Goal: Task Accomplishment & Management: Manage account settings

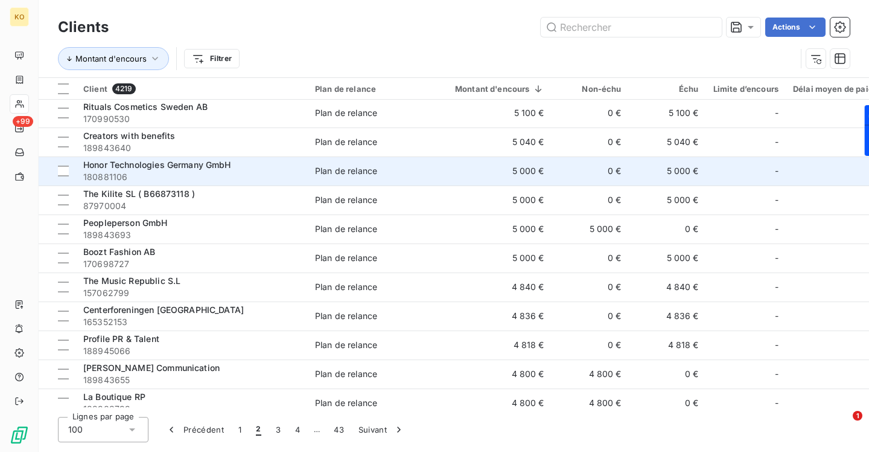
scroll to position [1161, 0]
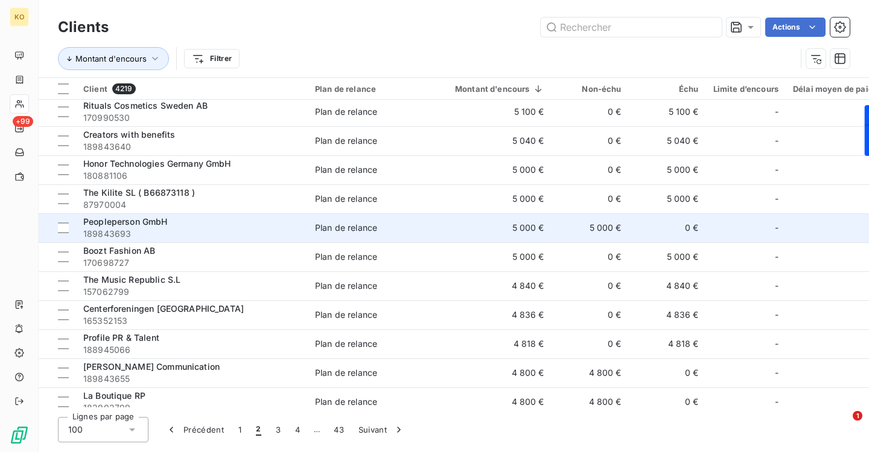
click at [112, 223] on span "Peopleperson GmbH" at bounding box center [125, 221] width 85 height 10
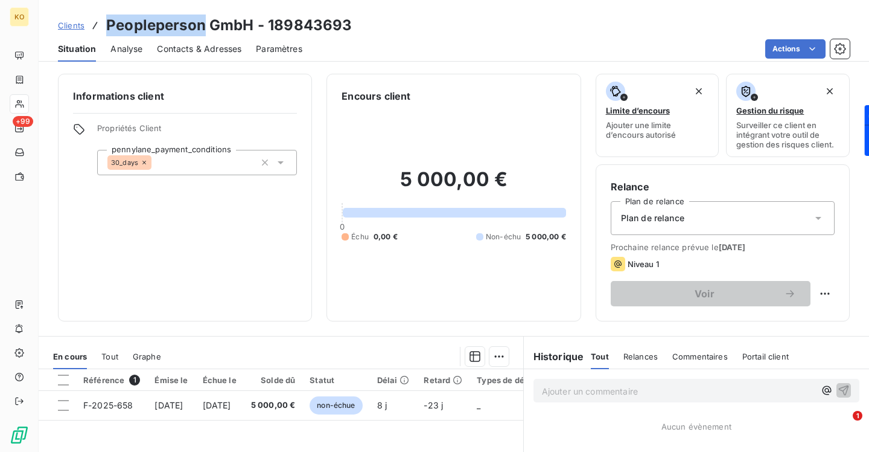
drag, startPoint x: 202, startPoint y: 23, endPoint x: 109, endPoint y: 25, distance: 93.0
click at [109, 25] on h3 "Peopleperson GmbH - 189843693" at bounding box center [229, 25] width 246 height 22
copy h3 "Peopleperson"
click at [73, 18] on div "Clients Peopleperson GmbH - 189843693" at bounding box center [205, 25] width 294 height 22
click at [73, 28] on span "Clients" at bounding box center [71, 26] width 27 height 10
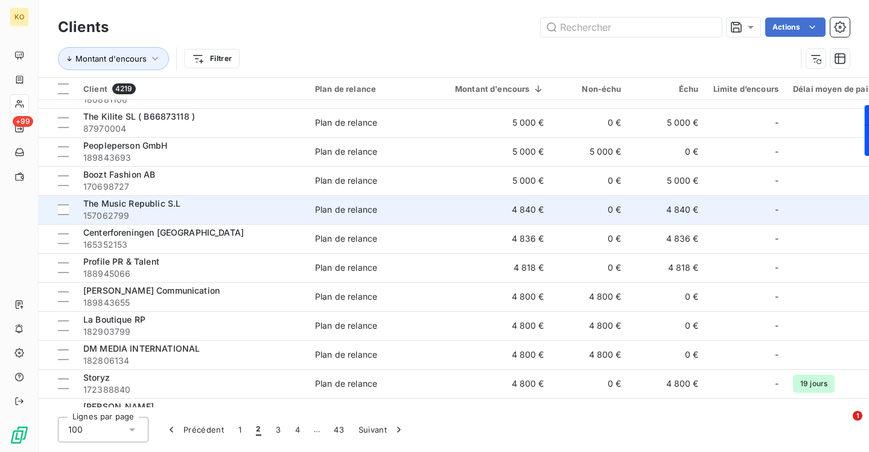
scroll to position [1245, 0]
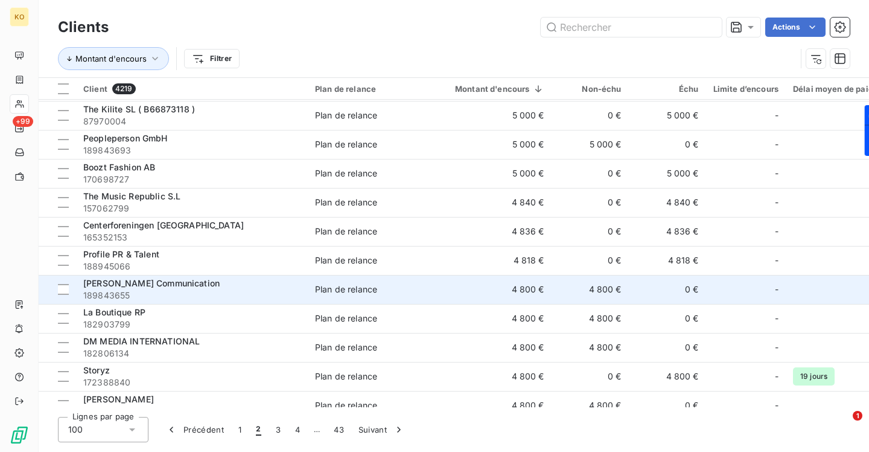
click at [135, 284] on span "[PERSON_NAME] Communication" at bounding box center [151, 283] width 136 height 10
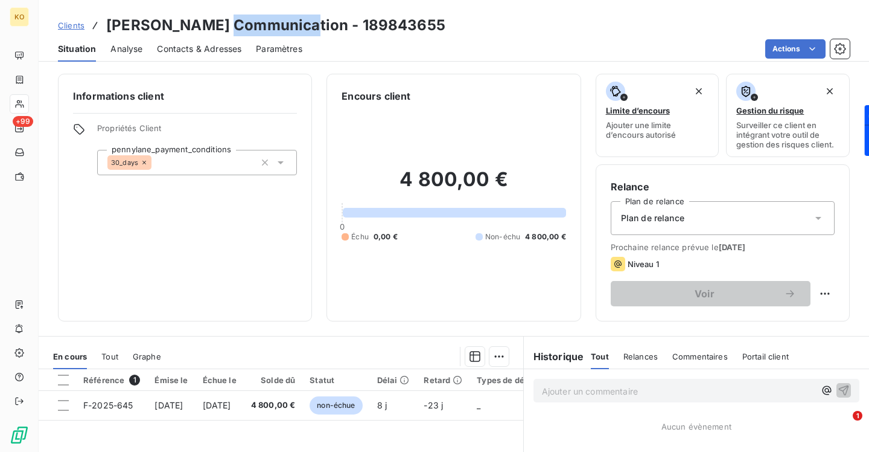
drag, startPoint x: 298, startPoint y: 24, endPoint x: 225, endPoint y: 24, distance: 73.0
click at [225, 24] on h3 "SASU Benjamin Muzergues Communication - 189843655" at bounding box center [275, 25] width 339 height 22
copy h3 "Muzergues"
click at [221, 47] on span "Contacts & Adresses" at bounding box center [199, 49] width 85 height 12
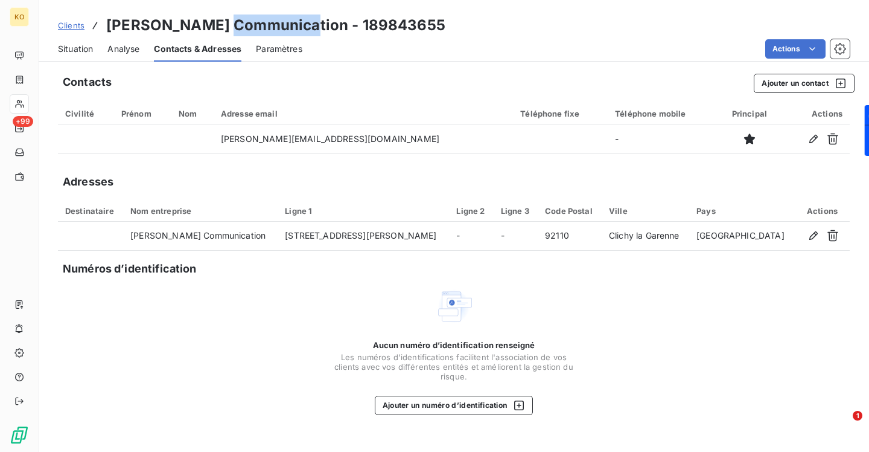
click at [75, 24] on span "Clients" at bounding box center [71, 26] width 27 height 10
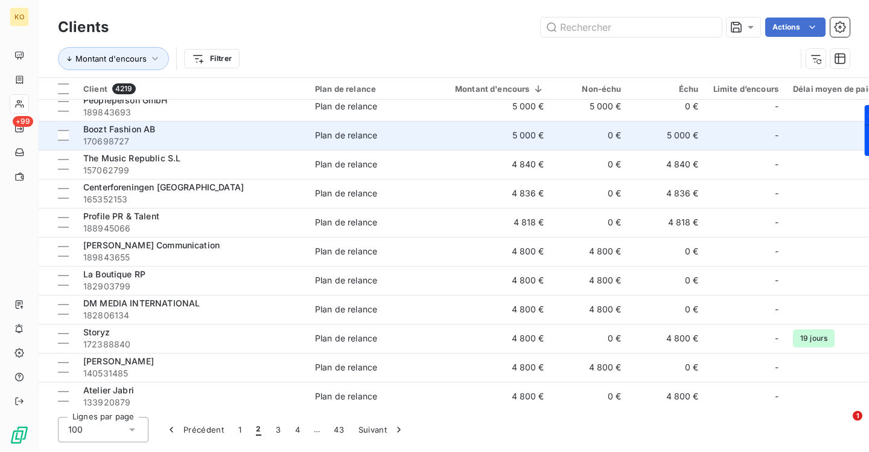
scroll to position [1291, 0]
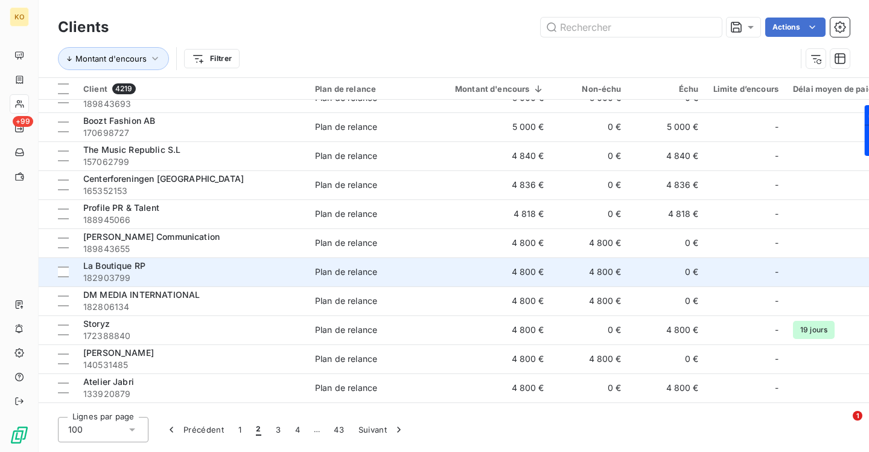
click at [136, 267] on span "La Boutique RP" at bounding box center [114, 265] width 62 height 10
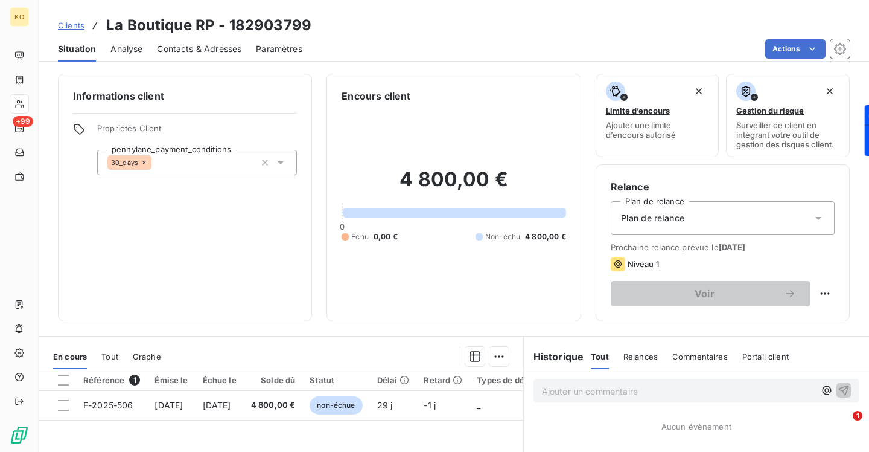
click at [215, 51] on span "Contacts & Adresses" at bounding box center [199, 49] width 85 height 12
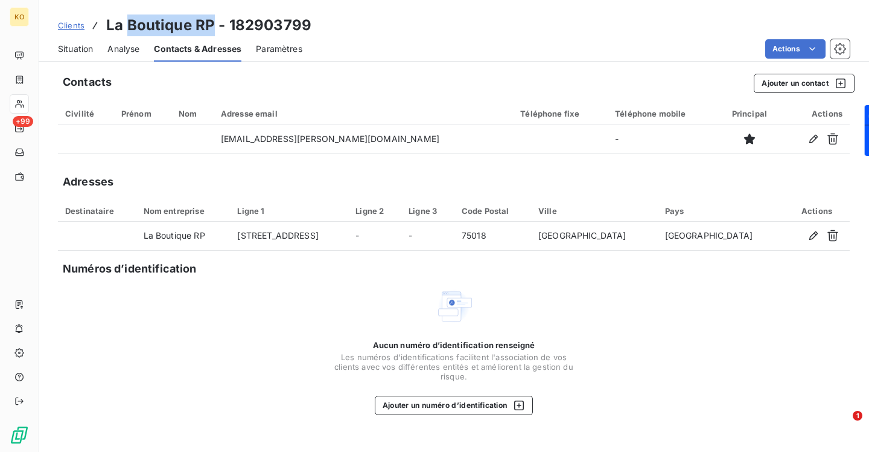
drag, startPoint x: 209, startPoint y: 24, endPoint x: 126, endPoint y: 28, distance: 82.8
click at [126, 28] on h3 "La Boutique RP - 182903799" at bounding box center [208, 25] width 205 height 22
copy h3 "Boutique RP"
click at [75, 27] on span "Clients" at bounding box center [71, 26] width 27 height 10
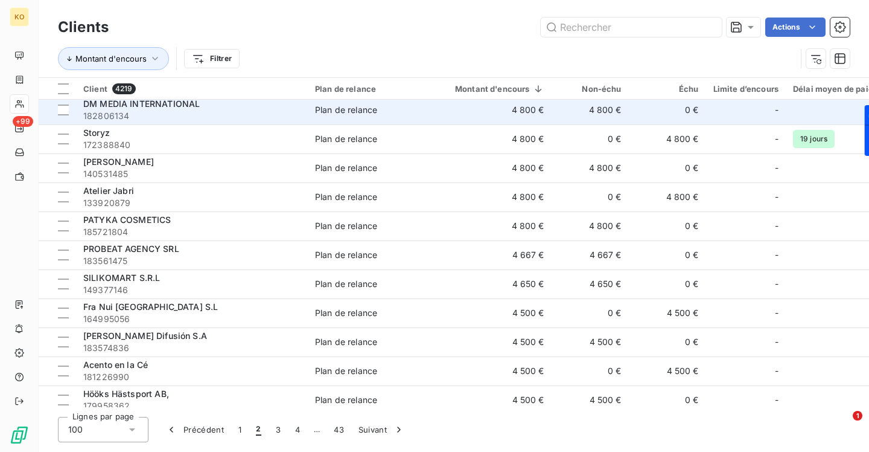
scroll to position [1482, 0]
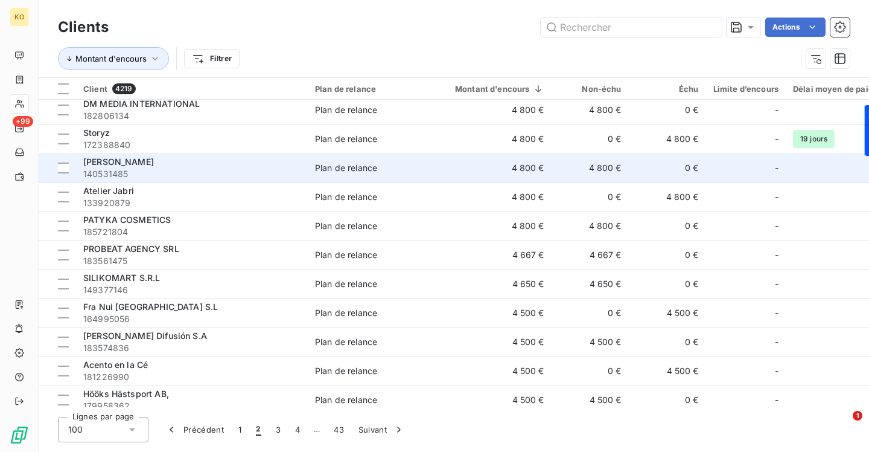
click at [126, 160] on span "[PERSON_NAME]" at bounding box center [118, 161] width 71 height 10
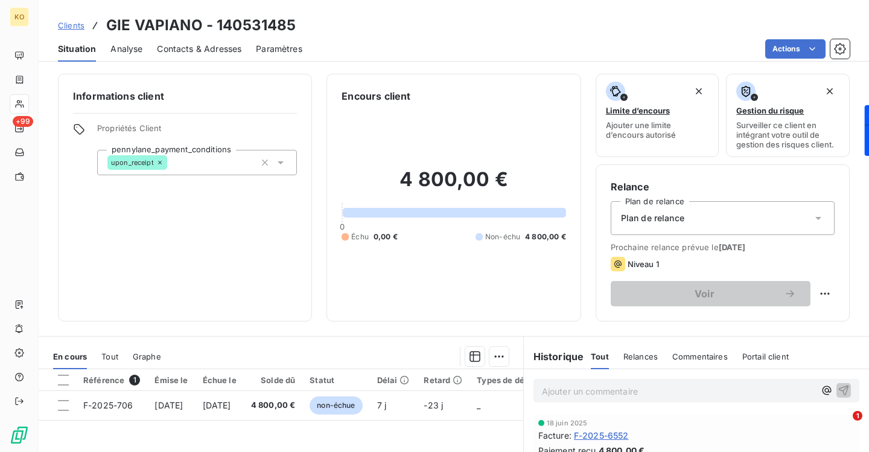
click at [200, 48] on span "Contacts & Adresses" at bounding box center [199, 49] width 85 height 12
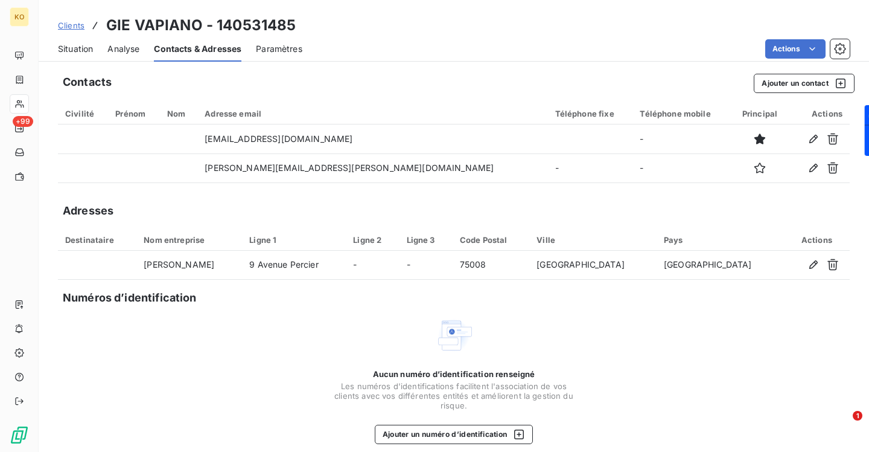
click at [76, 25] on span "Clients" at bounding box center [71, 26] width 27 height 10
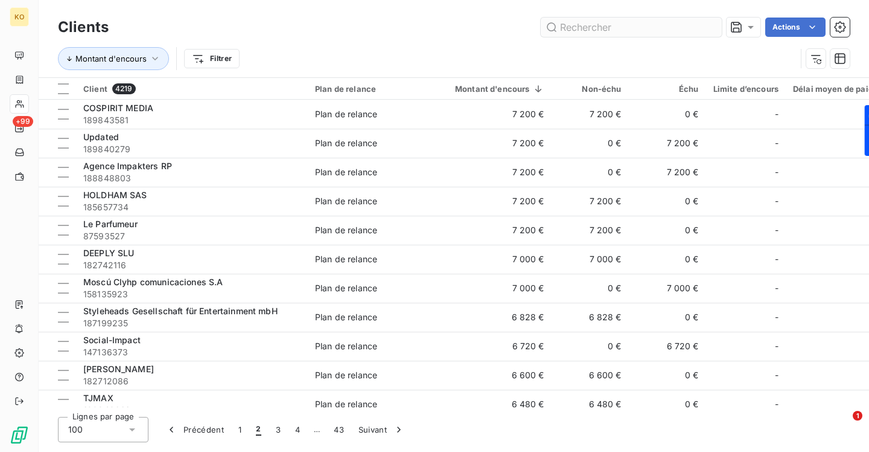
scroll to position [1403, 0]
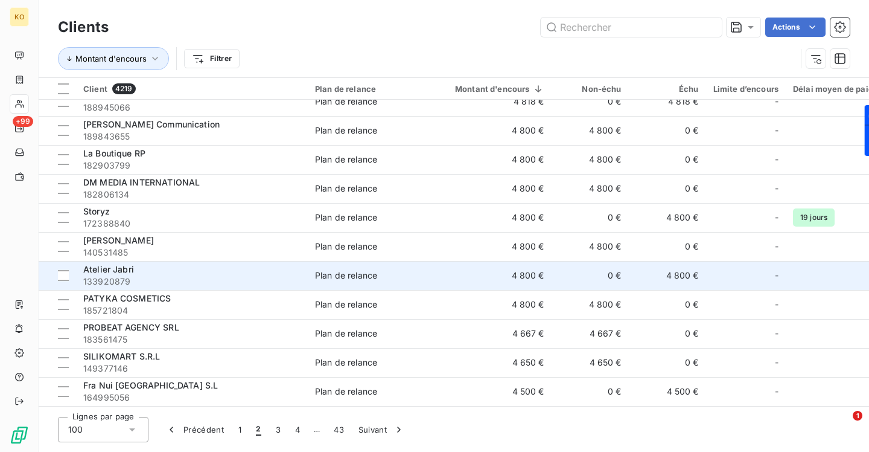
click at [128, 266] on span "Atelier Jabri" at bounding box center [108, 269] width 51 height 10
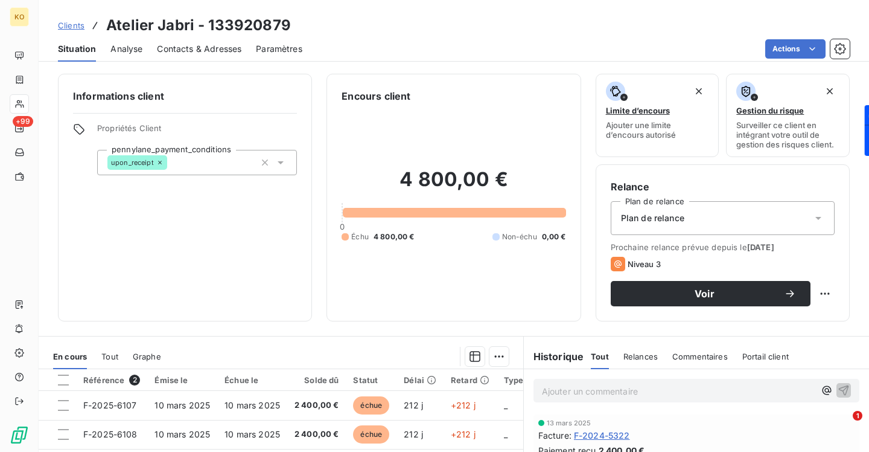
click at [202, 54] on span "Contacts & Adresses" at bounding box center [199, 49] width 85 height 12
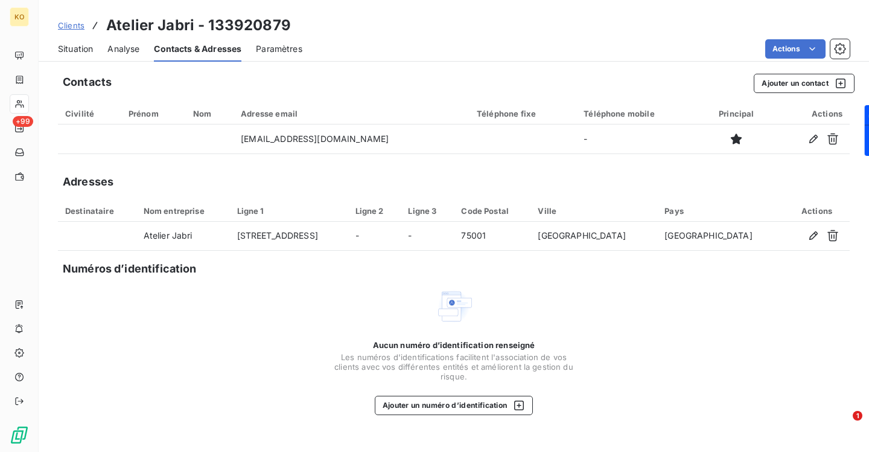
click at [68, 25] on span "Clients" at bounding box center [71, 26] width 27 height 10
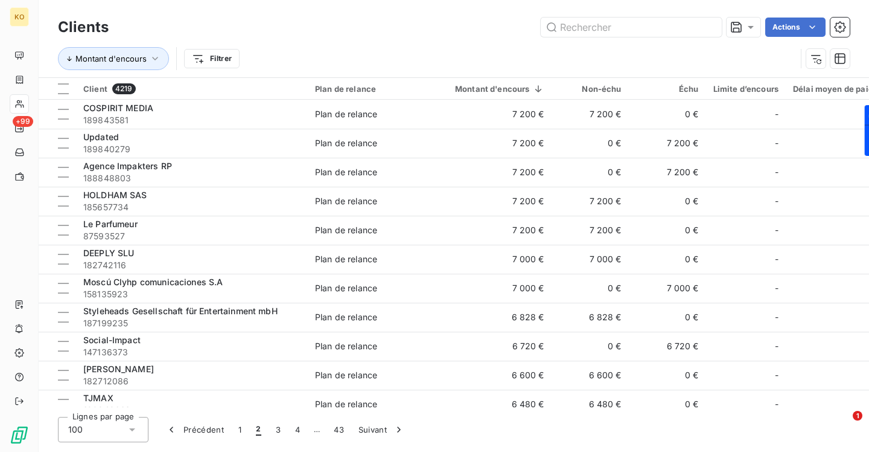
scroll to position [1403, 0]
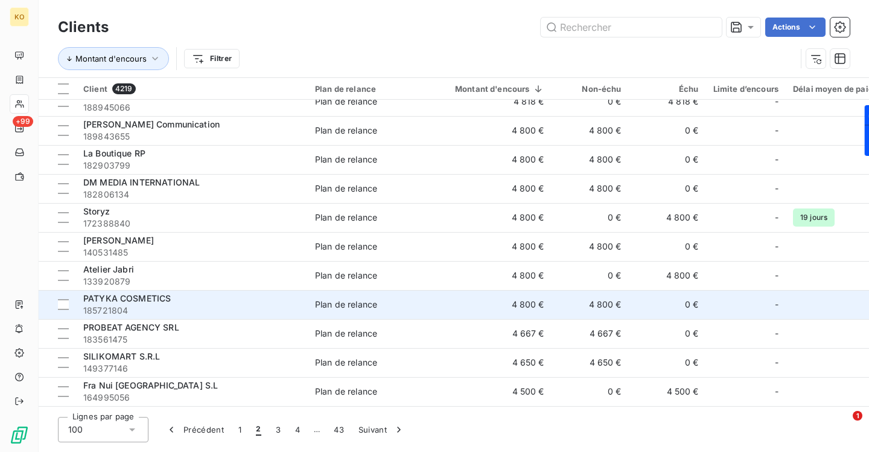
click at [109, 301] on span "PATYKA COSMETICS" at bounding box center [127, 298] width 88 height 10
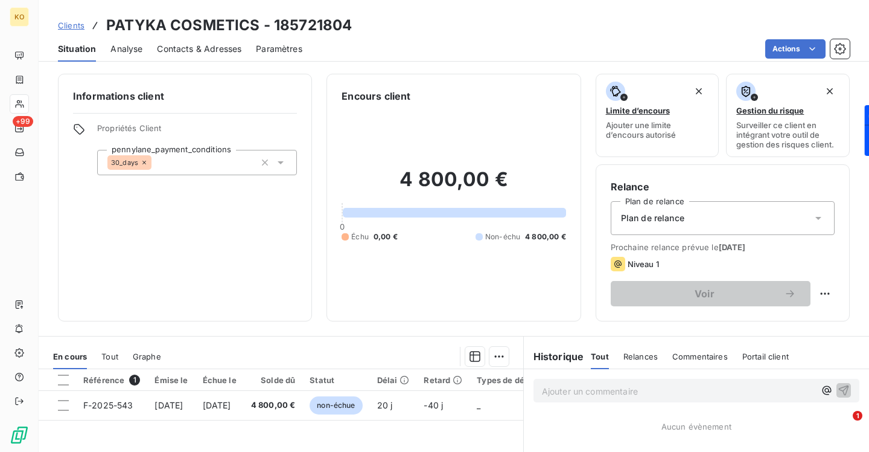
click at [218, 47] on span "Contacts & Adresses" at bounding box center [199, 49] width 85 height 12
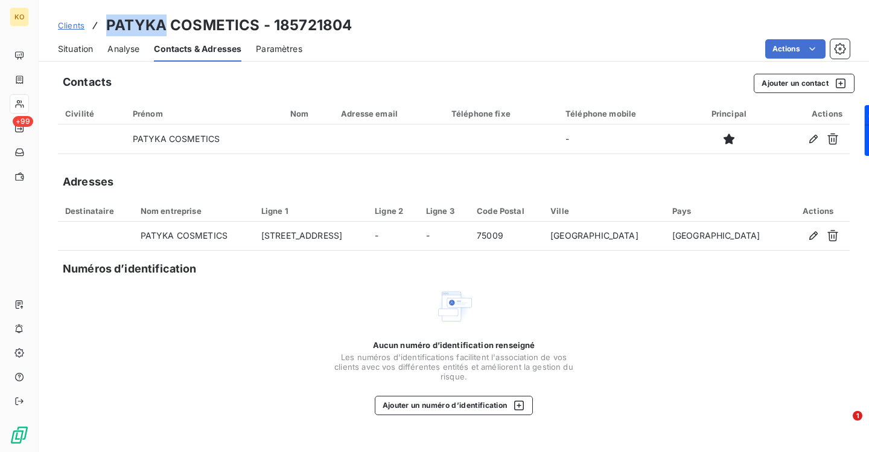
drag, startPoint x: 163, startPoint y: 23, endPoint x: 108, endPoint y: 24, distance: 54.9
click at [108, 24] on h3 "PATYKA COSMETICS - 185721804" at bounding box center [229, 25] width 246 height 22
copy h3 "PATYKA"
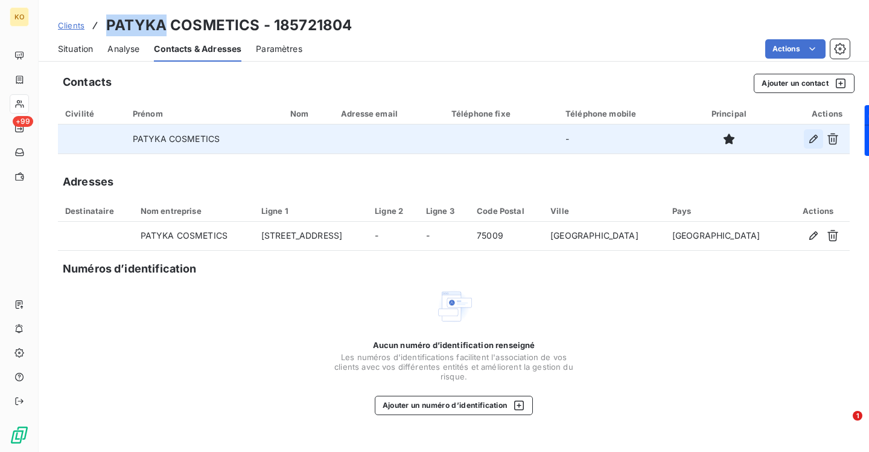
click at [815, 140] on icon "button" at bounding box center [814, 139] width 12 height 12
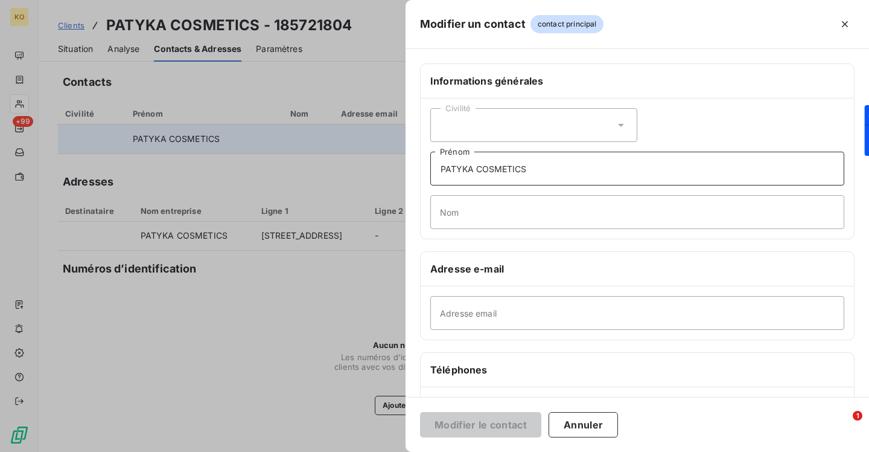
drag, startPoint x: 547, startPoint y: 168, endPoint x: 421, endPoint y: 158, distance: 127.1
click at [421, 158] on div "Civilité PATYKA COSMETICS Prénom Nom" at bounding box center [637, 168] width 433 height 140
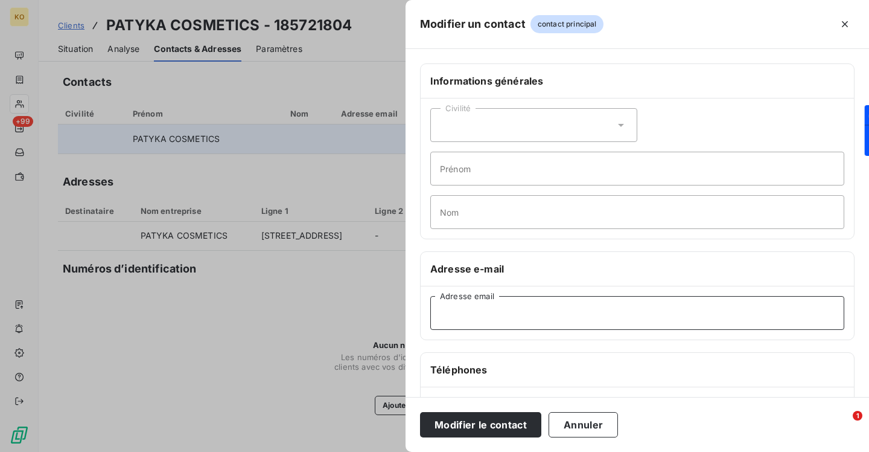
click at [486, 313] on input "Adresse email" at bounding box center [637, 313] width 414 height 34
paste input "ccalloch@patyka.com"
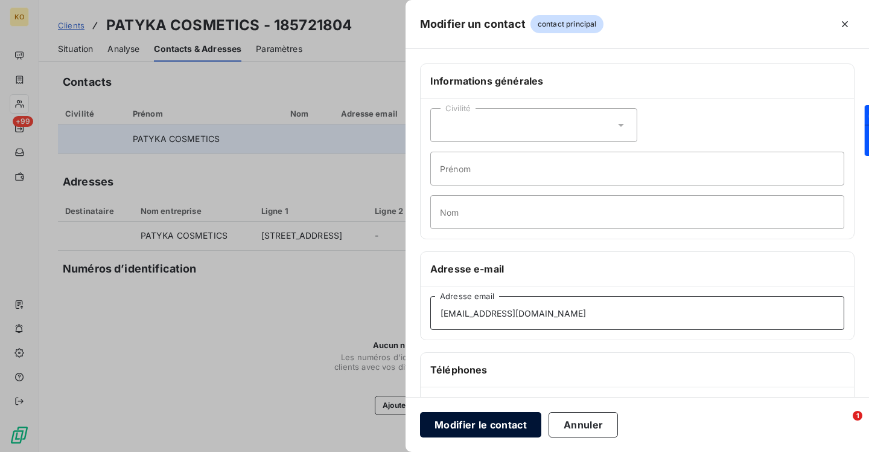
type input "ccalloch@patyka.com"
click at [502, 433] on button "Modifier le contact" at bounding box center [480, 424] width 121 height 25
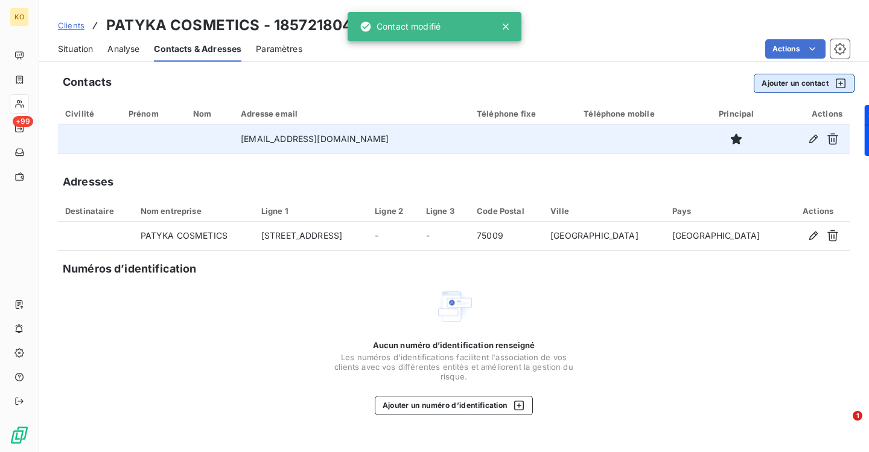
click at [793, 83] on button "Ajouter un contact" at bounding box center [804, 83] width 101 height 19
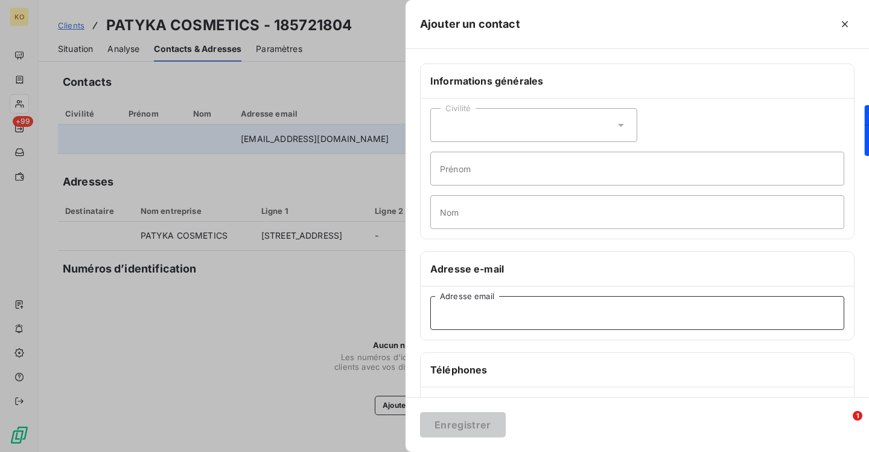
click at [538, 307] on input "Adresse email" at bounding box center [637, 313] width 414 height 34
paste input "chubert@patyka.com"
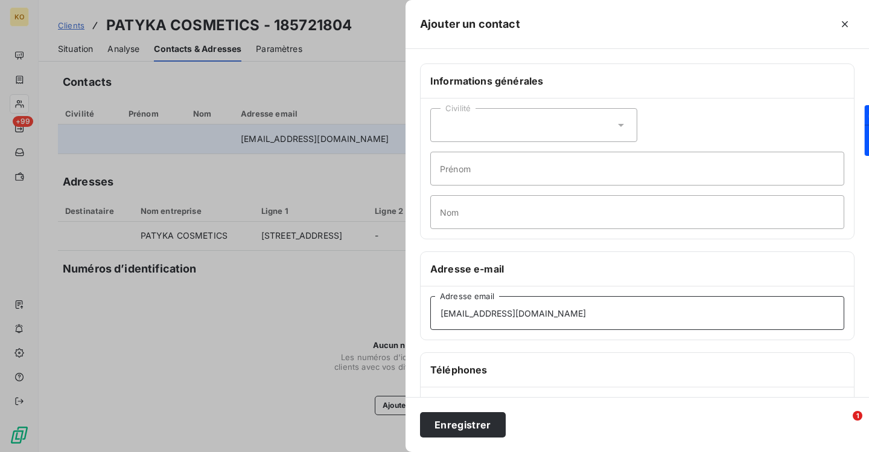
type input "chubert@patyka.com"
click at [474, 444] on div "Enregistrer" at bounding box center [638, 424] width 464 height 55
click at [478, 425] on button "Enregistrer" at bounding box center [463, 424] width 86 height 25
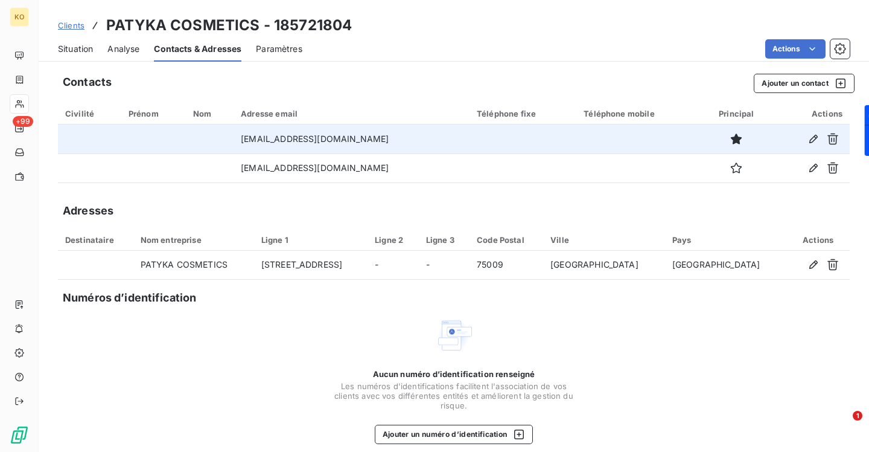
click at [74, 19] on link "Clients" at bounding box center [71, 25] width 27 height 12
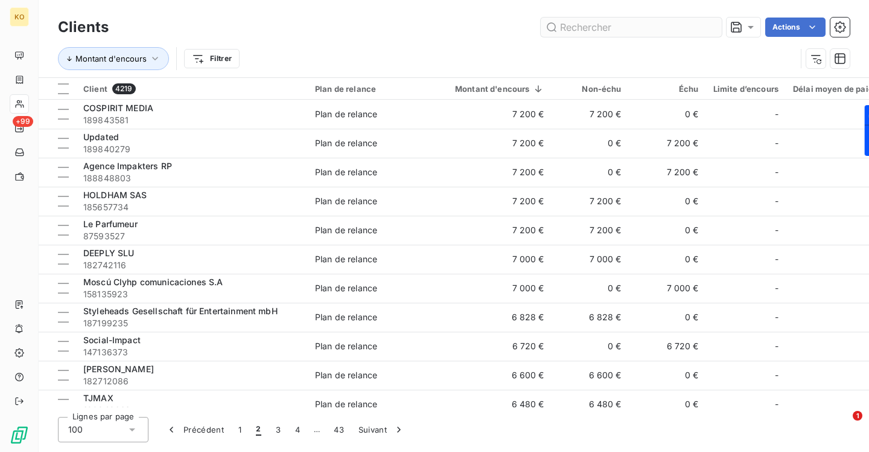
click at [595, 23] on input "text" at bounding box center [631, 27] width 181 height 19
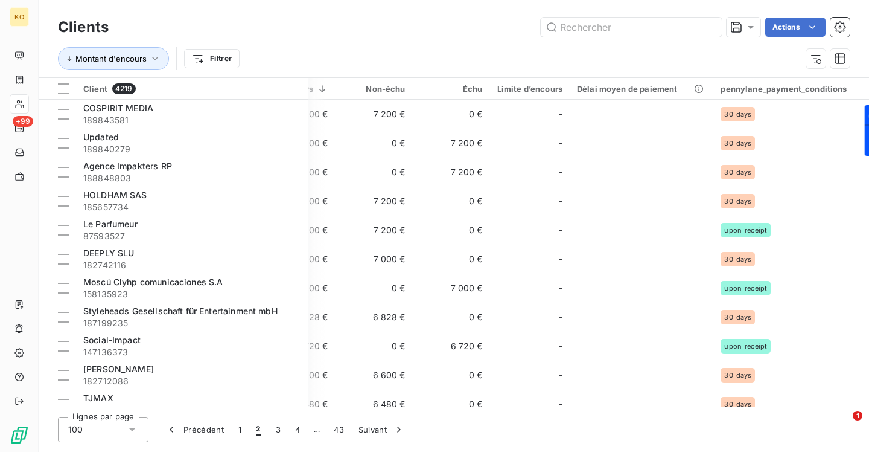
scroll to position [1461, 217]
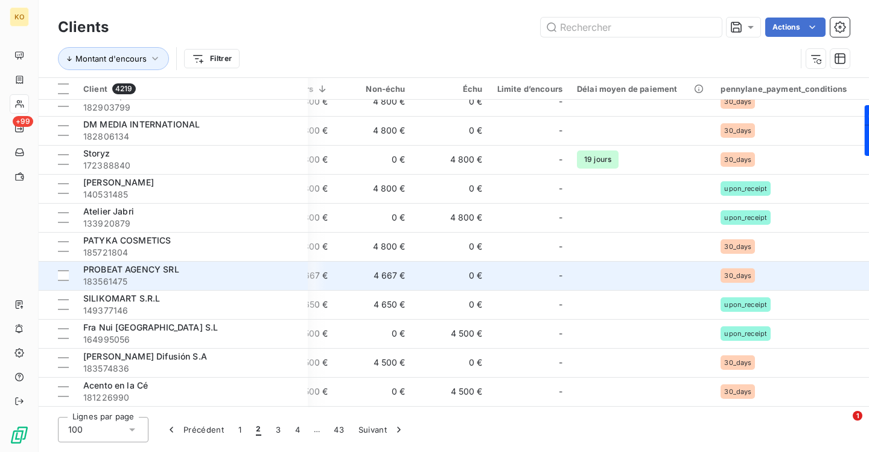
click at [100, 273] on span "PROBEAT AGENCY SRL" at bounding box center [131, 269] width 96 height 10
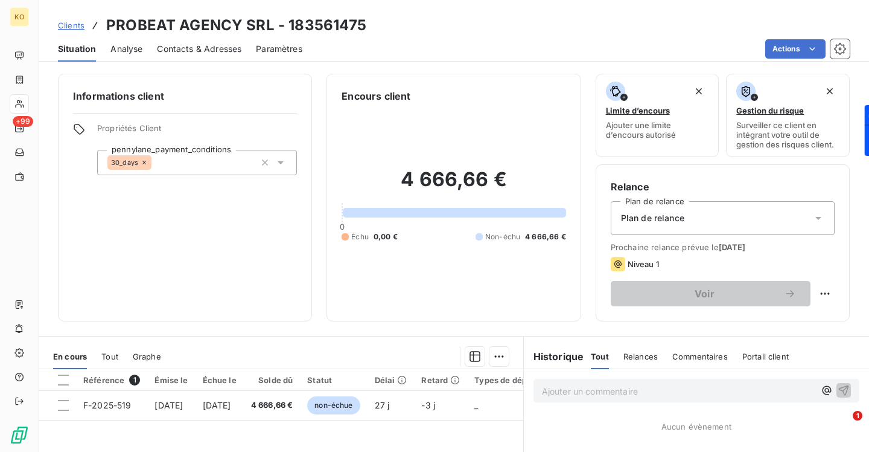
click at [210, 45] on span "Contacts & Adresses" at bounding box center [199, 49] width 85 height 12
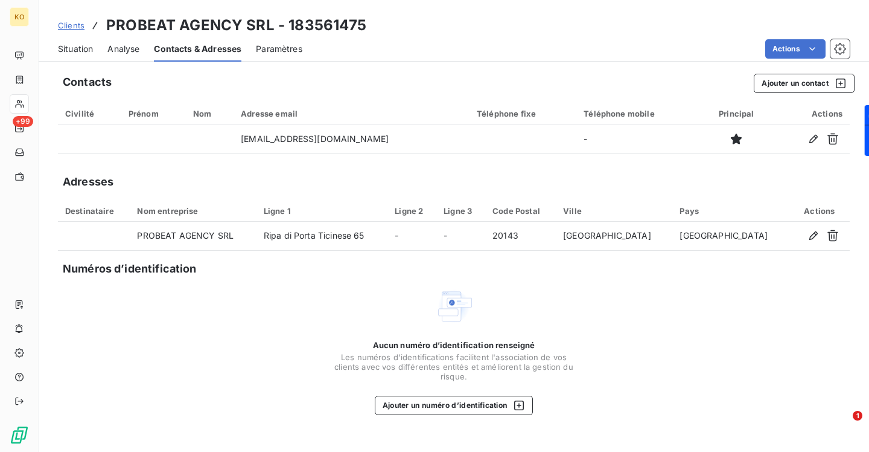
click at [74, 24] on span "Clients" at bounding box center [71, 26] width 27 height 10
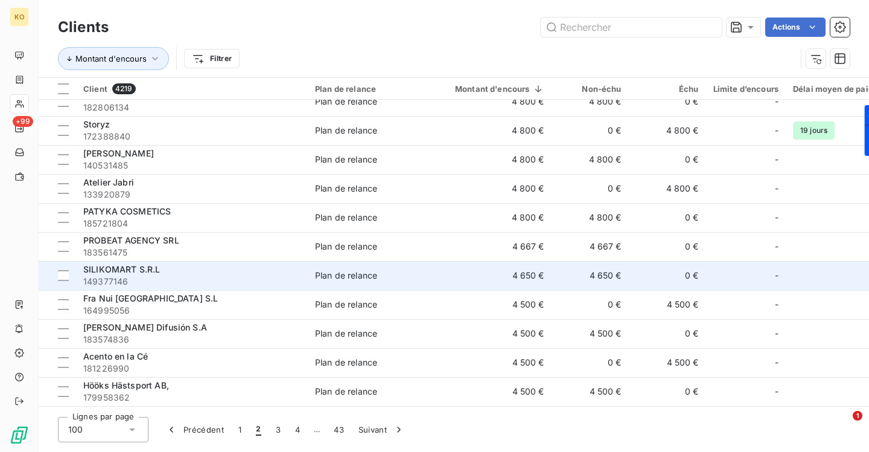
scroll to position [1557, 0]
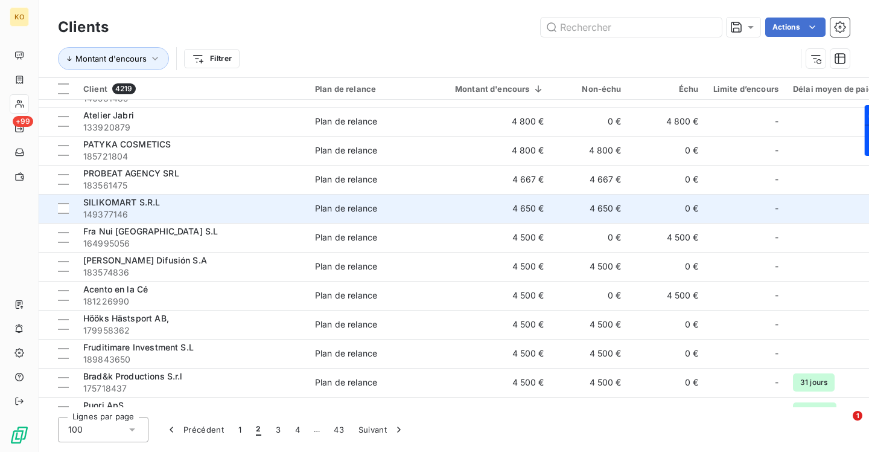
click at [124, 203] on span "SILIKOMART S.R.L" at bounding box center [121, 202] width 77 height 10
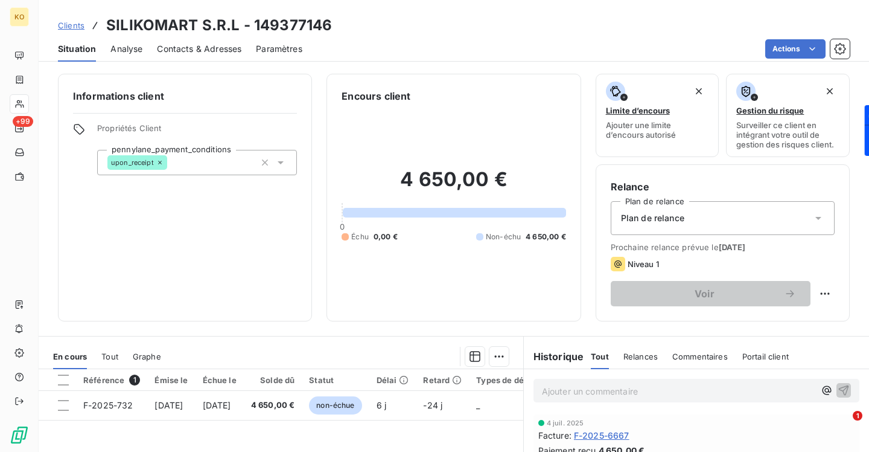
click at [173, 46] on span "Contacts & Adresses" at bounding box center [199, 49] width 85 height 12
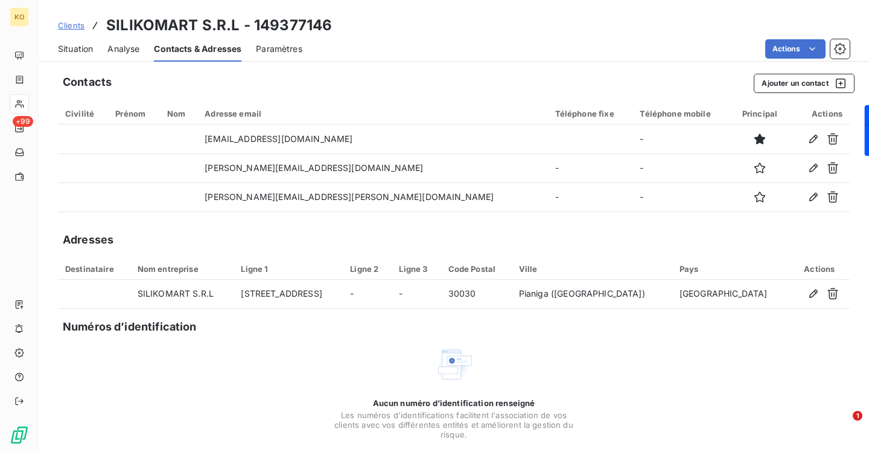
click at [66, 25] on span "Clients" at bounding box center [71, 26] width 27 height 10
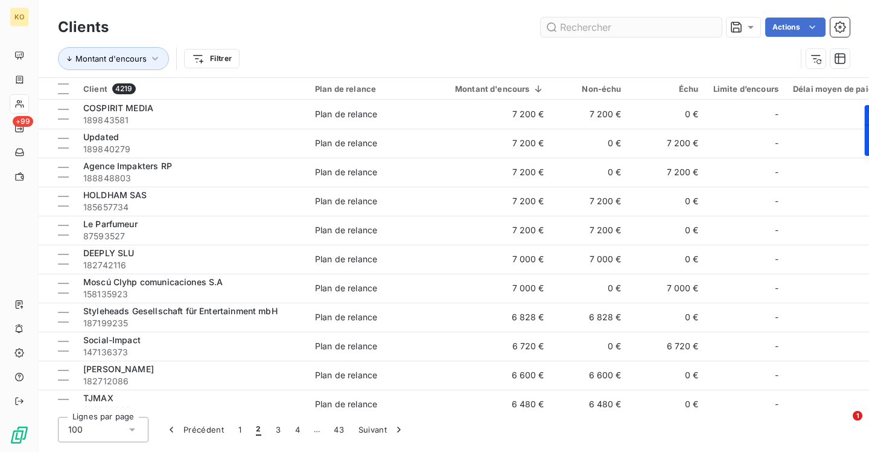
scroll to position [1461, 0]
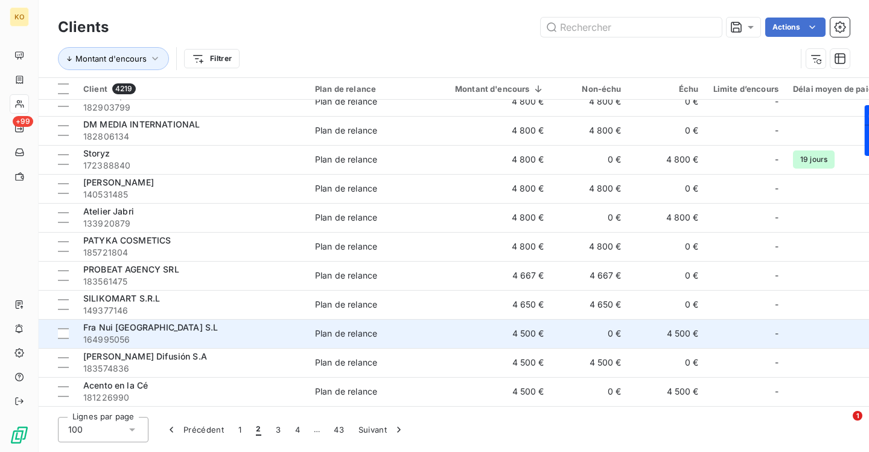
click at [125, 324] on span "Fra Nui [GEOGRAPHIC_DATA] S.L" at bounding box center [150, 327] width 135 height 10
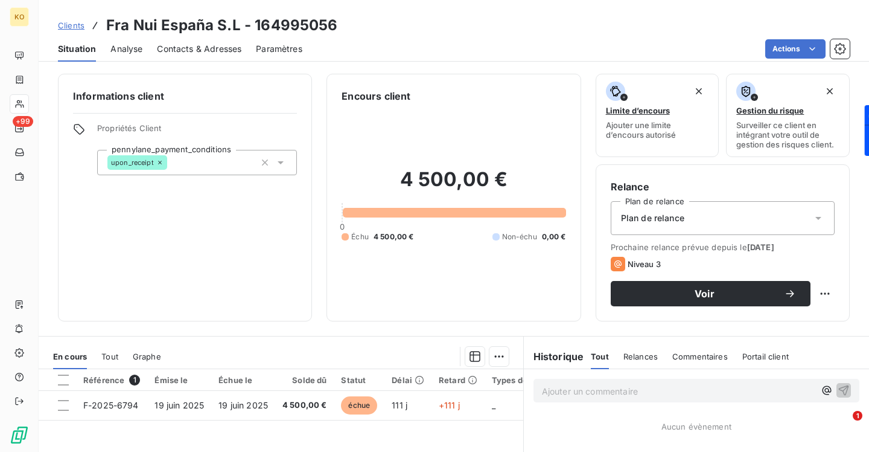
click at [202, 53] on span "Contacts & Adresses" at bounding box center [199, 49] width 85 height 12
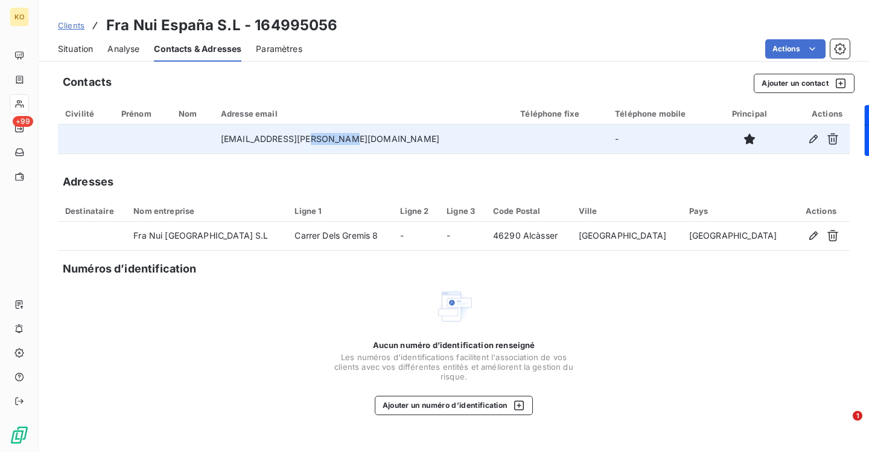
drag, startPoint x: 370, startPoint y: 140, endPoint x: 333, endPoint y: 139, distance: 36.8
click at [333, 139] on td "antonela.waldner@franui.es" at bounding box center [363, 138] width 299 height 29
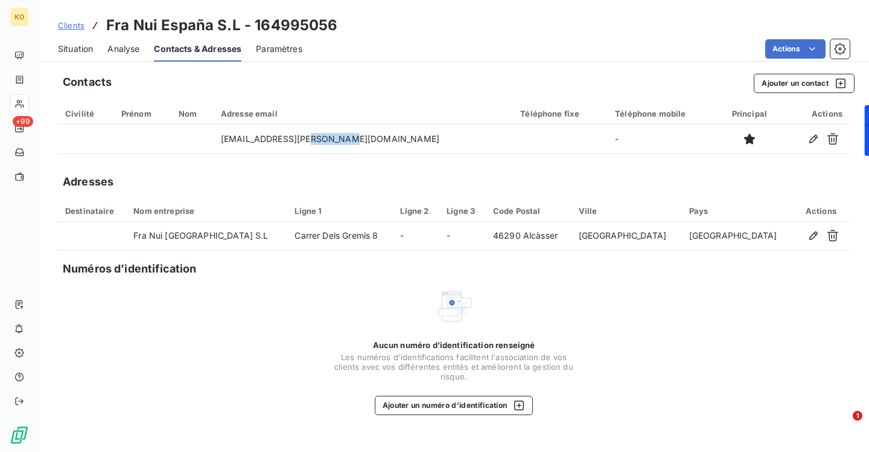
click at [77, 25] on span "Clients" at bounding box center [71, 26] width 27 height 10
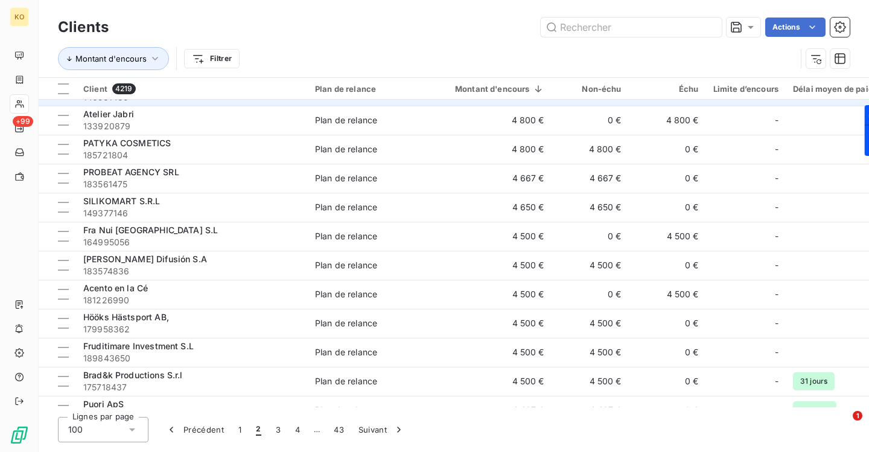
scroll to position [1558, 0]
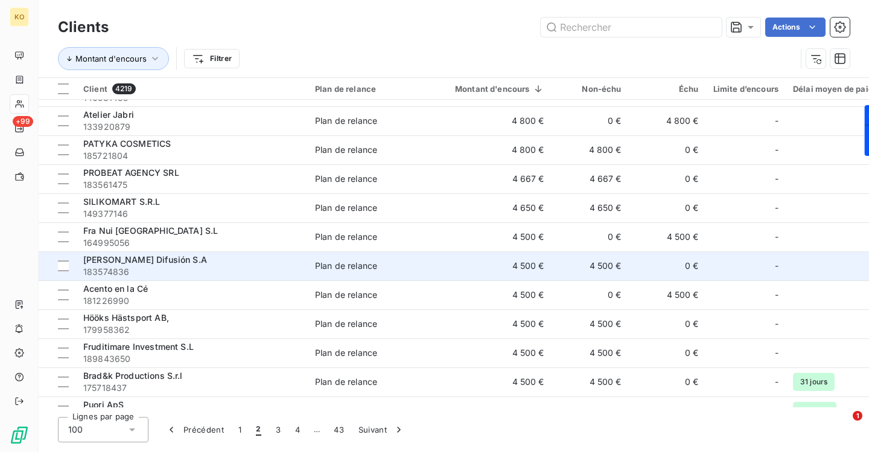
click at [161, 257] on span "[PERSON_NAME] Difusión S.A" at bounding box center [145, 259] width 124 height 10
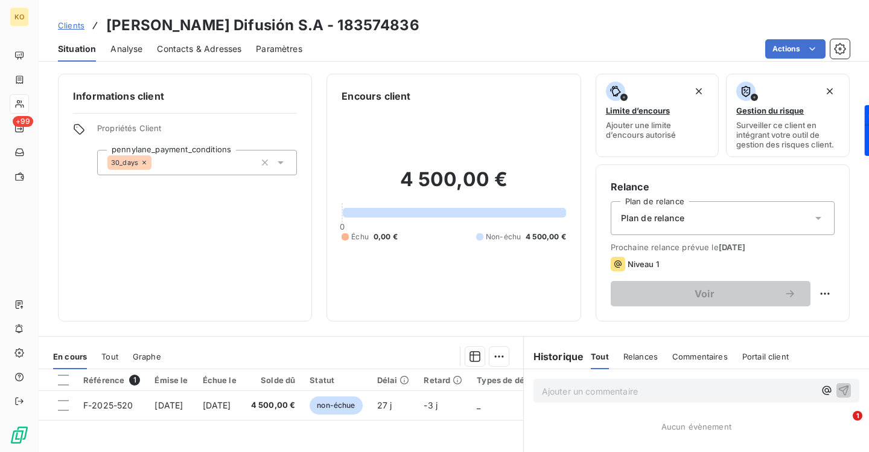
click at [202, 52] on span "Contacts & Adresses" at bounding box center [199, 49] width 85 height 12
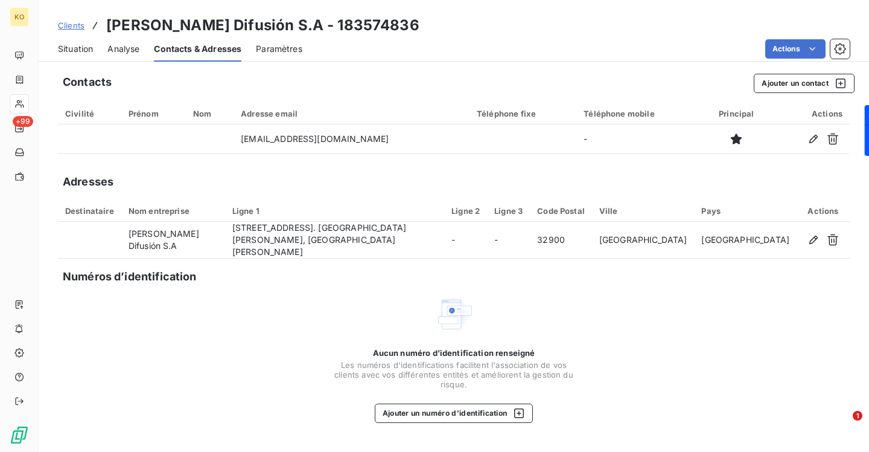
click at [78, 27] on span "Clients" at bounding box center [71, 26] width 27 height 10
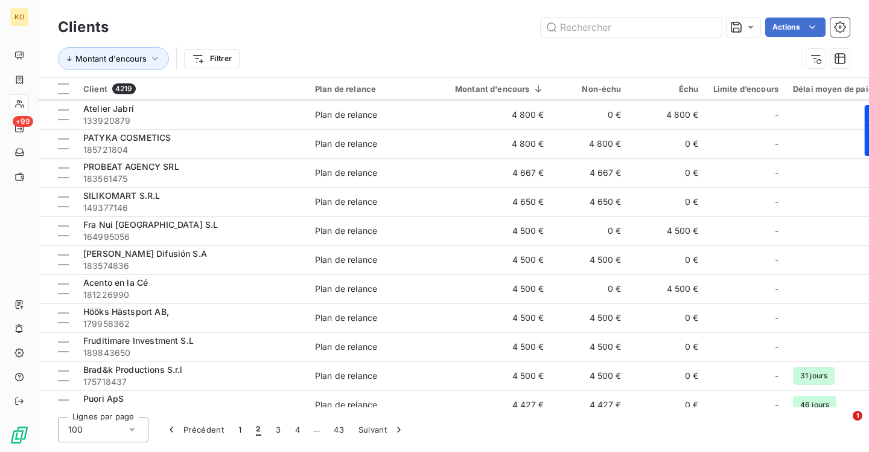
scroll to position [1633, 0]
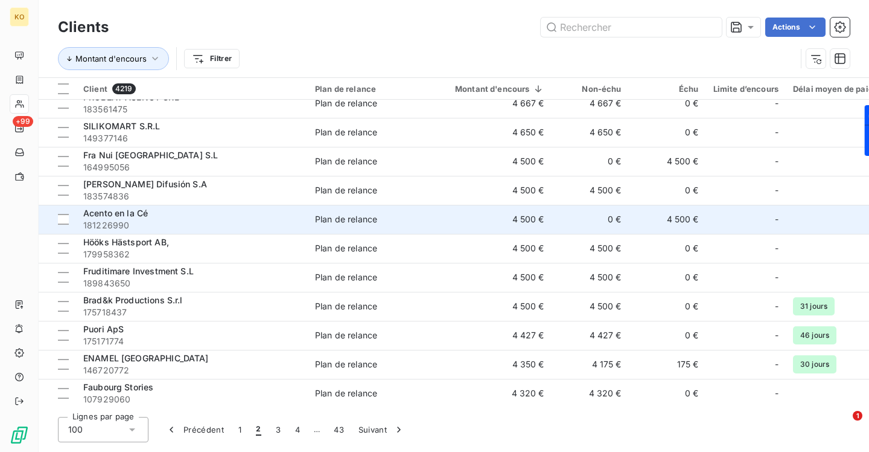
click at [126, 215] on span "Acento en la Cé" at bounding box center [115, 213] width 65 height 10
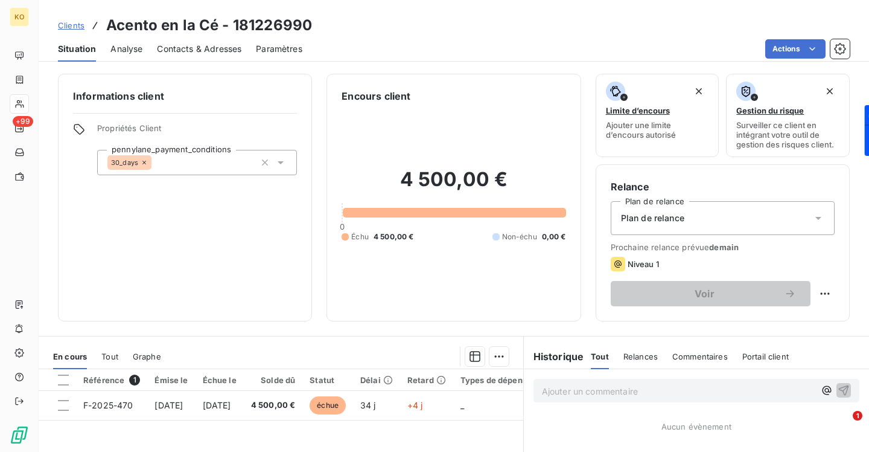
click at [227, 48] on span "Contacts & Adresses" at bounding box center [199, 49] width 85 height 12
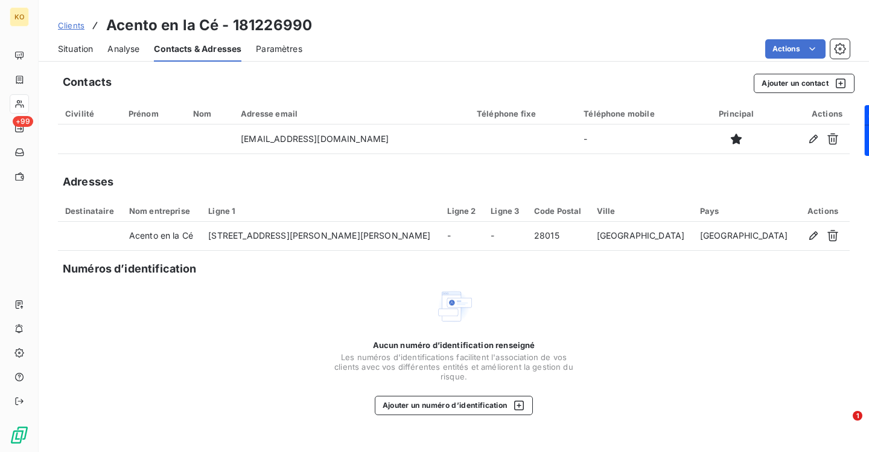
click at [80, 25] on span "Clients" at bounding box center [71, 26] width 27 height 10
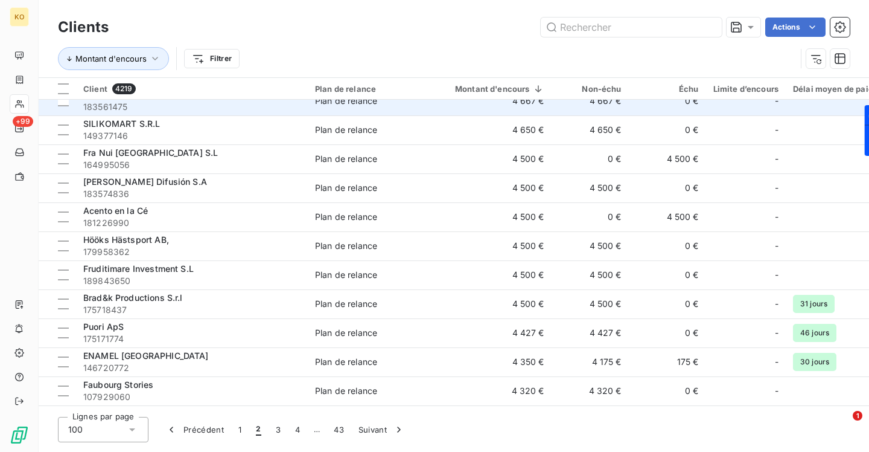
scroll to position [1639, 0]
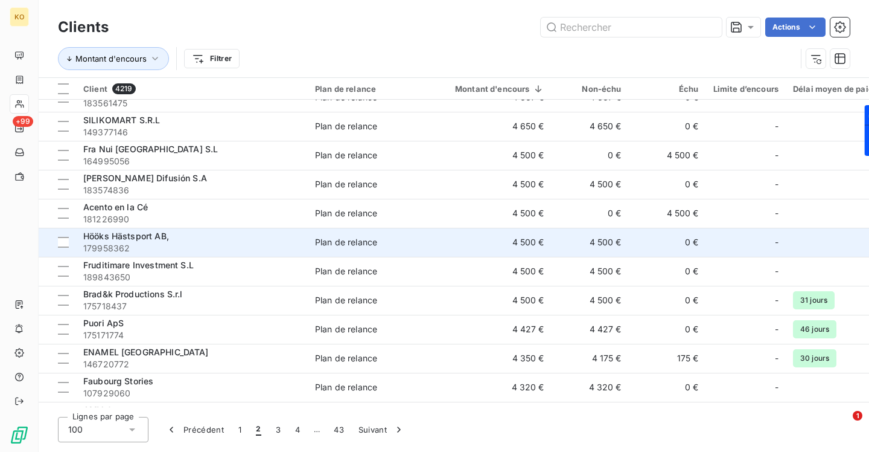
click at [138, 240] on span "Hööks Hästsport AB," at bounding box center [126, 236] width 86 height 10
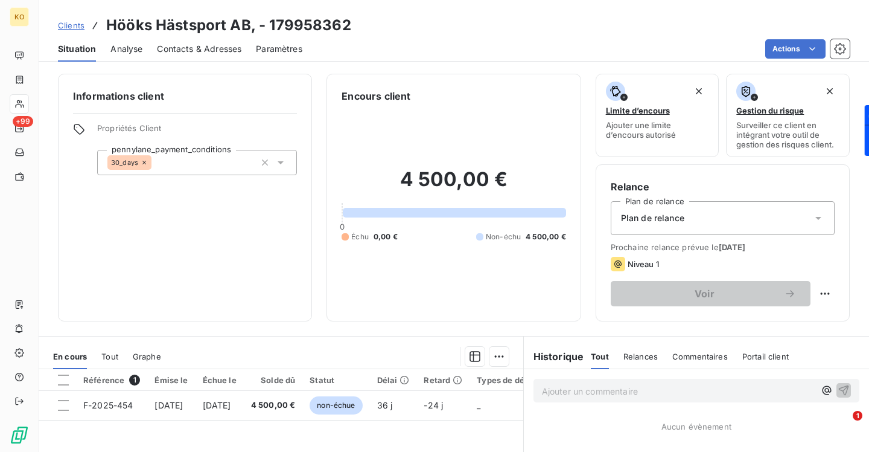
click at [200, 46] on span "Contacts & Adresses" at bounding box center [199, 49] width 85 height 12
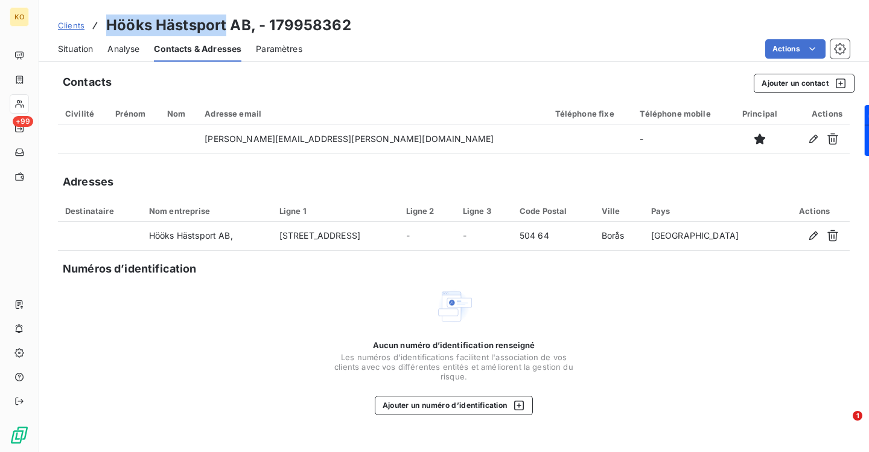
drag, startPoint x: 225, startPoint y: 20, endPoint x: 106, endPoint y: 21, distance: 119.5
click at [106, 21] on h3 "Hööks Hästsport AB, - 179958362" at bounding box center [228, 25] width 245 height 22
copy h3 "Hööks Hästsport"
click at [785, 79] on button "Ajouter un contact" at bounding box center [804, 83] width 101 height 19
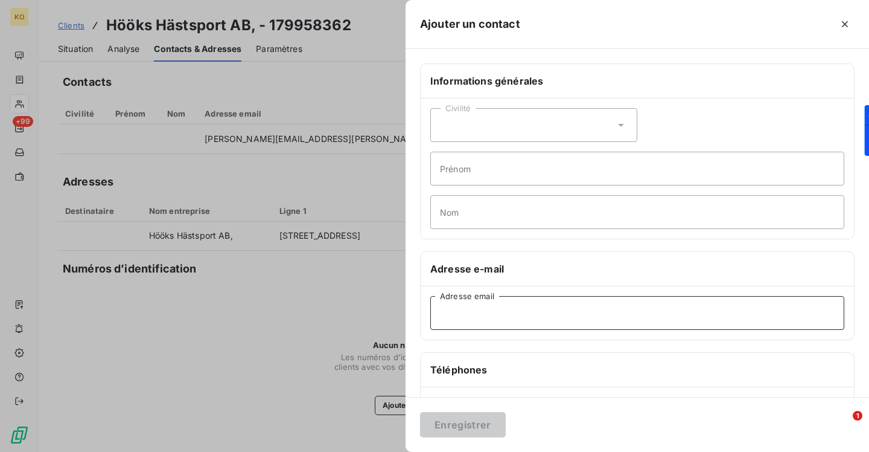
click at [540, 314] on input "Adresse email" at bounding box center [637, 313] width 414 height 34
paste input "invoice@hooks.se"
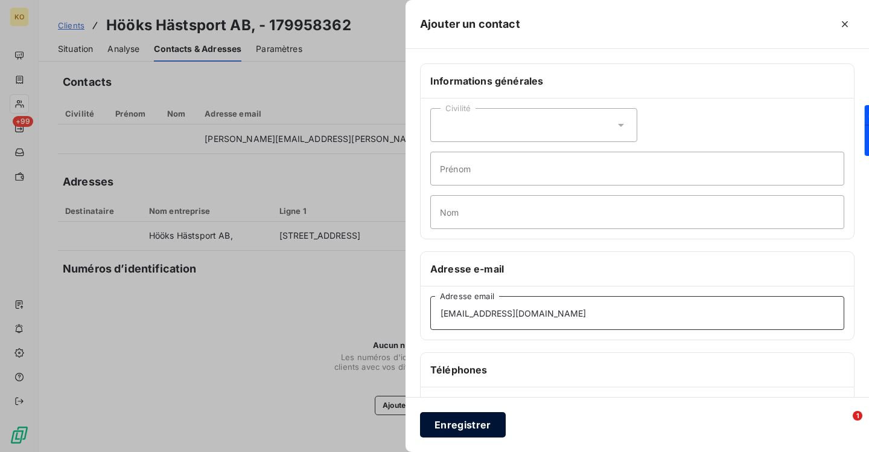
type input "invoice@hooks.se"
click at [473, 434] on button "Enregistrer" at bounding box center [463, 424] width 86 height 25
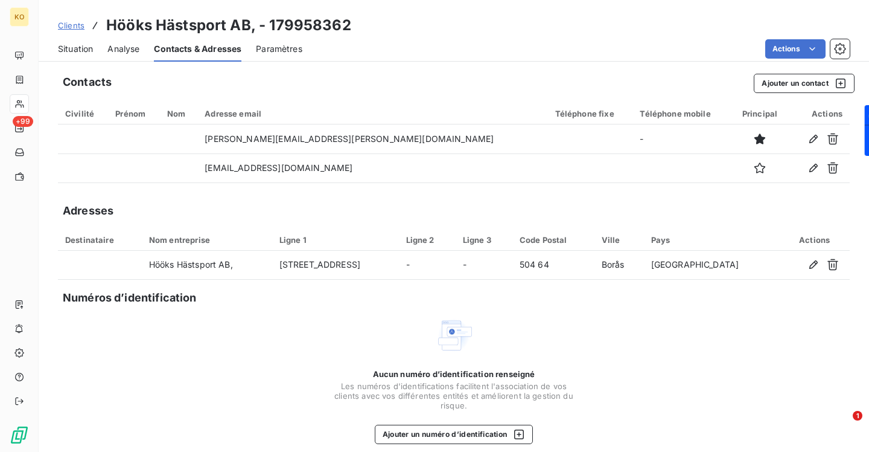
click at [77, 24] on span "Clients" at bounding box center [71, 26] width 27 height 10
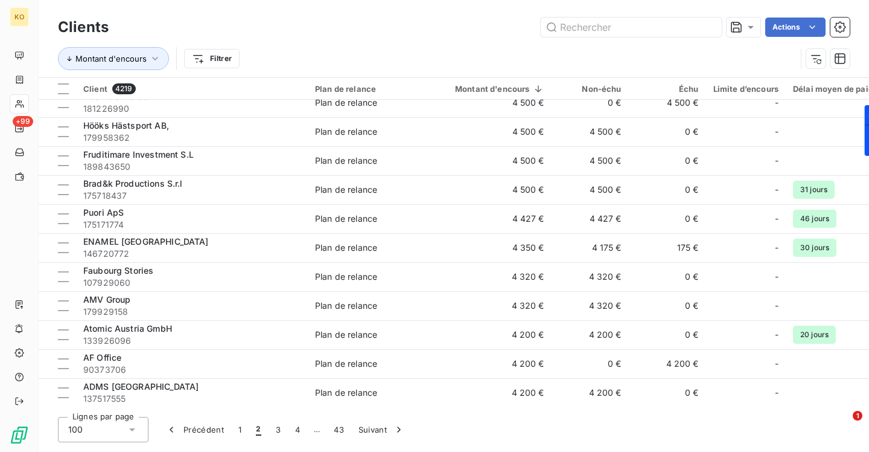
scroll to position [1722, 0]
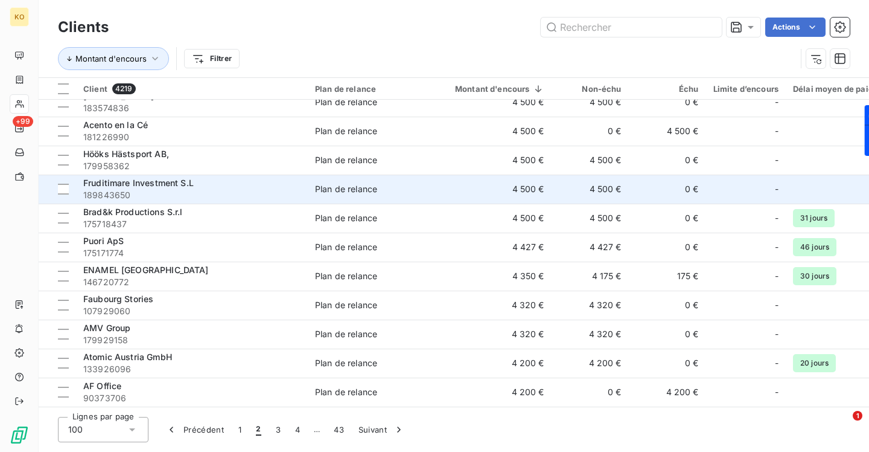
click at [111, 182] on span "Fruditimare Investment S.L" at bounding box center [138, 182] width 110 height 10
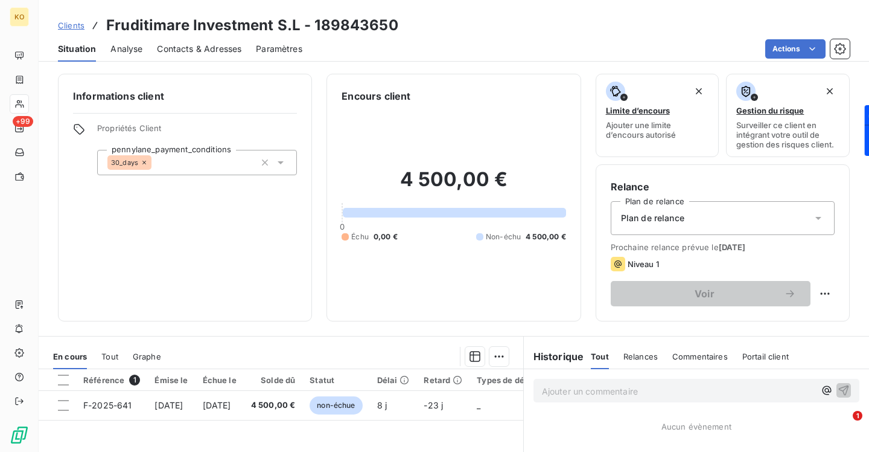
click at [219, 53] on span "Contacts & Adresses" at bounding box center [199, 49] width 85 height 12
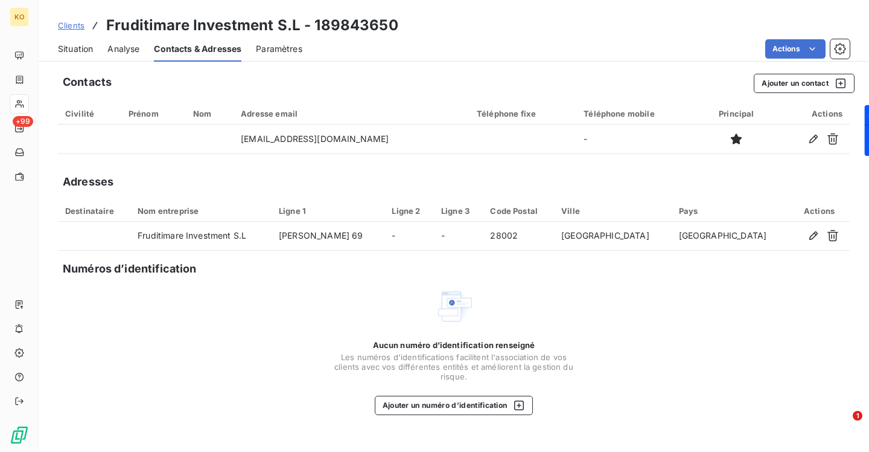
click at [72, 30] on span "Clients" at bounding box center [71, 26] width 27 height 10
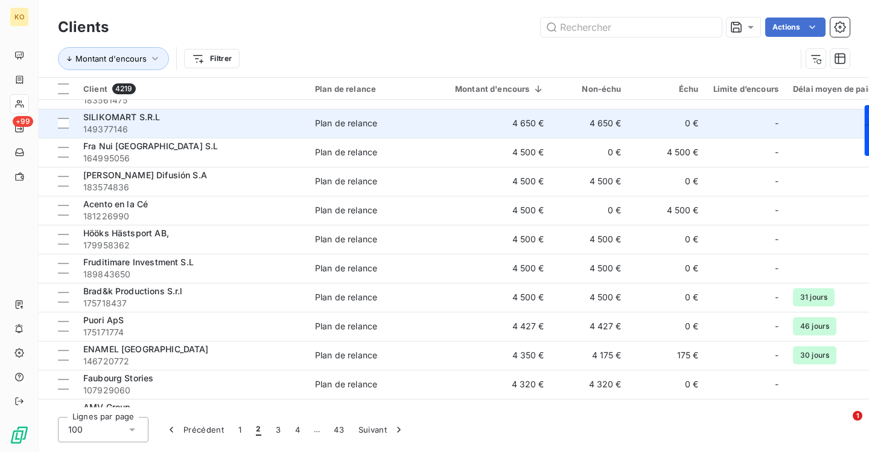
scroll to position [1656, 0]
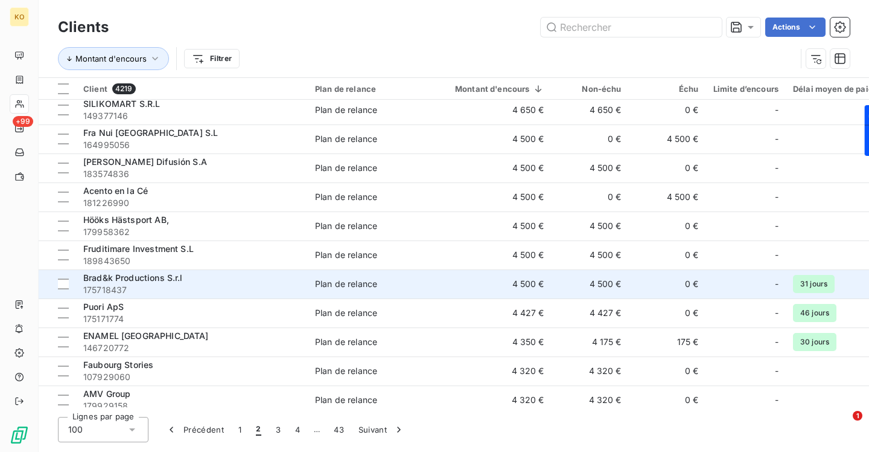
click at [164, 276] on span "Brad&k Productions S.r.l" at bounding box center [133, 277] width 100 height 10
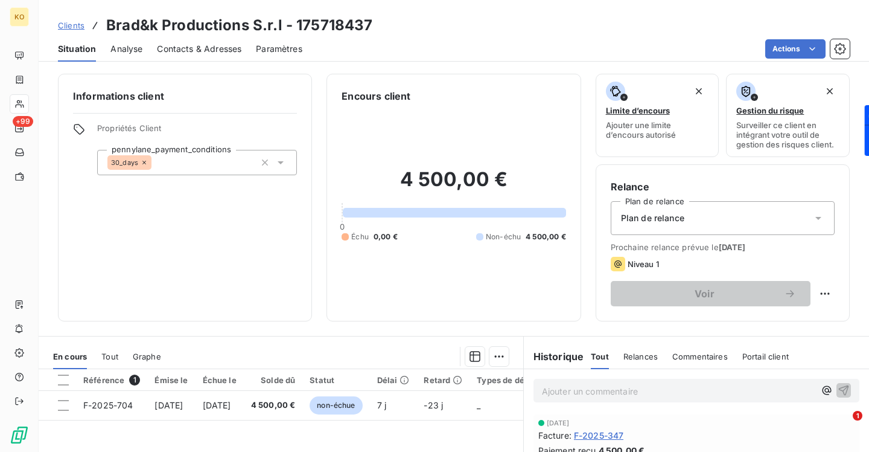
click at [187, 53] on span "Contacts & Adresses" at bounding box center [199, 49] width 85 height 12
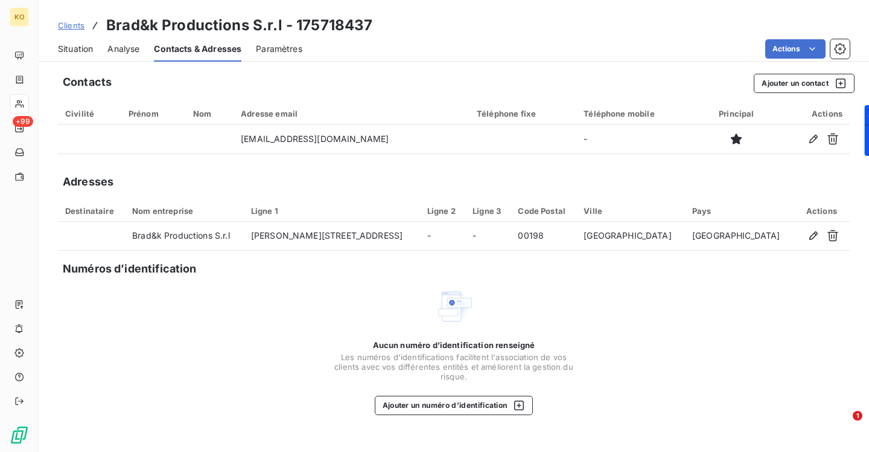
click at [84, 31] on div "Clients Brad&k Productions S.r.l - 175718437" at bounding box center [215, 25] width 314 height 22
click at [81, 30] on span "Clients" at bounding box center [71, 26] width 27 height 10
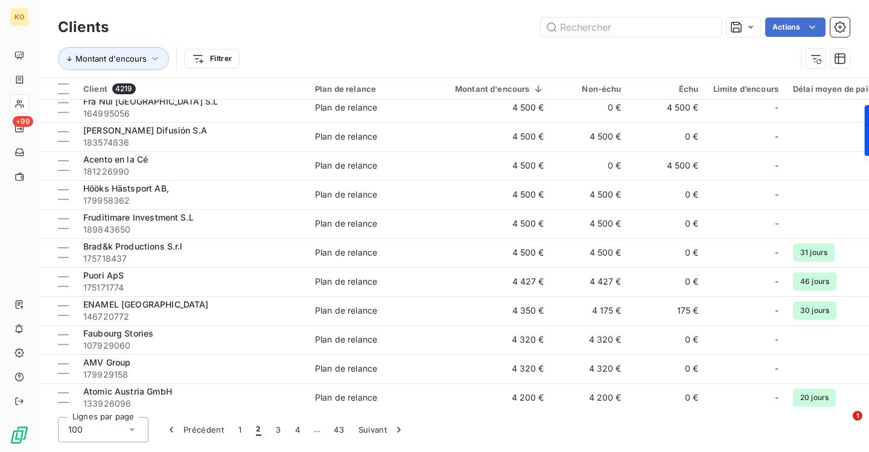
scroll to position [1708, 0]
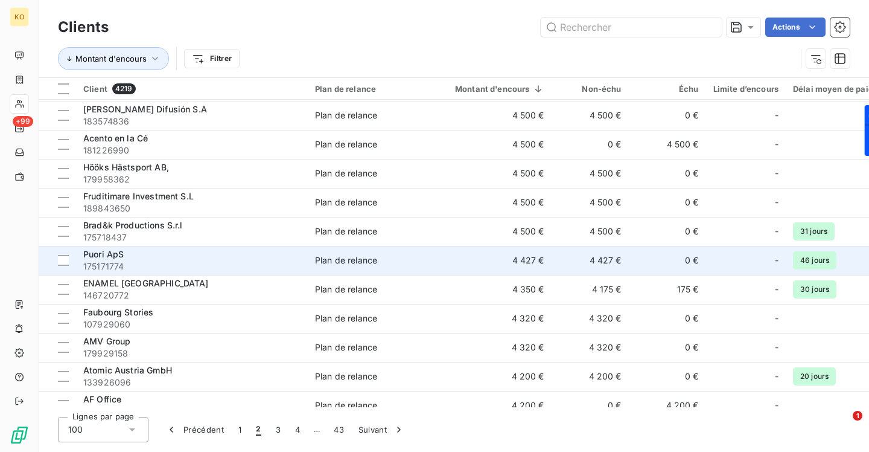
click at [102, 252] on span "Puori ApS" at bounding box center [103, 254] width 40 height 10
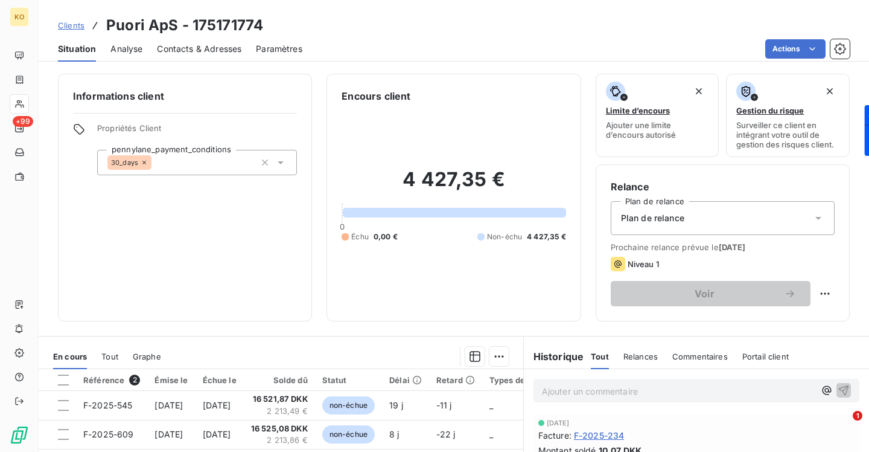
click at [208, 40] on div "Contacts & Adresses" at bounding box center [199, 48] width 85 height 25
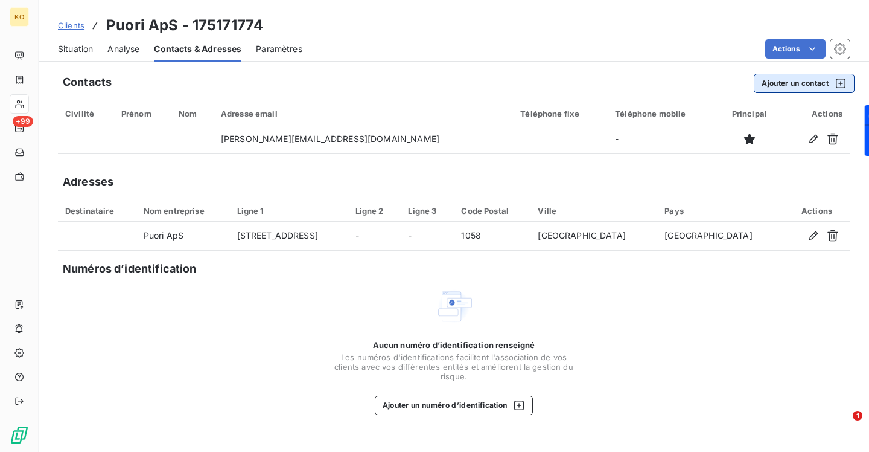
click at [775, 80] on button "Ajouter un contact" at bounding box center [804, 83] width 101 height 19
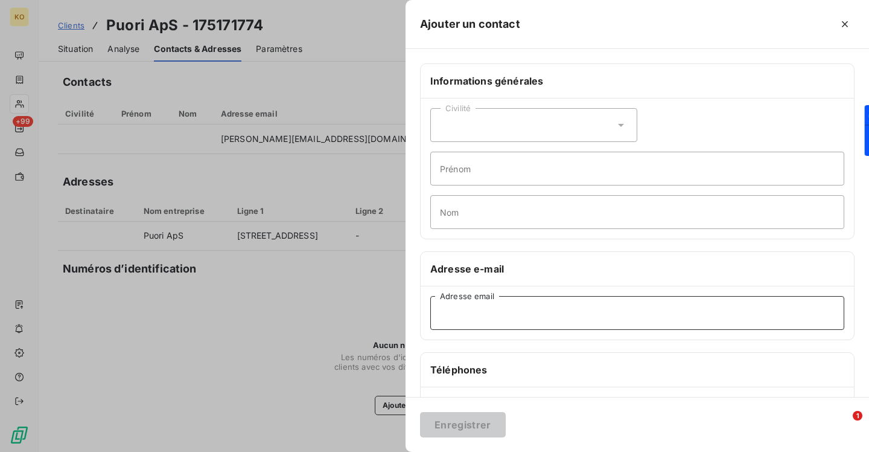
click at [498, 312] on input "Adresse email" at bounding box center [637, 313] width 414 height 34
paste input "finance@puori.com"
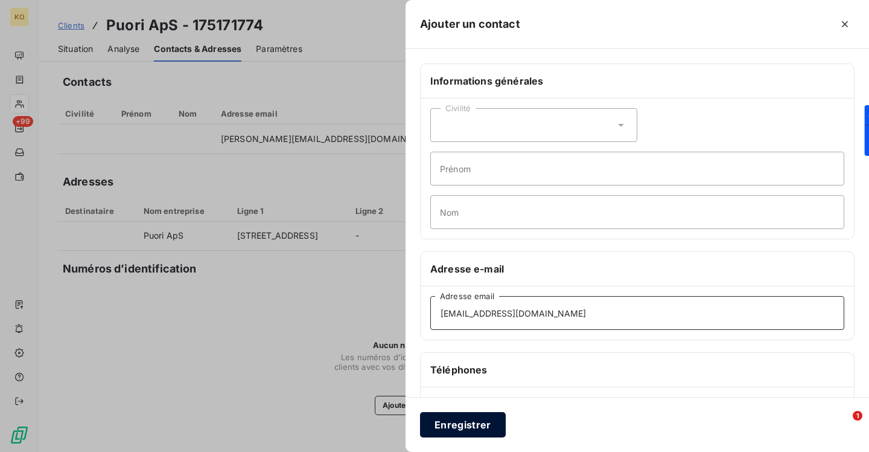
type input "finance@puori.com"
click at [473, 425] on button "Enregistrer" at bounding box center [463, 424] width 86 height 25
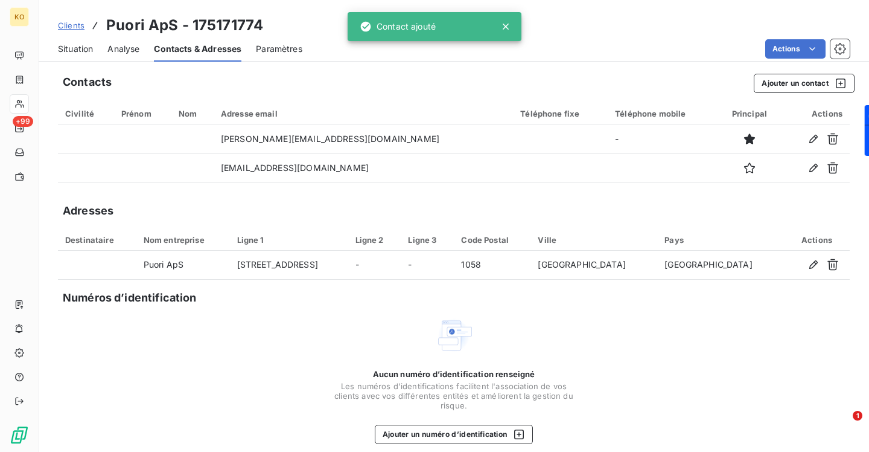
click at [77, 24] on span "Clients" at bounding box center [71, 26] width 27 height 10
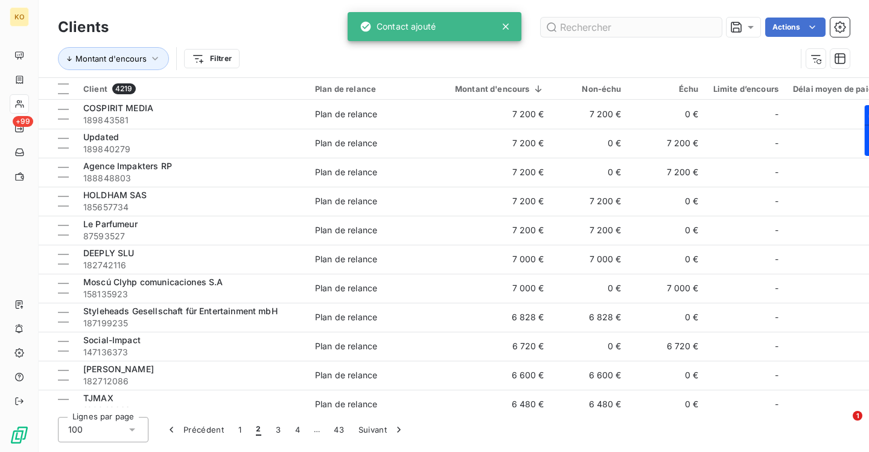
scroll to position [1722, 0]
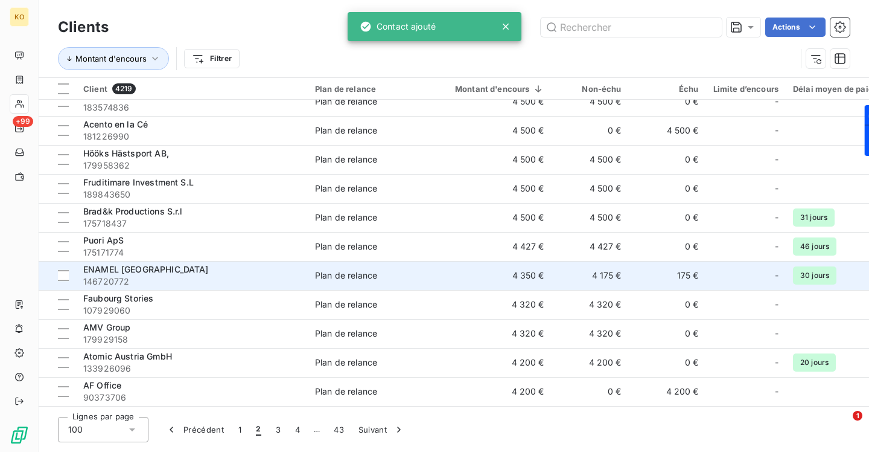
click at [122, 278] on span "146720772" at bounding box center [191, 281] width 217 height 12
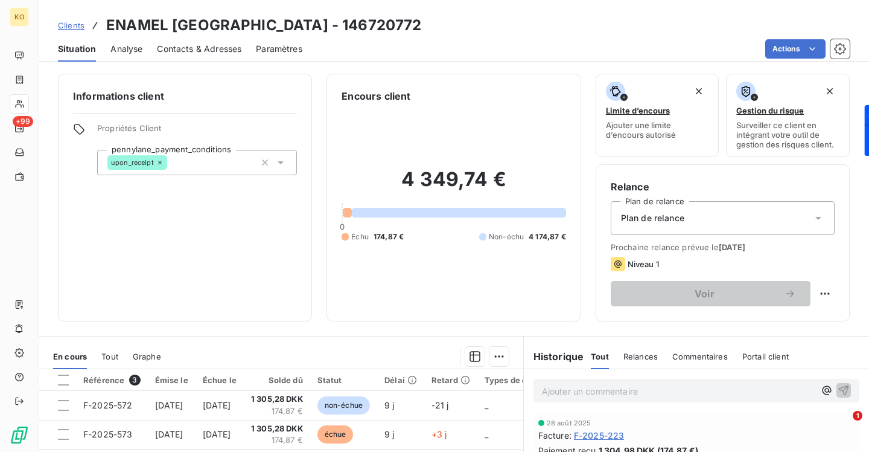
click at [209, 47] on span "Contacts & Adresses" at bounding box center [199, 49] width 85 height 12
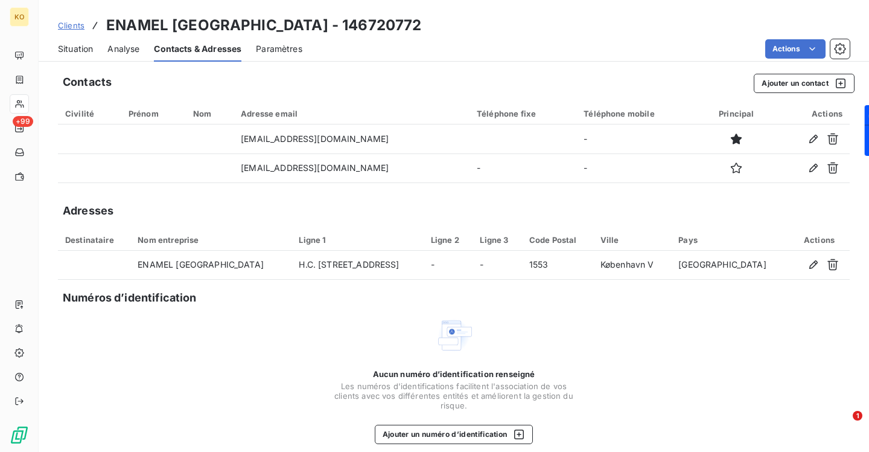
click at [66, 28] on span "Clients" at bounding box center [71, 26] width 27 height 10
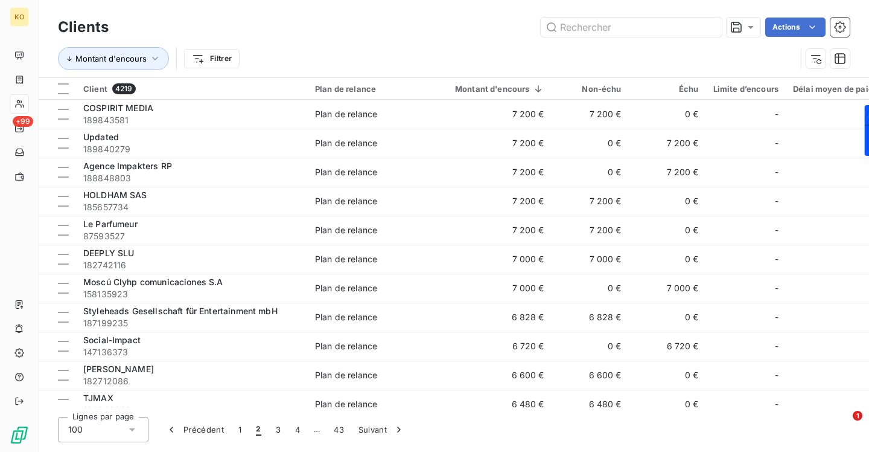
scroll to position [1722, 0]
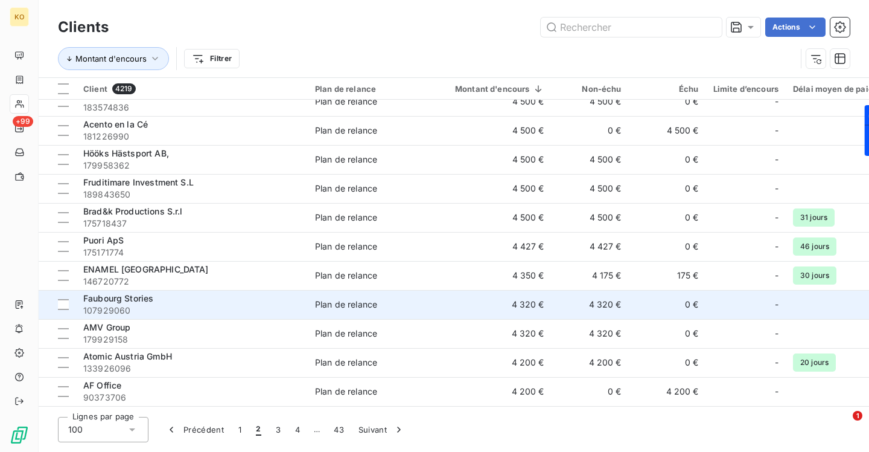
click at [144, 300] on span "Faubourg Stories" at bounding box center [118, 298] width 70 height 10
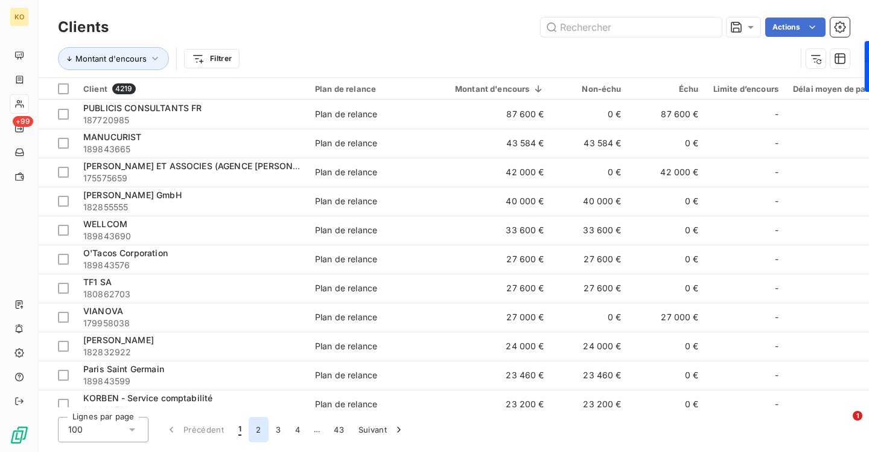
click at [255, 433] on button "2" at bounding box center [258, 429] width 19 height 25
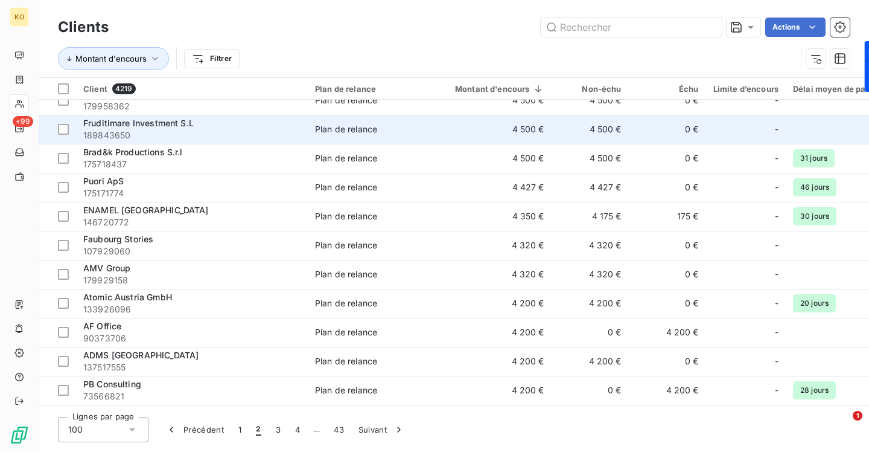
scroll to position [1816, 0]
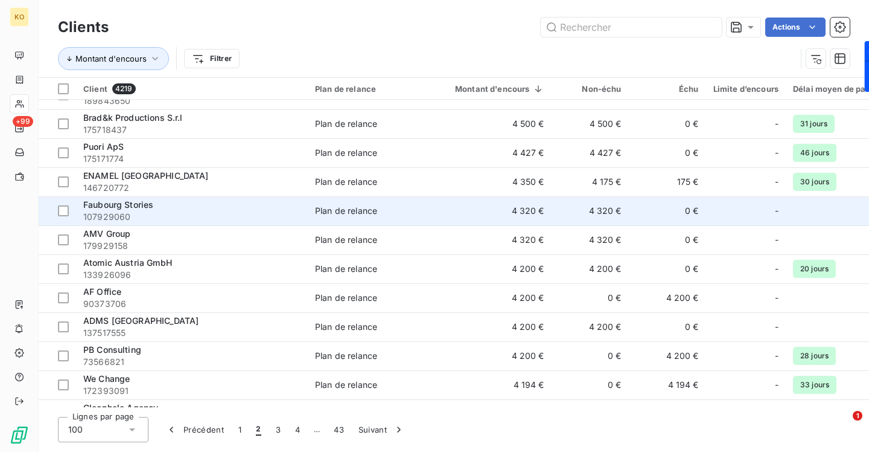
click at [110, 202] on span "Faubourg Stories" at bounding box center [118, 204] width 70 height 10
click at [107, 202] on span "Faubourg Stories" at bounding box center [118, 204] width 70 height 10
click at [124, 203] on span "Faubourg Stories" at bounding box center [118, 204] width 70 height 10
click at [138, 200] on span "Faubourg Stories" at bounding box center [118, 204] width 70 height 10
click at [116, 212] on span "107929060" at bounding box center [191, 217] width 217 height 12
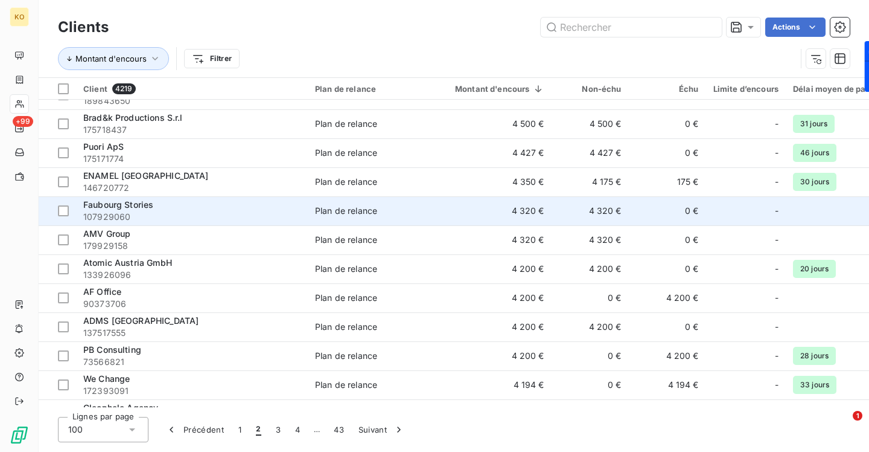
click at [117, 206] on span "Faubourg Stories" at bounding box center [118, 204] width 70 height 10
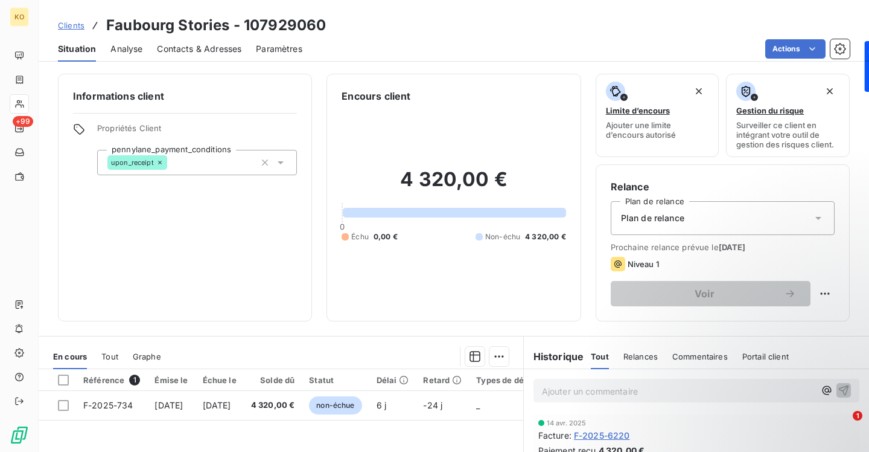
click at [215, 51] on span "Contacts & Adresses" at bounding box center [199, 49] width 85 height 12
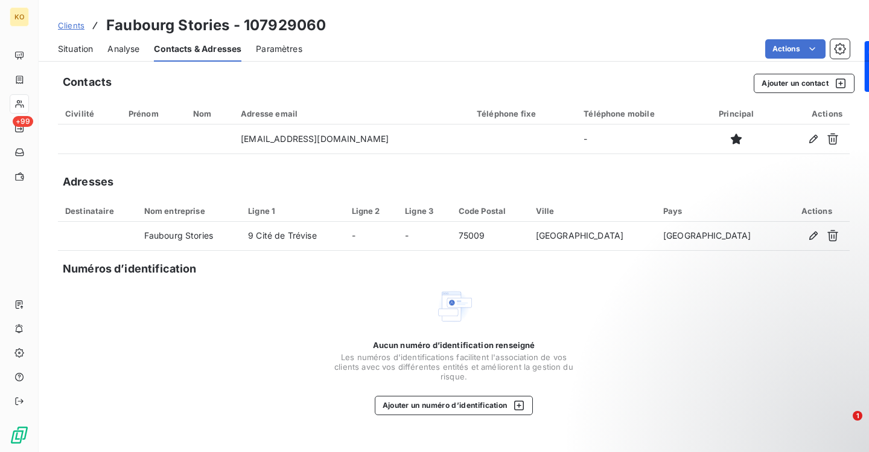
click at [74, 24] on span "Clients" at bounding box center [71, 26] width 27 height 10
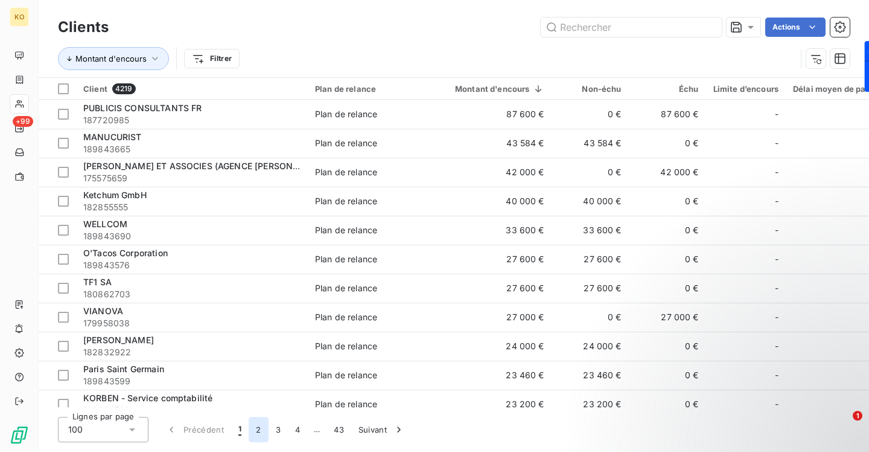
click at [257, 428] on button "2" at bounding box center [258, 429] width 19 height 25
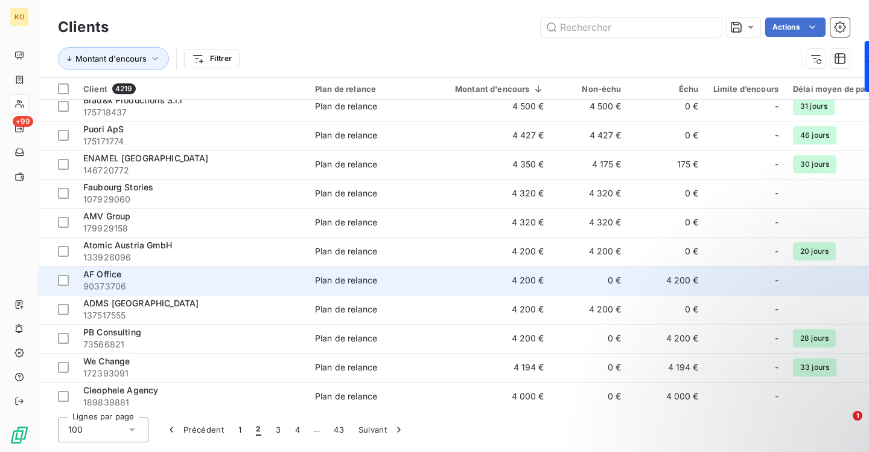
scroll to position [1833, 0]
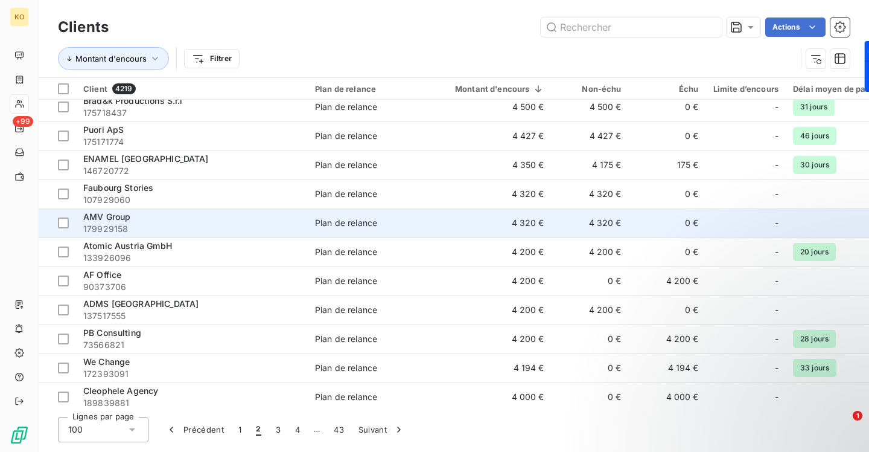
click at [118, 214] on span "AMV Group" at bounding box center [106, 216] width 47 height 10
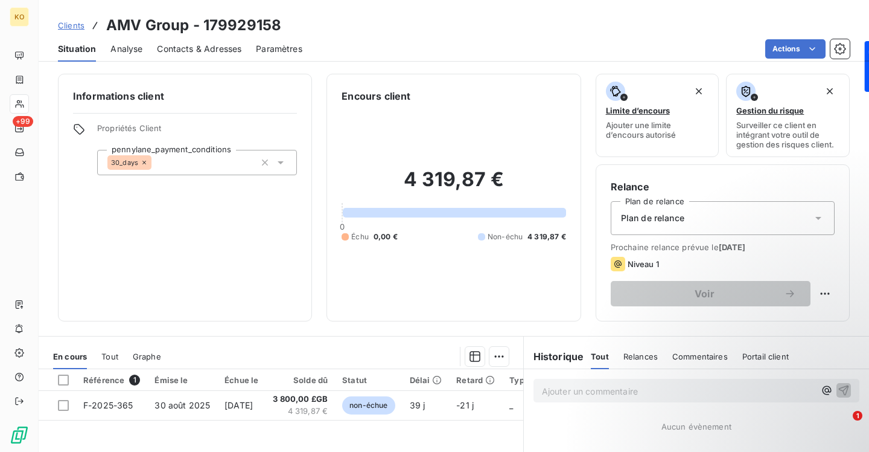
click at [202, 45] on span "Contacts & Adresses" at bounding box center [199, 49] width 85 height 12
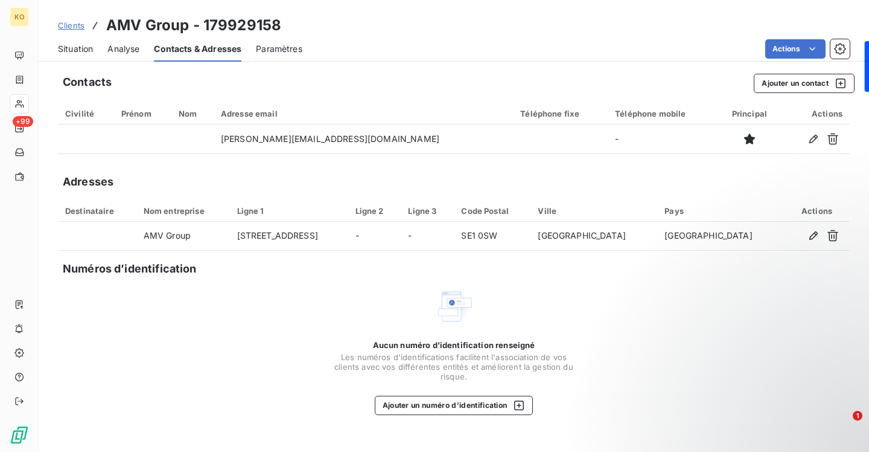
click at [77, 23] on span "Clients" at bounding box center [71, 26] width 27 height 10
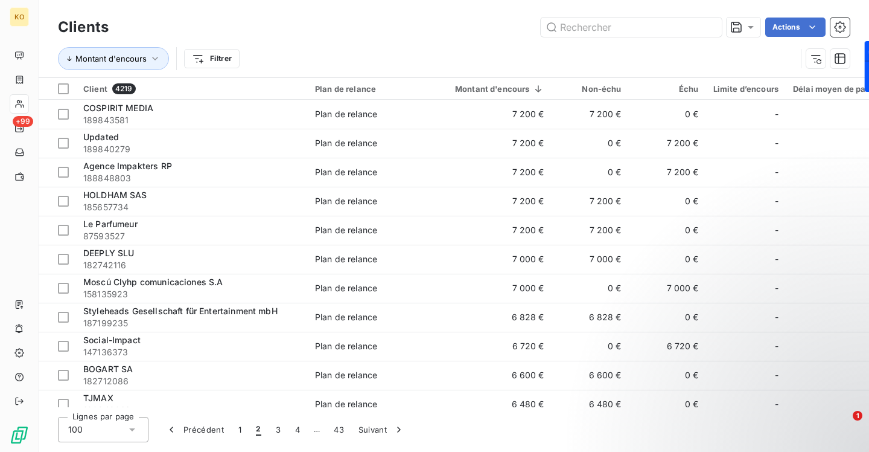
scroll to position [1809, 0]
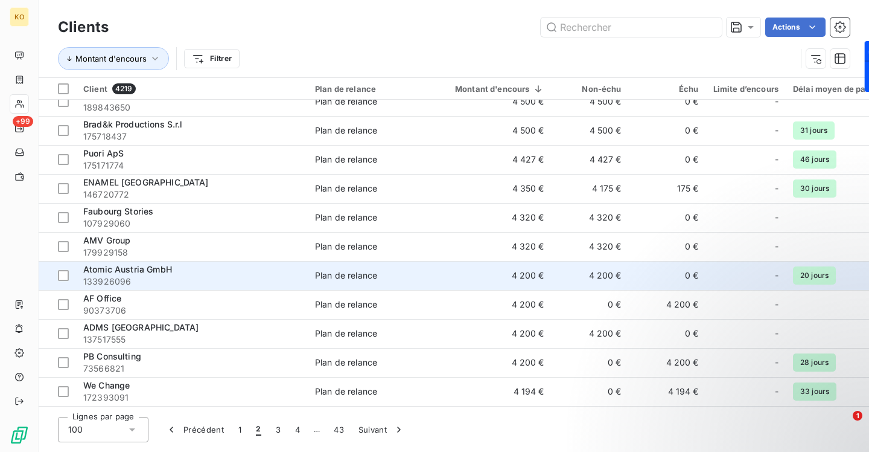
click at [162, 267] on span "Atomic Austria GmbH" at bounding box center [127, 269] width 89 height 10
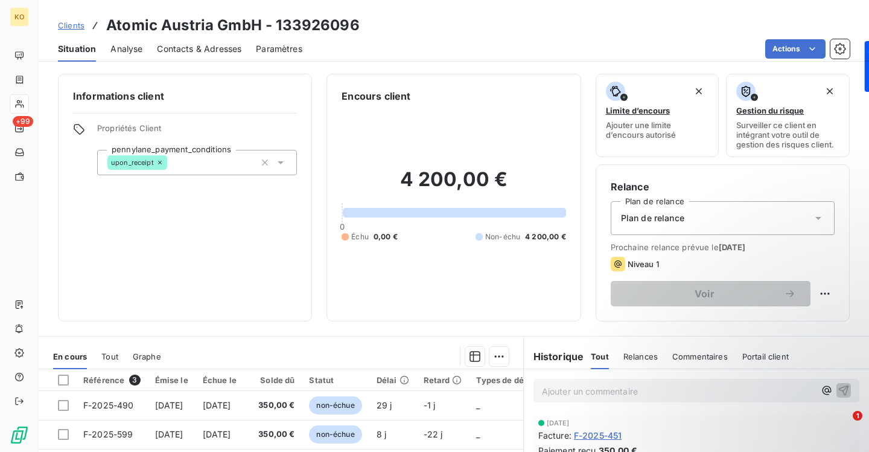
click at [191, 39] on div "Contacts & Adresses" at bounding box center [199, 48] width 85 height 25
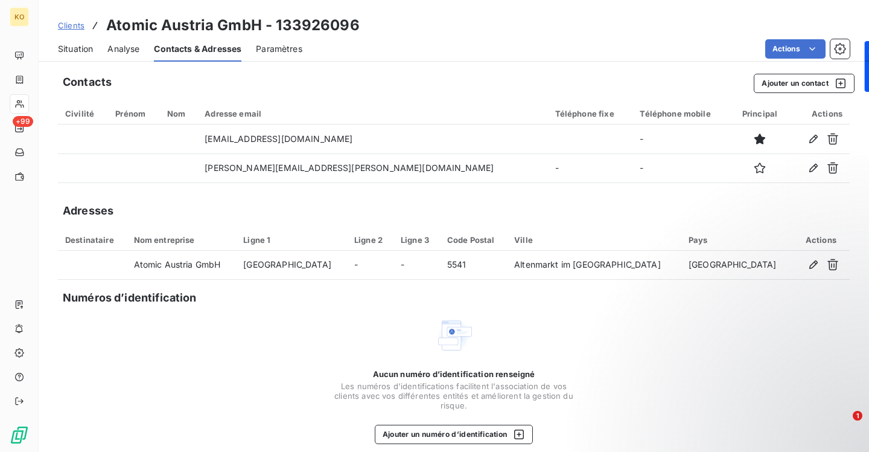
click at [79, 28] on span "Clients" at bounding box center [71, 26] width 27 height 10
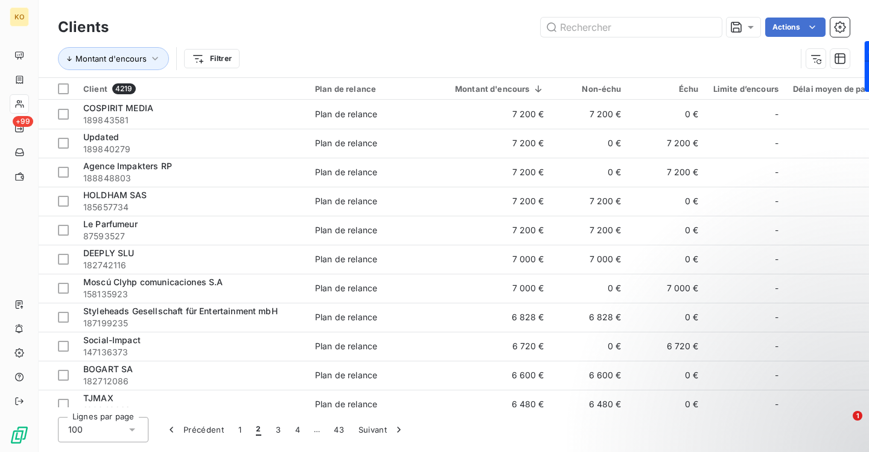
scroll to position [1809, 0]
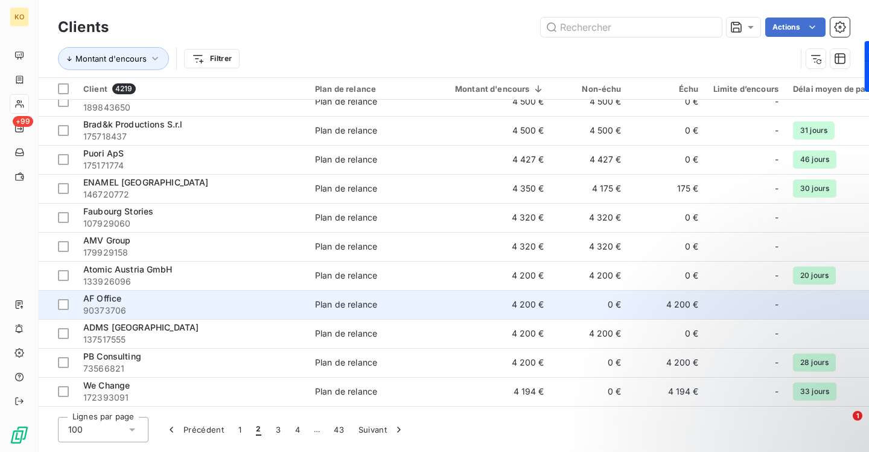
click at [107, 294] on span "AF Office" at bounding box center [102, 298] width 38 height 10
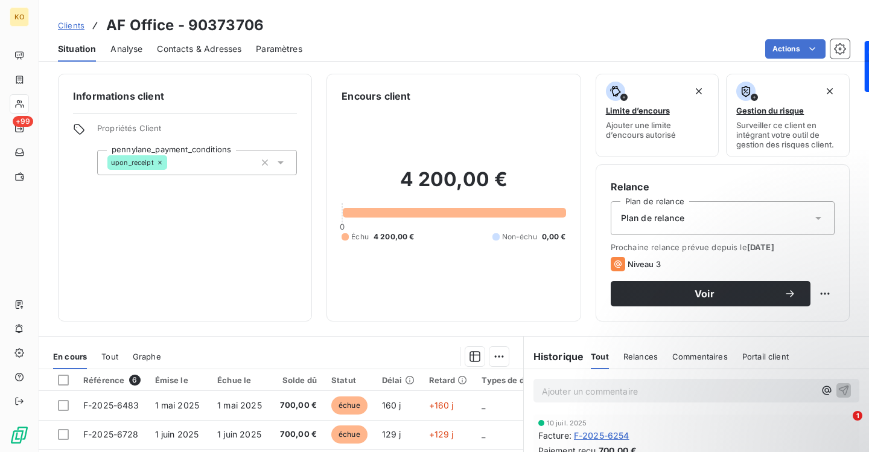
click at [188, 45] on span "Contacts & Adresses" at bounding box center [199, 49] width 85 height 12
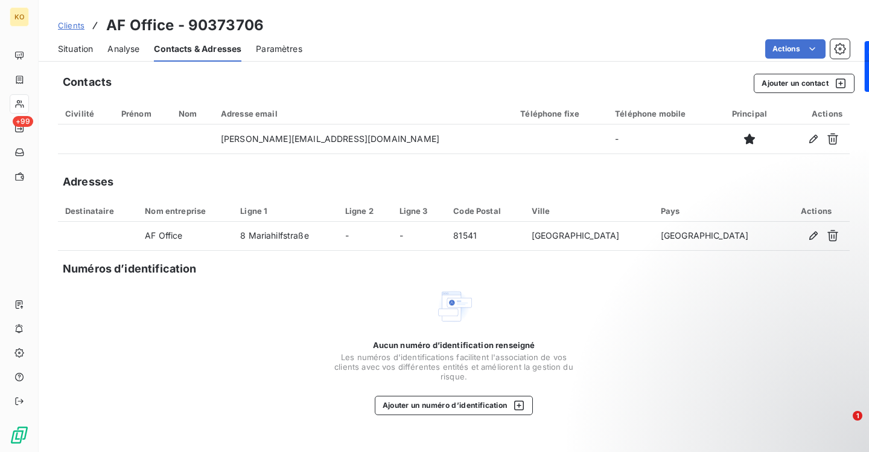
click at [69, 25] on span "Clients" at bounding box center [71, 26] width 27 height 10
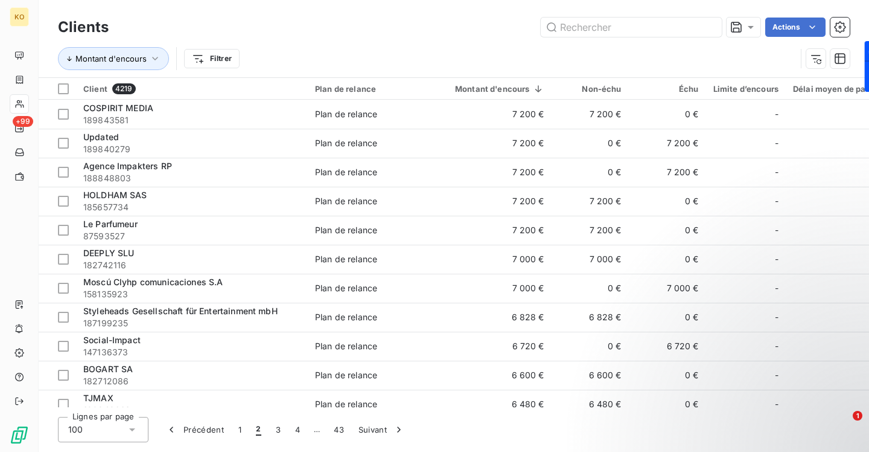
scroll to position [1809, 0]
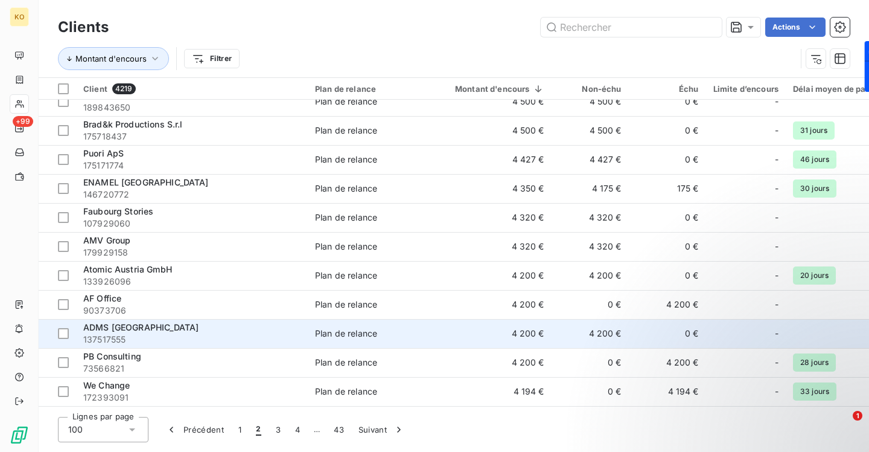
click at [120, 328] on span "ADMS [GEOGRAPHIC_DATA]" at bounding box center [140, 327] width 115 height 10
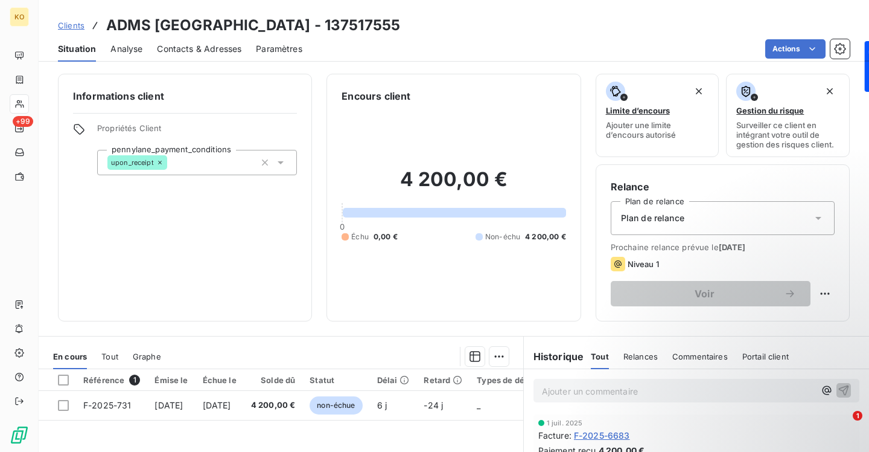
click at [206, 56] on div "Contacts & Adresses" at bounding box center [199, 48] width 85 height 25
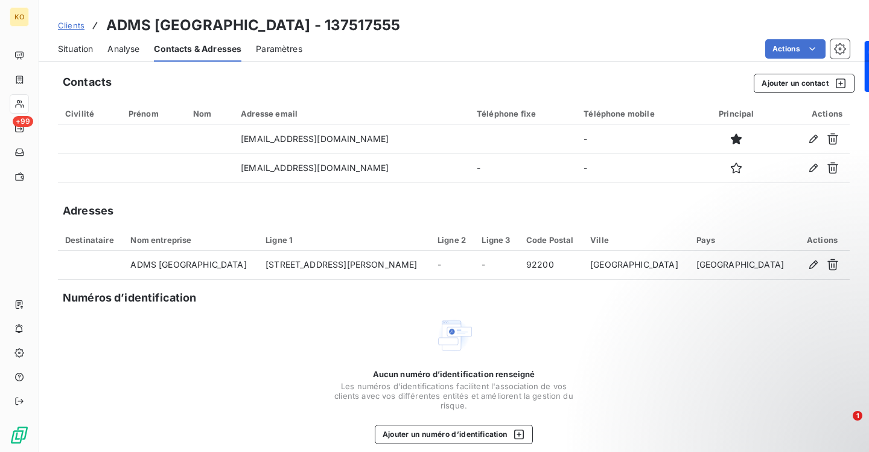
click at [59, 28] on span "Clients" at bounding box center [71, 26] width 27 height 10
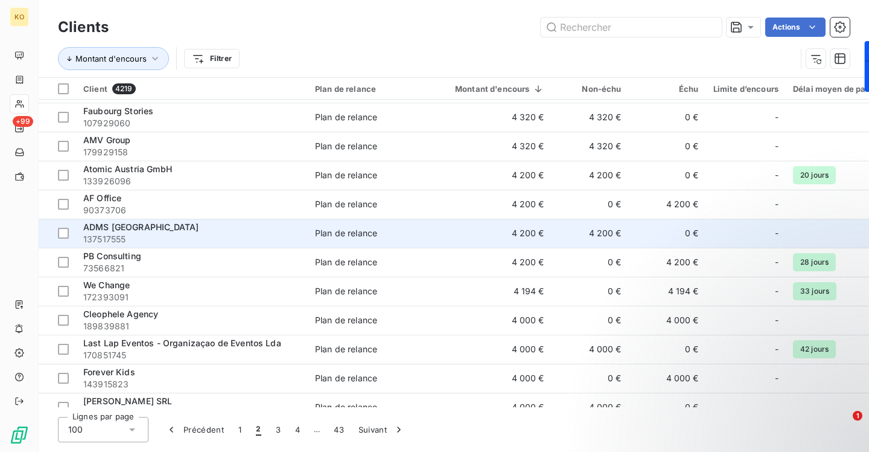
scroll to position [1913, 0]
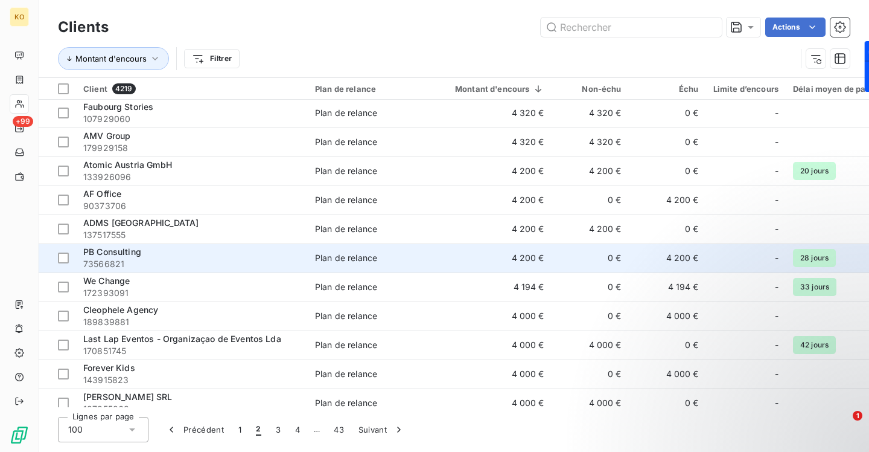
click at [125, 251] on span "PB Consulting" at bounding box center [112, 251] width 58 height 10
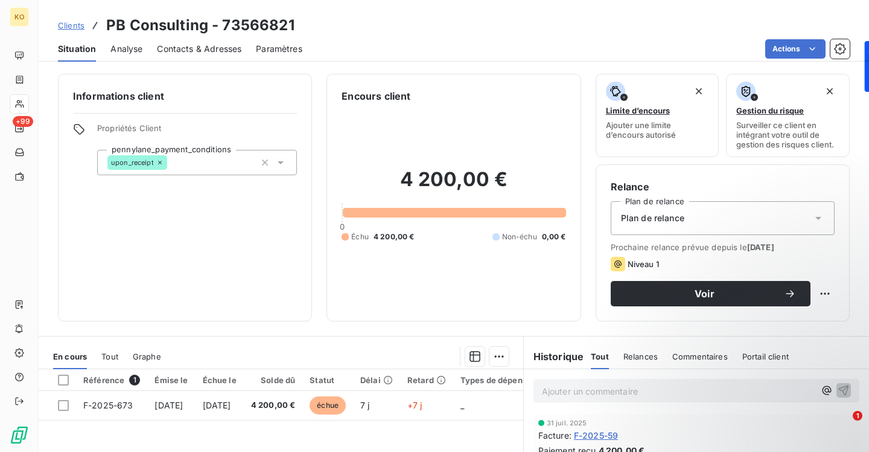
click at [220, 45] on span "Contacts & Adresses" at bounding box center [199, 49] width 85 height 12
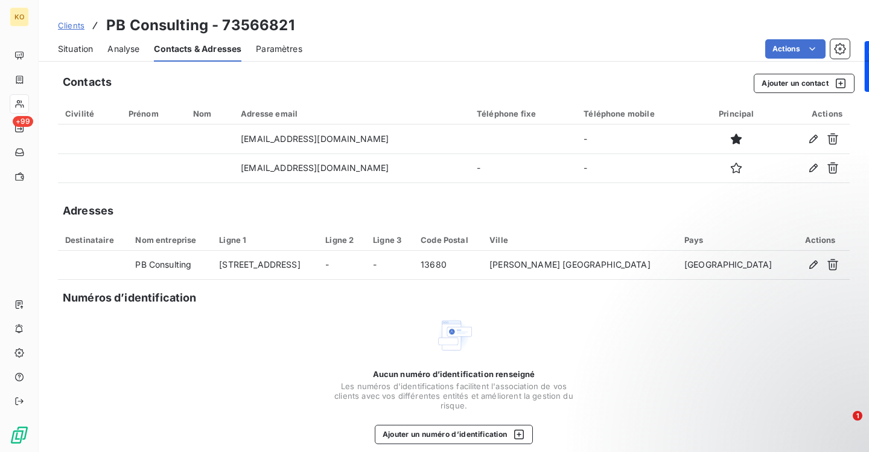
click at [75, 24] on span "Clients" at bounding box center [71, 26] width 27 height 10
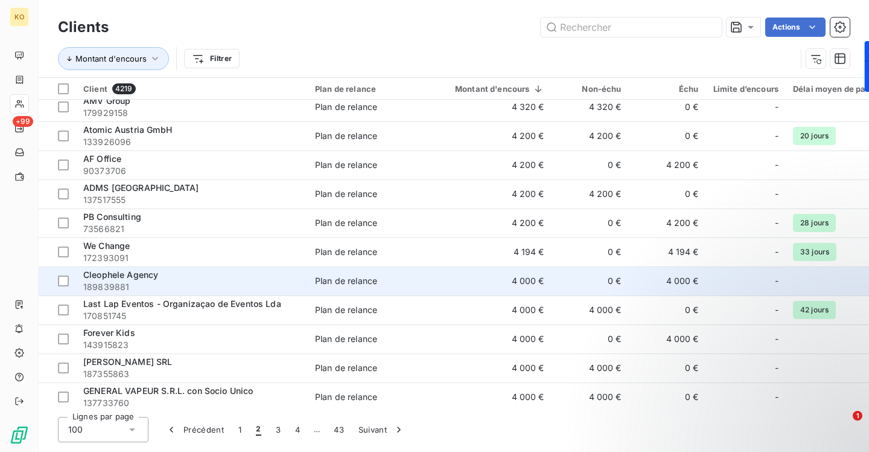
scroll to position [1988, 0]
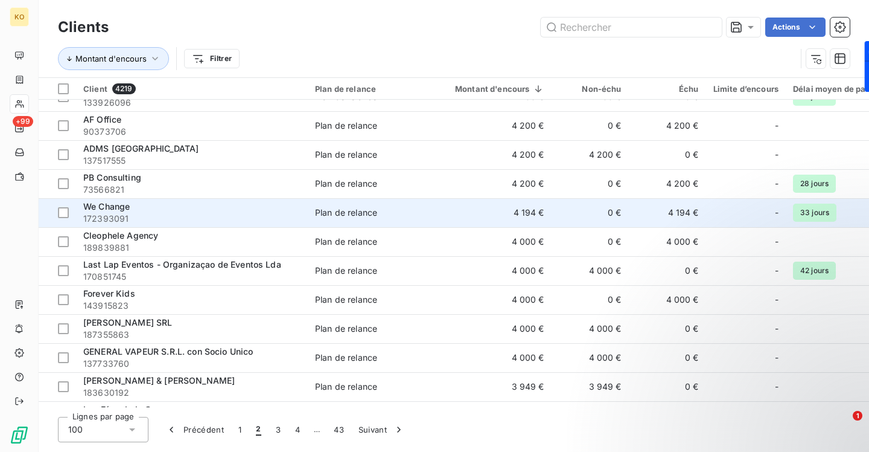
click at [107, 209] on span "We Change" at bounding box center [106, 206] width 46 height 10
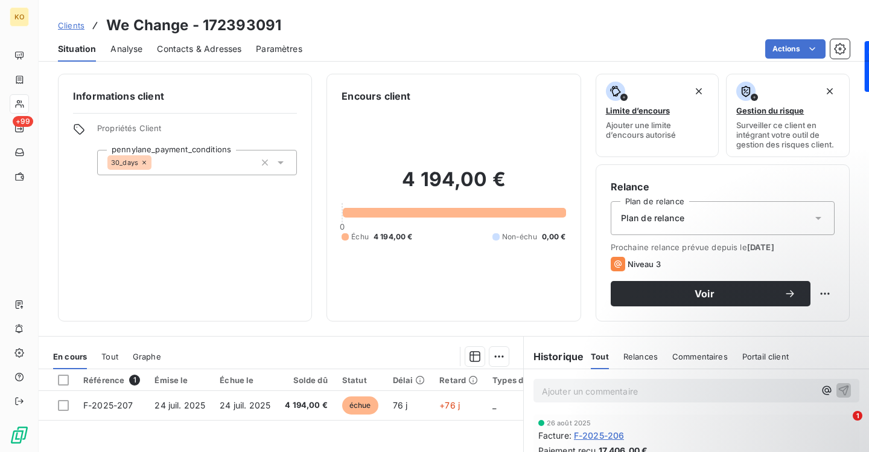
click at [217, 53] on span "Contacts & Adresses" at bounding box center [199, 49] width 85 height 12
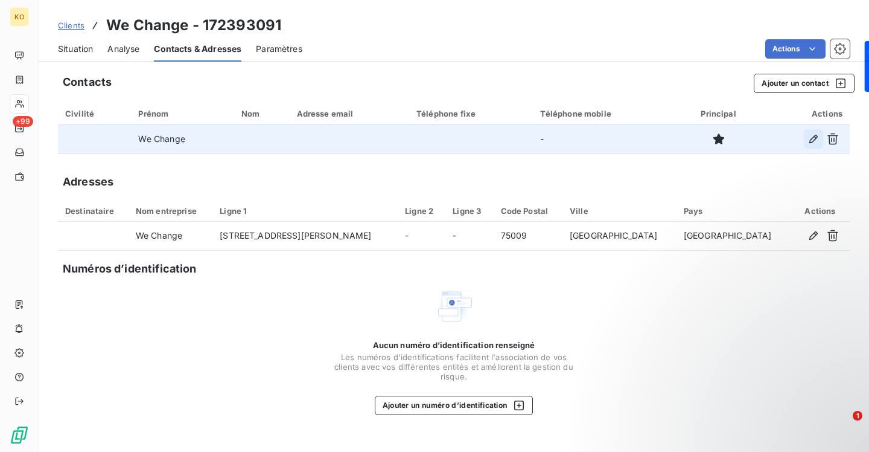
click at [815, 137] on icon "button" at bounding box center [813, 139] width 8 height 8
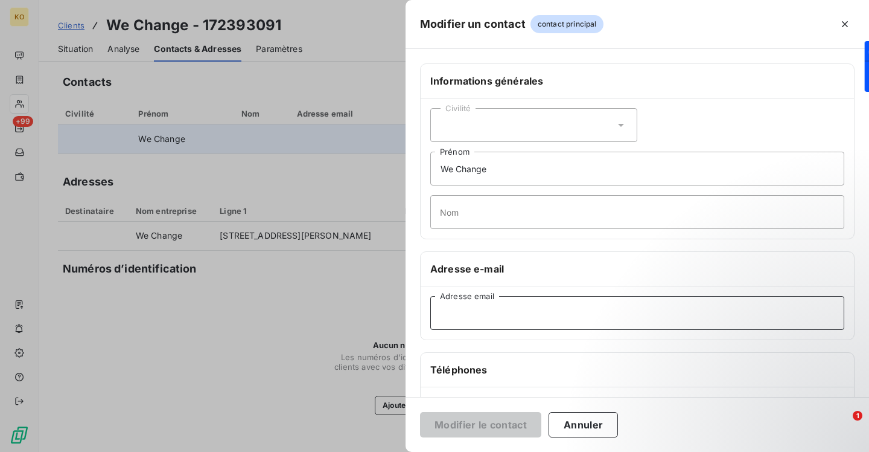
click at [493, 308] on input "Adresse email" at bounding box center [637, 313] width 414 height 34
paste input "[PERSON_NAME][EMAIL_ADDRESS][DOMAIN_NAME]"
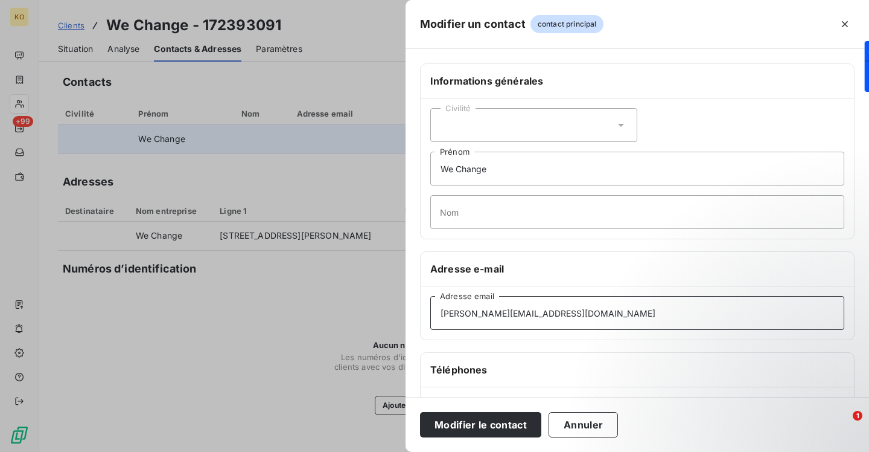
type input "[PERSON_NAME][EMAIL_ADDRESS][DOMAIN_NAME]"
drag, startPoint x: 503, startPoint y: 172, endPoint x: 372, endPoint y: 144, distance: 133.4
click at [377, 451] on div "Modifier un contact contact principal Informations générales Civilité We Change…" at bounding box center [434, 452] width 869 height 0
click at [459, 429] on button "Modifier le contact" at bounding box center [480, 424] width 121 height 25
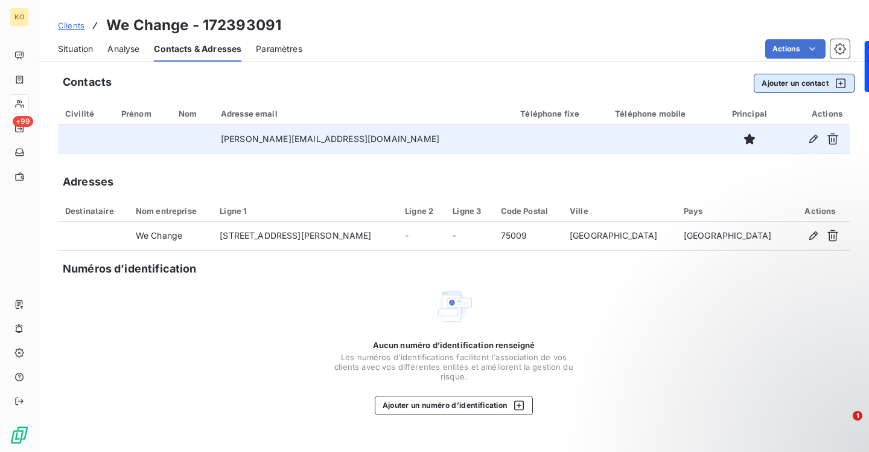
click at [805, 83] on button "Ajouter un contact" at bounding box center [804, 83] width 101 height 19
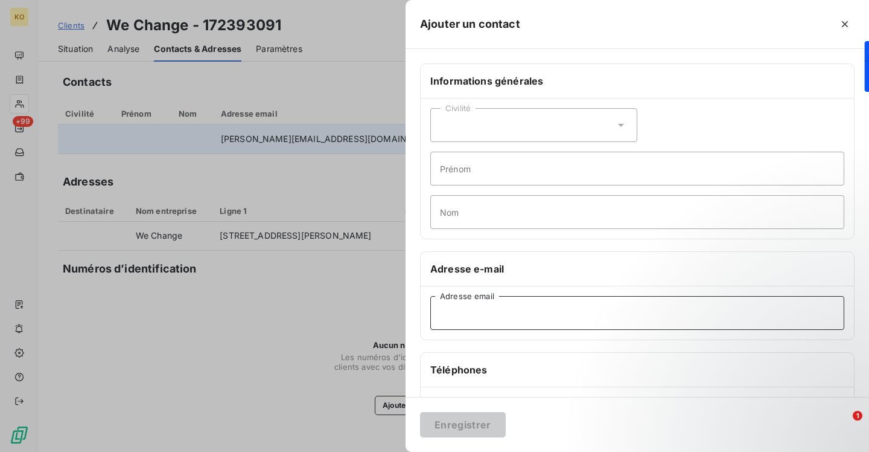
click at [587, 306] on input "Adresse email" at bounding box center [637, 313] width 414 height 34
paste input "[PERSON_NAME][EMAIL_ADDRESS][DOMAIN_NAME]"
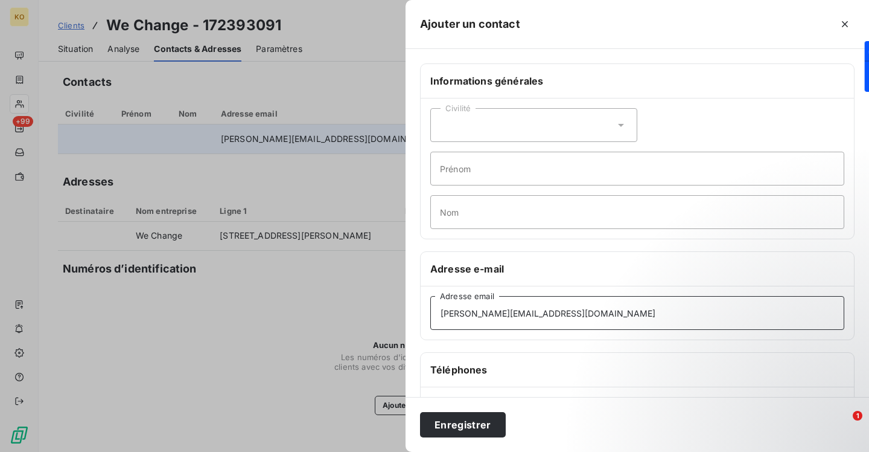
type input "[PERSON_NAME][EMAIL_ADDRESS][DOMAIN_NAME]"
click at [482, 401] on div "Enregistrer" at bounding box center [638, 424] width 464 height 55
click at [482, 429] on button "Enregistrer" at bounding box center [463, 424] width 86 height 25
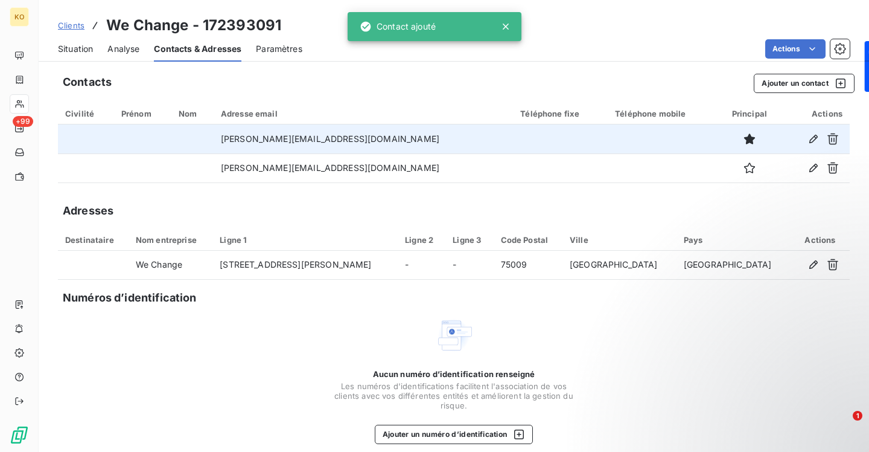
click at [76, 26] on span "Clients" at bounding box center [71, 26] width 27 height 10
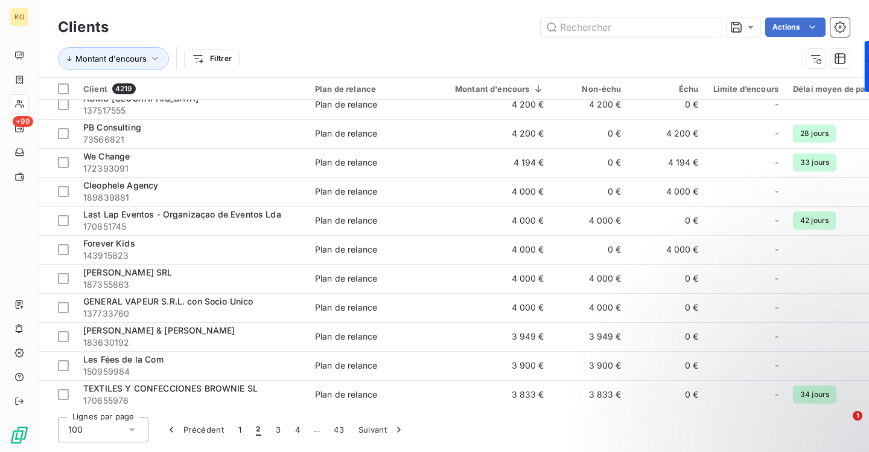
scroll to position [2040, 0]
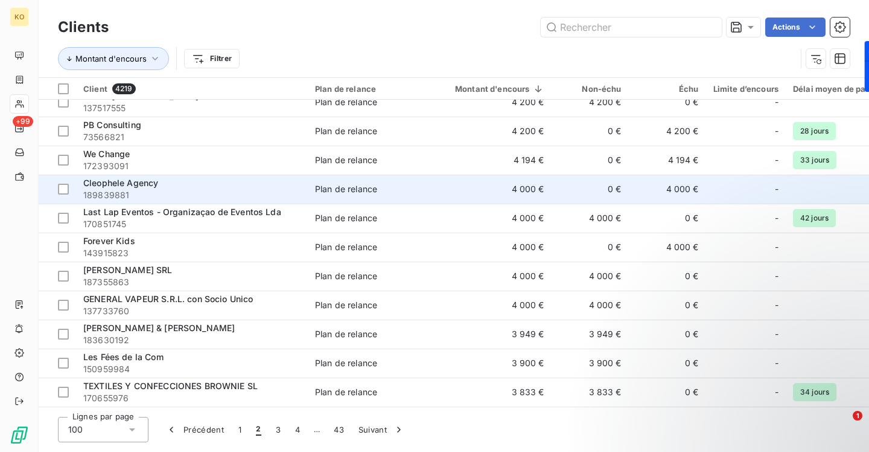
click at [150, 182] on span "Cleophele Agency" at bounding box center [120, 182] width 75 height 10
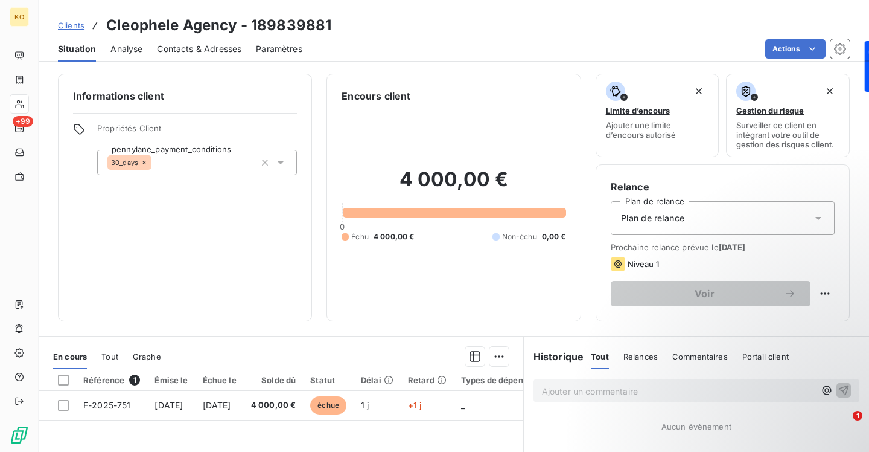
click at [216, 51] on span "Contacts & Adresses" at bounding box center [199, 49] width 85 height 12
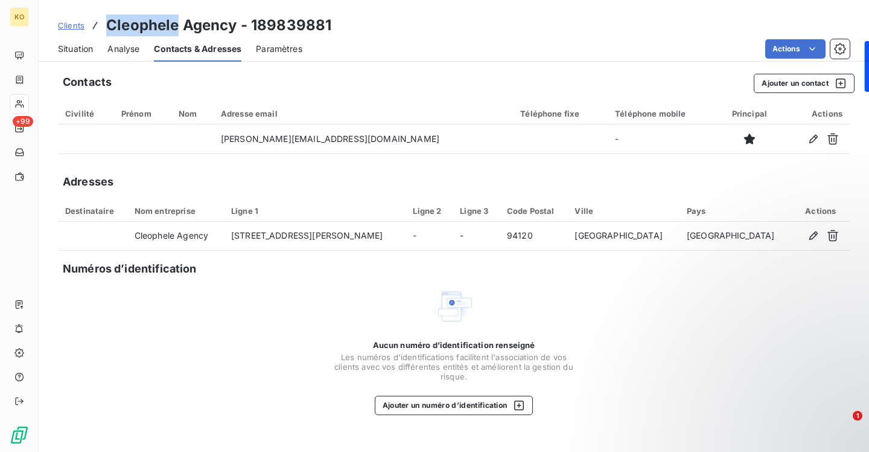
drag, startPoint x: 177, startPoint y: 28, endPoint x: 109, endPoint y: 32, distance: 68.3
click at [109, 32] on h3 "Cleophele Agency - 189839881" at bounding box center [218, 25] width 225 height 22
copy h3 "Cleophele"
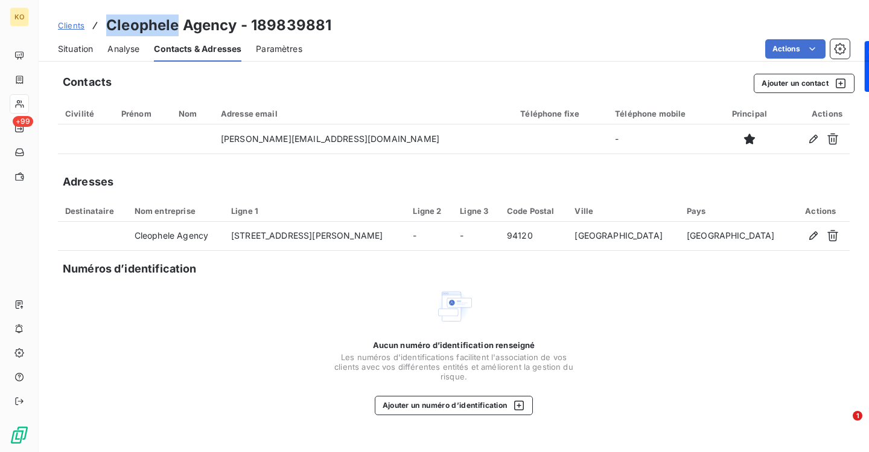
click at [78, 24] on span "Clients" at bounding box center [71, 26] width 27 height 10
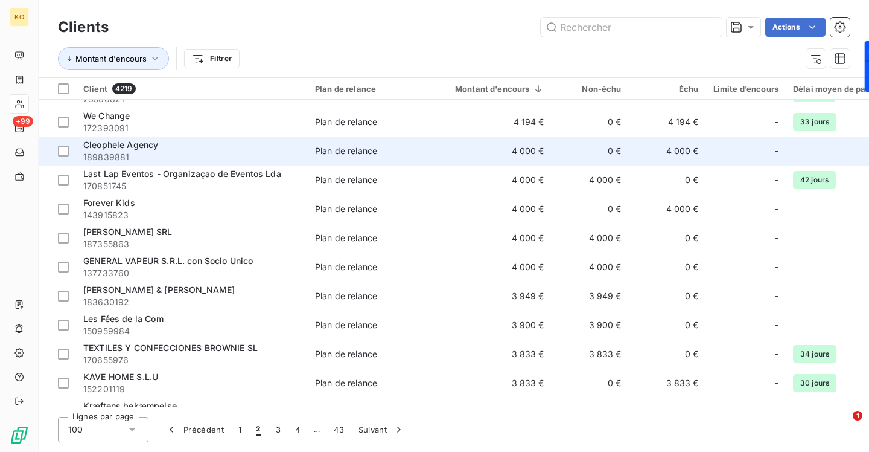
scroll to position [2081, 0]
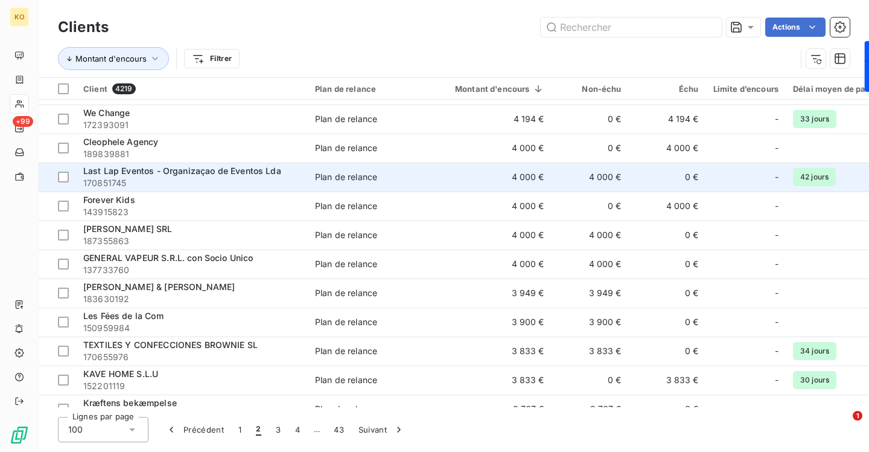
click at [153, 171] on span "Last Lap Eventos - Organizaçao de Eventos Lda" at bounding box center [182, 170] width 198 height 10
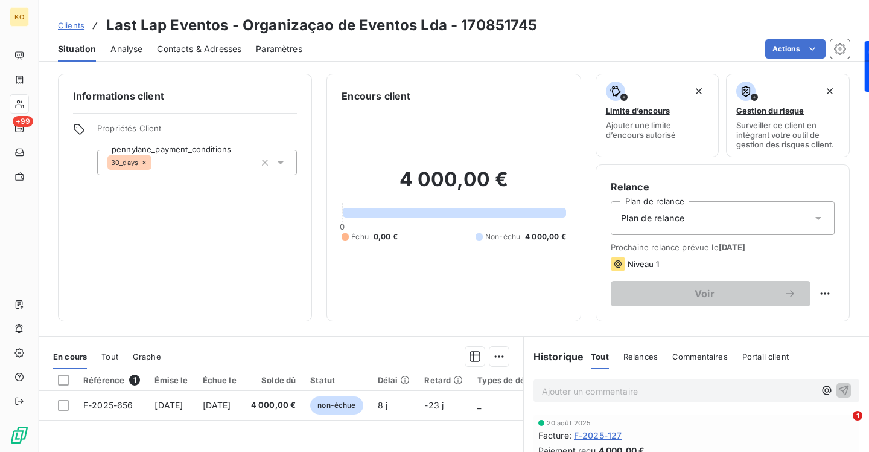
click at [210, 48] on span "Contacts & Adresses" at bounding box center [199, 49] width 85 height 12
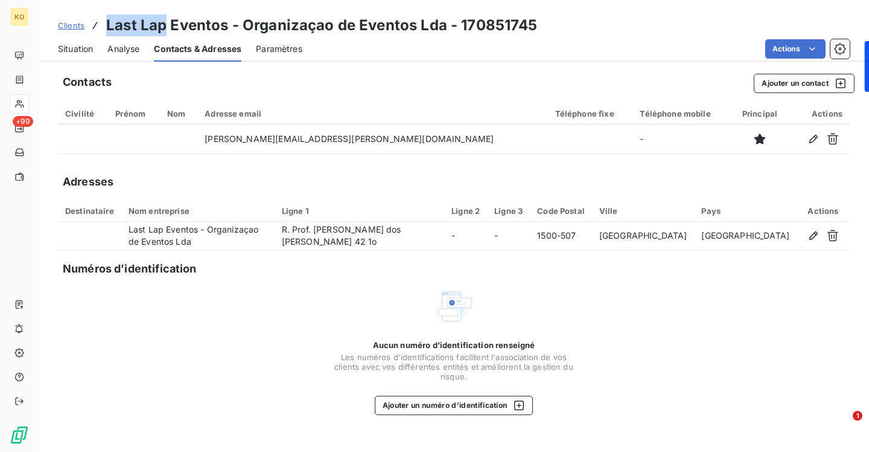
drag, startPoint x: 167, startPoint y: 27, endPoint x: 108, endPoint y: 27, distance: 58.6
click at [107, 27] on h3 "Last Lap Eventos - Organizaçao de Eventos Lda - 170851745" at bounding box center [322, 25] width 432 height 22
copy h3 "Last Lap"
click at [65, 24] on span "Clients" at bounding box center [71, 26] width 27 height 10
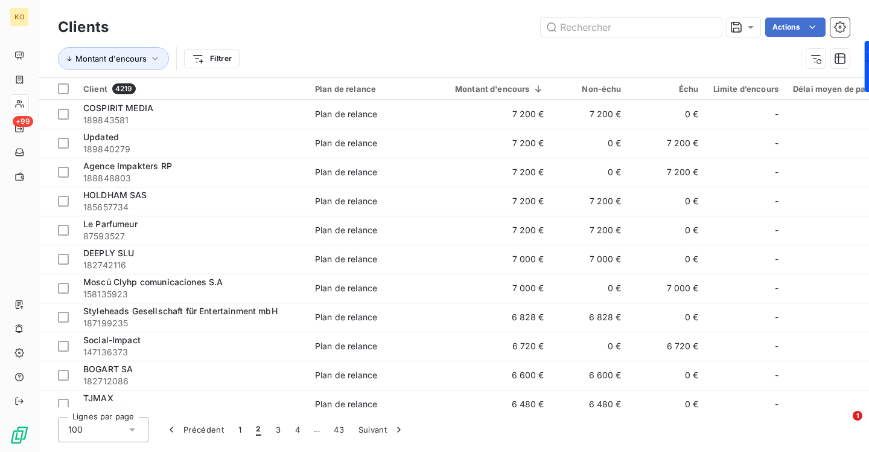
scroll to position [2012, 0]
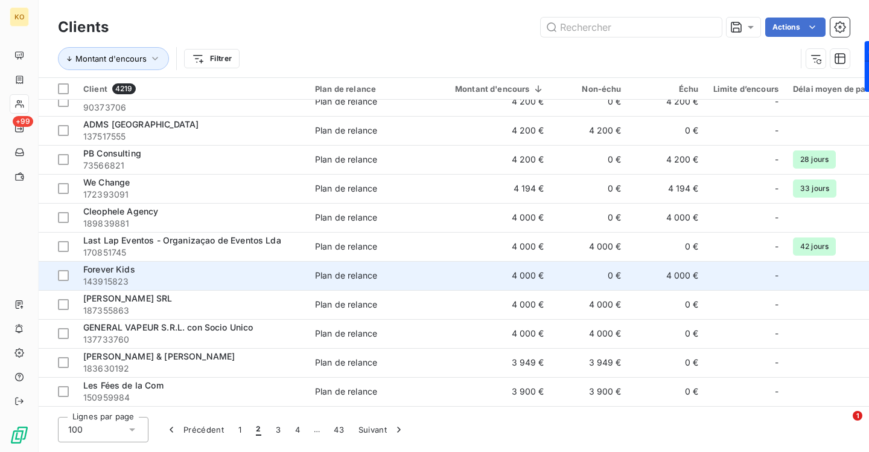
click at [118, 271] on span "Forever Kids" at bounding box center [109, 269] width 52 height 10
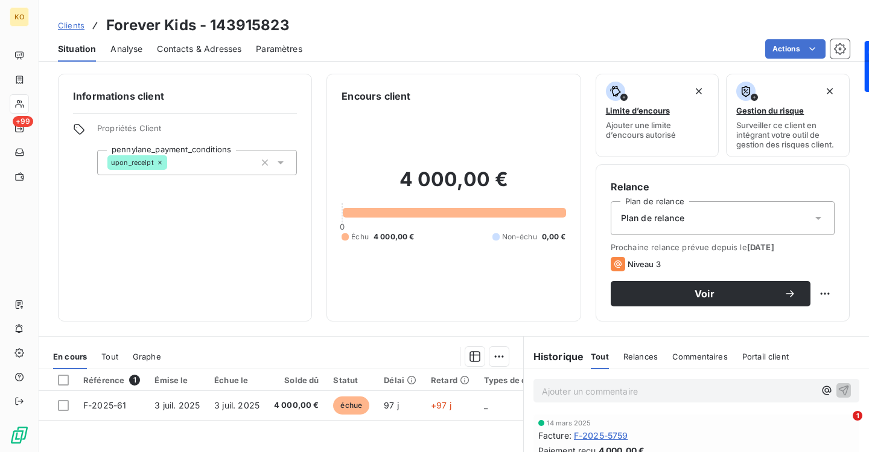
click at [217, 51] on span "Contacts & Adresses" at bounding box center [199, 49] width 85 height 12
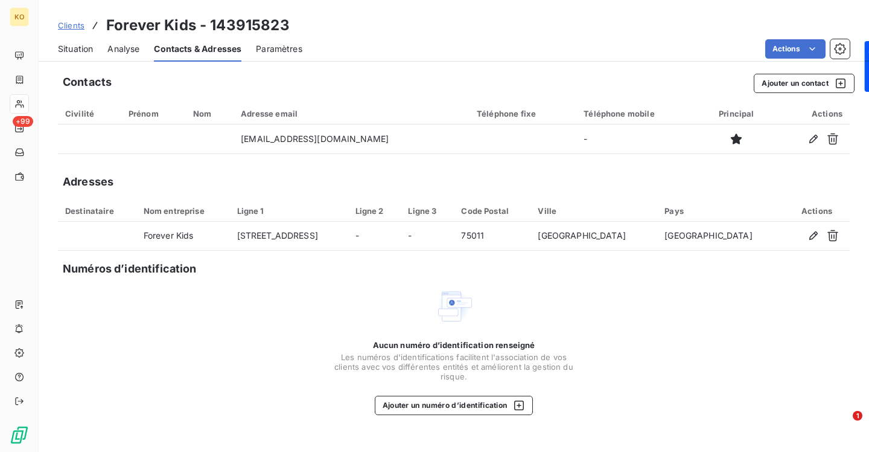
click at [74, 27] on span "Clients" at bounding box center [71, 26] width 27 height 10
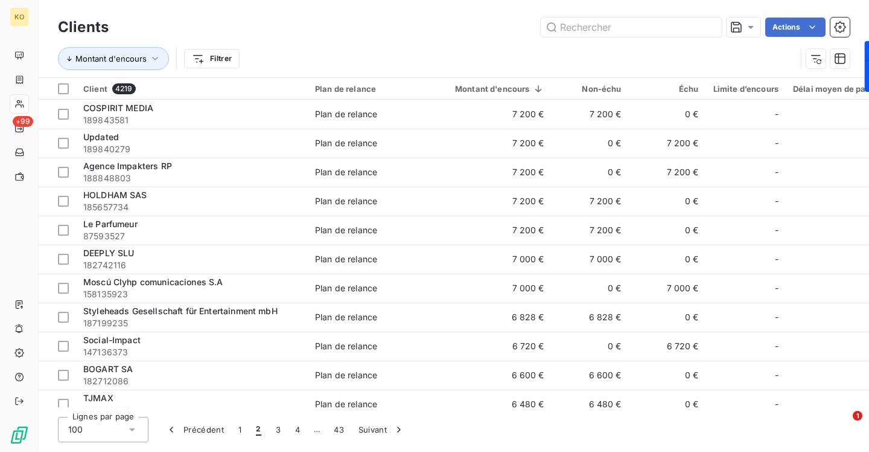
scroll to position [2012, 0]
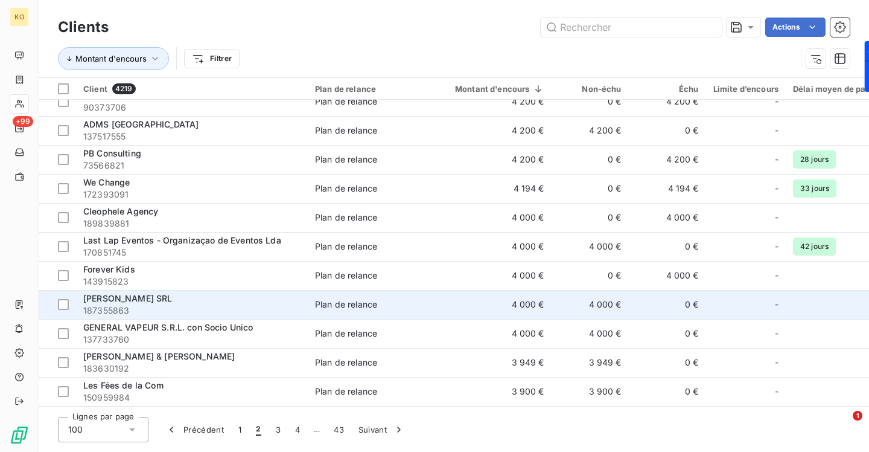
click at [98, 301] on span "[PERSON_NAME] SRL" at bounding box center [127, 298] width 89 height 10
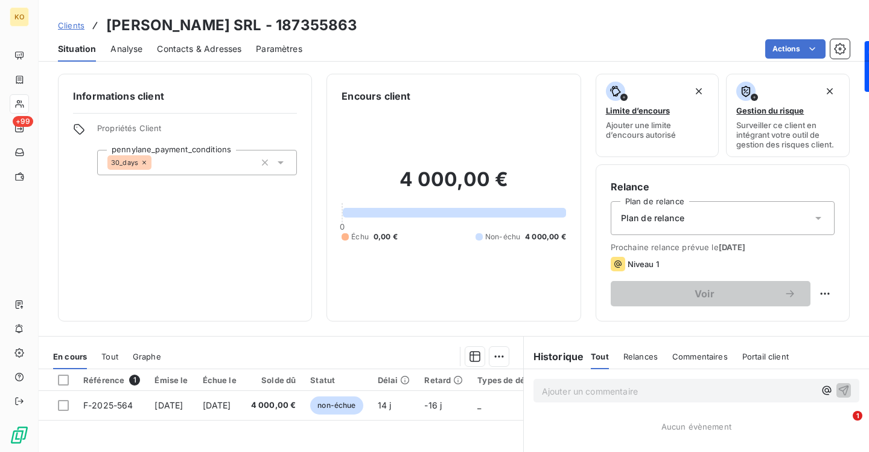
click at [175, 47] on span "Contacts & Adresses" at bounding box center [199, 49] width 85 height 12
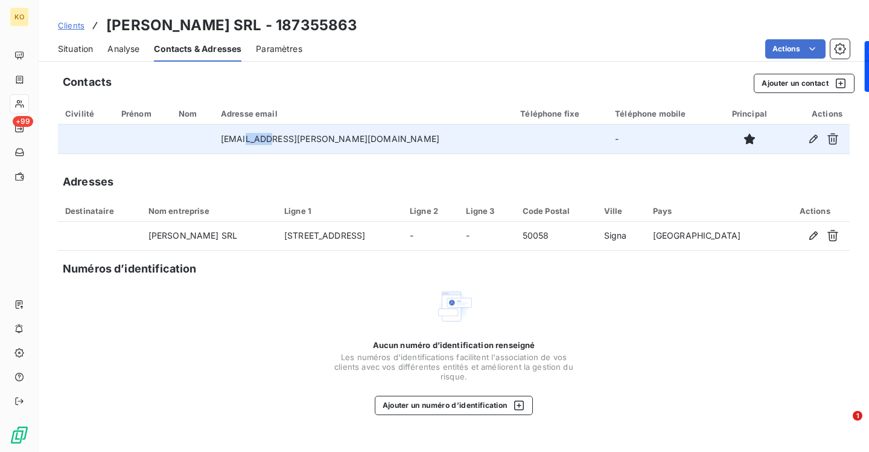
drag, startPoint x: 318, startPoint y: 137, endPoint x: 298, endPoint y: 137, distance: 19.9
click at [298, 137] on td "[EMAIL_ADDRESS][PERSON_NAME][DOMAIN_NAME]" at bounding box center [363, 138] width 299 height 29
copy td "[PERSON_NAME]"
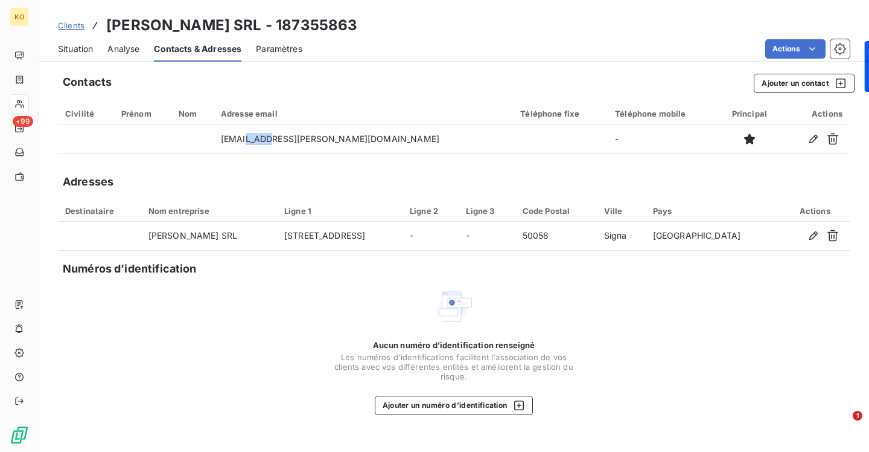
click at [72, 28] on span "Clients" at bounding box center [71, 26] width 27 height 10
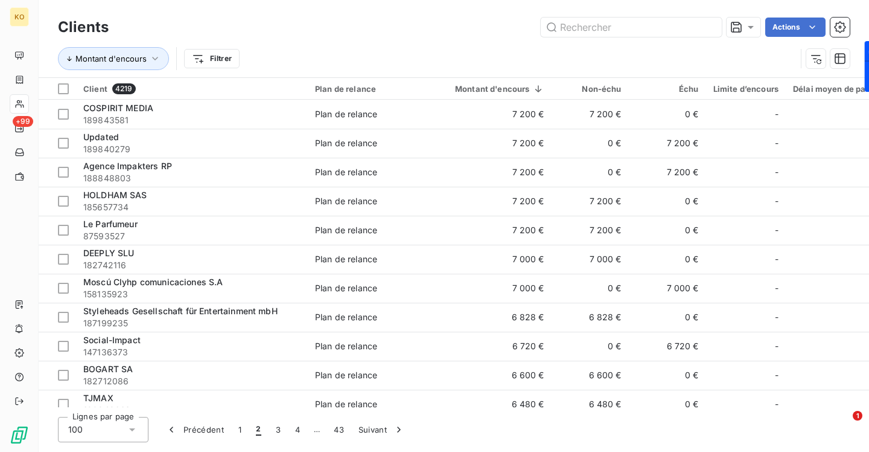
scroll to position [2012, 0]
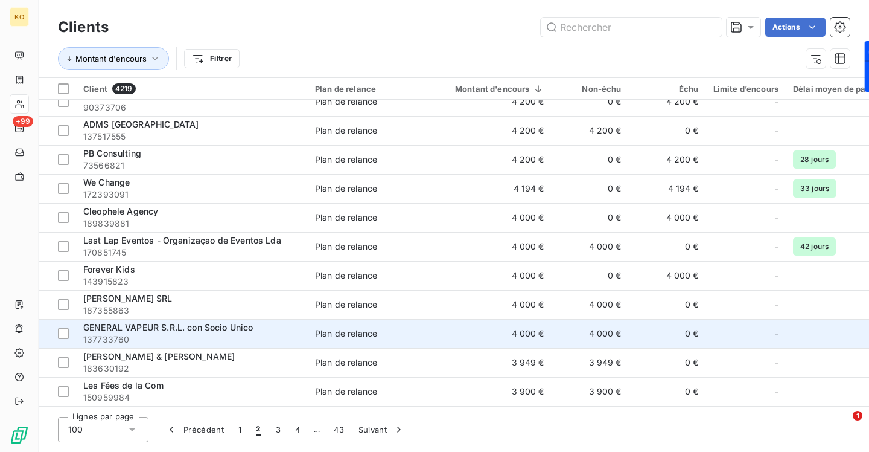
click at [179, 328] on span "GENERAL VAPEUR S.R.L. con Socio Unico" at bounding box center [168, 327] width 170 height 10
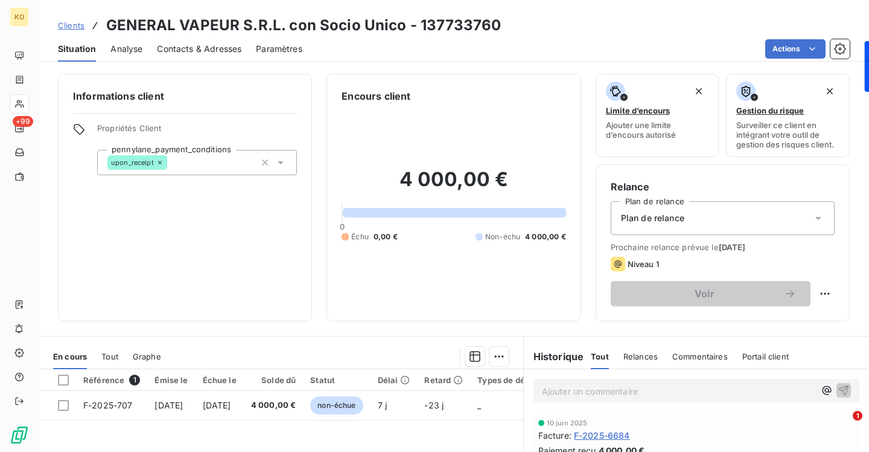
click at [192, 47] on span "Contacts & Adresses" at bounding box center [199, 49] width 85 height 12
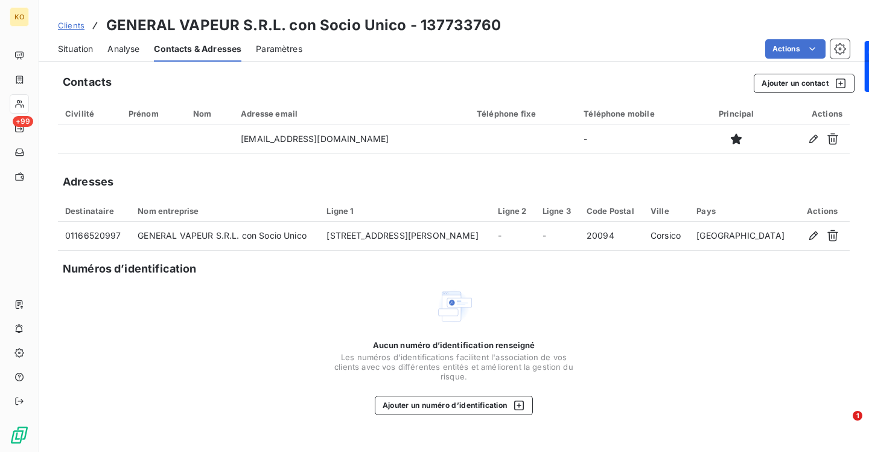
click at [69, 26] on span "Clients" at bounding box center [71, 26] width 27 height 10
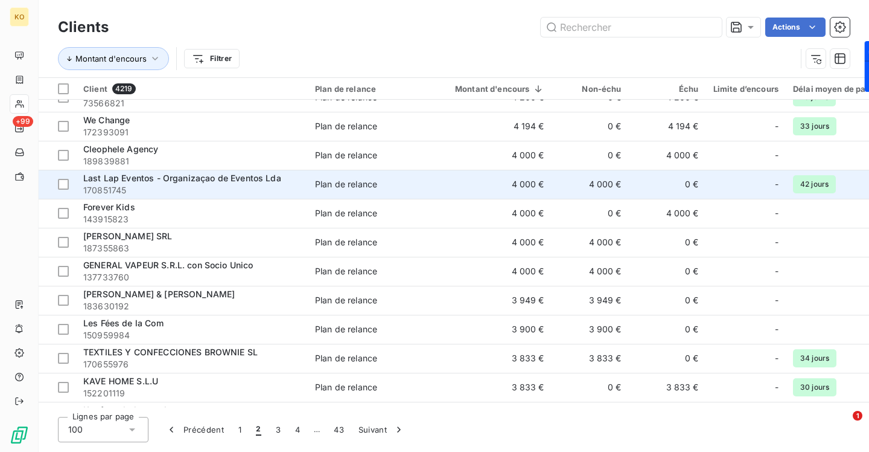
scroll to position [2092, 0]
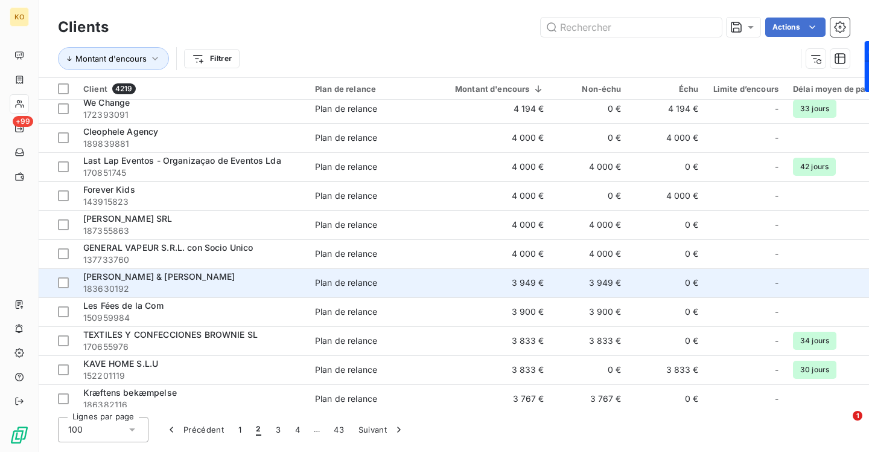
click at [122, 276] on span "[PERSON_NAME] & [PERSON_NAME]" at bounding box center [159, 276] width 152 height 10
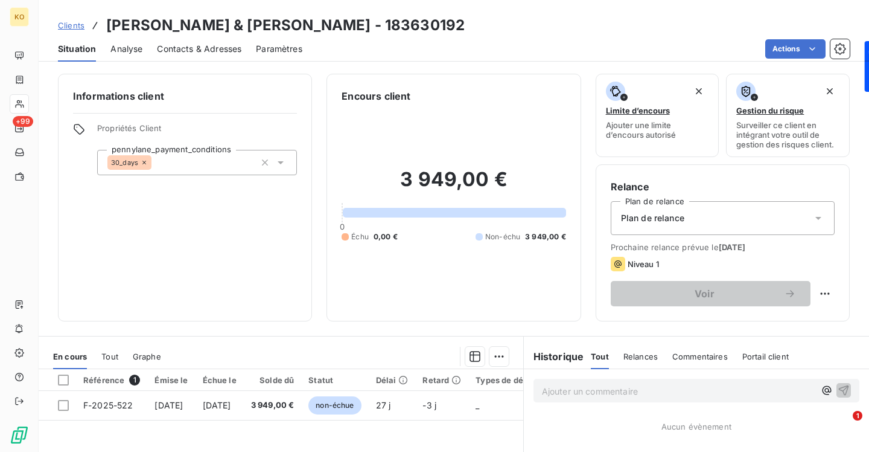
click at [229, 45] on span "Contacts & Adresses" at bounding box center [199, 49] width 85 height 12
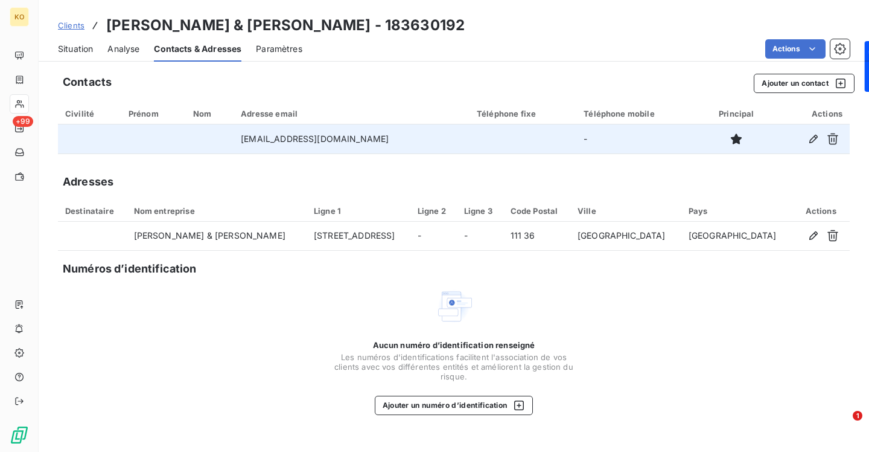
drag, startPoint x: 393, startPoint y: 139, endPoint x: 254, endPoint y: 144, distance: 138.9
click at [254, 144] on td "[EMAIL_ADDRESS][DOMAIN_NAME]" at bounding box center [352, 138] width 236 height 29
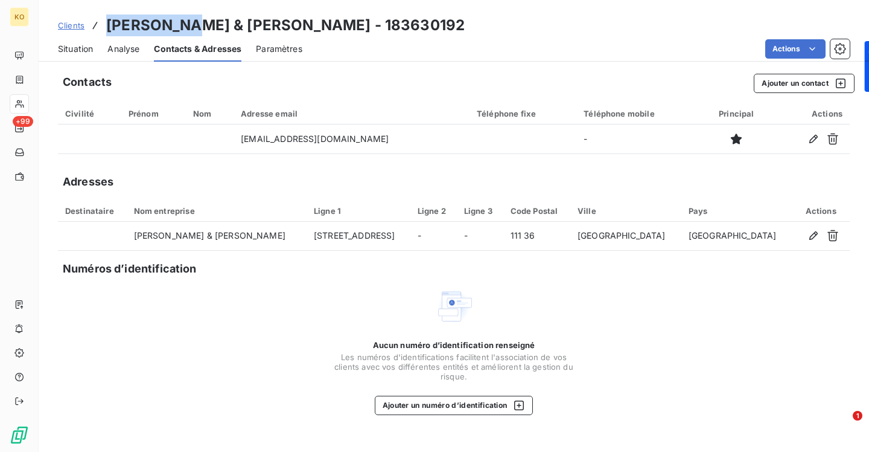
drag, startPoint x: 187, startPoint y: 24, endPoint x: 106, endPoint y: 28, distance: 81.0
click at [104, 28] on div "Clients [PERSON_NAME] & [PERSON_NAME] - 183630192" at bounding box center [261, 25] width 407 height 22
copy h3 "[PERSON_NAME]"
click at [74, 21] on span "Clients" at bounding box center [71, 26] width 27 height 10
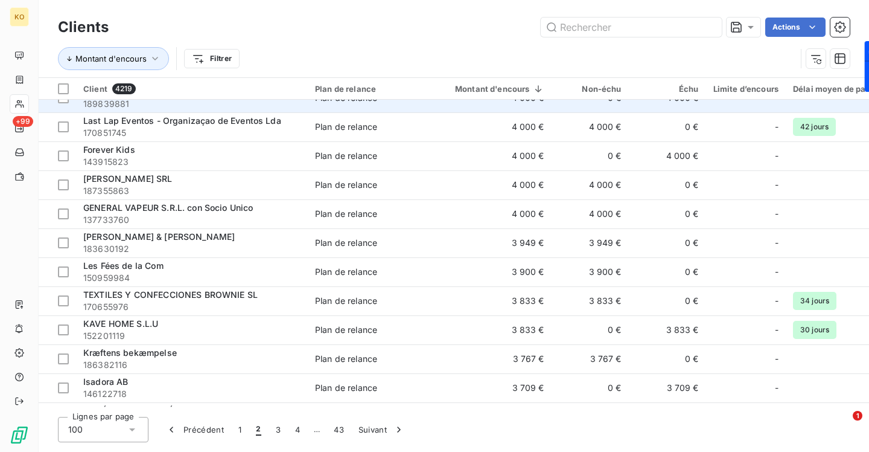
scroll to position [2149, 0]
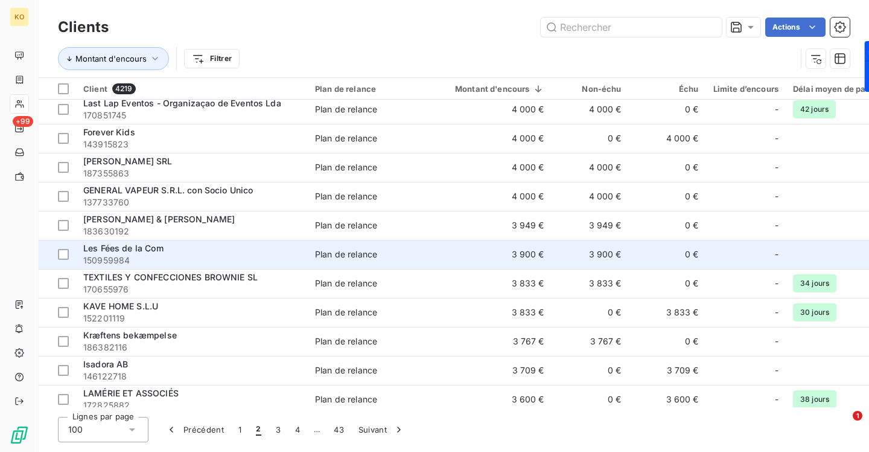
click at [126, 245] on span "Les Fées de la Com" at bounding box center [123, 248] width 80 height 10
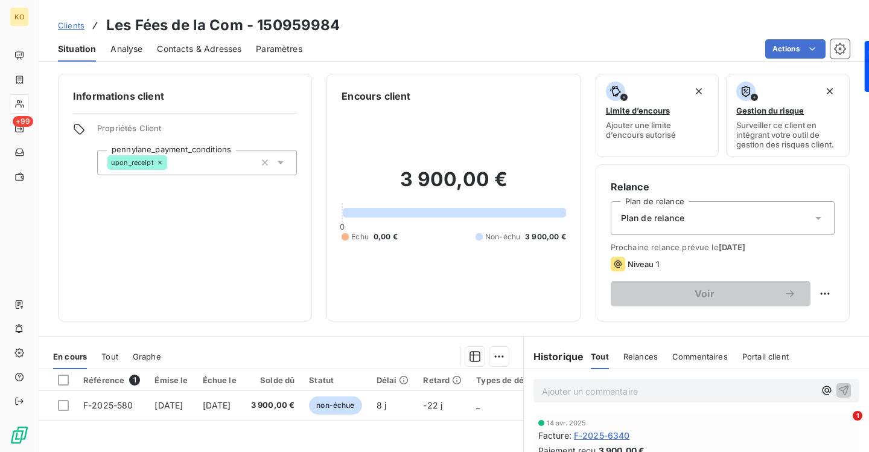
click at [168, 55] on div "Contacts & Adresses" at bounding box center [199, 48] width 85 height 25
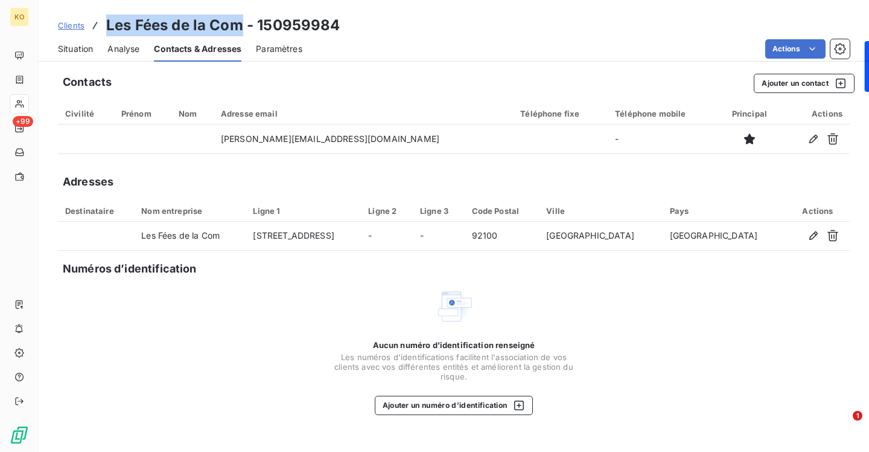
drag, startPoint x: 243, startPoint y: 25, endPoint x: 101, endPoint y: 30, distance: 141.9
click at [100, 30] on div "Clients Les Fées de la Com - 150959984" at bounding box center [199, 25] width 282 height 22
copy h3 "Les Fées de la Com"
click at [72, 28] on span "Clients" at bounding box center [71, 26] width 27 height 10
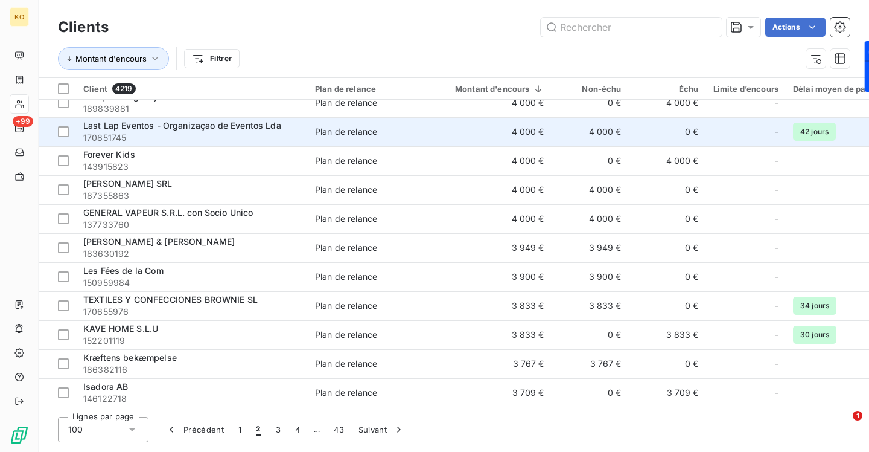
scroll to position [2140, 0]
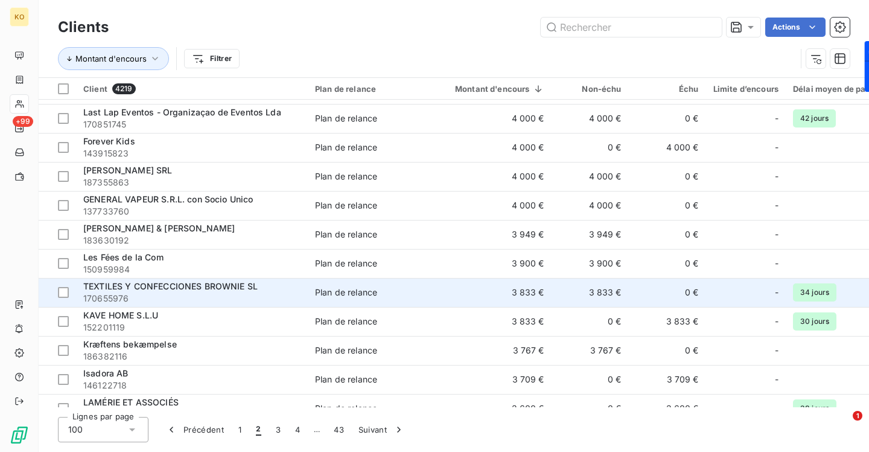
click at [169, 284] on span "TEXTILES Y CONFECCIONES BROWNIE SL" at bounding box center [170, 286] width 174 height 10
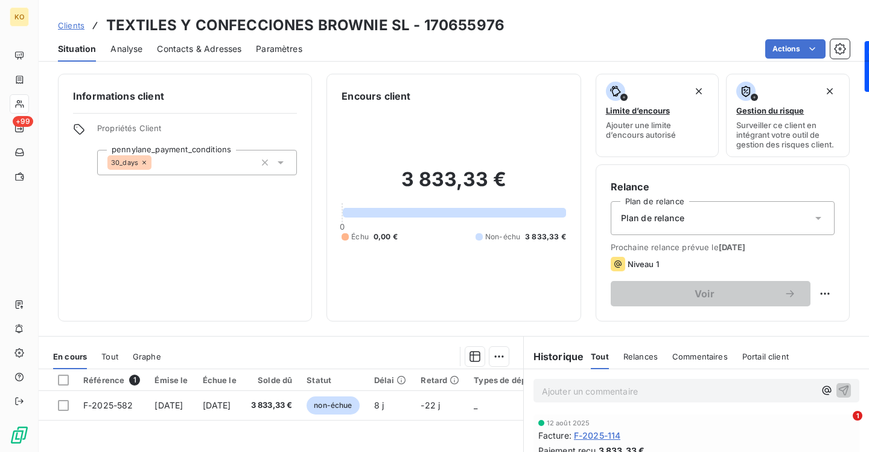
click at [165, 59] on div "Contacts & Adresses" at bounding box center [199, 48] width 85 height 25
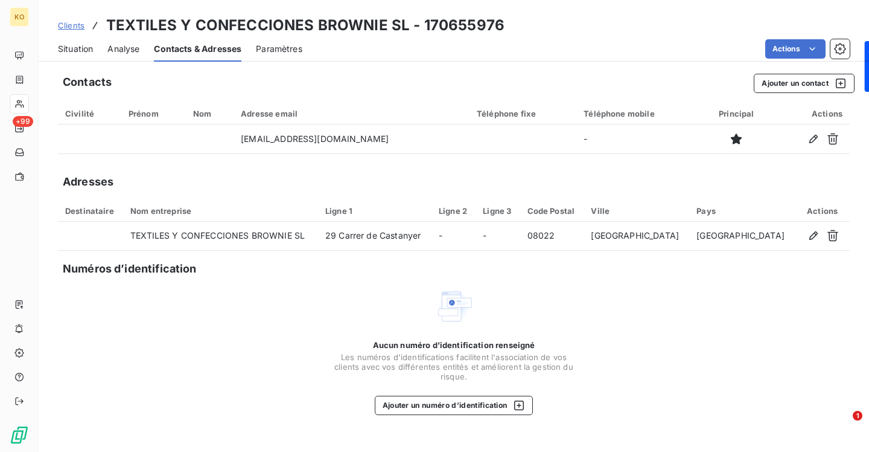
click at [68, 24] on span "Clients" at bounding box center [71, 26] width 27 height 10
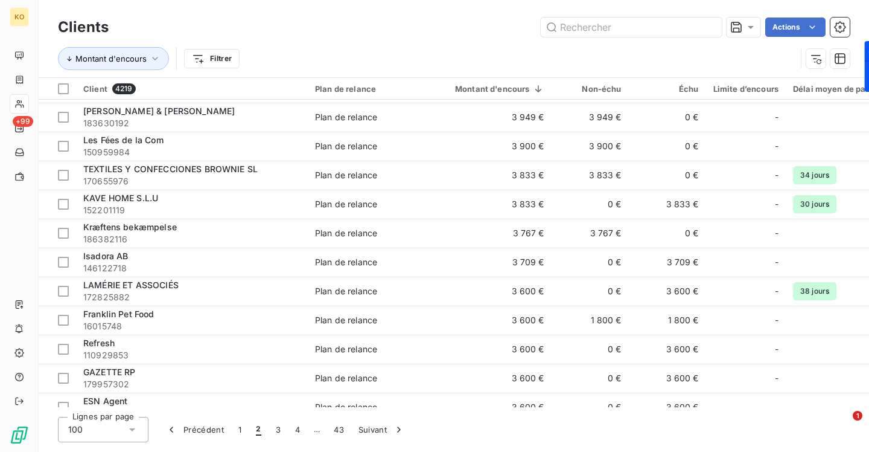
scroll to position [2256, 0]
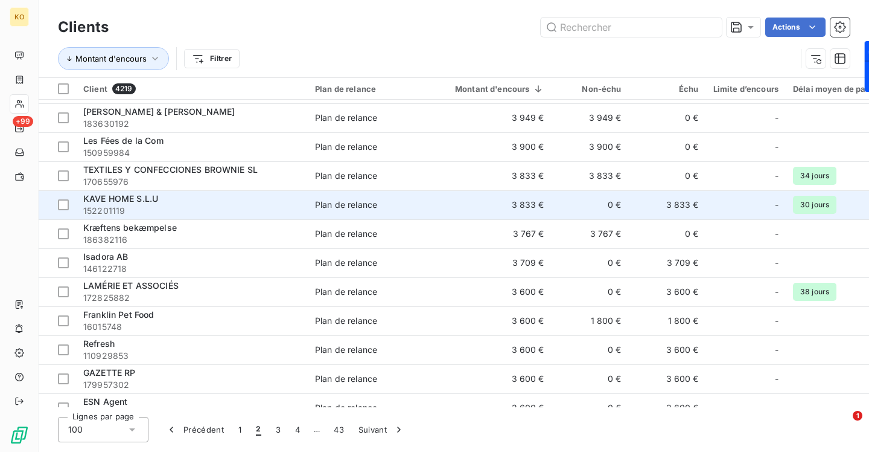
click at [122, 197] on span "KAVE HOME S.L.U" at bounding box center [120, 198] width 75 height 10
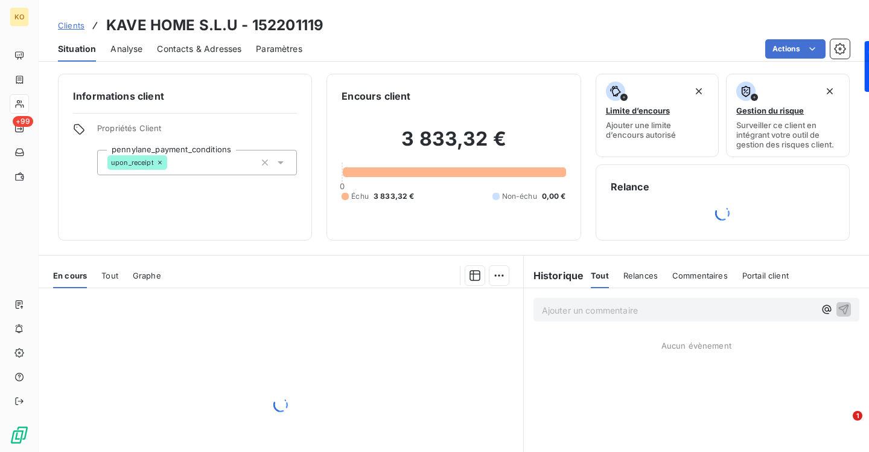
click at [200, 49] on span "Contacts & Adresses" at bounding box center [199, 49] width 85 height 12
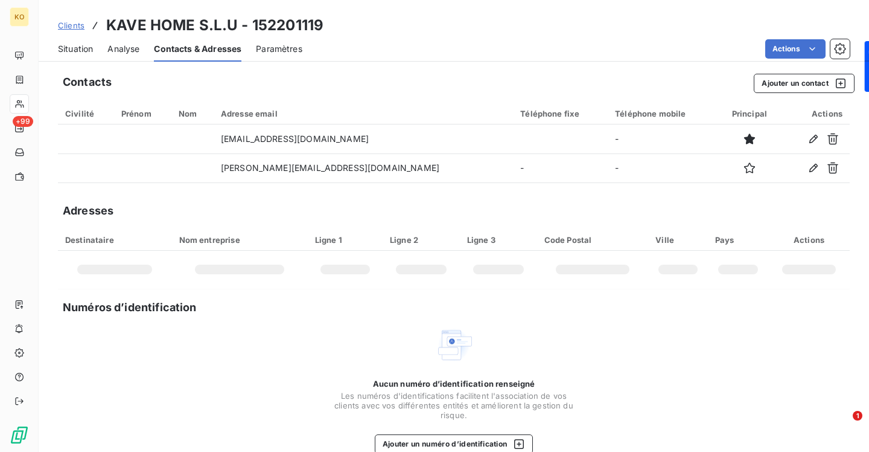
click at [65, 27] on span "Clients" at bounding box center [71, 26] width 27 height 10
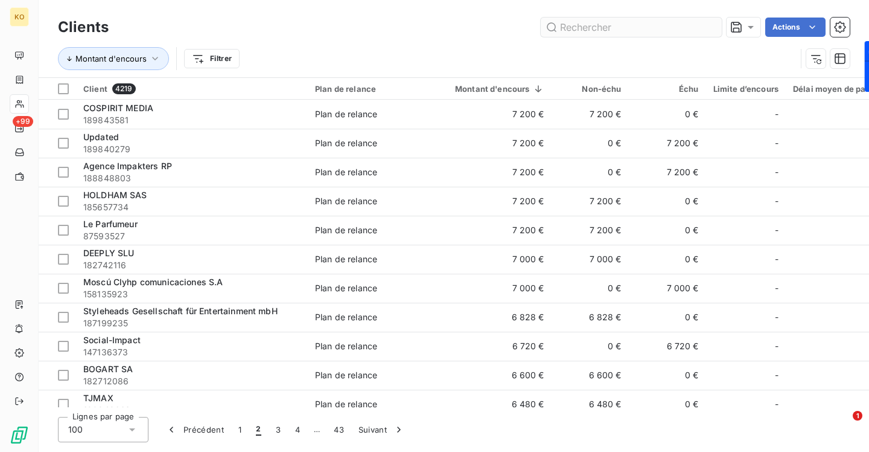
scroll to position [2215, 0]
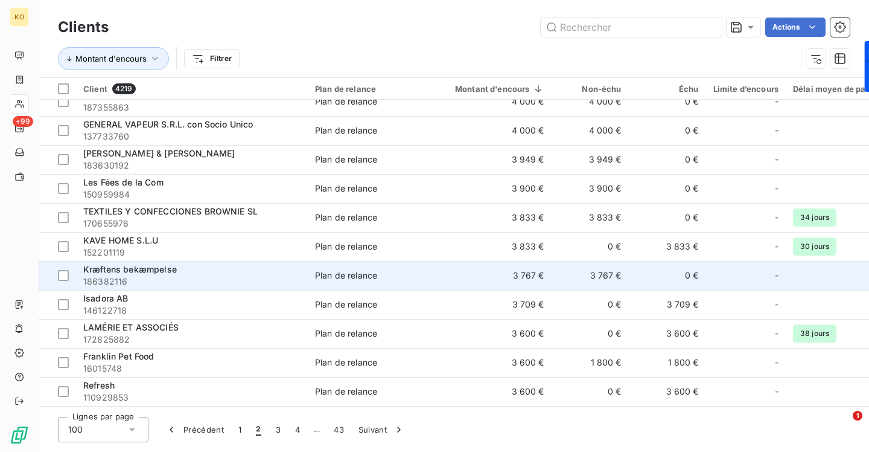
click at [124, 269] on span "Kræftens bekæmpelse" at bounding box center [130, 269] width 94 height 10
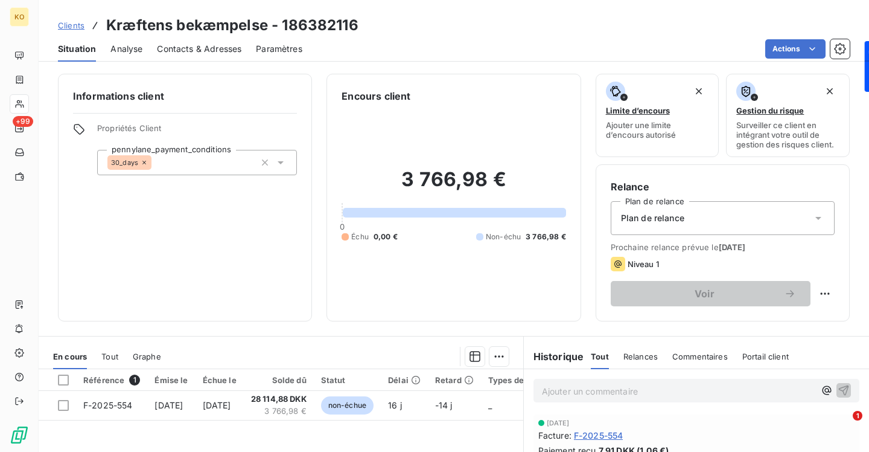
click at [223, 49] on span "Contacts & Adresses" at bounding box center [199, 49] width 85 height 12
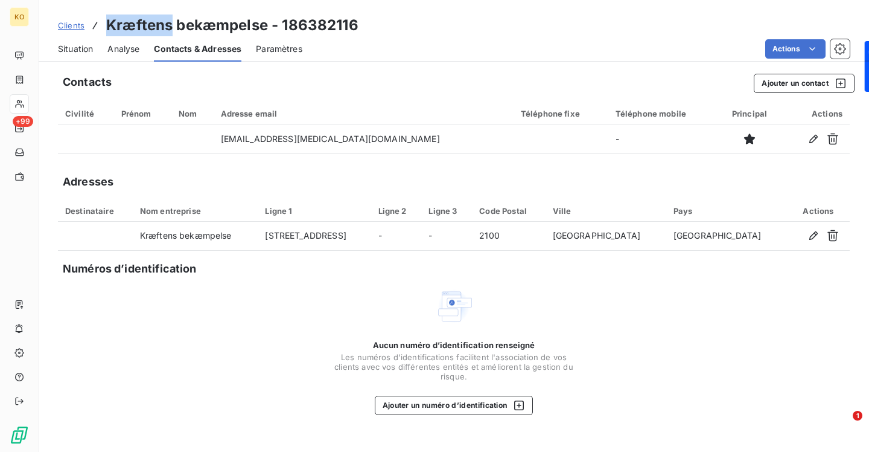
drag, startPoint x: 173, startPoint y: 24, endPoint x: 106, endPoint y: 28, distance: 67.2
click at [106, 28] on h3 "Kræftens bekæmpelse - 186382116" at bounding box center [232, 25] width 252 height 22
copy h3 "Kræftens"
click at [791, 85] on button "Ajouter un contact" at bounding box center [804, 83] width 101 height 19
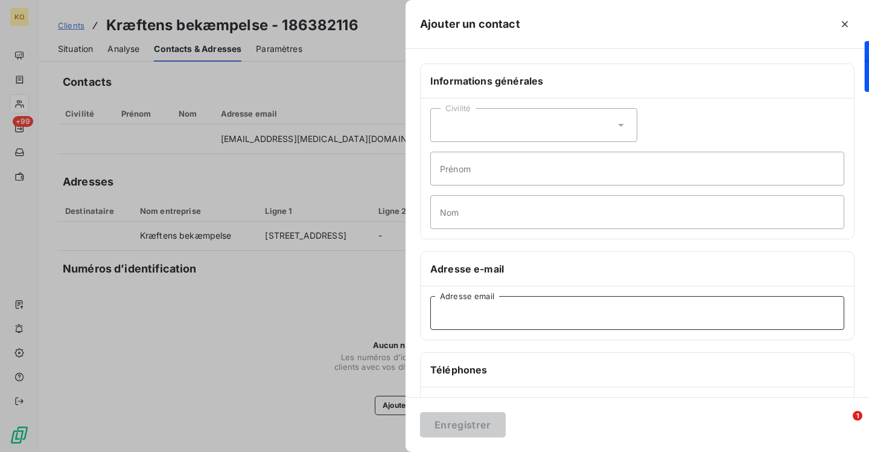
click at [500, 307] on input "Adresse email" at bounding box center [637, 313] width 414 height 34
paste input "[EMAIL_ADDRESS][MEDICAL_DATA][DOMAIN_NAME]"
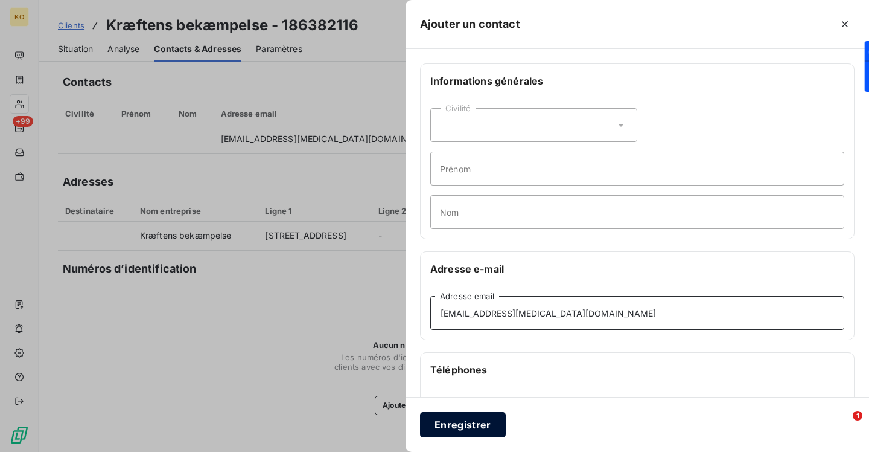
type input "[EMAIL_ADDRESS][MEDICAL_DATA][DOMAIN_NAME]"
click at [459, 432] on button "Enregistrer" at bounding box center [463, 424] width 86 height 25
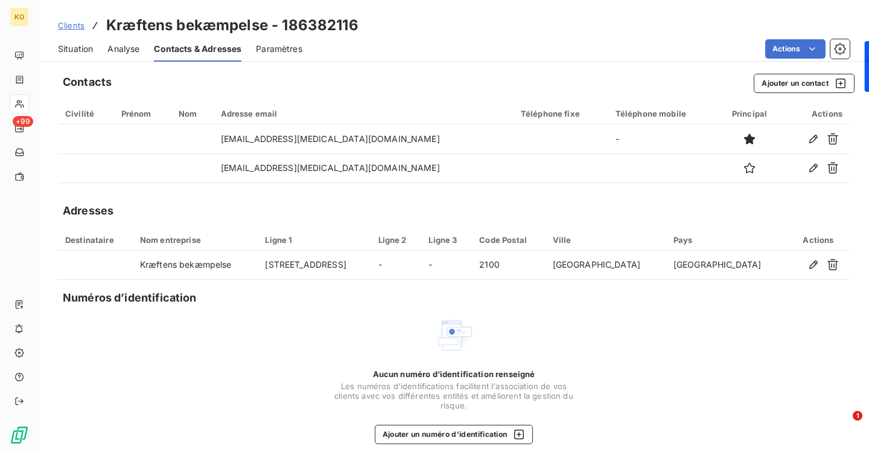
click at [69, 27] on span "Clients" at bounding box center [71, 26] width 27 height 10
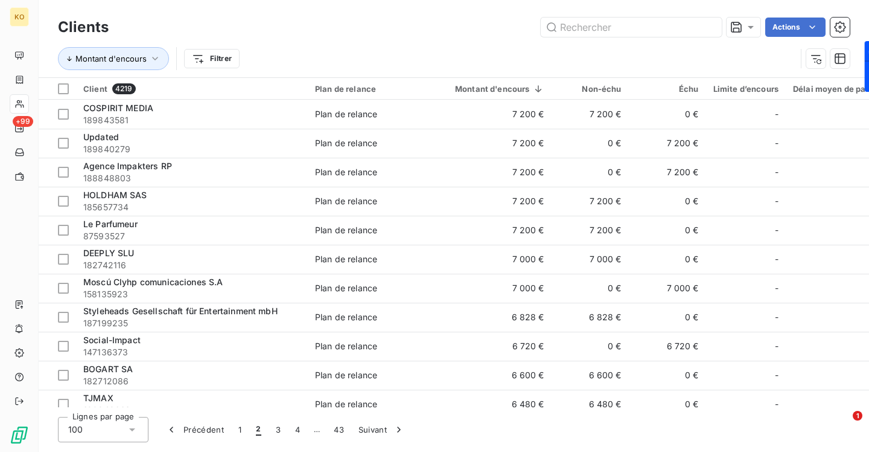
scroll to position [2215, 0]
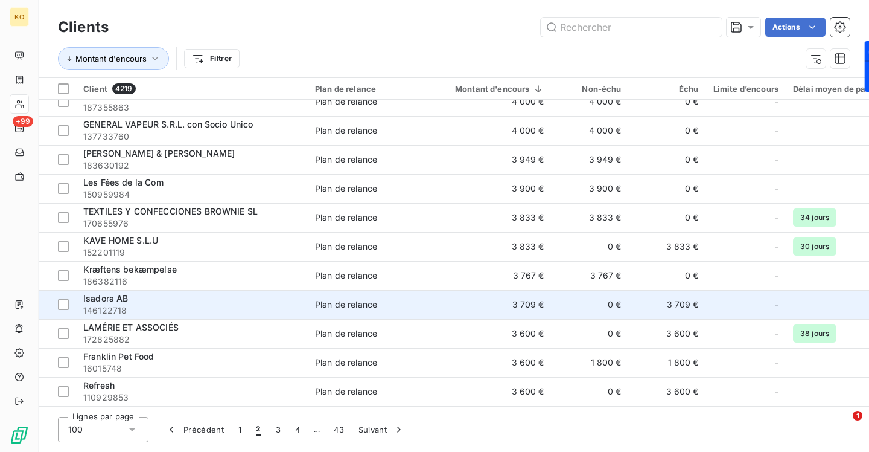
click at [105, 298] on span "Isadora AB" at bounding box center [105, 298] width 45 height 10
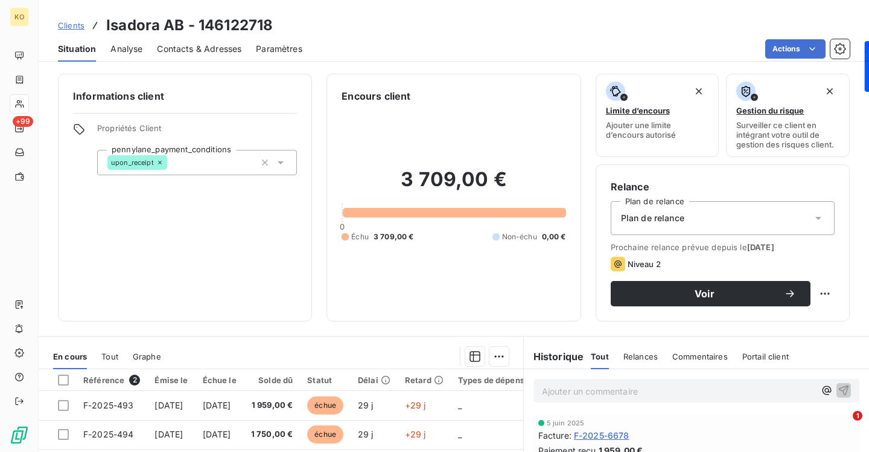
click at [208, 56] on div "Contacts & Adresses" at bounding box center [199, 48] width 85 height 25
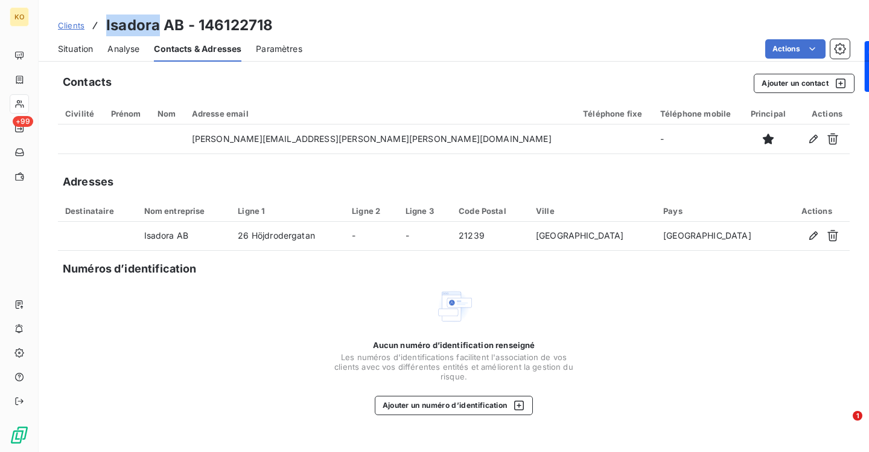
drag, startPoint x: 158, startPoint y: 24, endPoint x: 106, endPoint y: 23, distance: 51.9
click at [106, 23] on h3 "Isadora AB - 146122718" at bounding box center [189, 25] width 167 height 22
copy h3 "Isadora"
click at [75, 24] on span "Clients" at bounding box center [71, 26] width 27 height 10
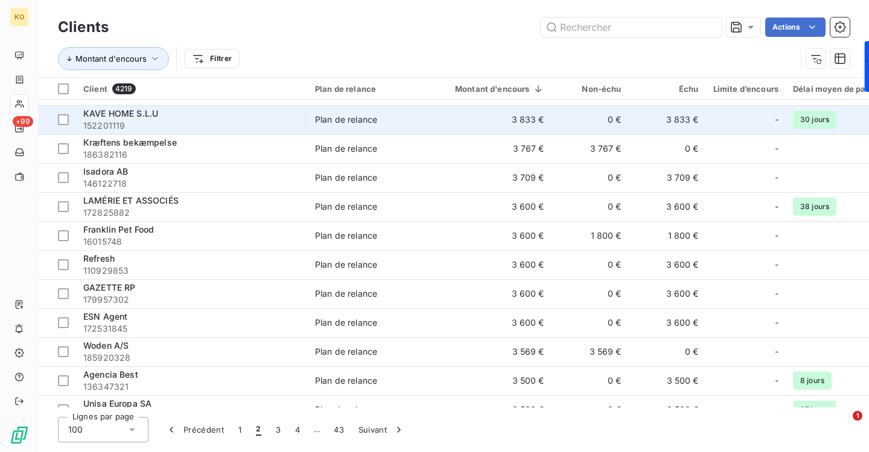
scroll to position [2344, 0]
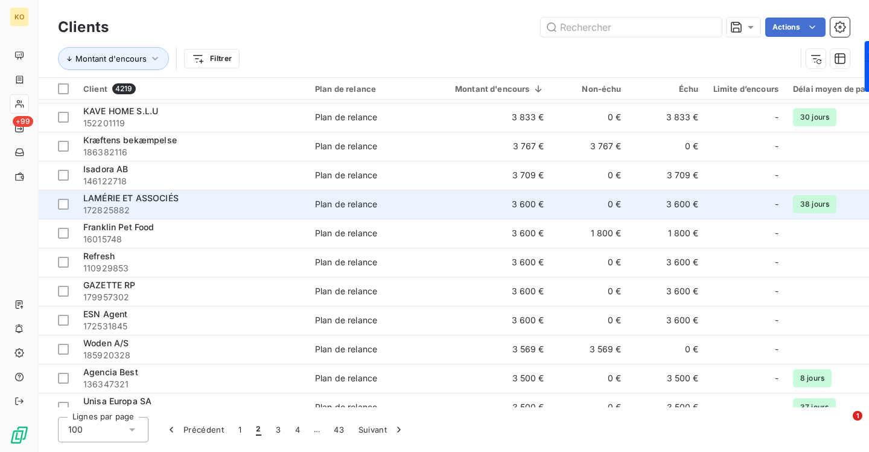
click at [157, 197] on span "LAMÉRIE ET ASSOCIÉS" at bounding box center [130, 198] width 95 height 10
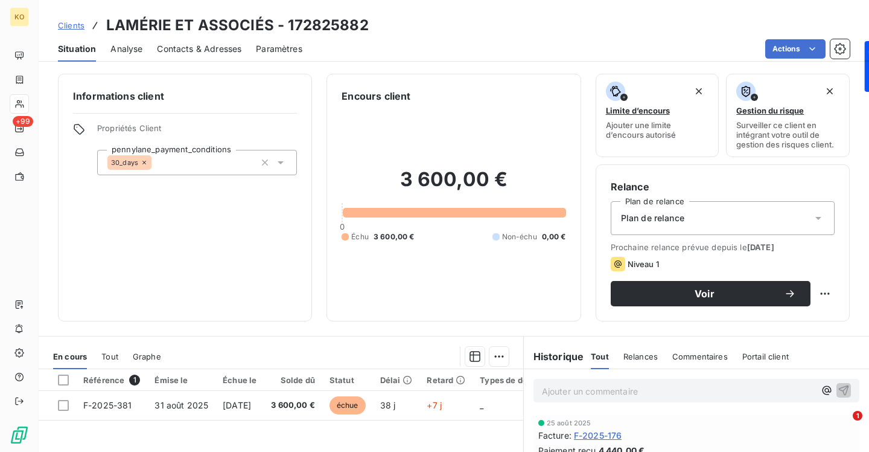
click at [168, 56] on div "Contacts & Adresses" at bounding box center [199, 48] width 85 height 25
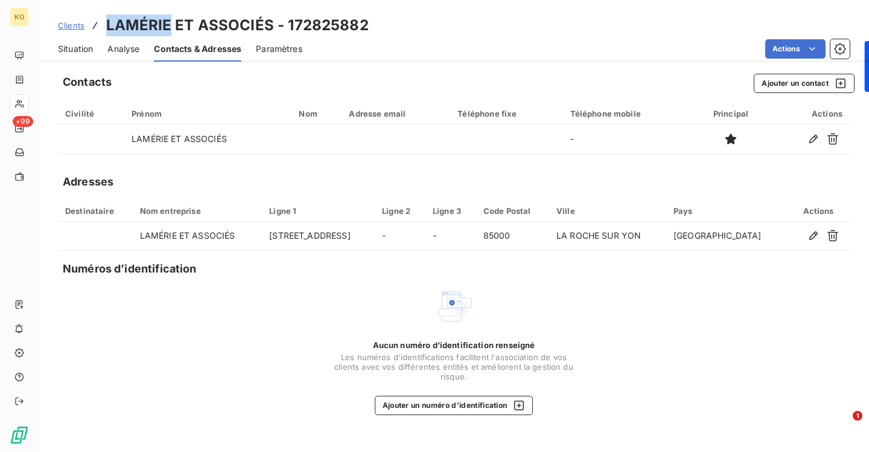
drag, startPoint x: 168, startPoint y: 21, endPoint x: 106, endPoint y: 25, distance: 62.4
click at [106, 25] on h3 "LAMÉRIE ET ASSOCIÉS - 172825882" at bounding box center [237, 25] width 263 height 22
copy h3 "LAMÉRIE"
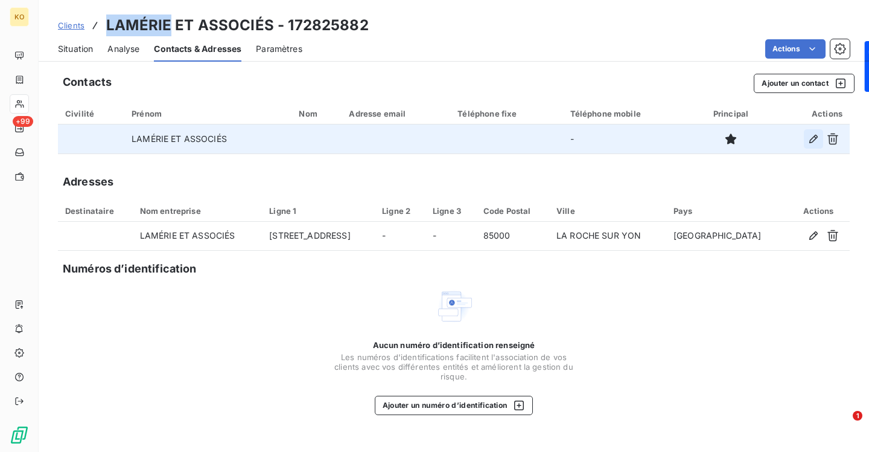
click at [812, 136] on icon "button" at bounding box center [814, 139] width 12 height 12
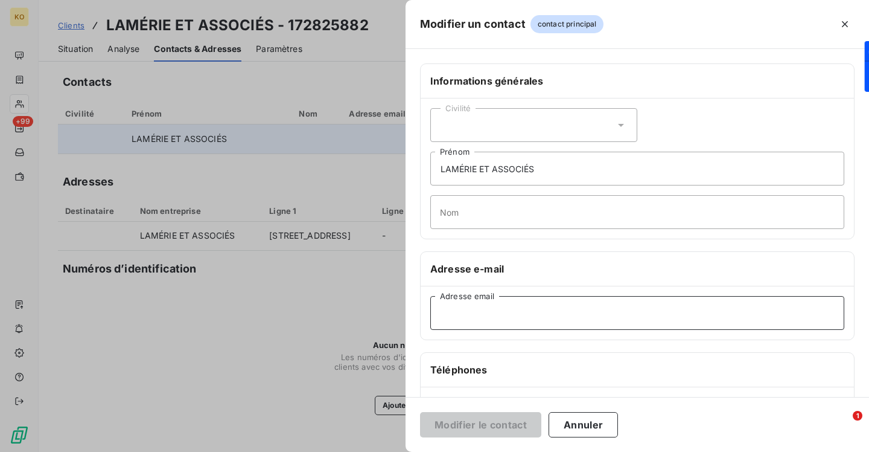
click at [529, 310] on input "Adresse email" at bounding box center [637, 313] width 414 height 34
paste input "[EMAIL_ADDRESS][DOMAIN_NAME]"
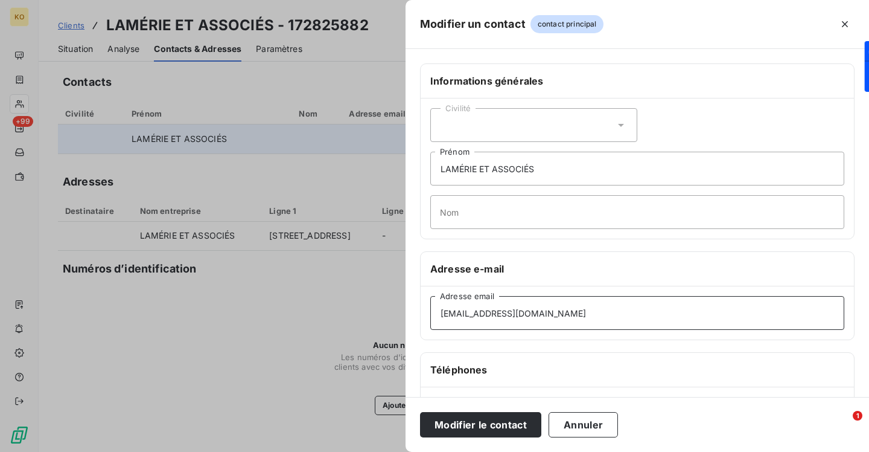
type input "[EMAIL_ADDRESS][DOMAIN_NAME]"
drag, startPoint x: 554, startPoint y: 175, endPoint x: 414, endPoint y: 164, distance: 140.5
click at [415, 164] on div "Informations générales Civilité LAMÉRIE ET ASSOCIÉS Prénom Nom Adresse e-mail […" at bounding box center [638, 331] width 464 height 536
click at [414, 164] on div "Informations générales Civilité LAMÉRIE ET ASSOCIÉS Prénom Nom Adresse e-mail […" at bounding box center [638, 331] width 464 height 536
click at [477, 162] on input "LAMÉRIE ET ASSOCIÉS" at bounding box center [637, 169] width 414 height 34
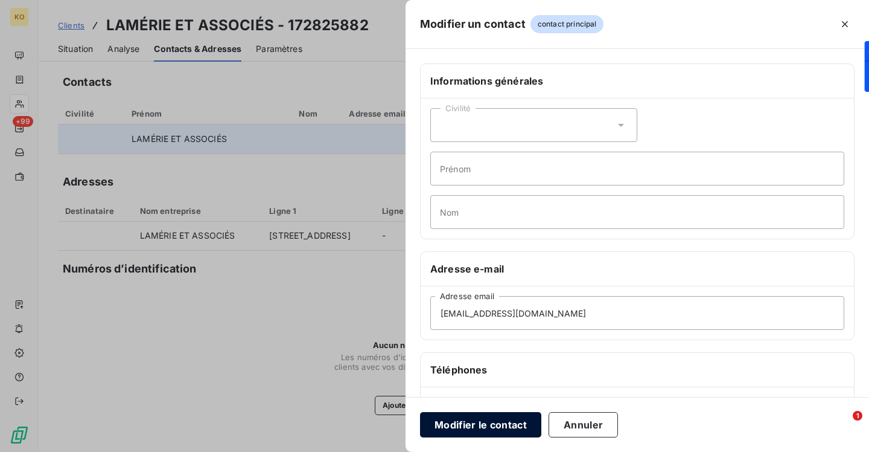
click at [503, 416] on button "Modifier le contact" at bounding box center [480, 424] width 121 height 25
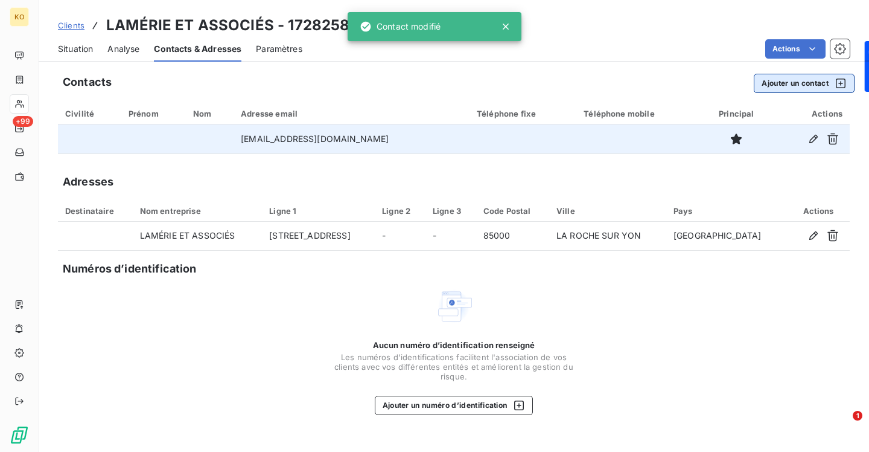
click at [796, 89] on button "Ajouter un contact" at bounding box center [804, 83] width 101 height 19
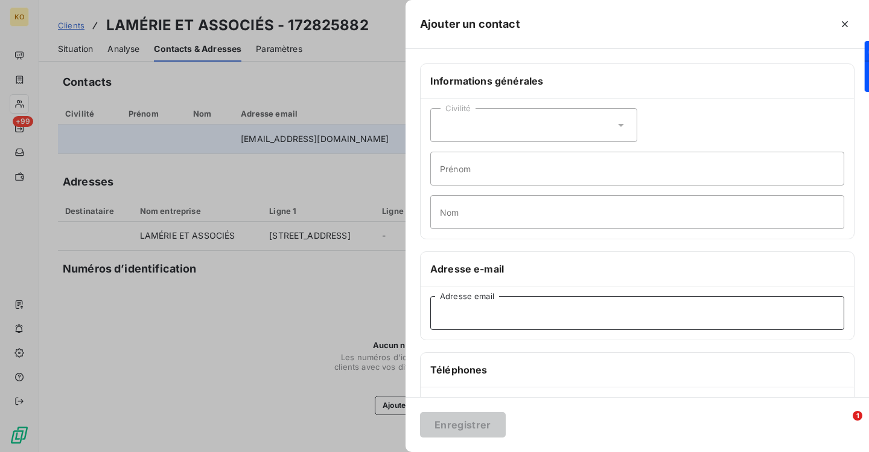
click at [482, 309] on input "Adresse email" at bounding box center [637, 313] width 414 height 34
paste input "[EMAIL_ADDRESS][DOMAIN_NAME]"
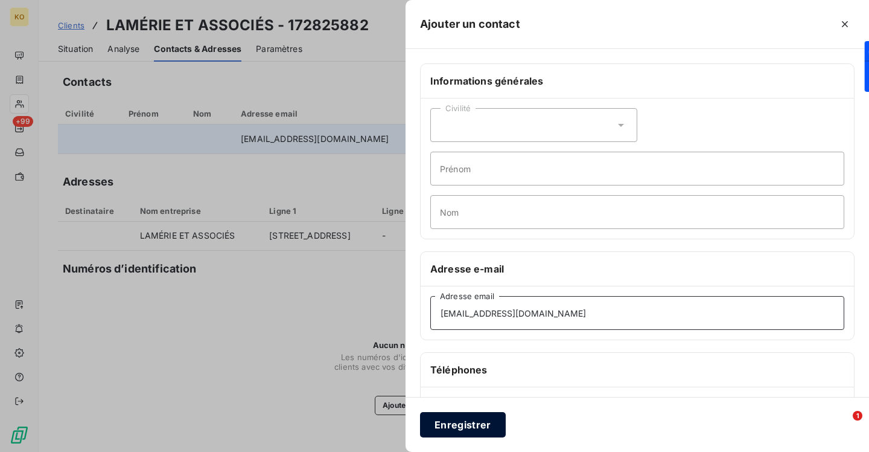
type input "[EMAIL_ADDRESS][DOMAIN_NAME]"
click at [456, 412] on button "Enregistrer" at bounding box center [463, 424] width 86 height 25
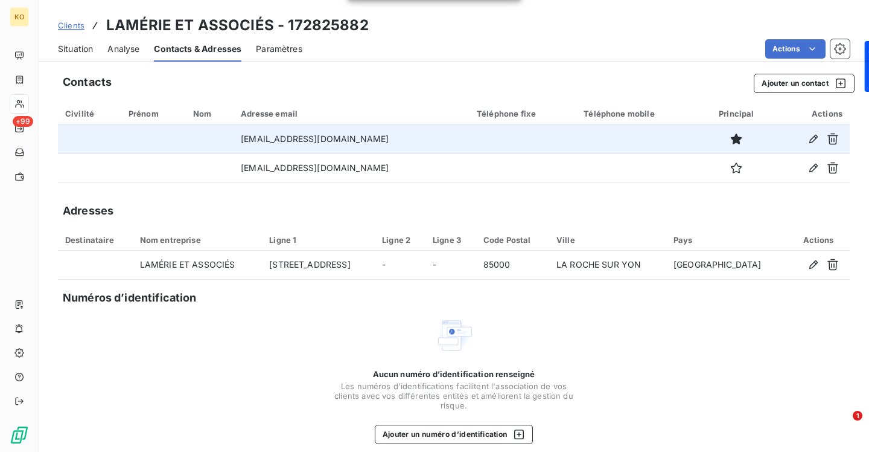
click at [72, 25] on span "Clients" at bounding box center [71, 26] width 27 height 10
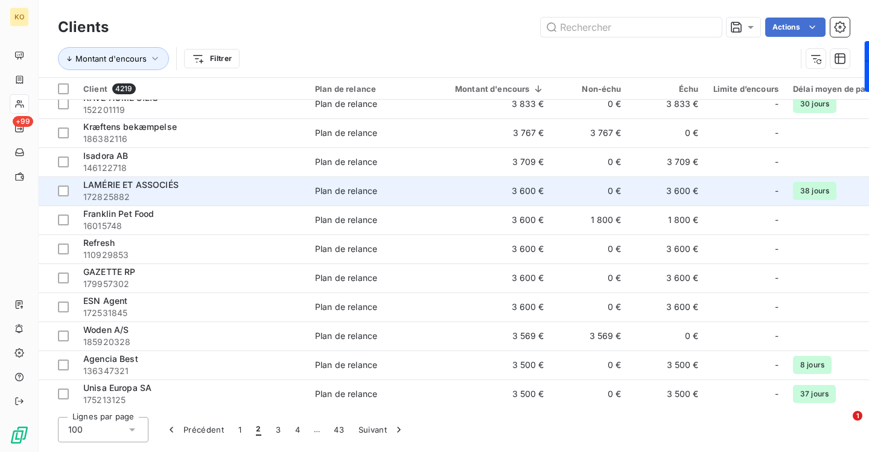
scroll to position [2391, 0]
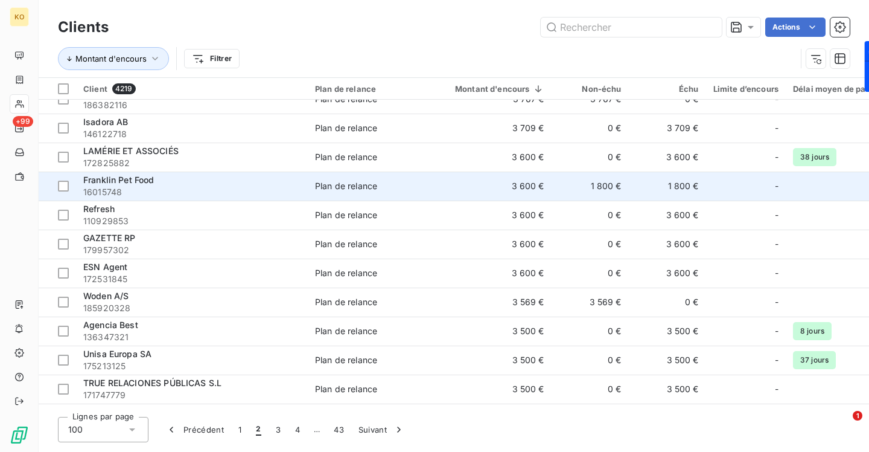
click at [132, 183] on span "Franklin Pet Food" at bounding box center [118, 179] width 71 height 10
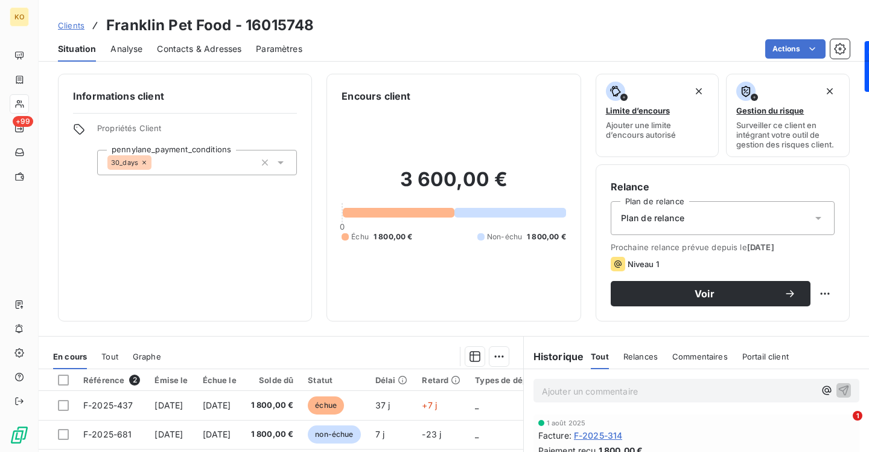
click at [199, 45] on span "Contacts & Adresses" at bounding box center [199, 49] width 85 height 12
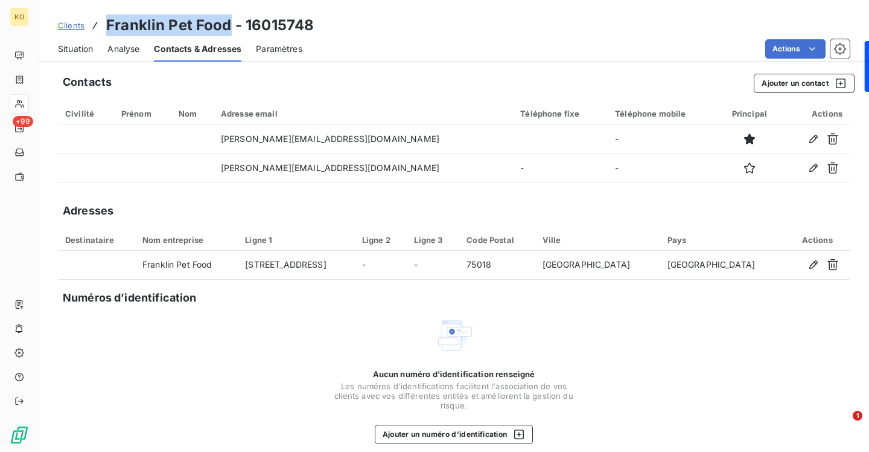
drag, startPoint x: 228, startPoint y: 25, endPoint x: 107, endPoint y: 25, distance: 120.7
click at [107, 25] on h3 "Franklin Pet Food - 16015748" at bounding box center [210, 25] width 208 height 22
copy h3 "Franklin Pet Food"
click at [80, 25] on span "Clients" at bounding box center [71, 26] width 27 height 10
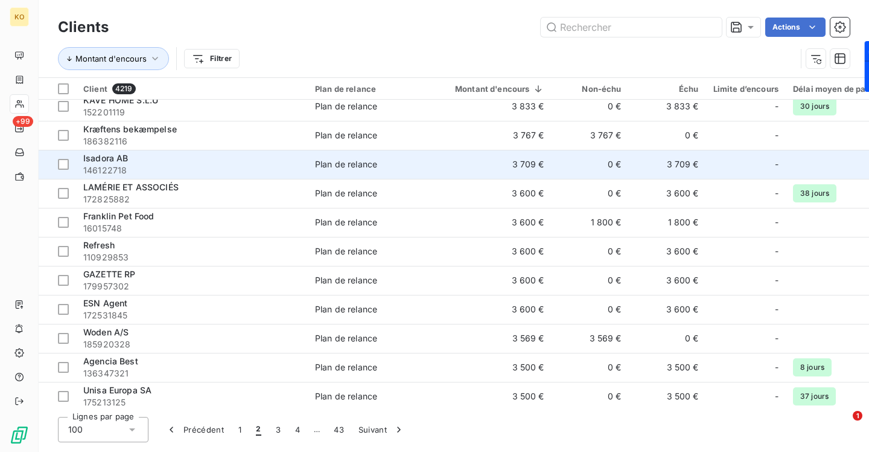
scroll to position [2361, 0]
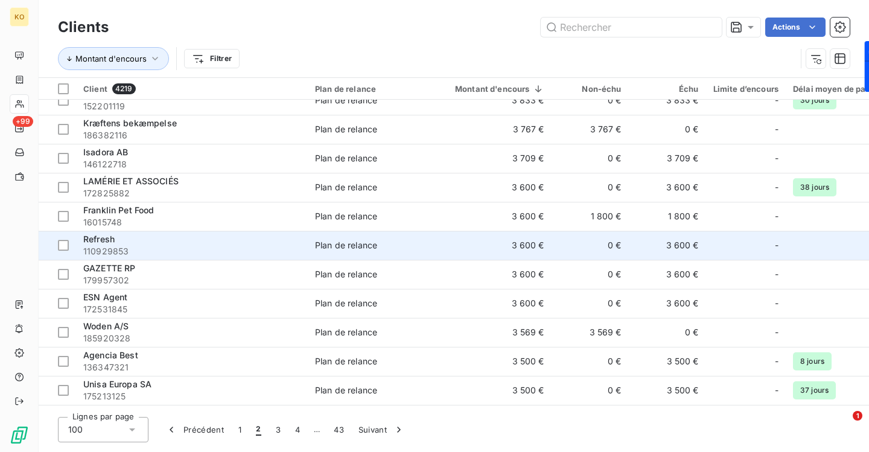
click at [105, 241] on span "Refresh" at bounding box center [98, 239] width 31 height 10
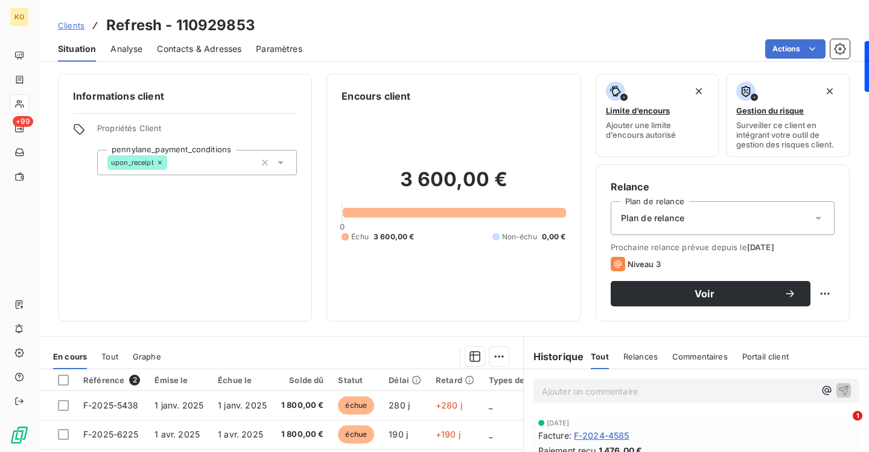
click at [215, 50] on span "Contacts & Adresses" at bounding box center [199, 49] width 85 height 12
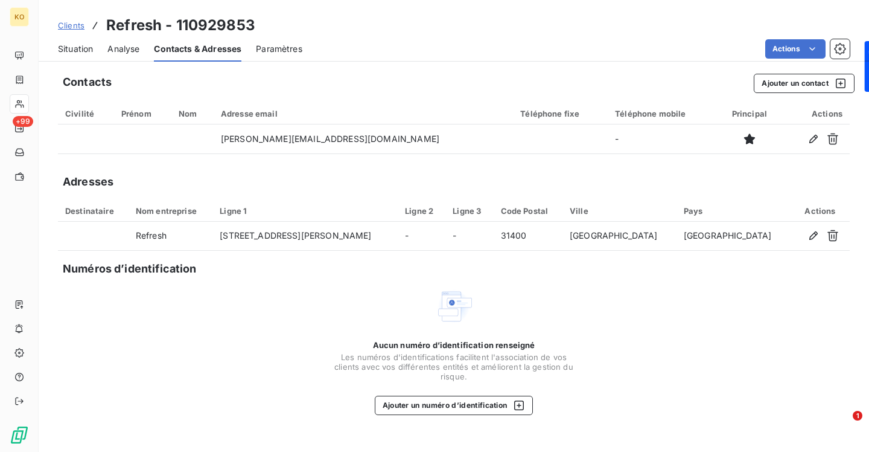
click at [65, 24] on span "Clients" at bounding box center [71, 26] width 27 height 10
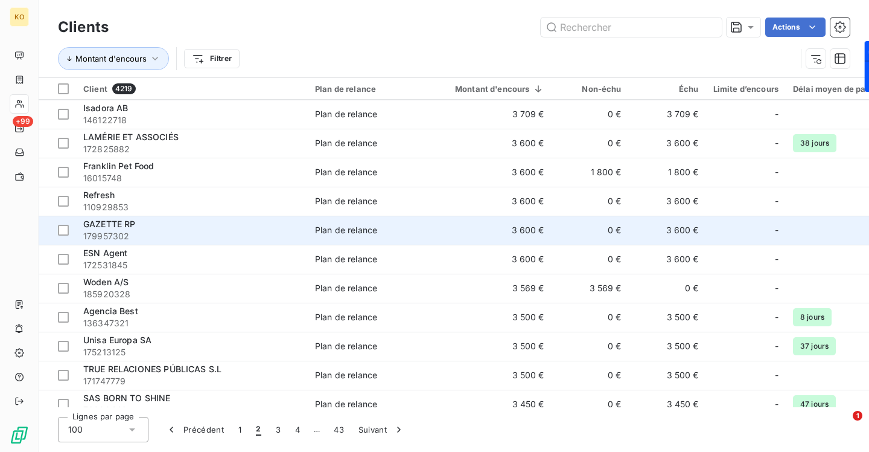
scroll to position [2410, 0]
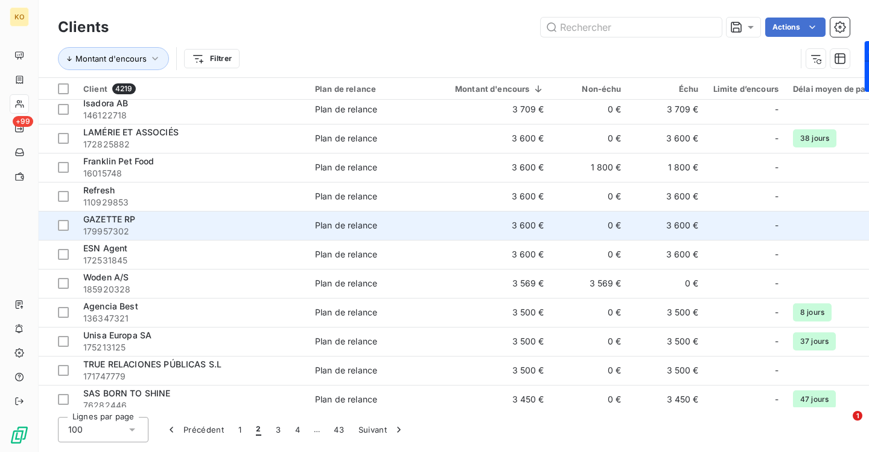
click at [112, 223] on span "GAZETTE RP" at bounding box center [109, 219] width 53 height 10
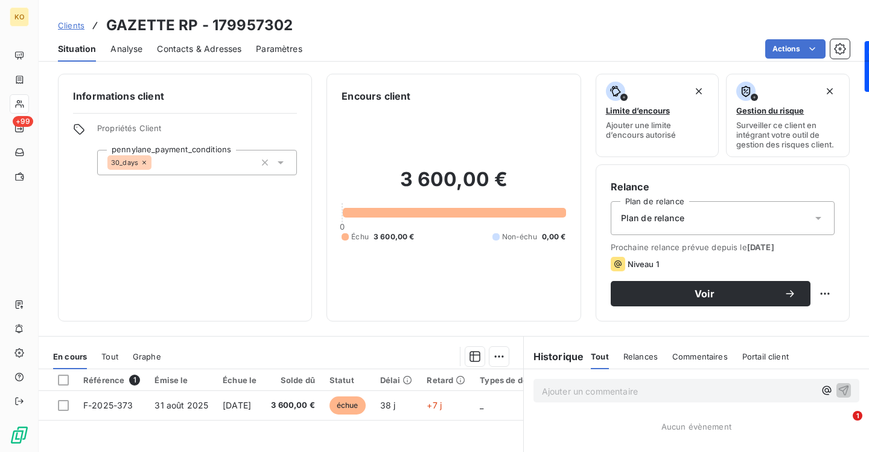
click at [216, 44] on span "Contacts & Adresses" at bounding box center [199, 49] width 85 height 12
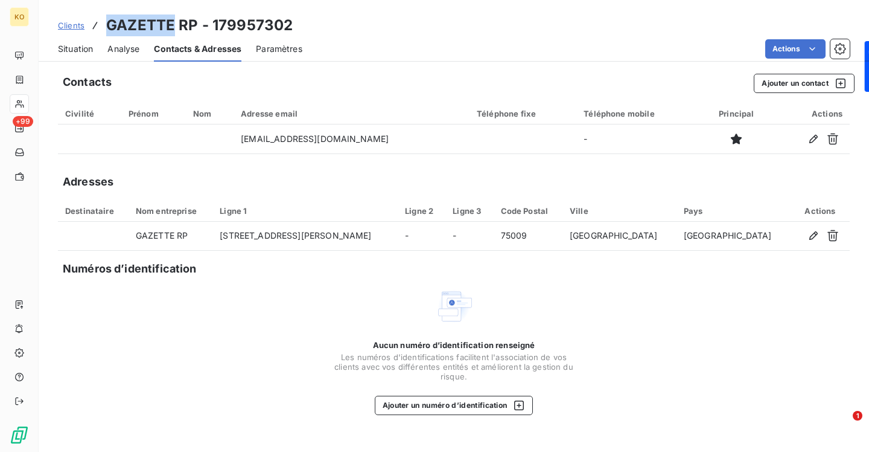
drag, startPoint x: 172, startPoint y: 24, endPoint x: 107, endPoint y: 19, distance: 65.4
click at [107, 19] on h3 "GAZETTE RP - 179957302" at bounding box center [199, 25] width 187 height 22
copy h3 "GAZETTE"
click at [65, 19] on div "Clients GAZETTE RP - 179957302" at bounding box center [175, 25] width 235 height 22
click at [65, 21] on span "Clients" at bounding box center [71, 26] width 27 height 10
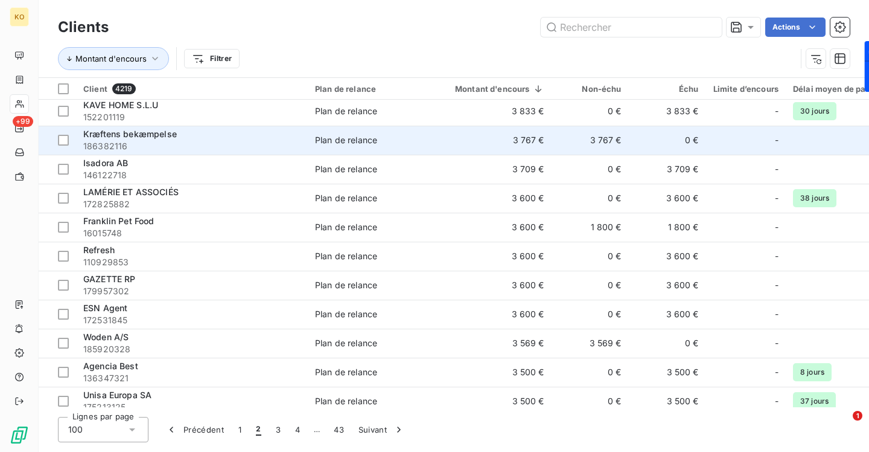
scroll to position [2358, 0]
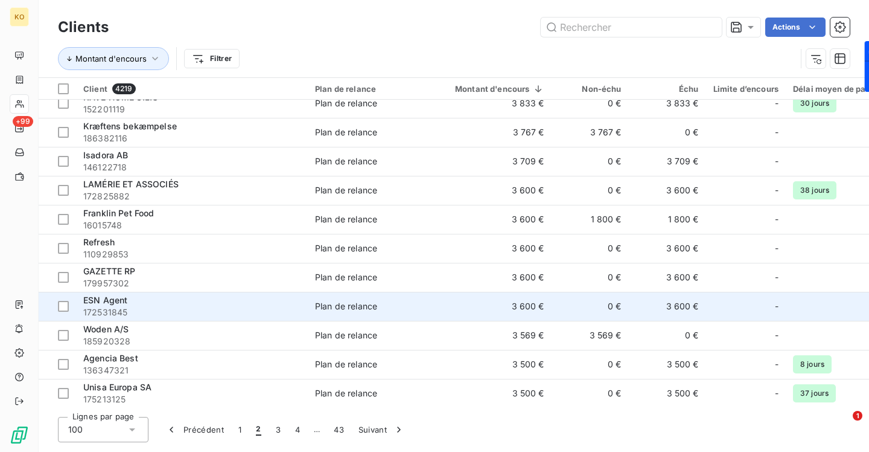
click at [106, 302] on span "ESN Agent" at bounding box center [105, 300] width 44 height 10
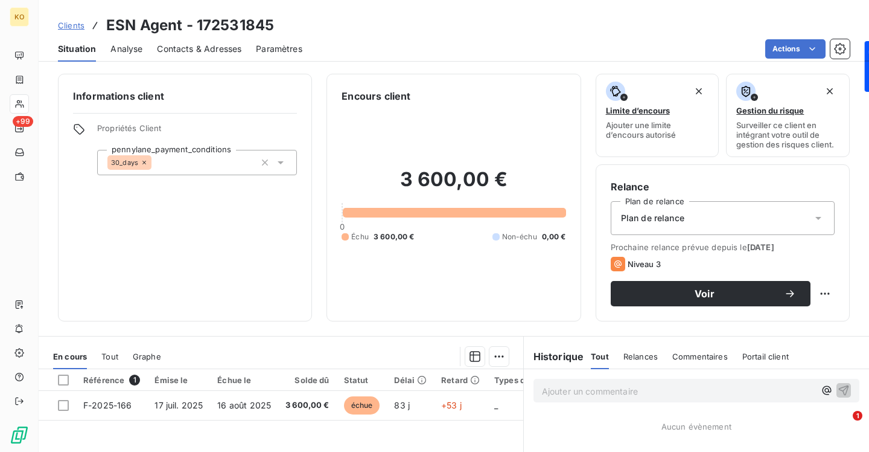
click at [184, 40] on div "Contacts & Adresses" at bounding box center [199, 48] width 85 height 25
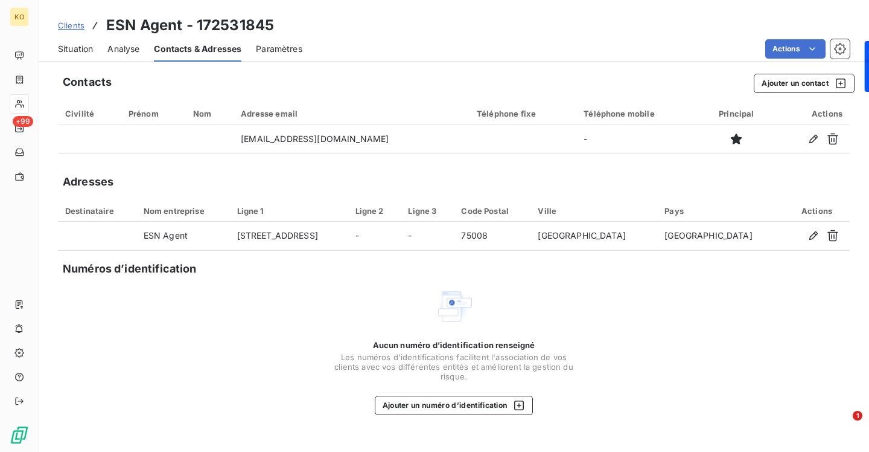
click at [74, 28] on span "Clients" at bounding box center [71, 26] width 27 height 10
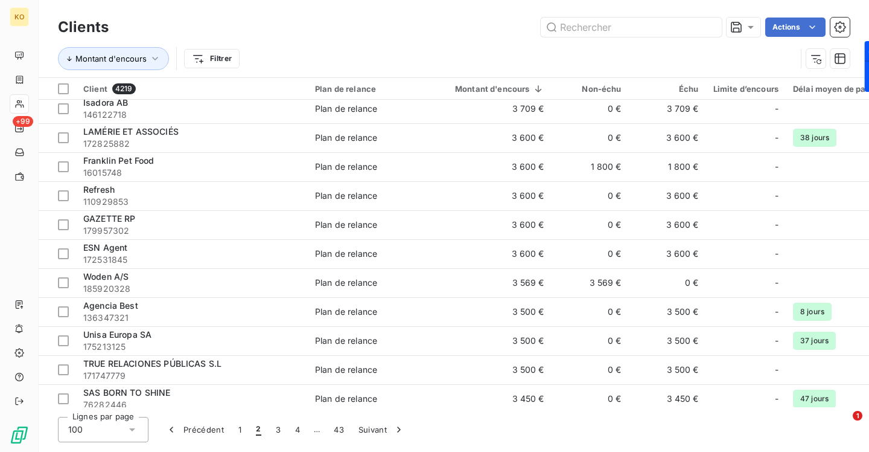
scroll to position [2425, 0]
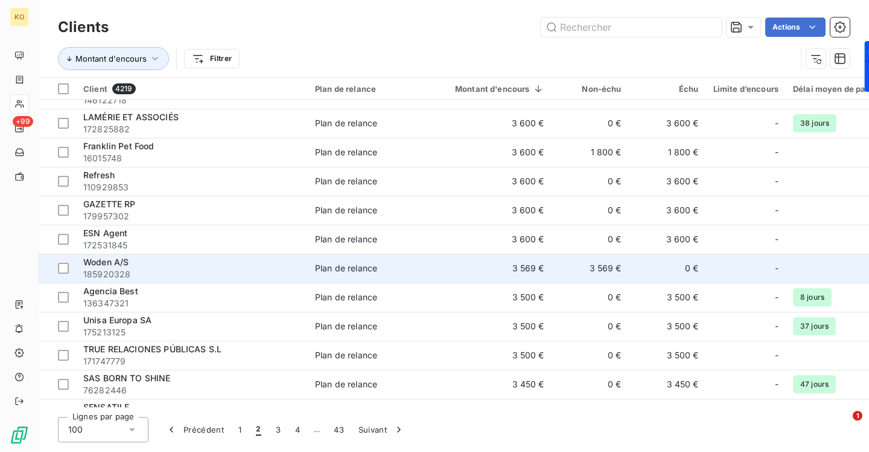
click at [96, 263] on span "Woden A/S" at bounding box center [105, 262] width 45 height 10
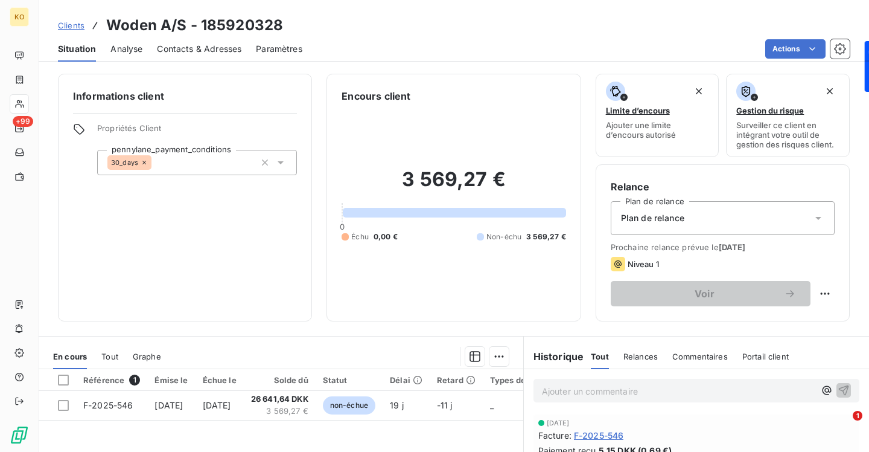
click at [177, 45] on span "Contacts & Adresses" at bounding box center [199, 49] width 85 height 12
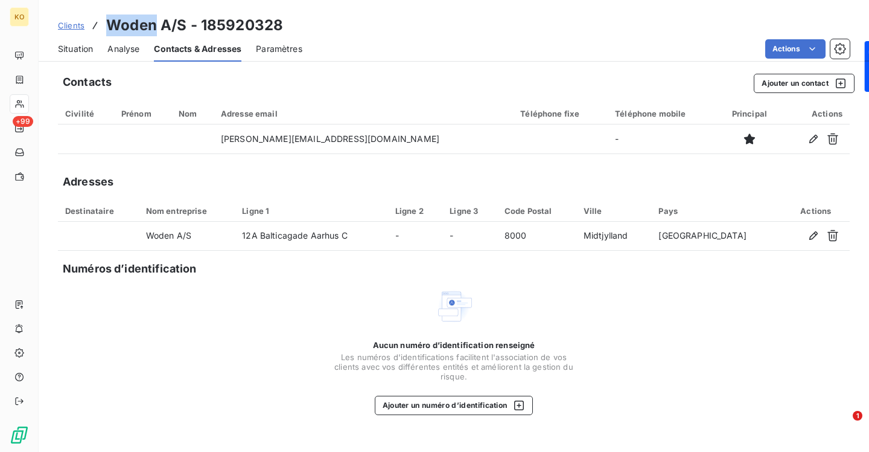
drag, startPoint x: 158, startPoint y: 25, endPoint x: 100, endPoint y: 29, distance: 57.5
click at [100, 29] on div "Clients Woden A/S - 185920328" at bounding box center [170, 25] width 225 height 22
click at [73, 28] on span "Clients" at bounding box center [71, 26] width 27 height 10
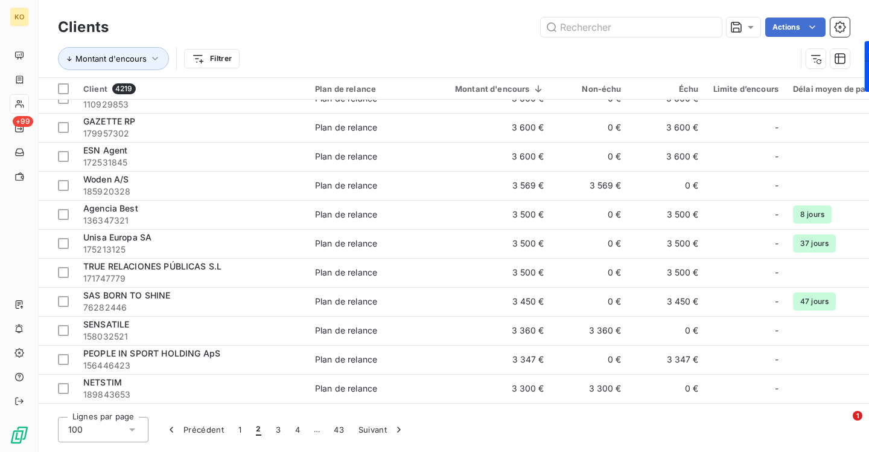
scroll to position [2516, 0]
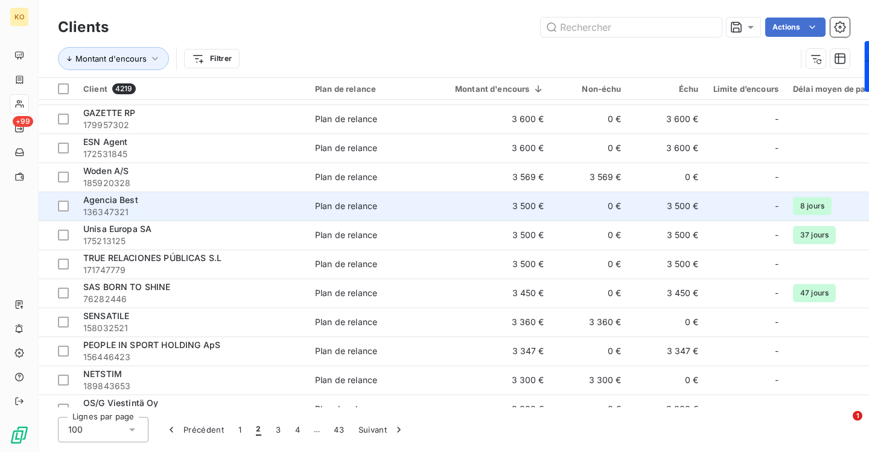
click at [121, 203] on span "Agencia Best" at bounding box center [110, 199] width 55 height 10
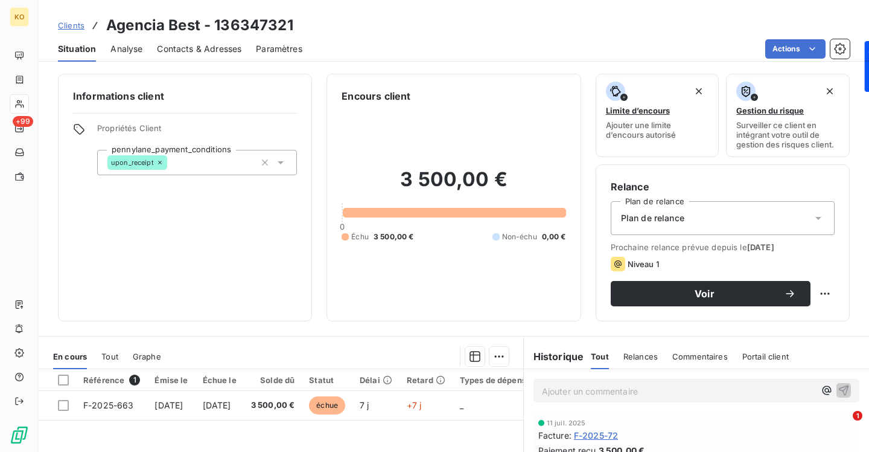
click at [207, 52] on span "Contacts & Adresses" at bounding box center [199, 49] width 85 height 12
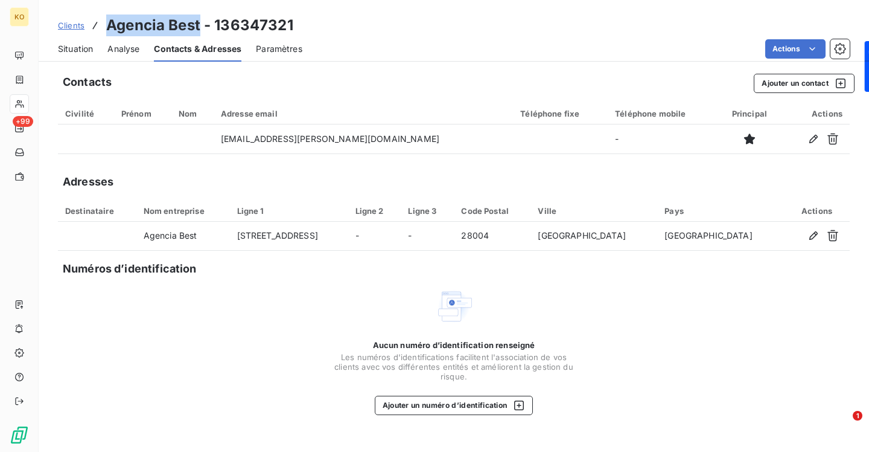
drag, startPoint x: 200, startPoint y: 28, endPoint x: 109, endPoint y: 28, distance: 91.1
click at [109, 28] on h3 "Agencia Best - 136347321" at bounding box center [199, 25] width 187 height 22
click at [71, 27] on span "Clients" at bounding box center [71, 26] width 27 height 10
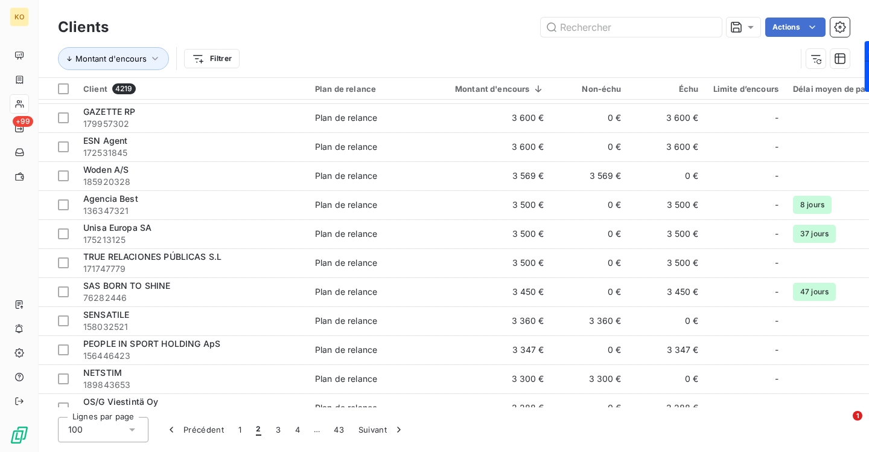
scroll to position [2523, 0]
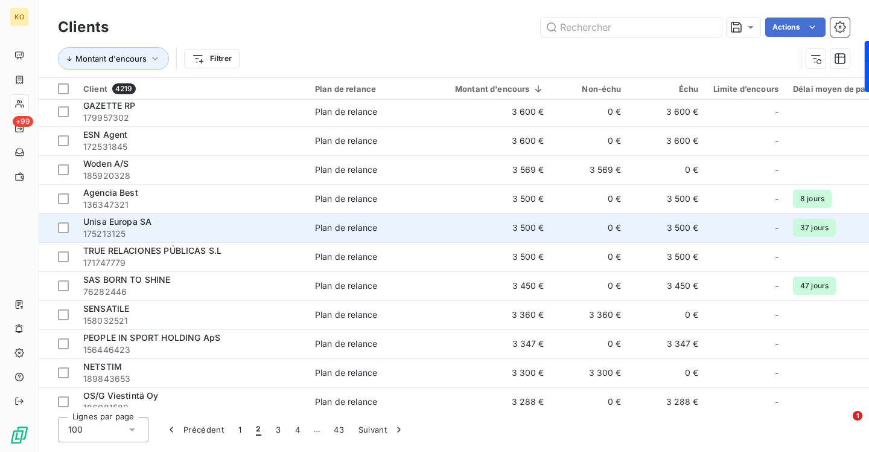
click at [115, 223] on span "Unisa Europa SA" at bounding box center [117, 221] width 68 height 10
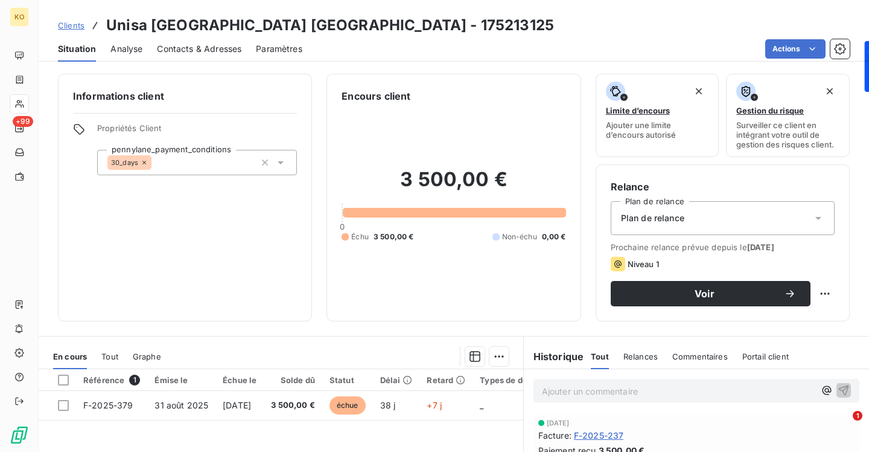
click at [210, 45] on span "Contacts & Adresses" at bounding box center [199, 49] width 85 height 12
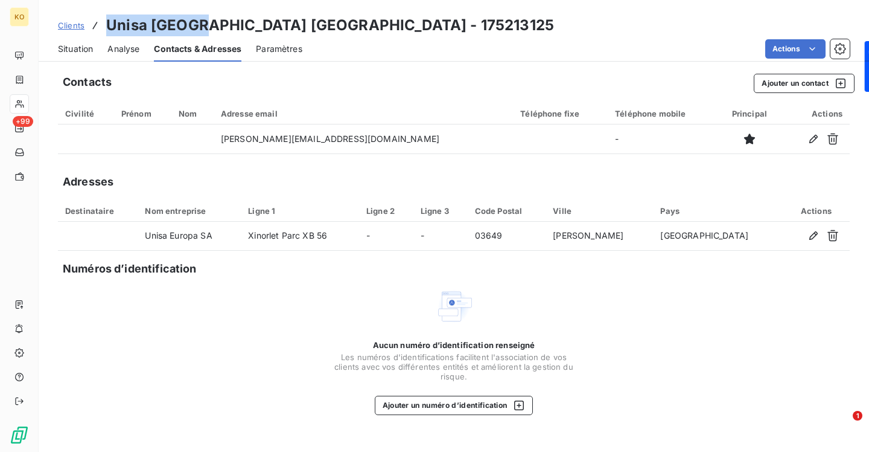
drag, startPoint x: 198, startPoint y: 21, endPoint x: 108, endPoint y: 13, distance: 90.2
click at [108, 13] on div "Clients Unisa [GEOGRAPHIC_DATA] [GEOGRAPHIC_DATA] - 175213125 Situation Analyse…" at bounding box center [454, 31] width 831 height 62
click at [795, 81] on button "Ajouter un contact" at bounding box center [804, 83] width 101 height 19
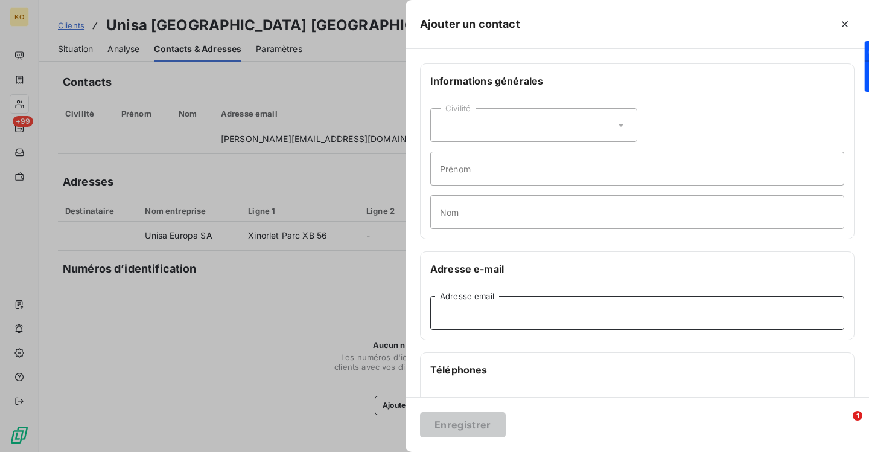
click at [461, 304] on input "Adresse email" at bounding box center [637, 313] width 414 height 34
paste input "[EMAIL_ADDRESS][DOMAIN_NAME]"
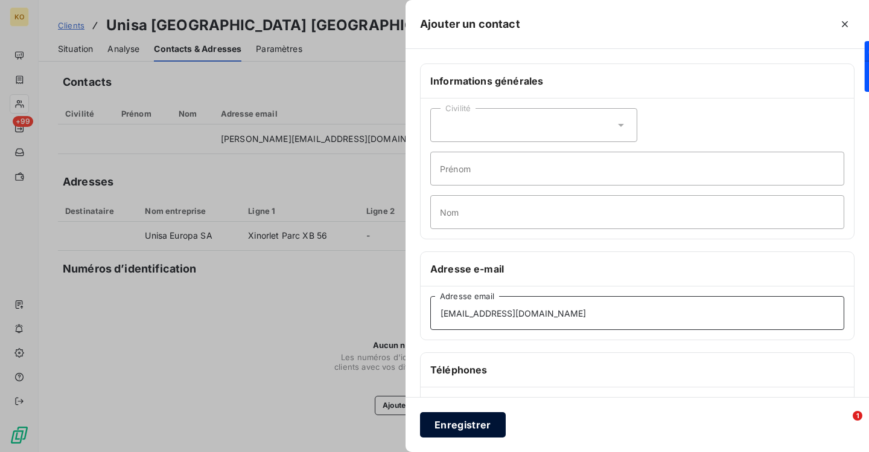
type input "[EMAIL_ADDRESS][DOMAIN_NAME]"
click at [455, 425] on button "Enregistrer" at bounding box center [463, 424] width 86 height 25
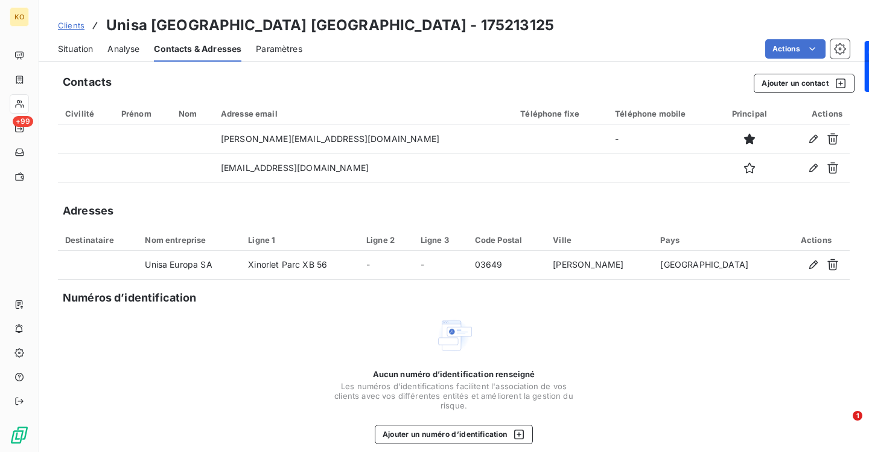
click at [72, 28] on span "Clients" at bounding box center [71, 26] width 27 height 10
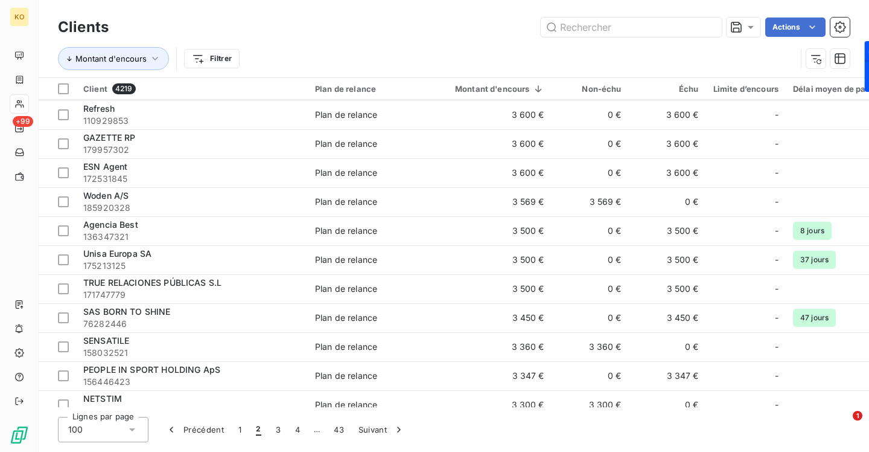
scroll to position [2497, 0]
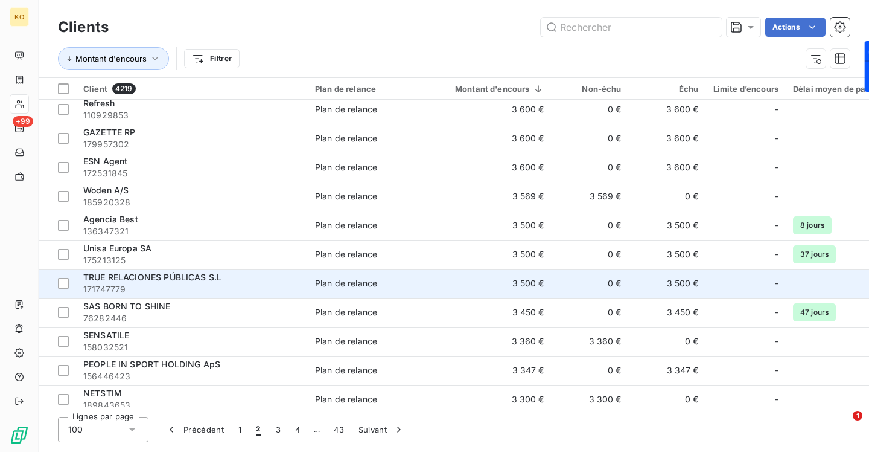
click at [138, 275] on span "TRUE RELACIONES PÚBLICAS S.L" at bounding box center [152, 277] width 138 height 10
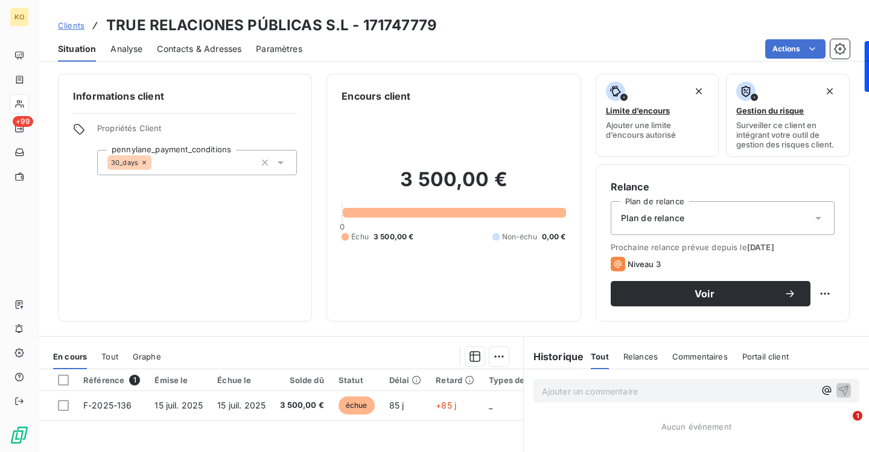
click at [209, 61] on div "Situation Analyse Contacts & Adresses Paramètres Actions" at bounding box center [454, 48] width 831 height 25
click at [210, 51] on span "Contacts & Adresses" at bounding box center [199, 49] width 85 height 12
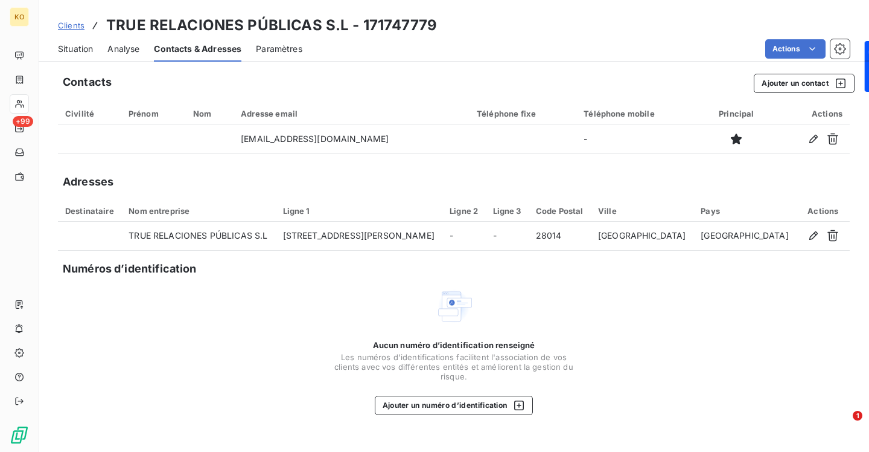
click at [69, 28] on span "Clients" at bounding box center [71, 26] width 27 height 10
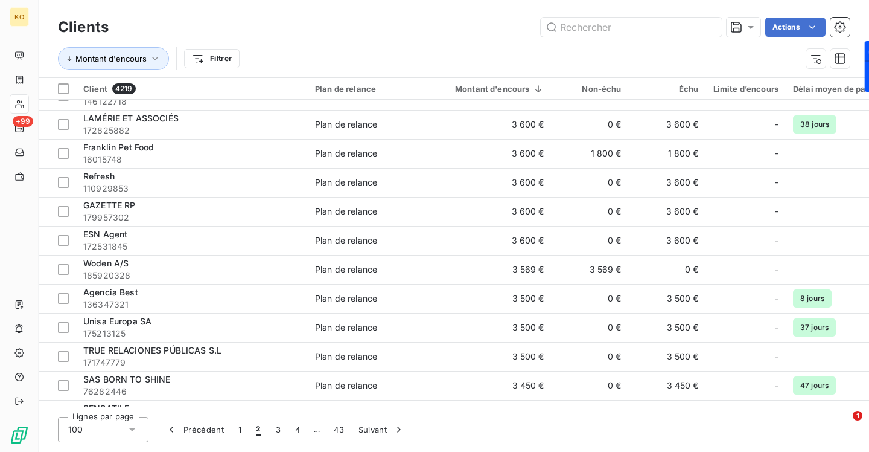
scroll to position [2453, 0]
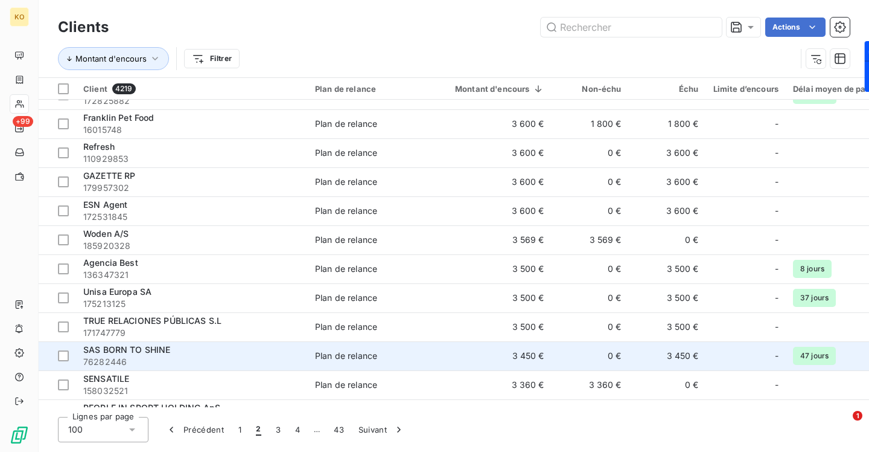
click at [127, 356] on span "76282446" at bounding box center [191, 362] width 217 height 12
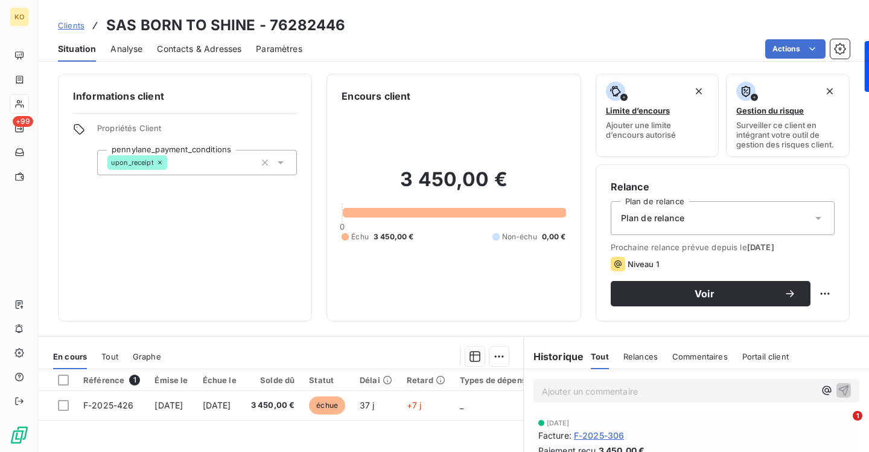
click at [214, 50] on span "Contacts & Adresses" at bounding box center [199, 49] width 85 height 12
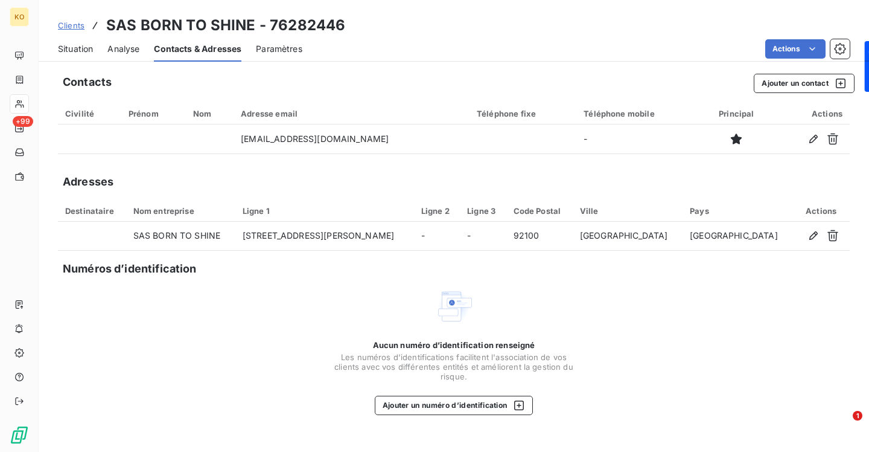
drag, startPoint x: 76, startPoint y: 26, endPoint x: 95, endPoint y: 27, distance: 18.8
click at [76, 26] on span "Clients" at bounding box center [71, 26] width 27 height 10
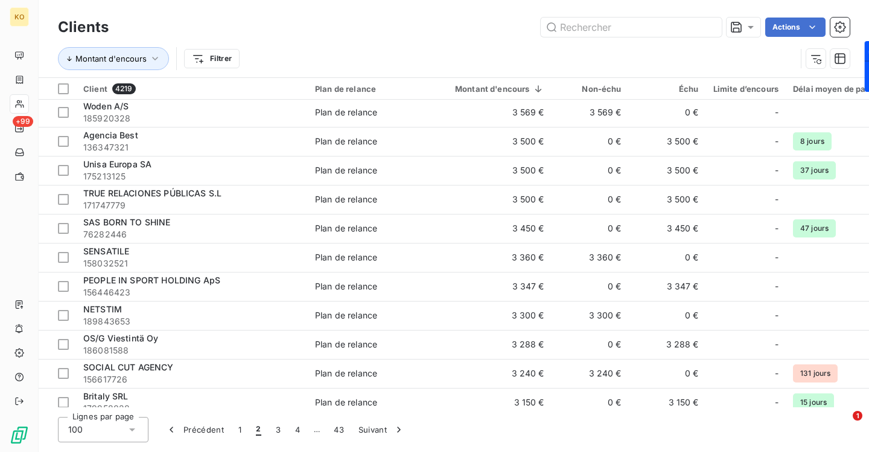
scroll to position [2580, 0]
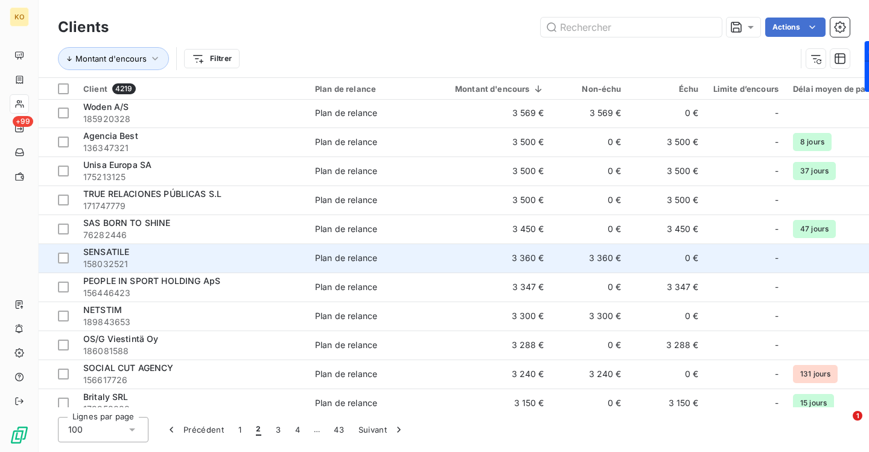
click at [98, 248] on span "SENSATILE" at bounding box center [106, 251] width 46 height 10
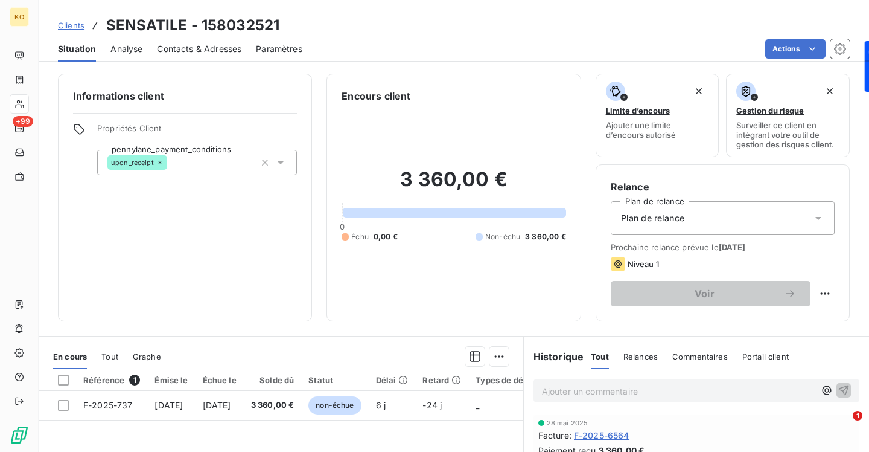
click at [213, 48] on span "Contacts & Adresses" at bounding box center [199, 49] width 85 height 12
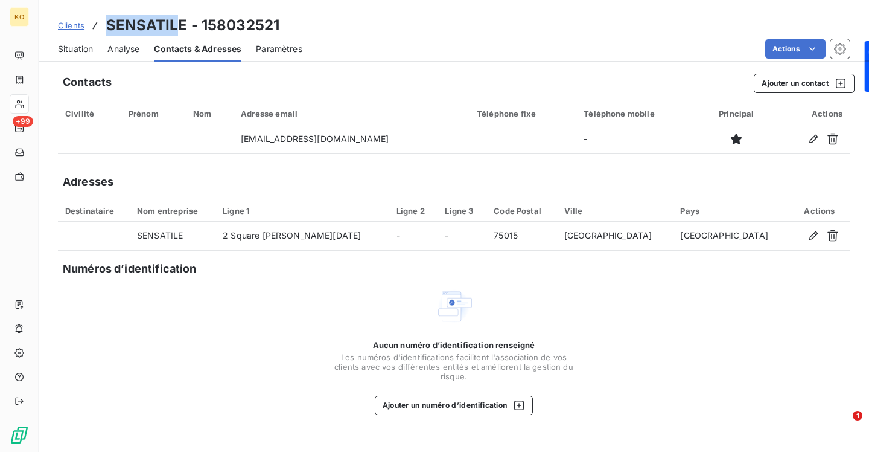
drag, startPoint x: 180, startPoint y: 25, endPoint x: 106, endPoint y: 25, distance: 74.2
click at [106, 25] on h3 "SENSATILE - 158032521" at bounding box center [192, 25] width 173 height 22
click at [80, 25] on span "Clients" at bounding box center [71, 26] width 27 height 10
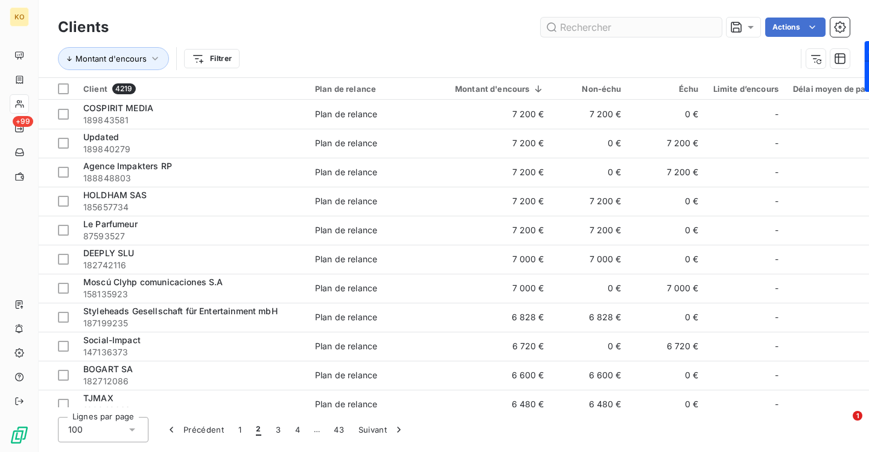
scroll to position [2591, 0]
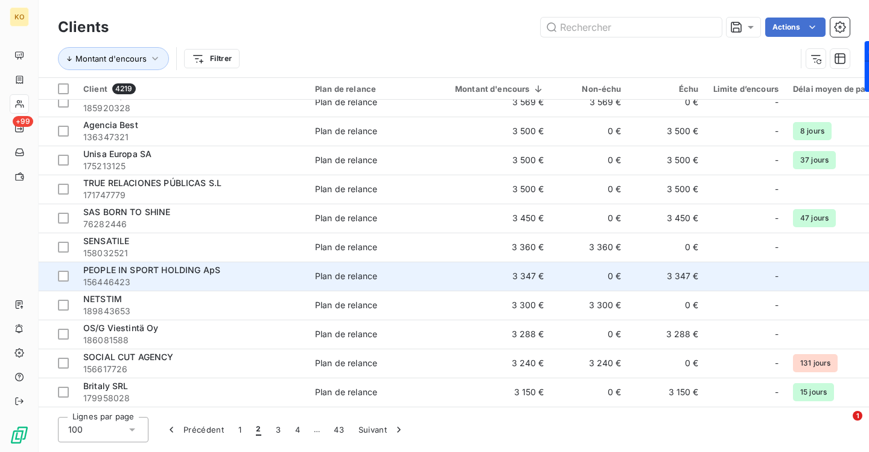
click at [147, 273] on span "PEOPLE IN SPORT HOLDING ApS" at bounding box center [151, 269] width 137 height 10
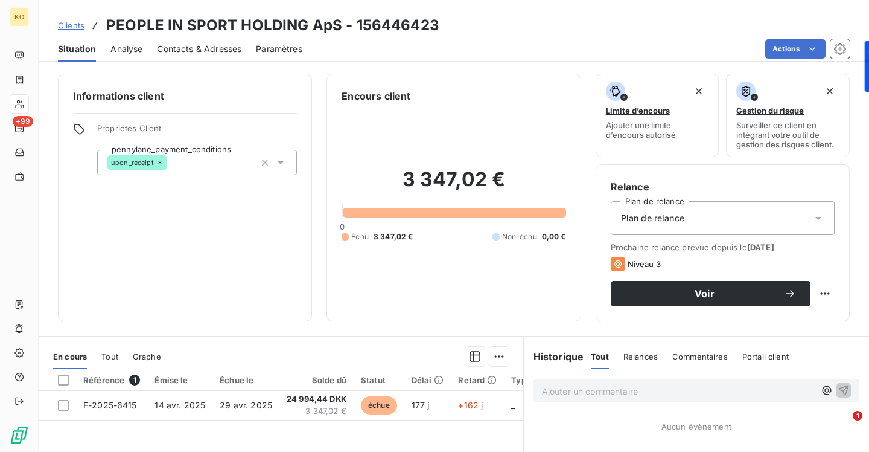
click at [207, 45] on span "Contacts & Adresses" at bounding box center [199, 49] width 85 height 12
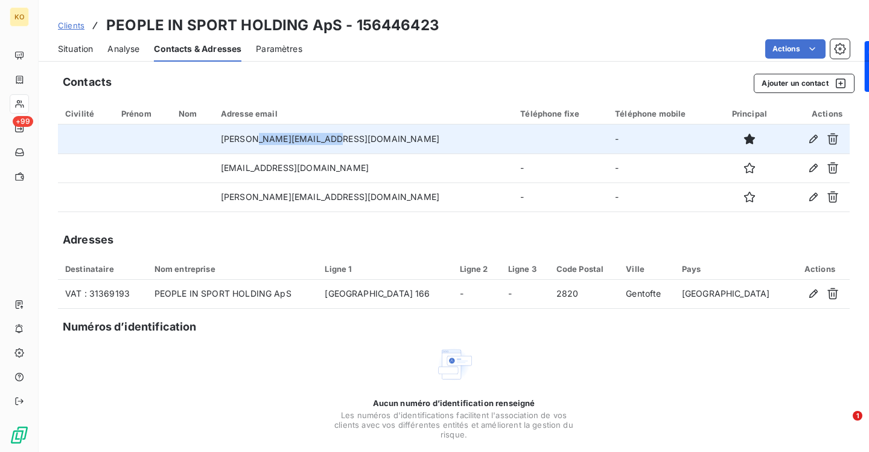
drag, startPoint x: 372, startPoint y: 144, endPoint x: 292, endPoint y: 141, distance: 80.3
click at [292, 141] on td "[PERSON_NAME][EMAIL_ADDRESS][DOMAIN_NAME]" at bounding box center [363, 138] width 299 height 29
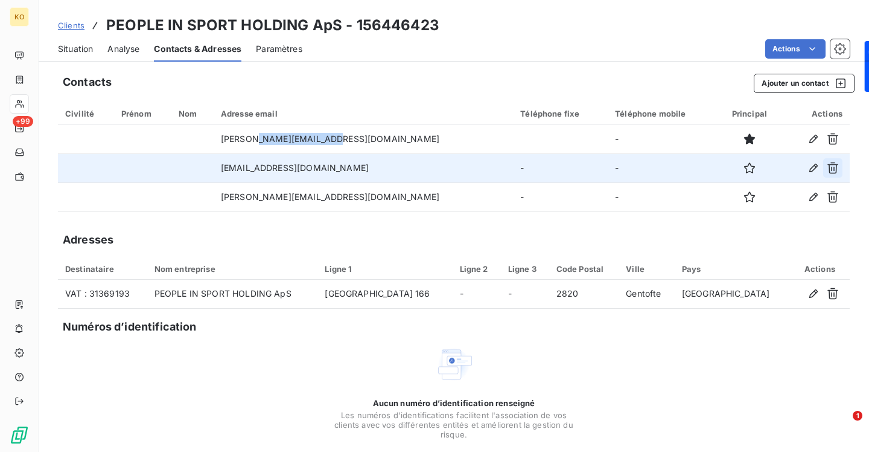
click at [831, 168] on icon "button" at bounding box center [833, 168] width 12 height 12
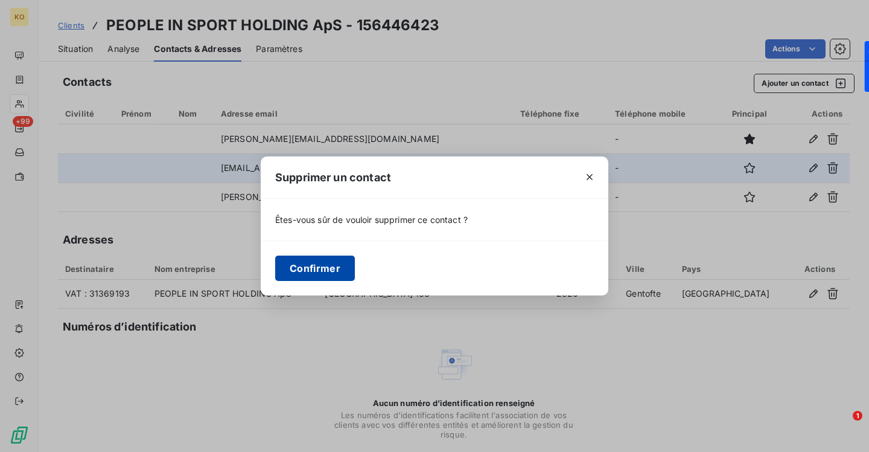
click at [331, 270] on button "Confirmer" at bounding box center [315, 267] width 80 height 25
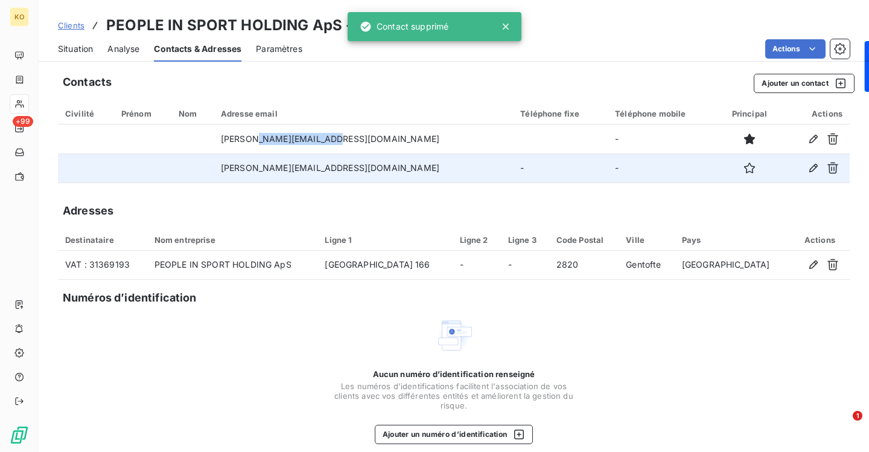
click at [75, 29] on span "Clients" at bounding box center [71, 26] width 27 height 10
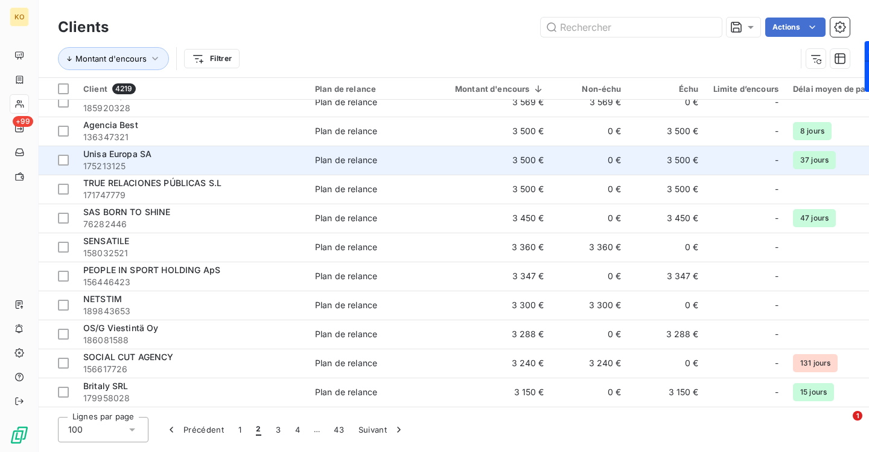
scroll to position [2595, 0]
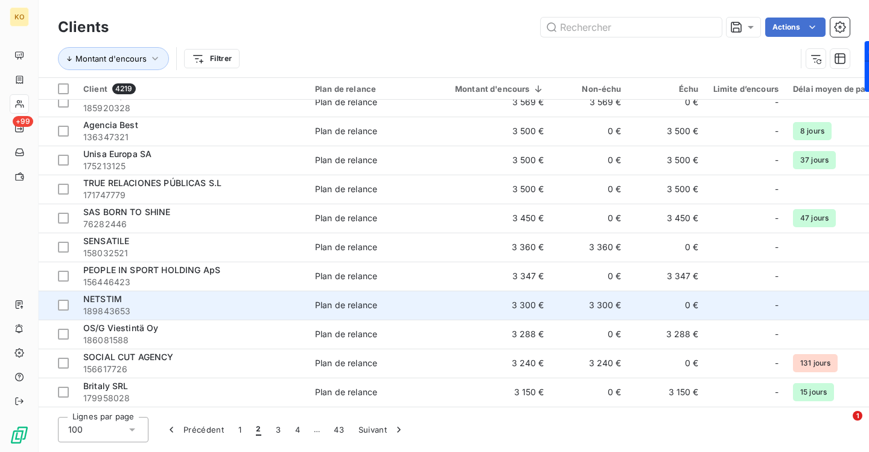
click at [120, 298] on span "NETSTIM" at bounding box center [102, 298] width 39 height 10
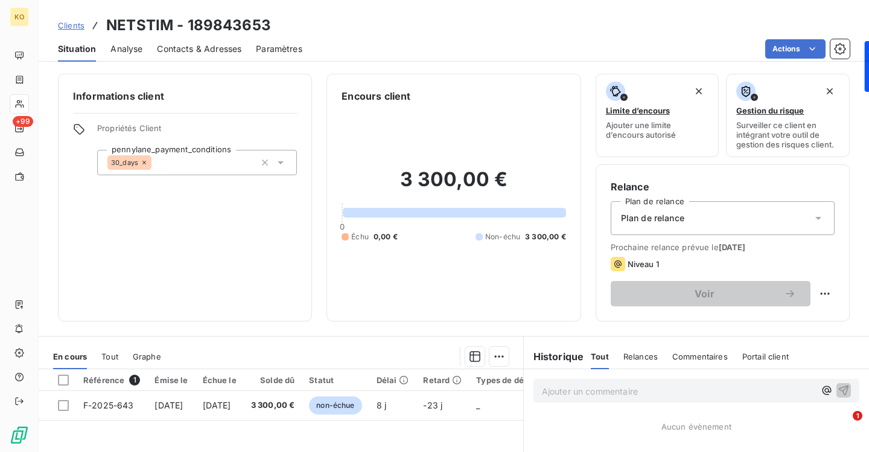
click at [230, 52] on div "Contacts & Adresses" at bounding box center [199, 48] width 85 height 25
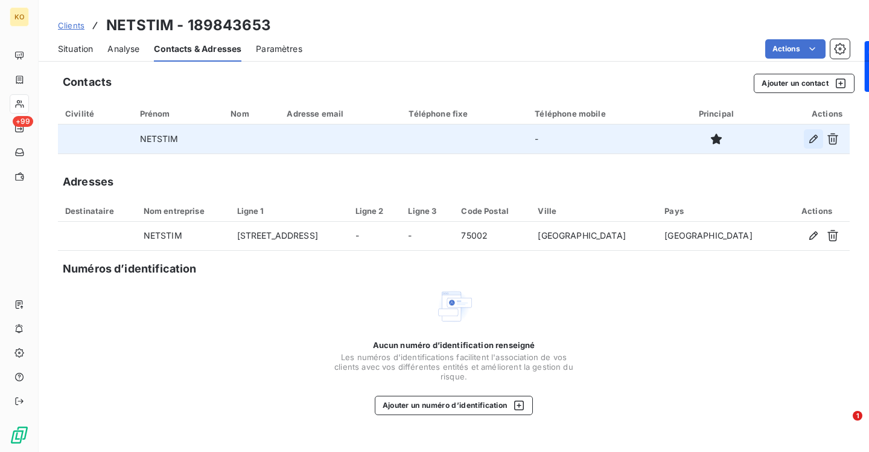
click at [812, 144] on icon "button" at bounding box center [814, 139] width 12 height 12
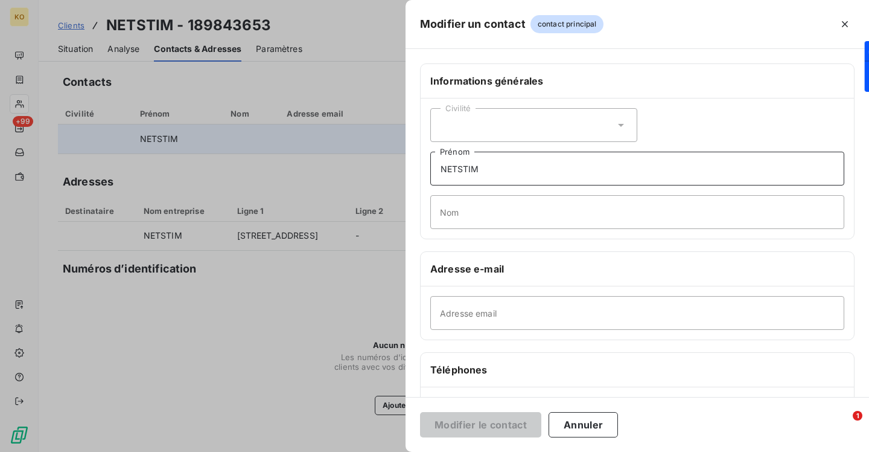
drag, startPoint x: 497, startPoint y: 168, endPoint x: 354, endPoint y: 144, distance: 145.0
click at [373, 451] on div "Modifier un contact contact principal Informations générales Civilité NETSTIM P…" at bounding box center [434, 452] width 869 height 0
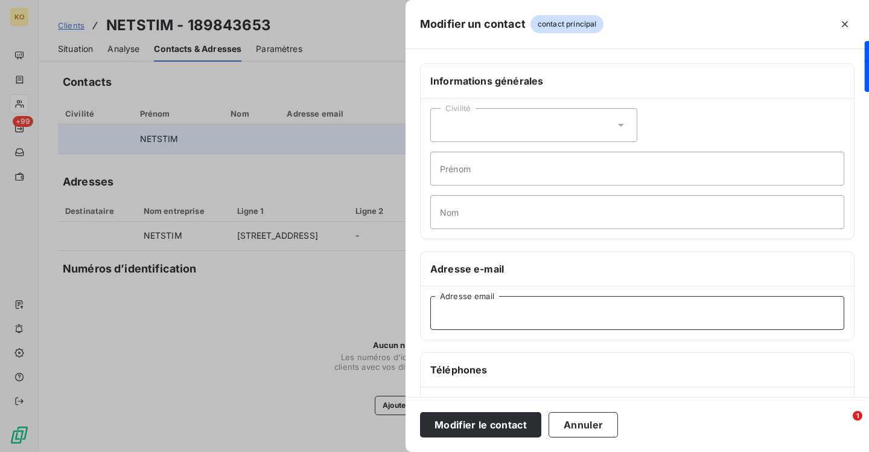
click at [468, 325] on input "Adresse email" at bounding box center [637, 313] width 414 height 34
paste input "[EMAIL_ADDRESS][DOMAIN_NAME]"
type input "[EMAIL_ADDRESS][DOMAIN_NAME]"
click at [498, 439] on div "Modifier le contact Annuler" at bounding box center [638, 424] width 464 height 55
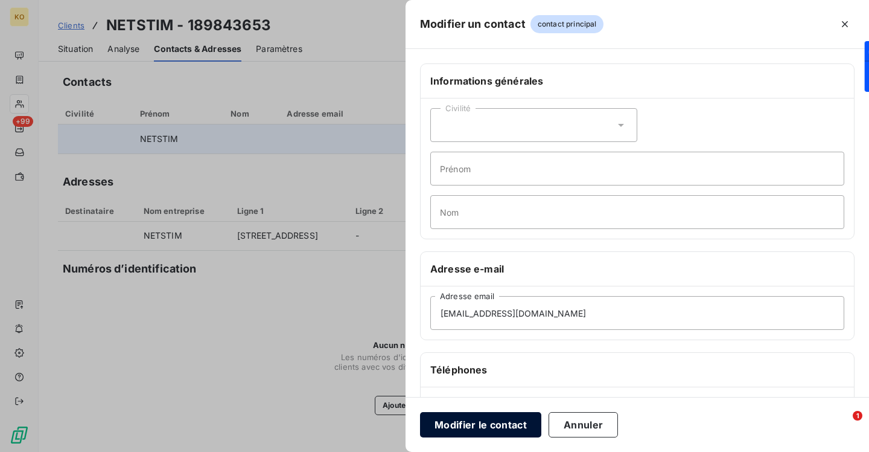
click at [499, 417] on button "Modifier le contact" at bounding box center [480, 424] width 121 height 25
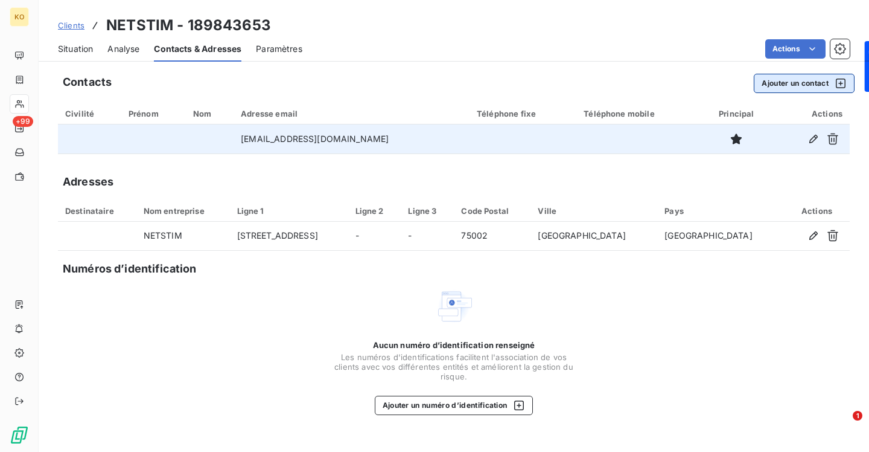
click at [797, 78] on button "Ajouter un contact" at bounding box center [804, 83] width 101 height 19
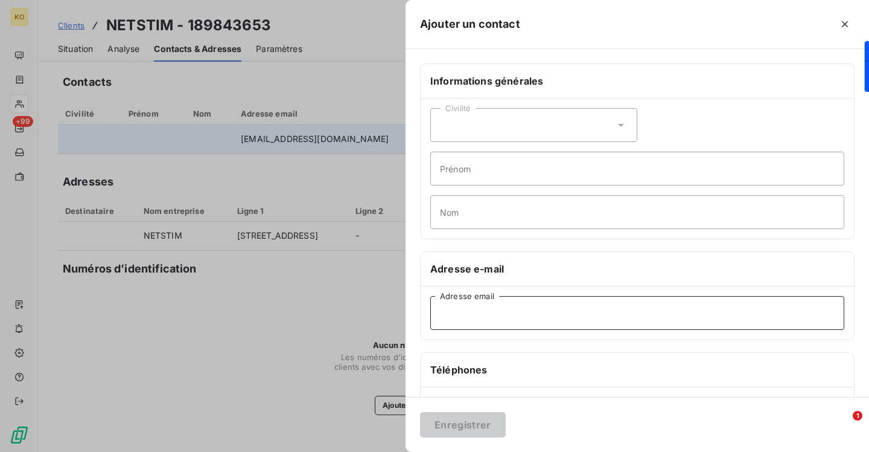
click at [526, 307] on input "Adresse email" at bounding box center [637, 313] width 414 height 34
paste input "[EMAIL_ADDRESS][DOMAIN_NAME]"
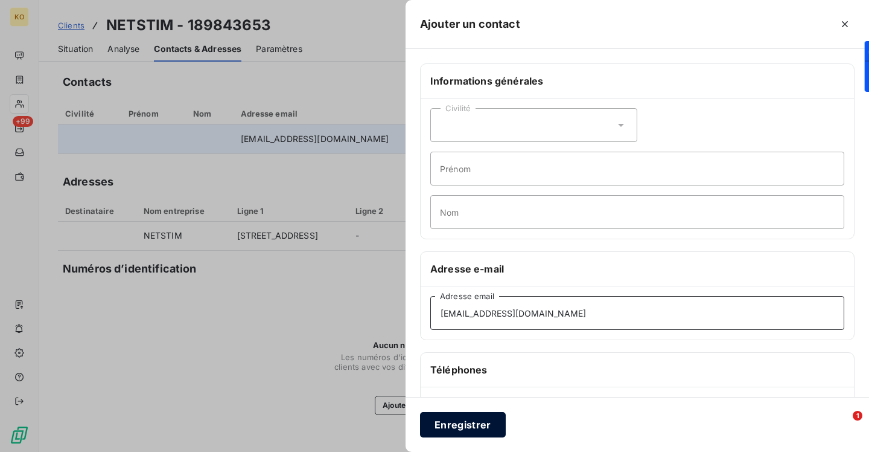
type input "[EMAIL_ADDRESS][DOMAIN_NAME]"
click at [458, 426] on button "Enregistrer" at bounding box center [463, 424] width 86 height 25
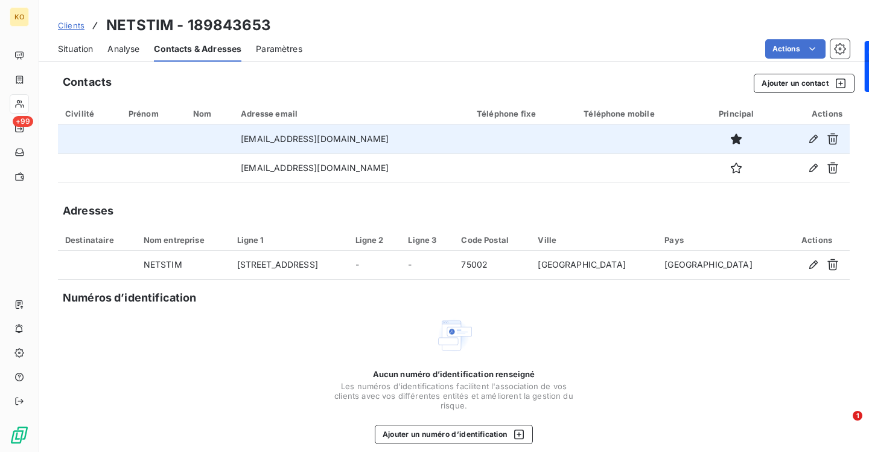
click at [75, 29] on span "Clients" at bounding box center [71, 26] width 27 height 10
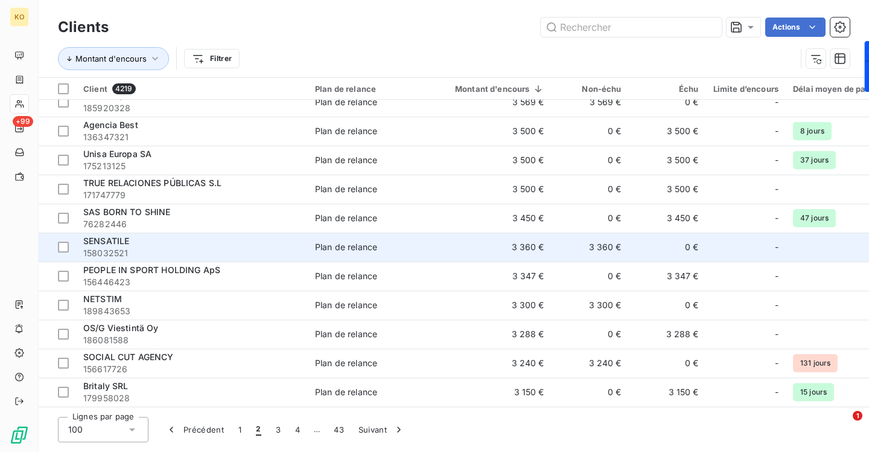
scroll to position [2595, 0]
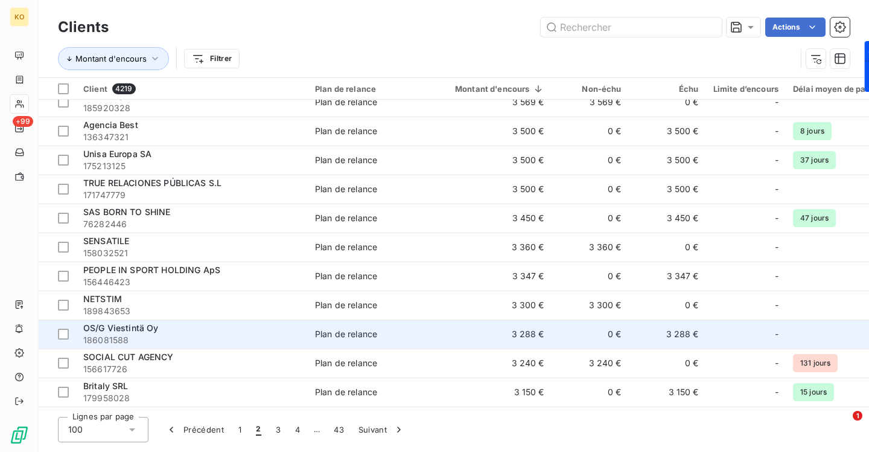
click at [118, 324] on span "OS/G Viestintä Oy" at bounding box center [120, 327] width 75 height 10
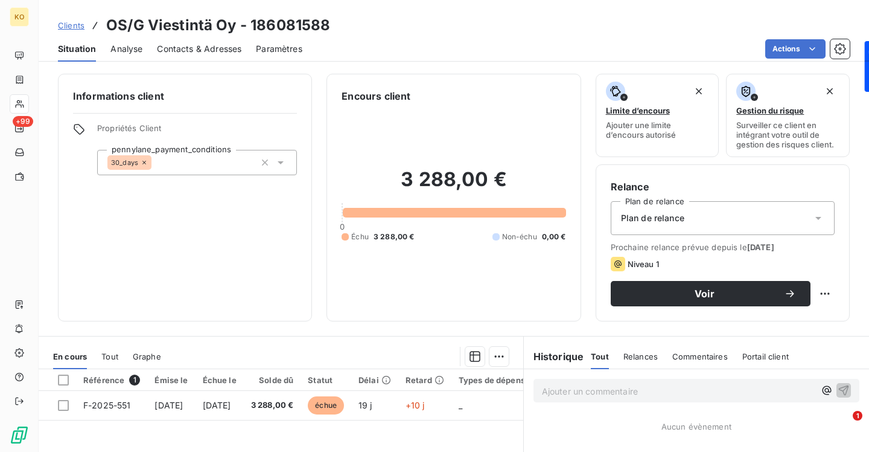
click at [228, 46] on span "Contacts & Adresses" at bounding box center [199, 49] width 85 height 12
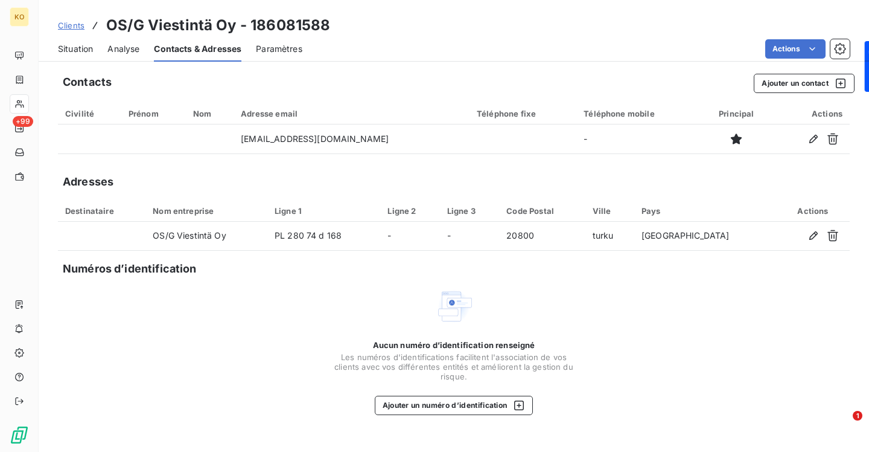
click at [77, 25] on span "Clients" at bounding box center [71, 26] width 27 height 10
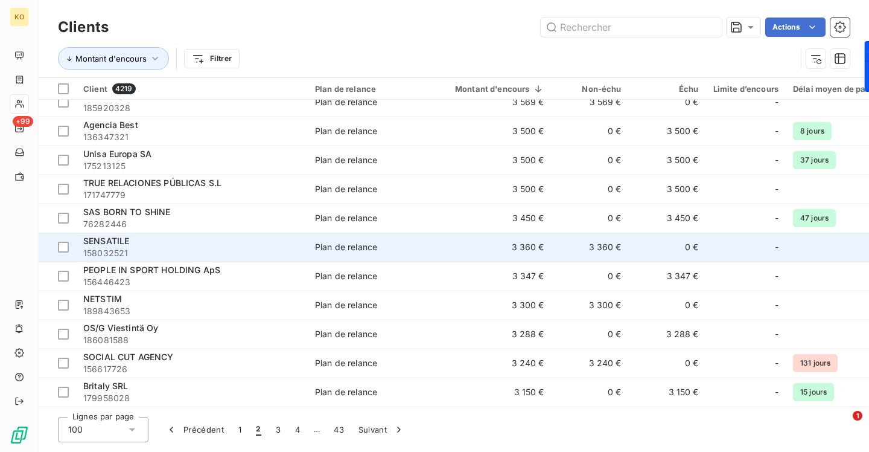
scroll to position [2595, 0]
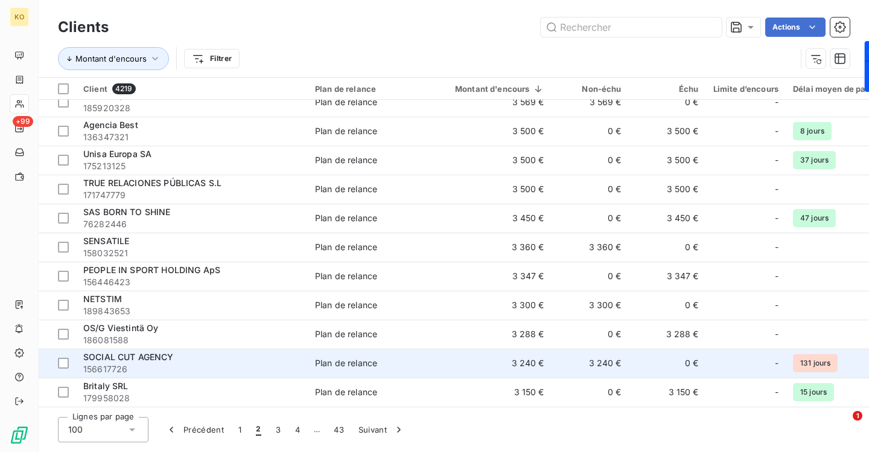
click at [131, 351] on span "SOCIAL CUT AGENCY" at bounding box center [128, 356] width 91 height 10
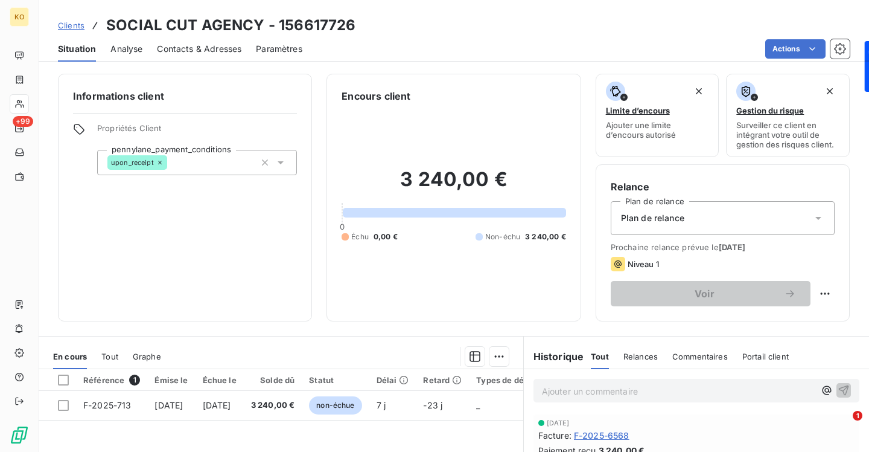
click at [196, 48] on span "Contacts & Adresses" at bounding box center [199, 49] width 85 height 12
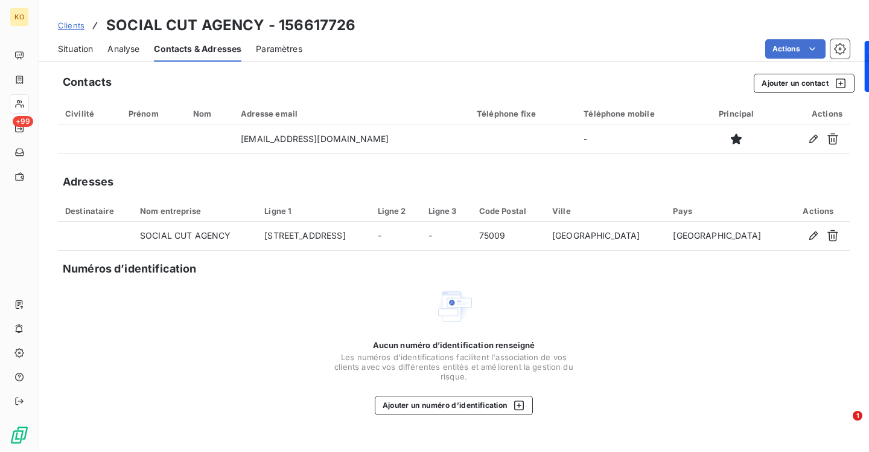
click at [78, 25] on span "Clients" at bounding box center [71, 26] width 27 height 10
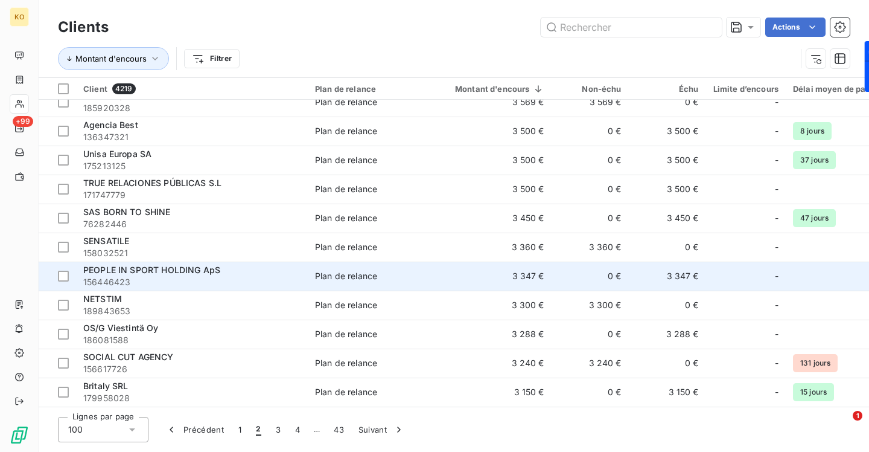
scroll to position [2595, 0]
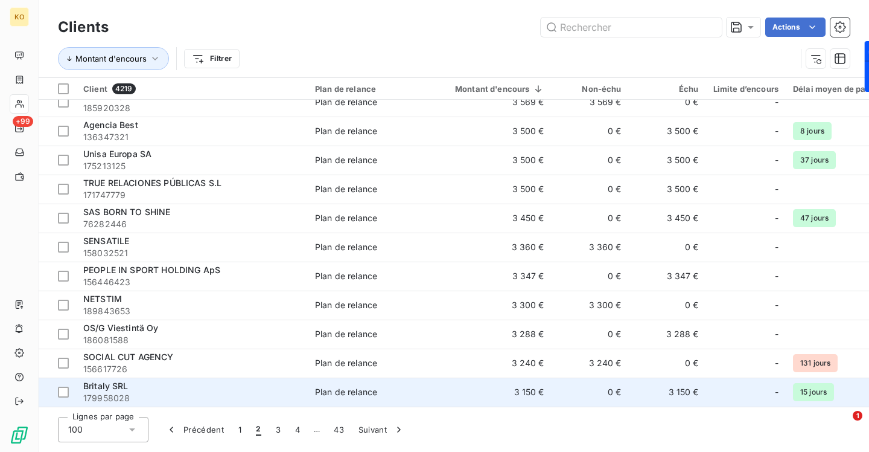
click at [120, 384] on span "Britaly SRL" at bounding box center [105, 385] width 45 height 10
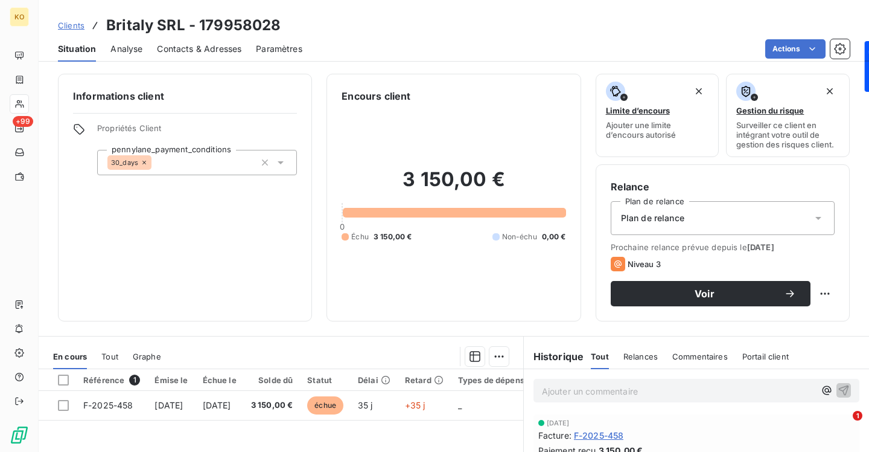
click at [219, 54] on span "Contacts & Adresses" at bounding box center [199, 49] width 85 height 12
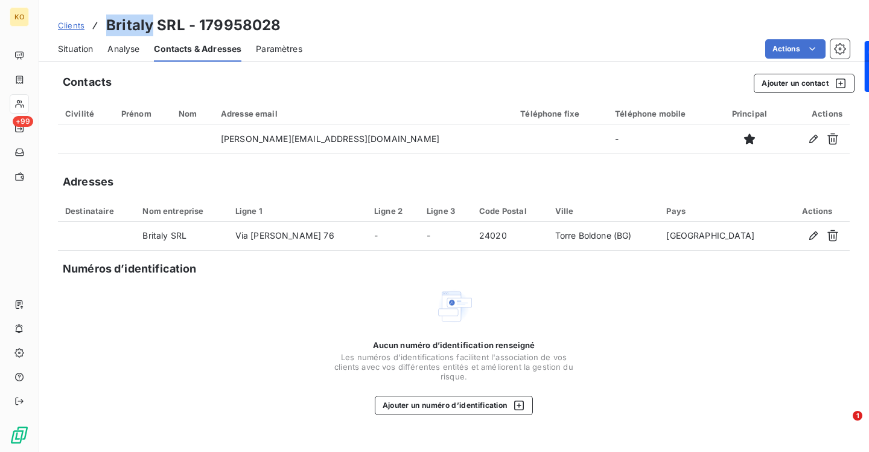
drag, startPoint x: 152, startPoint y: 27, endPoint x: 109, endPoint y: 26, distance: 42.3
click at [109, 26] on h3 "Britaly SRL - 179958028" at bounding box center [193, 25] width 174 height 22
click at [797, 81] on button "Ajouter un contact" at bounding box center [804, 83] width 101 height 19
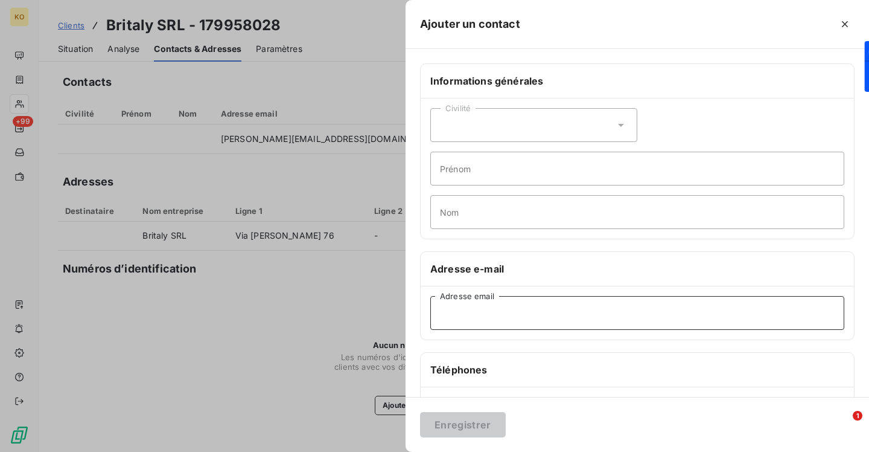
click at [487, 313] on input "Adresse email" at bounding box center [637, 313] width 414 height 34
paste input "[EMAIL_ADDRESS][DOMAIN_NAME]"
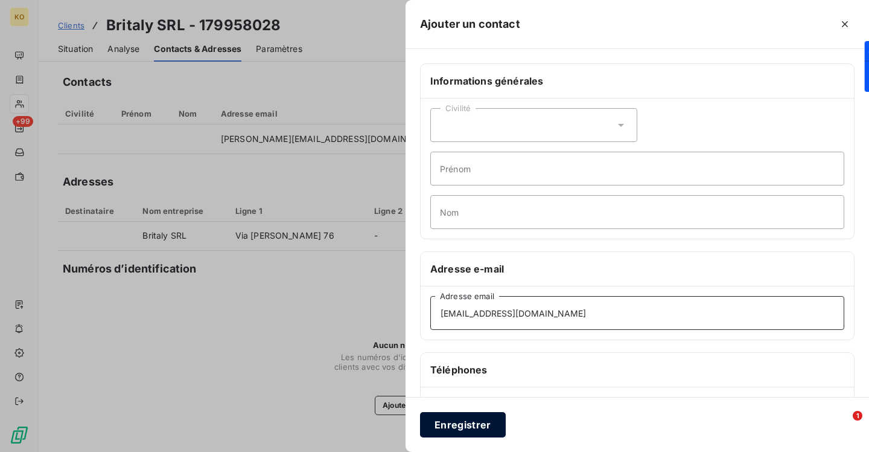
type input "[EMAIL_ADDRESS][DOMAIN_NAME]"
click at [461, 422] on button "Enregistrer" at bounding box center [463, 424] width 86 height 25
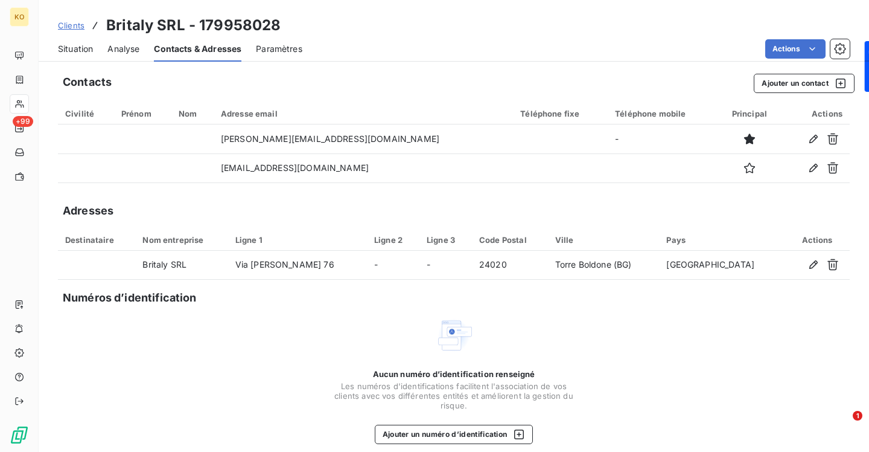
click at [66, 26] on span "Clients" at bounding box center [71, 26] width 27 height 10
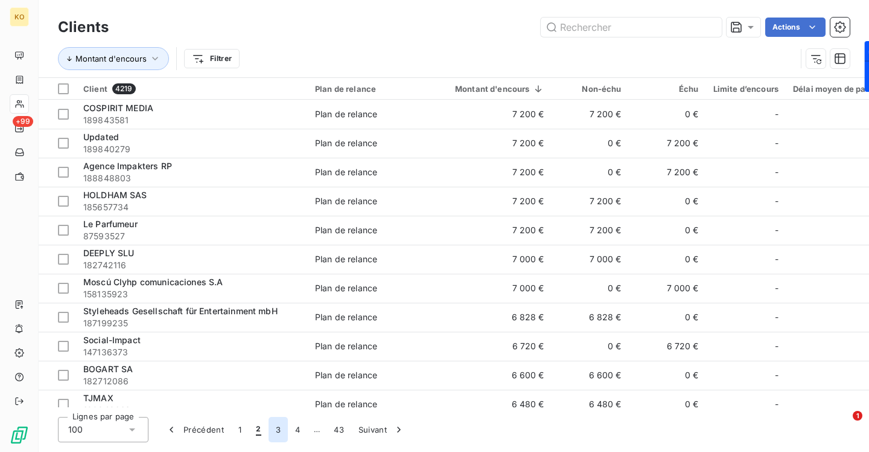
click at [276, 428] on button "3" at bounding box center [278, 429] width 19 height 25
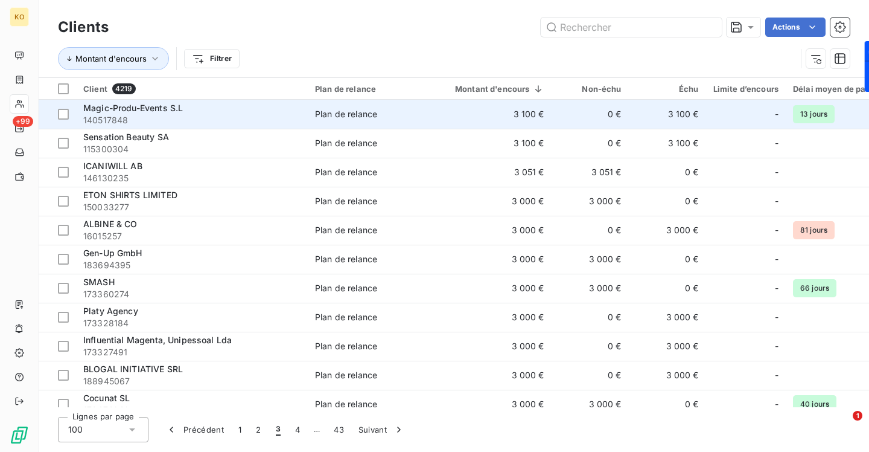
click at [140, 108] on span "Magic-Produ-Events S.L" at bounding box center [133, 108] width 100 height 10
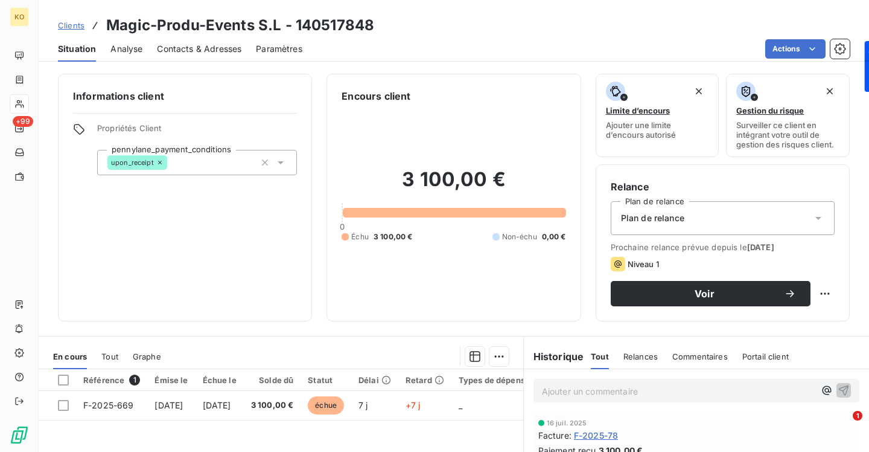
click at [192, 49] on span "Contacts & Adresses" at bounding box center [199, 49] width 85 height 12
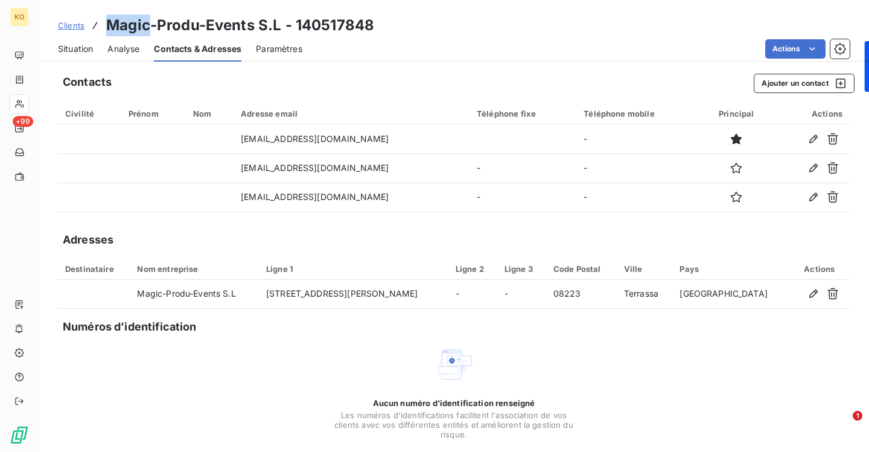
drag, startPoint x: 151, startPoint y: 27, endPoint x: 108, endPoint y: 27, distance: 42.9
click at [108, 27] on h3 "Magic-Produ-Events S.L - 140517848" at bounding box center [240, 25] width 268 height 22
click at [78, 28] on span "Clients" at bounding box center [71, 26] width 27 height 10
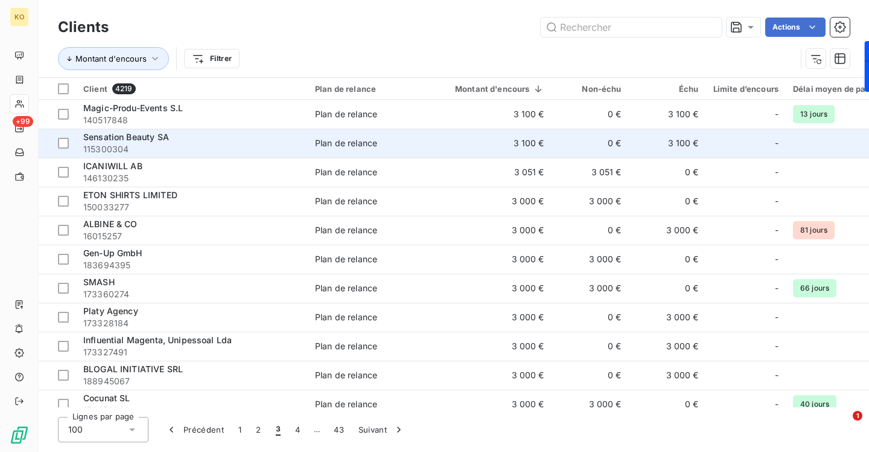
click at [150, 133] on span "Sensation Beauty SA" at bounding box center [126, 137] width 86 height 10
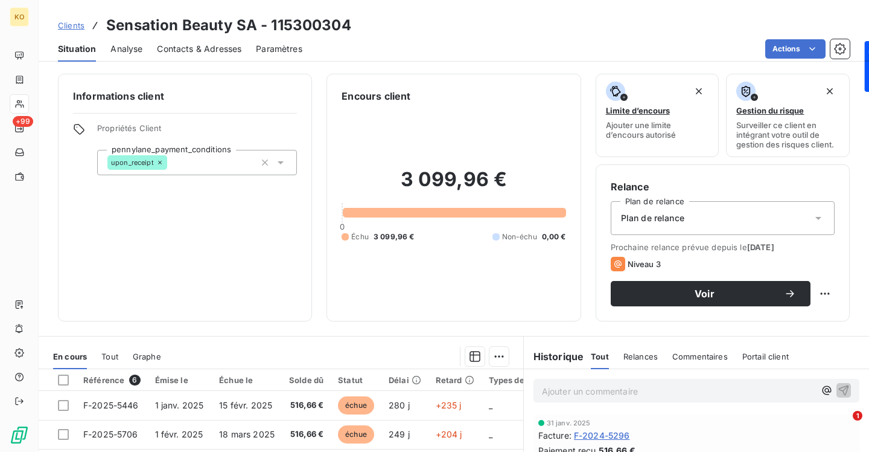
click at [203, 48] on span "Contacts & Adresses" at bounding box center [199, 49] width 85 height 12
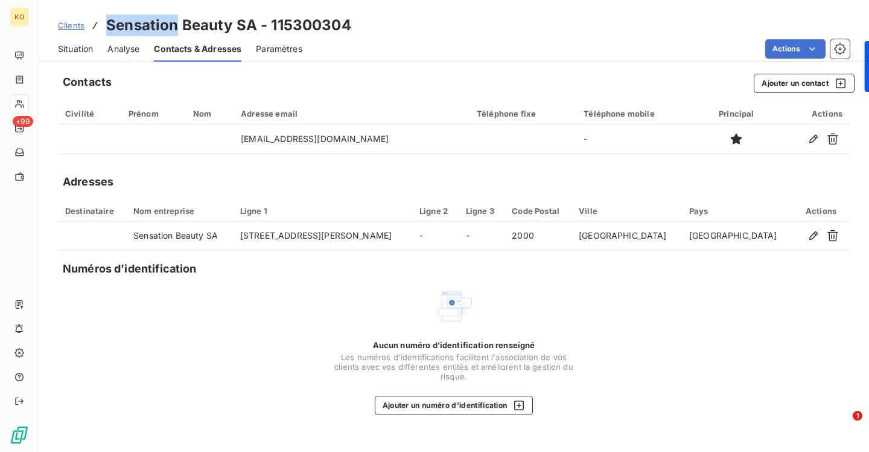
drag, startPoint x: 176, startPoint y: 26, endPoint x: 108, endPoint y: 26, distance: 68.2
click at [108, 26] on h3 "Sensation Beauty SA - 115300304" at bounding box center [228, 25] width 245 height 22
click at [77, 26] on span "Clients" at bounding box center [71, 26] width 27 height 10
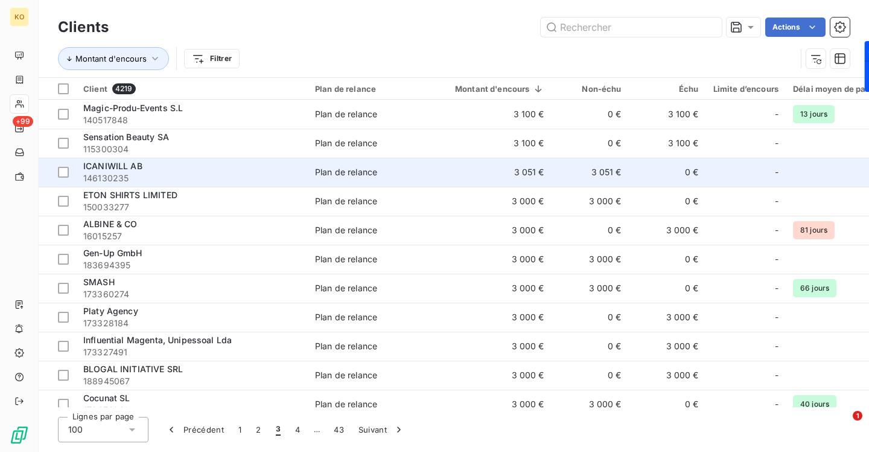
click at [109, 165] on span "ICANIWILL AB" at bounding box center [112, 166] width 59 height 10
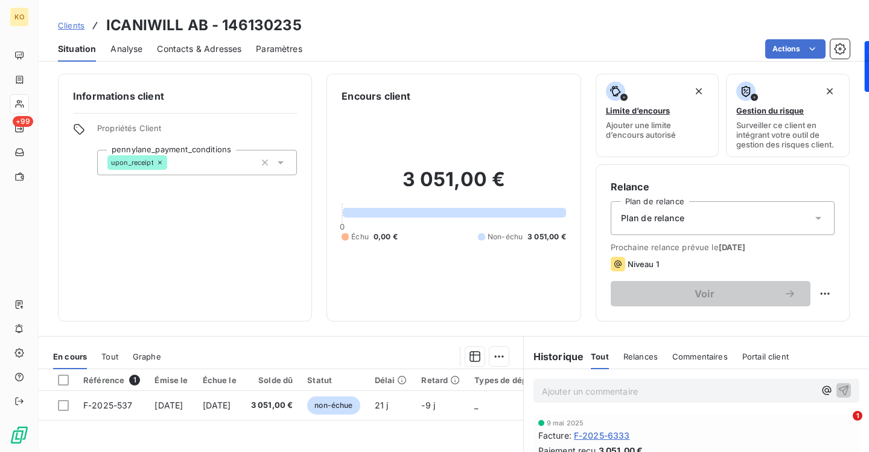
drag, startPoint x: 208, startPoint y: 47, endPoint x: 257, endPoint y: 63, distance: 51.4
click at [209, 47] on span "Contacts & Adresses" at bounding box center [199, 49] width 85 height 12
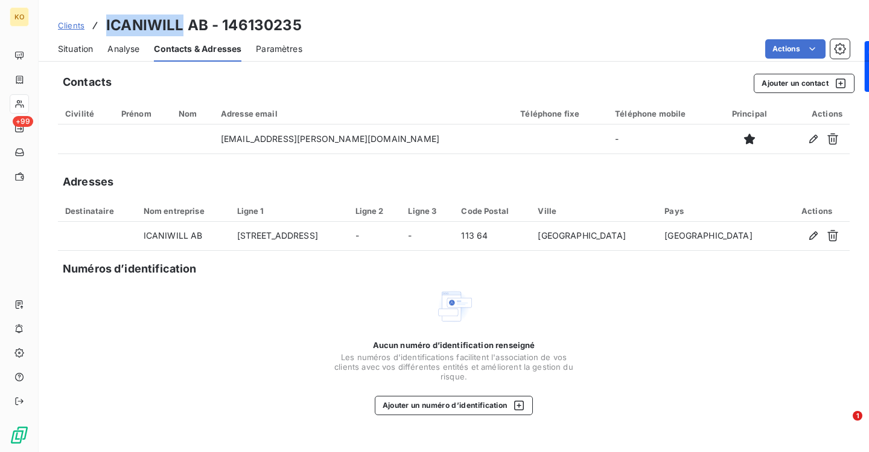
drag, startPoint x: 179, startPoint y: 25, endPoint x: 106, endPoint y: 27, distance: 72.5
click at [106, 27] on h3 "ICANIWILL AB - 146130235" at bounding box center [204, 25] width 196 height 22
drag, startPoint x: 75, startPoint y: 27, endPoint x: 113, endPoint y: 40, distance: 39.5
click at [75, 27] on span "Clients" at bounding box center [71, 26] width 27 height 10
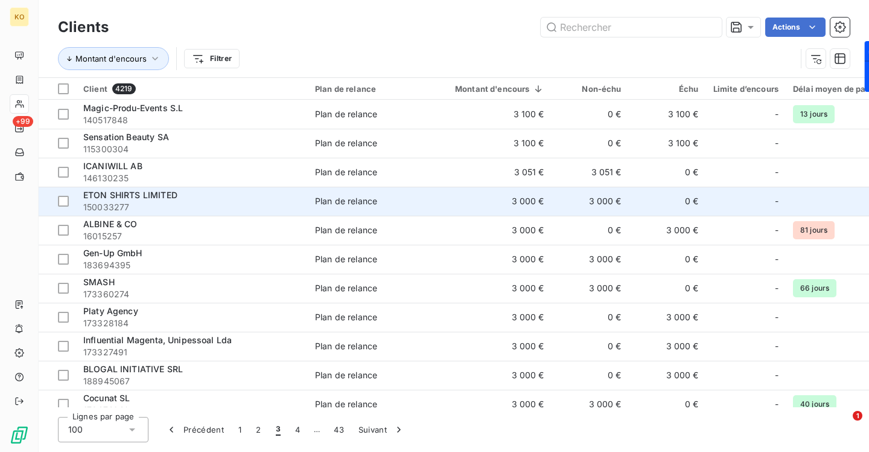
click at [124, 197] on span "ETON SHIRTS LIMITED" at bounding box center [130, 195] width 94 height 10
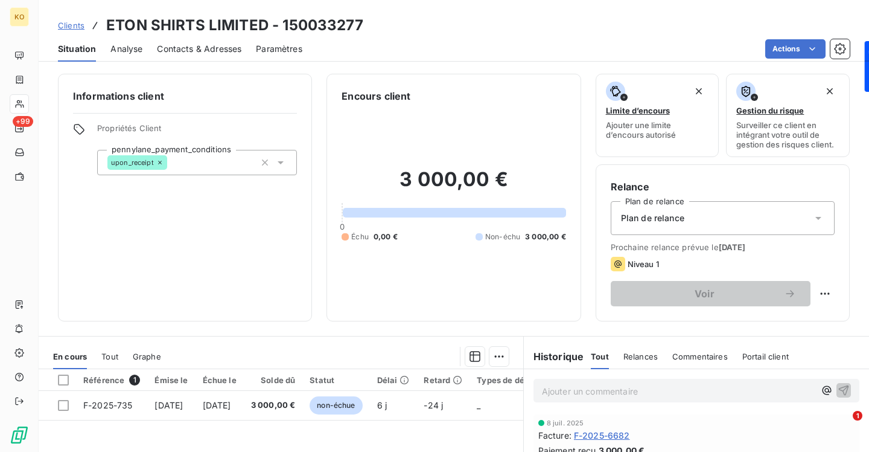
click at [180, 49] on span "Contacts & Adresses" at bounding box center [199, 49] width 85 height 12
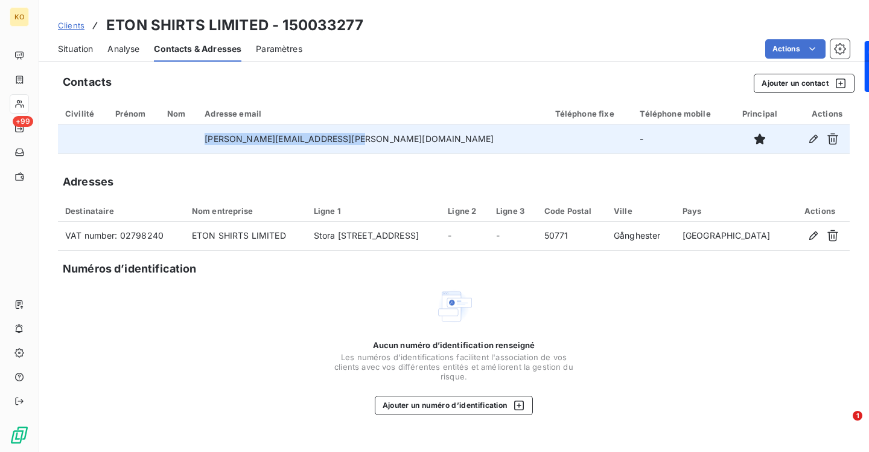
drag, startPoint x: 392, startPoint y: 138, endPoint x: 240, endPoint y: 135, distance: 151.5
click at [240, 135] on td "[PERSON_NAME][EMAIL_ADDRESS][PERSON_NAME][DOMAIN_NAME]" at bounding box center [372, 138] width 350 height 29
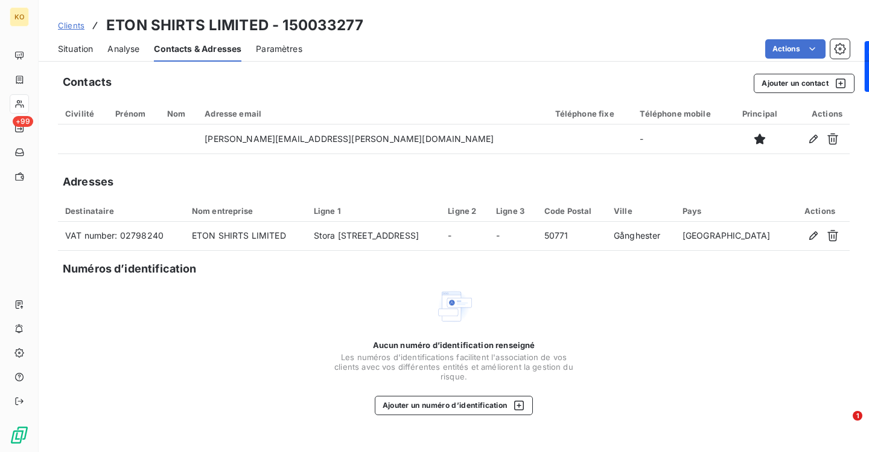
click at [633, 43] on div "Actions" at bounding box center [583, 48] width 533 height 19
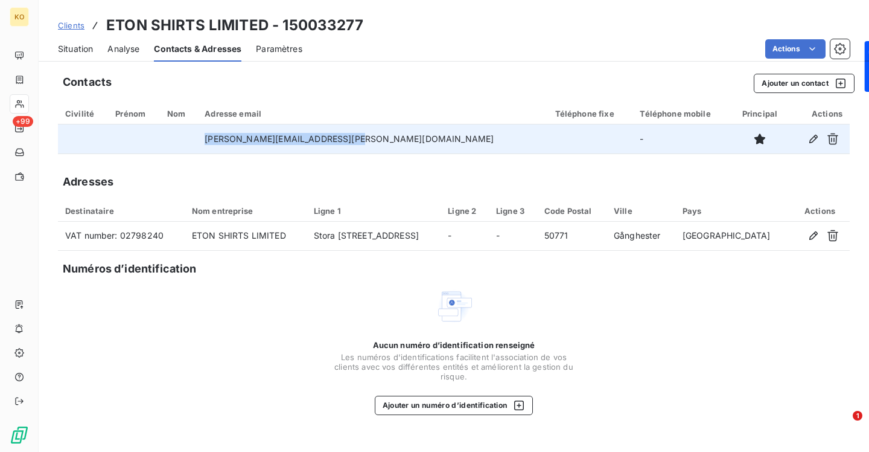
drag, startPoint x: 383, startPoint y: 141, endPoint x: 237, endPoint y: 136, distance: 145.6
click at [237, 136] on tr "[PERSON_NAME][EMAIL_ADDRESS][PERSON_NAME][DOMAIN_NAME] -" at bounding box center [454, 138] width 792 height 29
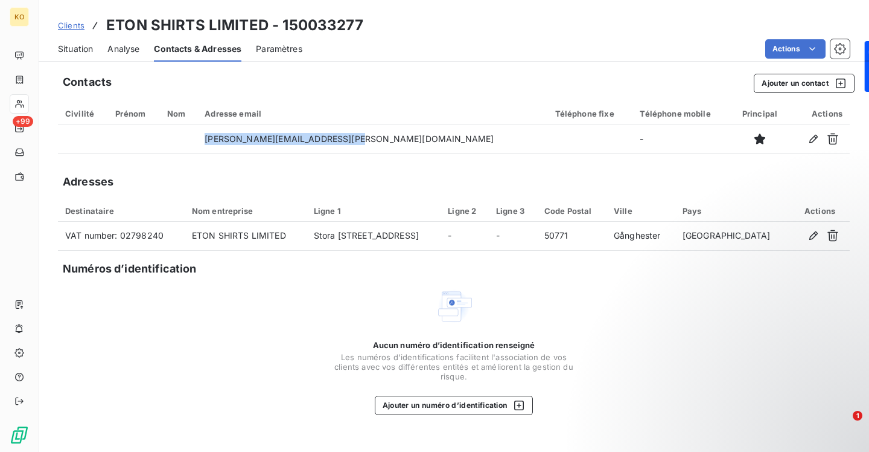
click at [71, 27] on span "Clients" at bounding box center [71, 26] width 27 height 10
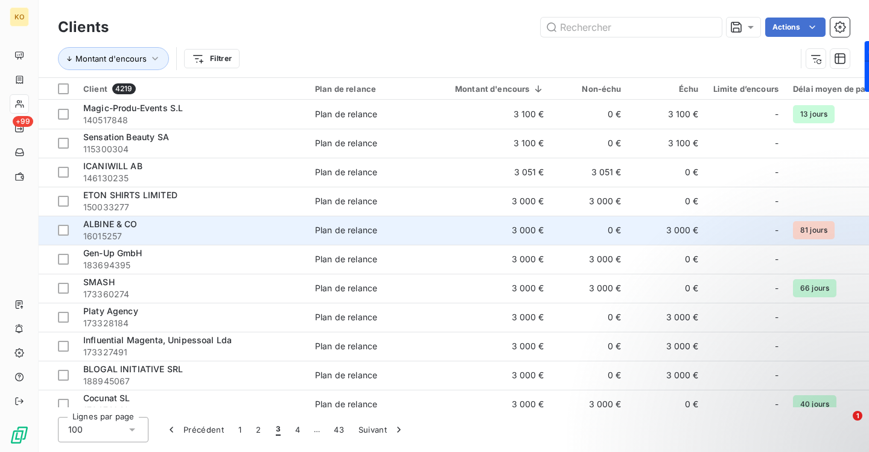
click at [130, 227] on span "ALBINE & CO" at bounding box center [110, 224] width 54 height 10
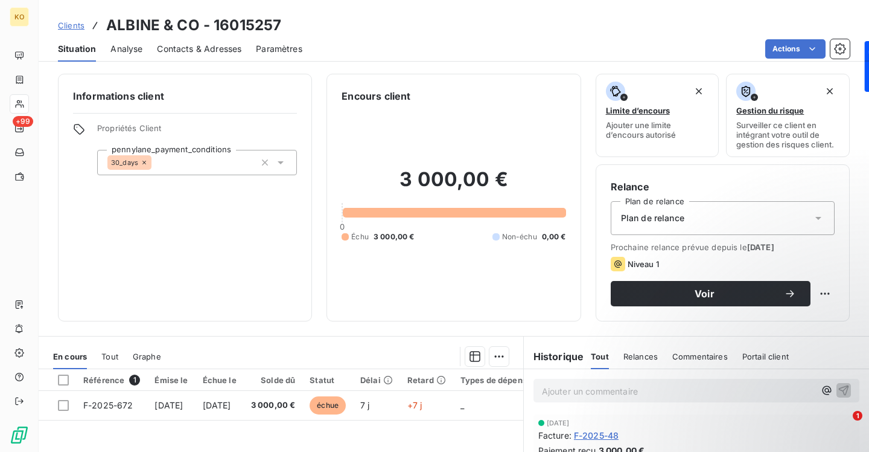
click at [180, 56] on div "Contacts & Adresses" at bounding box center [199, 48] width 85 height 25
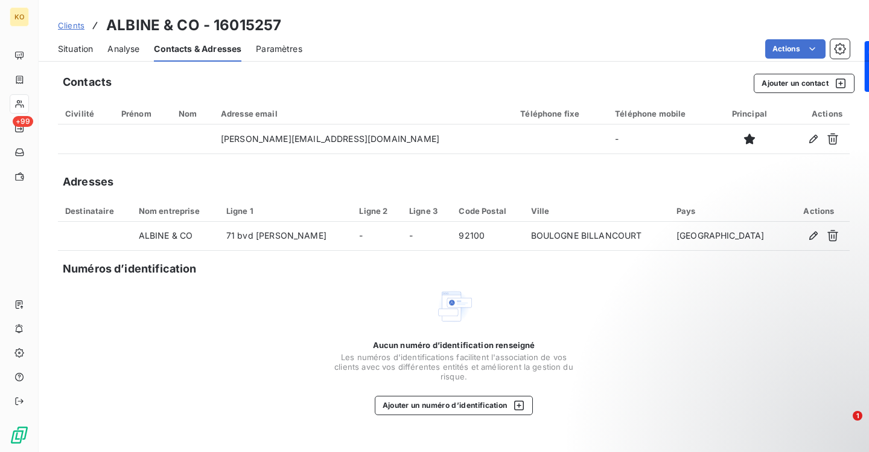
click at [133, 56] on div "Analyse" at bounding box center [123, 48] width 32 height 25
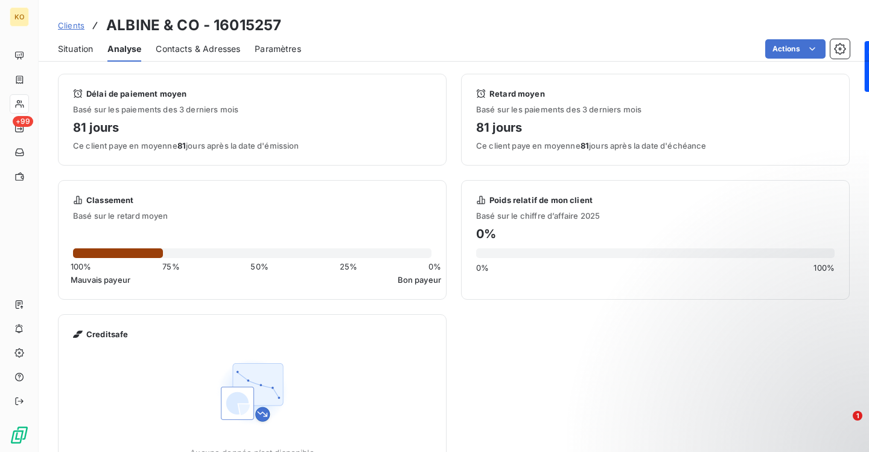
click at [63, 24] on span "Clients" at bounding box center [71, 26] width 27 height 10
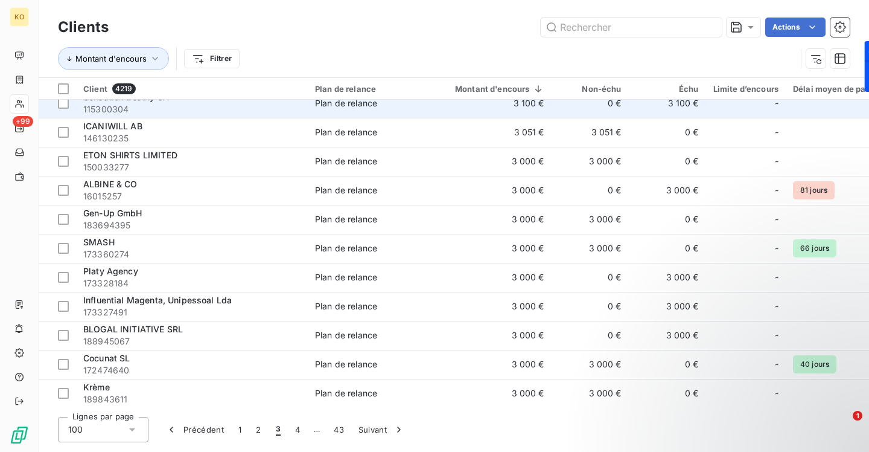
scroll to position [42, 0]
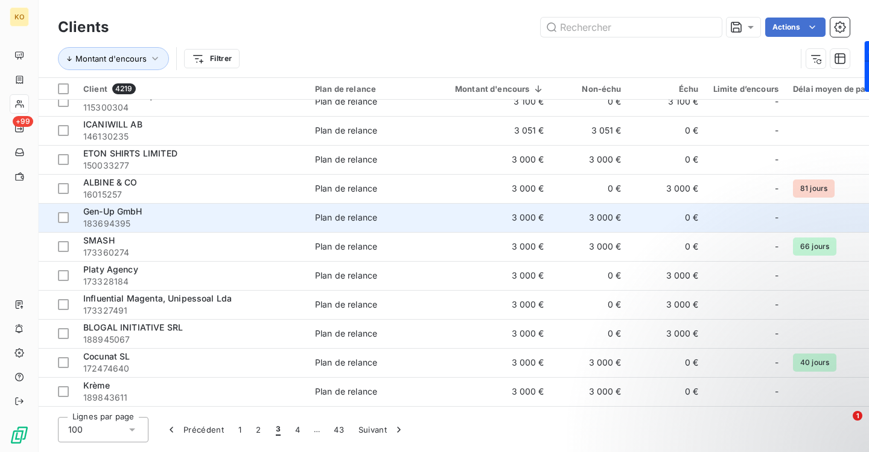
click at [116, 207] on span "Gen-Up GmbH" at bounding box center [112, 211] width 59 height 10
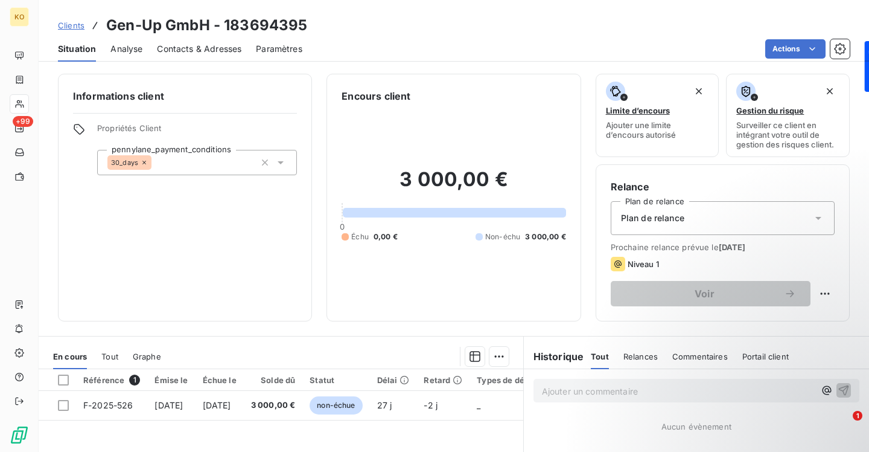
click at [233, 48] on span "Contacts & Adresses" at bounding box center [199, 49] width 85 height 12
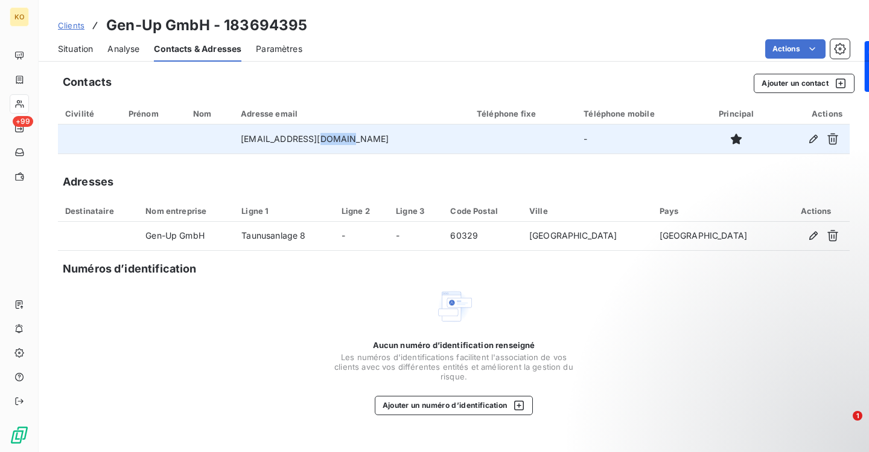
drag, startPoint x: 354, startPoint y: 140, endPoint x: 325, endPoint y: 139, distance: 29.0
click at [325, 139] on td "[EMAIL_ADDRESS][DOMAIN_NAME]" at bounding box center [352, 138] width 236 height 29
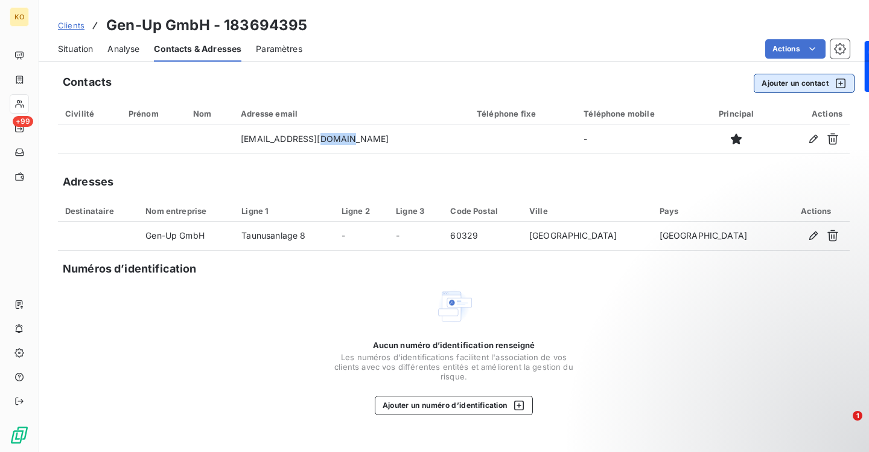
click at [793, 82] on button "Ajouter un contact" at bounding box center [804, 83] width 101 height 19
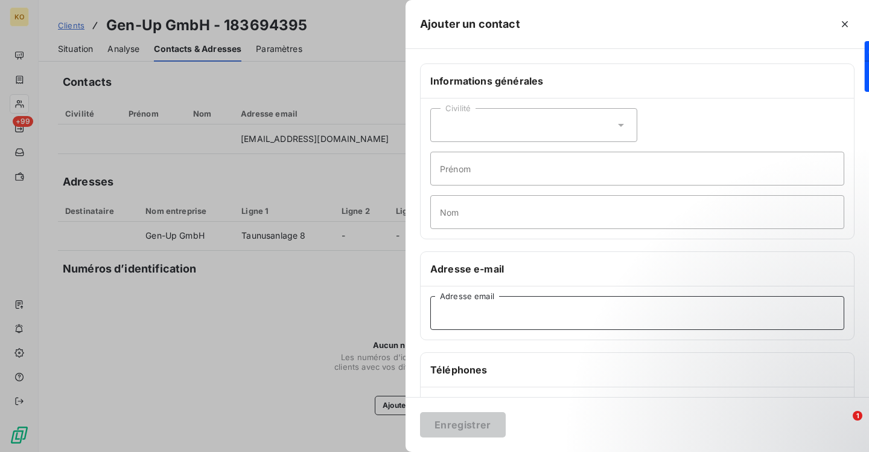
click at [487, 314] on input "Adresse email" at bounding box center [637, 313] width 414 height 34
paste input "[EMAIL_ADDRESS][DOMAIN_NAME]"
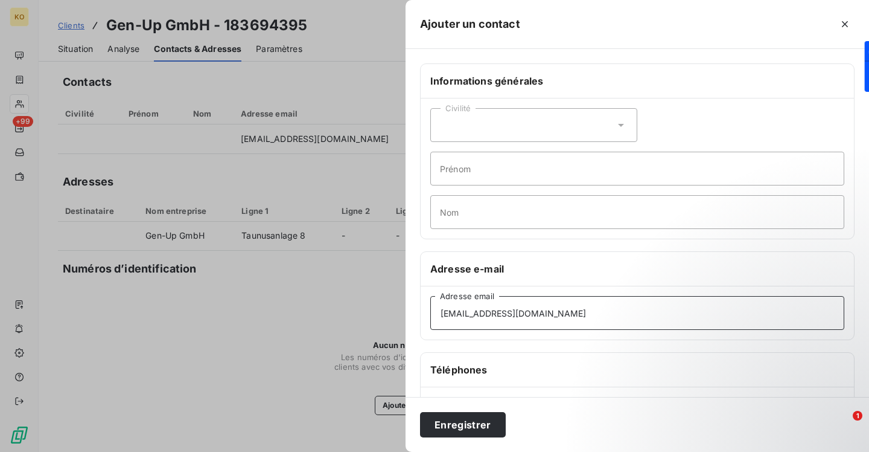
type input "[EMAIL_ADDRESS][DOMAIN_NAME]"
click at [477, 410] on div "Enregistrer" at bounding box center [638, 424] width 464 height 55
click at [477, 437] on div "Enregistrer" at bounding box center [638, 424] width 464 height 55
click at [478, 426] on button "Enregistrer" at bounding box center [463, 424] width 86 height 25
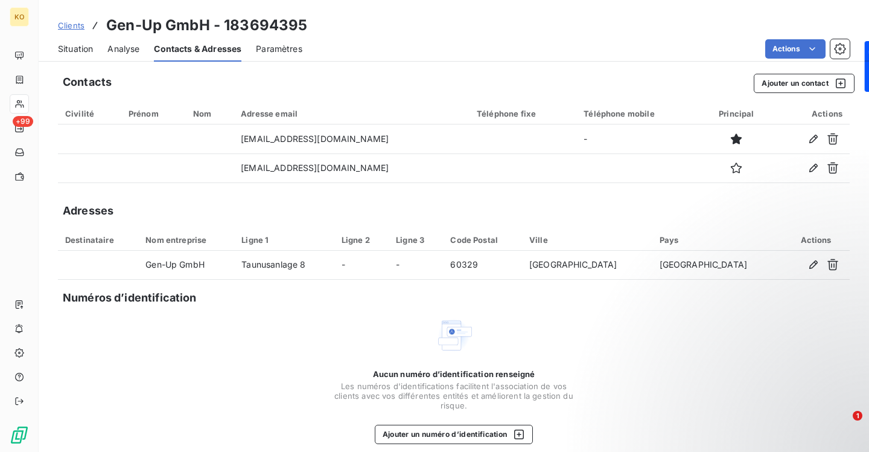
click at [63, 24] on span "Clients" at bounding box center [71, 26] width 27 height 10
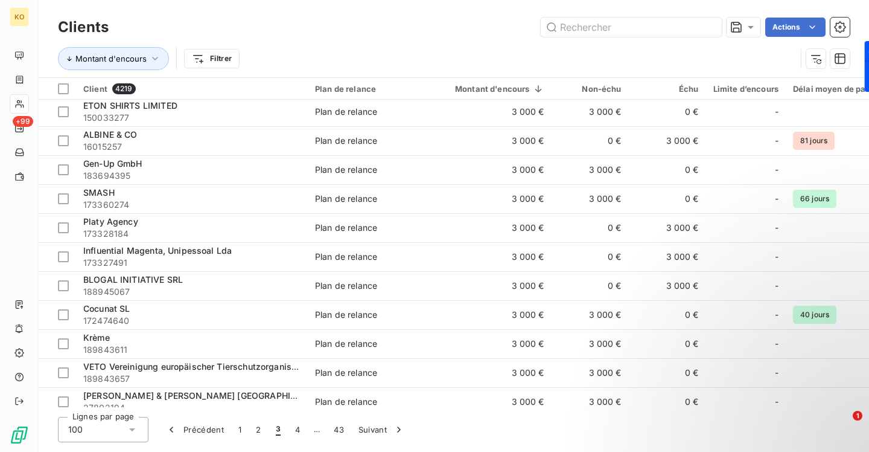
scroll to position [125, 0]
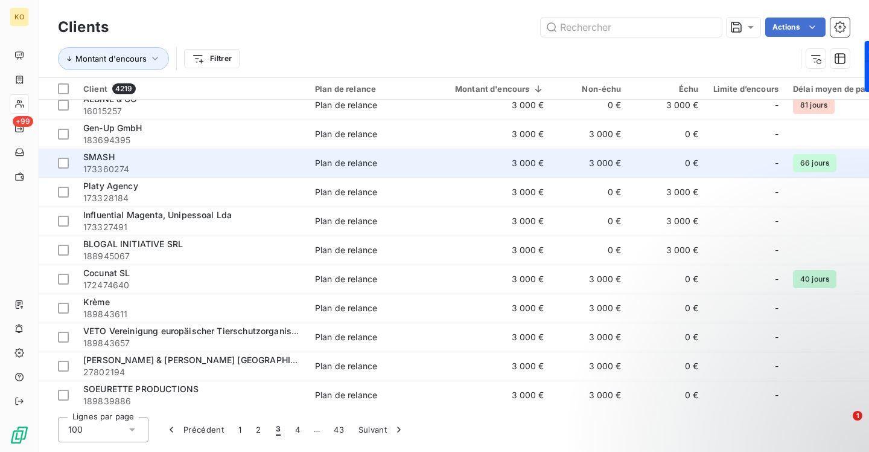
click at [106, 158] on span "SMASH" at bounding box center [98, 157] width 31 height 10
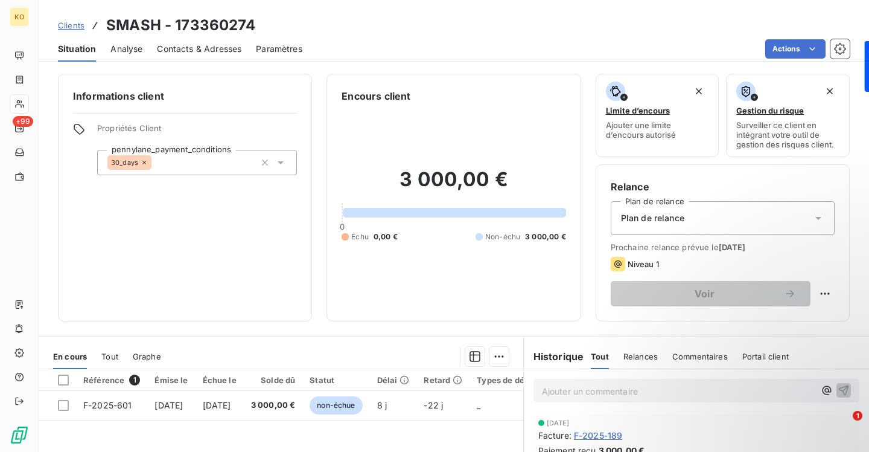
click at [141, 48] on span "Analyse" at bounding box center [126, 49] width 32 height 12
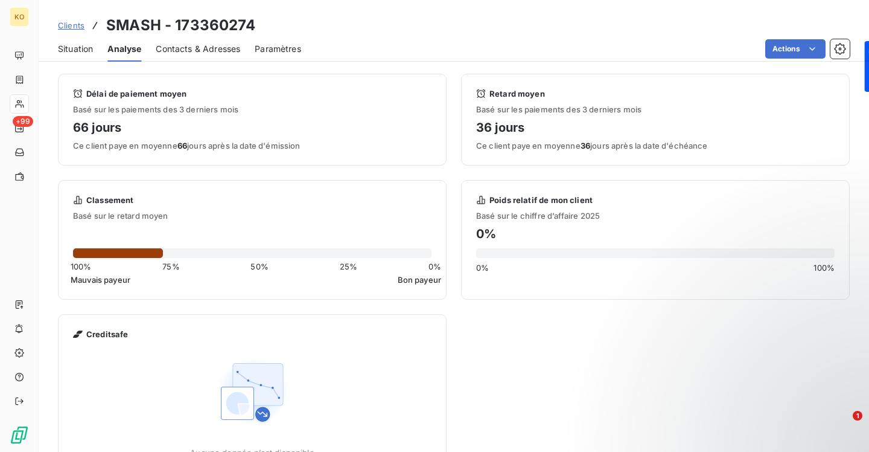
click at [215, 48] on span "Contacts & Adresses" at bounding box center [198, 49] width 85 height 12
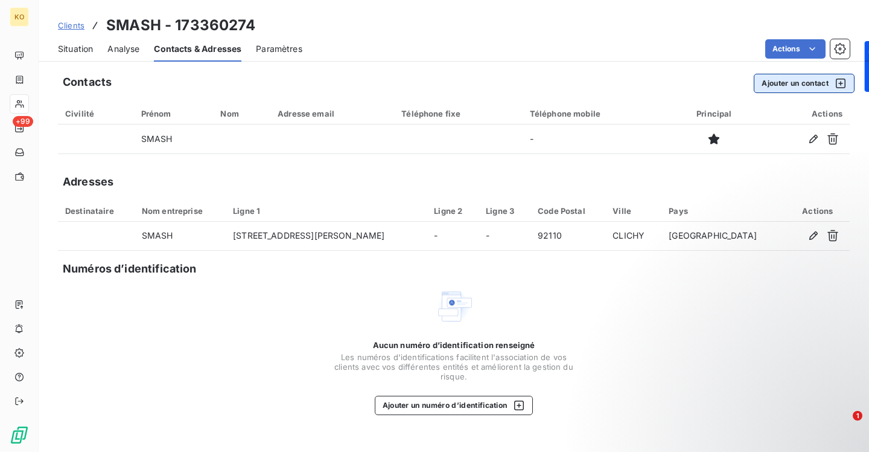
click at [806, 88] on button "Ajouter un contact" at bounding box center [804, 83] width 101 height 19
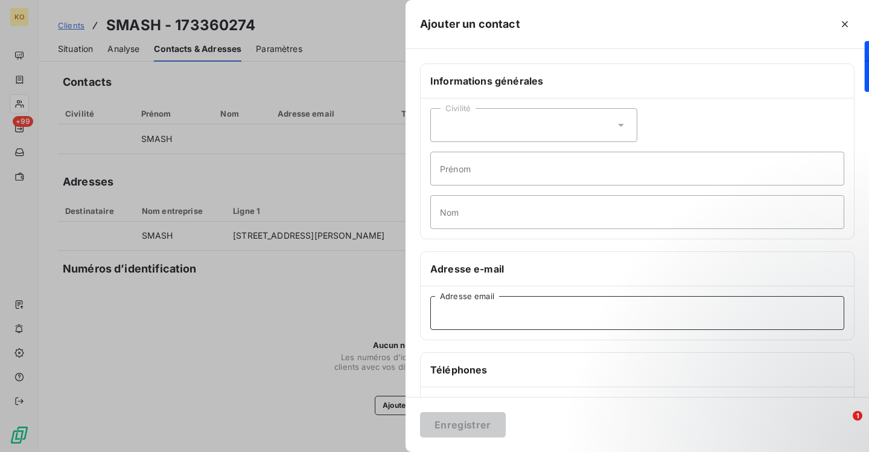
click at [481, 311] on input "Adresse email" at bounding box center [637, 313] width 414 height 34
paste input "[EMAIL_ADDRESS][DOMAIN_NAME]"
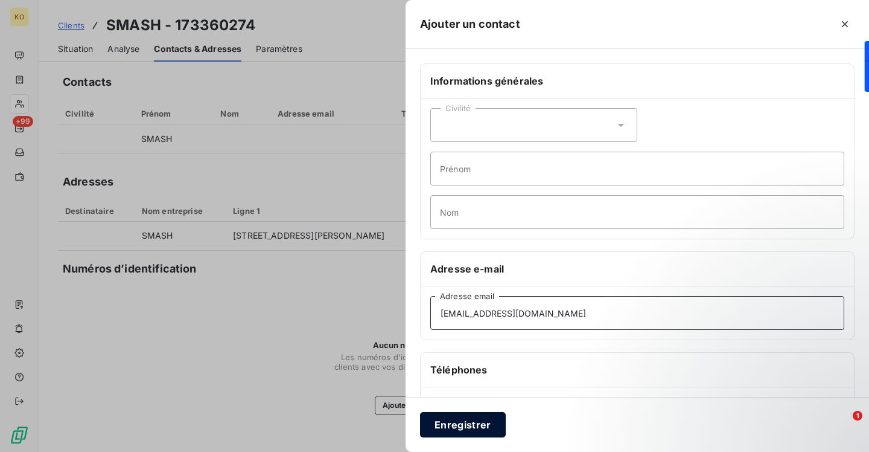
type input "[EMAIL_ADDRESS][DOMAIN_NAME]"
click at [464, 436] on button "Enregistrer" at bounding box center [463, 424] width 86 height 25
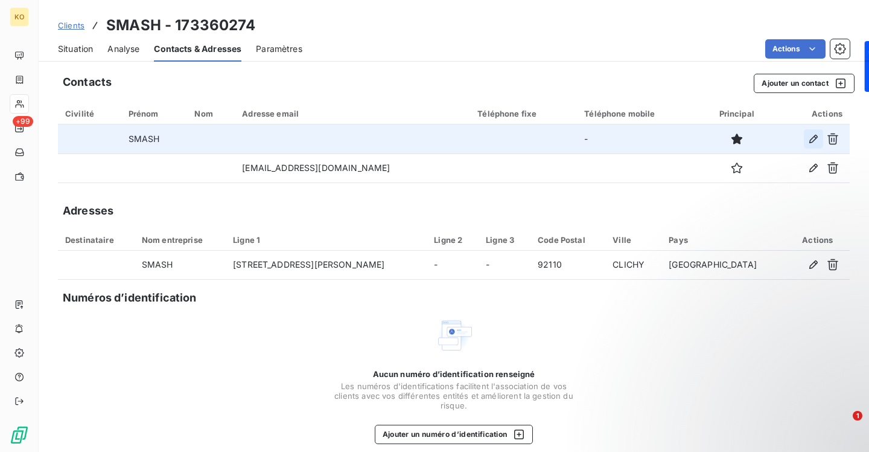
click at [810, 137] on icon "button" at bounding box center [814, 139] width 12 height 12
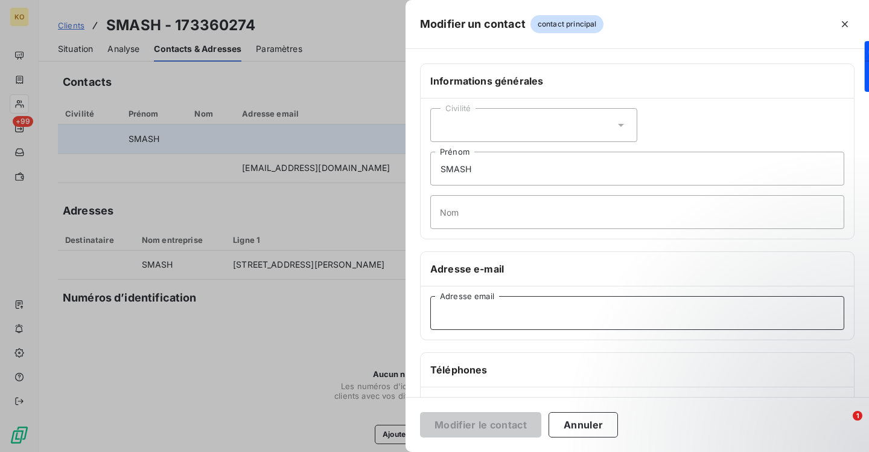
click at [455, 313] on input "Adresse email" at bounding box center [637, 313] width 414 height 34
paste input "[EMAIL_ADDRESS][DOMAIN_NAME]"
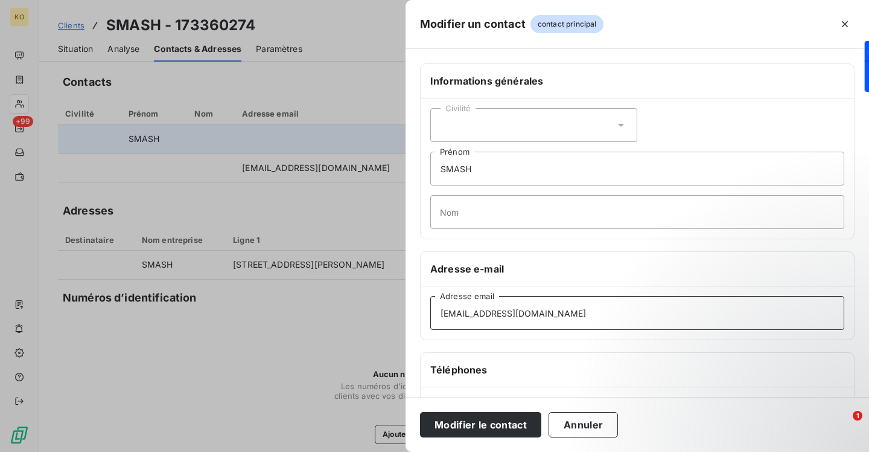
type input "[EMAIL_ADDRESS][DOMAIN_NAME]"
click at [484, 214] on input "Nom" at bounding box center [637, 212] width 414 height 34
drag, startPoint x: 484, startPoint y: 170, endPoint x: 400, endPoint y: 161, distance: 84.3
click at [400, 451] on div "Modifier un contact contact principal Informations générales Civilité SMASH Pré…" at bounding box center [434, 452] width 869 height 0
click at [480, 421] on button "Modifier le contact" at bounding box center [480, 424] width 121 height 25
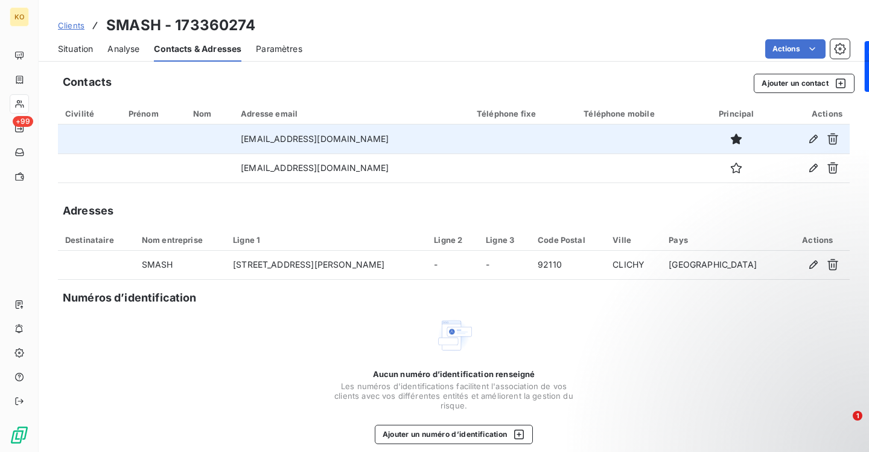
click at [73, 27] on span "Clients" at bounding box center [71, 26] width 27 height 10
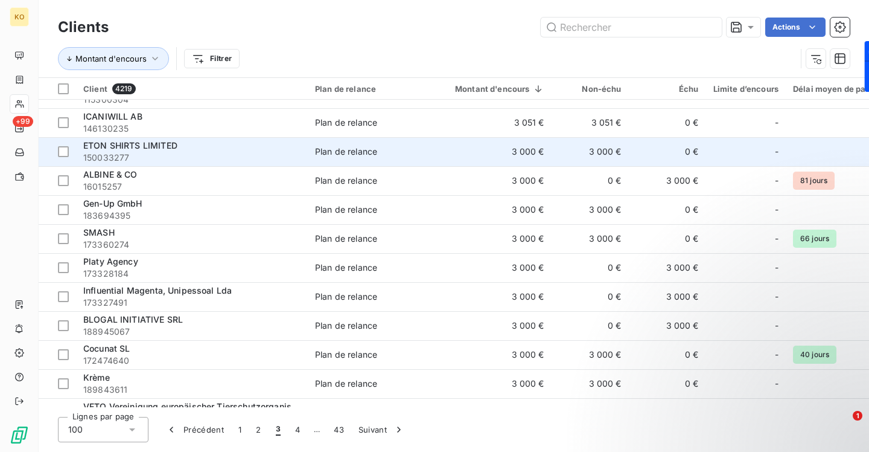
scroll to position [68, 0]
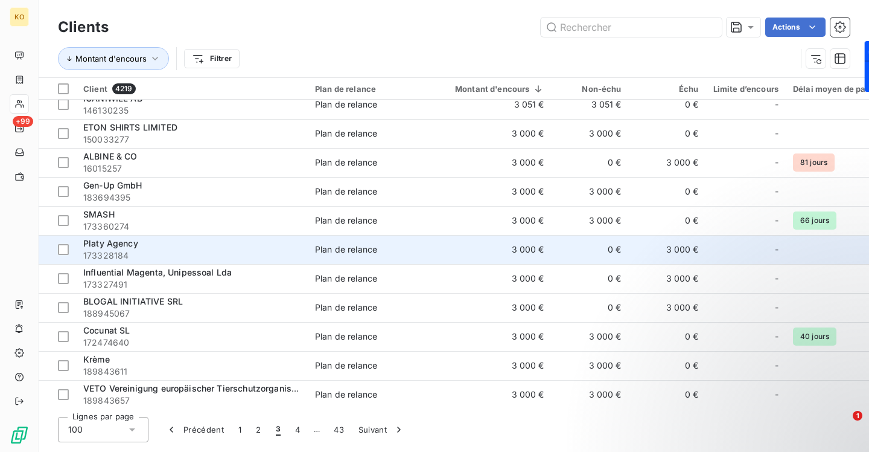
click at [111, 249] on span "173328184" at bounding box center [191, 255] width 217 height 12
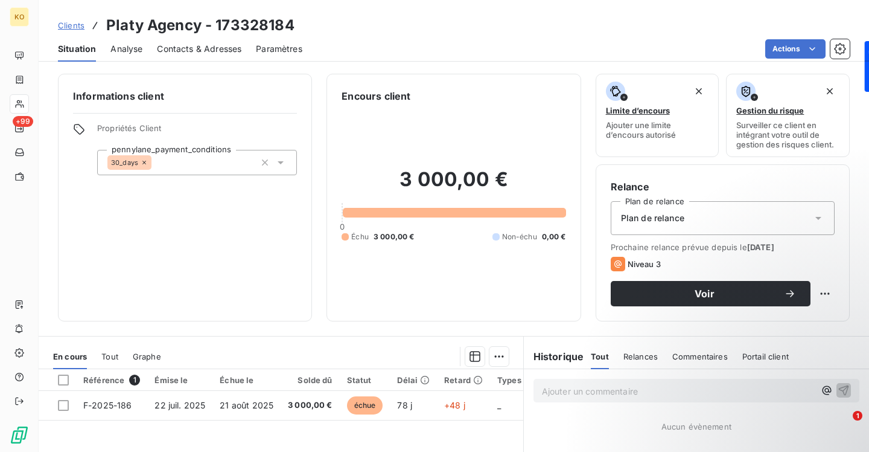
click at [197, 53] on span "Contacts & Adresses" at bounding box center [199, 49] width 85 height 12
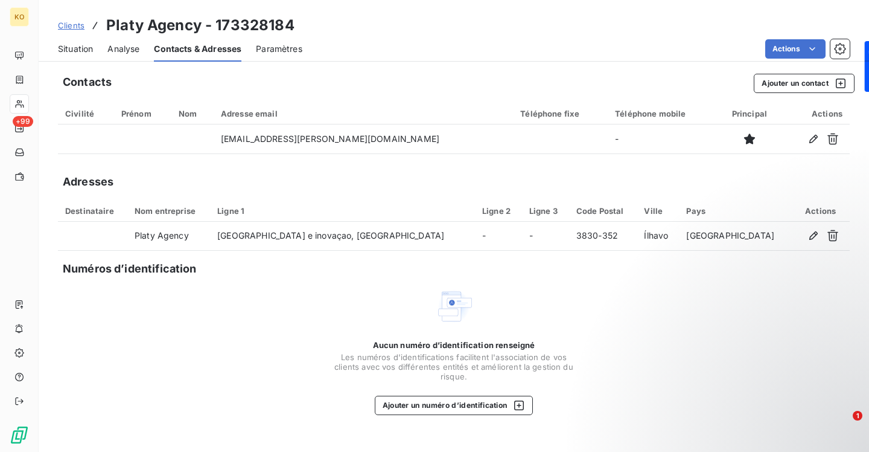
click at [75, 27] on span "Clients" at bounding box center [71, 26] width 27 height 10
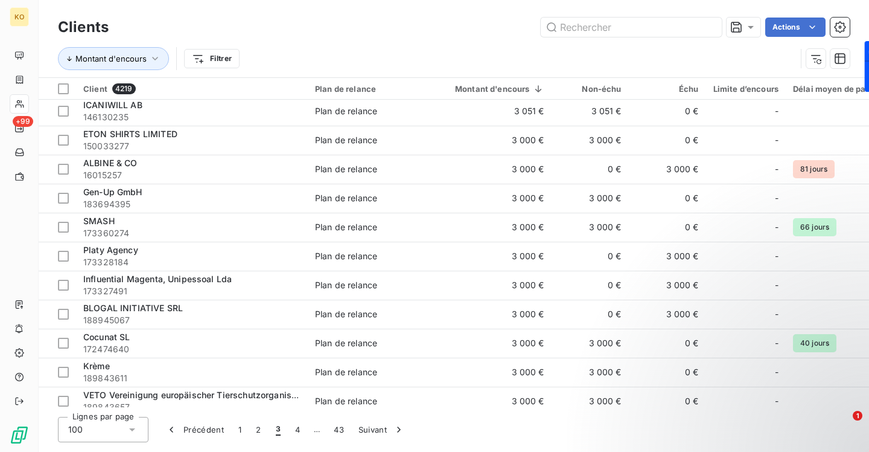
scroll to position [62, 0]
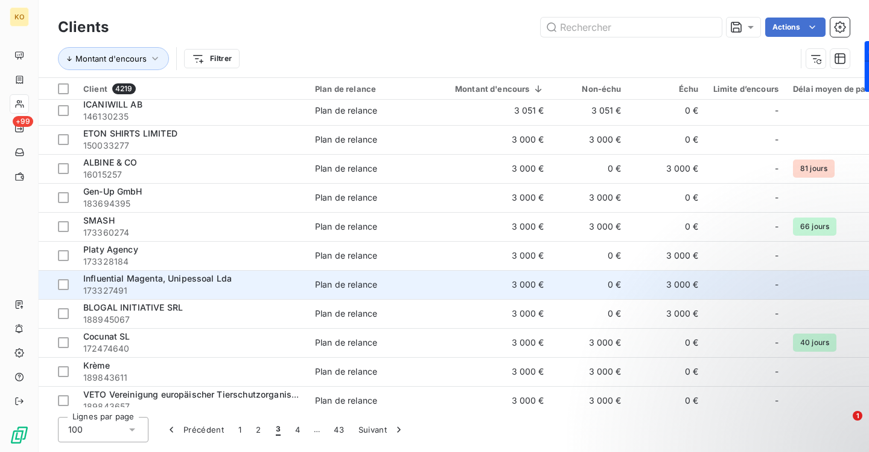
click at [153, 279] on span "Influential Magenta, Unipessoal Lda" at bounding box center [157, 278] width 148 height 10
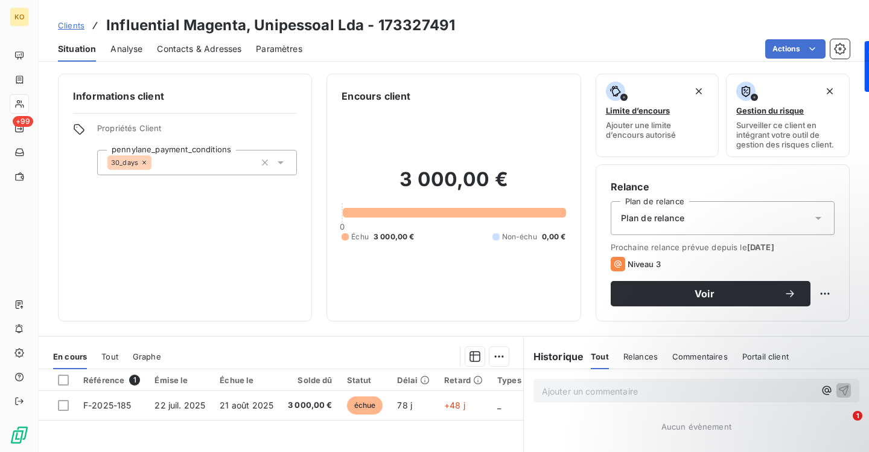
drag, startPoint x: 237, startPoint y: 57, endPoint x: 266, endPoint y: 64, distance: 29.9
click at [237, 57] on div "Contacts & Adresses" at bounding box center [199, 48] width 85 height 25
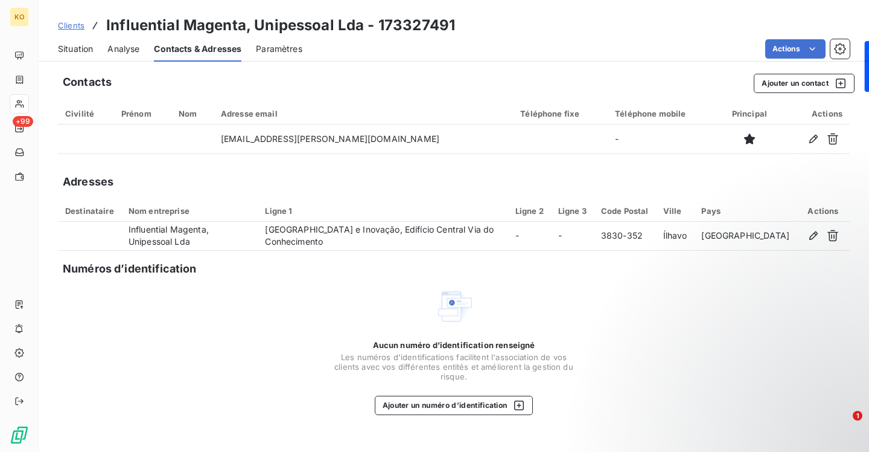
click at [74, 26] on span "Clients" at bounding box center [71, 26] width 27 height 10
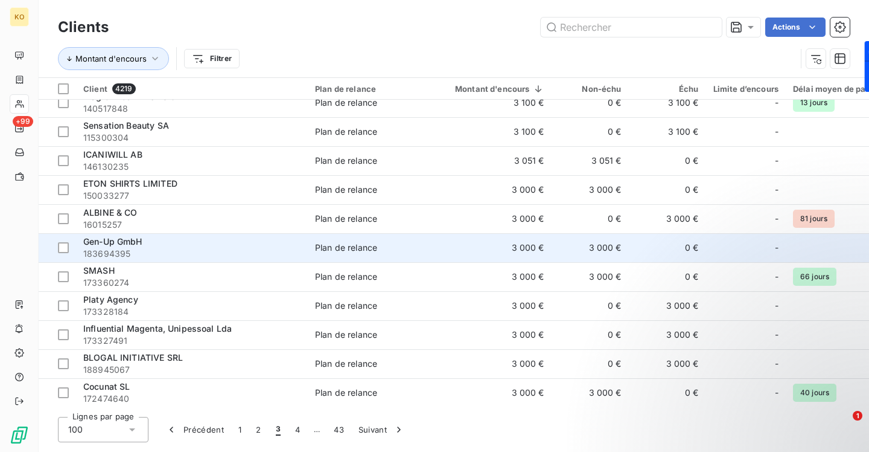
scroll to position [16, 0]
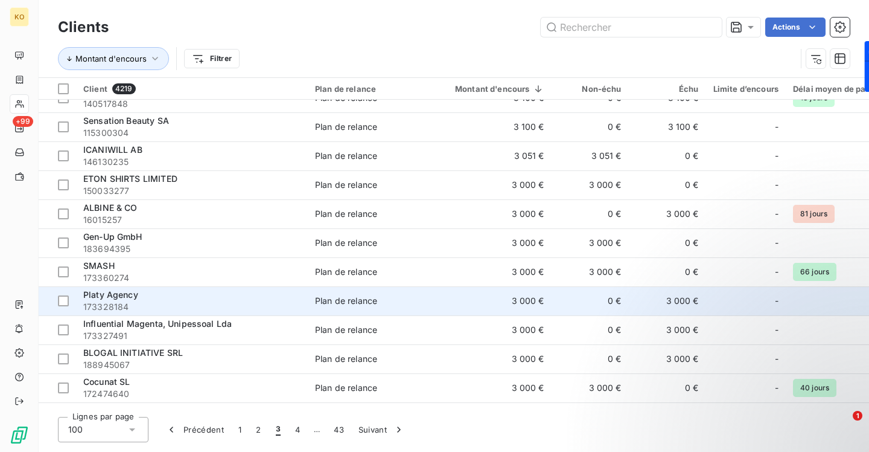
click at [114, 298] on span "Platy Agency" at bounding box center [110, 294] width 55 height 10
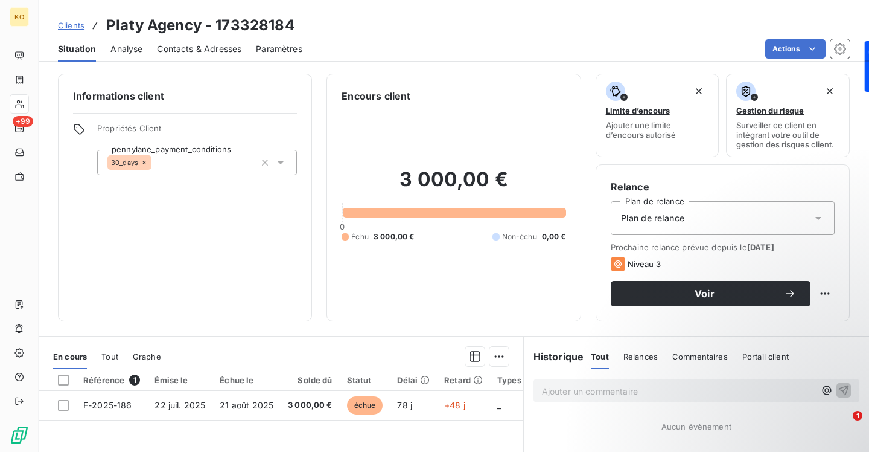
click at [206, 46] on span "Contacts & Adresses" at bounding box center [199, 49] width 85 height 12
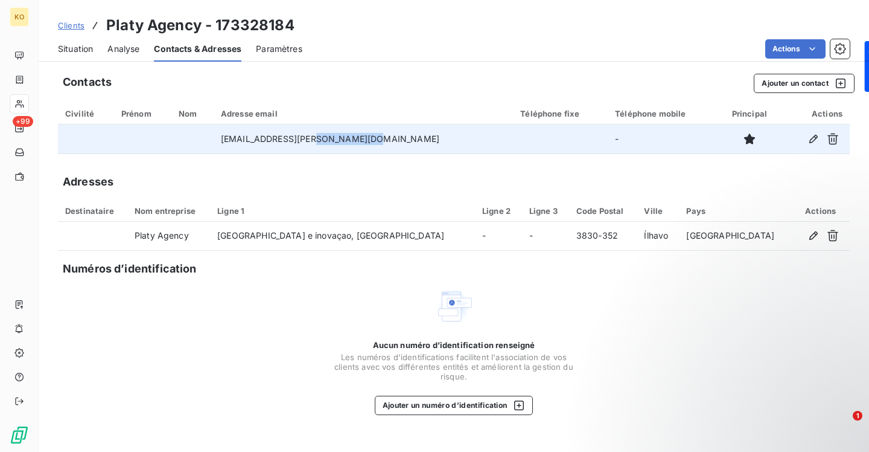
drag, startPoint x: 393, startPoint y: 137, endPoint x: 330, endPoint y: 140, distance: 62.8
click at [330, 140] on td "[EMAIL_ADDRESS][PERSON_NAME][DOMAIN_NAME]" at bounding box center [363, 138] width 299 height 29
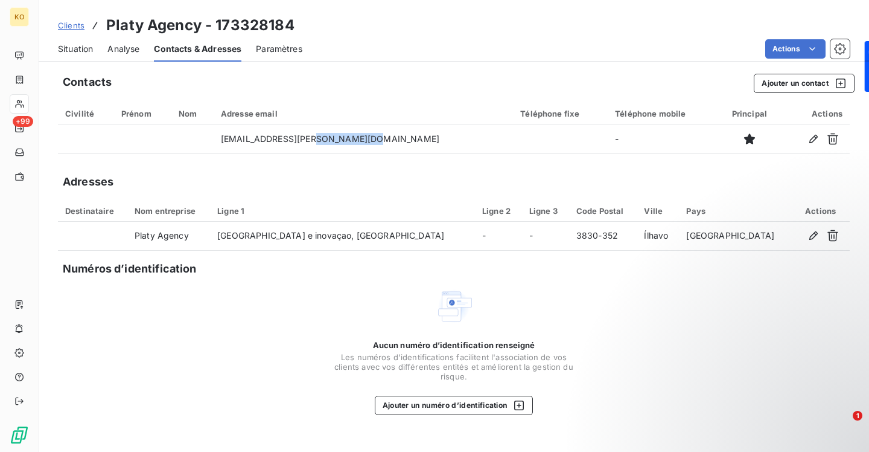
click at [81, 24] on span "Clients" at bounding box center [71, 26] width 27 height 10
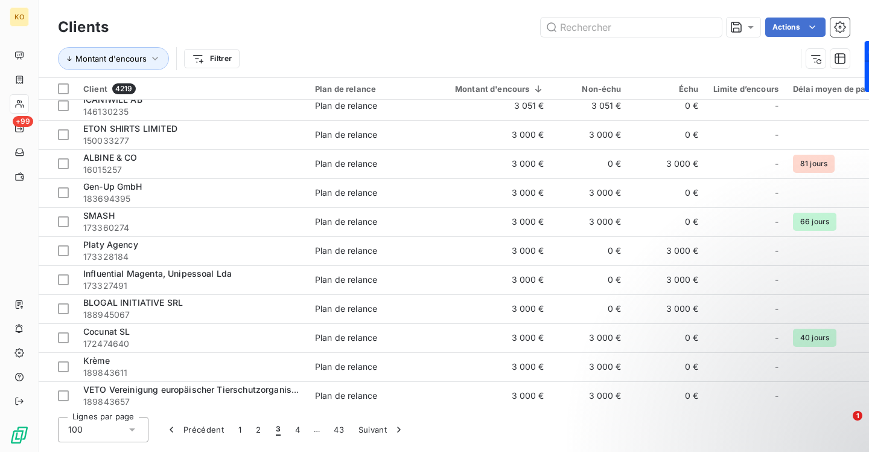
scroll to position [78, 0]
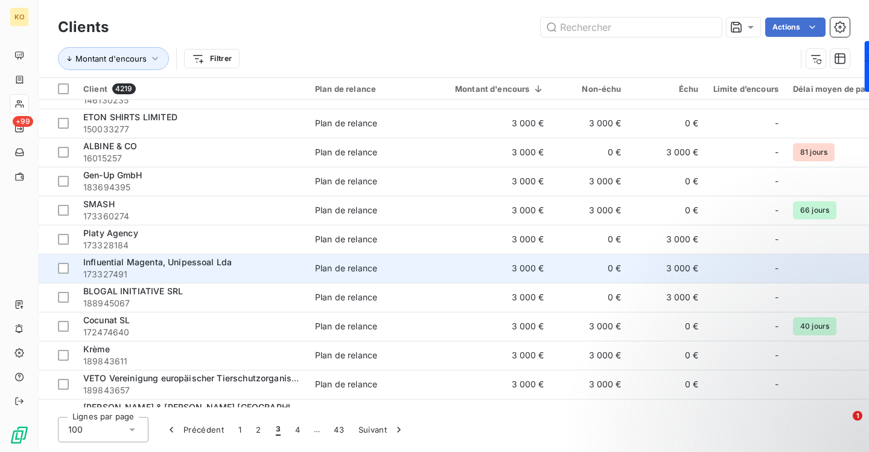
click at [105, 265] on span "Influential Magenta, Unipessoal Lda" at bounding box center [157, 262] width 148 height 10
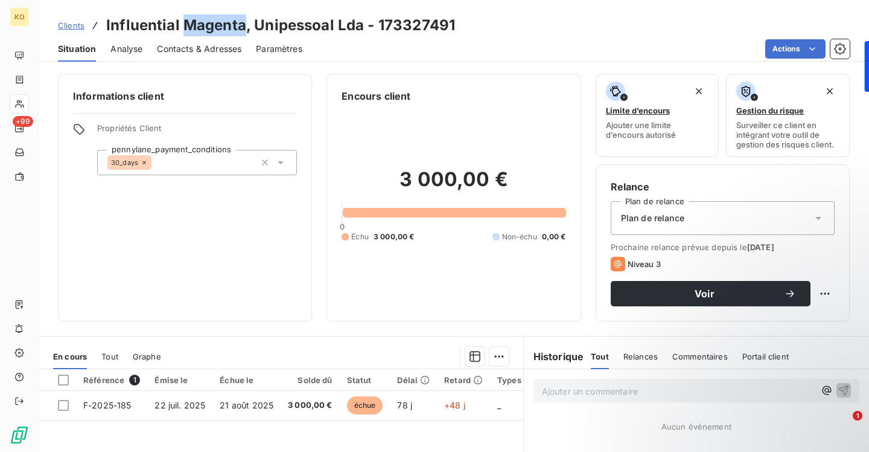
drag, startPoint x: 242, startPoint y: 24, endPoint x: 183, endPoint y: 26, distance: 59.2
click at [183, 26] on h3 "Influential Magenta, Unipessoal Lda - 173327491" at bounding box center [280, 25] width 349 height 22
click at [222, 49] on span "Contacts & Adresses" at bounding box center [199, 49] width 85 height 12
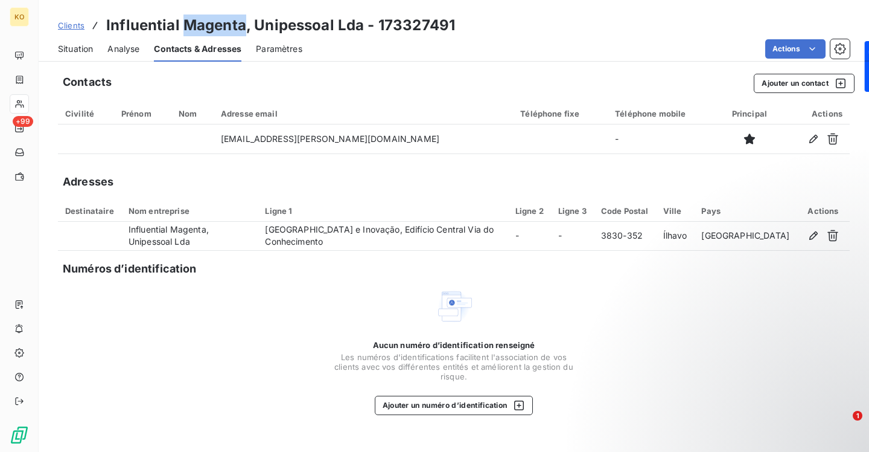
click at [74, 30] on link "Clients" at bounding box center [71, 25] width 27 height 12
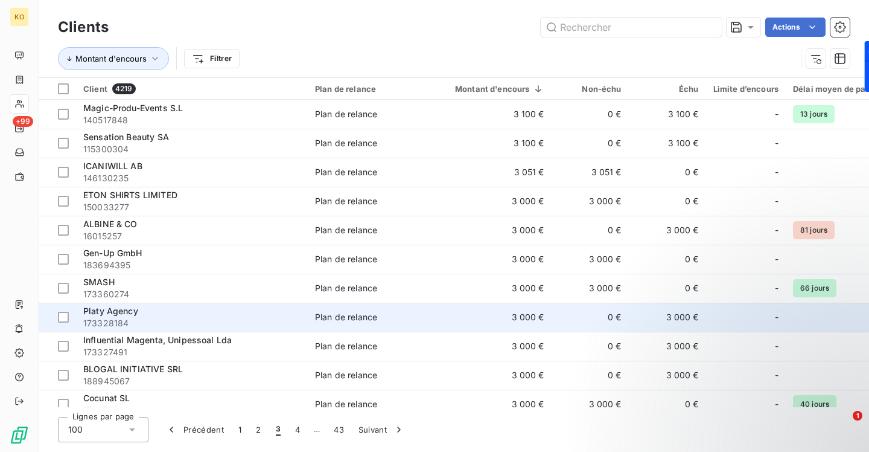
click at [107, 311] on span "Platy Agency" at bounding box center [110, 310] width 55 height 10
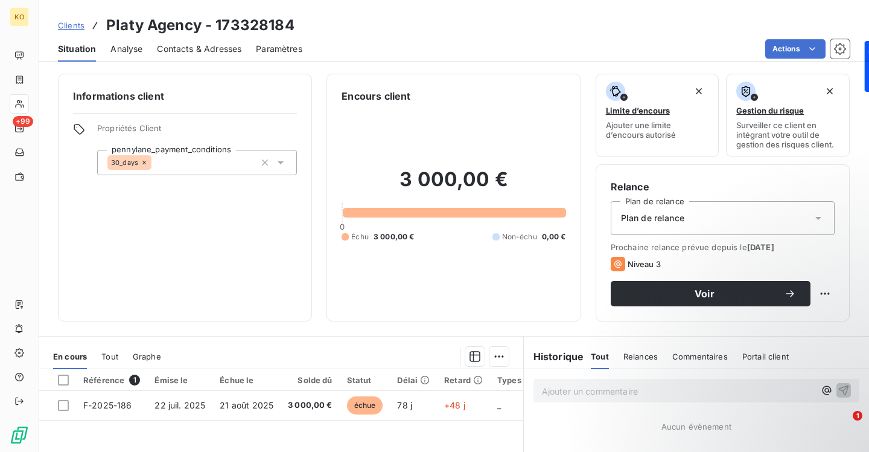
click at [208, 48] on span "Contacts & Adresses" at bounding box center [199, 49] width 85 height 12
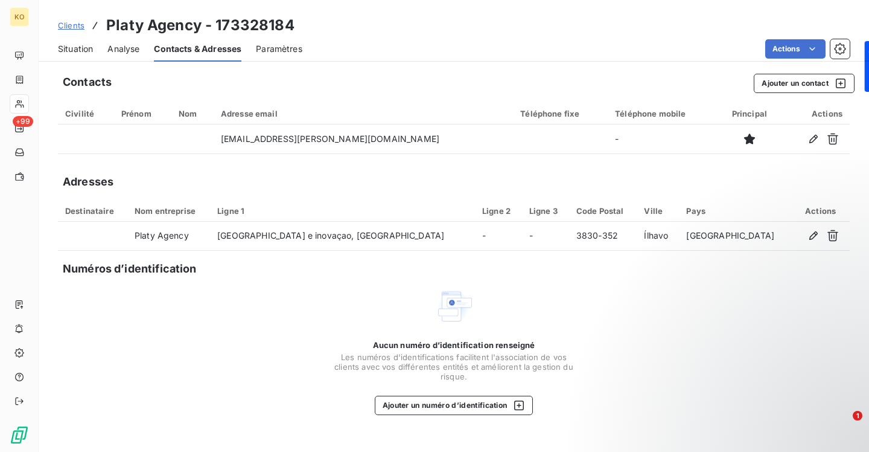
click at [62, 28] on span "Clients" at bounding box center [71, 26] width 27 height 10
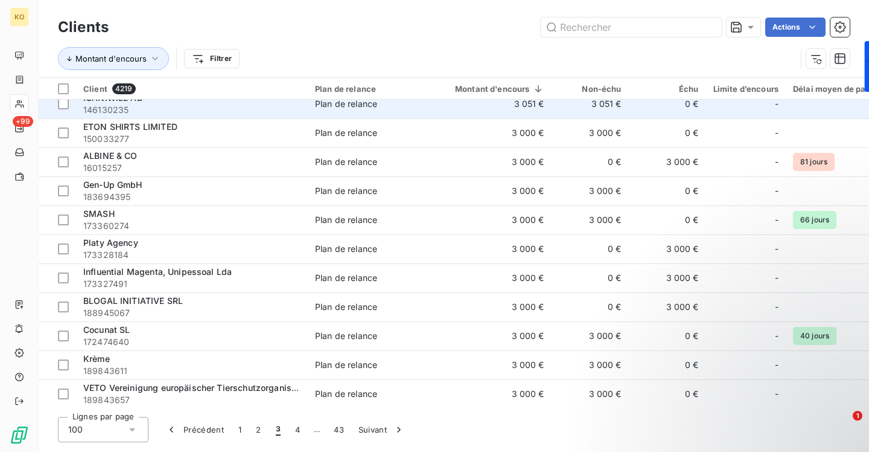
scroll to position [126, 0]
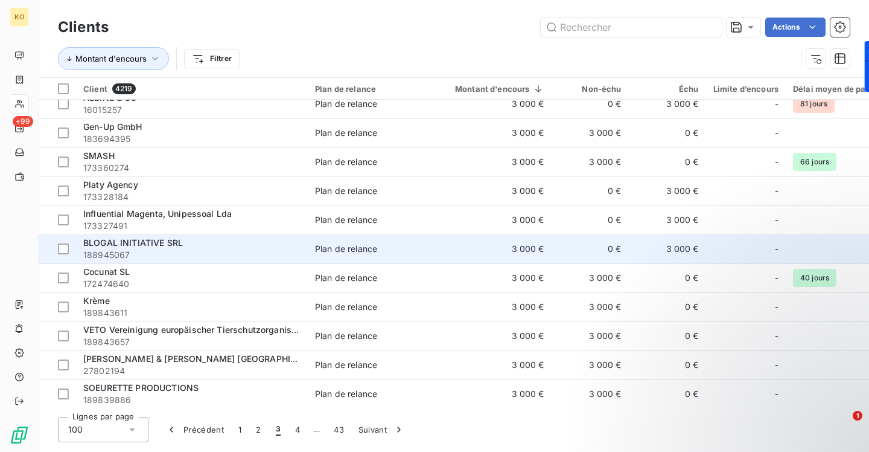
click at [123, 246] on span "BLOGAL INITIATIVE SRL" at bounding box center [133, 242] width 100 height 10
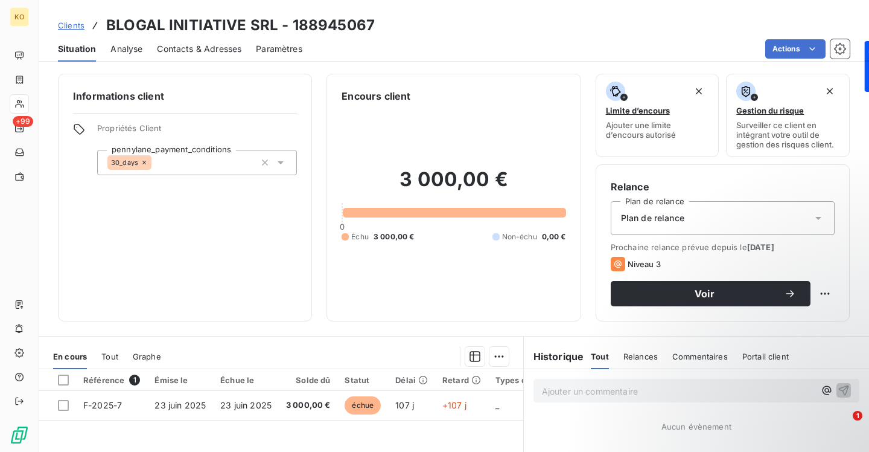
click at [209, 51] on span "Contacts & Adresses" at bounding box center [199, 49] width 85 height 12
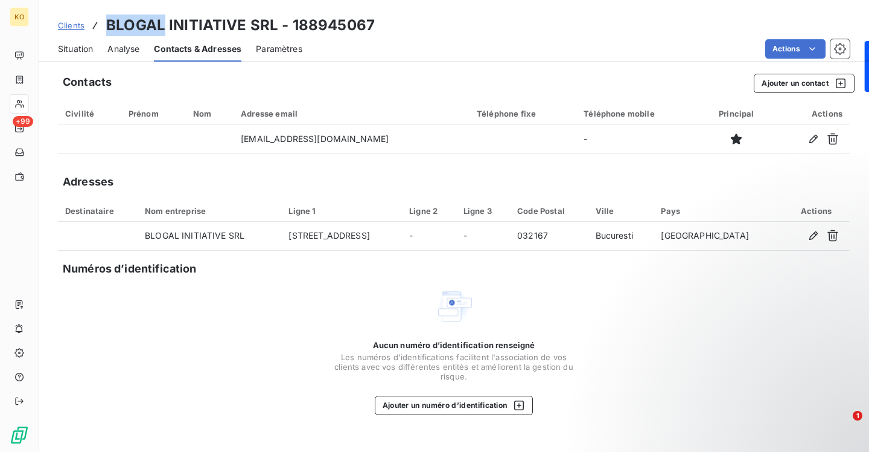
drag, startPoint x: 161, startPoint y: 27, endPoint x: 108, endPoint y: 26, distance: 52.5
click at [108, 26] on h3 "BLOGAL INITIATIVE SRL - 188945067" at bounding box center [240, 25] width 269 height 22
click at [802, 84] on button "Ajouter un contact" at bounding box center [804, 83] width 101 height 19
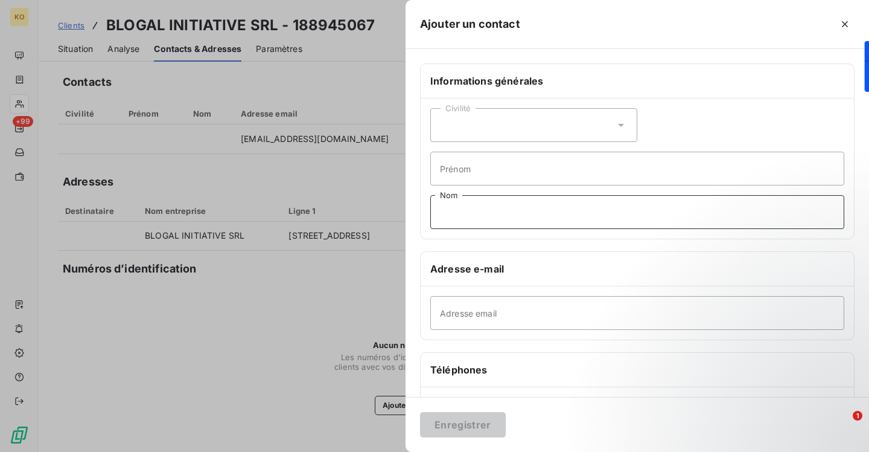
click at [487, 217] on input "Nom" at bounding box center [637, 212] width 414 height 34
click at [448, 318] on input "Adresse email" at bounding box center [637, 313] width 414 height 34
paste input "[EMAIL_ADDRESS][DOMAIN_NAME]"
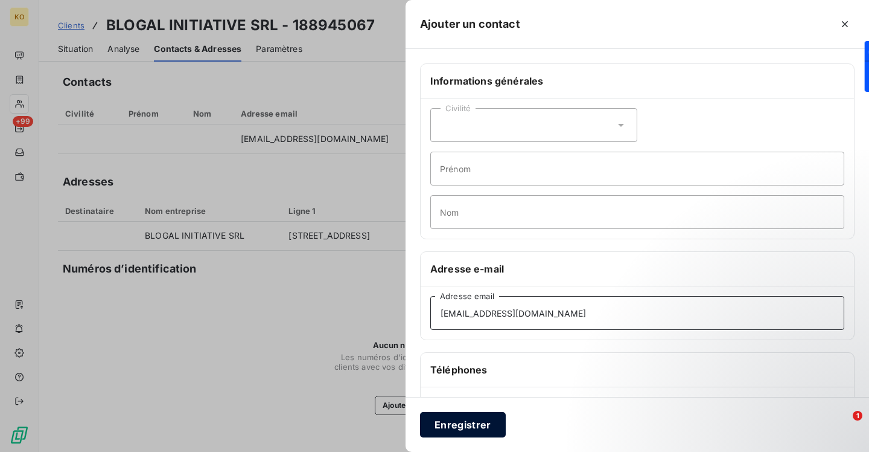
type input "[EMAIL_ADDRESS][DOMAIN_NAME]"
click at [500, 419] on button "Enregistrer" at bounding box center [463, 424] width 86 height 25
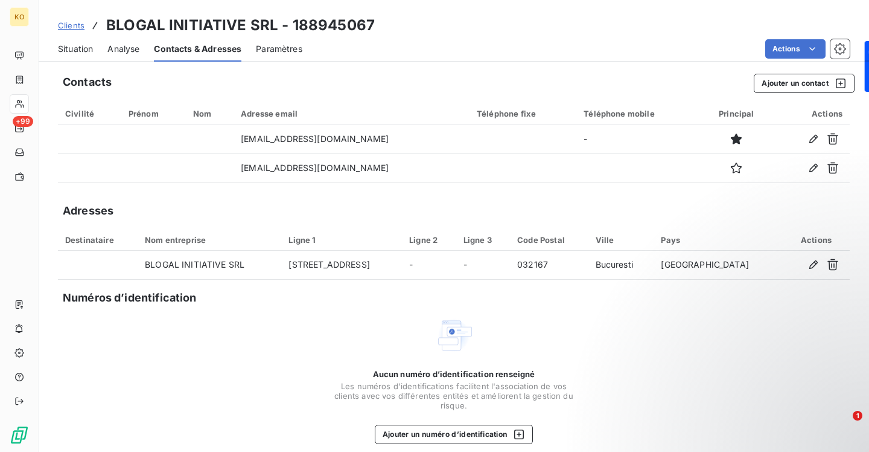
click at [76, 27] on span "Clients" at bounding box center [71, 26] width 27 height 10
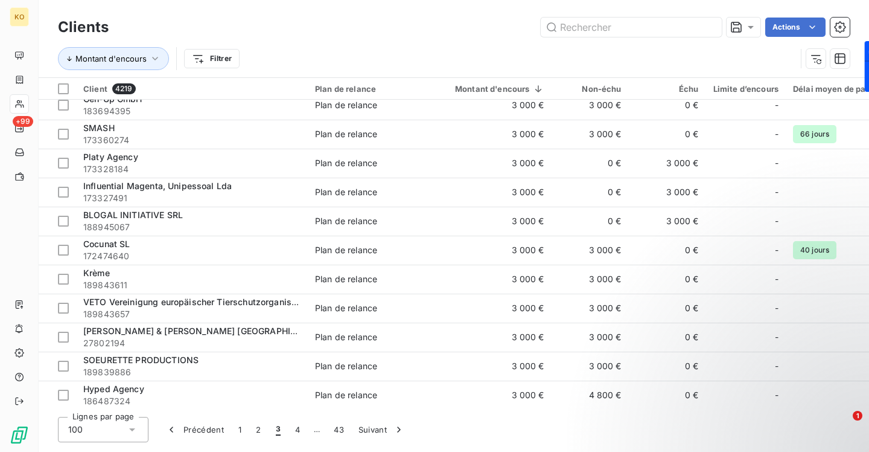
scroll to position [162, 0]
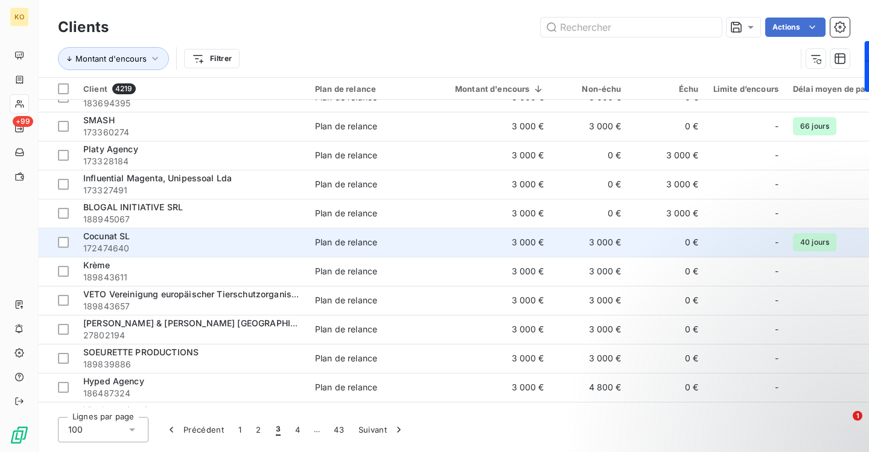
click at [106, 230] on div "Cocunat SL" at bounding box center [191, 236] width 217 height 12
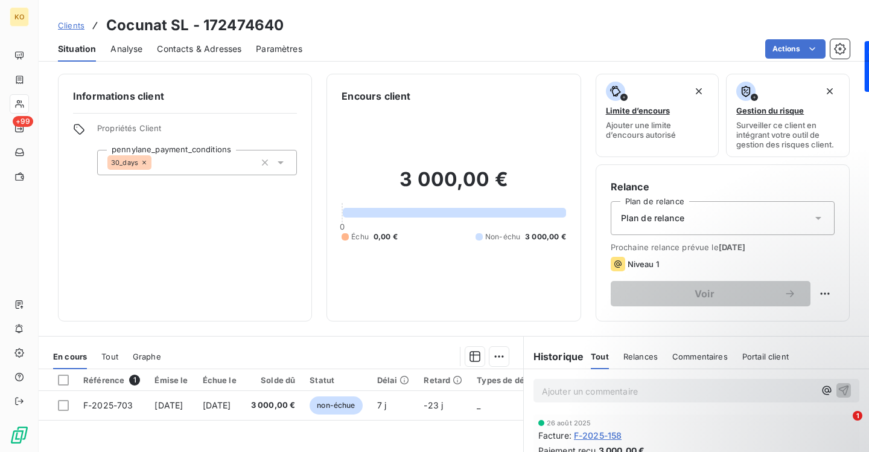
click at [196, 52] on span "Contacts & Adresses" at bounding box center [199, 49] width 85 height 12
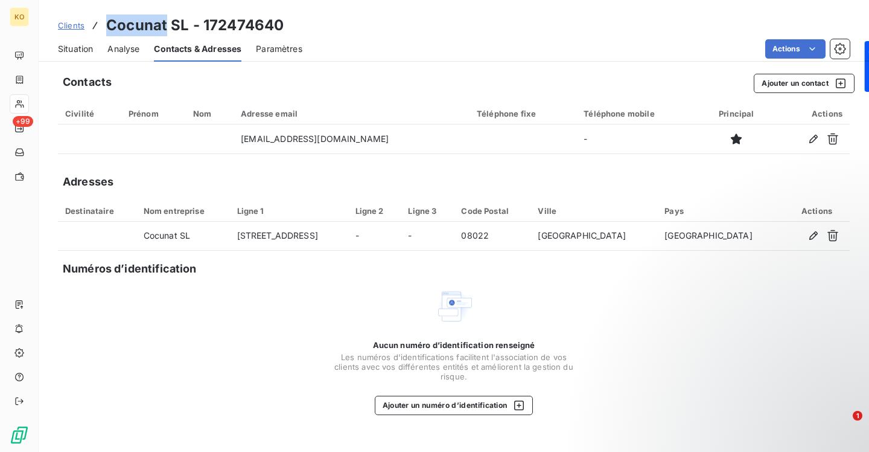
drag, startPoint x: 166, startPoint y: 27, endPoint x: 107, endPoint y: 28, distance: 58.6
click at [107, 28] on h3 "Cocunat SL - 172474640" at bounding box center [194, 25] width 177 height 22
click at [784, 77] on button "Ajouter un contact" at bounding box center [804, 83] width 101 height 19
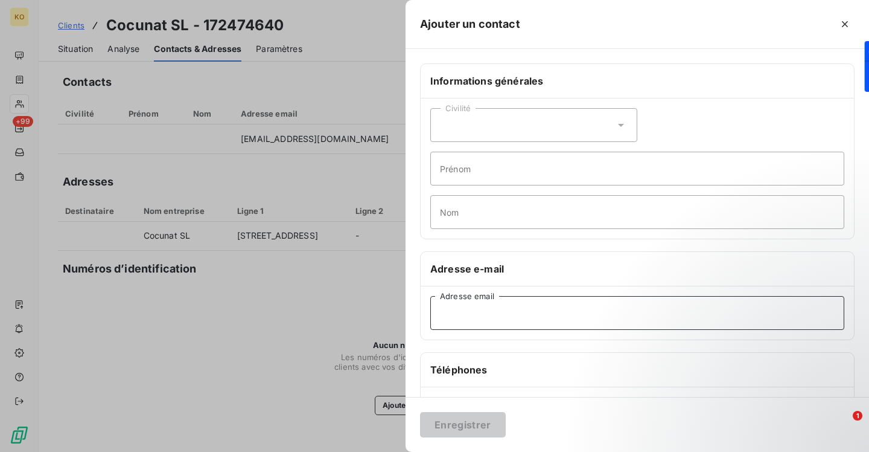
click at [512, 316] on input "Adresse email" at bounding box center [637, 313] width 414 height 34
paste input "[EMAIL_ADDRESS][DOMAIN_NAME]"
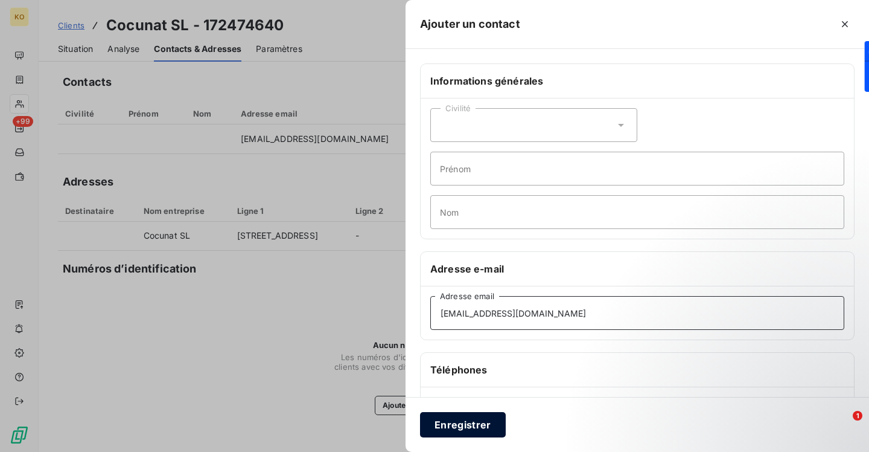
type input "[EMAIL_ADDRESS][DOMAIN_NAME]"
click at [458, 426] on button "Enregistrer" at bounding box center [463, 424] width 86 height 25
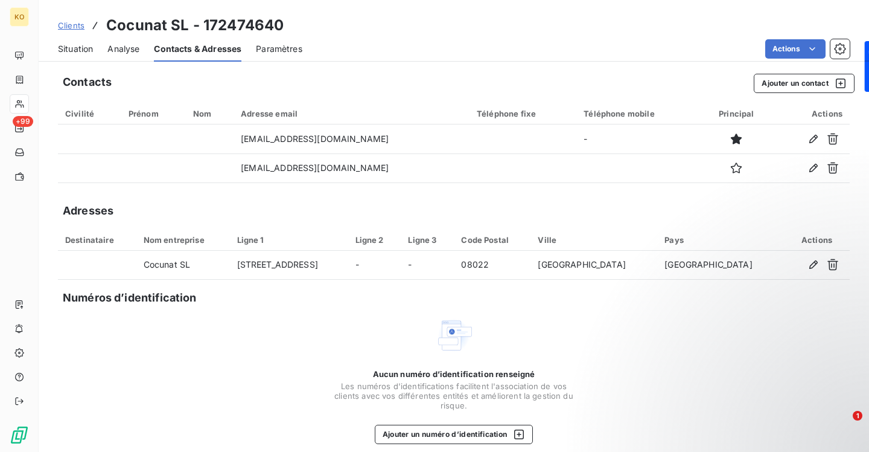
click at [70, 25] on span "Clients" at bounding box center [71, 26] width 27 height 10
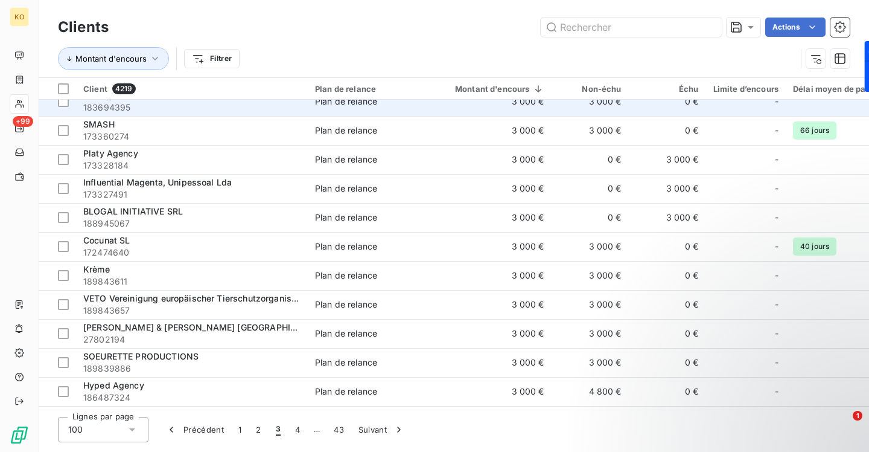
scroll to position [197, 0]
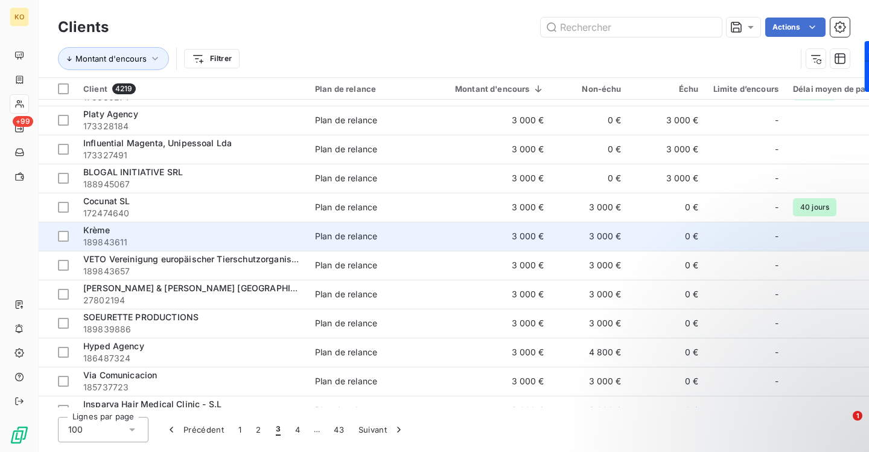
click at [97, 230] on span "Krème" at bounding box center [96, 230] width 27 height 10
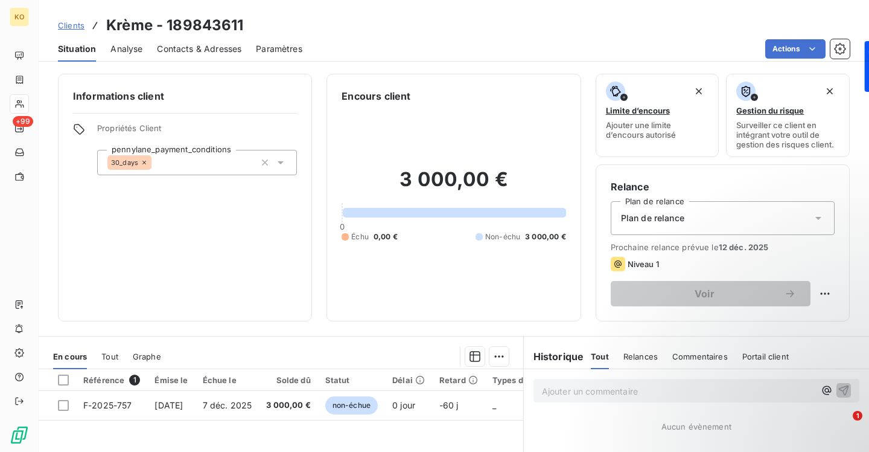
click at [212, 49] on span "Contacts & Adresses" at bounding box center [199, 49] width 85 height 12
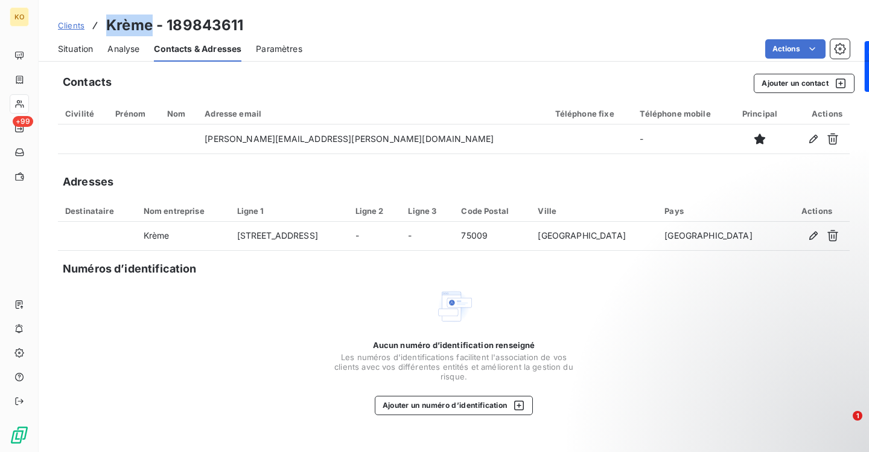
drag, startPoint x: 152, startPoint y: 25, endPoint x: 106, endPoint y: 25, distance: 45.9
click at [106, 25] on h3 "Krème - 189843611" at bounding box center [175, 25] width 138 height 22
click at [75, 28] on span "Clients" at bounding box center [71, 26] width 27 height 10
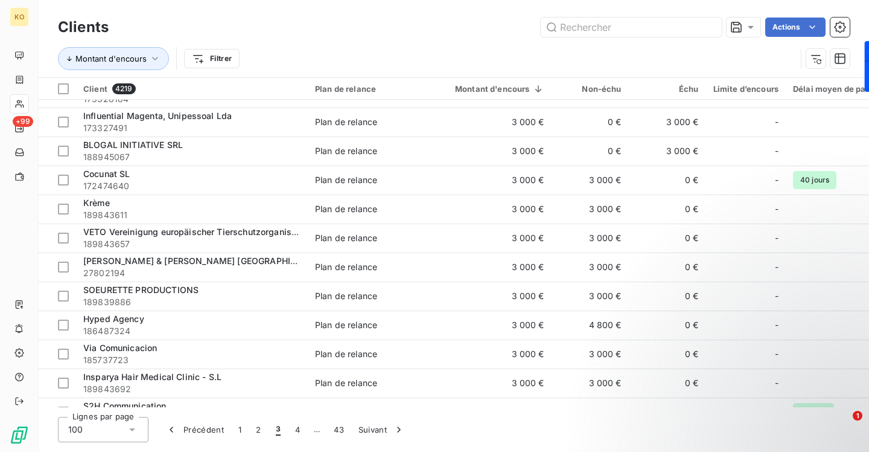
scroll to position [265, 0]
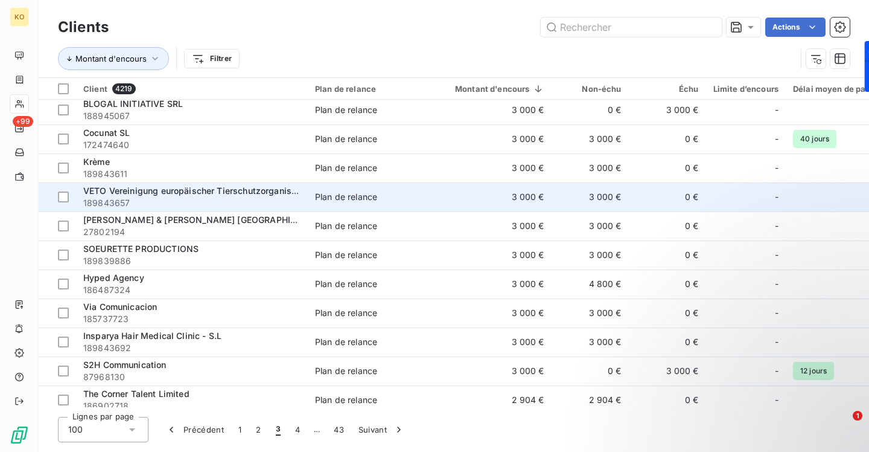
click at [158, 192] on span "VETO Vereinigung europäischer Tierschutzorganisationen gemeinnützige GmbH" at bounding box center [248, 190] width 330 height 10
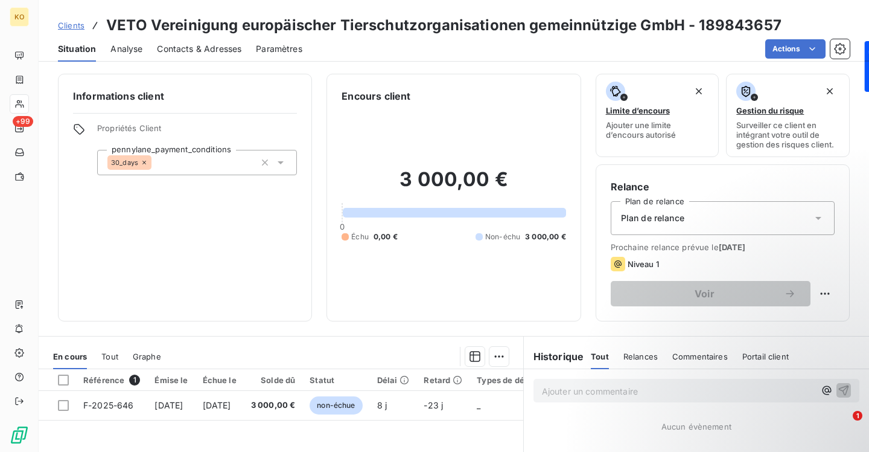
click at [195, 43] on span "Contacts & Adresses" at bounding box center [199, 49] width 85 height 12
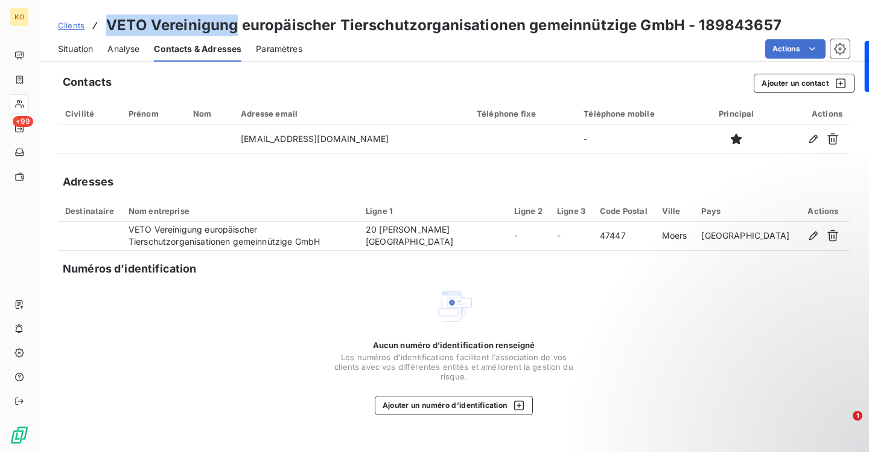
drag, startPoint x: 234, startPoint y: 28, endPoint x: 105, endPoint y: 29, distance: 128.6
click at [106, 29] on h3 "VETO Vereinigung europäischer Tierschutzorganisationen gemeinnützige GmbH - 189…" at bounding box center [443, 25] width 675 height 22
click at [80, 31] on div "Clients VETO Vereinigung europäischer Tierschutzorganisationen gemeinnützige Gm…" at bounding box center [420, 25] width 724 height 22
click at [71, 23] on span "Clients" at bounding box center [71, 26] width 27 height 10
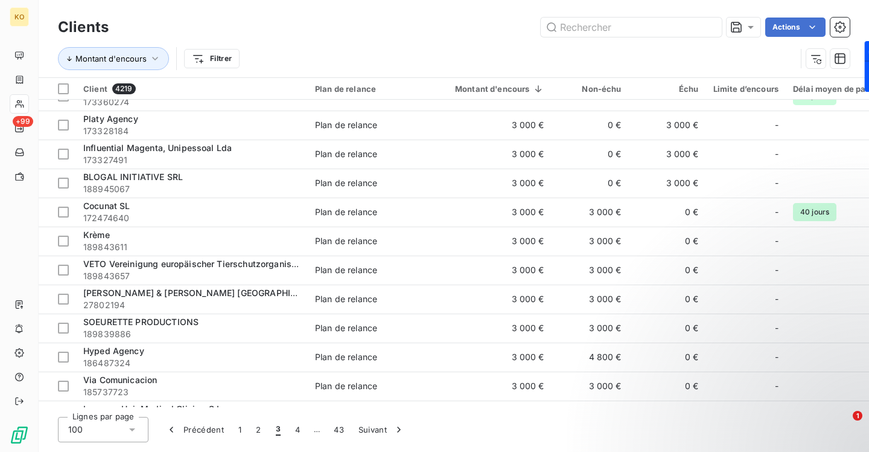
scroll to position [229, 0]
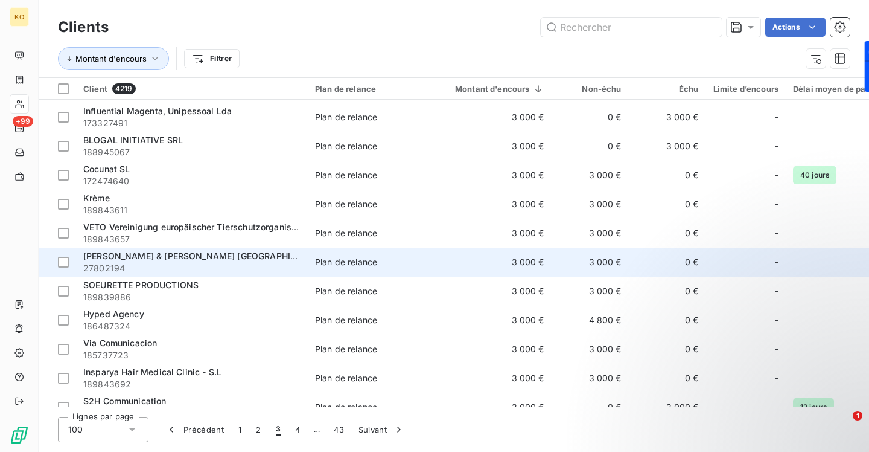
click at [142, 257] on span "[PERSON_NAME] & [PERSON_NAME] [GEOGRAPHIC_DATA]" at bounding box center [203, 256] width 241 height 10
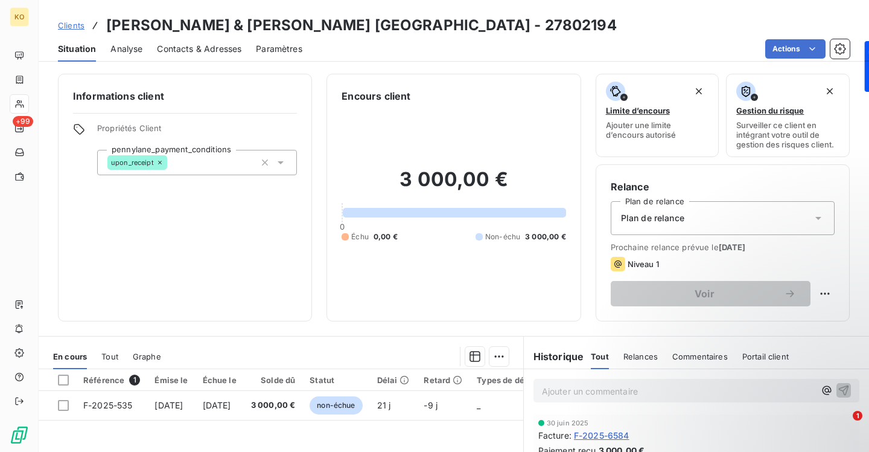
click at [181, 54] on span "Contacts & Adresses" at bounding box center [199, 49] width 85 height 12
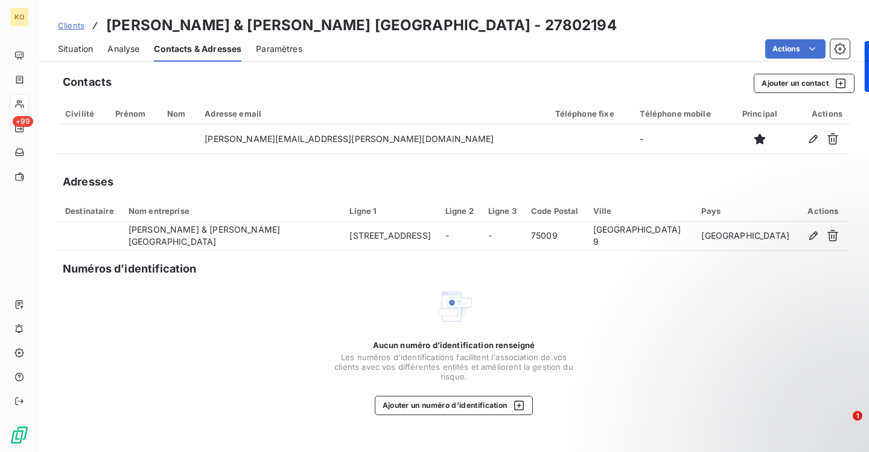
click at [76, 25] on span "Clients" at bounding box center [71, 26] width 27 height 10
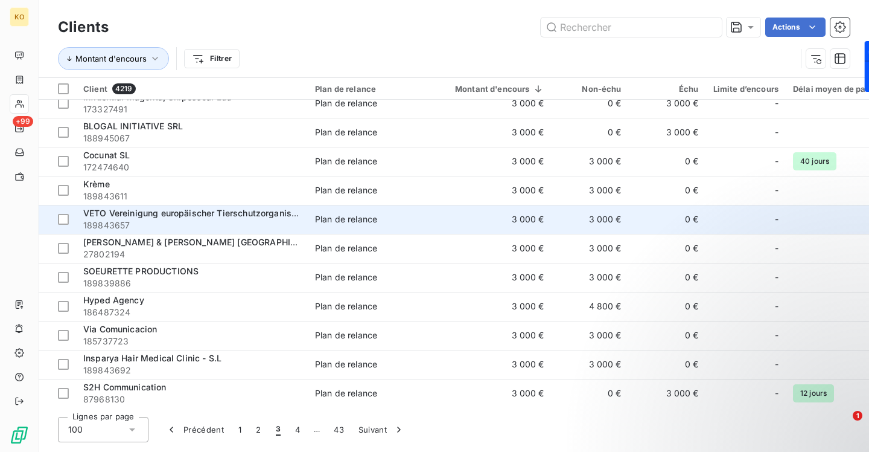
scroll to position [246, 0]
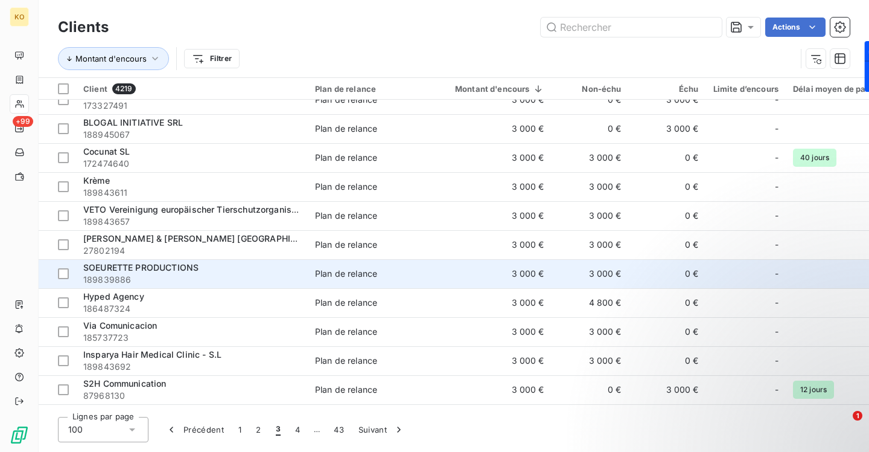
click at [129, 269] on span "SOEURETTE PRODUCTIONS" at bounding box center [140, 267] width 115 height 10
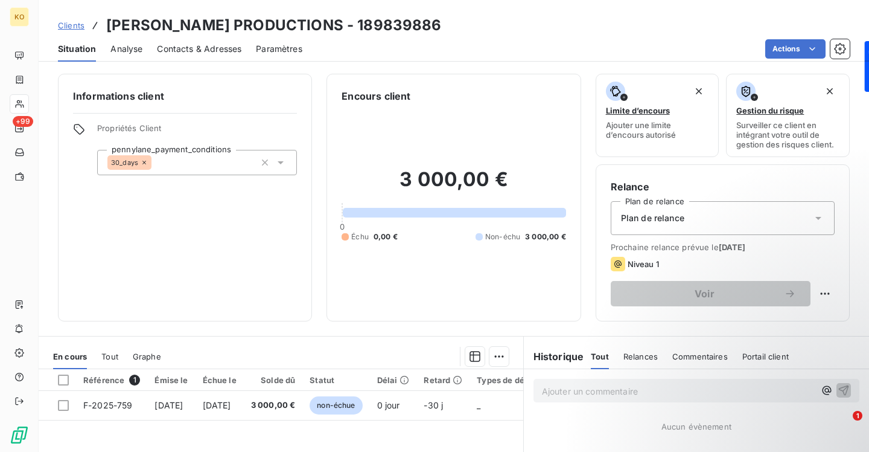
click at [212, 54] on span "Contacts & Adresses" at bounding box center [199, 49] width 85 height 12
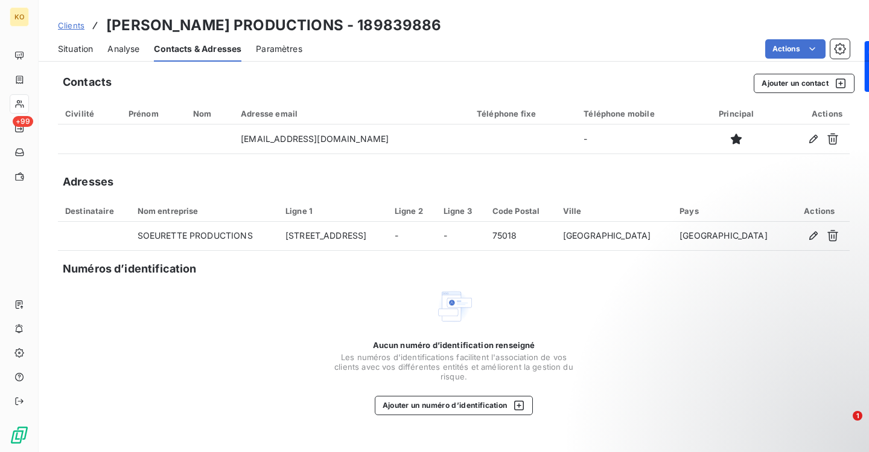
click at [73, 24] on span "Clients" at bounding box center [71, 26] width 27 height 10
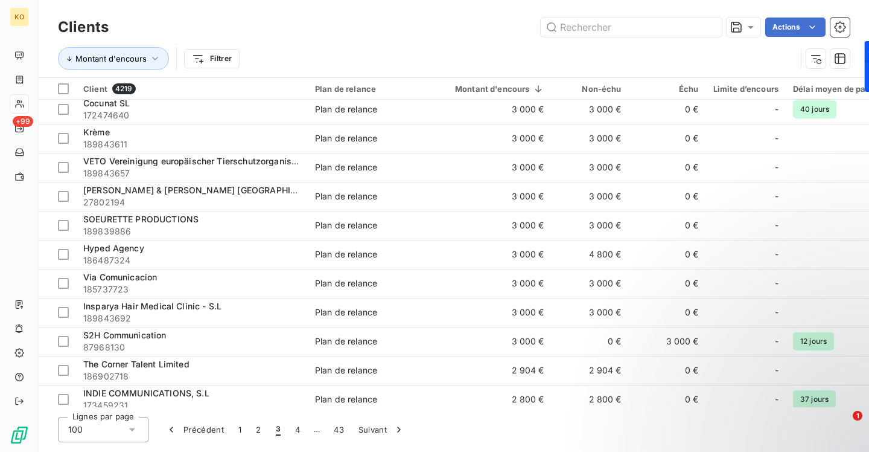
scroll to position [296, 0]
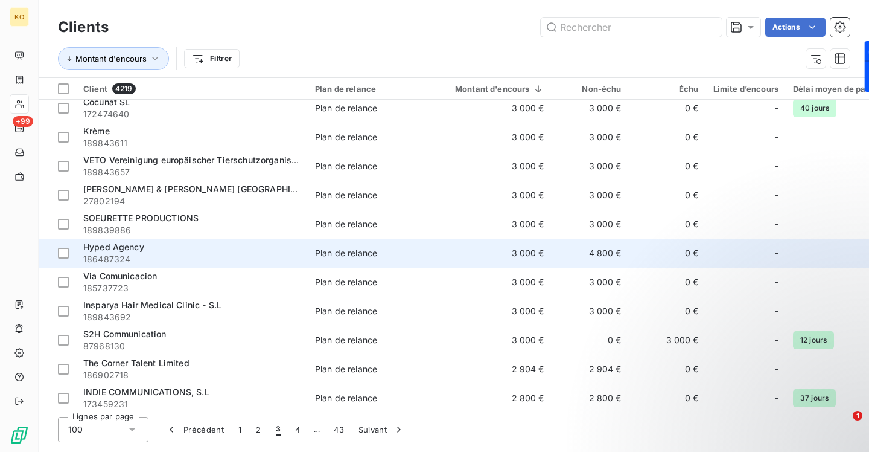
click at [111, 252] on span "Hyped Agency" at bounding box center [113, 246] width 61 height 10
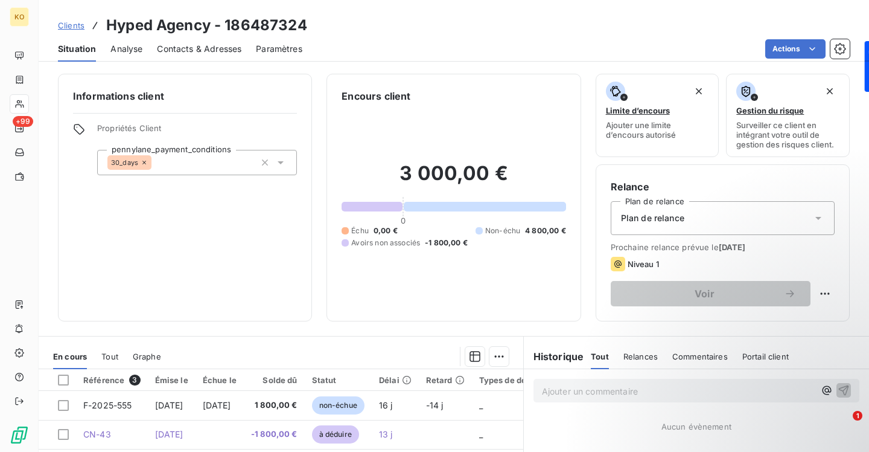
click at [197, 52] on span "Contacts & Adresses" at bounding box center [199, 49] width 85 height 12
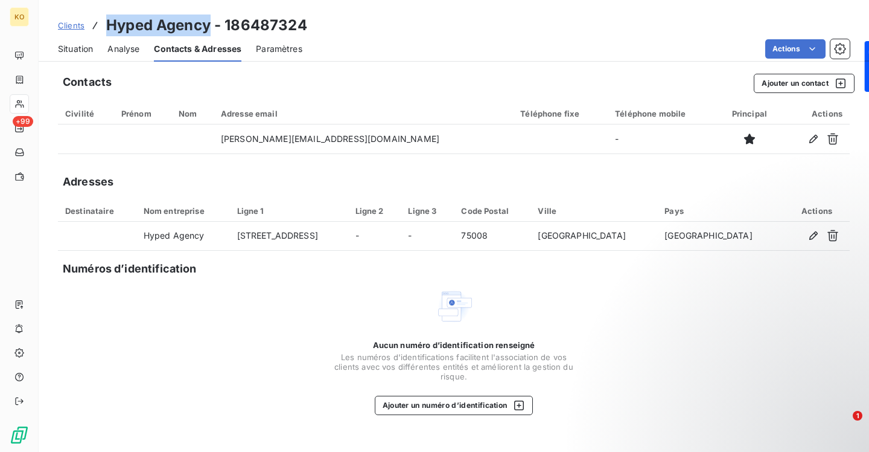
drag, startPoint x: 209, startPoint y: 25, endPoint x: 105, endPoint y: 27, distance: 103.9
click at [106, 27] on h3 "Hyped Agency - 186487324" at bounding box center [206, 25] width 201 height 22
click at [65, 28] on span "Clients" at bounding box center [71, 26] width 27 height 10
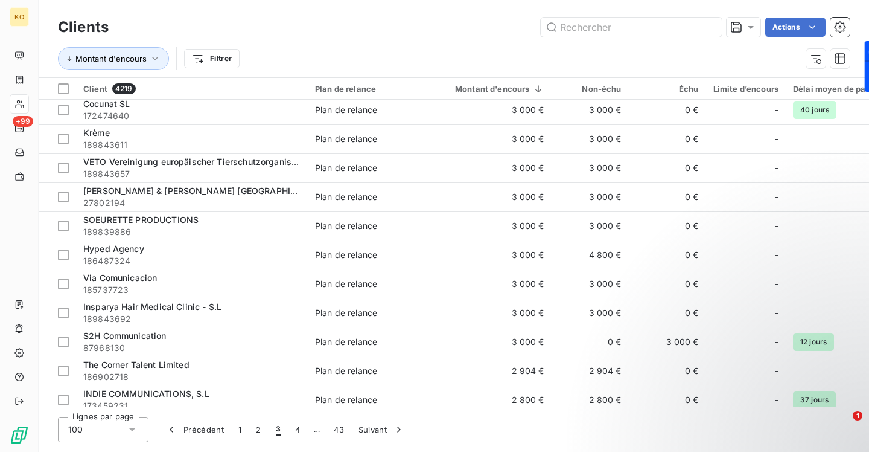
scroll to position [341, 0]
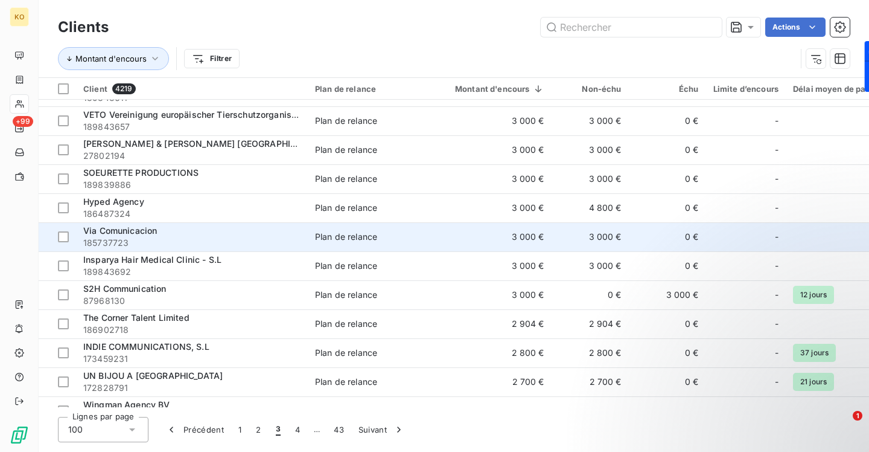
click at [128, 237] on span "185737723" at bounding box center [191, 243] width 217 height 12
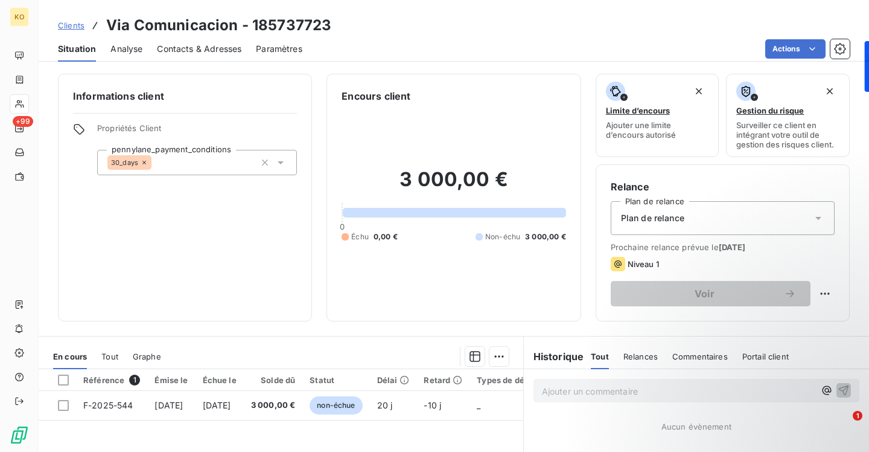
click at [186, 53] on span "Contacts & Adresses" at bounding box center [199, 49] width 85 height 12
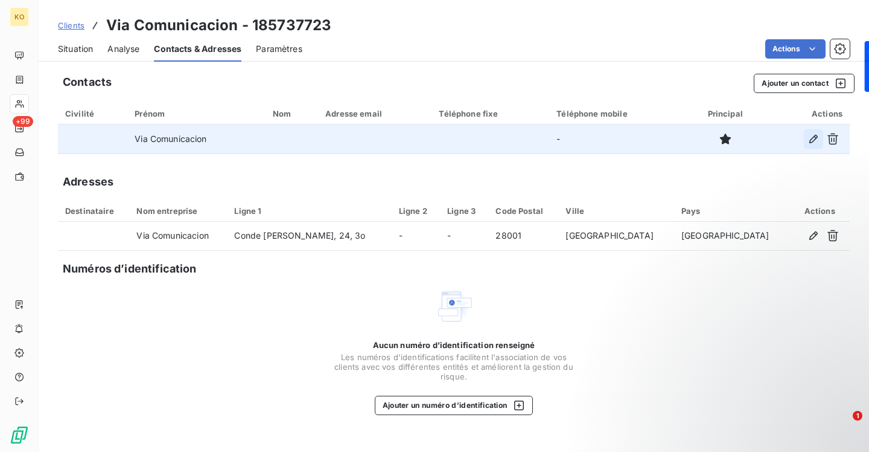
click at [817, 139] on icon "button" at bounding box center [814, 139] width 12 height 12
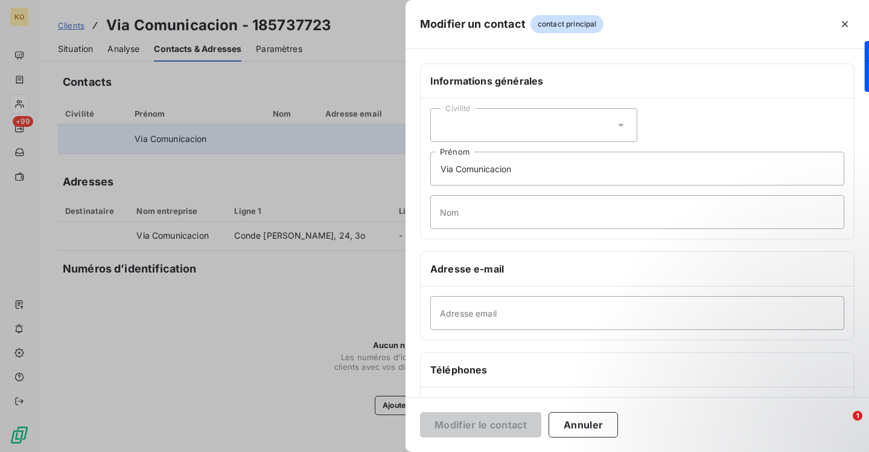
drag, startPoint x: 236, startPoint y: 27, endPoint x: 199, endPoint y: 26, distance: 37.4
click at [199, 26] on div at bounding box center [434, 226] width 869 height 452
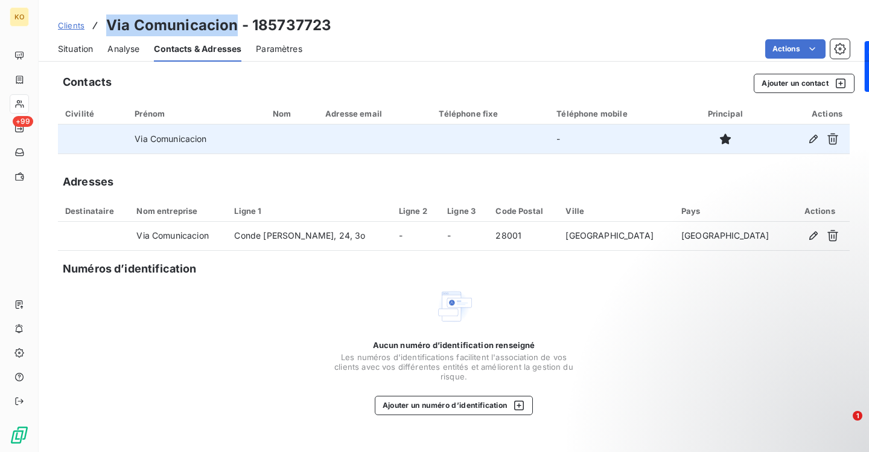
drag, startPoint x: 232, startPoint y: 23, endPoint x: 106, endPoint y: 23, distance: 126.8
click at [106, 23] on h3 "Via Comunicacion - 185737723" at bounding box center [218, 25] width 225 height 22
click at [812, 134] on icon "button" at bounding box center [814, 139] width 12 height 12
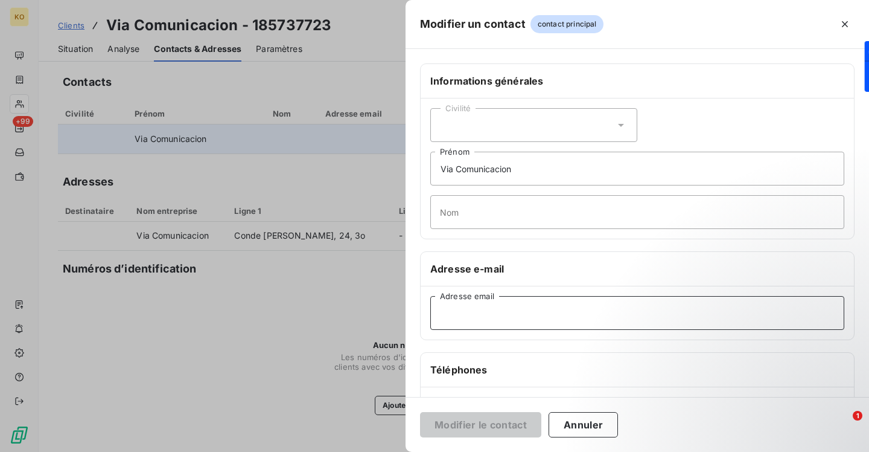
click at [469, 304] on input "Adresse email" at bounding box center [637, 313] width 414 height 34
paste input "[PERSON_NAME][EMAIL_ADDRESS][PERSON_NAME][DOMAIN_NAME]"
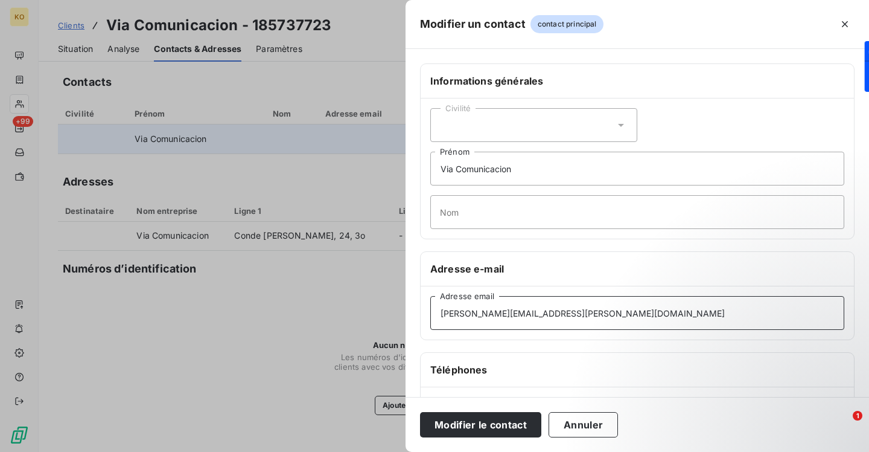
type input "[PERSON_NAME][EMAIL_ADDRESS][PERSON_NAME][DOMAIN_NAME]"
drag, startPoint x: 533, startPoint y: 164, endPoint x: 406, endPoint y: 142, distance: 128.6
click at [406, 142] on div "Informations générales Civilité Via Comunicacion Prénom Nom Adresse e-mail [PER…" at bounding box center [638, 331] width 464 height 536
click at [509, 421] on button "Modifier le contact" at bounding box center [480, 424] width 121 height 25
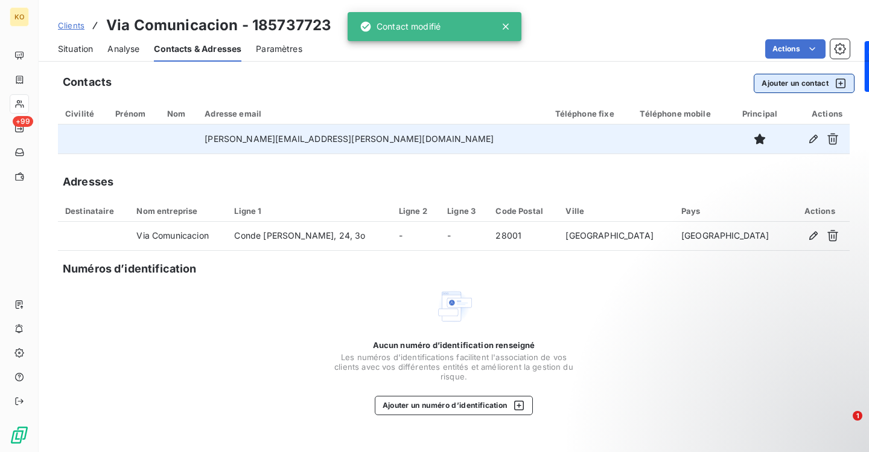
click at [766, 83] on button "Ajouter un contact" at bounding box center [804, 83] width 101 height 19
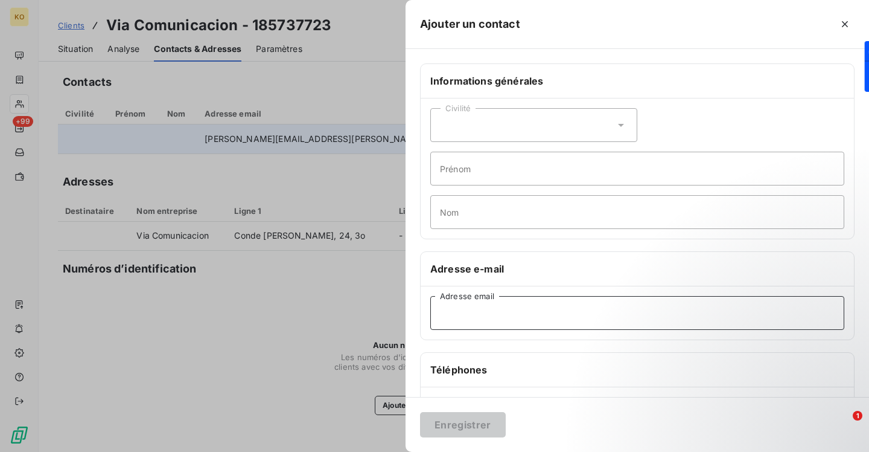
click at [479, 311] on input "Adresse email" at bounding box center [637, 313] width 414 height 34
paste input "[EMAIL_ADDRESS][DOMAIN_NAME]"
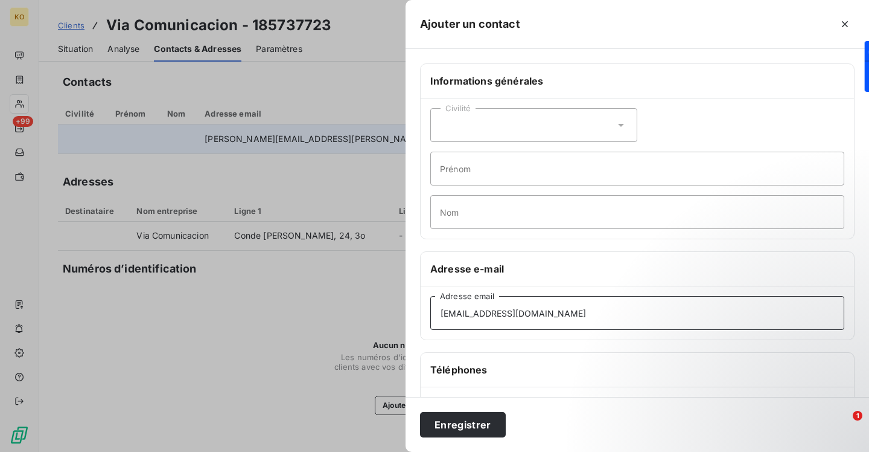
type input "[EMAIL_ADDRESS][DOMAIN_NAME]"
click at [468, 448] on div "Enregistrer" at bounding box center [638, 424] width 464 height 55
click at [468, 429] on button "Enregistrer" at bounding box center [463, 424] width 86 height 25
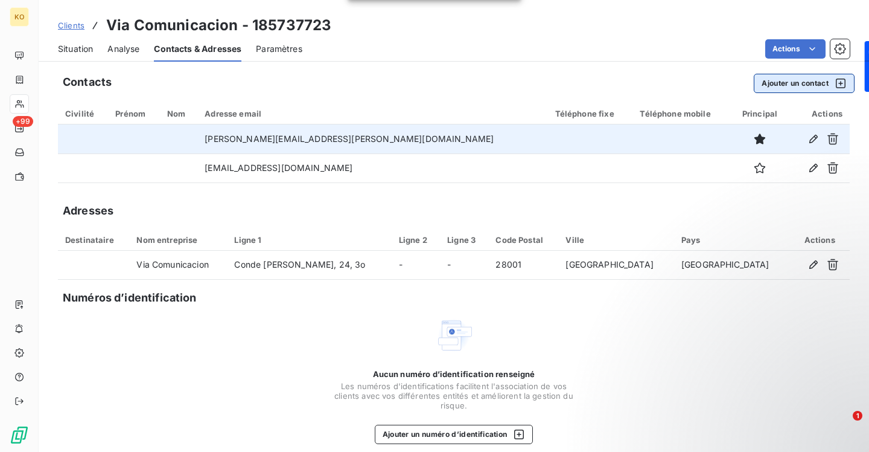
click at [790, 84] on button "Ajouter un contact" at bounding box center [804, 83] width 101 height 19
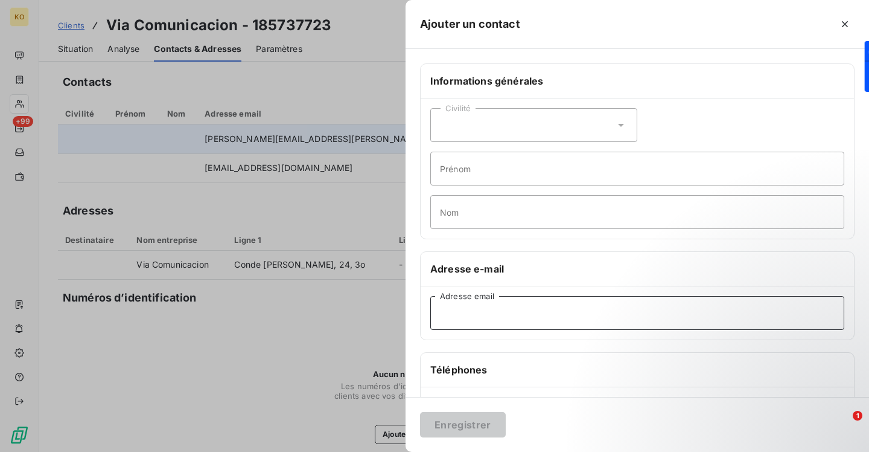
click at [572, 311] on input "Adresse email" at bounding box center [637, 313] width 414 height 34
paste input "[EMAIL_ADDRESS][PERSON_NAME][DOMAIN_NAME]"
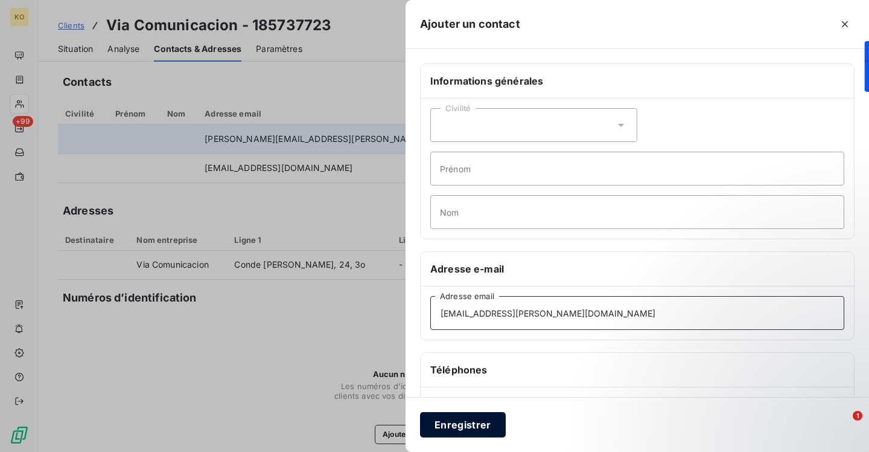
type input "[EMAIL_ADDRESS][PERSON_NAME][DOMAIN_NAME]"
click at [452, 423] on button "Enregistrer" at bounding box center [463, 424] width 86 height 25
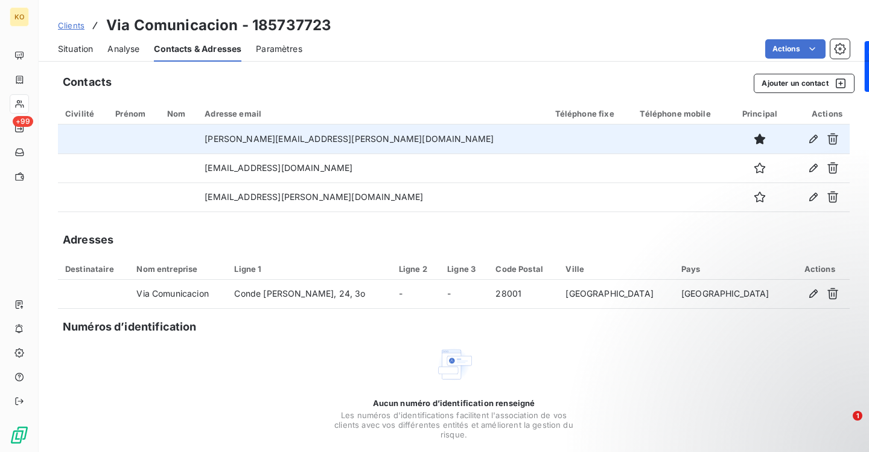
click at [69, 27] on span "Clients" at bounding box center [71, 26] width 27 height 10
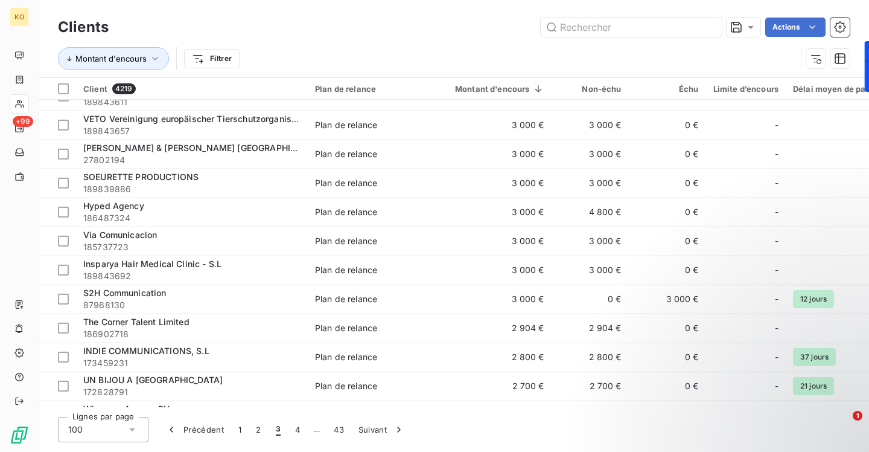
scroll to position [362, 0]
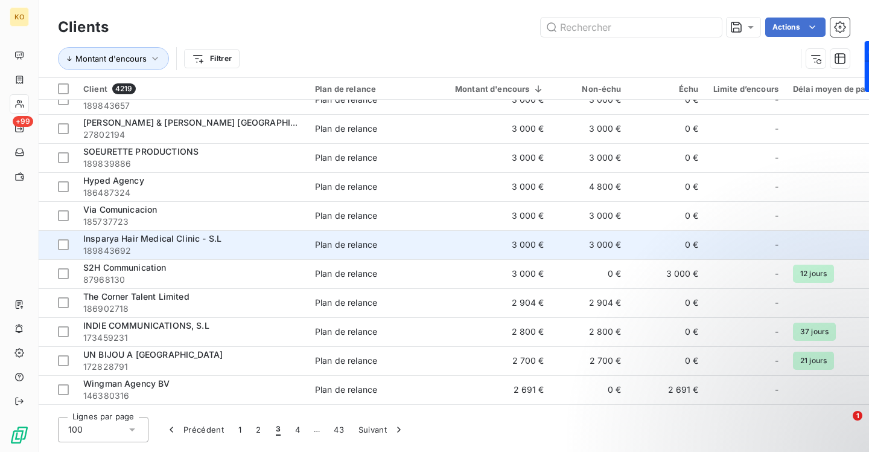
click at [148, 234] on span "Insparya Hair Medical Clinic - S.L" at bounding box center [152, 238] width 138 height 10
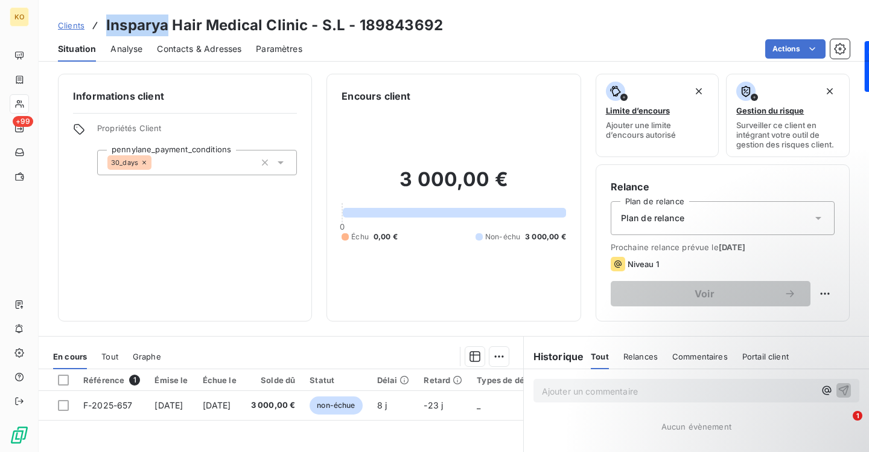
drag, startPoint x: 166, startPoint y: 27, endPoint x: 103, endPoint y: 19, distance: 63.3
click at [103, 19] on div "Clients Insparya Hair Medical Clinic - S.L - 189843692" at bounding box center [250, 25] width 385 height 22
click at [229, 51] on span "Contacts & Adresses" at bounding box center [199, 49] width 85 height 12
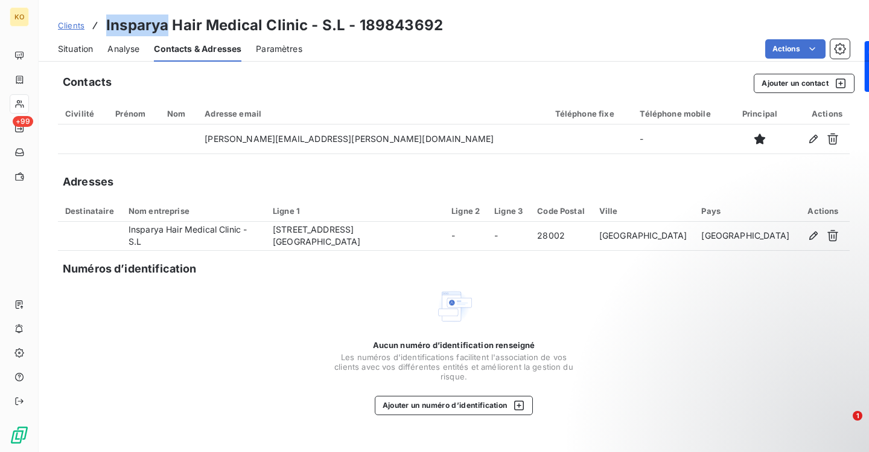
drag, startPoint x: 68, startPoint y: 27, endPoint x: 98, endPoint y: 28, distance: 30.2
click at [68, 27] on span "Clients" at bounding box center [71, 26] width 27 height 10
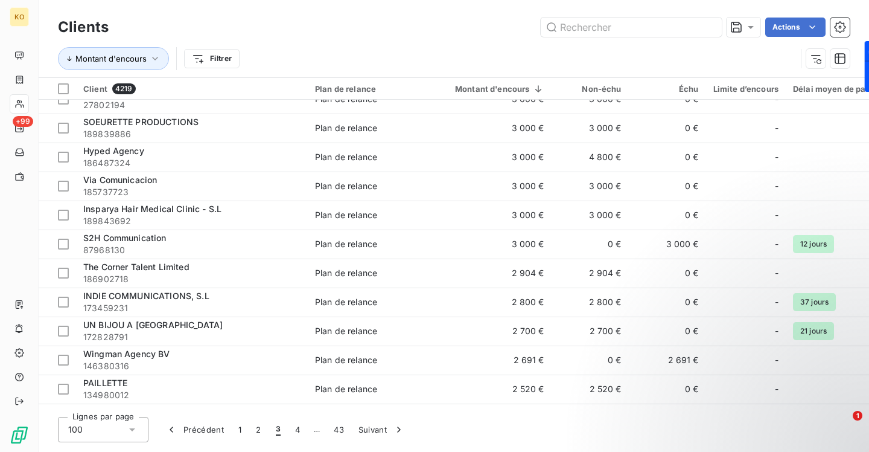
scroll to position [397, 0]
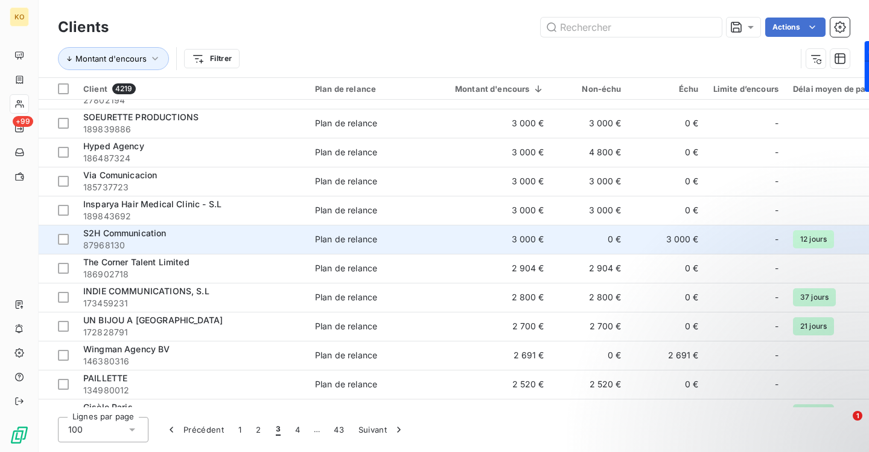
click at [133, 234] on span "S2H Communication" at bounding box center [124, 233] width 83 height 10
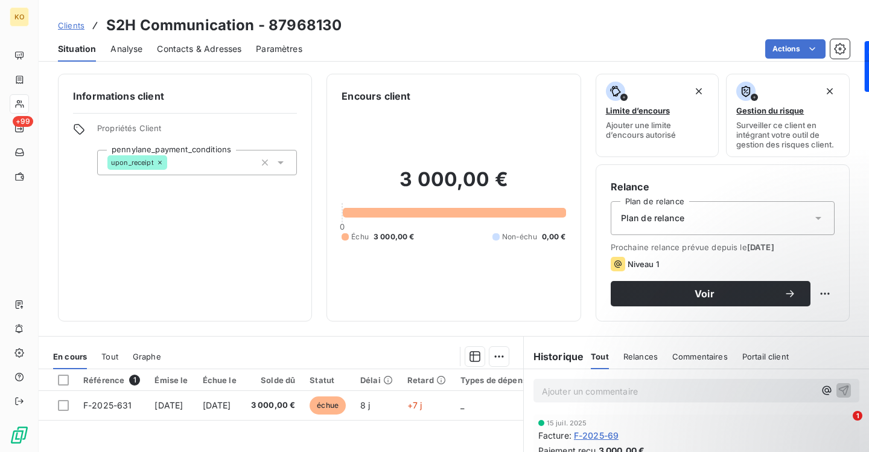
click at [183, 50] on span "Contacts & Adresses" at bounding box center [199, 49] width 85 height 12
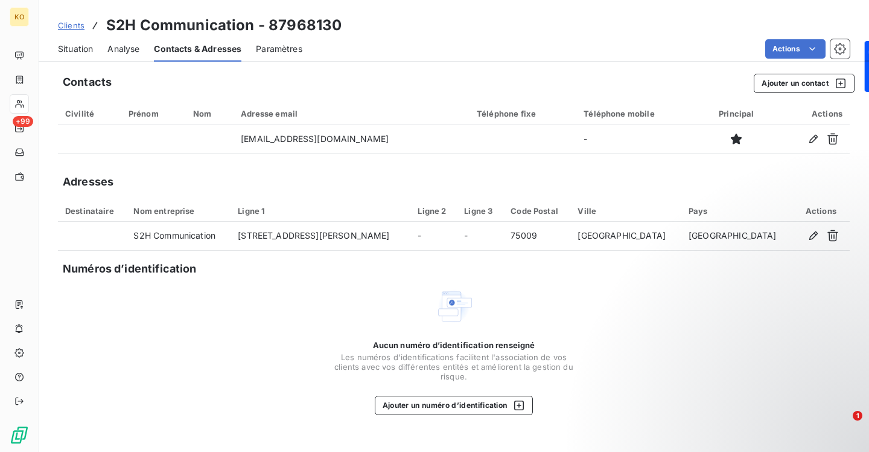
click at [67, 28] on span "Clients" at bounding box center [71, 26] width 27 height 10
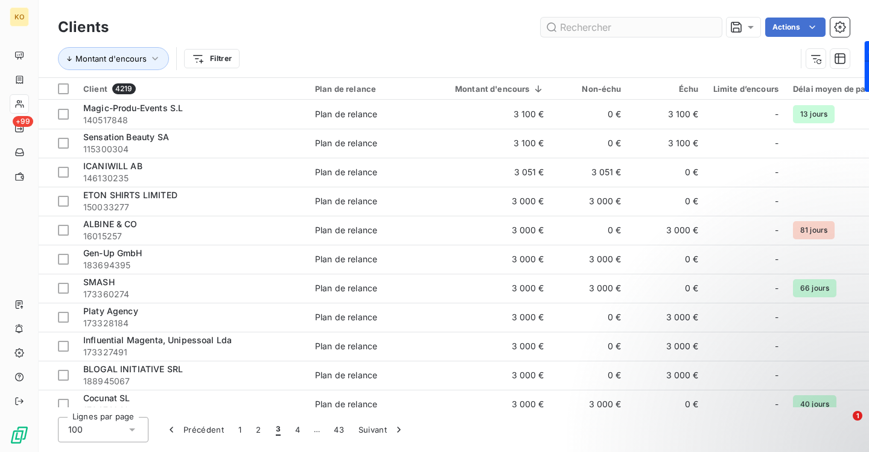
scroll to position [389, 0]
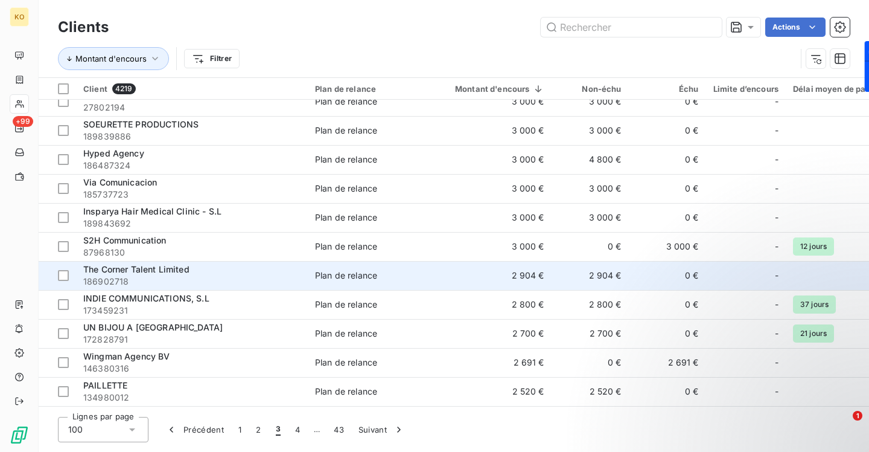
click at [160, 264] on span "The Corner Talent Limited" at bounding box center [136, 269] width 106 height 10
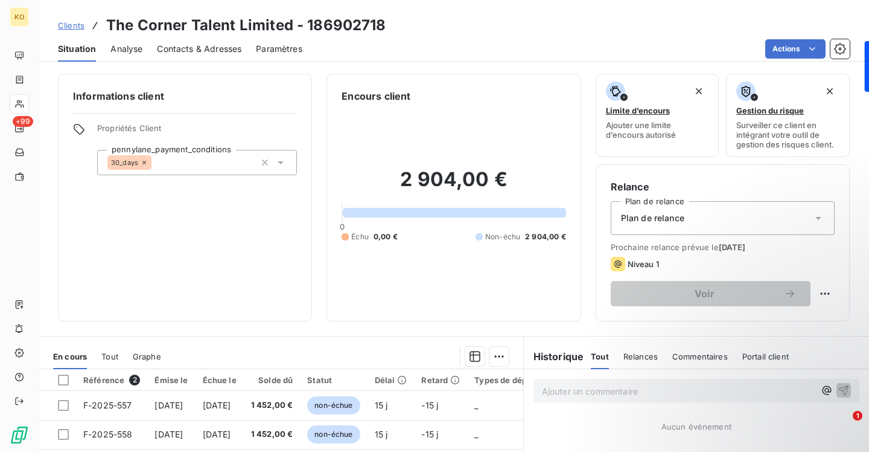
click at [218, 49] on span "Contacts & Adresses" at bounding box center [199, 49] width 85 height 12
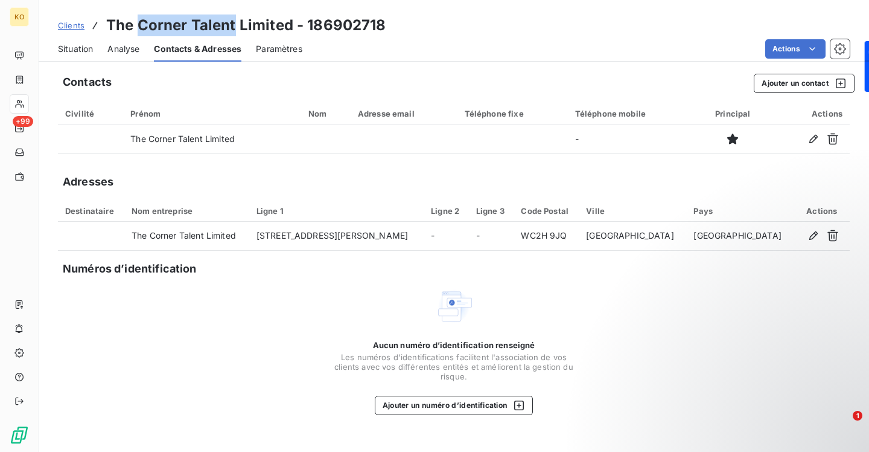
drag, startPoint x: 235, startPoint y: 27, endPoint x: 140, endPoint y: 34, distance: 95.0
click at [140, 34] on h3 "The Corner Talent Limited - 186902718" at bounding box center [246, 25] width 280 height 22
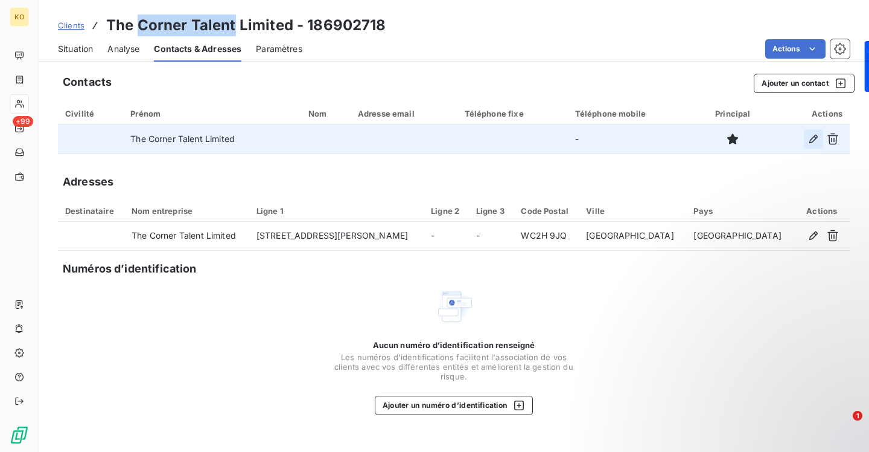
click at [814, 138] on icon "button" at bounding box center [814, 139] width 12 height 12
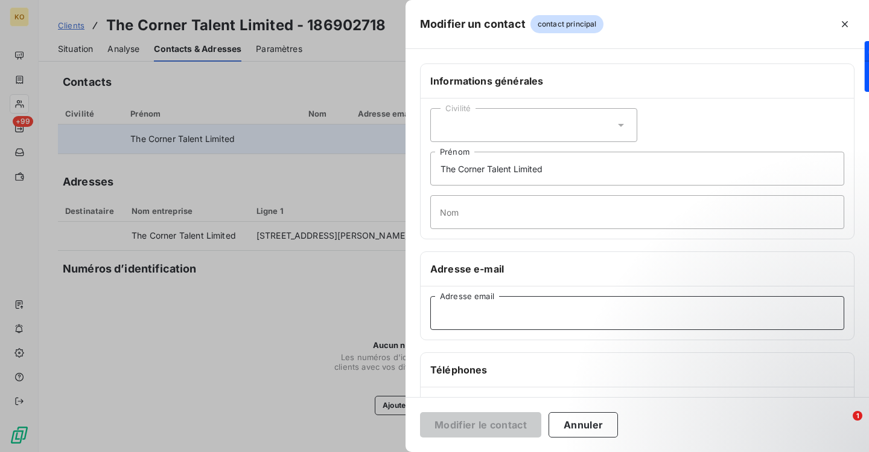
click at [527, 310] on input "Adresse email" at bounding box center [637, 313] width 414 height 34
paste input "[PERSON_NAME][EMAIL_ADDRESS][PERSON_NAME][DOMAIN_NAME]"
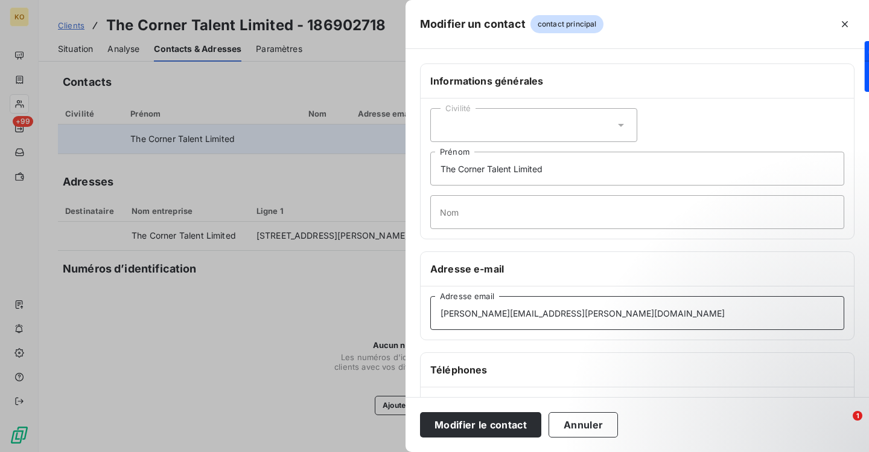
type input "[PERSON_NAME][EMAIL_ADDRESS][PERSON_NAME][DOMAIN_NAME]"
drag, startPoint x: 563, startPoint y: 168, endPoint x: 356, endPoint y: 147, distance: 208.1
click at [357, 451] on div "Modifier un contact contact principal Informations générales Civilité The Corne…" at bounding box center [434, 452] width 869 height 0
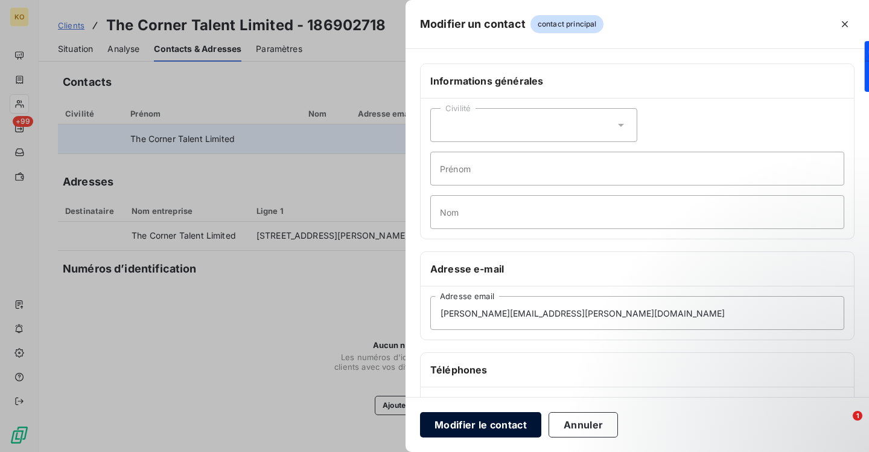
click at [450, 415] on button "Modifier le contact" at bounding box center [480, 424] width 121 height 25
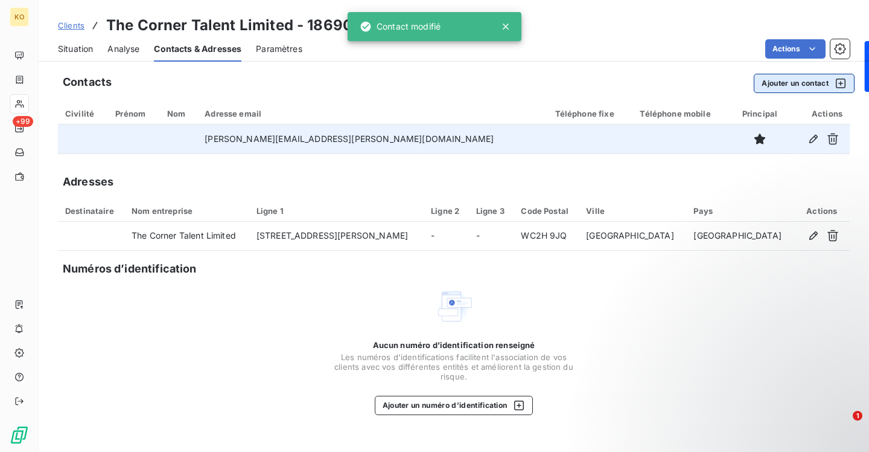
click at [791, 81] on button "Ajouter un contact" at bounding box center [804, 83] width 101 height 19
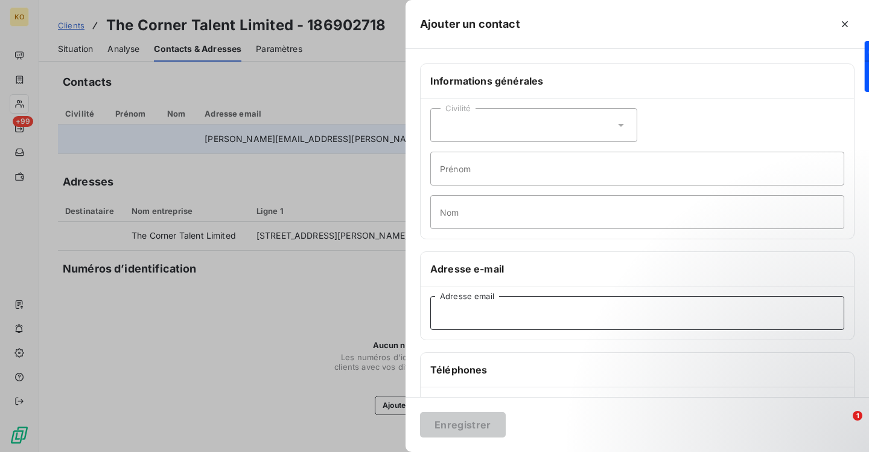
click at [491, 314] on input "Adresse email" at bounding box center [637, 313] width 414 height 34
paste input "[PERSON_NAME][EMAIL_ADDRESS][PERSON_NAME][DOMAIN_NAME]"
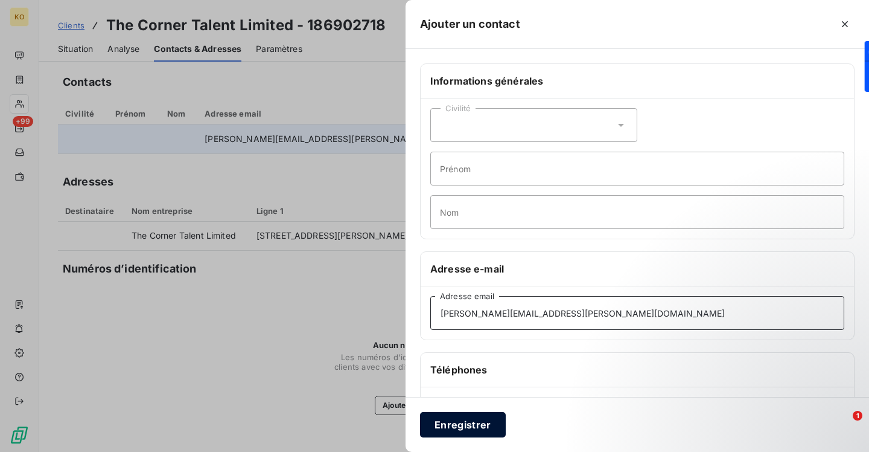
type input "[PERSON_NAME][EMAIL_ADDRESS][PERSON_NAME][DOMAIN_NAME]"
click at [452, 436] on button "Enregistrer" at bounding box center [463, 424] width 86 height 25
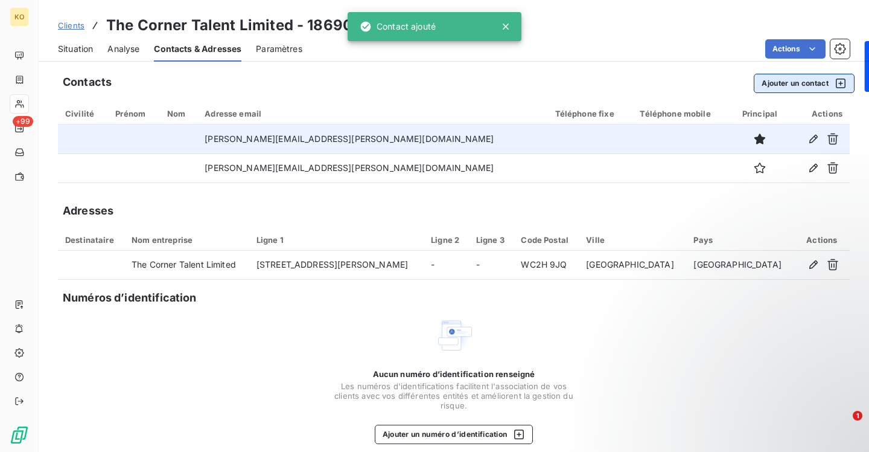
click at [774, 88] on button "Ajouter un contact" at bounding box center [804, 83] width 101 height 19
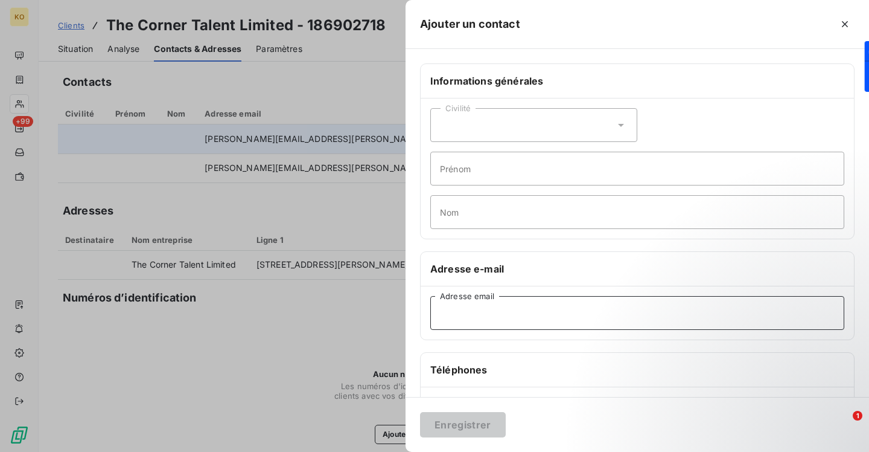
click at [561, 310] on input "Adresse email" at bounding box center [637, 313] width 414 height 34
paste input "[EMAIL_ADDRESS][DOMAIN_NAME]"
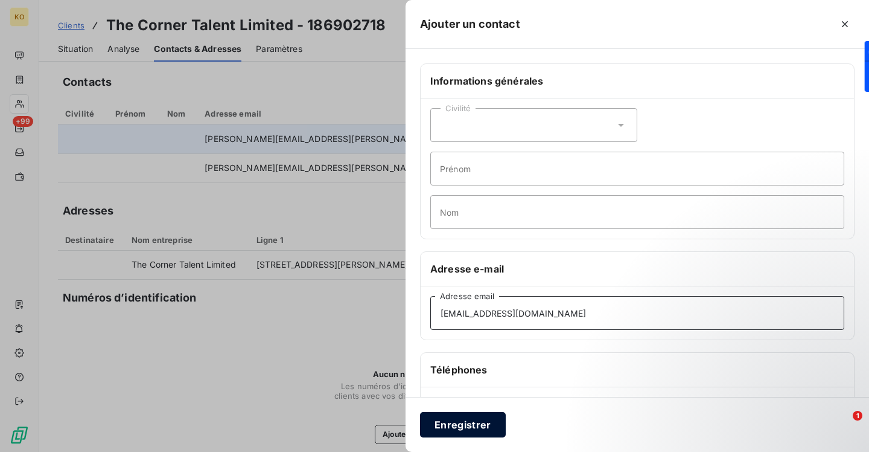
type input "[EMAIL_ADDRESS][DOMAIN_NAME]"
click at [490, 424] on button "Enregistrer" at bounding box center [463, 424] width 86 height 25
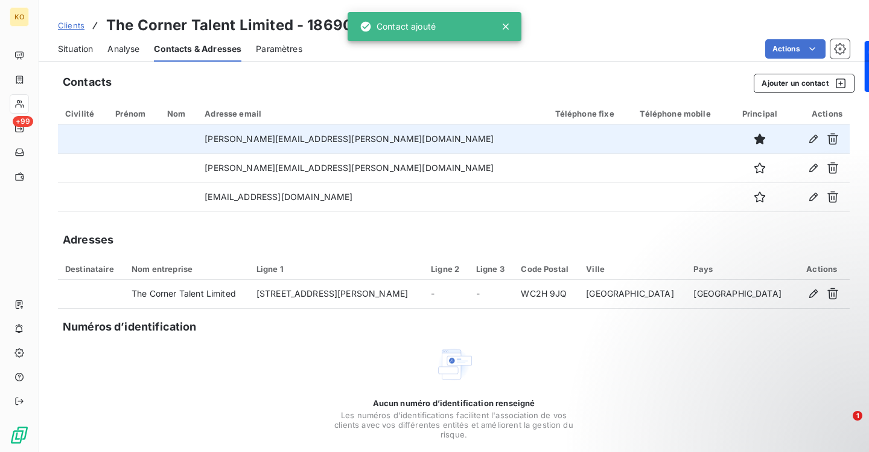
click at [67, 28] on span "Clients" at bounding box center [71, 26] width 27 height 10
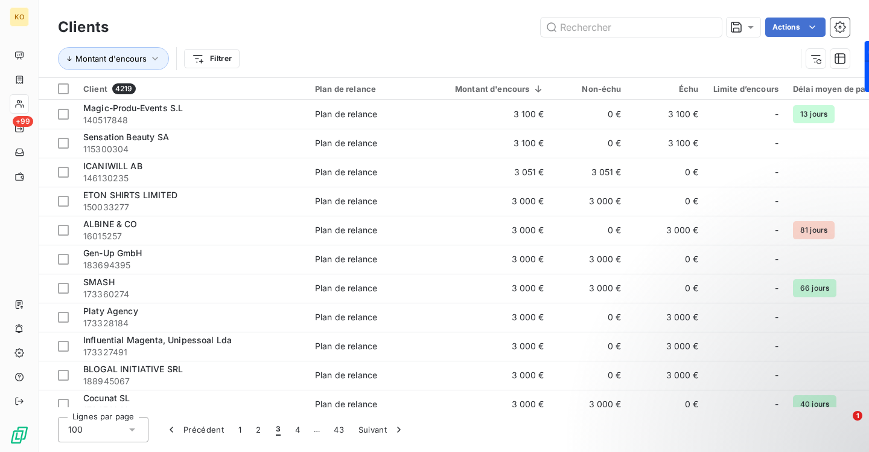
scroll to position [389, 0]
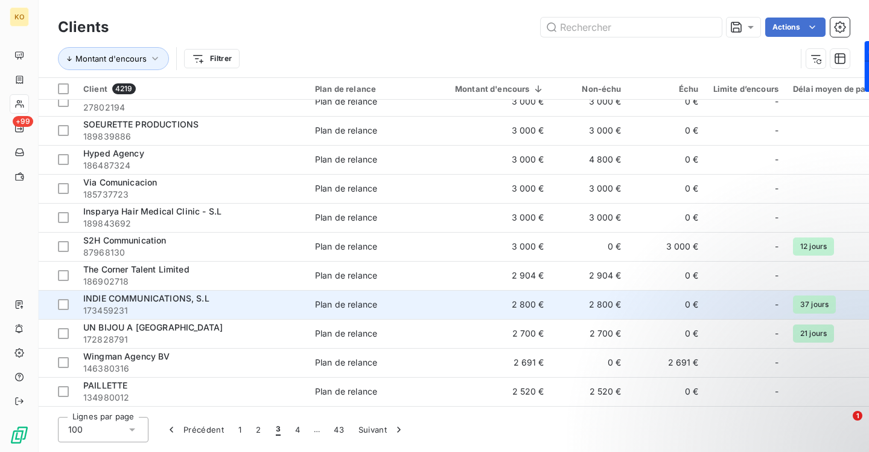
click at [167, 301] on span "INDIE COMMUNICATIONS, S.L" at bounding box center [146, 298] width 126 height 10
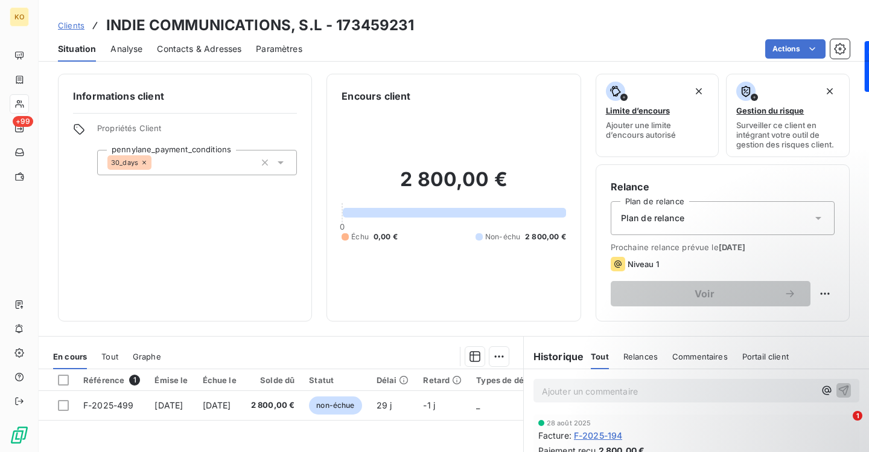
click at [184, 48] on span "Contacts & Adresses" at bounding box center [199, 49] width 85 height 12
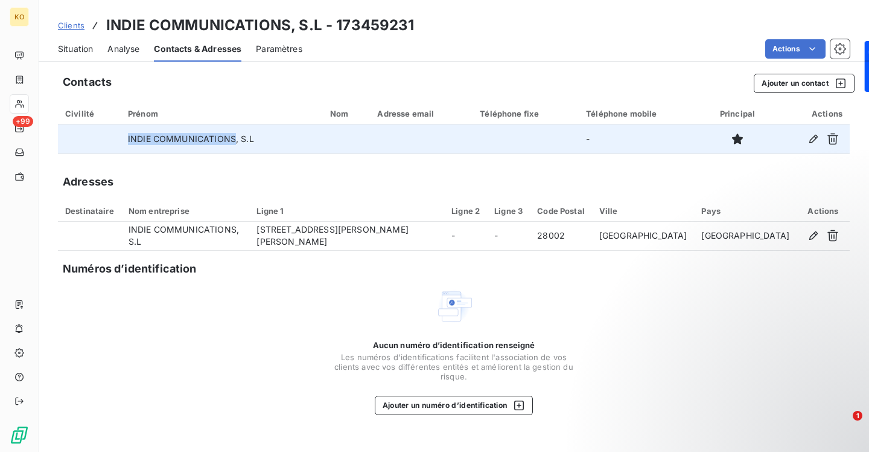
drag, startPoint x: 232, startPoint y: 135, endPoint x: 116, endPoint y: 138, distance: 115.3
click at [116, 138] on tr "INDIE COMMUNICATIONS, S.L -" at bounding box center [454, 138] width 792 height 29
click at [812, 140] on icon "button" at bounding box center [814, 139] width 12 height 12
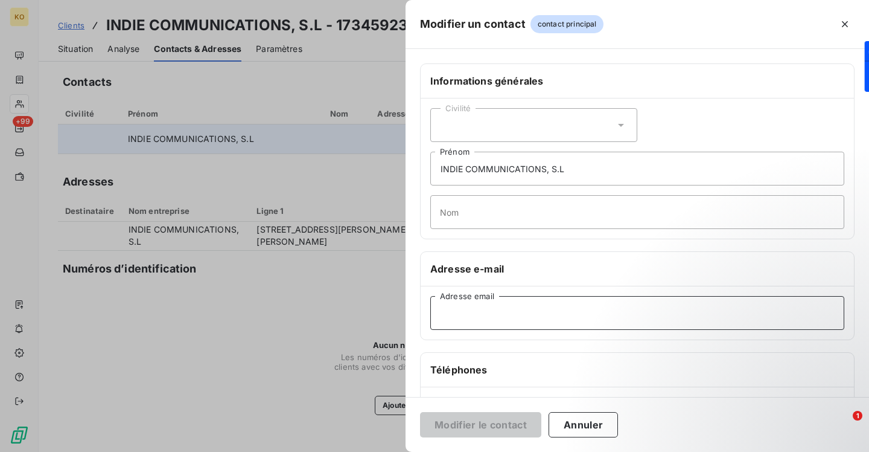
click at [511, 313] on input "Adresse email" at bounding box center [637, 313] width 414 height 34
paste input "[EMAIL_ADDRESS][DOMAIN_NAME]"
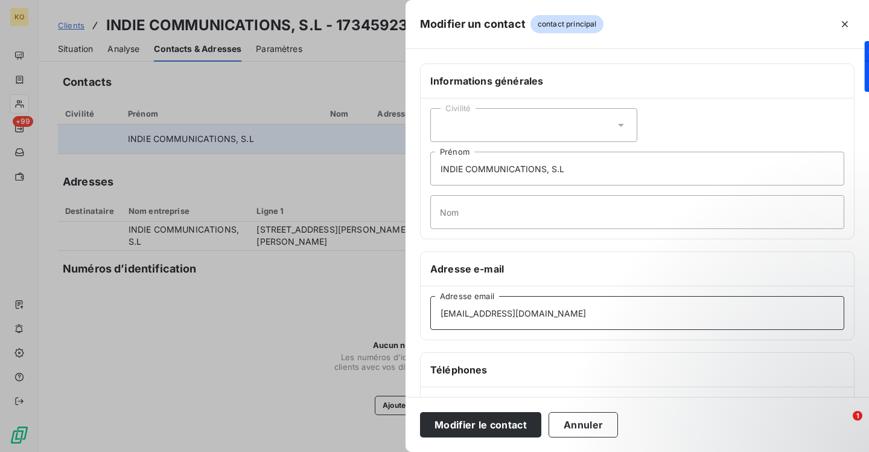
type input "[EMAIL_ADDRESS][DOMAIN_NAME]"
drag, startPoint x: 575, startPoint y: 172, endPoint x: 292, endPoint y: 145, distance: 285.0
click at [300, 451] on div "Modifier un contact contact principal Informations générales Civilité INDIE COM…" at bounding box center [434, 452] width 869 height 0
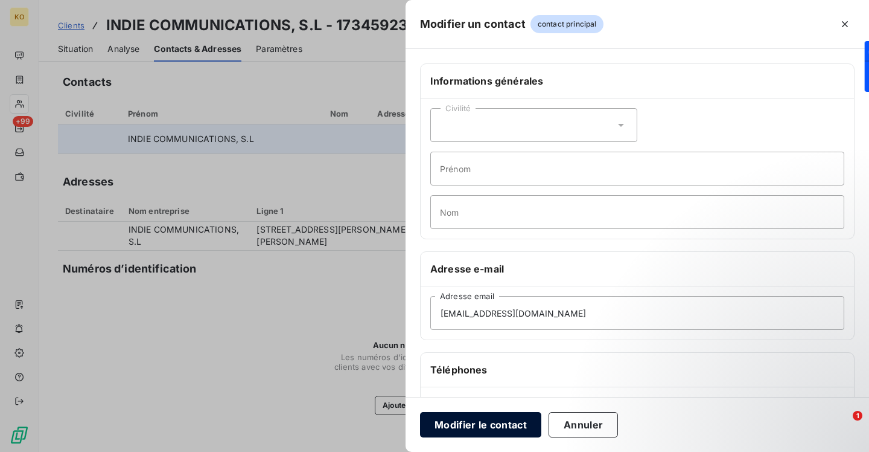
click at [444, 417] on button "Modifier le contact" at bounding box center [480, 424] width 121 height 25
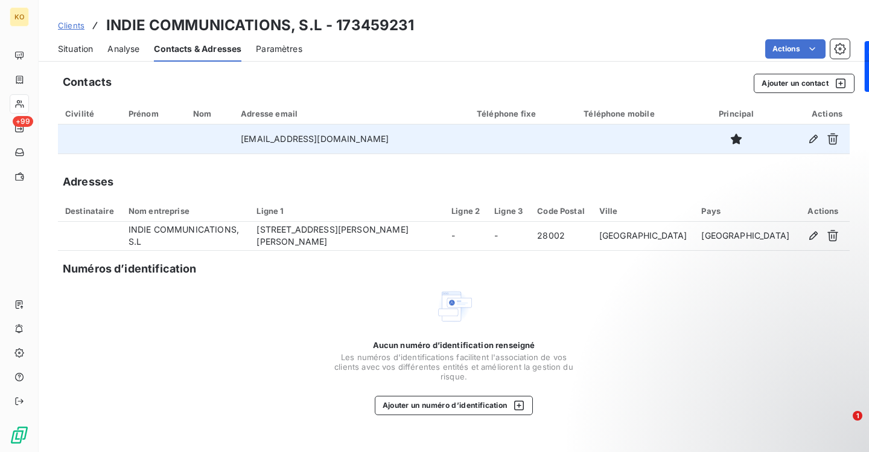
click at [78, 27] on span "Clients" at bounding box center [71, 26] width 27 height 10
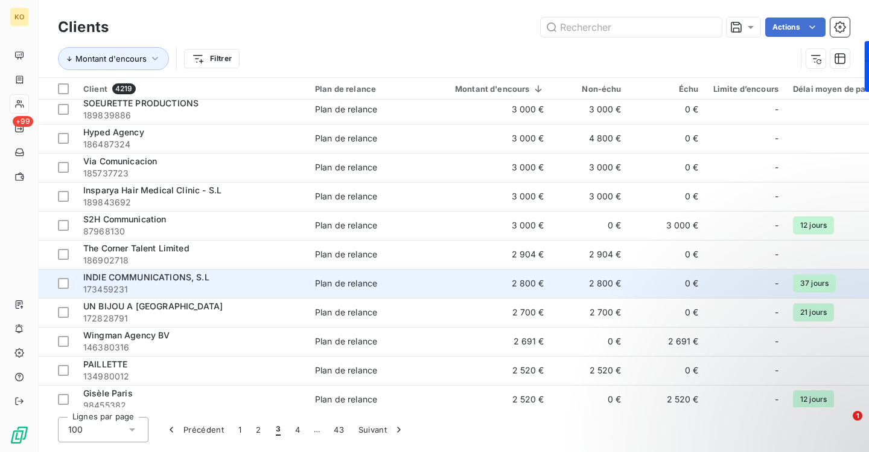
scroll to position [411, 0]
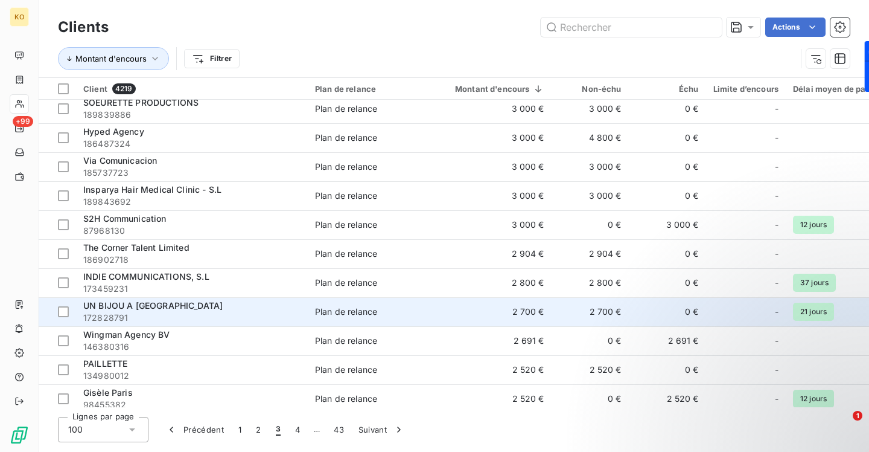
click at [124, 308] on span "UN BIJOU A [GEOGRAPHIC_DATA]" at bounding box center [152, 305] width 139 height 10
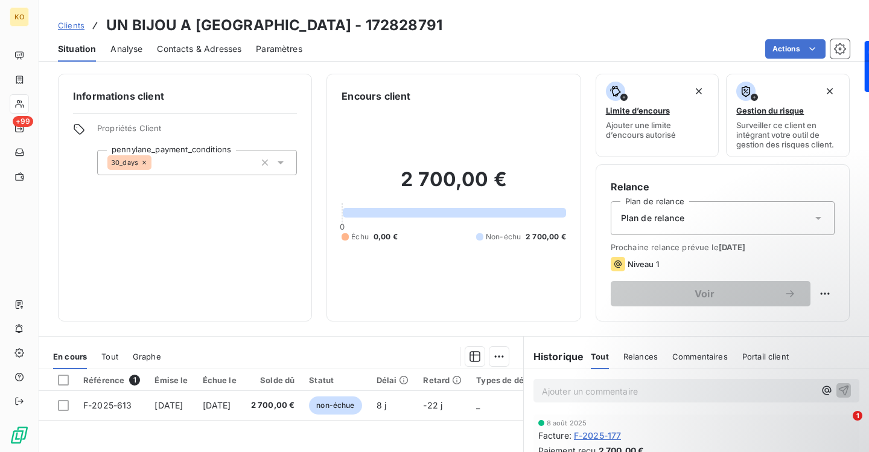
click at [184, 49] on span "Contacts & Adresses" at bounding box center [199, 49] width 85 height 12
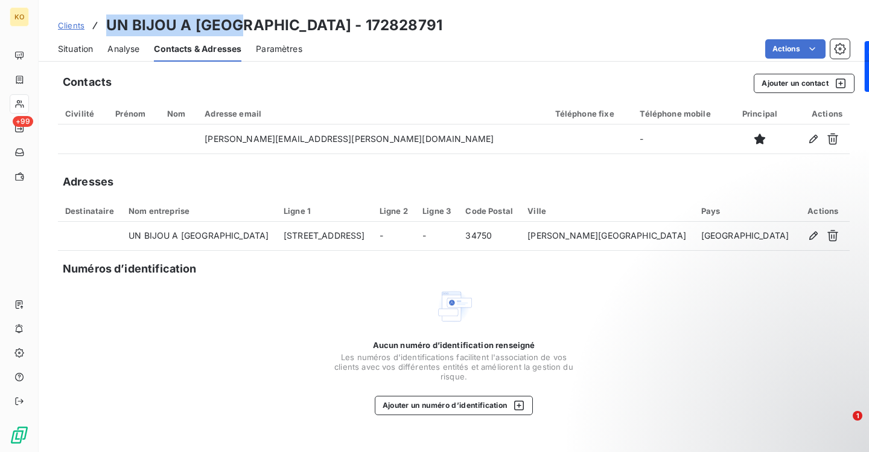
drag, startPoint x: 234, startPoint y: 21, endPoint x: 105, endPoint y: 27, distance: 129.3
click at [104, 27] on div "Clients UN BIJOU A [GEOGRAPHIC_DATA] - 172828791" at bounding box center [250, 25] width 385 height 22
click at [794, 81] on button "Ajouter un contact" at bounding box center [804, 83] width 101 height 19
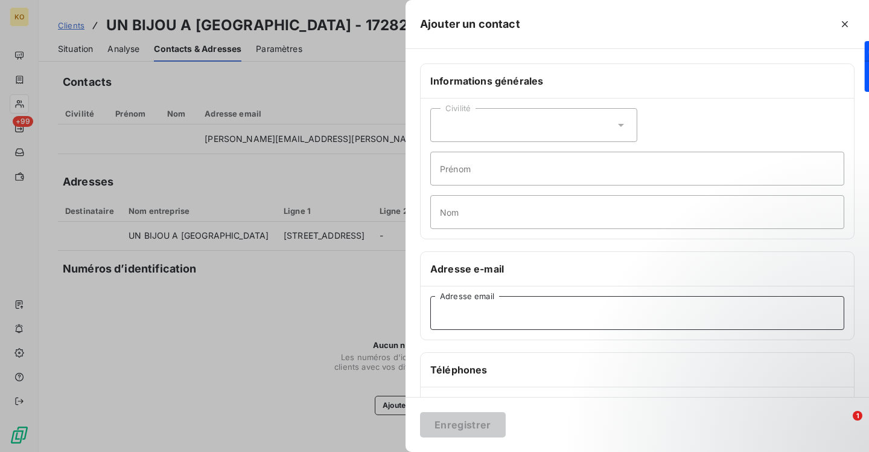
click at [530, 310] on input "Adresse email" at bounding box center [637, 313] width 414 height 34
paste input "[EMAIL_ADDRESS][DOMAIN_NAME]"
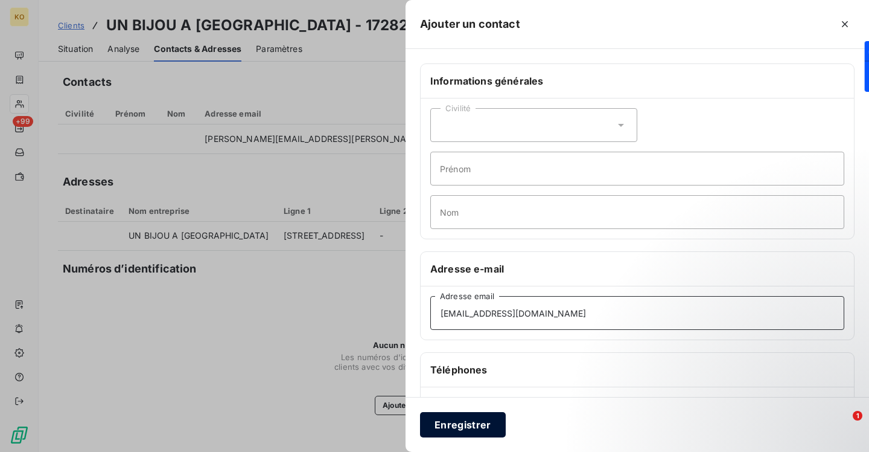
type input "[EMAIL_ADDRESS][DOMAIN_NAME]"
click at [485, 417] on button "Enregistrer" at bounding box center [463, 424] width 86 height 25
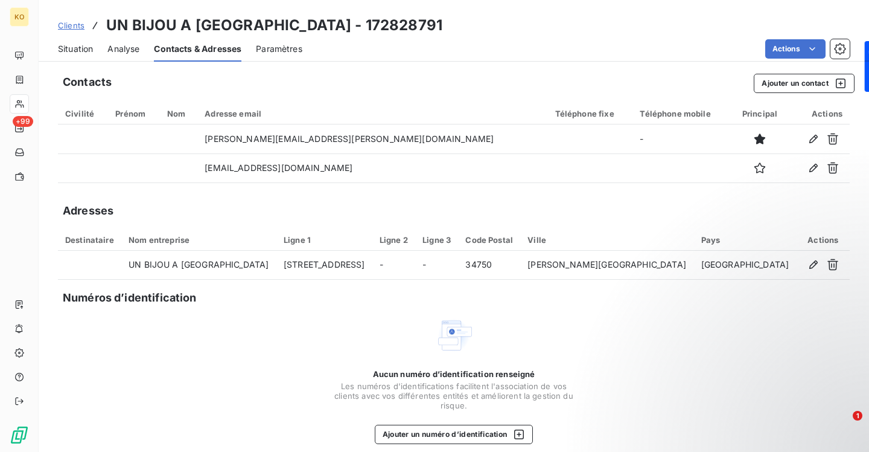
click at [77, 27] on span "Clients" at bounding box center [71, 26] width 27 height 10
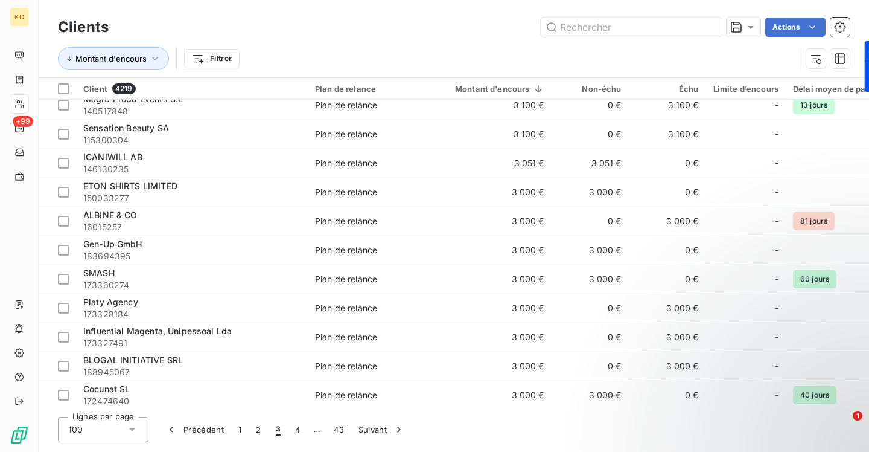
scroll to position [389, 0]
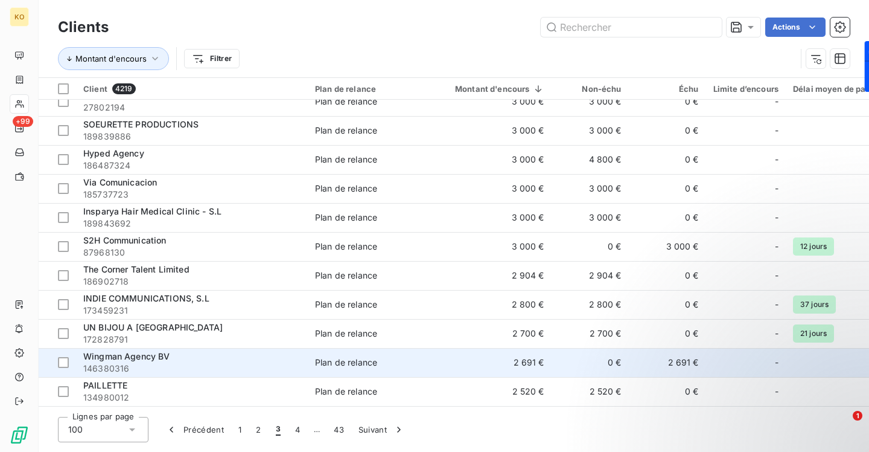
click at [113, 366] on span "146380316" at bounding box center [191, 368] width 217 height 12
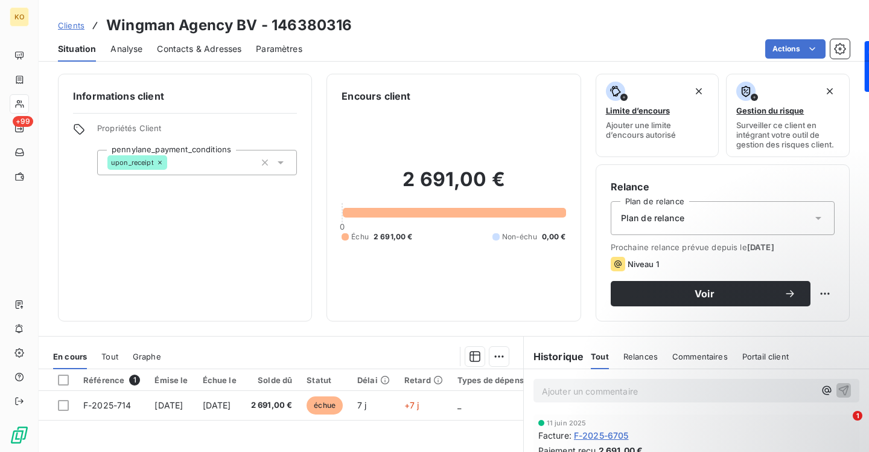
click at [176, 50] on span "Contacts & Adresses" at bounding box center [199, 49] width 85 height 12
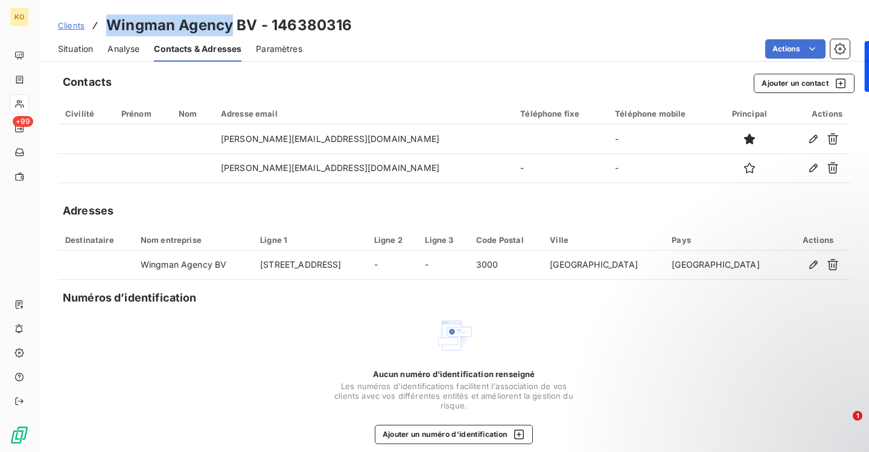
drag, startPoint x: 232, startPoint y: 25, endPoint x: 105, endPoint y: 25, distance: 126.8
click at [106, 25] on h3 "Wingman Agency BV - 146380316" at bounding box center [229, 25] width 246 height 22
click at [78, 31] on div "Clients Wingman Agency BV - 146380316" at bounding box center [205, 25] width 294 height 22
click at [68, 22] on span "Clients" at bounding box center [71, 26] width 27 height 10
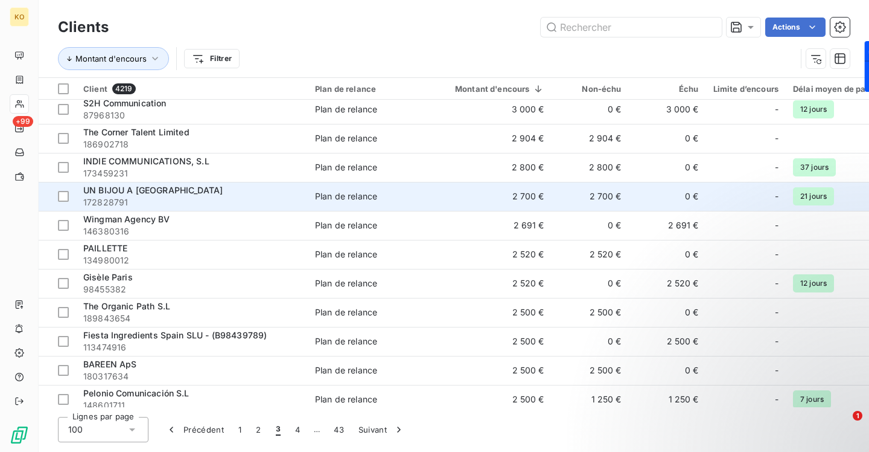
scroll to position [532, 0]
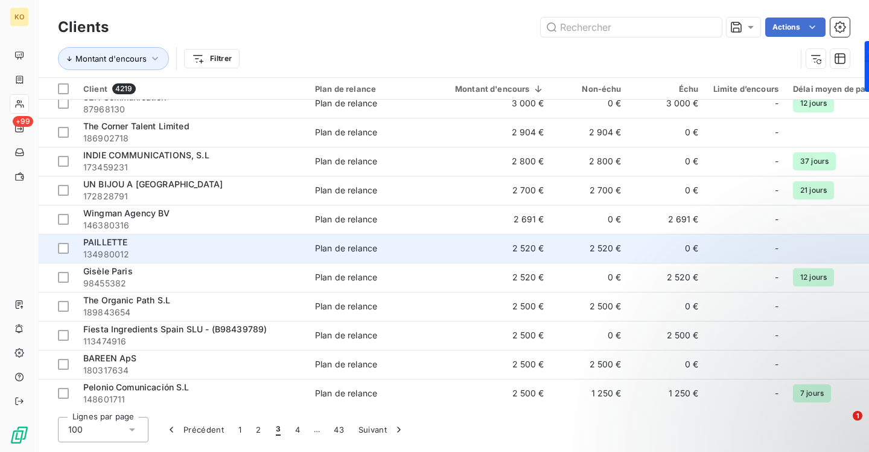
click at [123, 241] on span "PAILLETTE" at bounding box center [105, 242] width 44 height 10
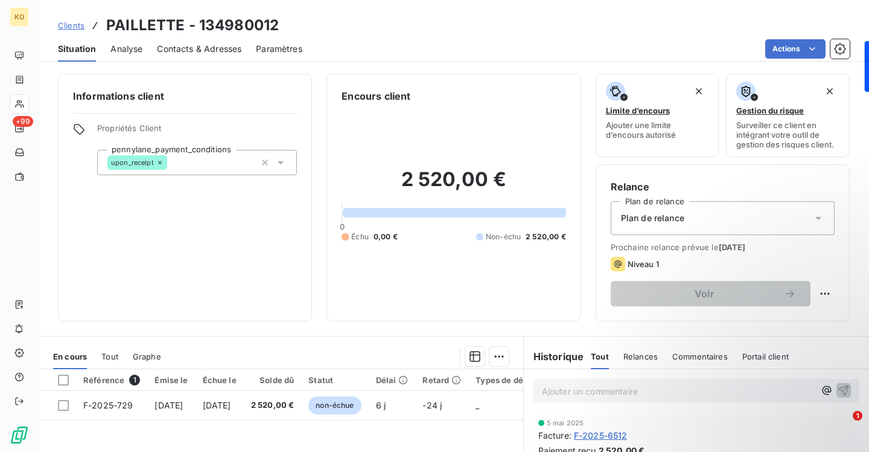
click at [219, 49] on span "Contacts & Adresses" at bounding box center [199, 49] width 85 height 12
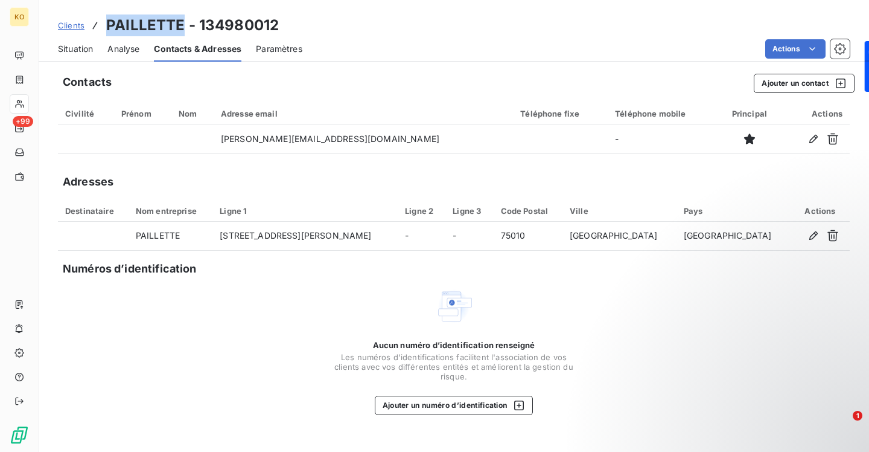
drag, startPoint x: 183, startPoint y: 25, endPoint x: 108, endPoint y: 21, distance: 75.0
click at [108, 21] on h3 "PAILLETTE - 134980012" at bounding box center [192, 25] width 173 height 22
click at [76, 27] on span "Clients" at bounding box center [71, 26] width 27 height 10
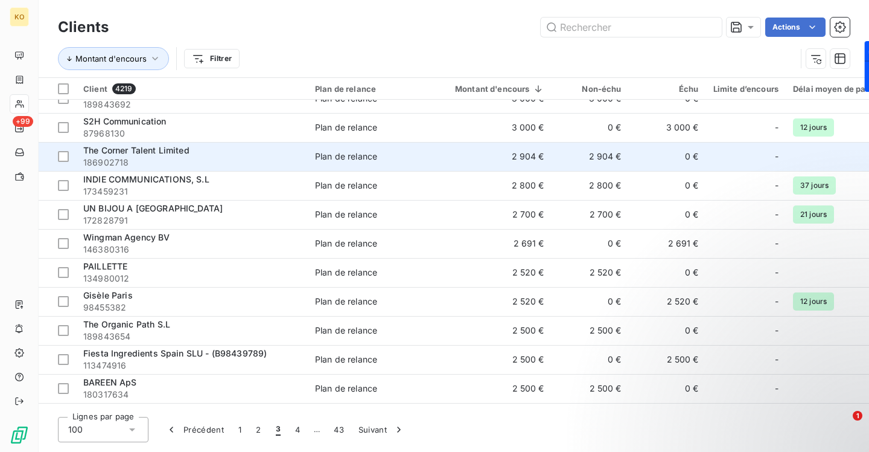
scroll to position [531, 0]
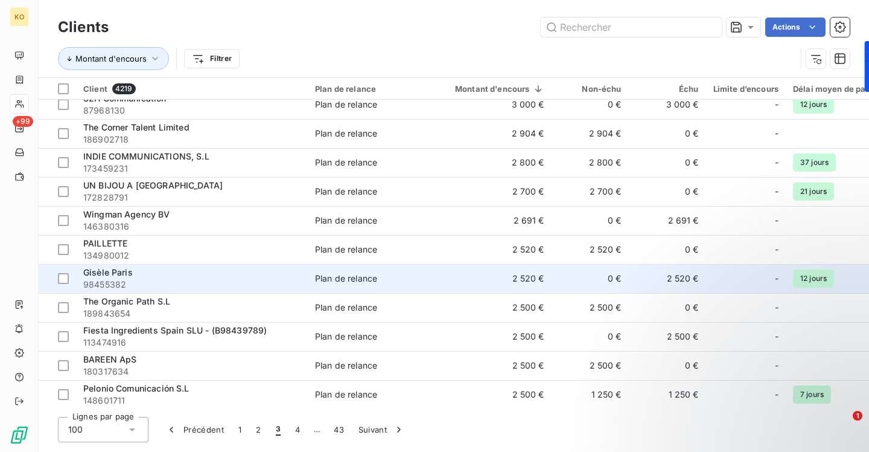
click at [119, 279] on span "98455382" at bounding box center [191, 284] width 217 height 12
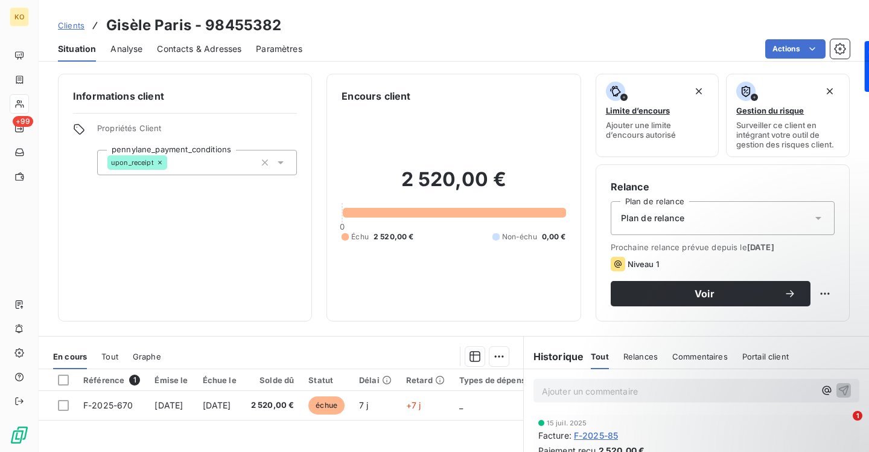
click at [192, 46] on span "Contacts & Adresses" at bounding box center [199, 49] width 85 height 12
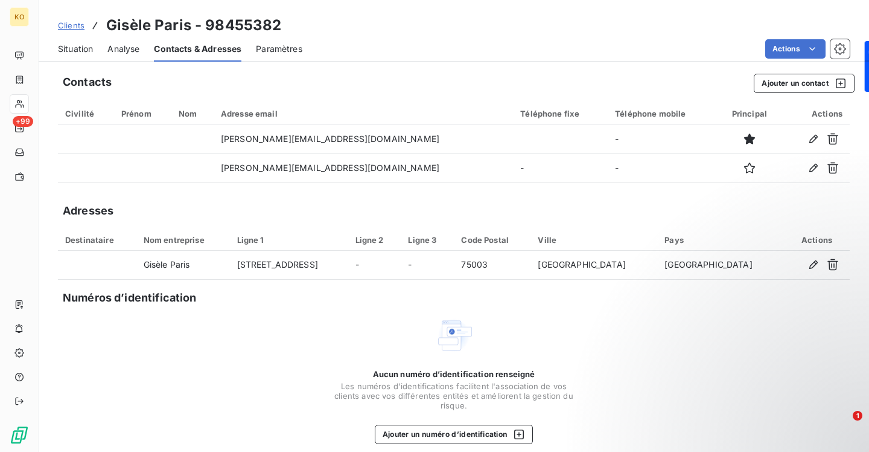
click at [75, 31] on link "Clients" at bounding box center [71, 25] width 27 height 12
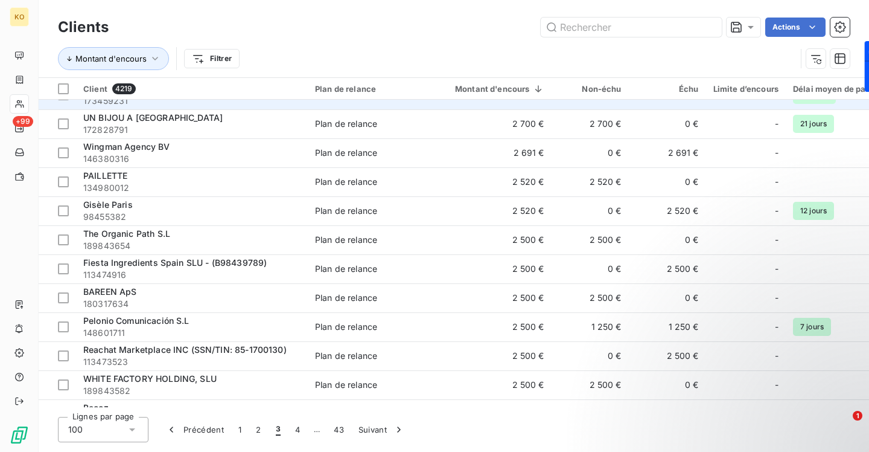
scroll to position [642, 0]
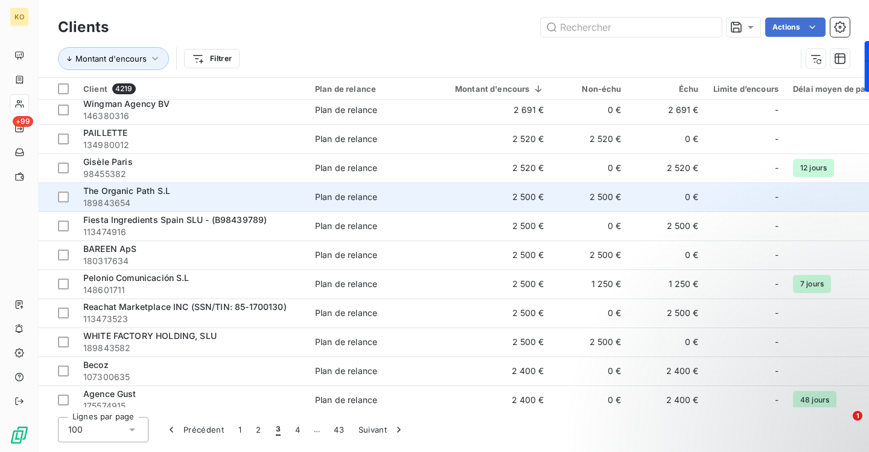
click at [142, 197] on span "189843654" at bounding box center [191, 203] width 217 height 12
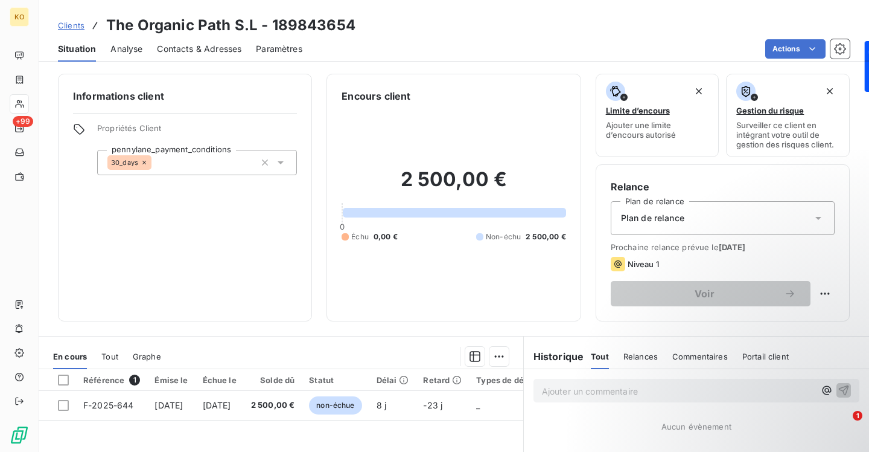
click at [222, 53] on span "Contacts & Adresses" at bounding box center [199, 49] width 85 height 12
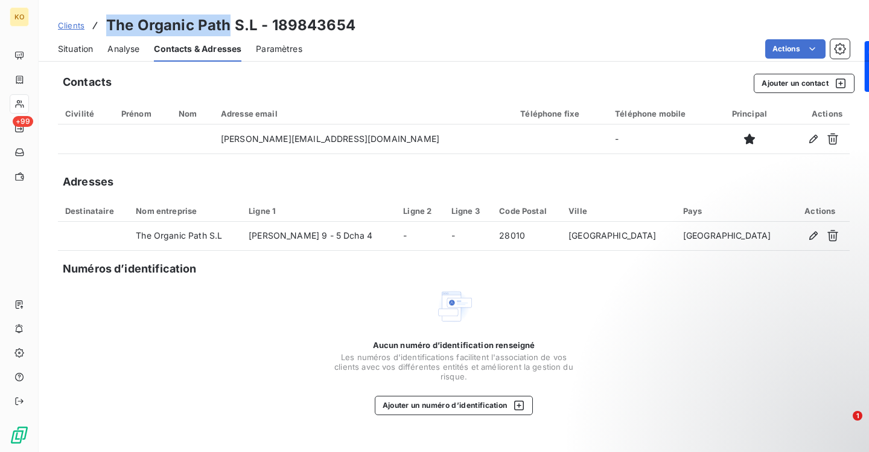
drag, startPoint x: 229, startPoint y: 27, endPoint x: 108, endPoint y: 26, distance: 120.7
click at [108, 26] on h3 "The Organic Path S.L - 189843654" at bounding box center [230, 25] width 249 height 22
click at [74, 31] on link "Clients" at bounding box center [71, 25] width 27 height 12
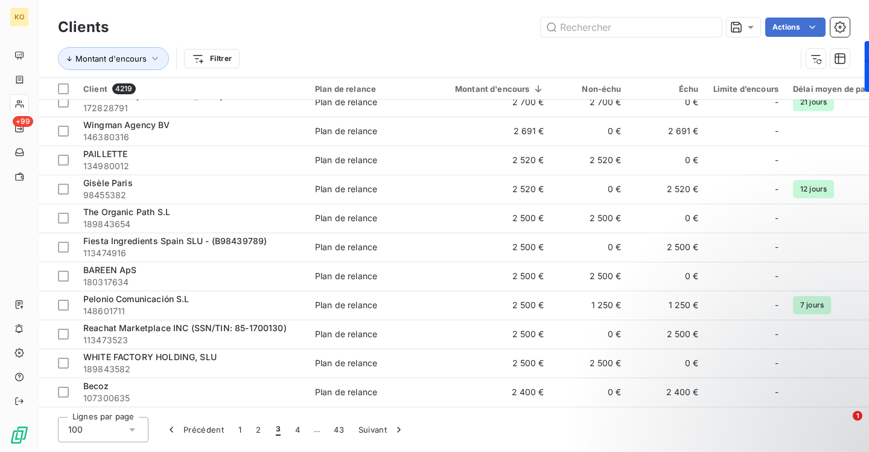
scroll to position [642, 0]
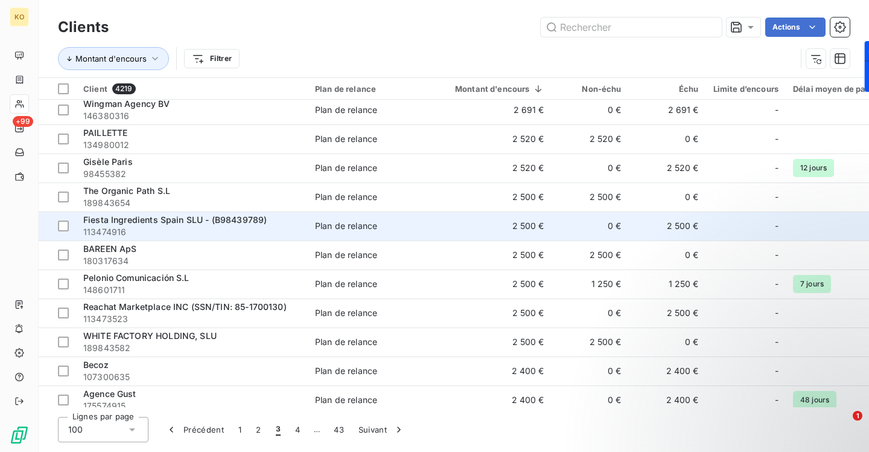
click at [185, 223] on span "Fiesta Ingredients Spain SLU - (B98439789)" at bounding box center [175, 219] width 184 height 10
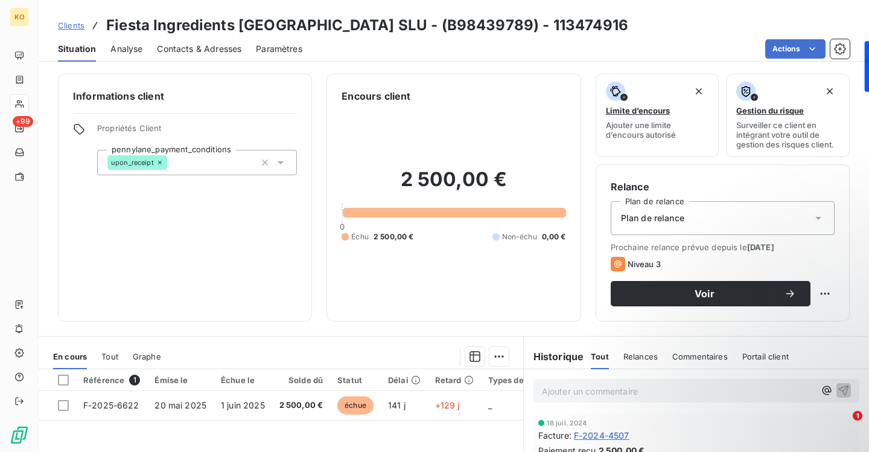
click at [198, 47] on span "Contacts & Adresses" at bounding box center [199, 49] width 85 height 12
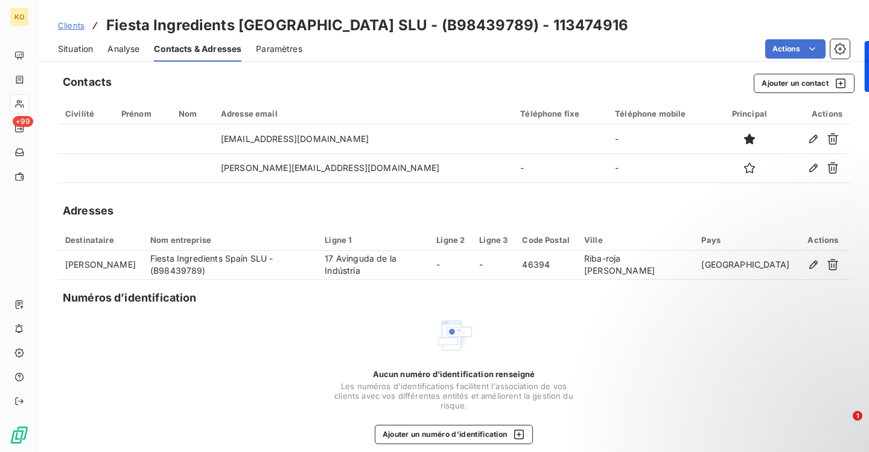
click at [79, 27] on span "Clients" at bounding box center [71, 26] width 27 height 10
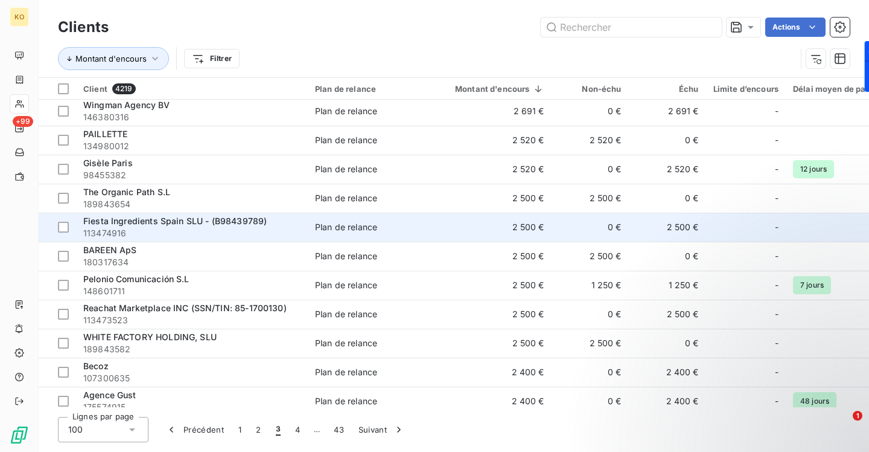
scroll to position [662, 0]
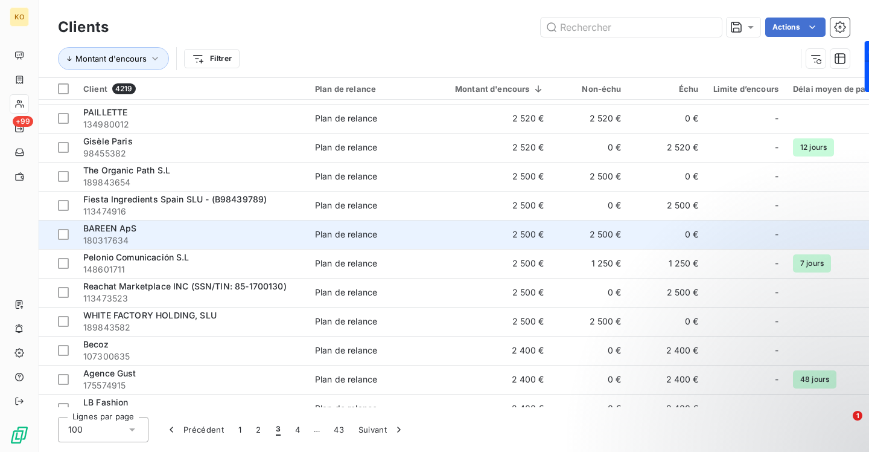
click at [116, 223] on span "BAREEN ApS" at bounding box center [110, 228] width 54 height 10
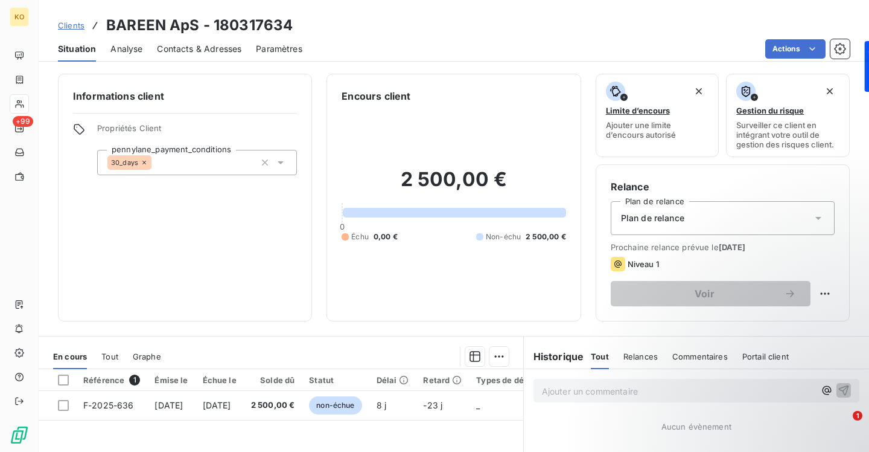
click at [226, 54] on div "Contacts & Adresses" at bounding box center [199, 48] width 85 height 25
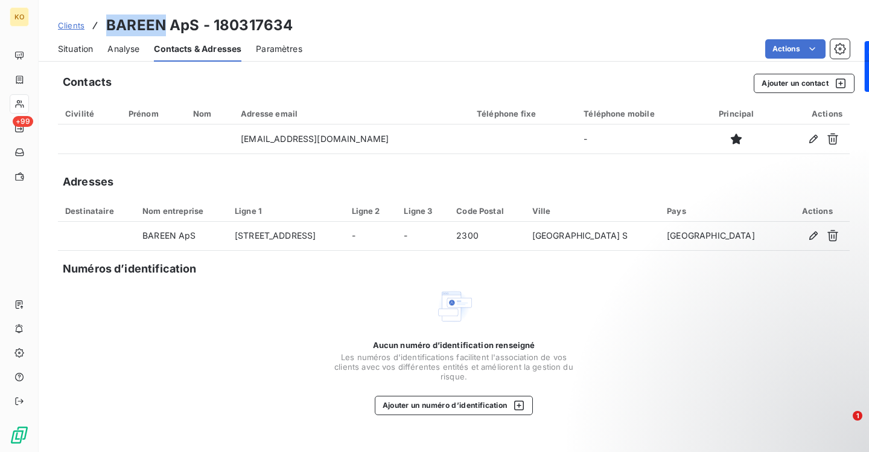
drag, startPoint x: 165, startPoint y: 23, endPoint x: 109, endPoint y: 29, distance: 55.9
click at [108, 29] on h3 "BAREEN ApS - 180317634" at bounding box center [199, 25] width 187 height 22
click at [75, 24] on span "Clients" at bounding box center [71, 26] width 27 height 10
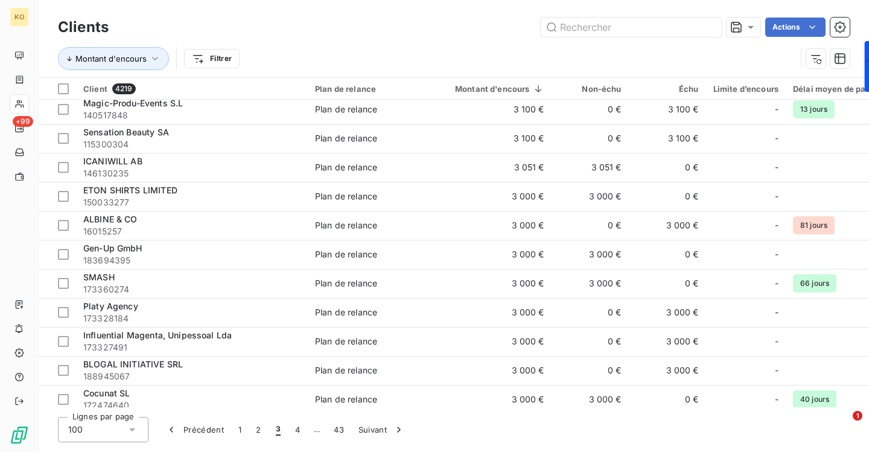
scroll to position [621, 0]
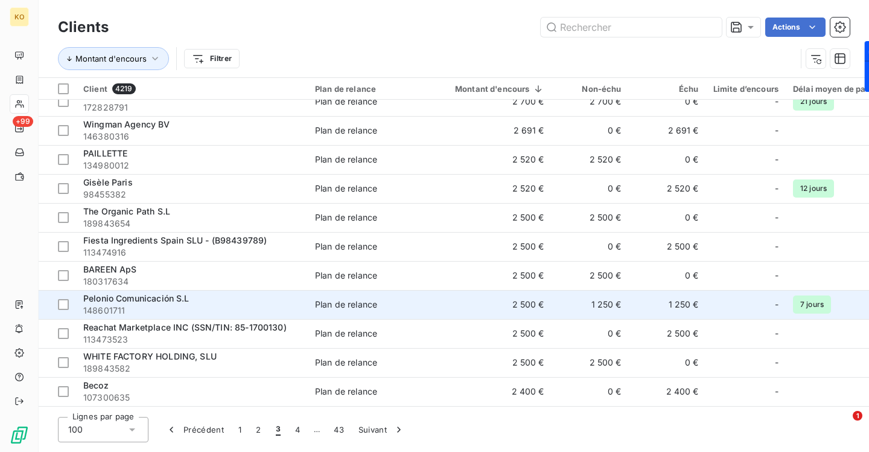
click at [159, 298] on span "Pelonio Comunicación S.L" at bounding box center [136, 298] width 106 height 10
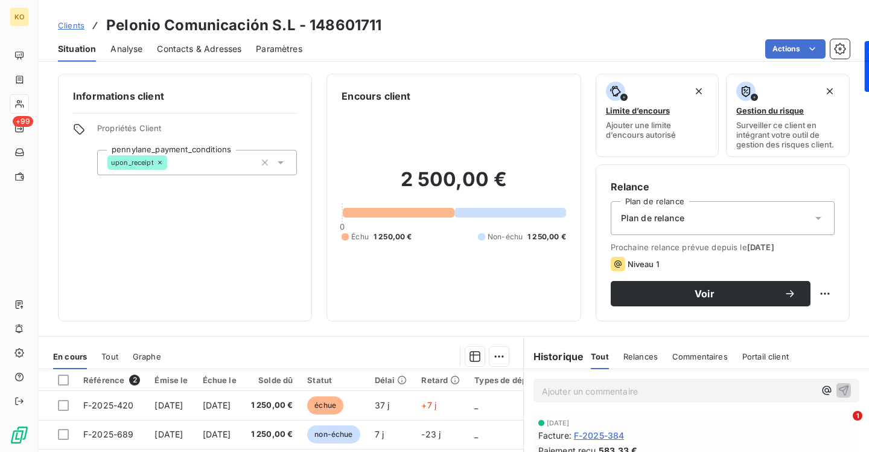
click at [207, 43] on span "Contacts & Adresses" at bounding box center [199, 49] width 85 height 12
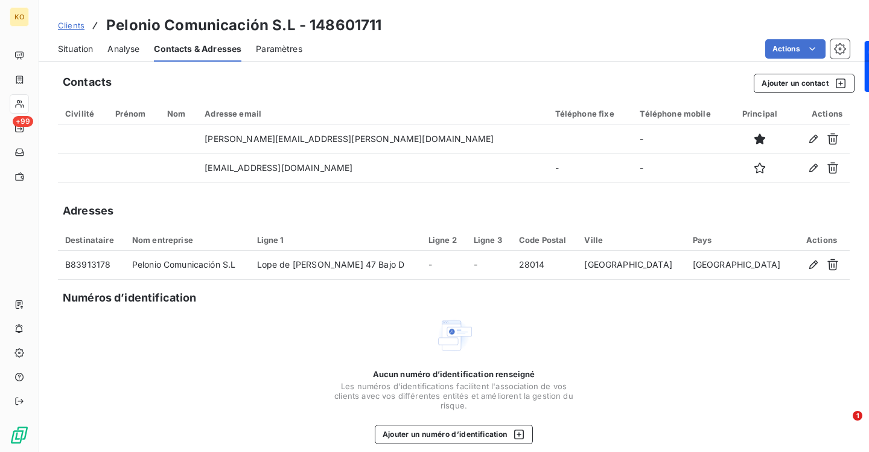
click at [72, 30] on span "Clients" at bounding box center [71, 26] width 27 height 10
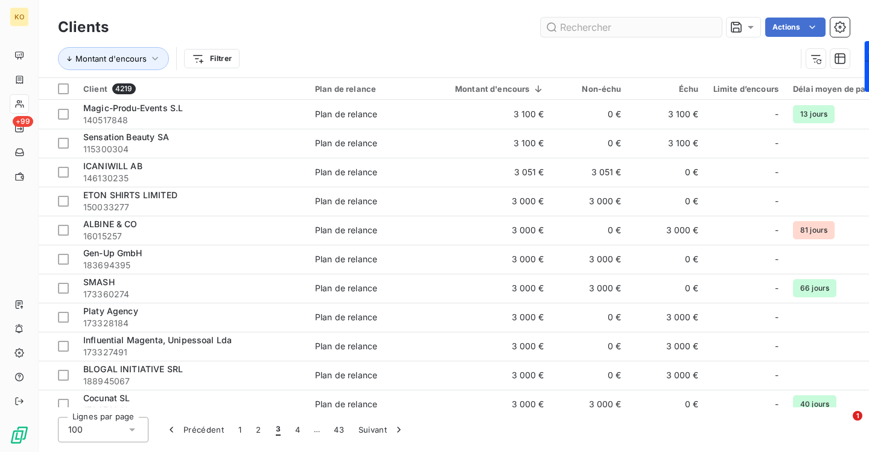
scroll to position [621, 0]
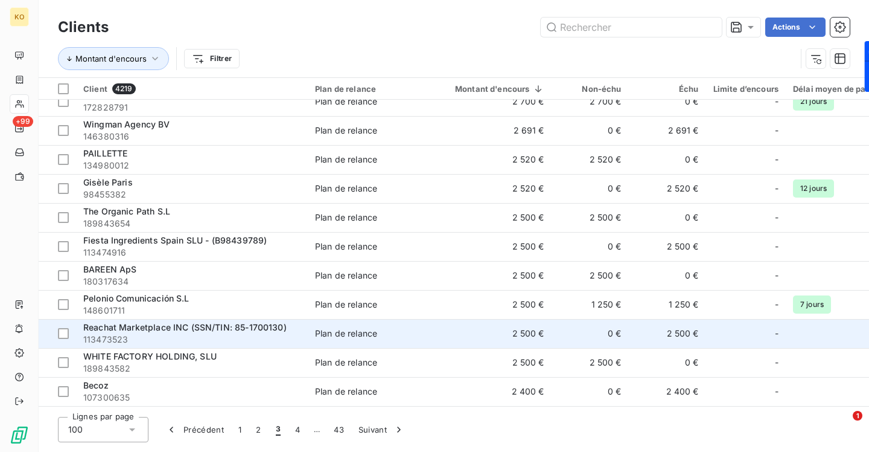
click at [138, 327] on span "Reachat Marketplace INC (SSN/TIN: 85-1700130)" at bounding box center [184, 327] width 203 height 10
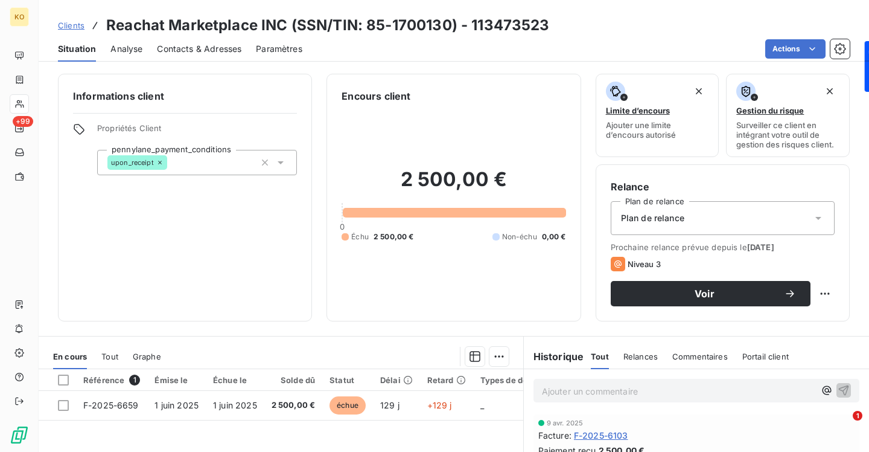
click at [223, 44] on span "Contacts & Adresses" at bounding box center [199, 49] width 85 height 12
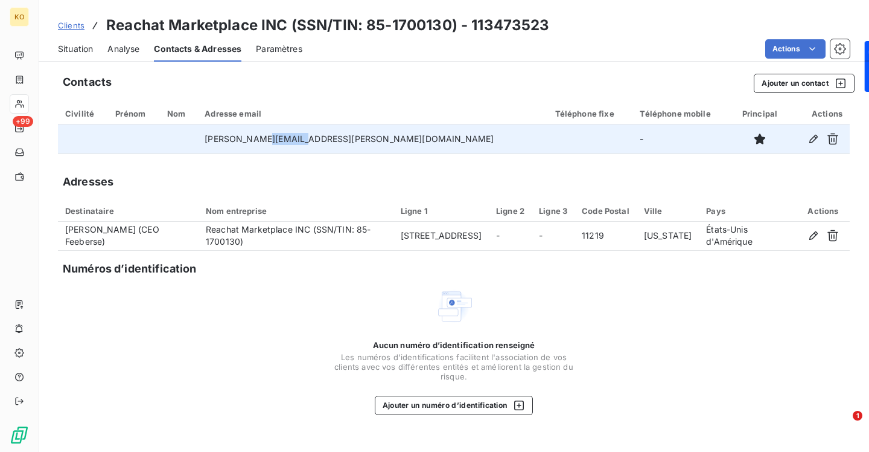
drag, startPoint x: 343, startPoint y: 138, endPoint x: 304, endPoint y: 139, distance: 38.6
click at [304, 139] on td "[PERSON_NAME][EMAIL_ADDRESS][PERSON_NAME][DOMAIN_NAME]" at bounding box center [372, 138] width 350 height 29
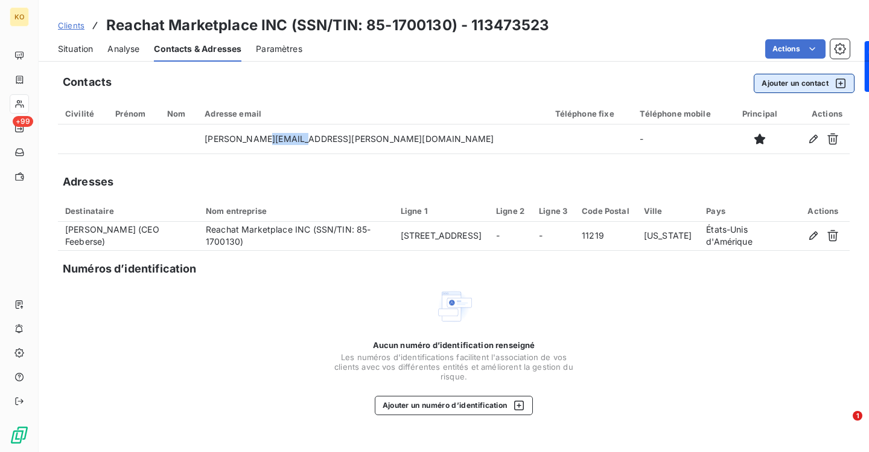
click at [776, 81] on button "Ajouter un contact" at bounding box center [804, 83] width 101 height 19
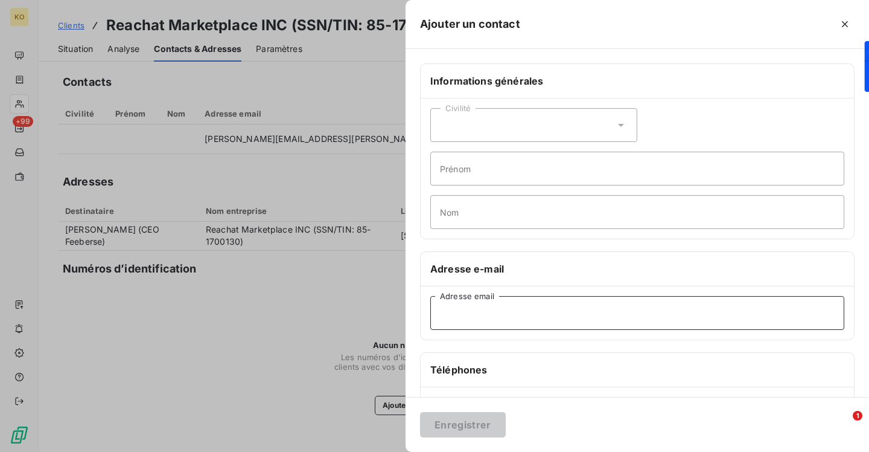
click at [534, 310] on input "Adresse email" at bounding box center [637, 313] width 414 height 34
paste input "[PERSON_NAME][EMAIL_ADDRESS][PERSON_NAME][DOMAIN_NAME]"
click at [462, 314] on input "[PERSON_NAME][EMAIL_ADDRESS][PERSON_NAME][DOMAIN_NAME]" at bounding box center [637, 313] width 414 height 34
drag, startPoint x: 462, startPoint y: 314, endPoint x: 398, endPoint y: 308, distance: 64.2
click at [398, 451] on div "Ajouter un contact Informations générales Civilité Prénom Nom Adresse e-mail [P…" at bounding box center [434, 452] width 869 height 0
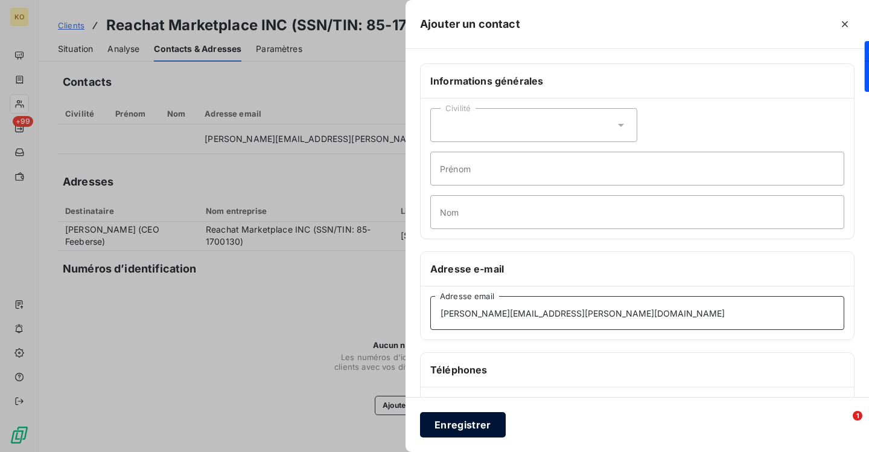
type input "[PERSON_NAME][EMAIL_ADDRESS][PERSON_NAME][DOMAIN_NAME]"
click at [474, 417] on button "Enregistrer" at bounding box center [463, 424] width 86 height 25
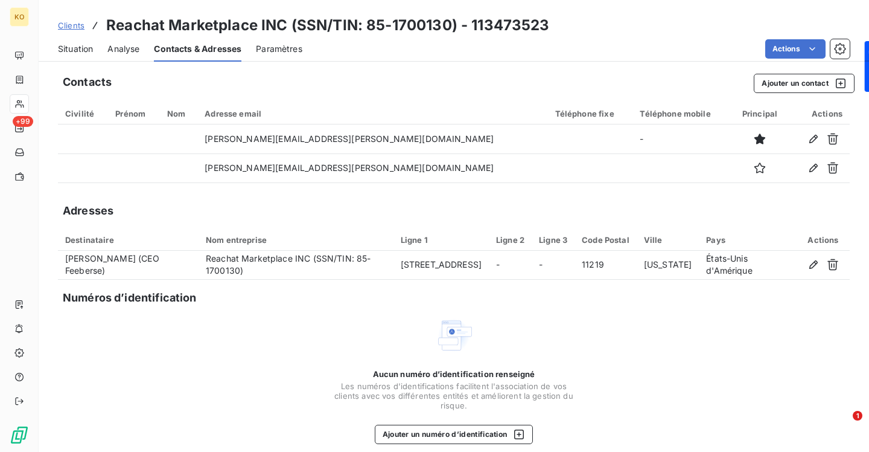
click at [78, 26] on span "Clients" at bounding box center [71, 26] width 27 height 10
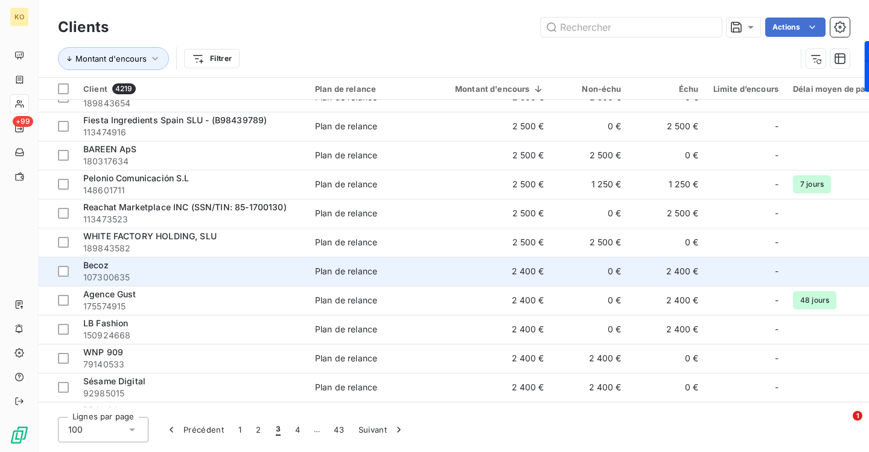
scroll to position [762, 0]
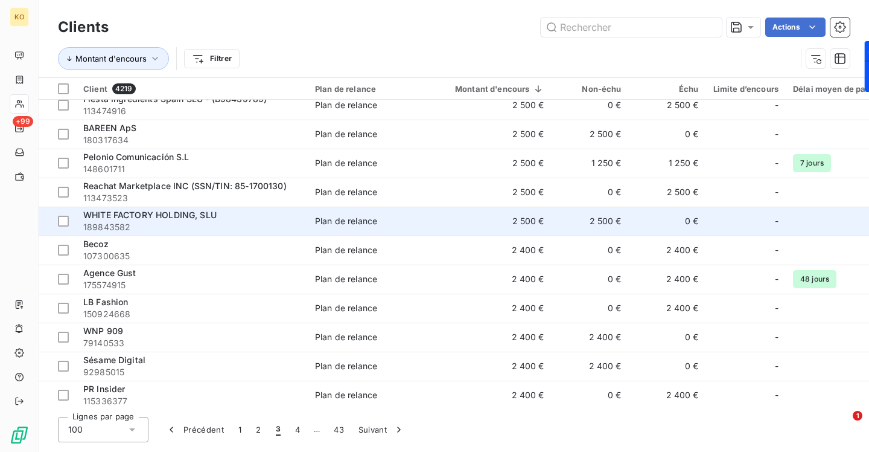
click at [193, 217] on span "WHITE FACTORY HOLDING, SLU" at bounding box center [149, 214] width 133 height 10
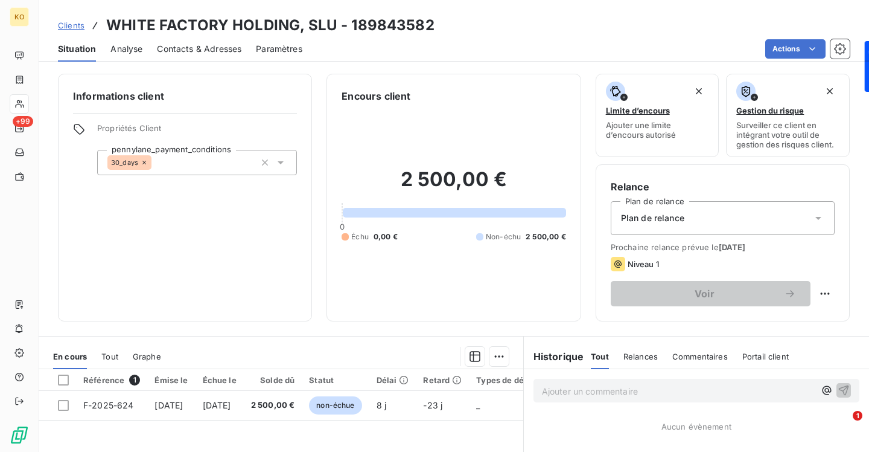
click at [134, 48] on span "Analyse" at bounding box center [126, 49] width 32 height 12
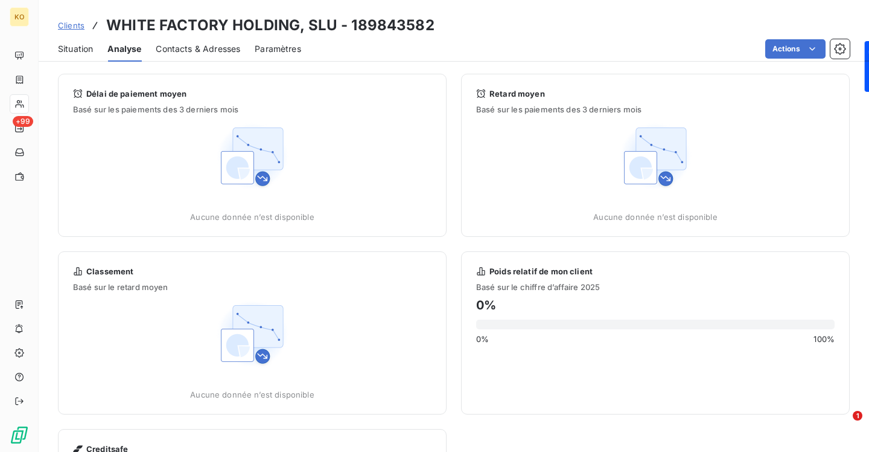
click at [199, 45] on span "Contacts & Adresses" at bounding box center [198, 49] width 85 height 12
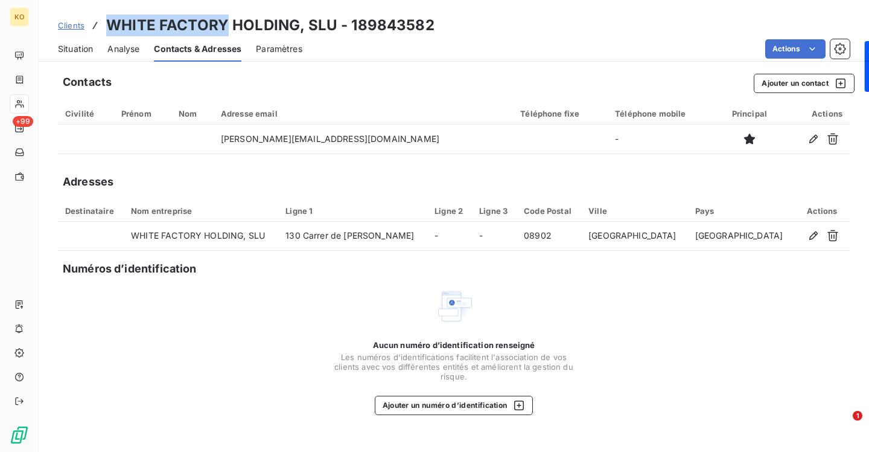
drag, startPoint x: 225, startPoint y: 24, endPoint x: 109, endPoint y: 24, distance: 115.9
click at [109, 24] on h3 "WHITE FACTORY HOLDING, SLU - 189843582" at bounding box center [270, 25] width 328 height 22
click at [69, 28] on span "Clients" at bounding box center [71, 26] width 27 height 10
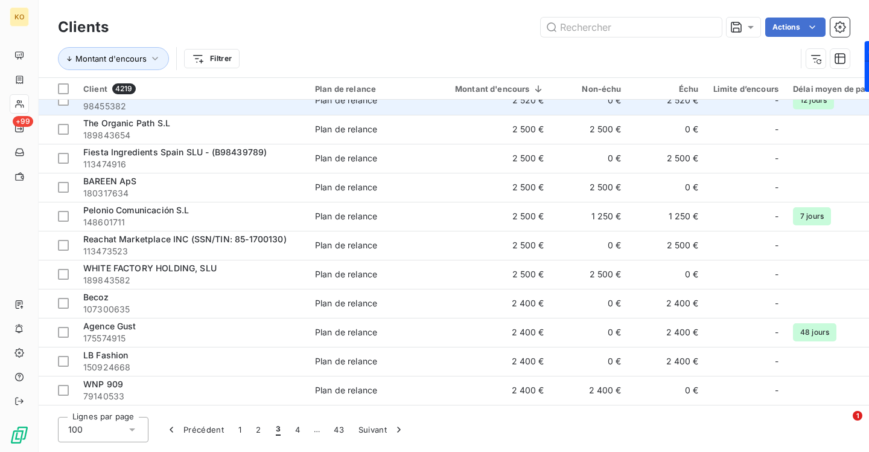
scroll to position [715, 0]
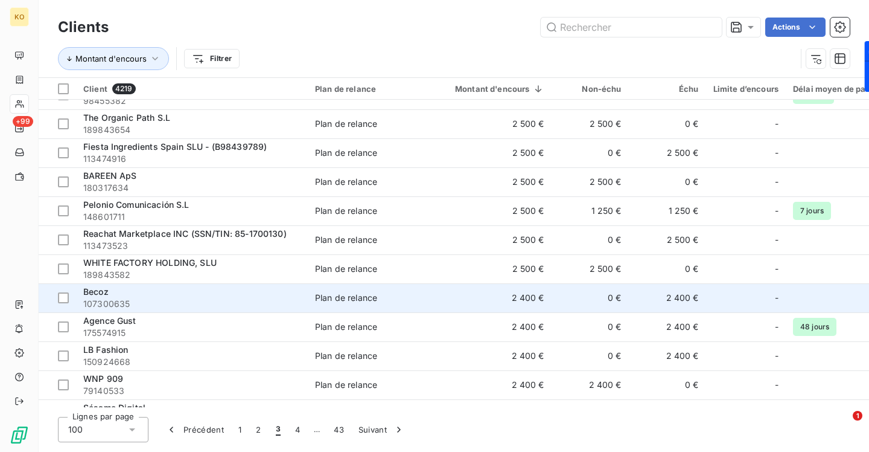
click at [106, 293] on span "Becoz" at bounding box center [95, 291] width 25 height 10
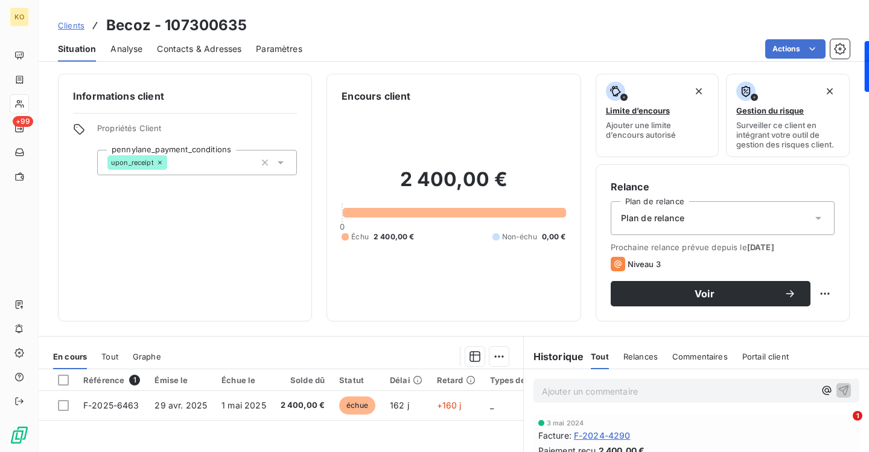
click at [196, 51] on span "Contacts & Adresses" at bounding box center [199, 49] width 85 height 12
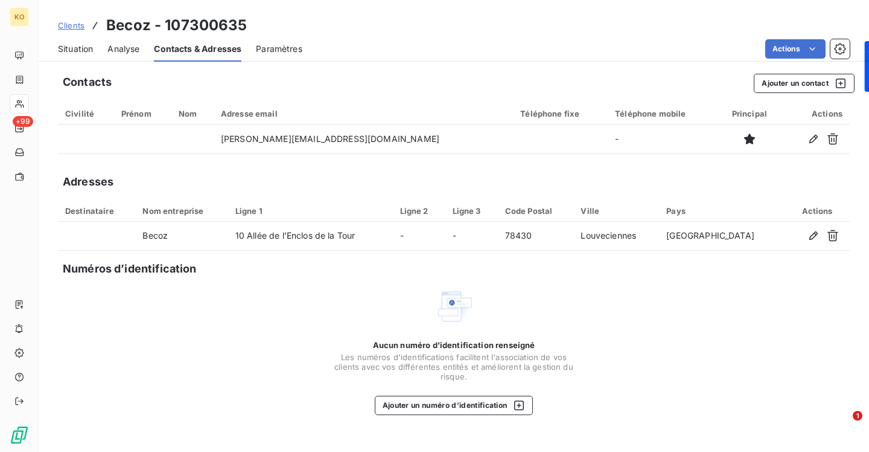
click at [72, 23] on span "Clients" at bounding box center [71, 26] width 27 height 10
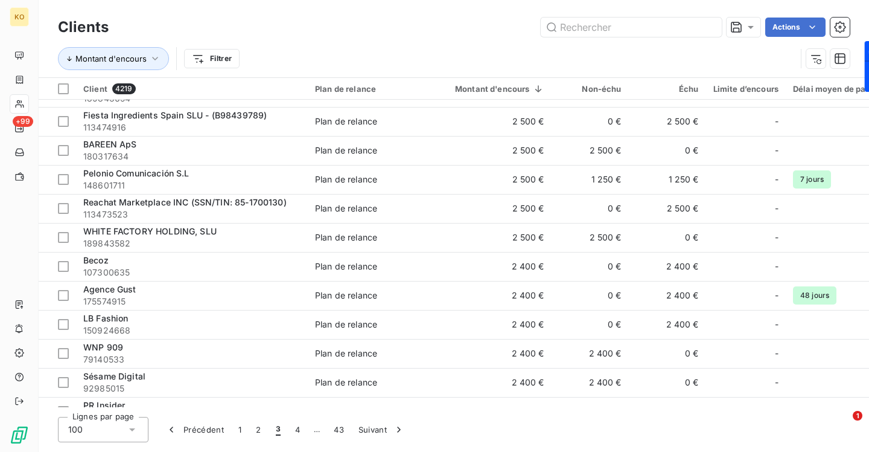
scroll to position [817, 0]
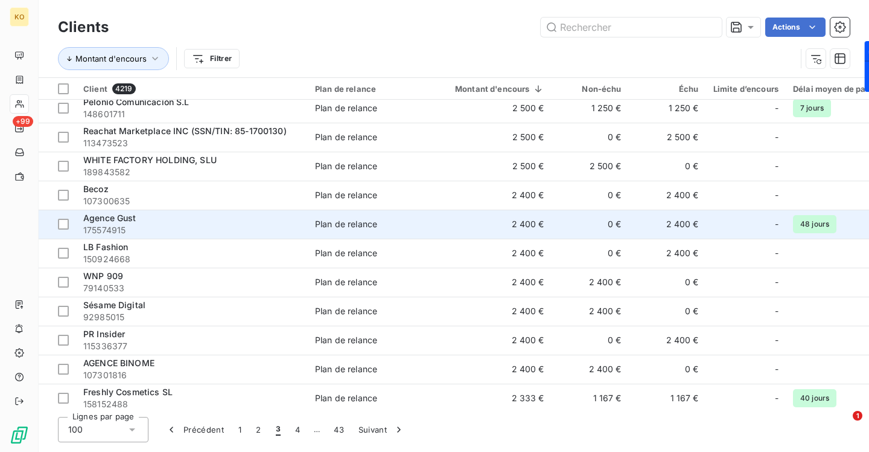
click at [111, 219] on span "Agence Gust" at bounding box center [109, 217] width 53 height 10
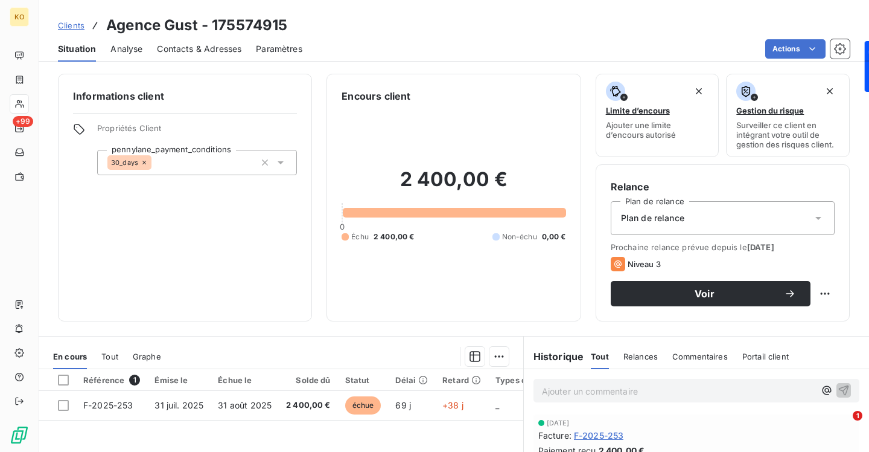
click at [208, 38] on div "Contacts & Adresses" at bounding box center [199, 48] width 85 height 25
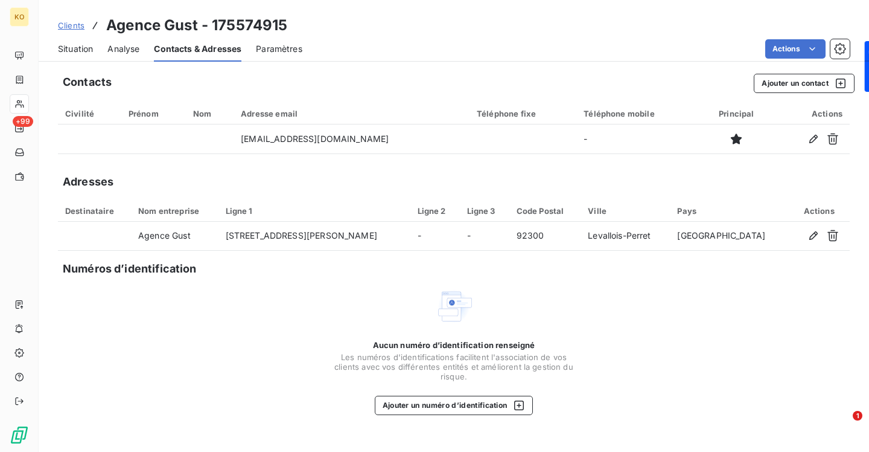
click at [81, 30] on span "Clients" at bounding box center [71, 26] width 27 height 10
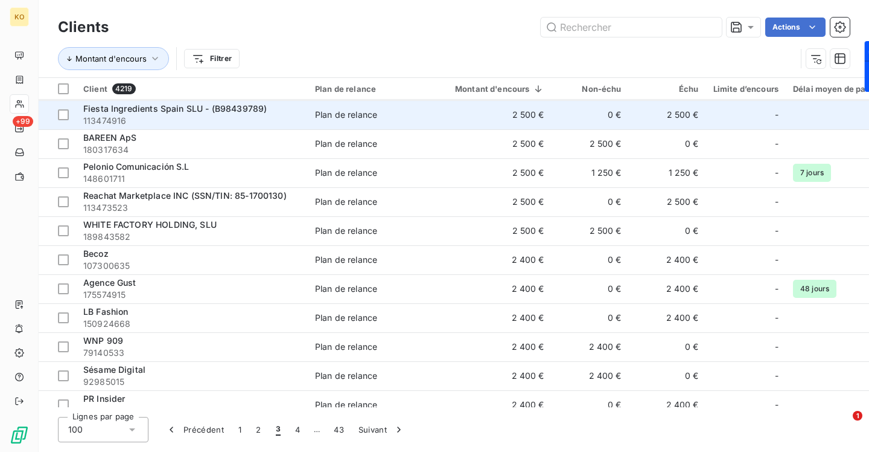
scroll to position [775, 0]
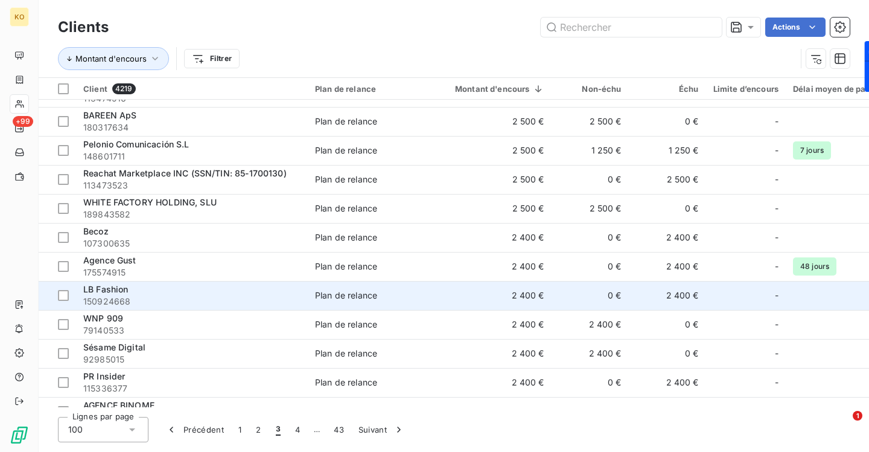
click at [110, 289] on span "LB Fashion" at bounding box center [105, 289] width 45 height 10
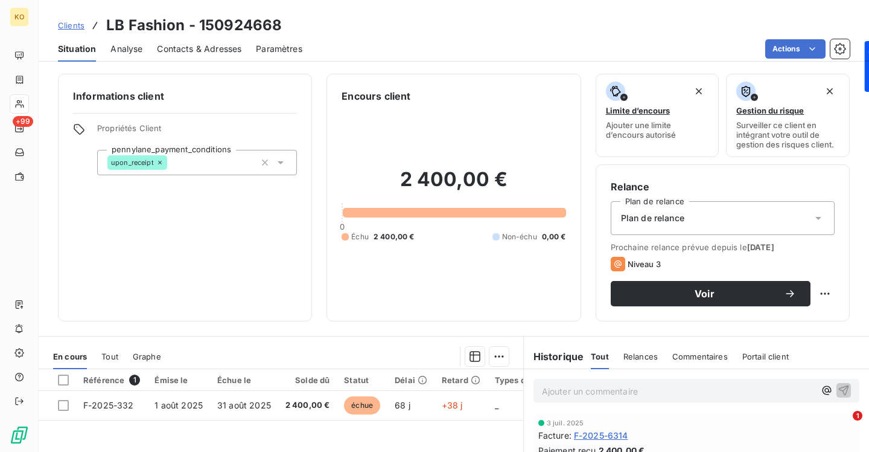
click at [212, 48] on span "Contacts & Adresses" at bounding box center [199, 49] width 85 height 12
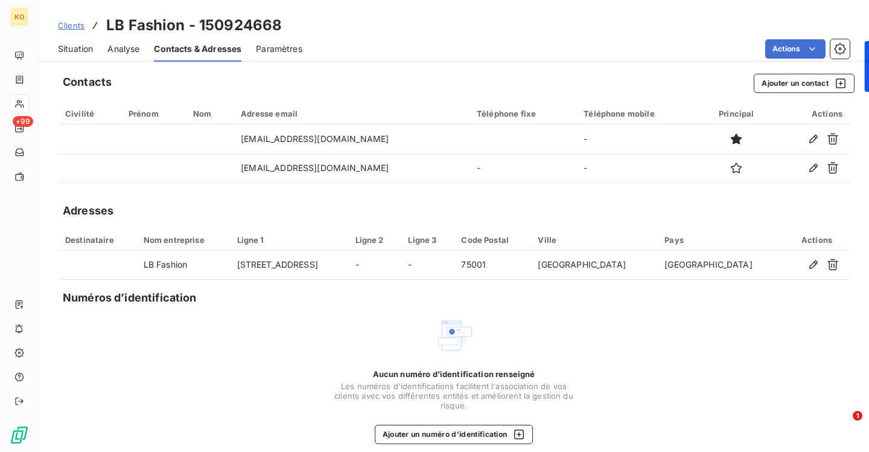
click at [73, 30] on link "Clients" at bounding box center [71, 25] width 27 height 12
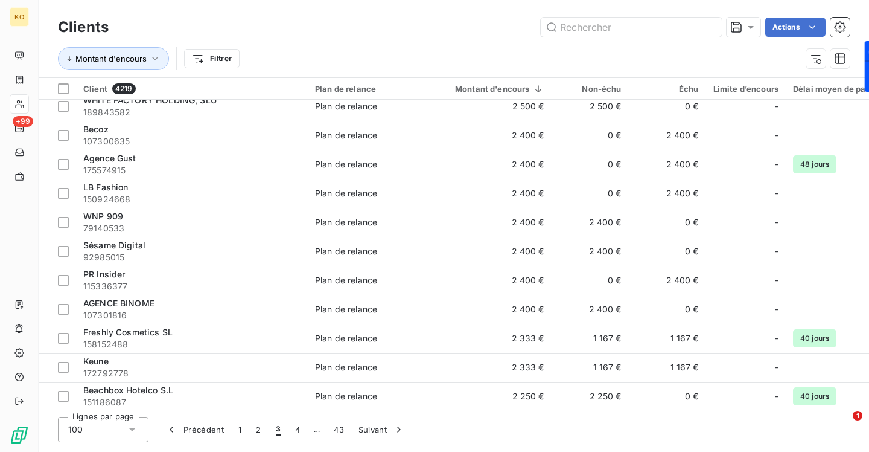
scroll to position [884, 0]
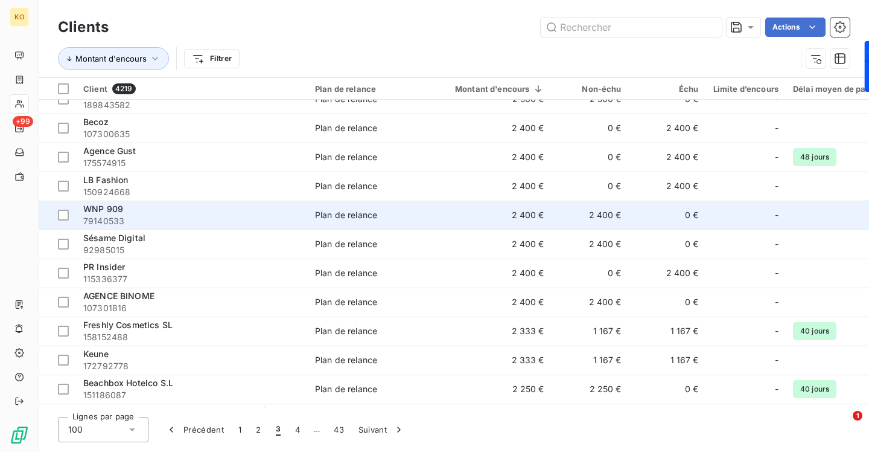
click at [113, 209] on span "WNP 909" at bounding box center [103, 208] width 40 height 10
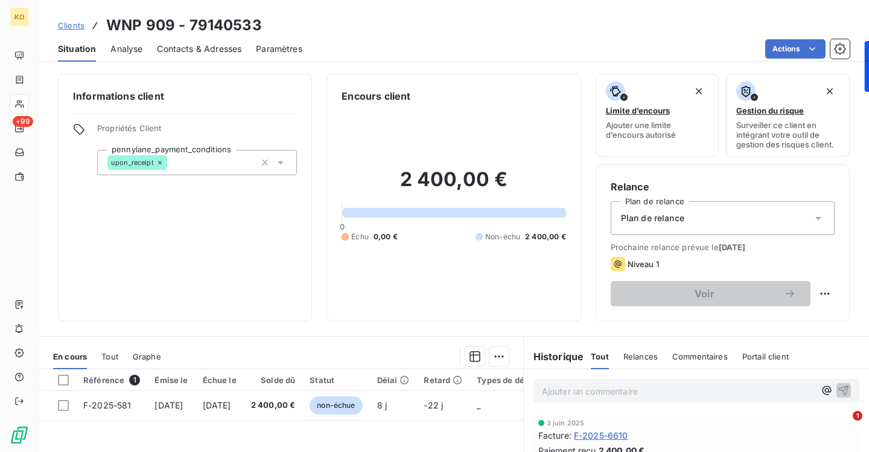
click at [182, 54] on div "Contacts & Adresses" at bounding box center [199, 48] width 85 height 25
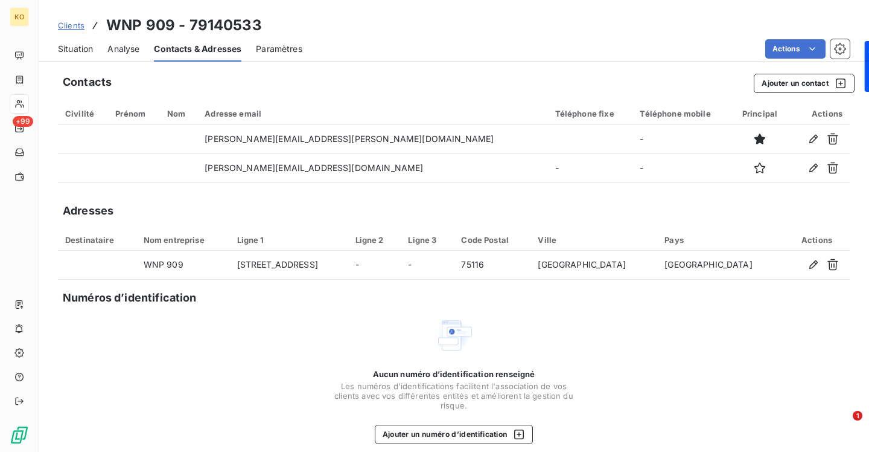
click at [80, 24] on span "Clients" at bounding box center [71, 26] width 27 height 10
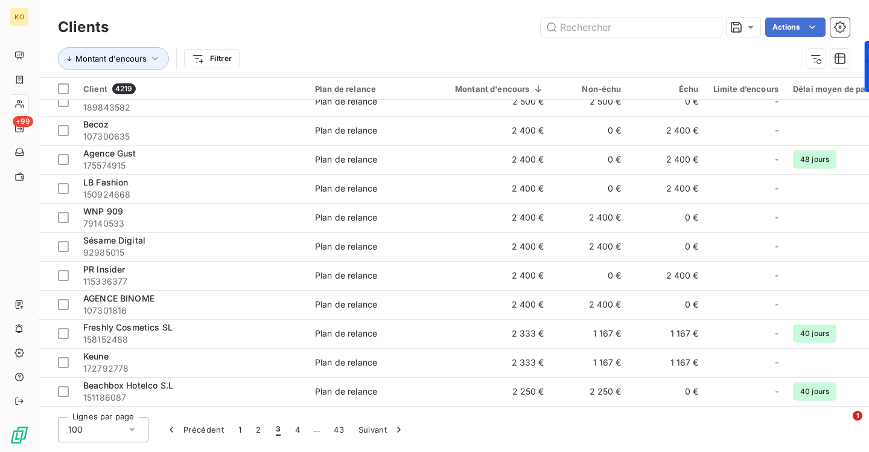
scroll to position [886, 0]
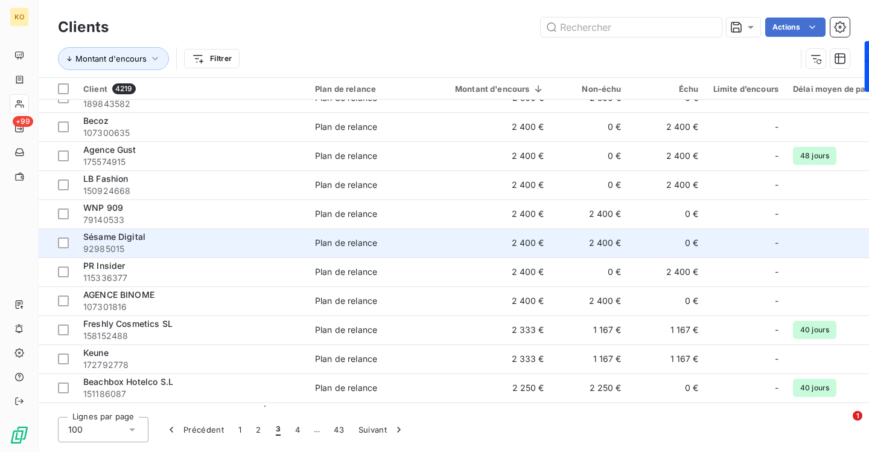
click at [133, 238] on span "Sésame Digital" at bounding box center [114, 236] width 62 height 10
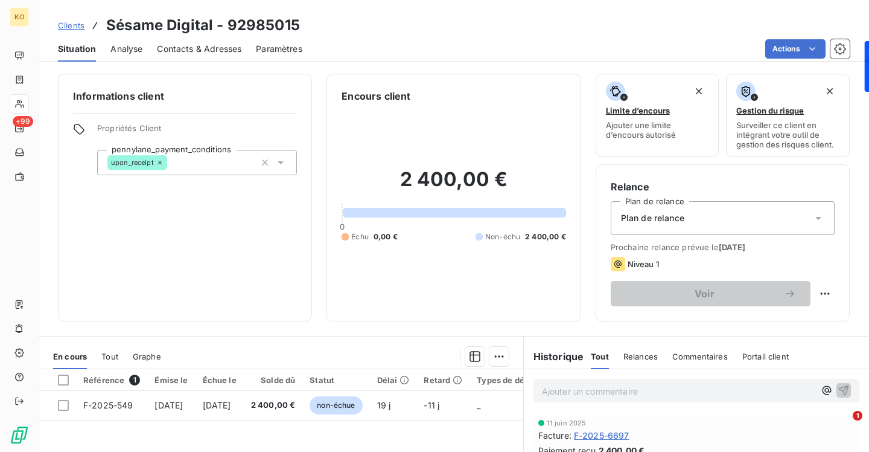
click at [217, 46] on span "Contacts & Adresses" at bounding box center [199, 49] width 85 height 12
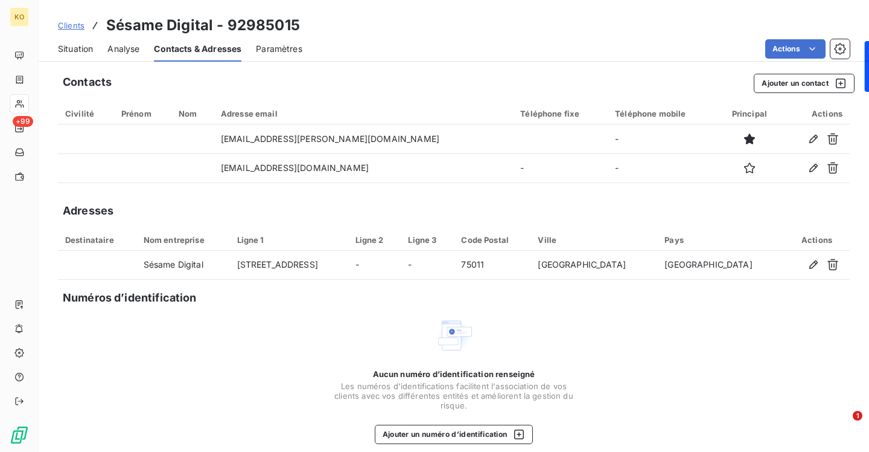
click at [65, 25] on span "Clients" at bounding box center [71, 26] width 27 height 10
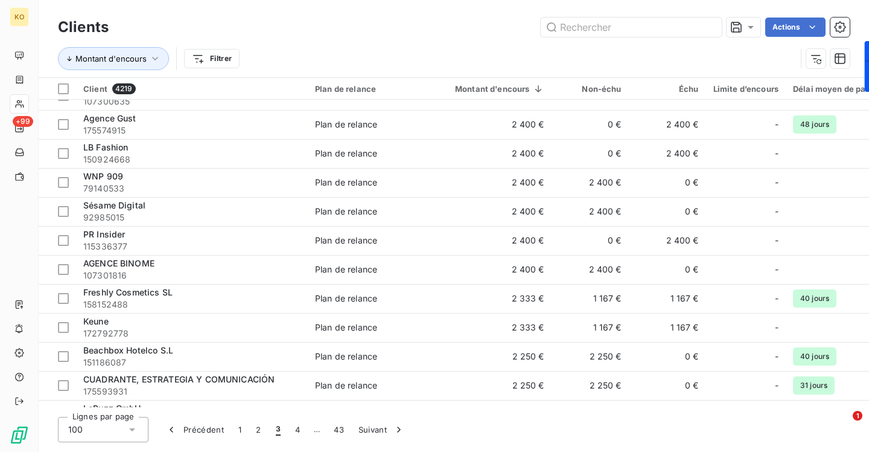
scroll to position [921, 0]
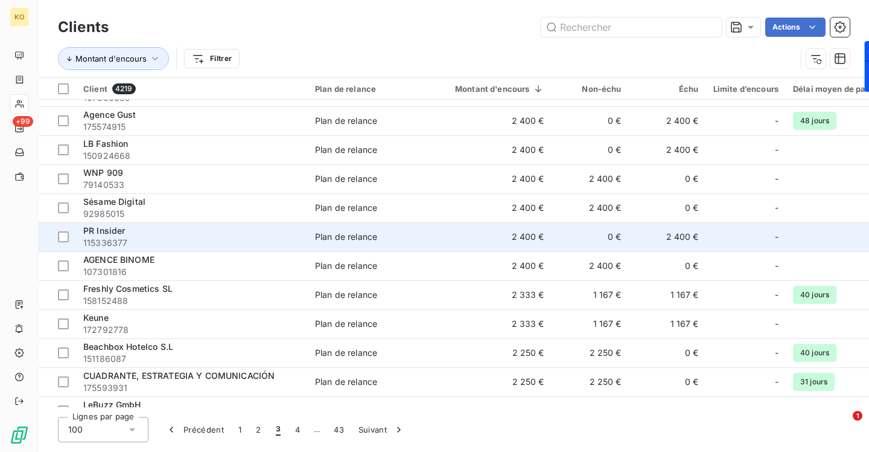
click at [109, 232] on span "PR Insider" at bounding box center [104, 230] width 42 height 10
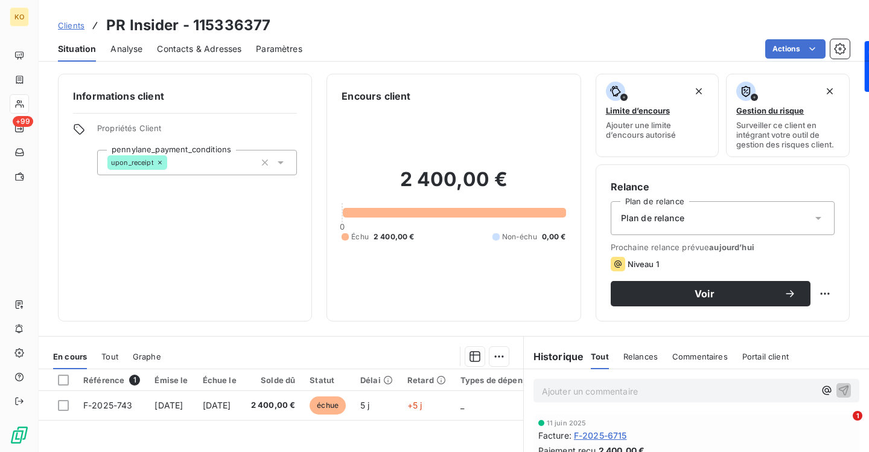
click at [191, 46] on span "Contacts & Adresses" at bounding box center [199, 49] width 85 height 12
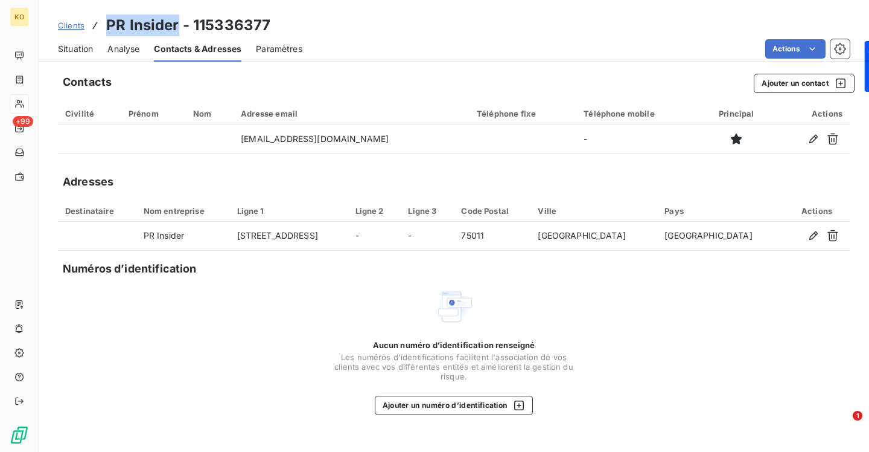
drag, startPoint x: 177, startPoint y: 24, endPoint x: 109, endPoint y: 26, distance: 68.3
click at [109, 26] on h3 "PR Insider - 115336377" at bounding box center [188, 25] width 164 height 22
drag, startPoint x: 75, startPoint y: 27, endPoint x: 100, endPoint y: 28, distance: 24.2
click at [75, 27] on span "Clients" at bounding box center [71, 26] width 27 height 10
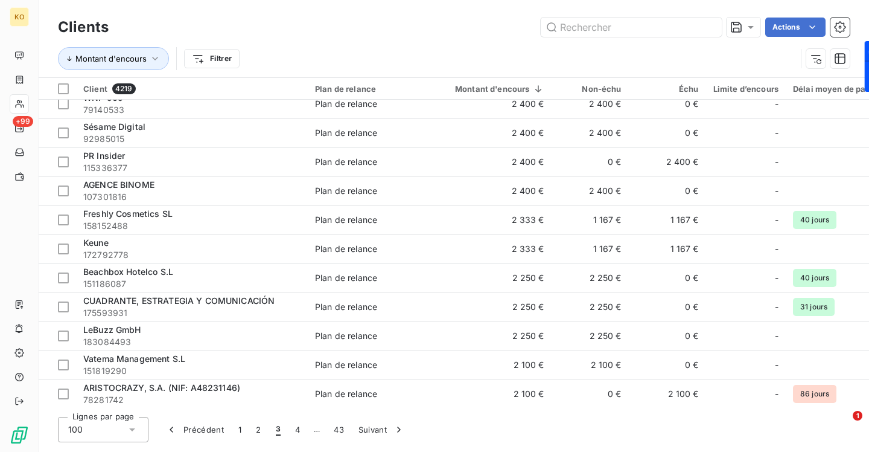
scroll to position [997, 0]
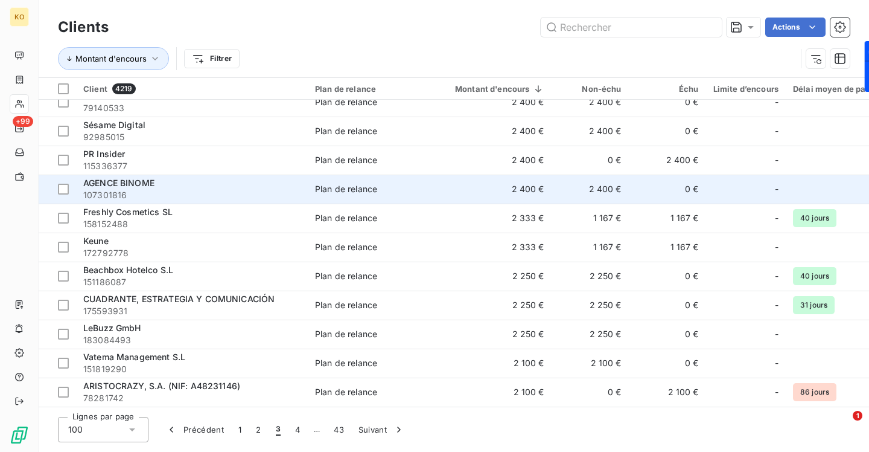
click at [129, 183] on span "AGENCE BINOME" at bounding box center [118, 182] width 71 height 10
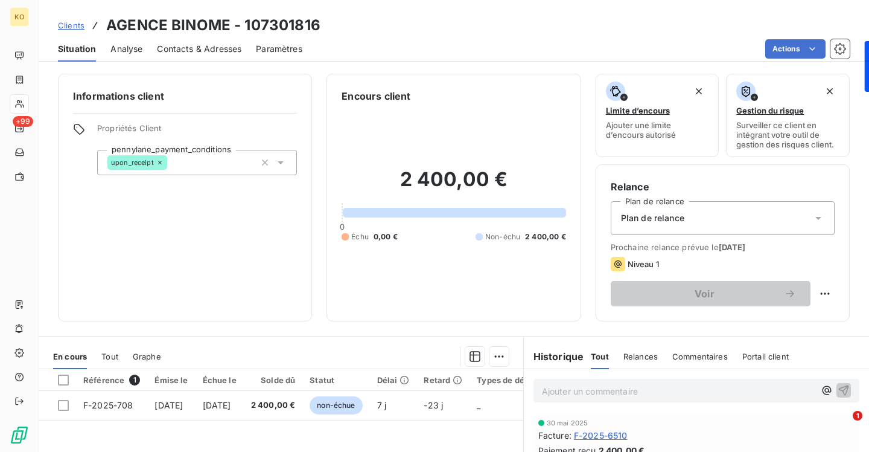
click at [209, 49] on span "Contacts & Adresses" at bounding box center [199, 49] width 85 height 12
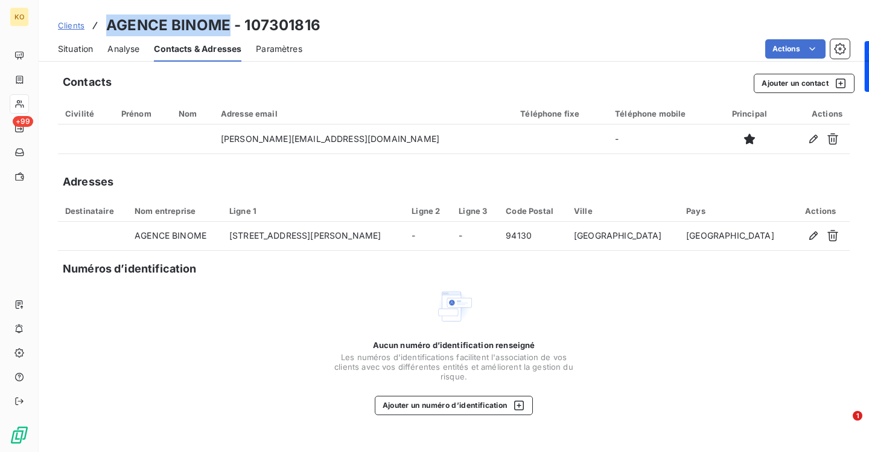
drag, startPoint x: 227, startPoint y: 24, endPoint x: 109, endPoint y: 28, distance: 117.8
click at [109, 28] on h3 "AGENCE BINOME - 107301816" at bounding box center [213, 25] width 214 height 22
click at [74, 24] on span "Clients" at bounding box center [71, 26] width 27 height 10
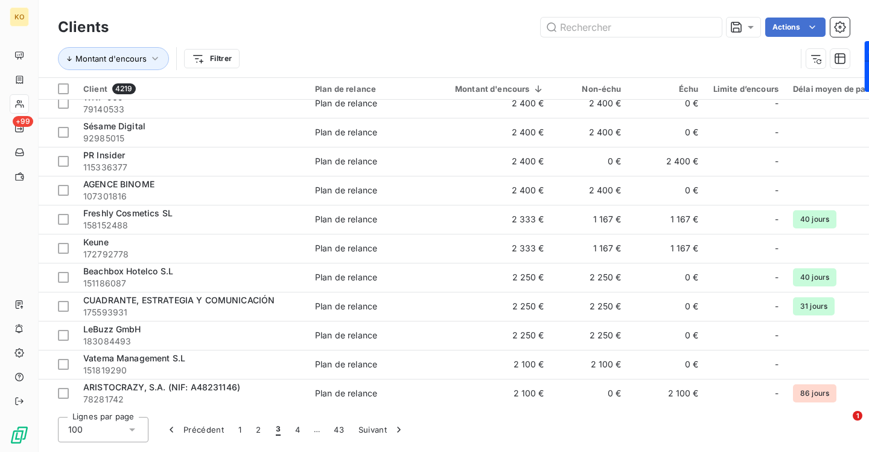
scroll to position [1009, 0]
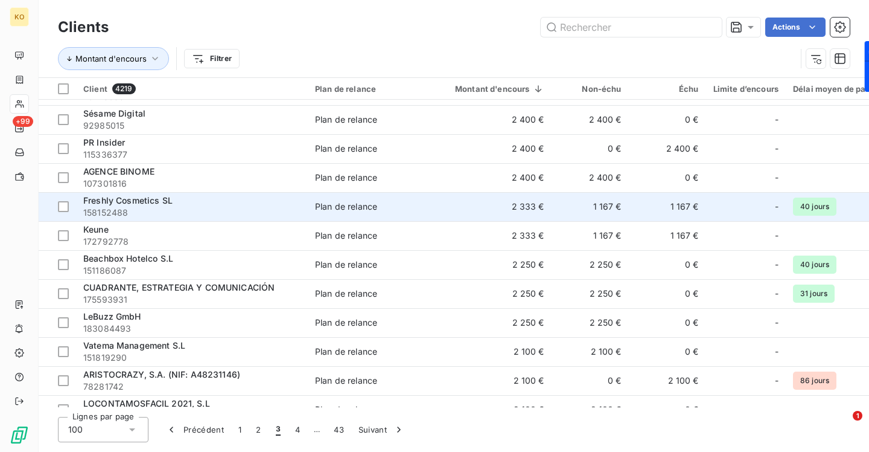
click at [149, 203] on span "Freshly Cosmetics SL" at bounding box center [127, 200] width 89 height 10
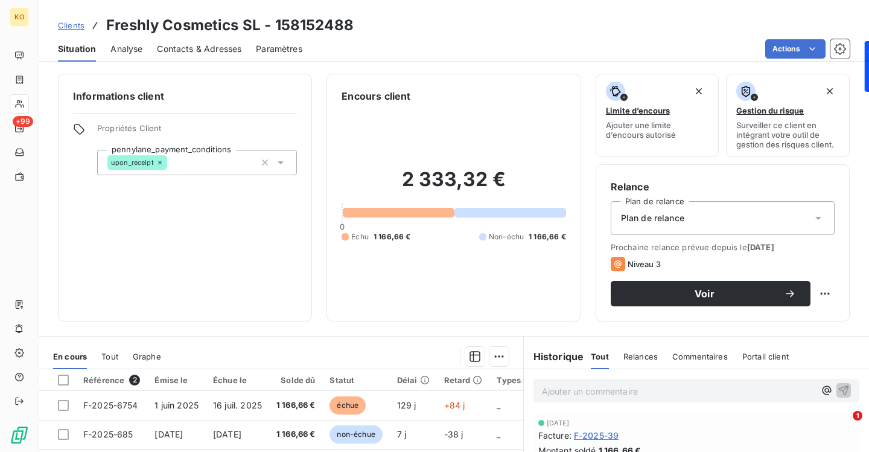
drag, startPoint x: 213, startPoint y: 41, endPoint x: 218, endPoint y: 48, distance: 8.2
click at [214, 42] on div "Contacts & Adresses" at bounding box center [199, 48] width 85 height 25
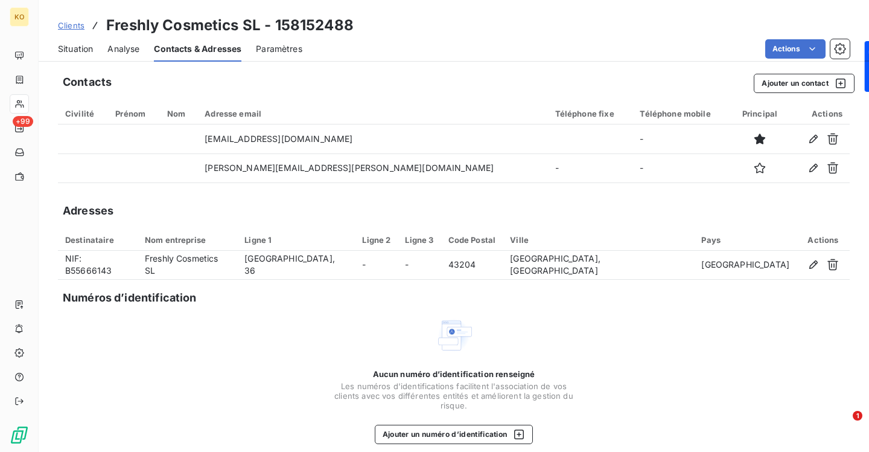
click at [65, 23] on span "Clients" at bounding box center [71, 26] width 27 height 10
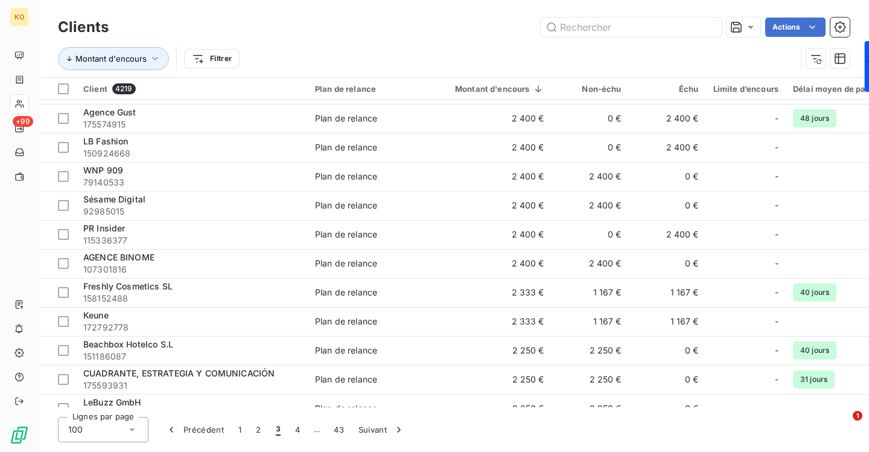
scroll to position [939, 0]
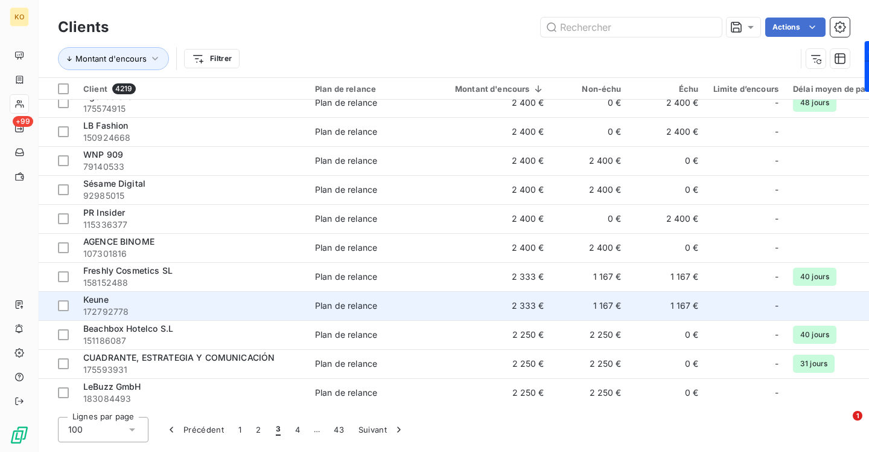
click at [90, 302] on span "Keune" at bounding box center [95, 299] width 25 height 10
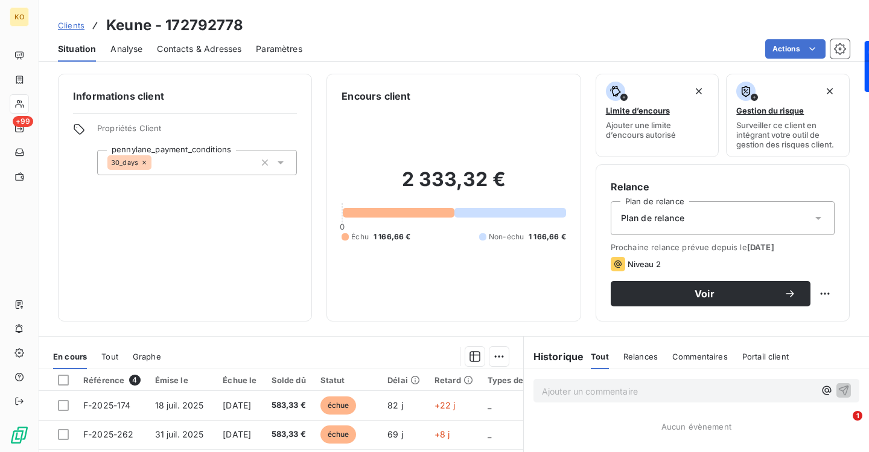
drag, startPoint x: 220, startPoint y: 45, endPoint x: 228, endPoint y: 57, distance: 14.9
click at [220, 46] on span "Contacts & Adresses" at bounding box center [199, 49] width 85 height 12
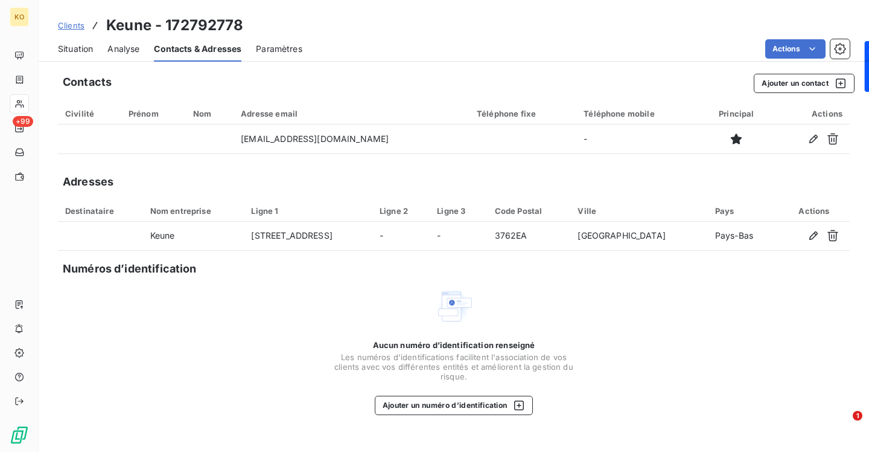
click at [75, 26] on span "Clients" at bounding box center [71, 26] width 27 height 10
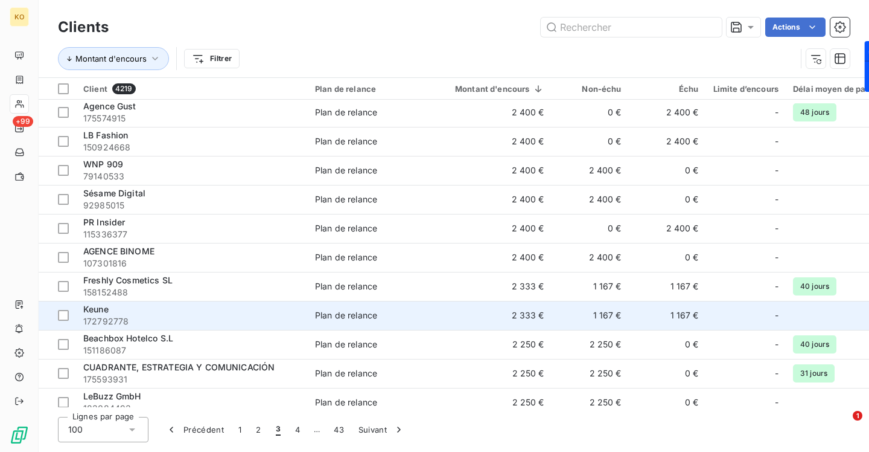
scroll to position [1045, 0]
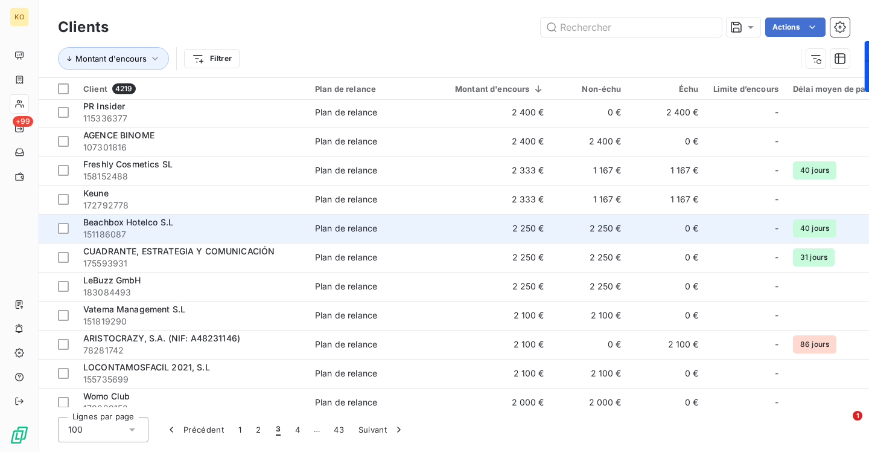
click at [123, 217] on span "Beachbox Hotelco S.L" at bounding box center [128, 222] width 90 height 10
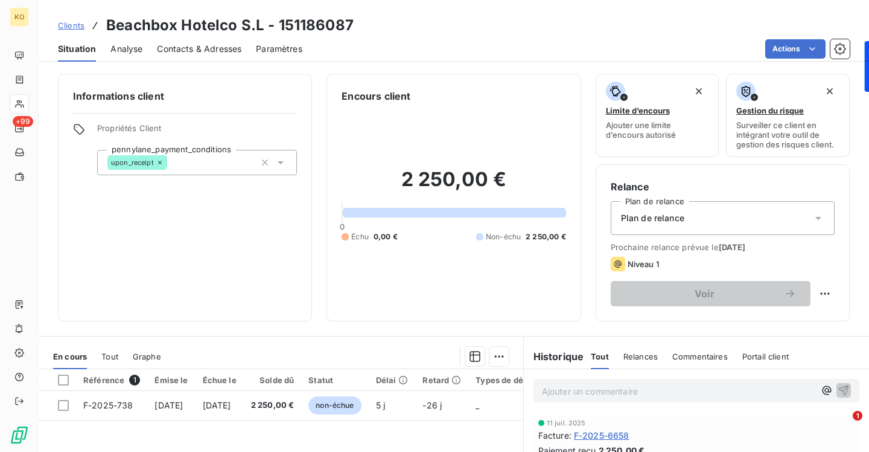
click at [198, 46] on span "Contacts & Adresses" at bounding box center [199, 49] width 85 height 12
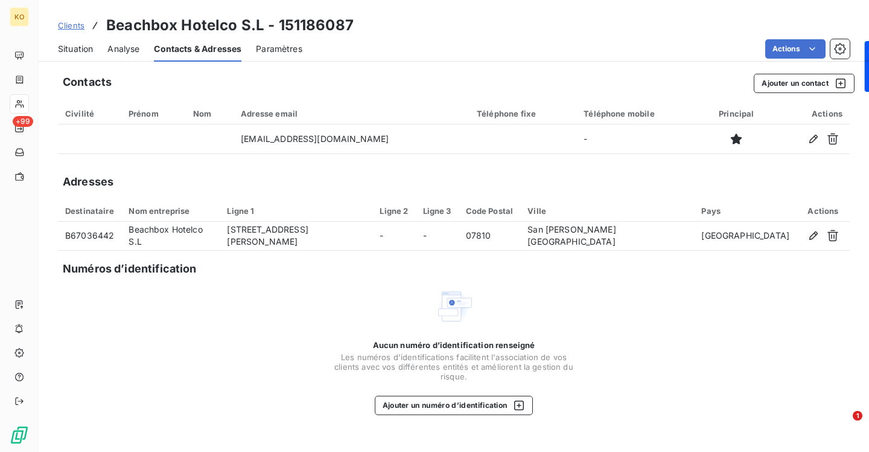
click at [69, 25] on span "Clients" at bounding box center [71, 26] width 27 height 10
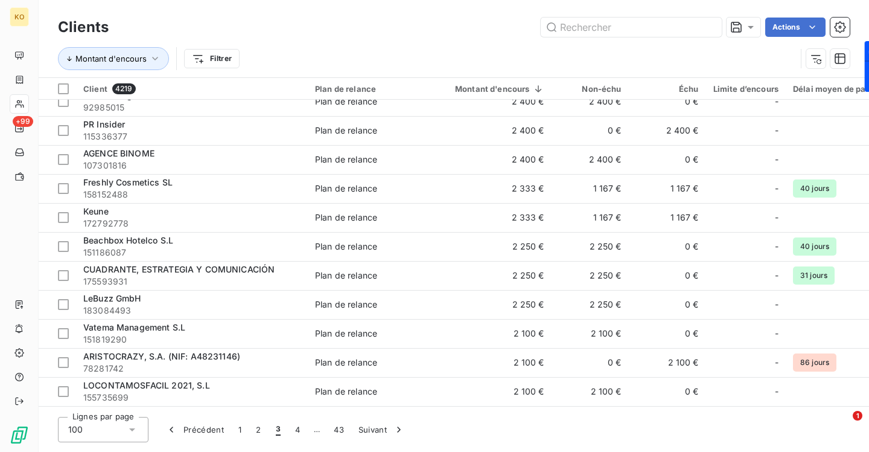
scroll to position [1040, 0]
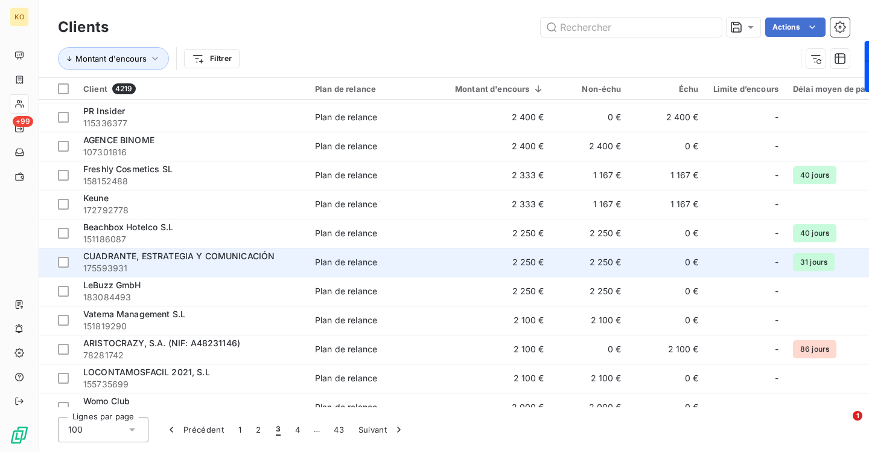
click at [165, 256] on span "CUADRANTE, ESTRATEGIA Y COMUNICACIÓN" at bounding box center [178, 256] width 191 height 10
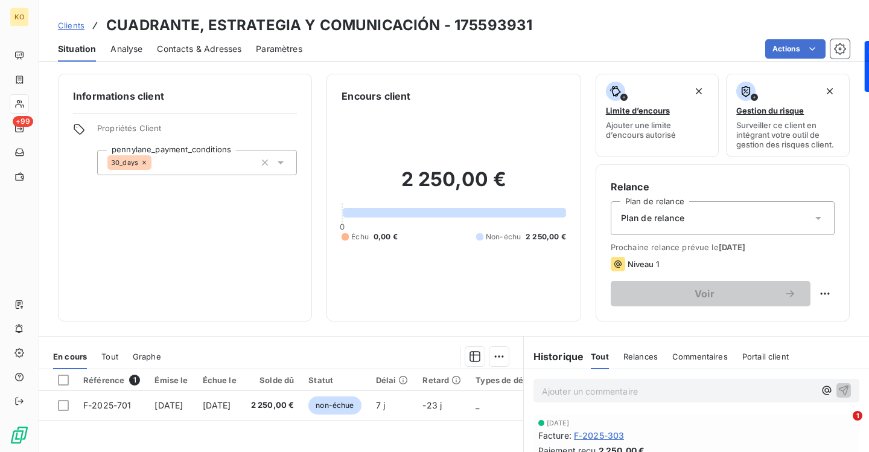
drag, startPoint x: 224, startPoint y: 47, endPoint x: 226, endPoint y: 57, distance: 10.0
click at [224, 46] on span "Contacts & Adresses" at bounding box center [199, 49] width 85 height 12
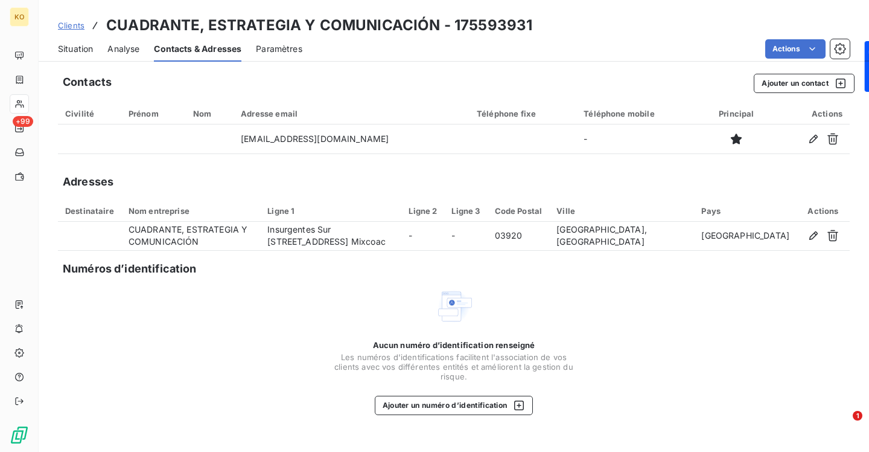
click at [76, 28] on span "Clients" at bounding box center [71, 26] width 27 height 10
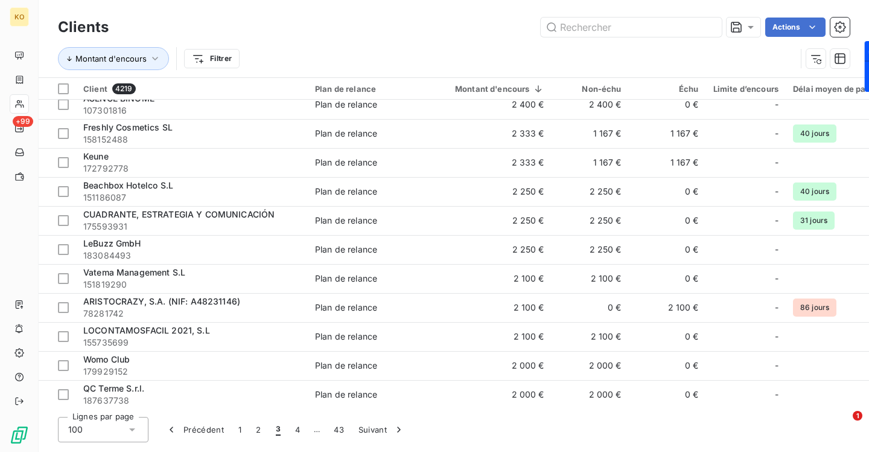
scroll to position [1097, 0]
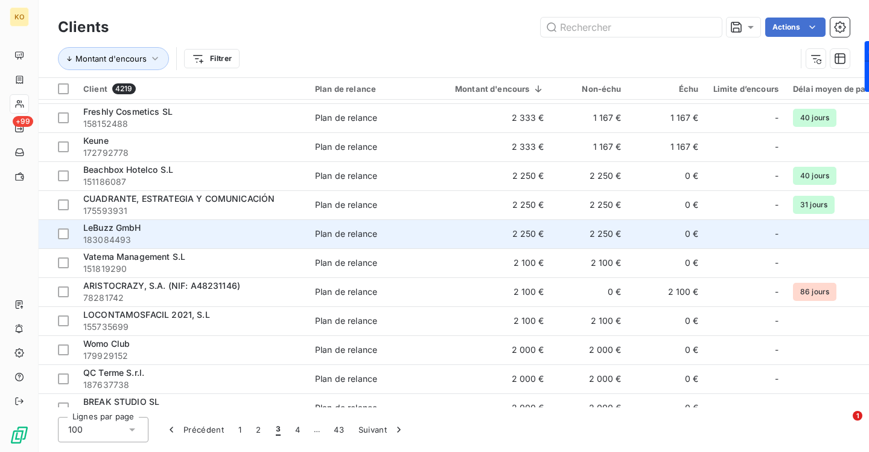
click at [129, 224] on span "LeBuzz GmbH" at bounding box center [112, 227] width 58 height 10
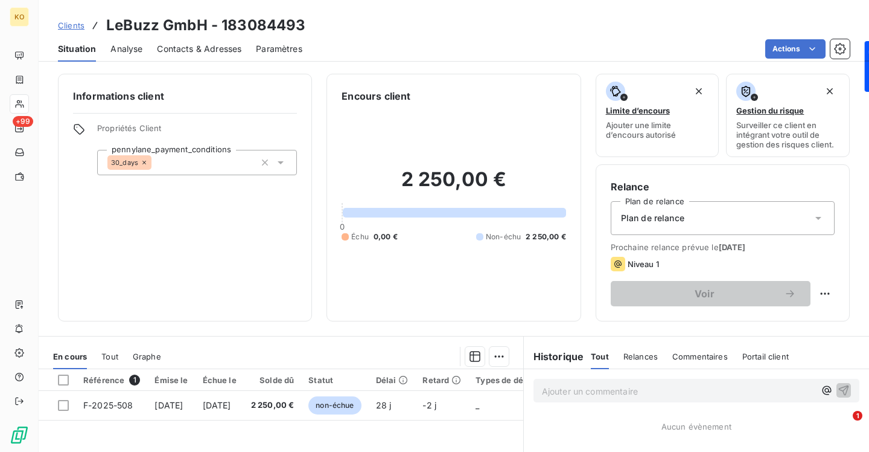
click at [202, 44] on span "Contacts & Adresses" at bounding box center [199, 49] width 85 height 12
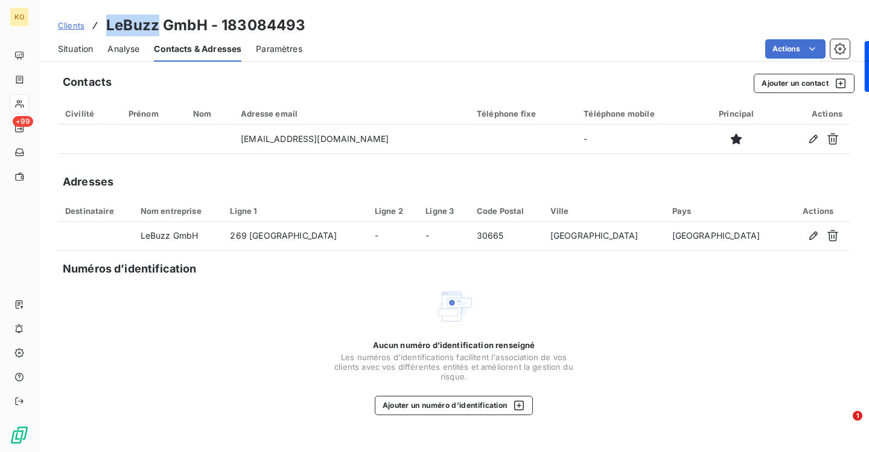
drag, startPoint x: 159, startPoint y: 25, endPoint x: 106, endPoint y: 26, distance: 53.7
click at [106, 26] on h3 "LeBuzz GmbH - 183084493" at bounding box center [205, 25] width 199 height 22
click at [785, 83] on button "Ajouter un contact" at bounding box center [804, 83] width 101 height 19
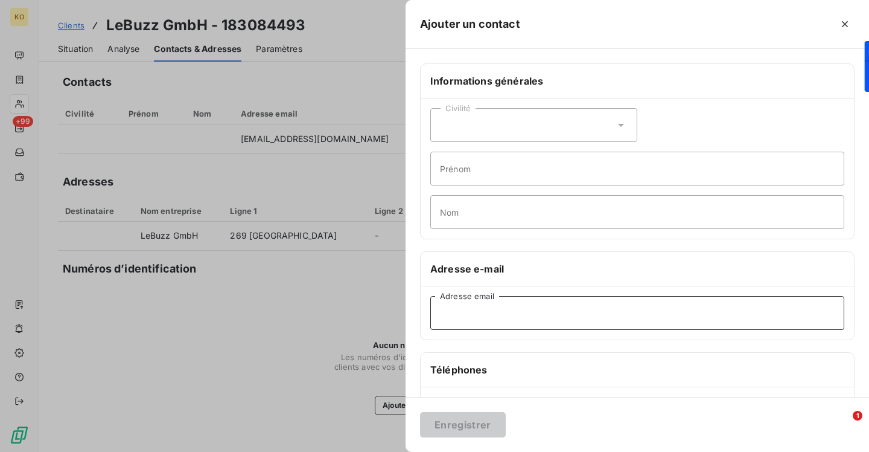
click at [561, 313] on input "Adresse email" at bounding box center [637, 313] width 414 height 34
paste input "[EMAIL_ADDRESS][DOMAIN_NAME]"
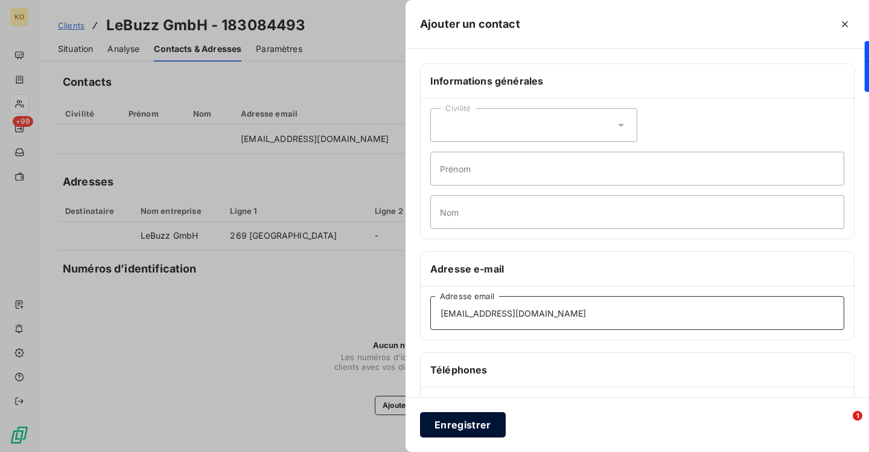
type input "[EMAIL_ADDRESS][DOMAIN_NAME]"
click at [470, 421] on button "Enregistrer" at bounding box center [463, 424] width 86 height 25
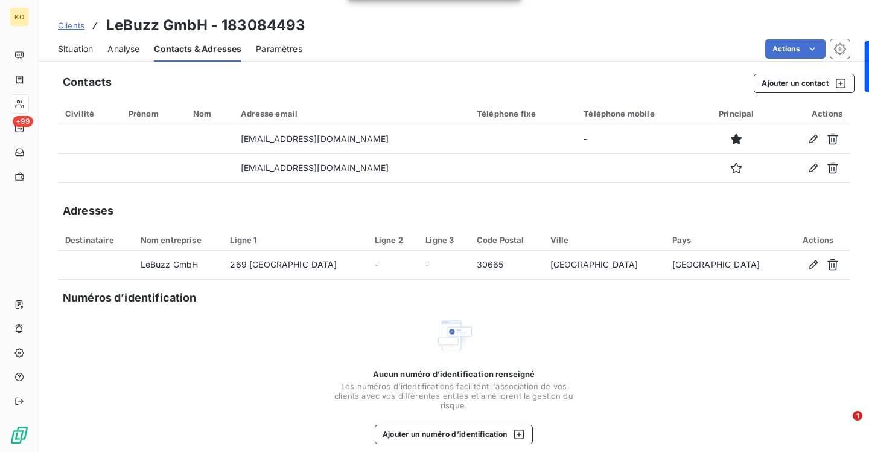
click at [73, 22] on span "Clients" at bounding box center [71, 26] width 27 height 10
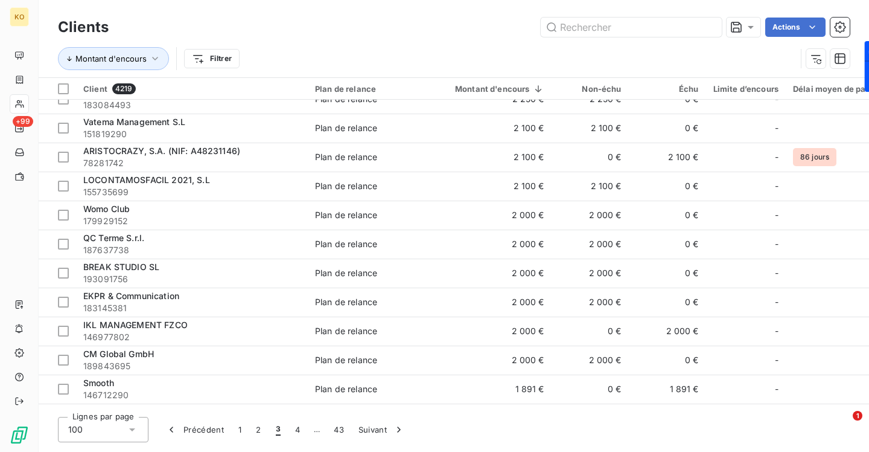
scroll to position [1244, 0]
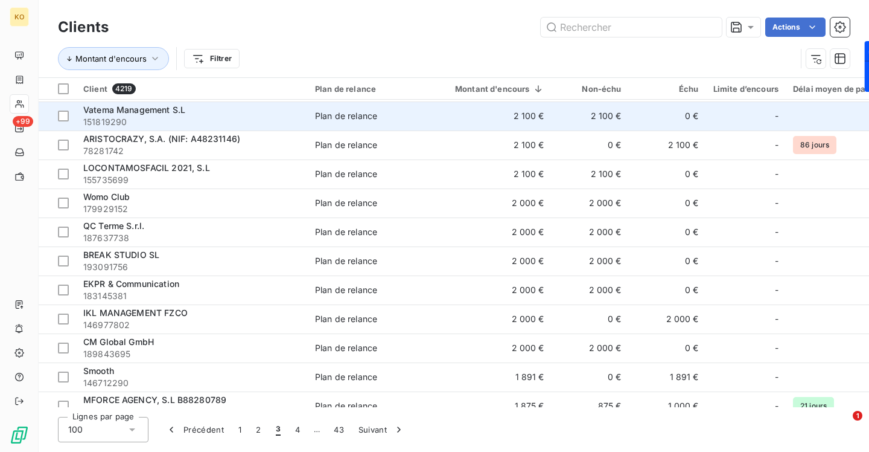
click at [142, 109] on span "Vatema Management S.L" at bounding box center [134, 109] width 102 height 10
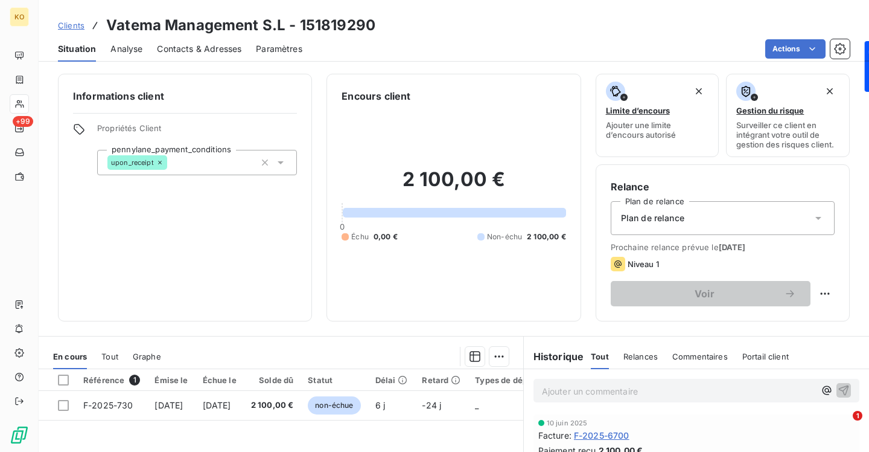
click at [223, 51] on span "Contacts & Adresses" at bounding box center [199, 49] width 85 height 12
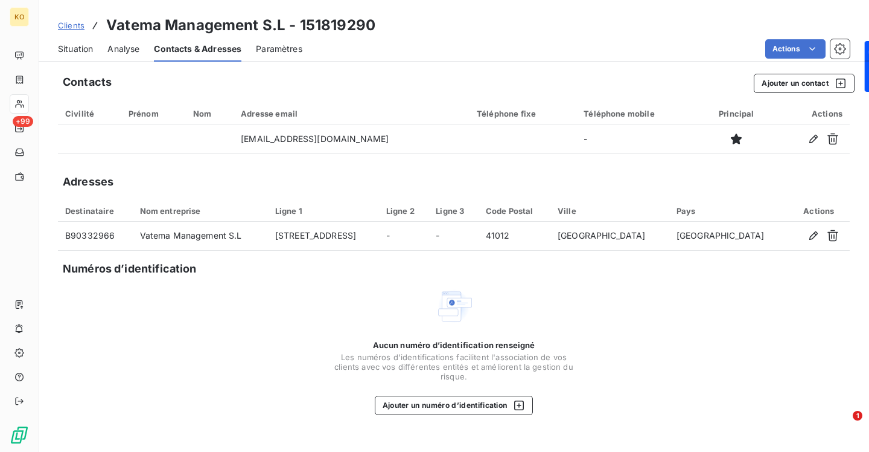
click at [74, 23] on span "Clients" at bounding box center [71, 26] width 27 height 10
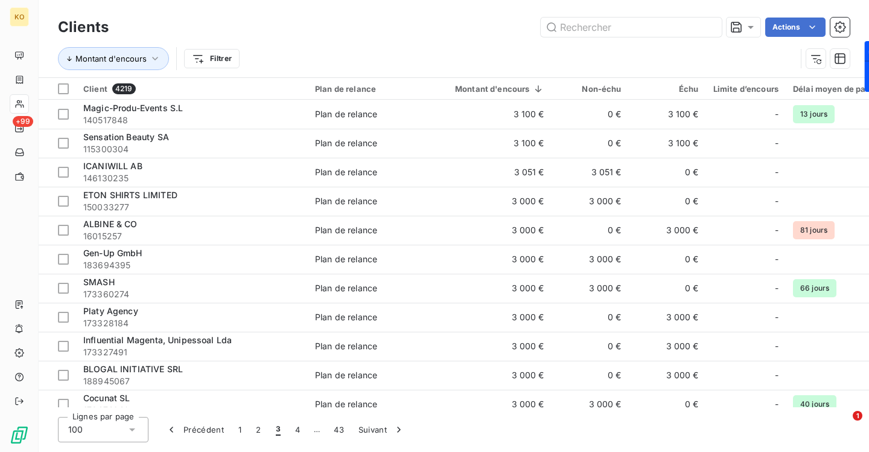
scroll to position [1114, 0]
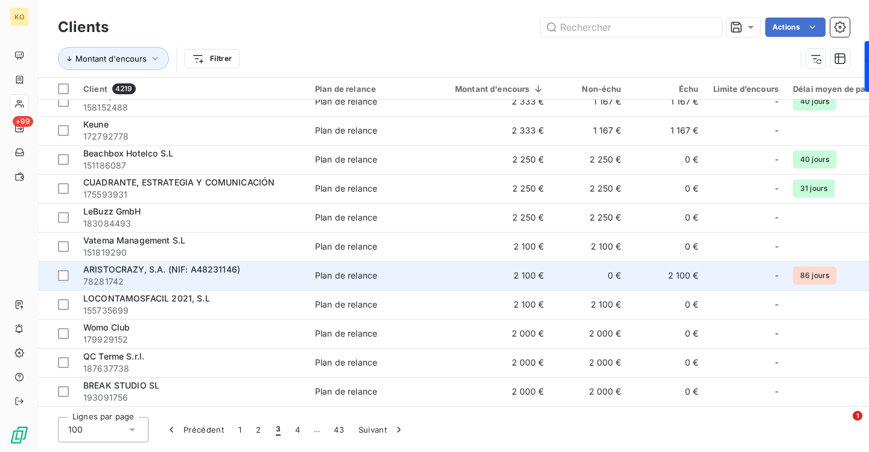
click at [202, 278] on span "78281742" at bounding box center [191, 281] width 217 height 12
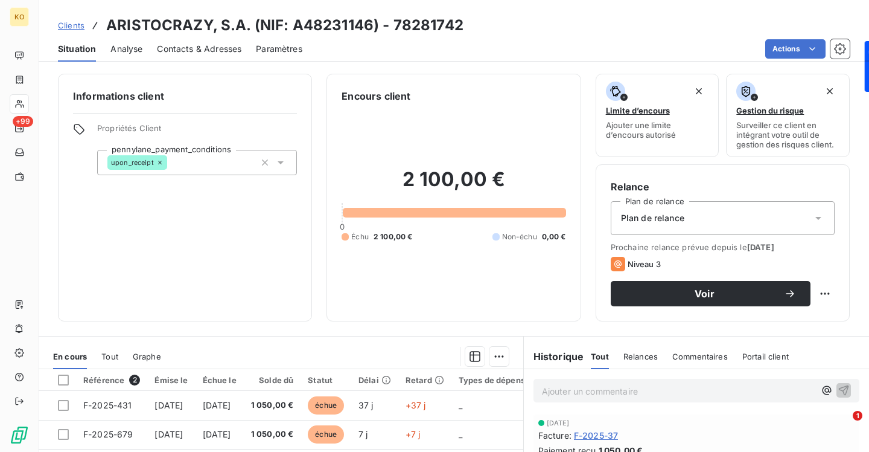
click at [222, 62] on div "Clients ARISTOCRAZY, S.A. (NIF: A48231146) - 78281742 Situation Analyse Contact…" at bounding box center [454, 226] width 831 height 452
click at [222, 51] on span "Contacts & Adresses" at bounding box center [199, 49] width 85 height 12
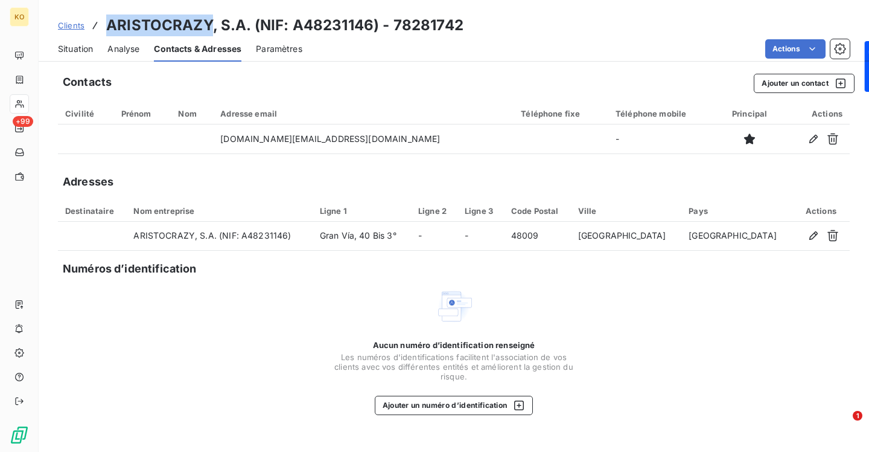
drag, startPoint x: 209, startPoint y: 28, endPoint x: 110, endPoint y: 31, distance: 99.6
click at [110, 31] on h3 "ARISTOCRAZY, S.A. (NIF: A48231146) - 78281742" at bounding box center [284, 25] width 357 height 22
click at [72, 27] on span "Clients" at bounding box center [71, 26] width 27 height 10
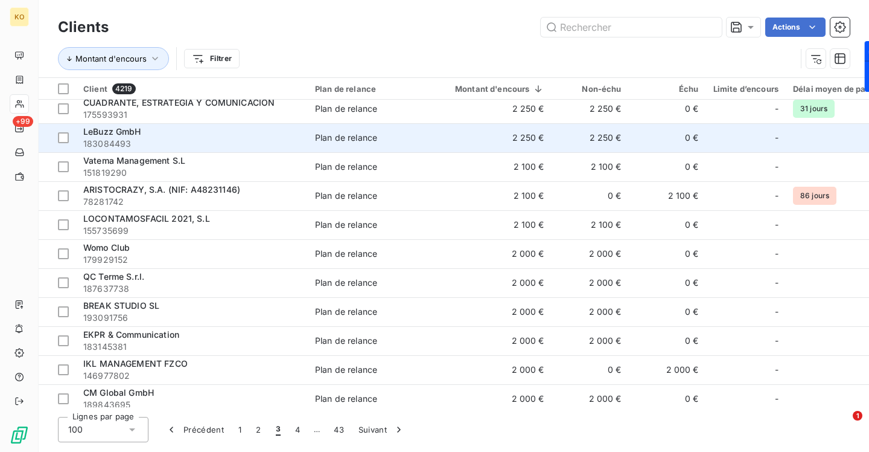
scroll to position [1189, 0]
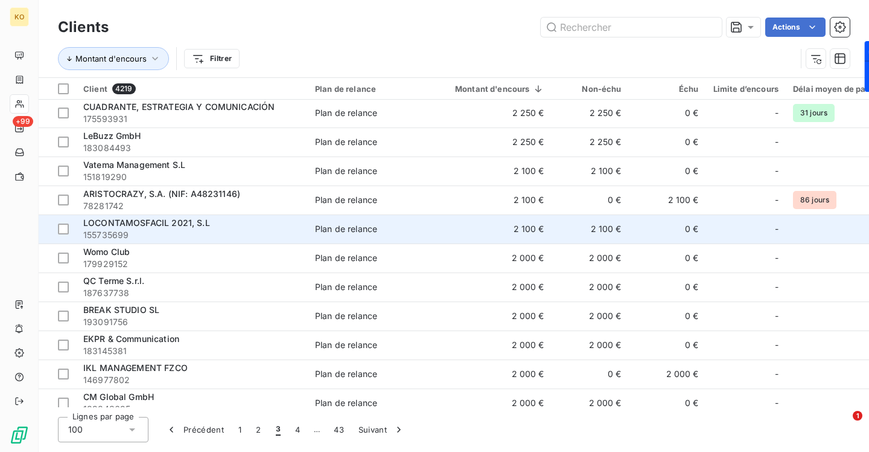
click at [138, 225] on span "LOCONTAMOSFACIL 2021, S.L" at bounding box center [146, 222] width 127 height 10
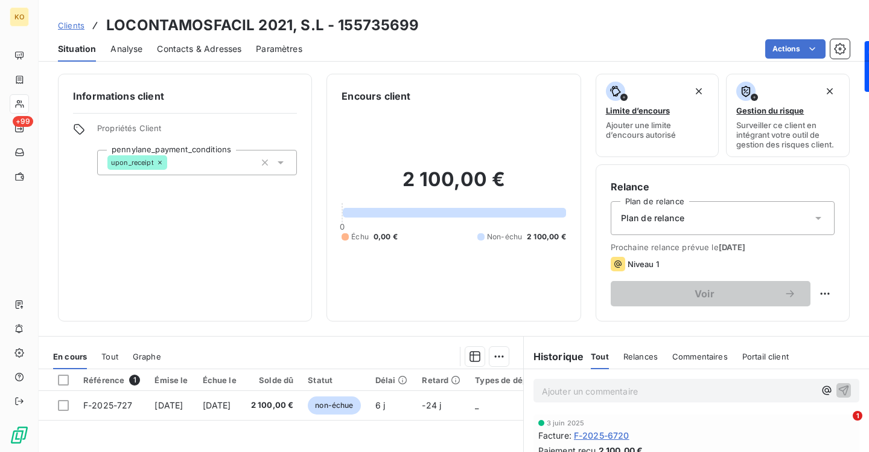
click at [182, 47] on span "Contacts & Adresses" at bounding box center [199, 49] width 85 height 12
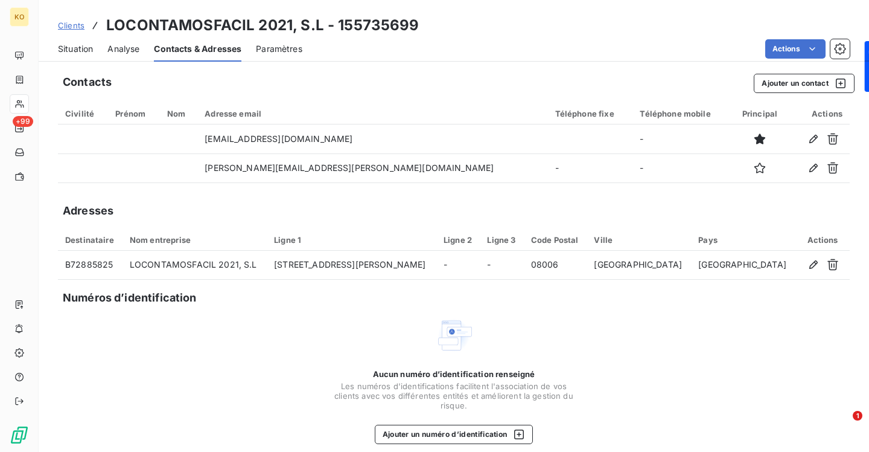
click at [75, 23] on span "Clients" at bounding box center [71, 26] width 27 height 10
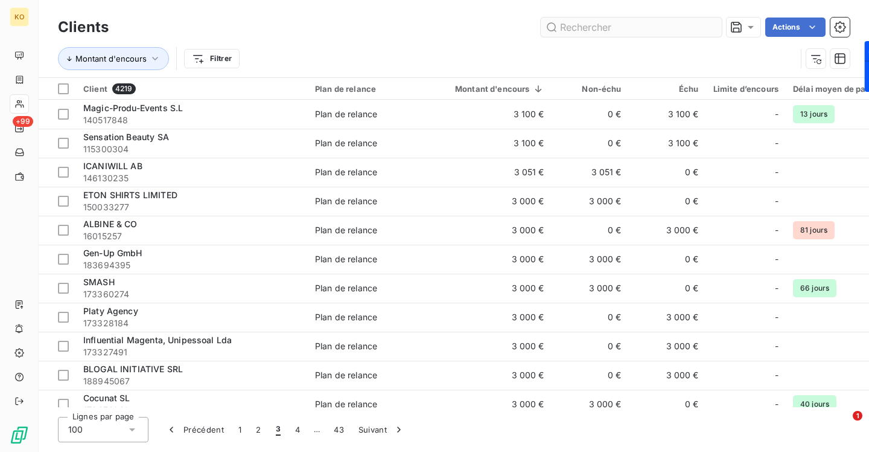
scroll to position [1114, 0]
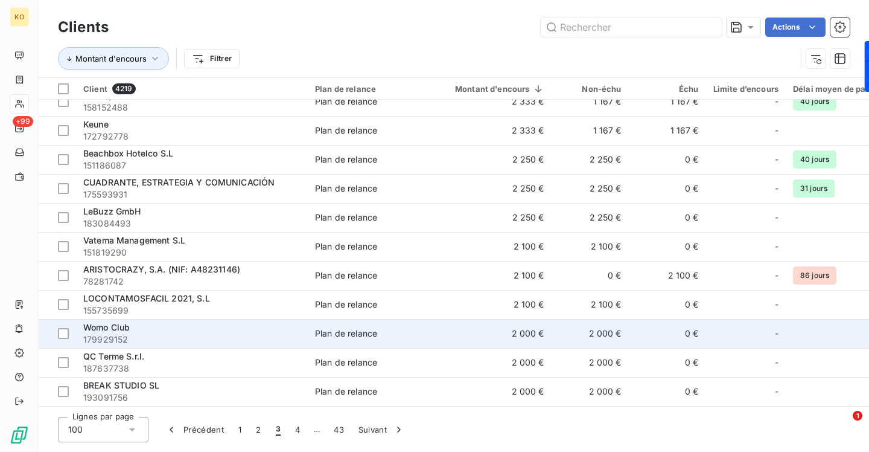
click at [120, 331] on span "Womo Club" at bounding box center [106, 327] width 46 height 10
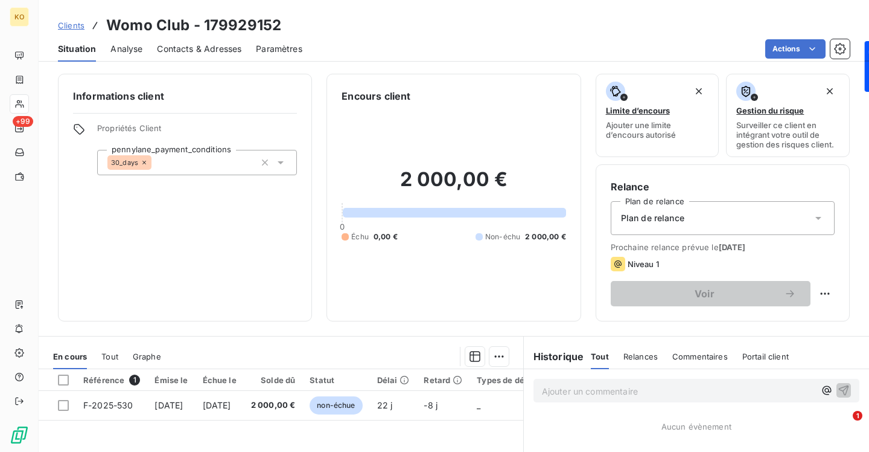
drag, startPoint x: 235, startPoint y: 50, endPoint x: 255, endPoint y: 50, distance: 20.5
click at [234, 50] on span "Contacts & Adresses" at bounding box center [199, 49] width 85 height 12
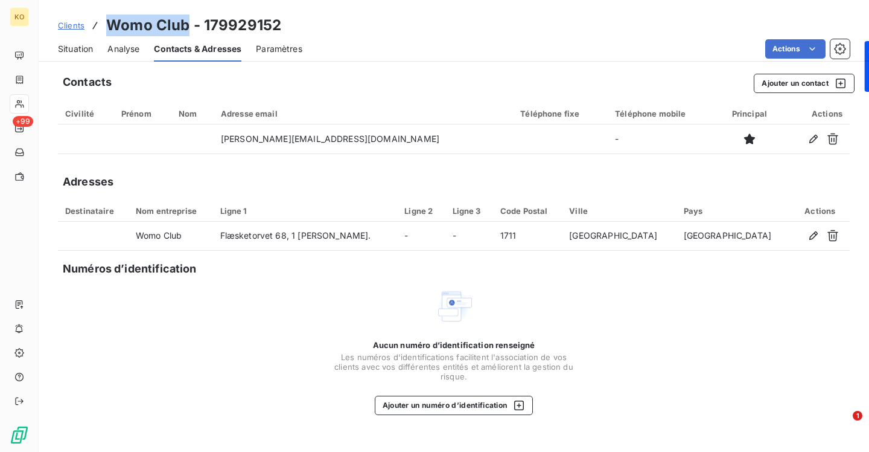
drag, startPoint x: 186, startPoint y: 27, endPoint x: 110, endPoint y: 22, distance: 76.3
click at [110, 22] on h3 "Womo Club - 179929152" at bounding box center [193, 25] width 175 height 22
click at [77, 25] on span "Clients" at bounding box center [71, 26] width 27 height 10
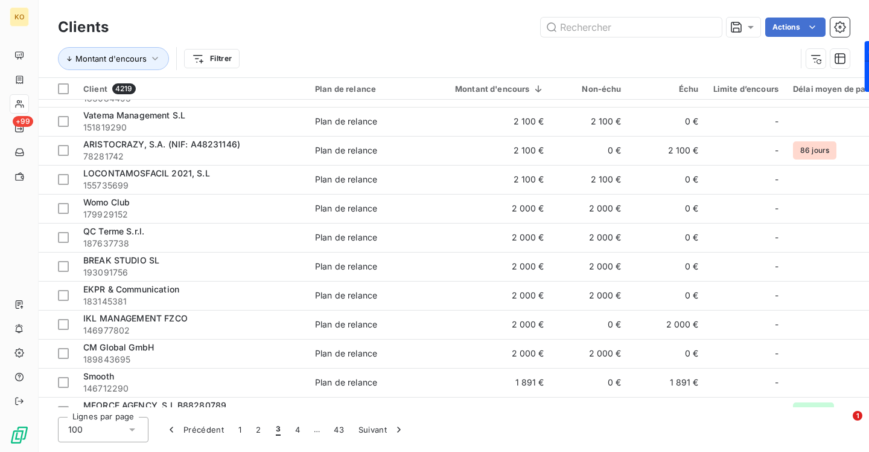
scroll to position [1243, 0]
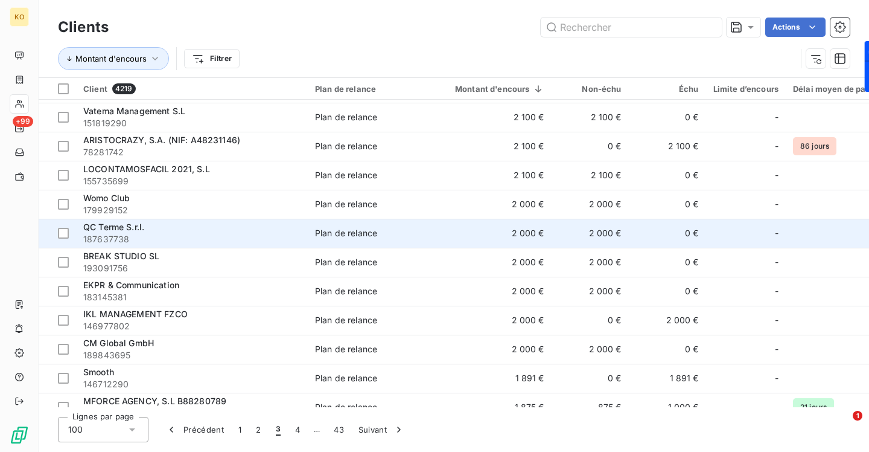
click at [112, 222] on span "QC Terme S.r.l." at bounding box center [113, 227] width 61 height 10
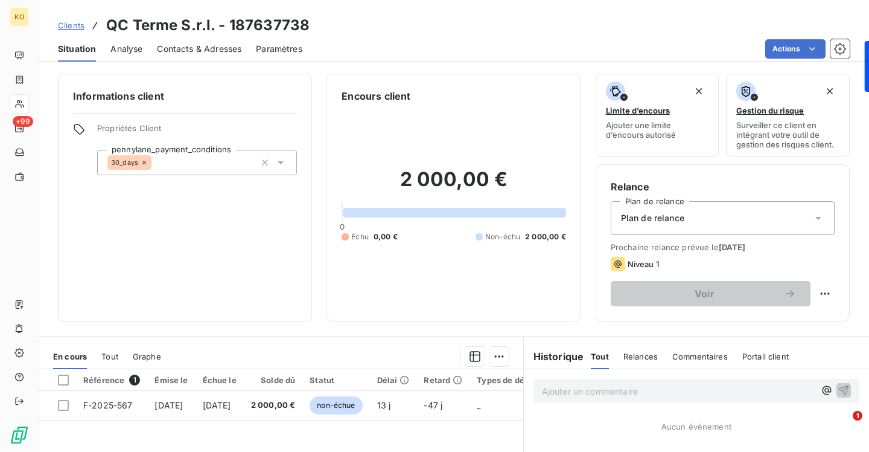
drag, startPoint x: 212, startPoint y: 47, endPoint x: 252, endPoint y: 46, distance: 39.3
click at [212, 47] on span "Contacts & Adresses" at bounding box center [199, 49] width 85 height 12
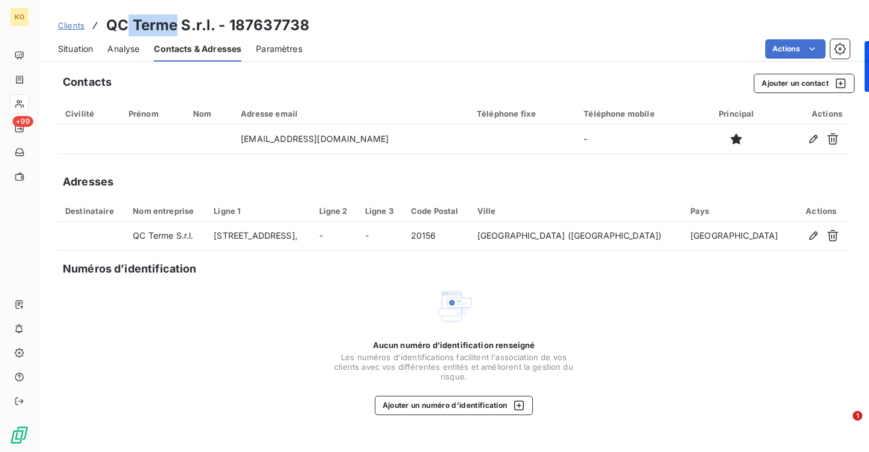
drag, startPoint x: 174, startPoint y: 27, endPoint x: 128, endPoint y: 27, distance: 46.5
click at [128, 27] on h3 "QC Terme S.r.l. - 187637738" at bounding box center [207, 25] width 203 height 22
click at [70, 27] on span "Clients" at bounding box center [71, 26] width 27 height 10
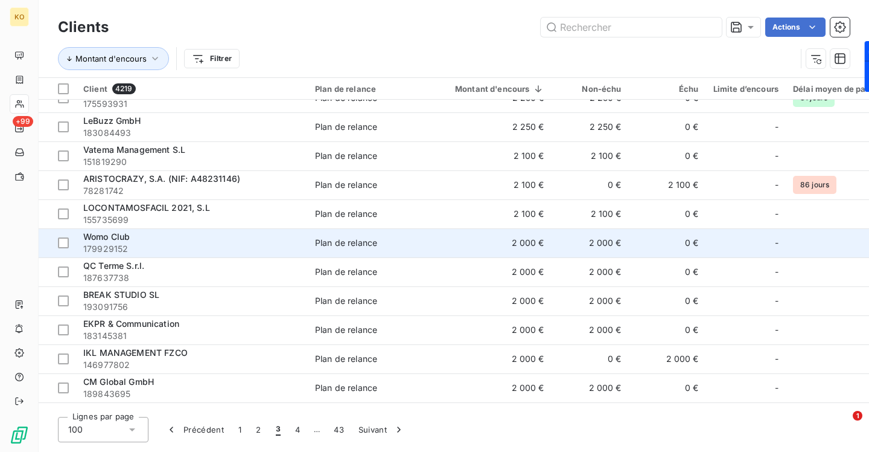
scroll to position [1272, 0]
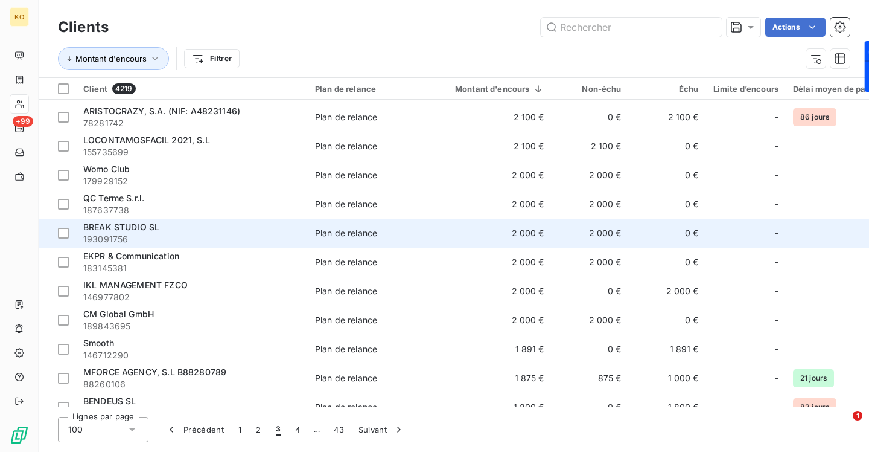
click at [147, 229] on span "BREAK STUDIO SL" at bounding box center [121, 227] width 76 height 10
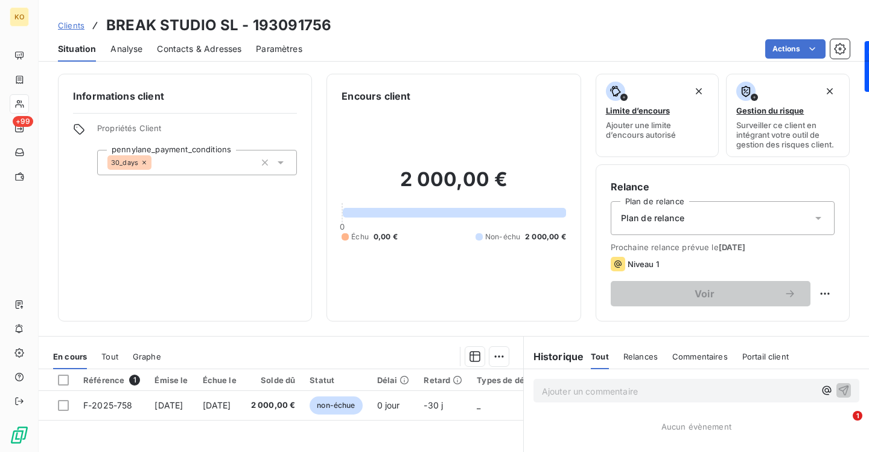
click at [217, 51] on span "Contacts & Adresses" at bounding box center [199, 49] width 85 height 12
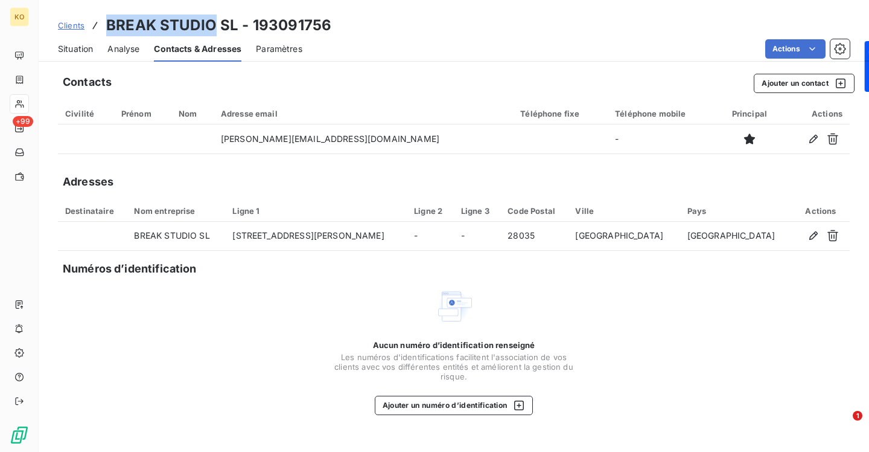
drag, startPoint x: 213, startPoint y: 26, endPoint x: 106, endPoint y: 25, distance: 106.8
click at [106, 25] on h3 "BREAK STUDIO SL - 193091756" at bounding box center [218, 25] width 225 height 22
click at [75, 29] on span "Clients" at bounding box center [71, 26] width 27 height 10
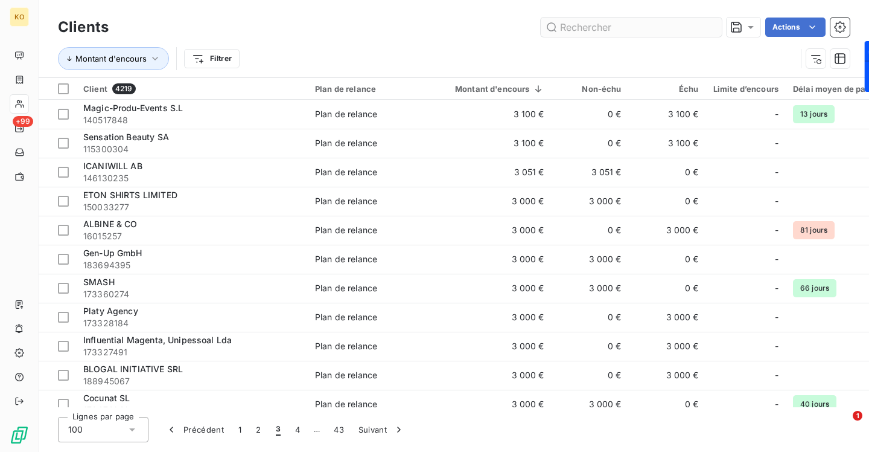
scroll to position [1259, 0]
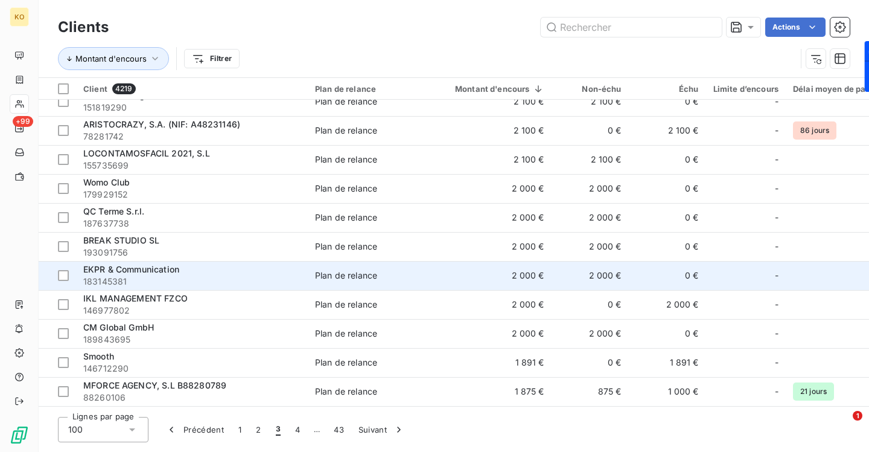
click at [141, 266] on span "EKPR & Communication" at bounding box center [131, 269] width 96 height 10
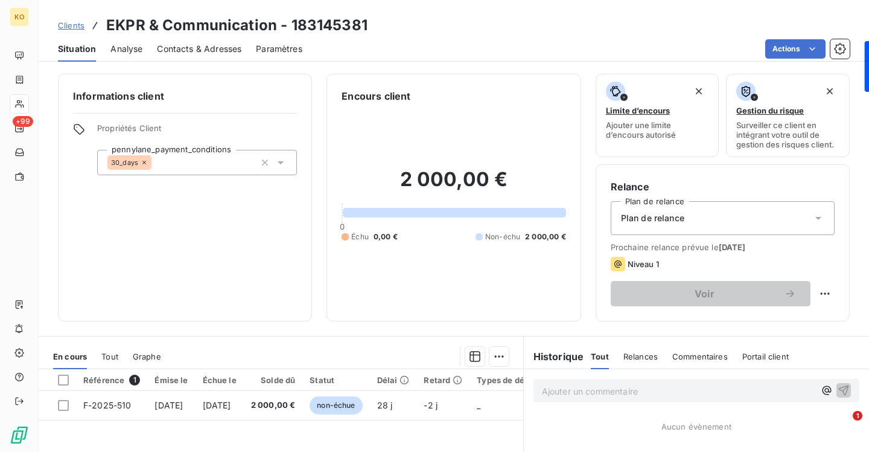
click at [217, 48] on span "Contacts & Adresses" at bounding box center [199, 49] width 85 height 12
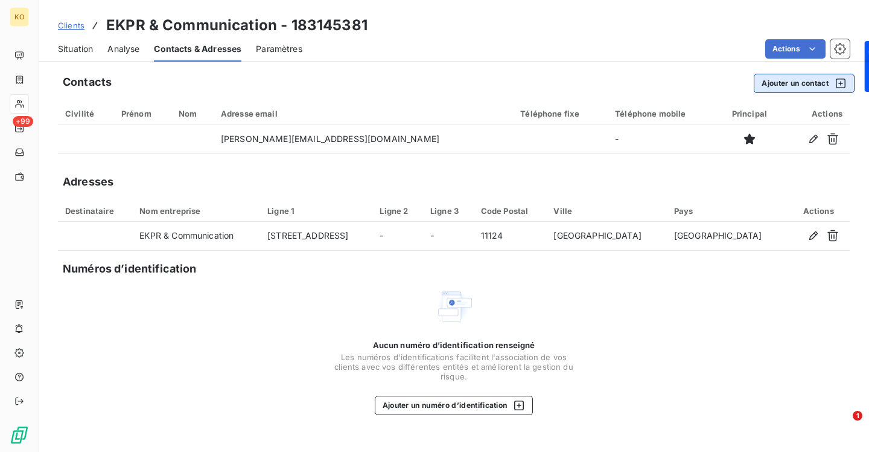
click at [802, 82] on button "Ajouter un contact" at bounding box center [804, 83] width 101 height 19
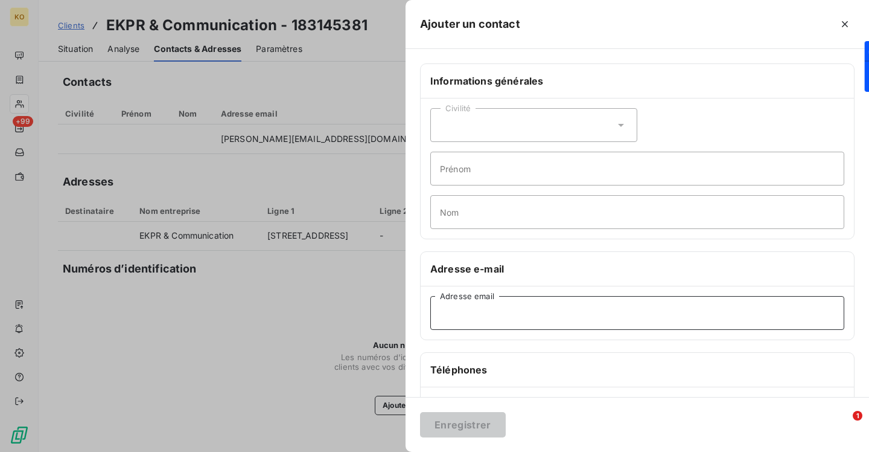
click at [517, 311] on input "Adresse email" at bounding box center [637, 313] width 414 height 34
paste input "[EMAIL_ADDRESS][DOMAIN_NAME]"
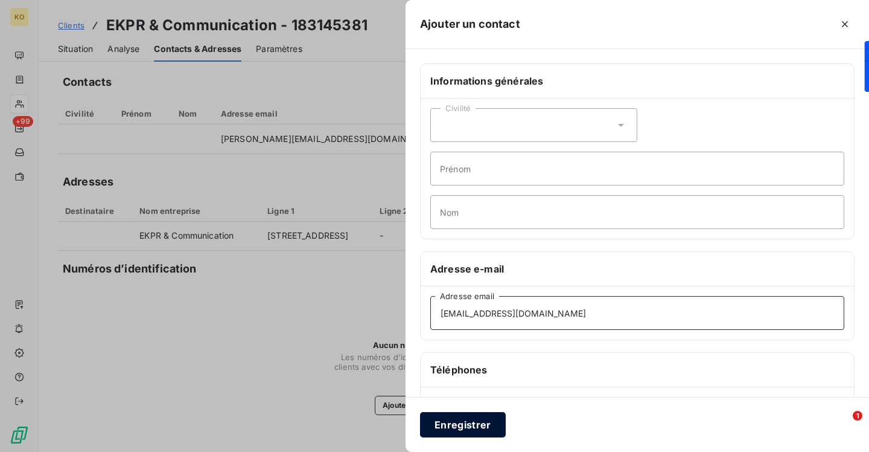
type input "[EMAIL_ADDRESS][DOMAIN_NAME]"
click at [473, 424] on button "Enregistrer" at bounding box center [463, 424] width 86 height 25
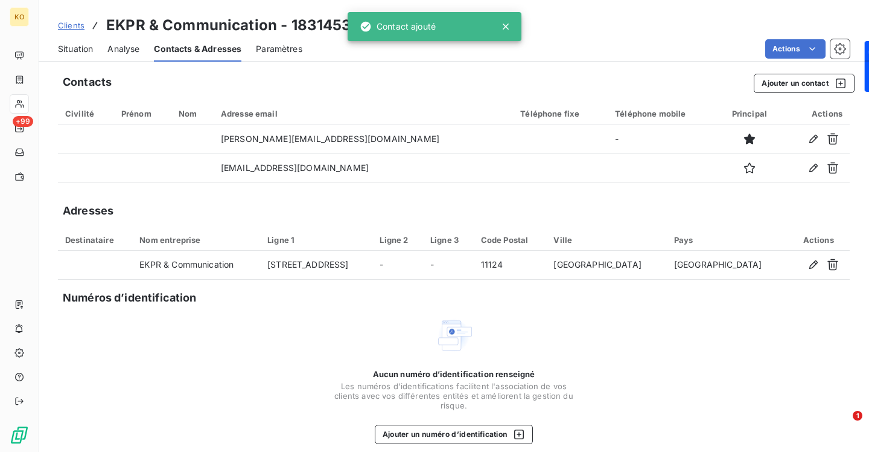
click at [72, 28] on span "Clients" at bounding box center [71, 26] width 27 height 10
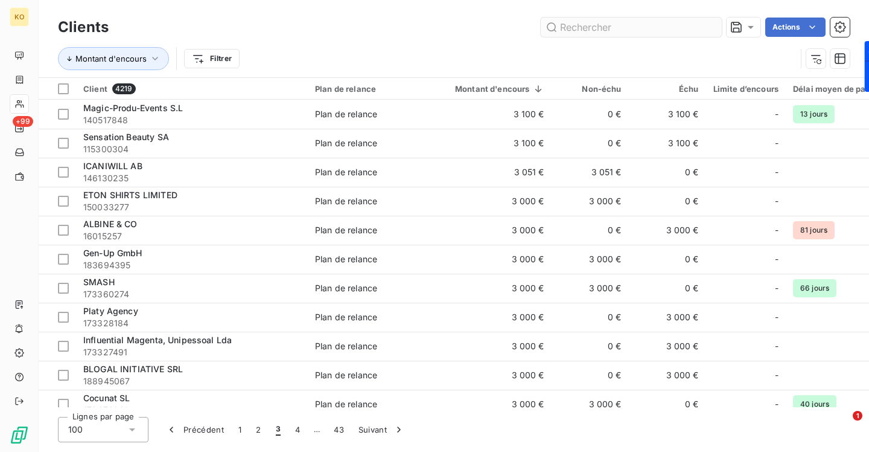
scroll to position [1259, 0]
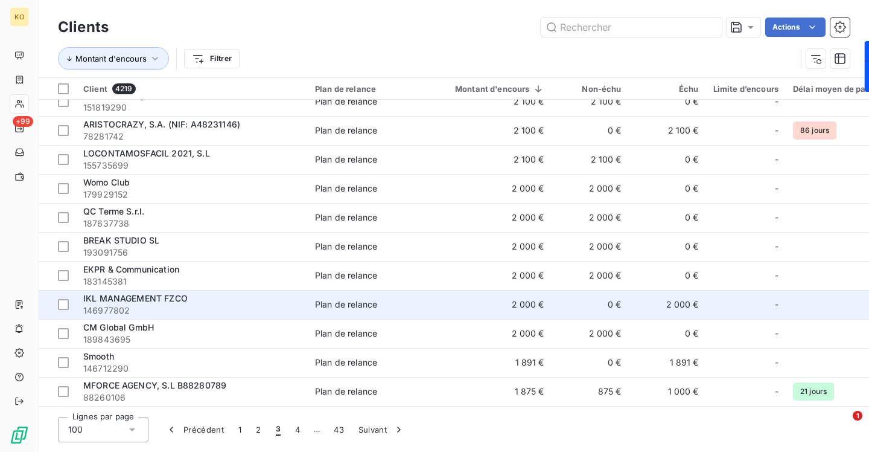
click at [136, 301] on span "IKL MANAGEMENT FZCO" at bounding box center [135, 298] width 104 height 10
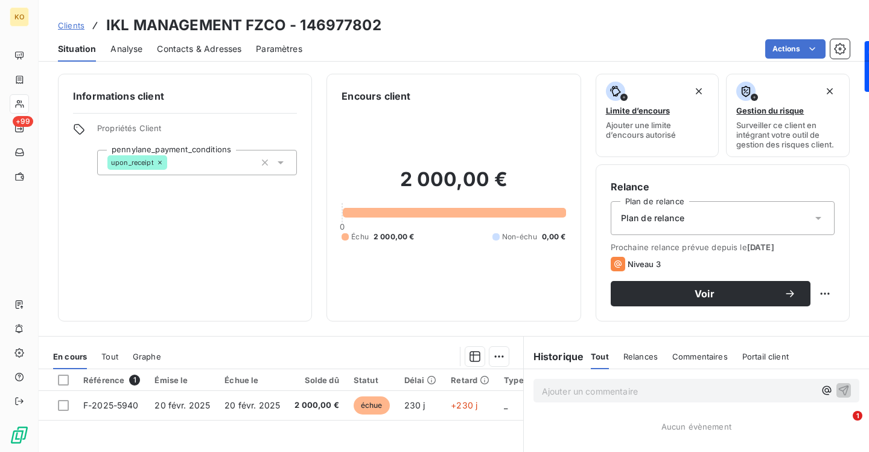
click at [225, 45] on span "Contacts & Adresses" at bounding box center [199, 49] width 85 height 12
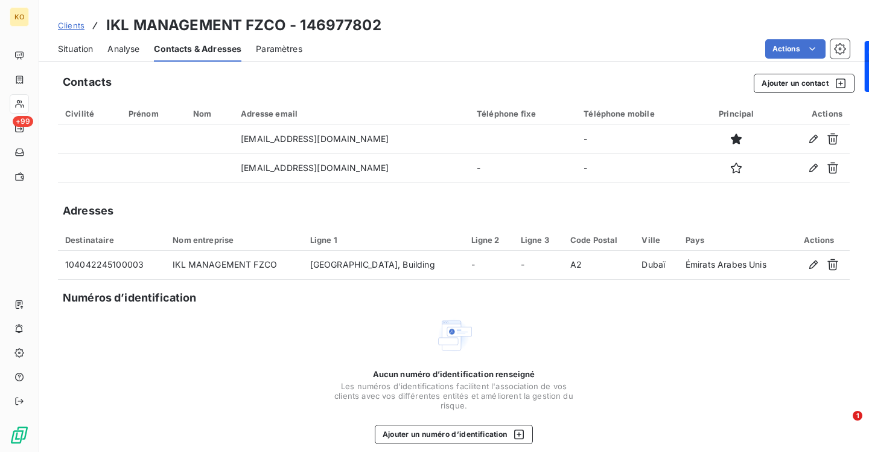
click at [66, 29] on span "Clients" at bounding box center [71, 26] width 27 height 10
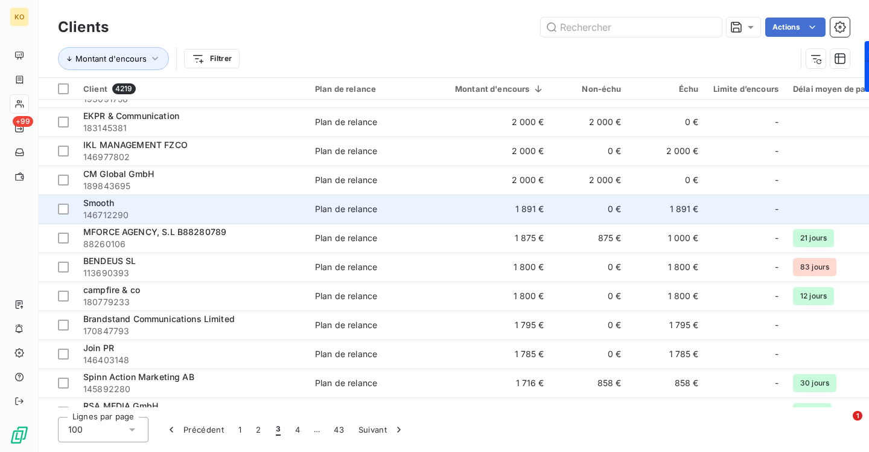
scroll to position [1419, 0]
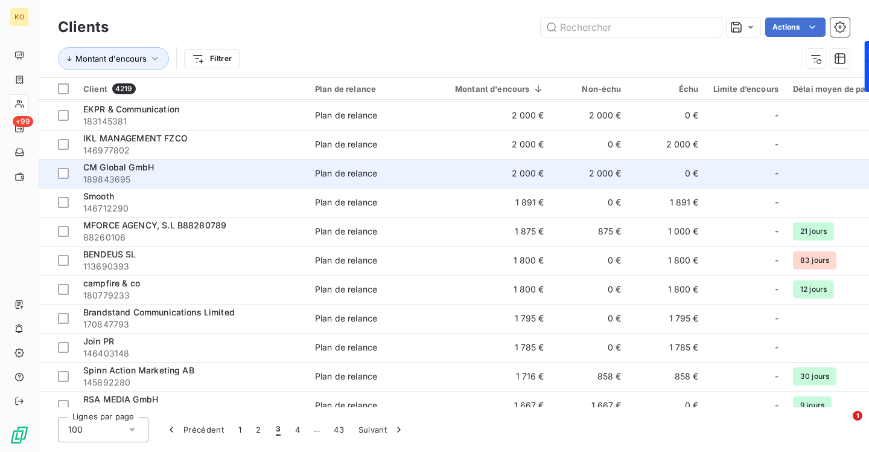
click at [148, 168] on span "CM Global GmbH" at bounding box center [118, 167] width 71 height 10
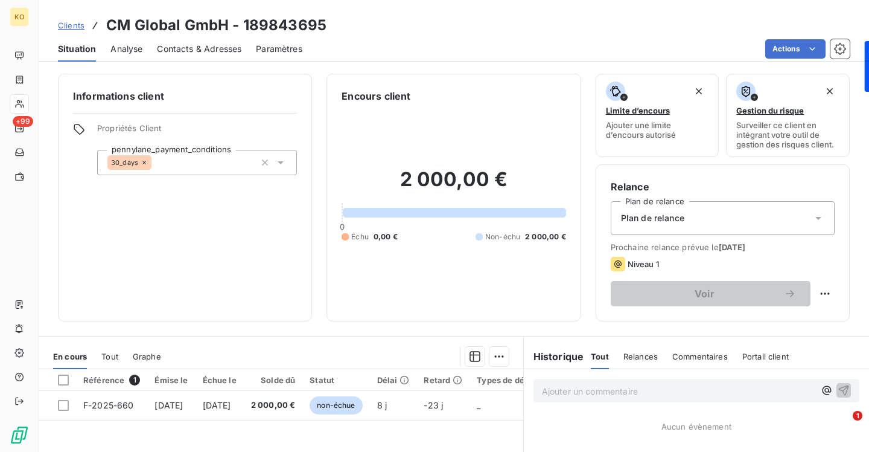
click at [171, 52] on span "Contacts & Adresses" at bounding box center [199, 49] width 85 height 12
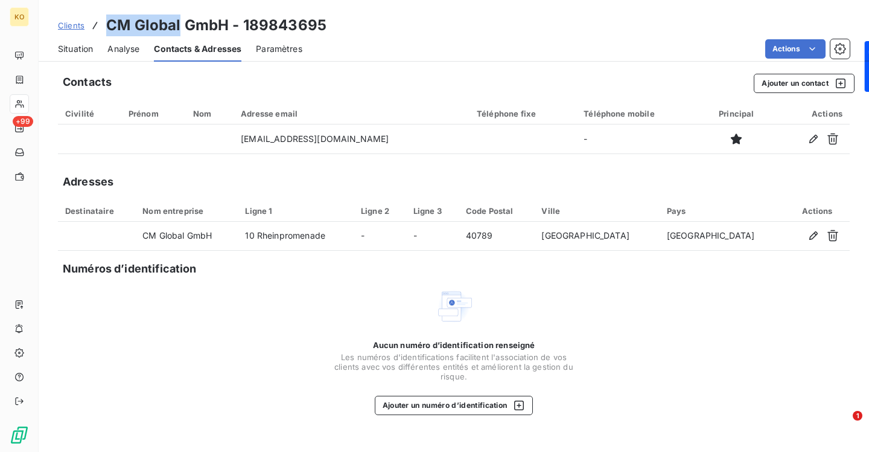
drag, startPoint x: 181, startPoint y: 25, endPoint x: 108, endPoint y: 25, distance: 73.0
click at [108, 25] on h3 "CM Global GmbH - 189843695" at bounding box center [216, 25] width 220 height 22
click at [71, 26] on span "Clients" at bounding box center [71, 26] width 27 height 10
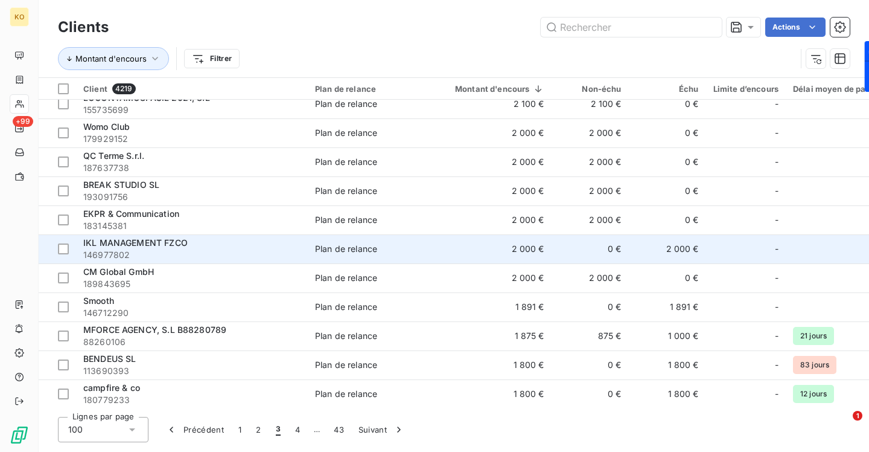
scroll to position [1339, 0]
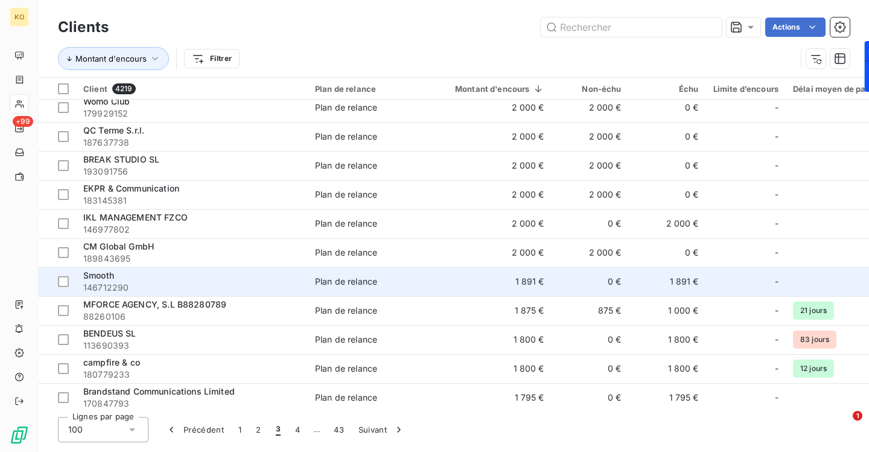
click at [99, 276] on span "Smooth" at bounding box center [98, 275] width 31 height 10
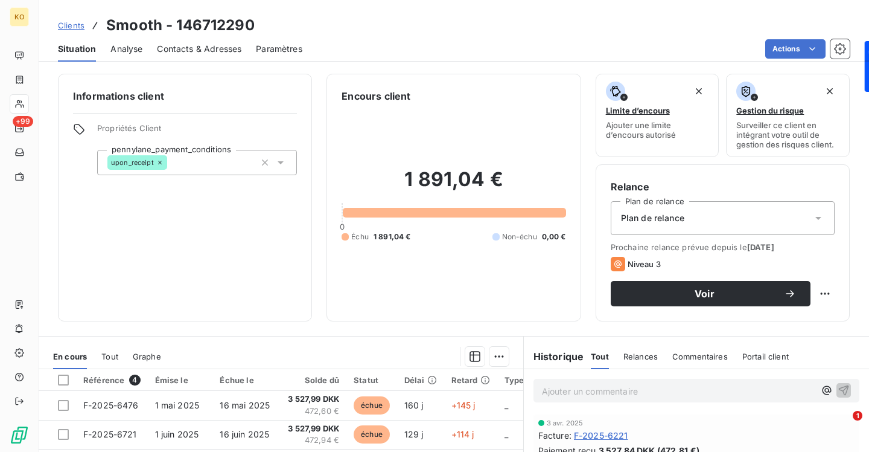
click at [235, 53] on span "Contacts & Adresses" at bounding box center [199, 49] width 85 height 12
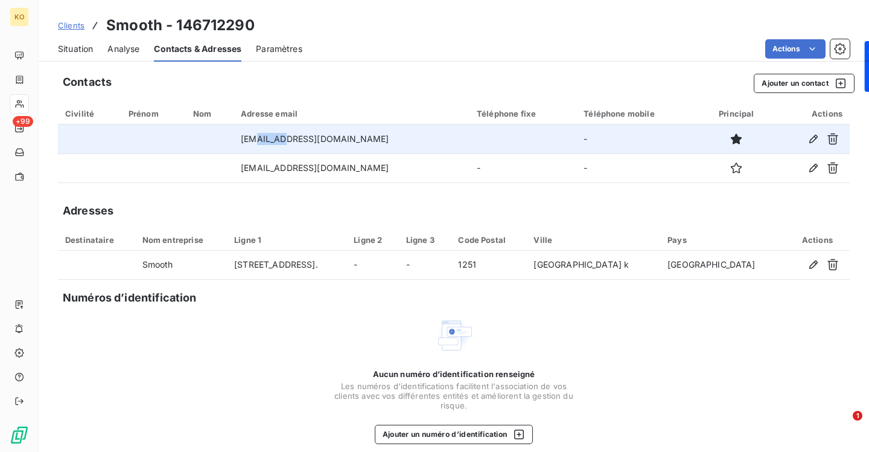
drag, startPoint x: 308, startPoint y: 139, endPoint x: 278, endPoint y: 139, distance: 29.6
click at [278, 139] on td "[EMAIL_ADDRESS][DOMAIN_NAME]" at bounding box center [352, 138] width 236 height 29
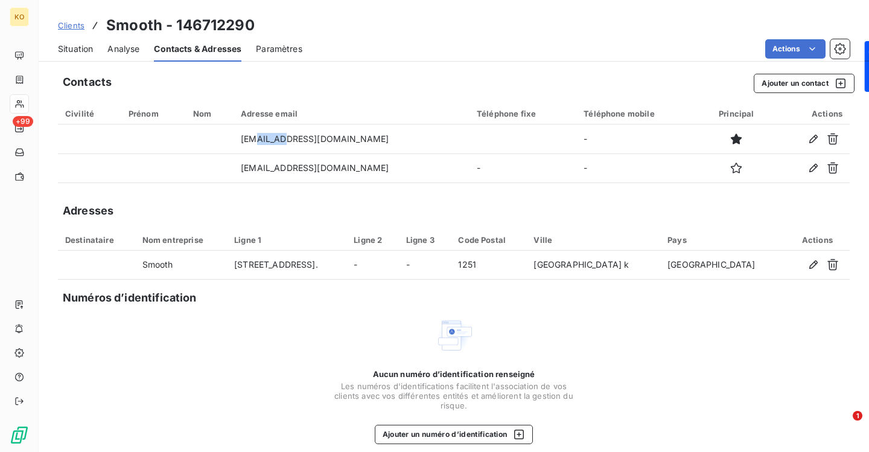
click at [75, 27] on span "Clients" at bounding box center [71, 26] width 27 height 10
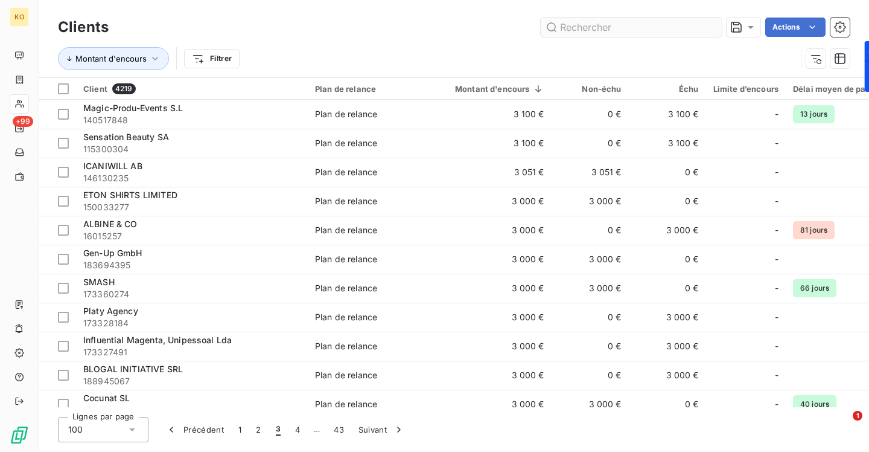
scroll to position [1374, 0]
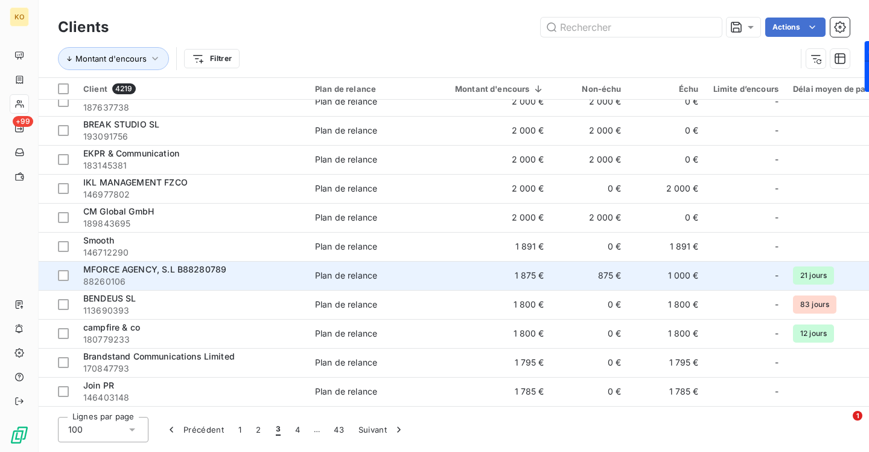
click at [195, 270] on span "MFORCE AGENCY, S.L B88280789" at bounding box center [154, 269] width 143 height 10
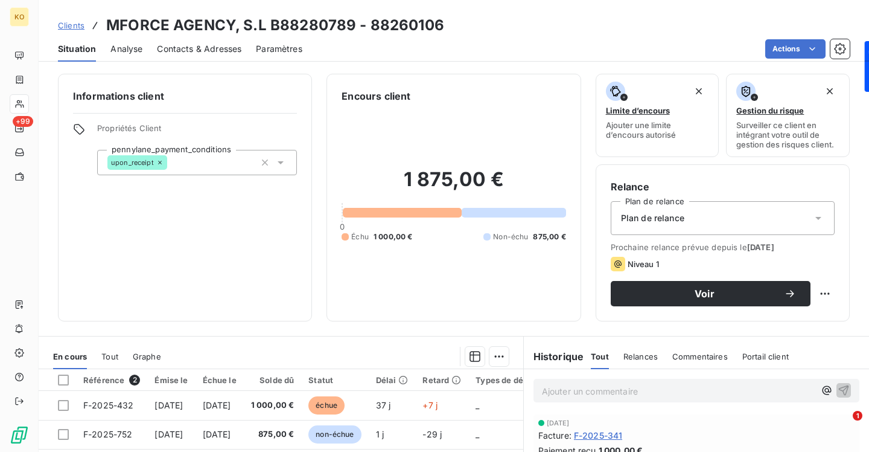
click at [201, 53] on span "Contacts & Adresses" at bounding box center [199, 49] width 85 height 12
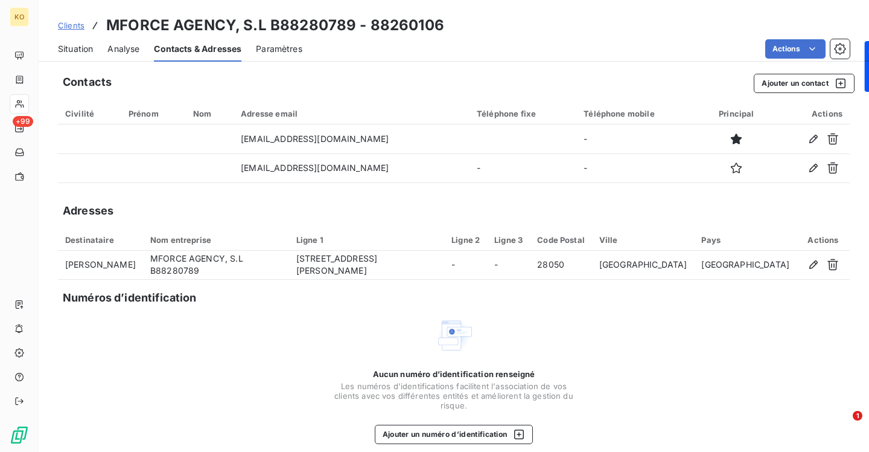
click at [68, 28] on span "Clients" at bounding box center [71, 26] width 27 height 10
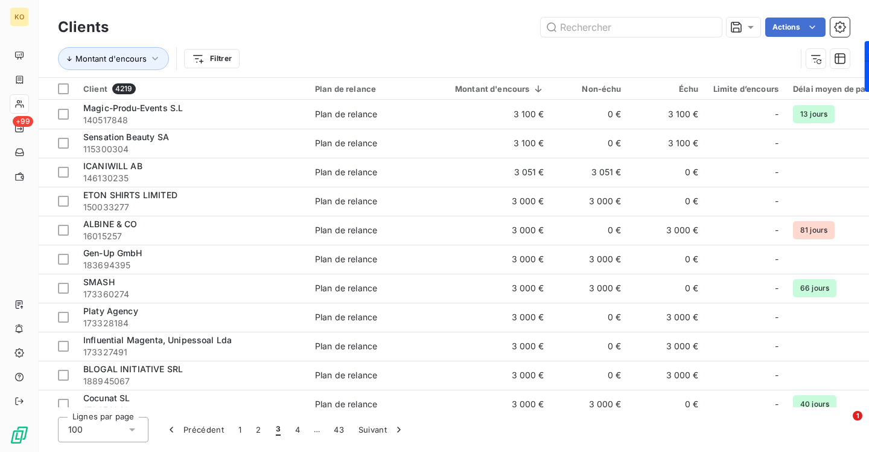
scroll to position [1374, 0]
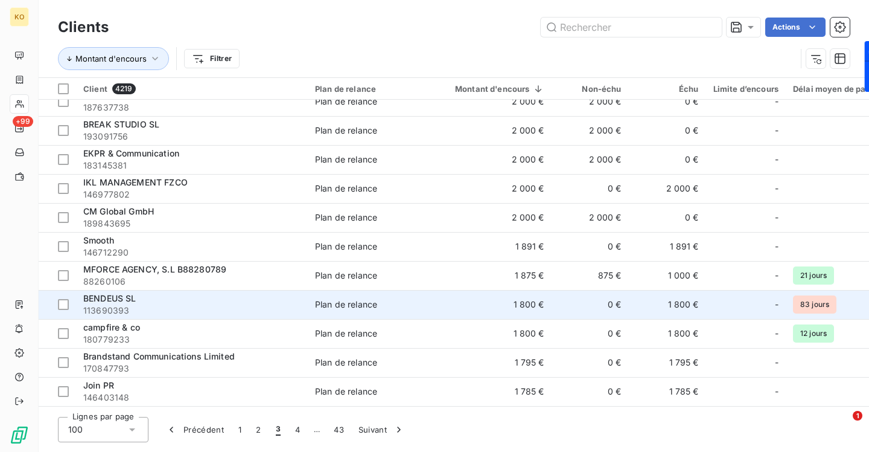
click at [111, 300] on span "BENDEUS SL" at bounding box center [109, 298] width 53 height 10
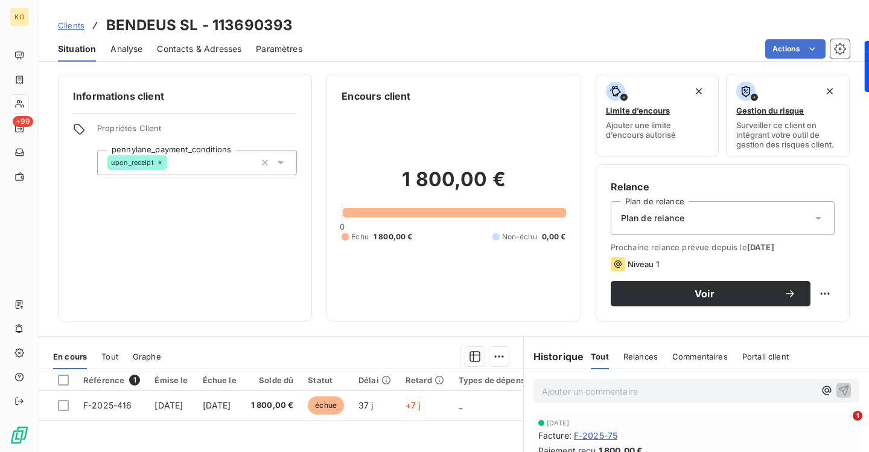
click at [215, 45] on span "Contacts & Adresses" at bounding box center [199, 49] width 85 height 12
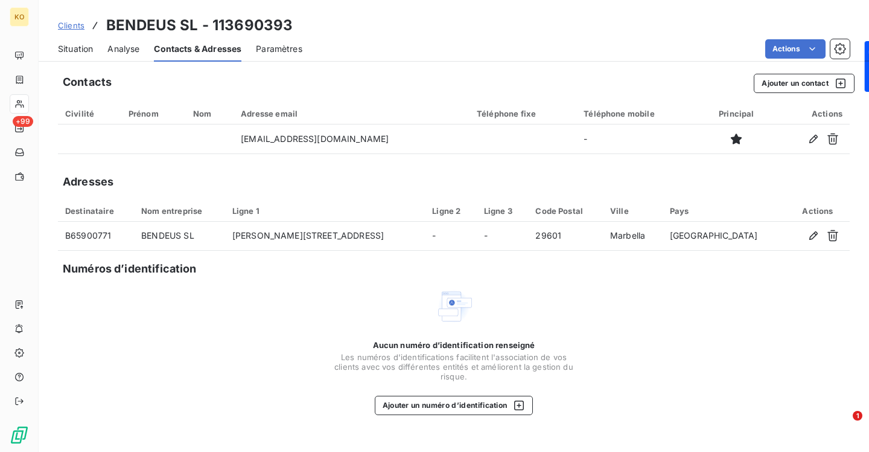
click at [77, 27] on span "Clients" at bounding box center [71, 26] width 27 height 10
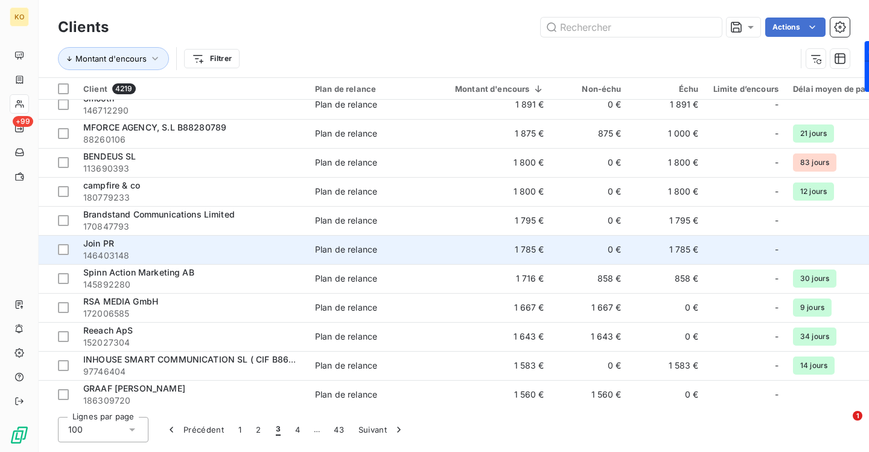
scroll to position [1525, 0]
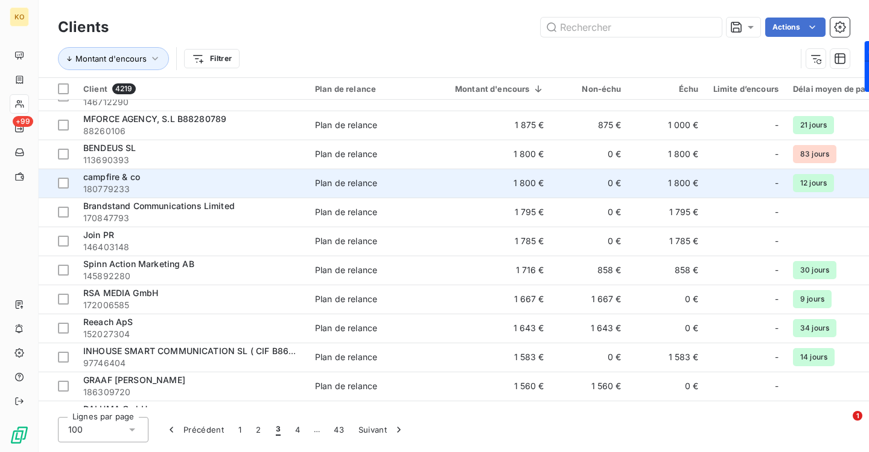
click at [123, 183] on span "180779233" at bounding box center [191, 189] width 217 height 12
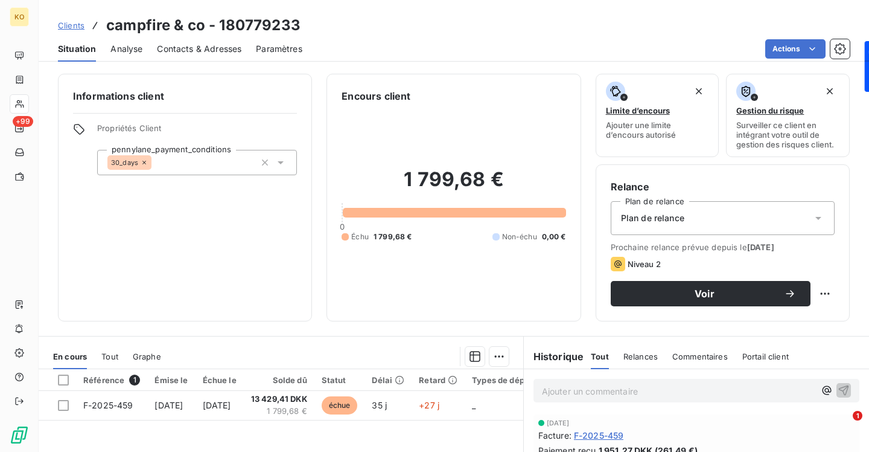
drag, startPoint x: 209, startPoint y: 44, endPoint x: 214, endPoint y: 47, distance: 6.2
click at [209, 44] on span "Contacts & Adresses" at bounding box center [199, 49] width 85 height 12
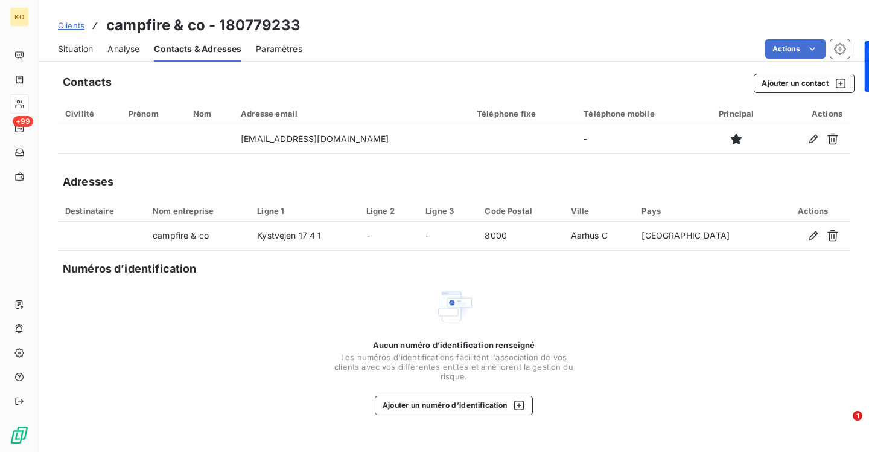
click at [75, 28] on span "Clients" at bounding box center [71, 26] width 27 height 10
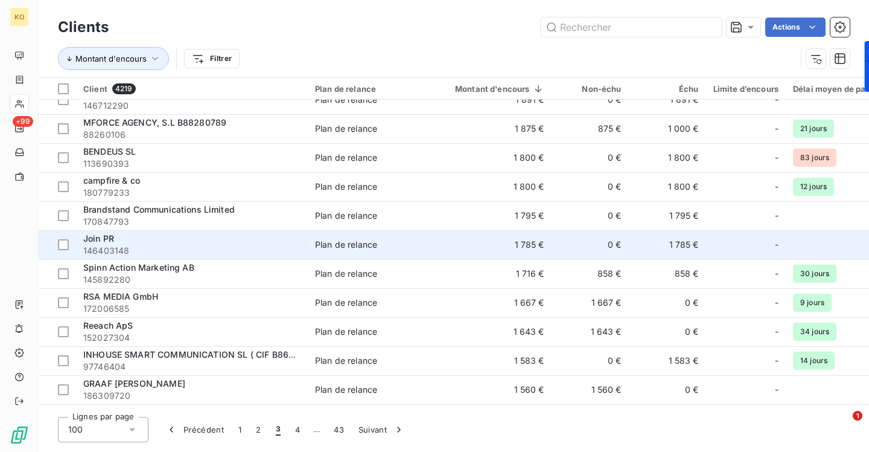
scroll to position [1531, 0]
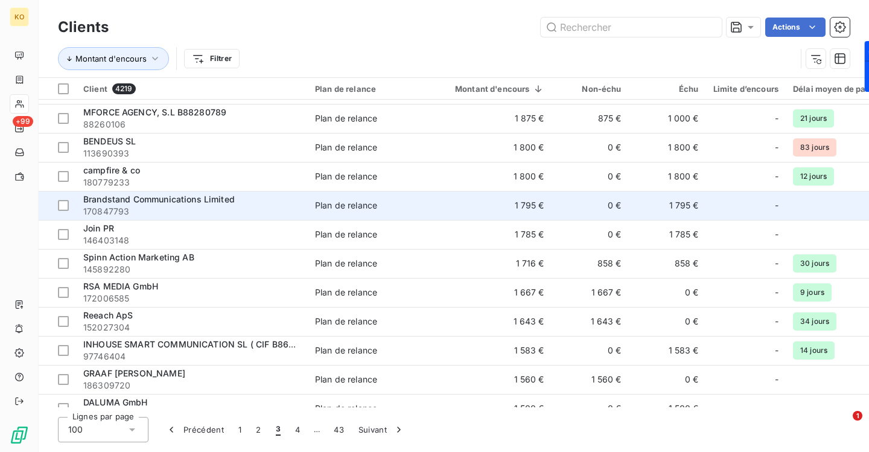
click at [214, 199] on span "Brandstand Communications Limited" at bounding box center [159, 199] width 152 height 10
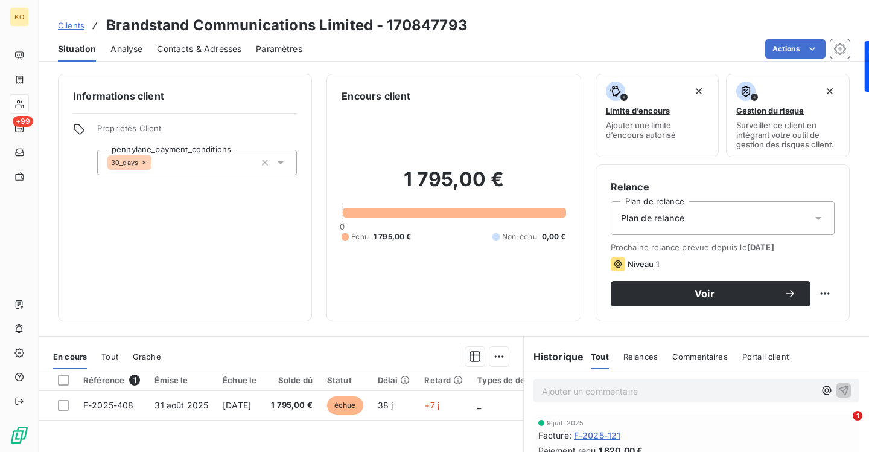
drag, startPoint x: 185, startPoint y: 54, endPoint x: 188, endPoint y: 65, distance: 11.9
click at [186, 53] on span "Contacts & Adresses" at bounding box center [199, 49] width 85 height 12
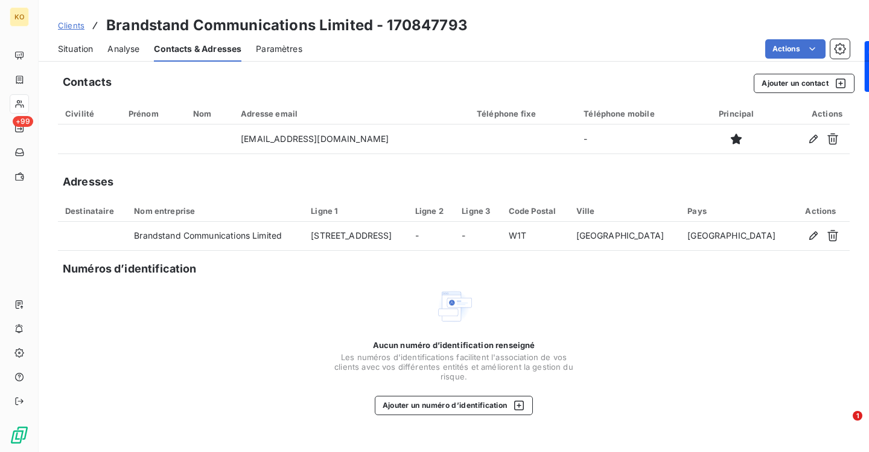
click at [75, 25] on span "Clients" at bounding box center [71, 26] width 27 height 10
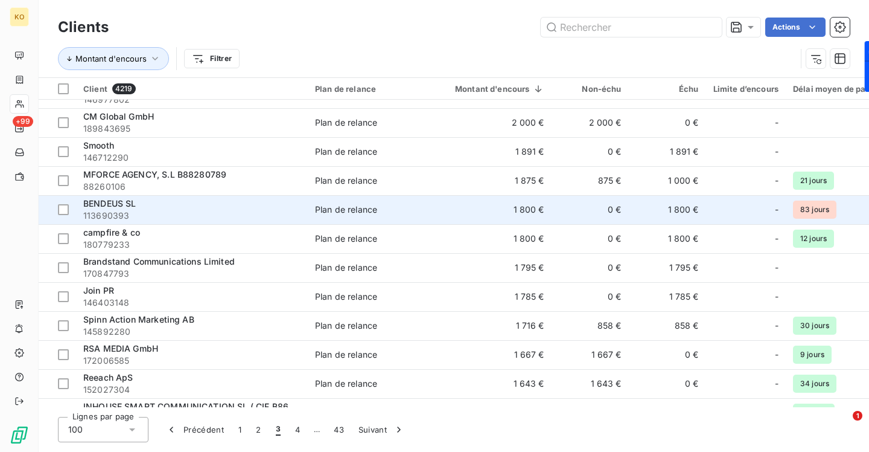
scroll to position [1506, 0]
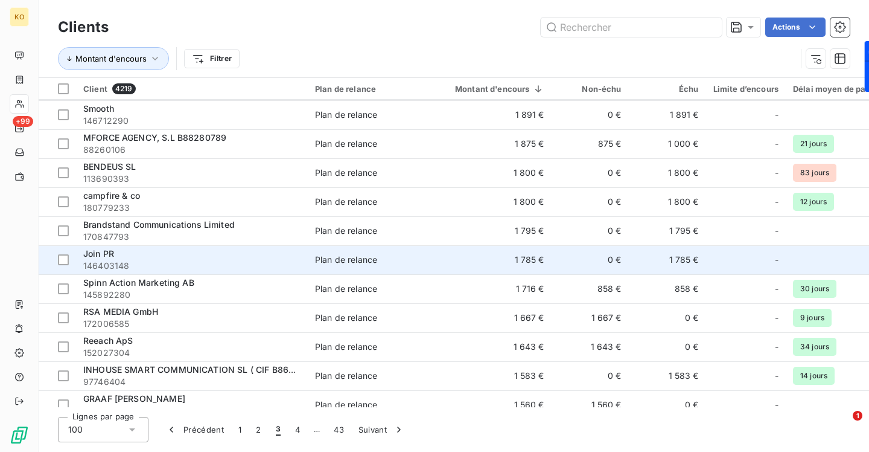
click at [97, 256] on span "Join PR" at bounding box center [98, 253] width 31 height 10
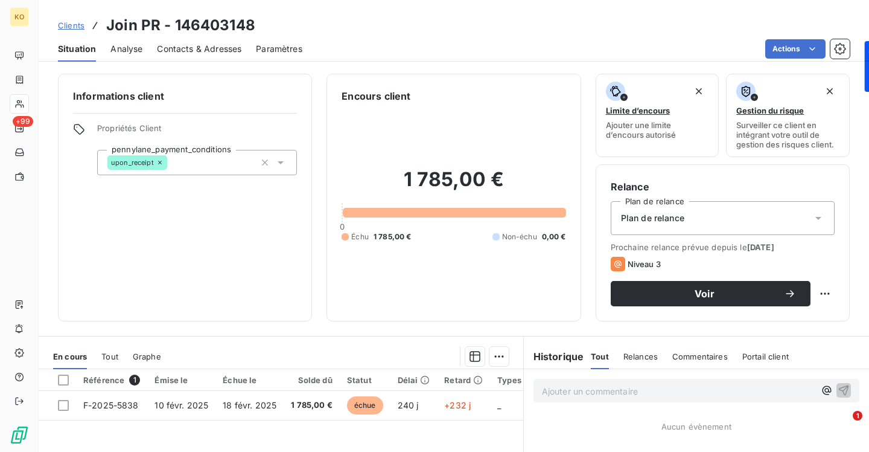
click at [188, 54] on span "Contacts & Adresses" at bounding box center [199, 49] width 85 height 12
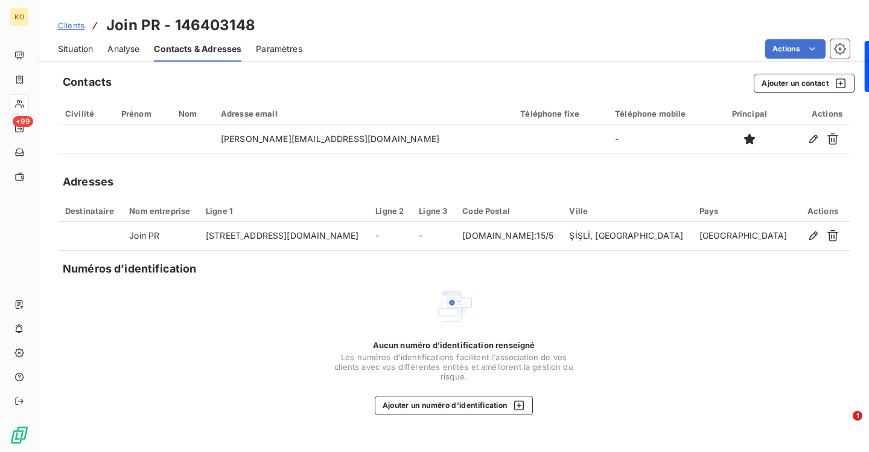
click at [72, 26] on span "Clients" at bounding box center [71, 26] width 27 height 10
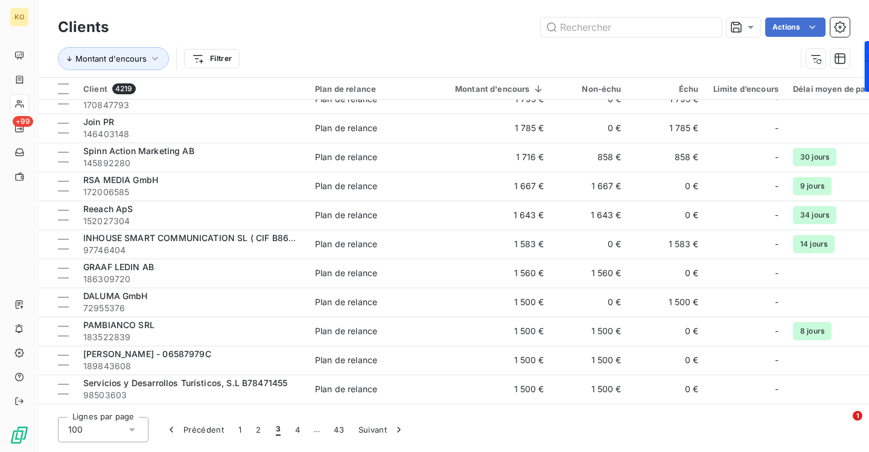
scroll to position [1639, 0]
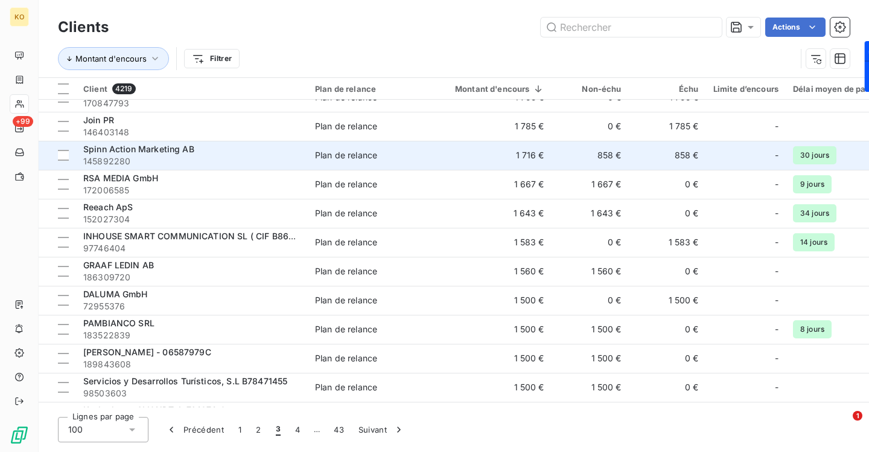
click at [154, 145] on span "Spinn Action Marketing AB" at bounding box center [138, 149] width 111 height 10
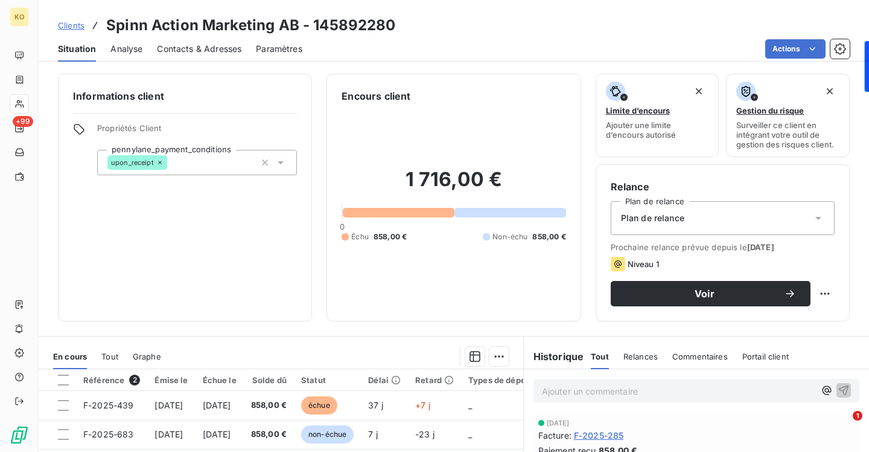
click at [189, 39] on div "Contacts & Adresses" at bounding box center [199, 48] width 85 height 25
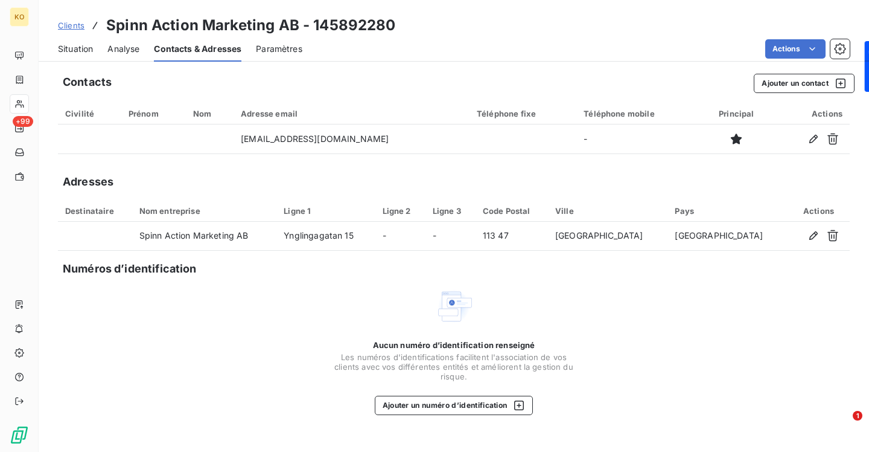
click at [75, 22] on span "Clients" at bounding box center [71, 26] width 27 height 10
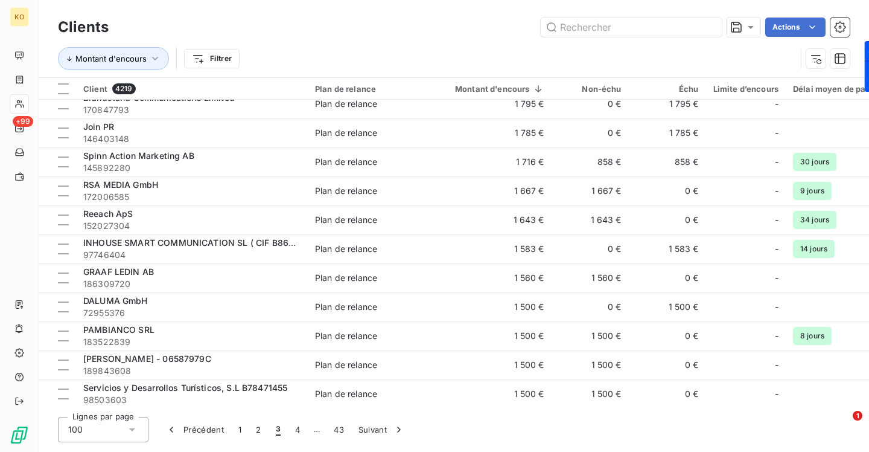
scroll to position [1649, 0]
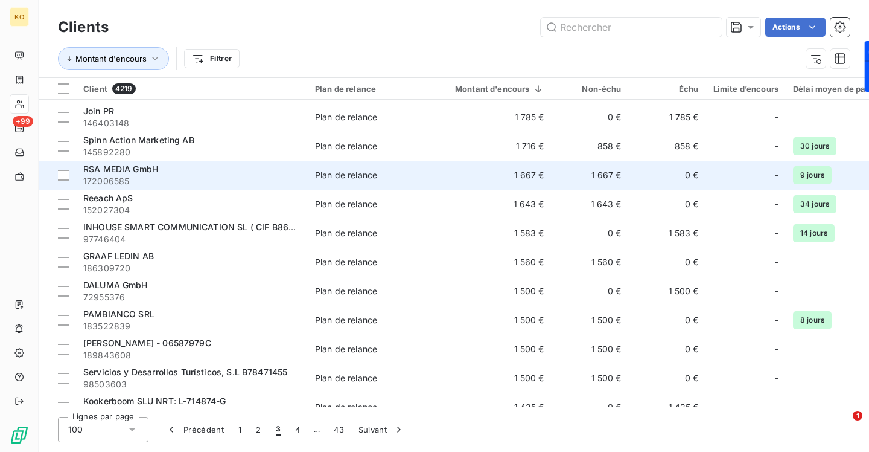
click at [148, 168] on span "RSA MEDIA GmbH" at bounding box center [120, 169] width 75 height 10
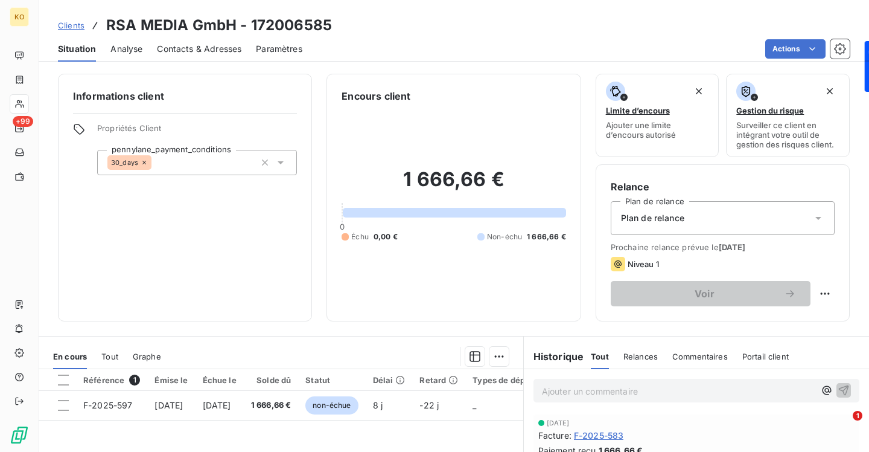
click at [174, 51] on span "Contacts & Adresses" at bounding box center [199, 49] width 85 height 12
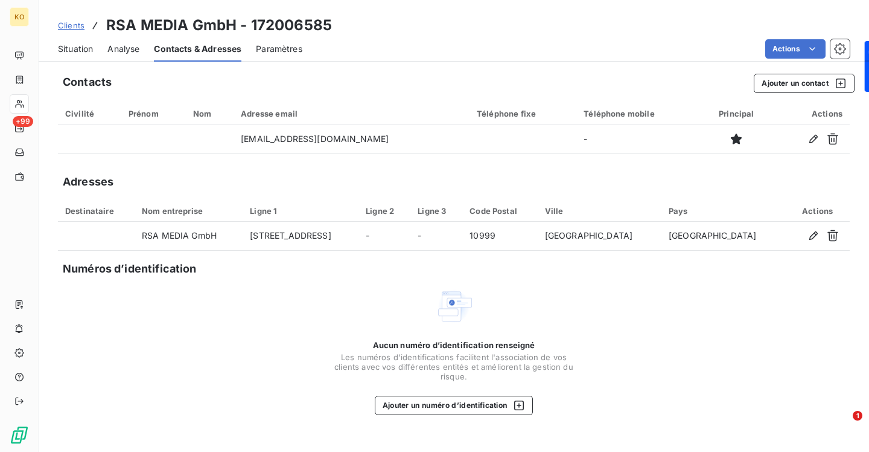
click at [77, 29] on span "Clients" at bounding box center [71, 26] width 27 height 10
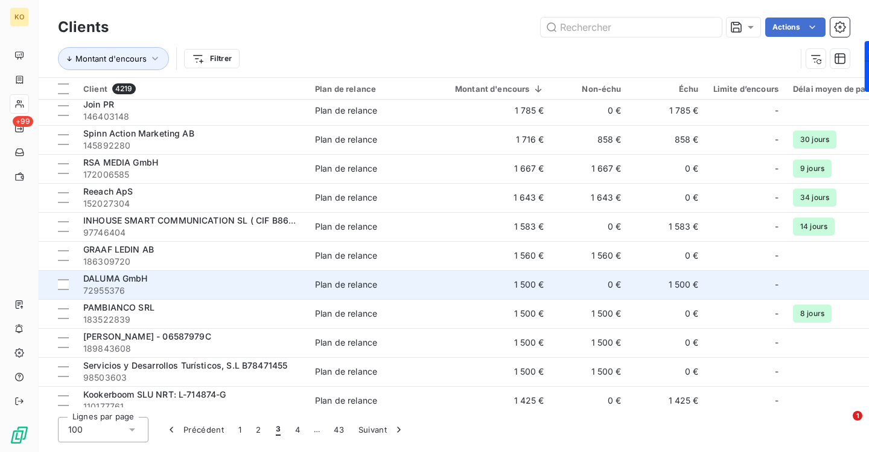
scroll to position [1659, 0]
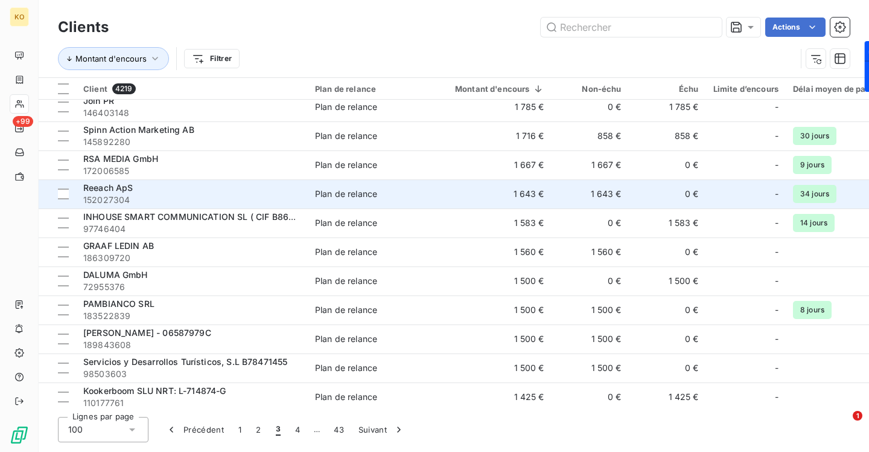
click at [103, 186] on span "Reeach ApS" at bounding box center [108, 187] width 50 height 10
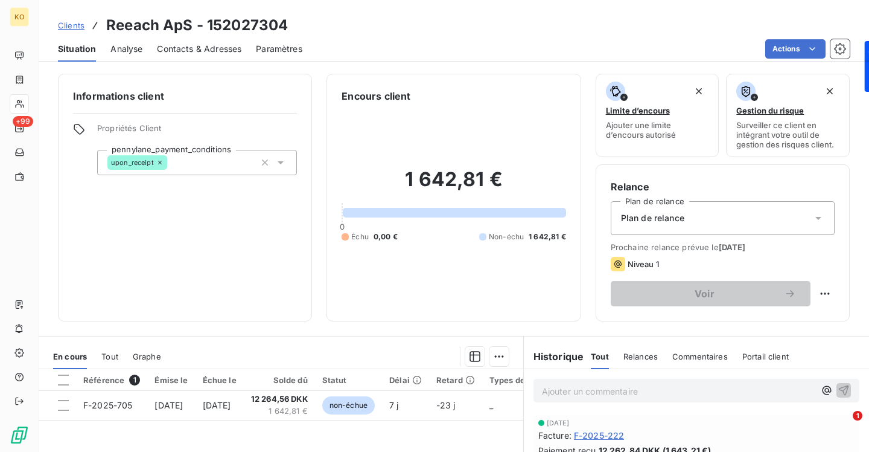
click at [196, 49] on span "Contacts & Adresses" at bounding box center [199, 49] width 85 height 12
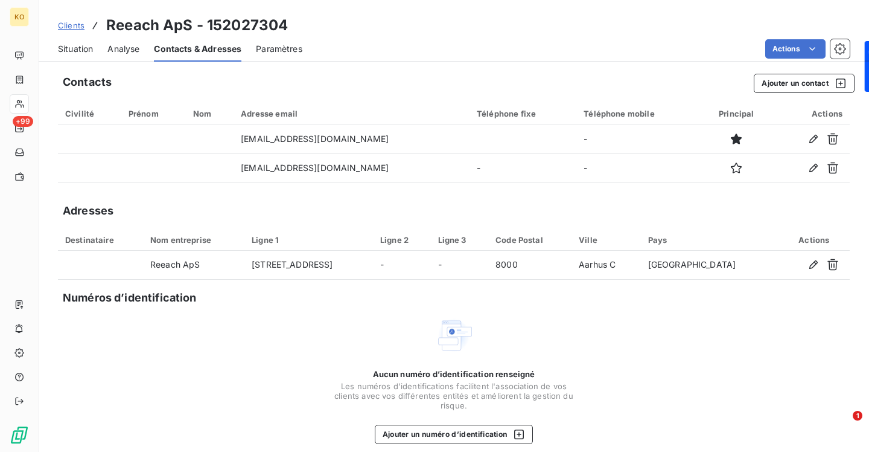
click at [71, 22] on span "Clients" at bounding box center [71, 26] width 27 height 10
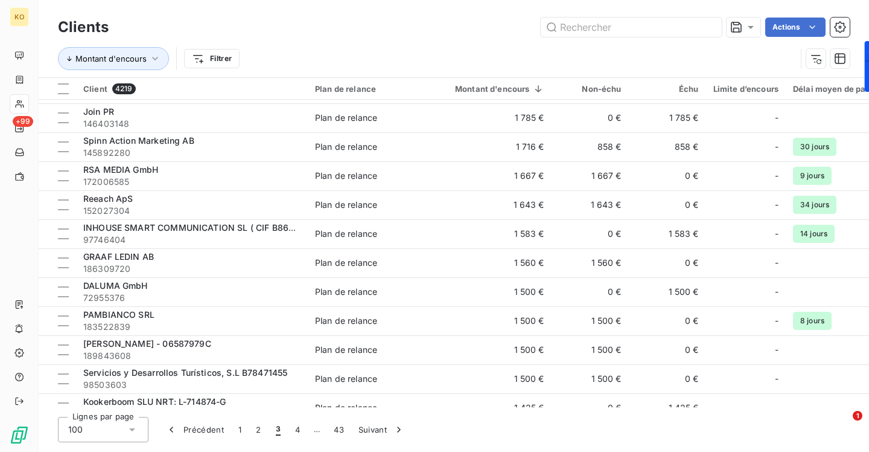
scroll to position [1702, 0]
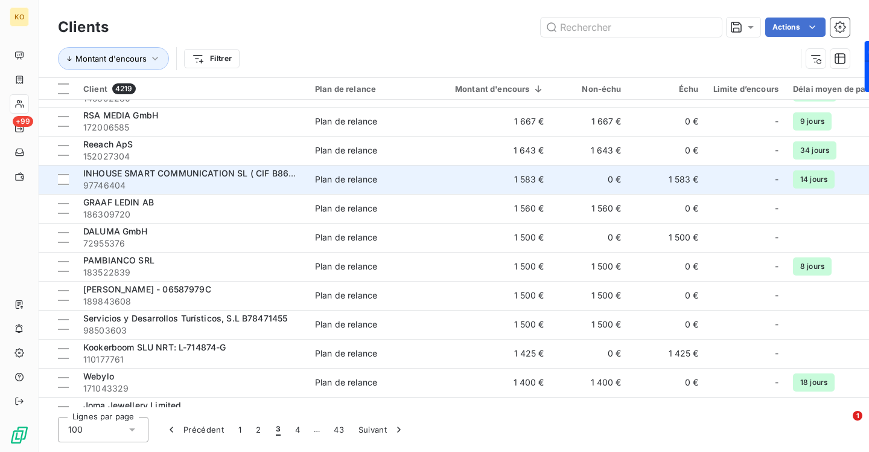
click at [150, 176] on span "INHOUSE SMART COMMUNICATION SL ( CIF B86494432 )" at bounding box center [205, 173] width 244 height 10
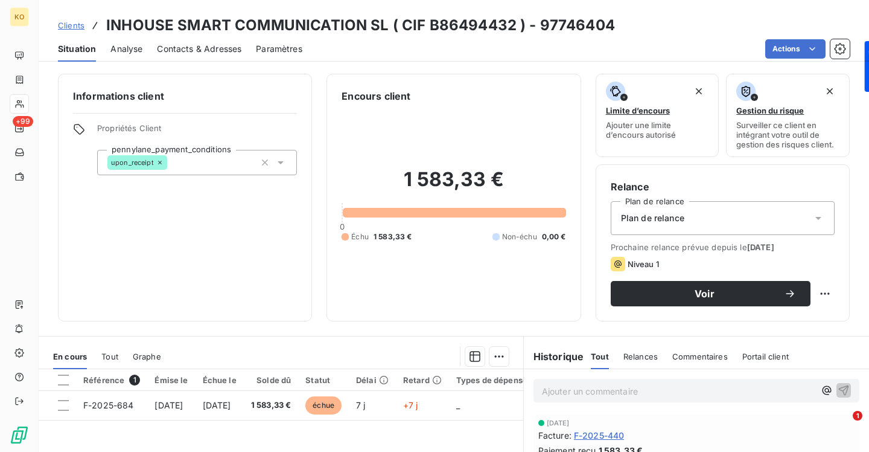
click at [179, 52] on span "Contacts & Adresses" at bounding box center [199, 49] width 85 height 12
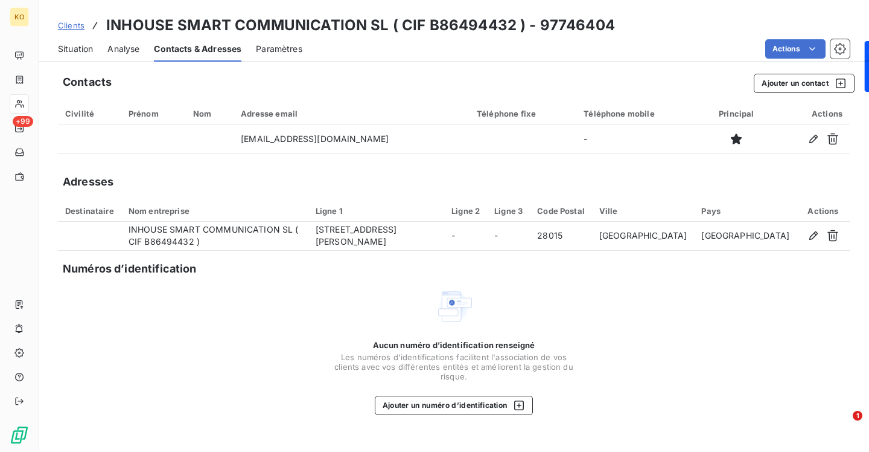
click at [68, 25] on span "Clients" at bounding box center [71, 26] width 27 height 10
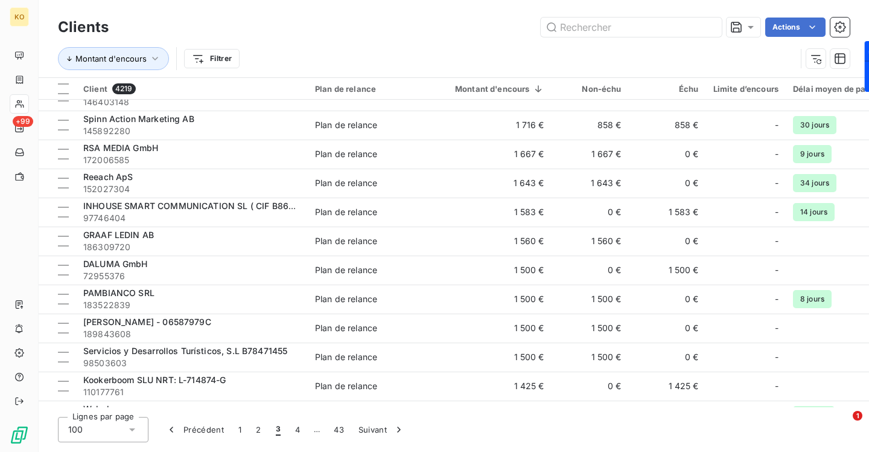
scroll to position [1693, 0]
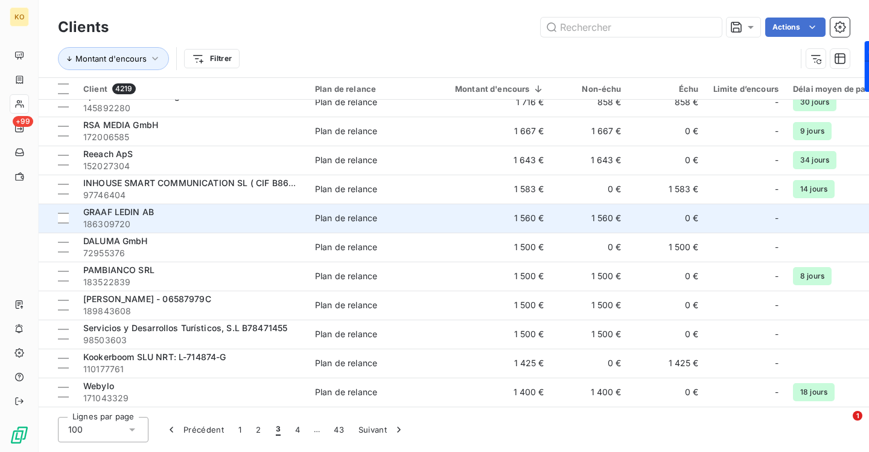
click at [123, 212] on span "GRAAF [PERSON_NAME]" at bounding box center [118, 211] width 71 height 10
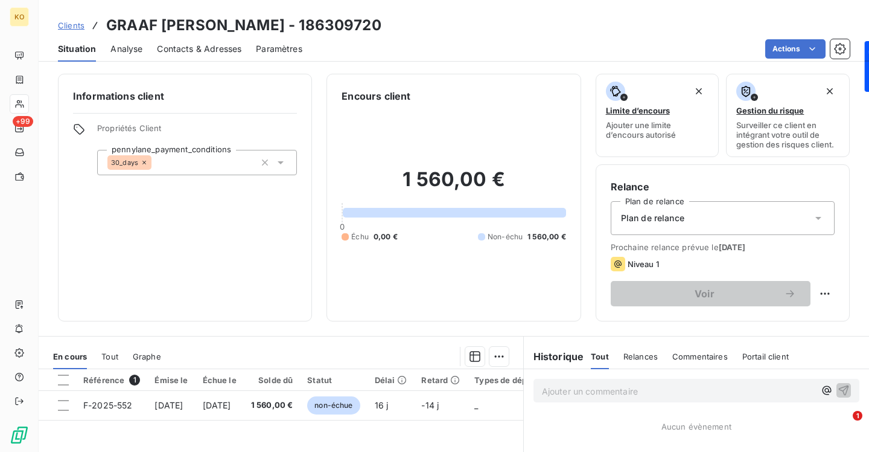
click at [215, 51] on span "Contacts & Adresses" at bounding box center [199, 49] width 85 height 12
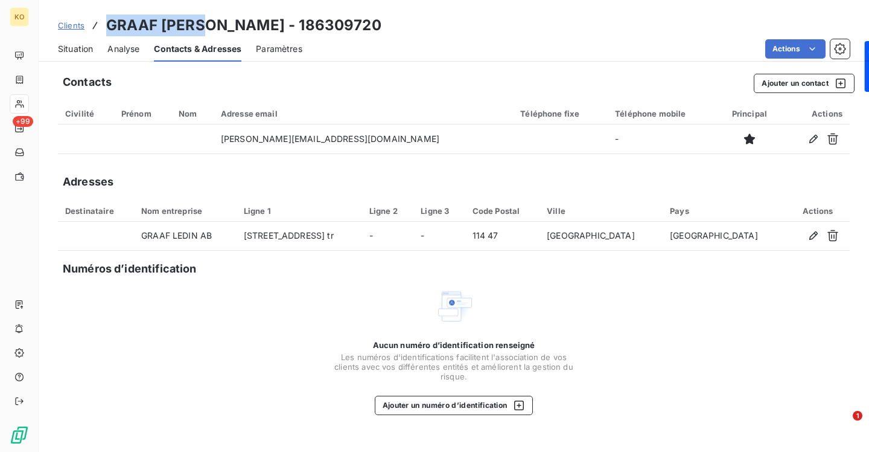
drag, startPoint x: 200, startPoint y: 23, endPoint x: 108, endPoint y: 29, distance: 92.6
click at [107, 29] on h3 "GRAAF LEDIN AB - 186309720" at bounding box center [243, 25] width 275 height 22
copy h3 "GRAAF LEDIN"
click at [68, 28] on span "Clients" at bounding box center [71, 26] width 27 height 10
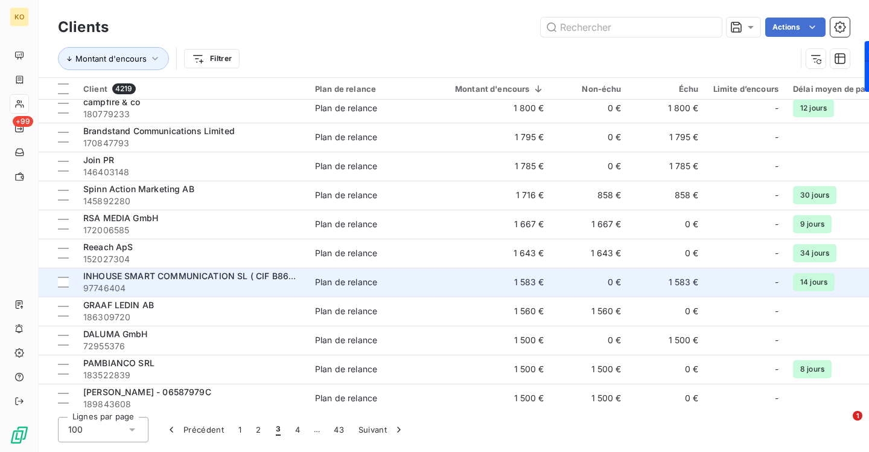
scroll to position [1638, 0]
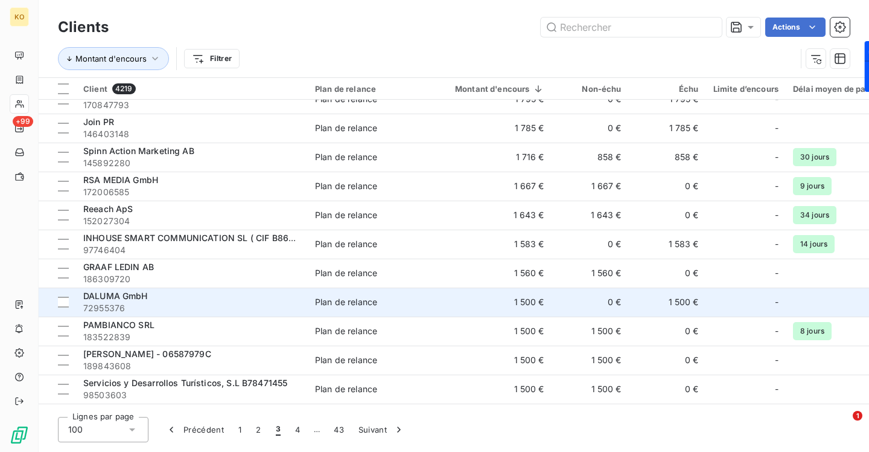
click at [140, 296] on span "DALUMA GmbH" at bounding box center [115, 295] width 65 height 10
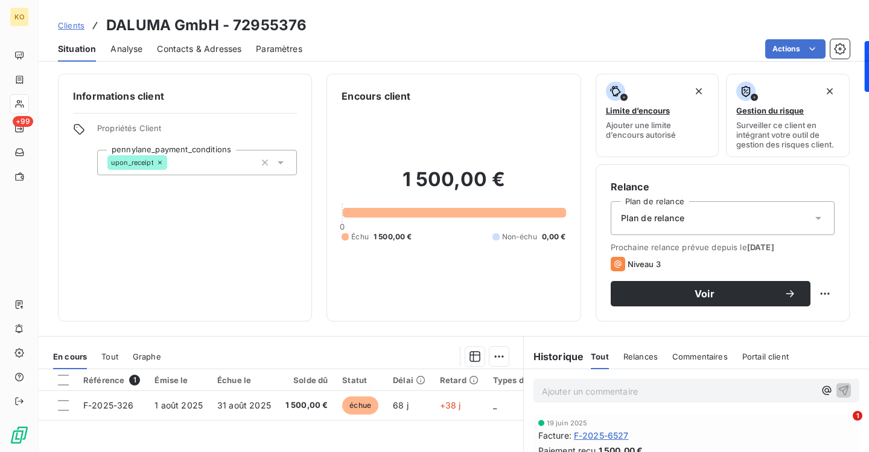
click at [194, 51] on span "Contacts & Adresses" at bounding box center [199, 49] width 85 height 12
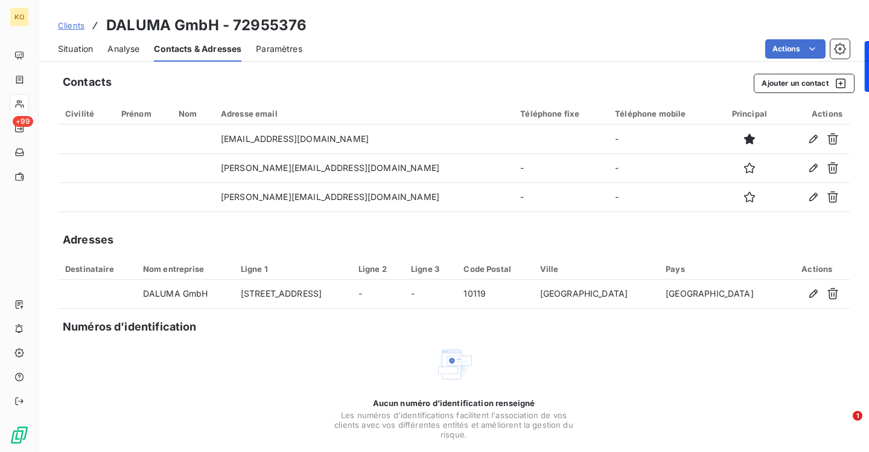
drag, startPoint x: 75, startPoint y: 24, endPoint x: 108, endPoint y: 27, distance: 33.3
click at [75, 24] on span "Clients" at bounding box center [71, 26] width 27 height 10
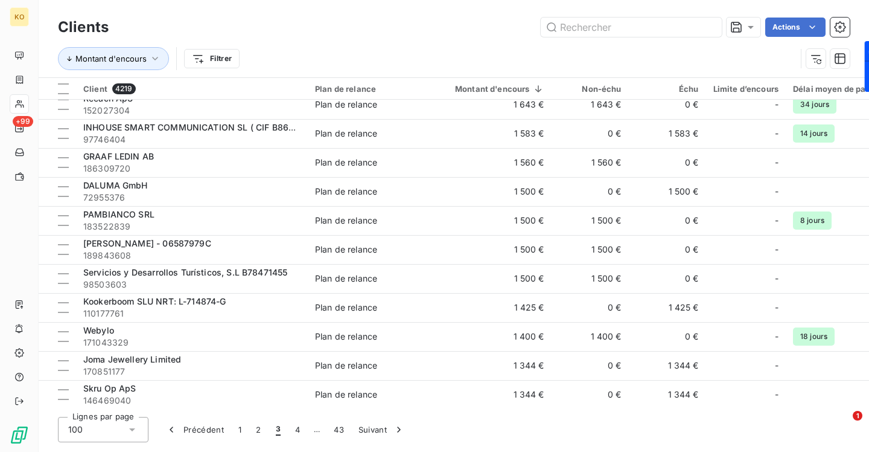
scroll to position [1754, 0]
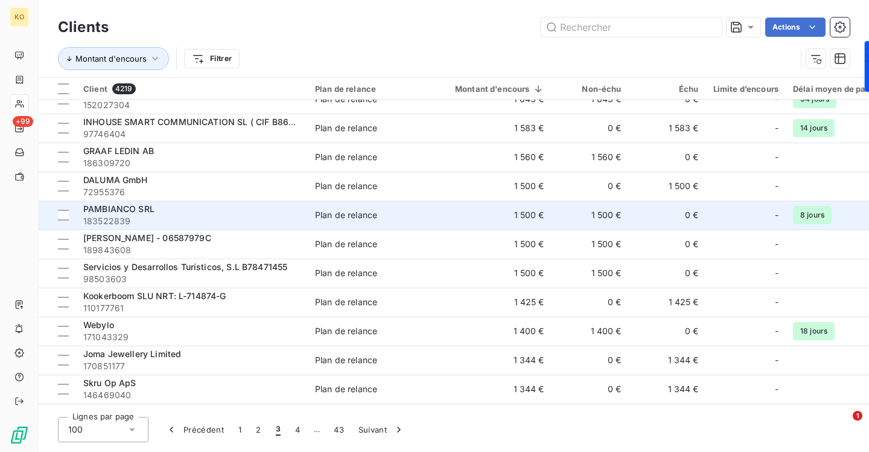
click at [104, 213] on span "[PERSON_NAME] SRL" at bounding box center [118, 208] width 71 height 10
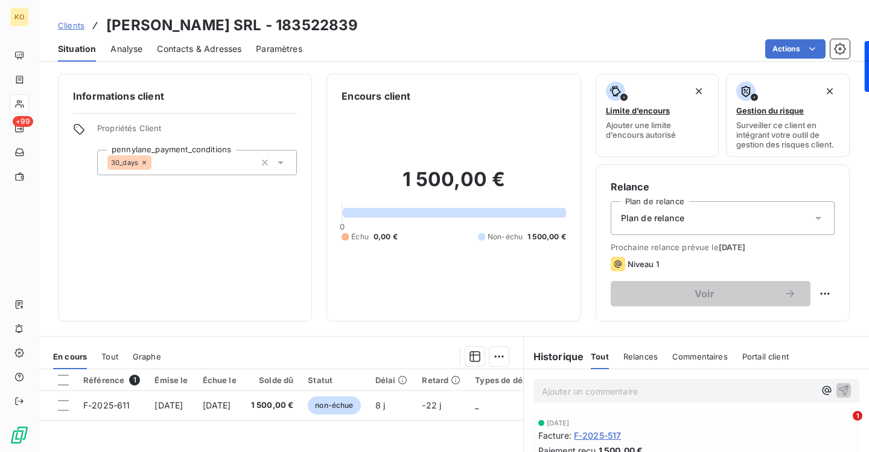
click at [187, 43] on span "Contacts & Adresses" at bounding box center [199, 49] width 85 height 12
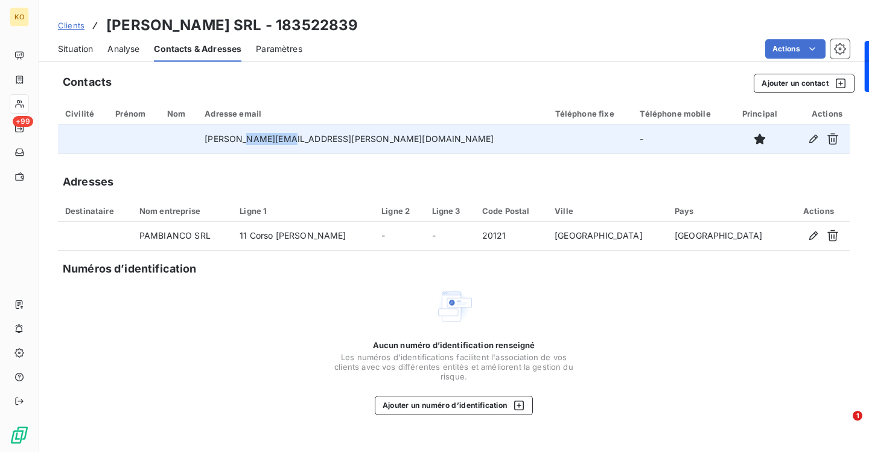
drag, startPoint x: 339, startPoint y: 140, endPoint x: 292, endPoint y: 142, distance: 47.1
click at [292, 142] on td "s.panza@pambianco.com" at bounding box center [372, 138] width 350 height 29
copy td "pambianco"
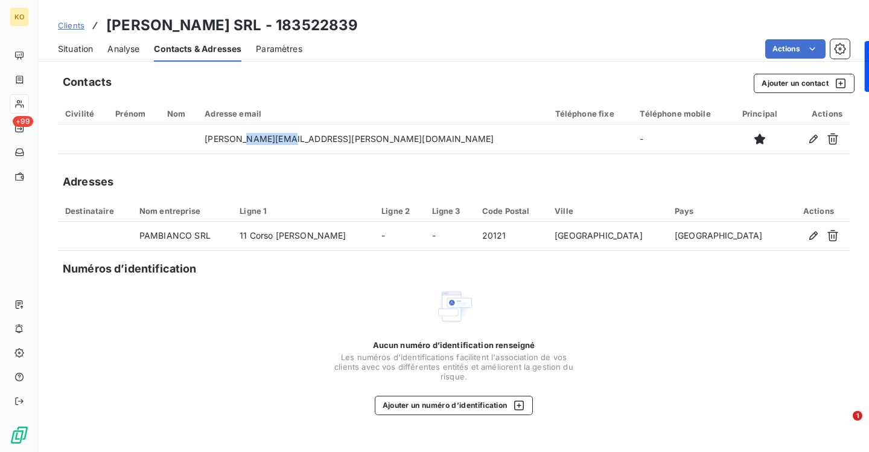
click at [75, 27] on span "Clients" at bounding box center [71, 26] width 27 height 10
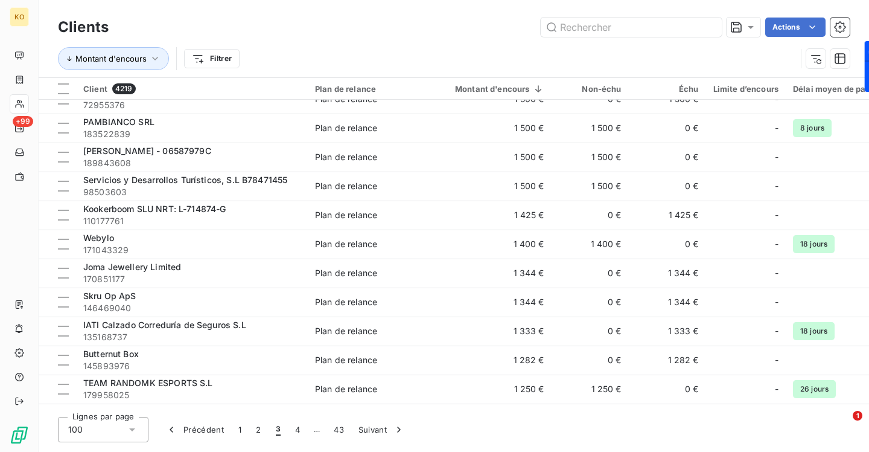
scroll to position [1871, 0]
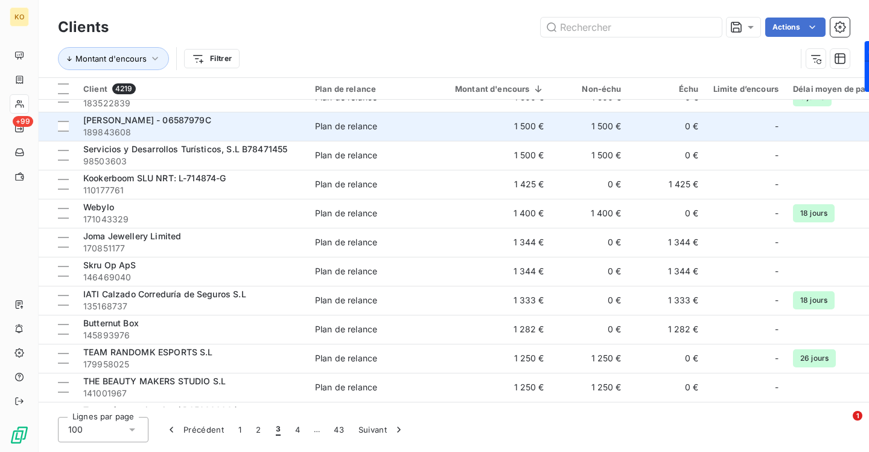
click at [195, 124] on span "[PERSON_NAME] - 06587979C" at bounding box center [147, 120] width 128 height 10
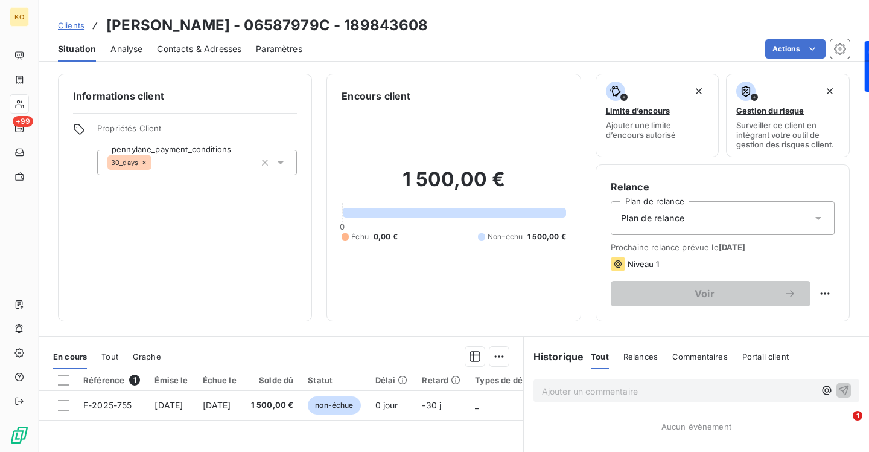
click at [228, 53] on span "Contacts & Adresses" at bounding box center [199, 49] width 85 height 12
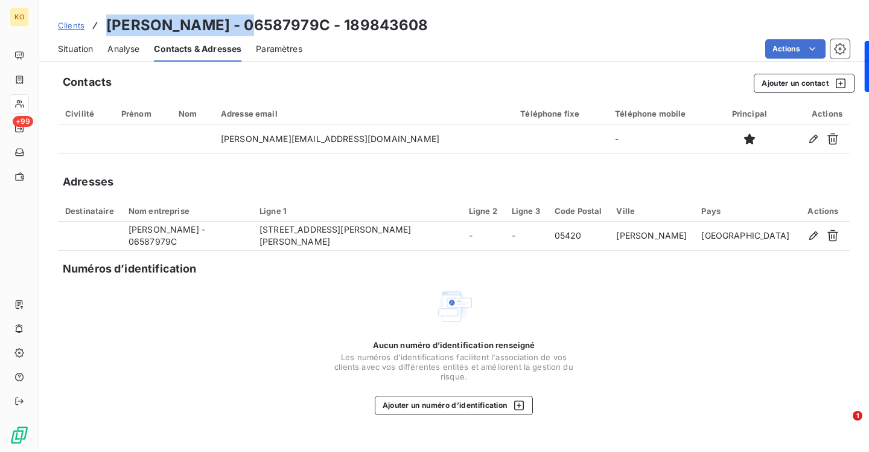
drag, startPoint x: 228, startPoint y: 21, endPoint x: 109, endPoint y: 24, distance: 118.3
click at [109, 24] on h3 "Cristina Martínez Sanchidrián - 06587979C - 189843608" at bounding box center [267, 25] width 322 height 22
copy h3 "Cristina Martínez"
click at [79, 24] on span "Clients" at bounding box center [71, 26] width 27 height 10
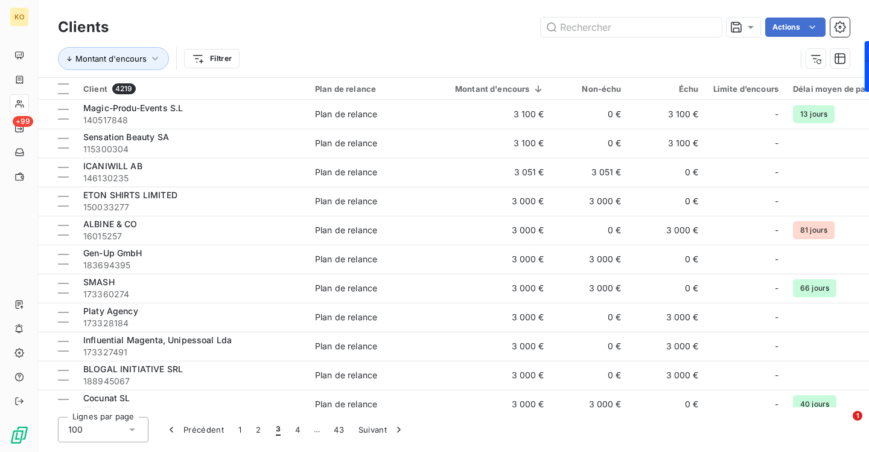
scroll to position [1722, 0]
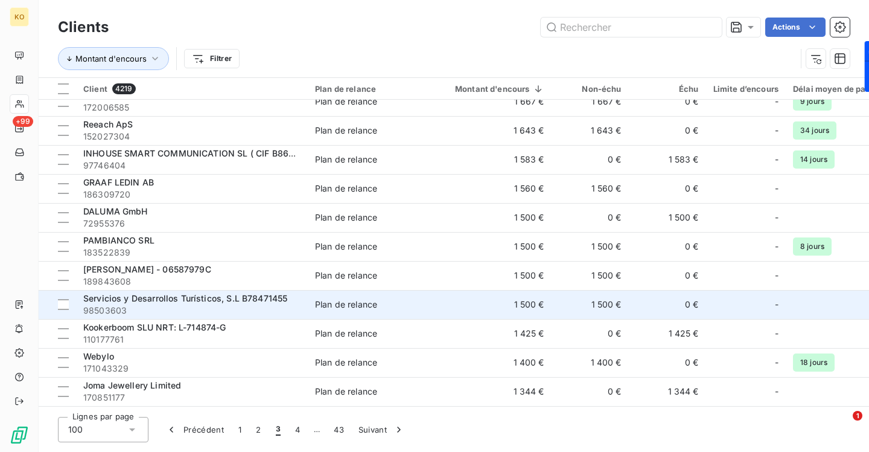
click at [157, 298] on span "Servicios y Desarrollos Turísticos, S.L B78471455" at bounding box center [185, 298] width 204 height 10
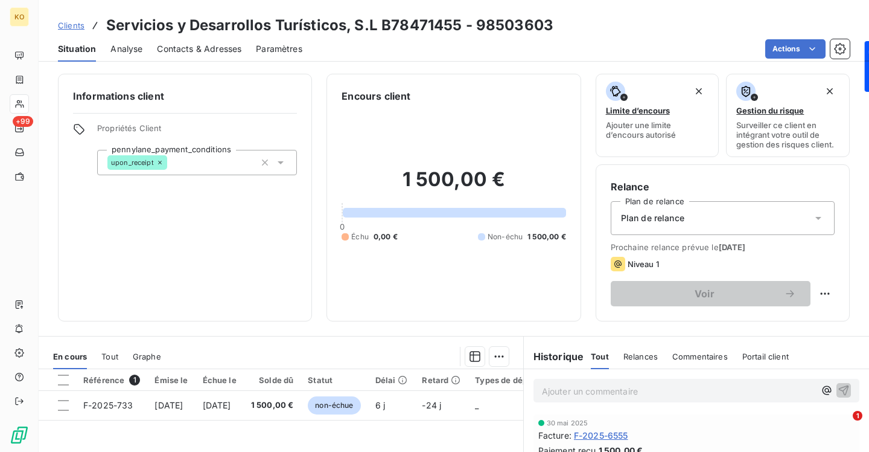
click at [187, 52] on span "Contacts & Adresses" at bounding box center [199, 49] width 85 height 12
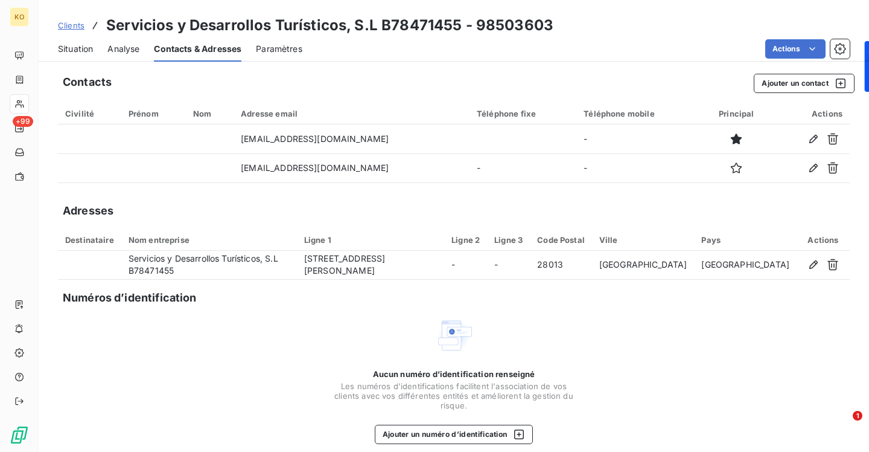
click at [72, 28] on span "Clients" at bounding box center [71, 26] width 27 height 10
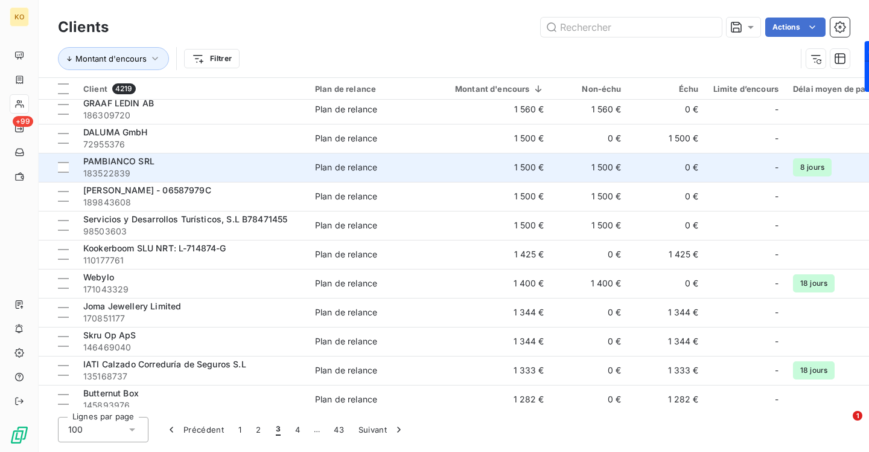
scroll to position [1819, 0]
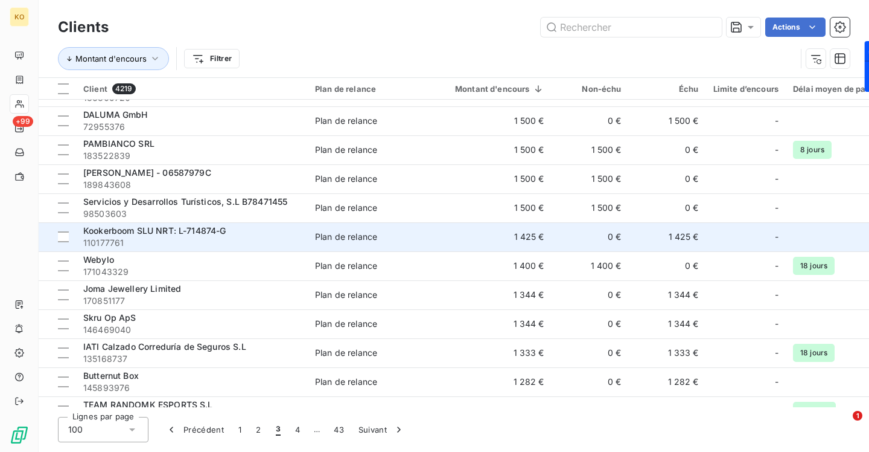
click at [179, 230] on span "Kookerboom SLU NRT: L-714874-G" at bounding box center [154, 230] width 143 height 10
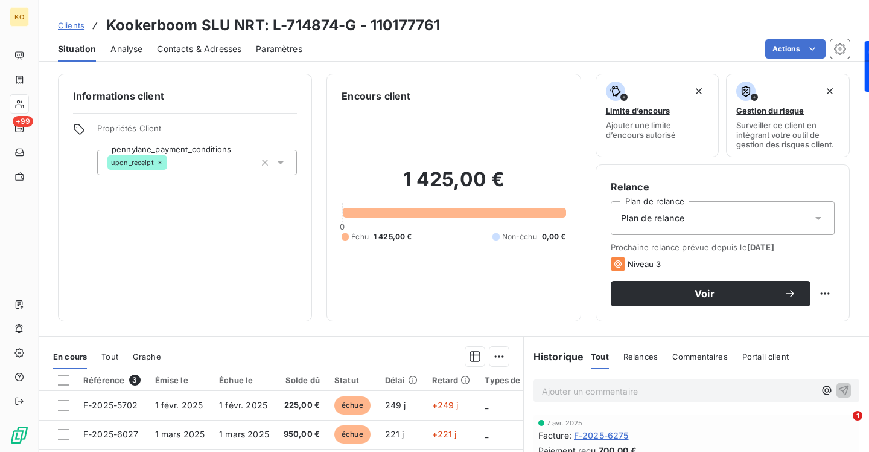
click at [190, 51] on span "Contacts & Adresses" at bounding box center [199, 49] width 85 height 12
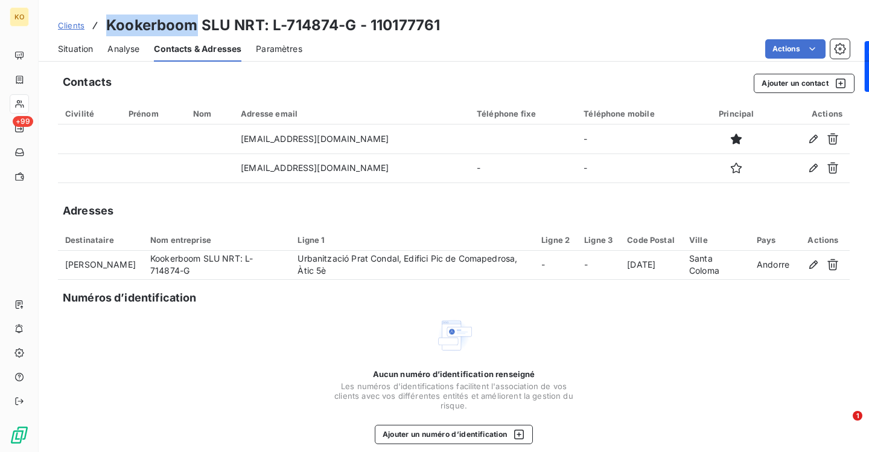
drag, startPoint x: 196, startPoint y: 22, endPoint x: 102, endPoint y: 26, distance: 93.6
click at [102, 26] on div "Clients Kookerboom SLU NRT: L-714874-G - 110177761" at bounding box center [249, 25] width 382 height 22
copy h3 "Kookerboom"
click at [68, 27] on span "Clients" at bounding box center [71, 26] width 27 height 10
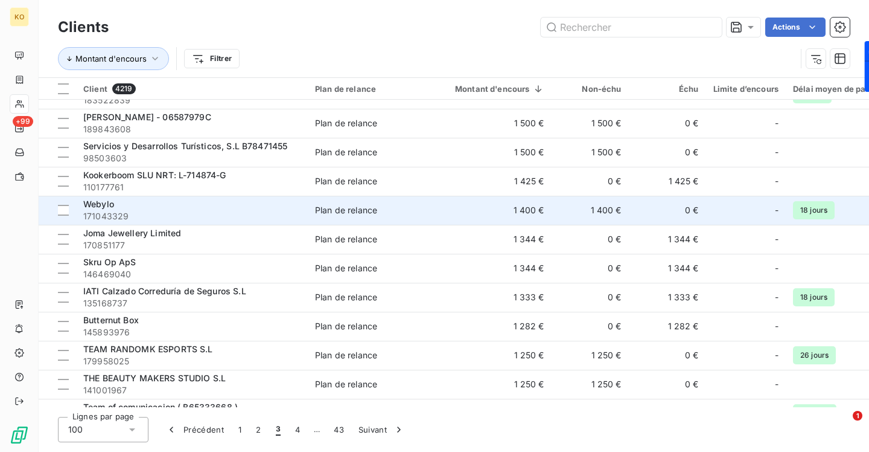
scroll to position [1886, 0]
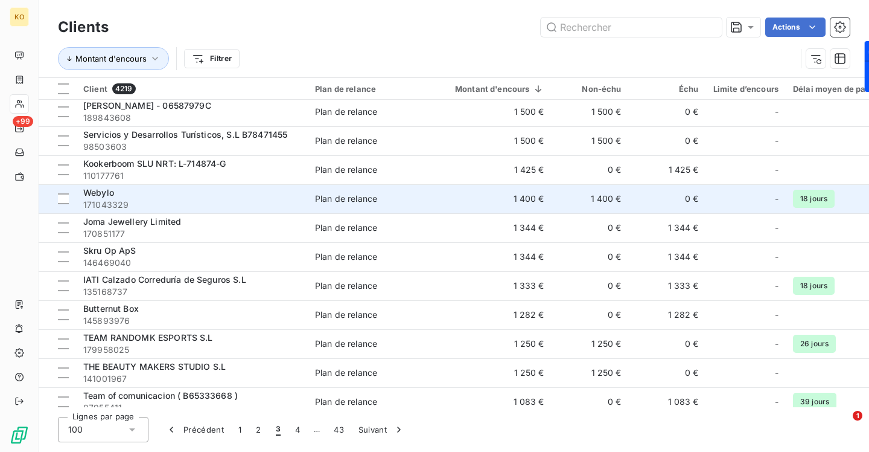
click at [108, 194] on span "Webylo" at bounding box center [98, 192] width 31 height 10
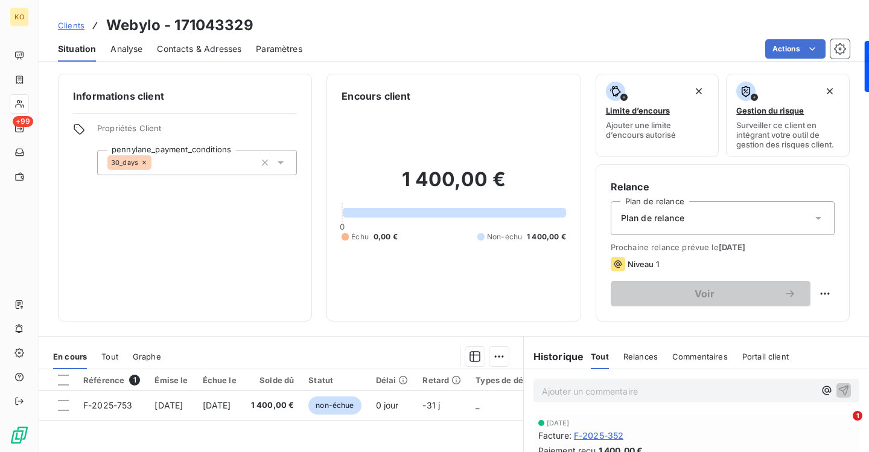
drag, startPoint x: 223, startPoint y: 41, endPoint x: 234, endPoint y: 56, distance: 18.1
click at [223, 41] on div "Contacts & Adresses" at bounding box center [199, 48] width 85 height 25
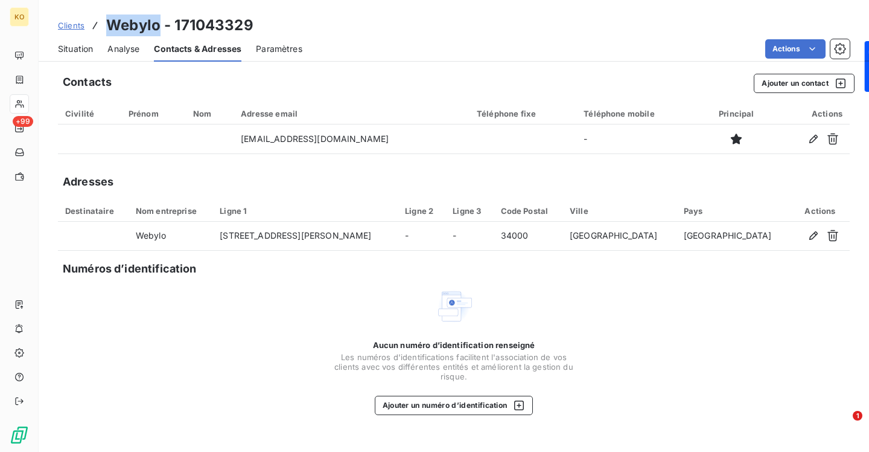
drag, startPoint x: 159, startPoint y: 27, endPoint x: 109, endPoint y: 27, distance: 50.1
click at [109, 27] on h3 "Webylo - 171043329" at bounding box center [179, 25] width 147 height 22
copy h3 "Webylo"
click at [73, 29] on span "Clients" at bounding box center [71, 26] width 27 height 10
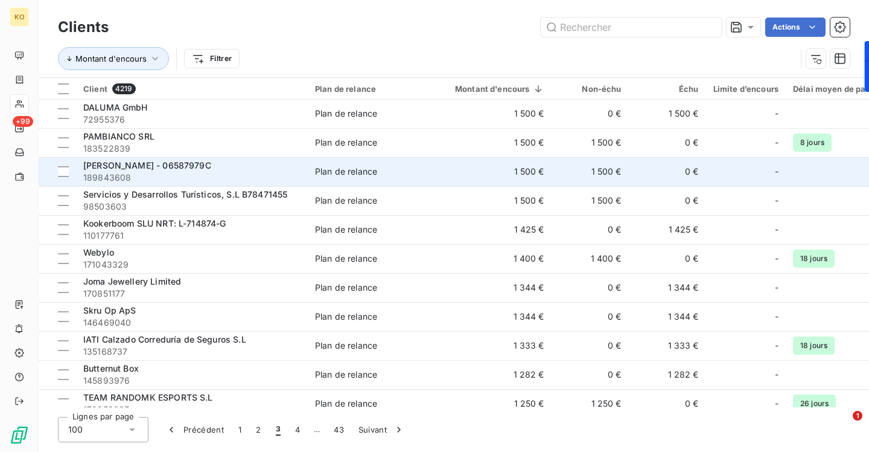
scroll to position [1904, 0]
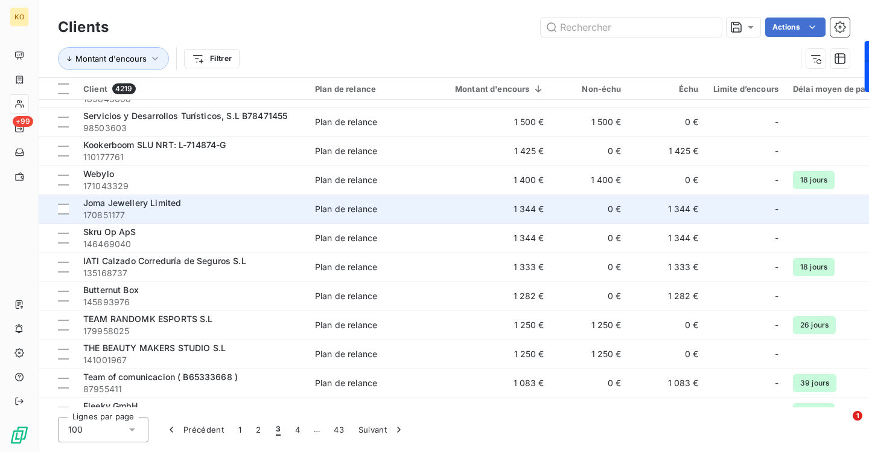
click at [135, 209] on span "170851177" at bounding box center [191, 215] width 217 height 12
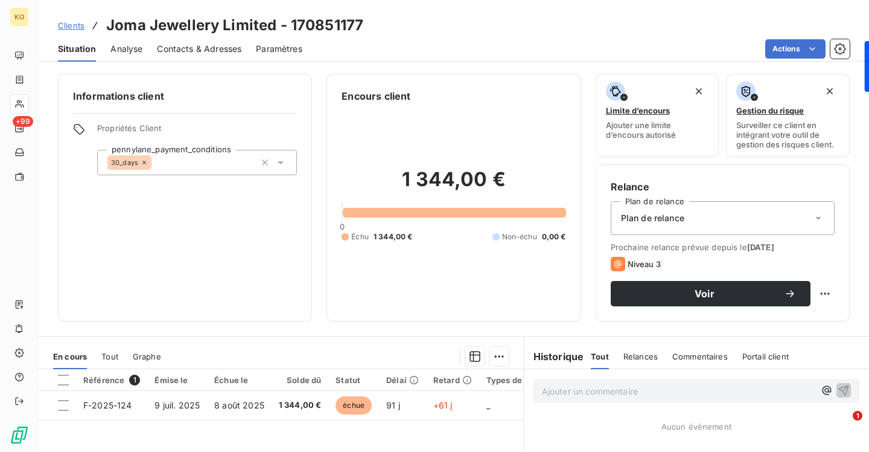
click at [224, 55] on div "Contacts & Adresses" at bounding box center [199, 48] width 85 height 25
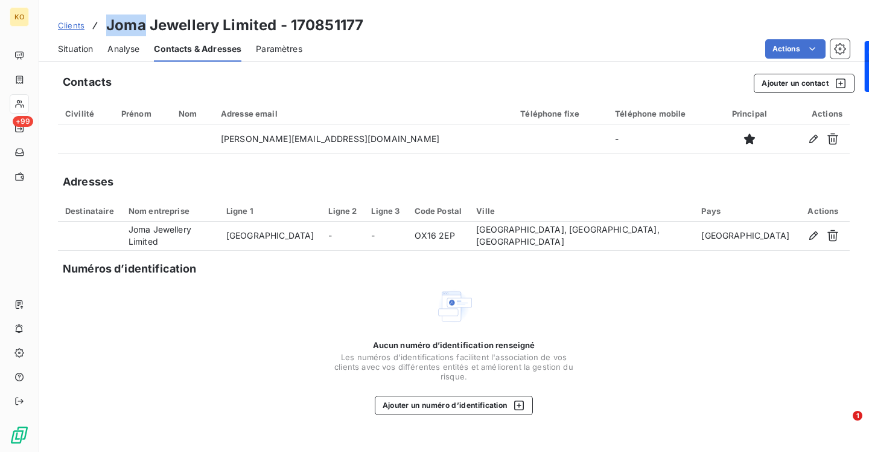
drag, startPoint x: 144, startPoint y: 27, endPoint x: 108, endPoint y: 25, distance: 36.2
click at [108, 25] on h3 "Joma Jewellery Limited - 170851177" at bounding box center [234, 25] width 257 height 22
copy h3 "Joma"
click at [772, 77] on button "Ajouter un contact" at bounding box center [804, 83] width 101 height 19
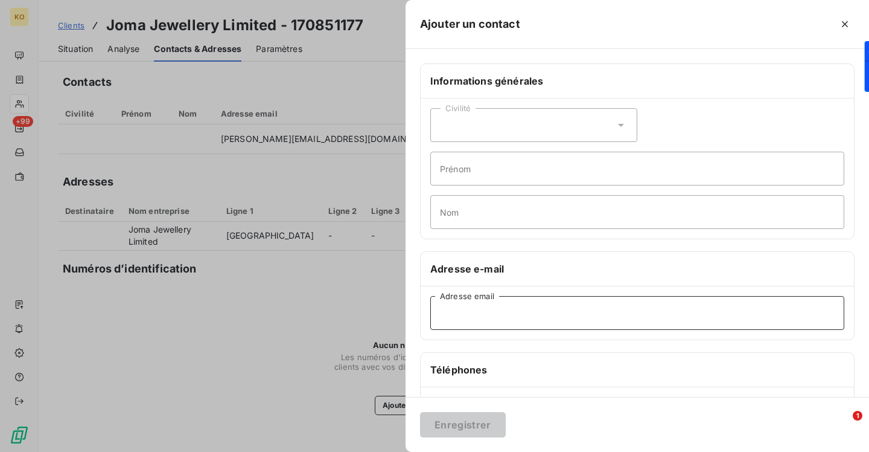
click at [471, 301] on input "Adresse email" at bounding box center [637, 313] width 414 height 34
paste input "accounts@katieloxton.com"
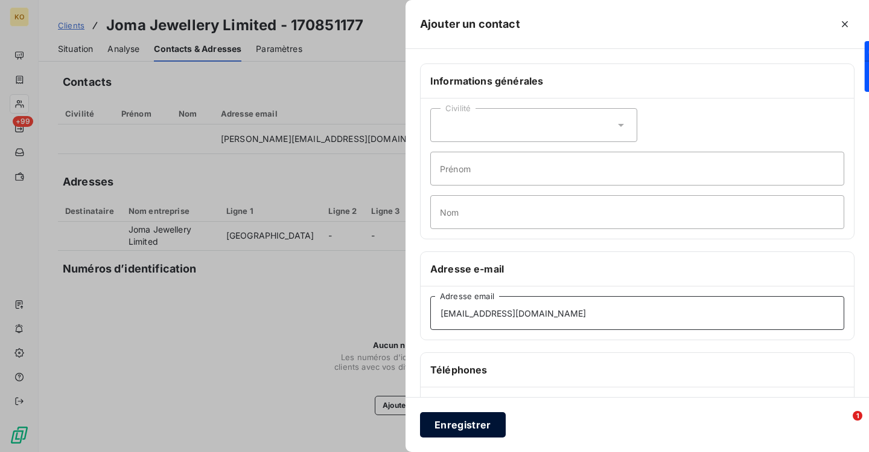
type input "accounts@katieloxton.com"
click at [443, 415] on button "Enregistrer" at bounding box center [463, 424] width 86 height 25
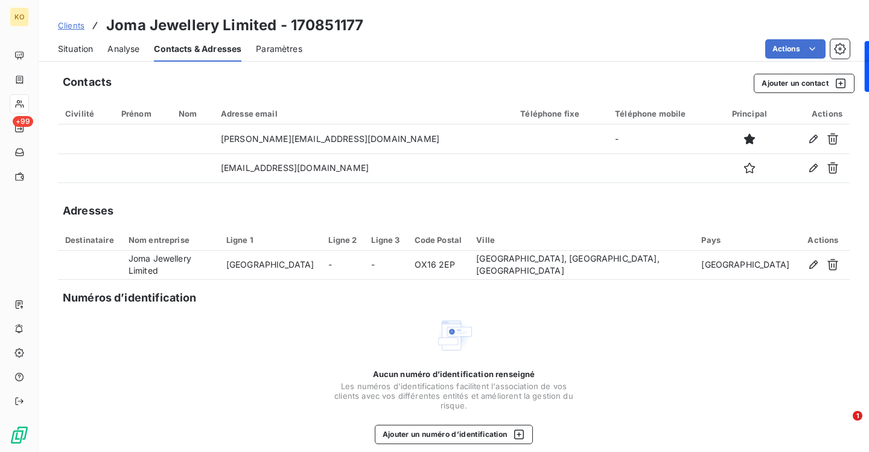
click at [80, 28] on span "Clients" at bounding box center [71, 26] width 27 height 10
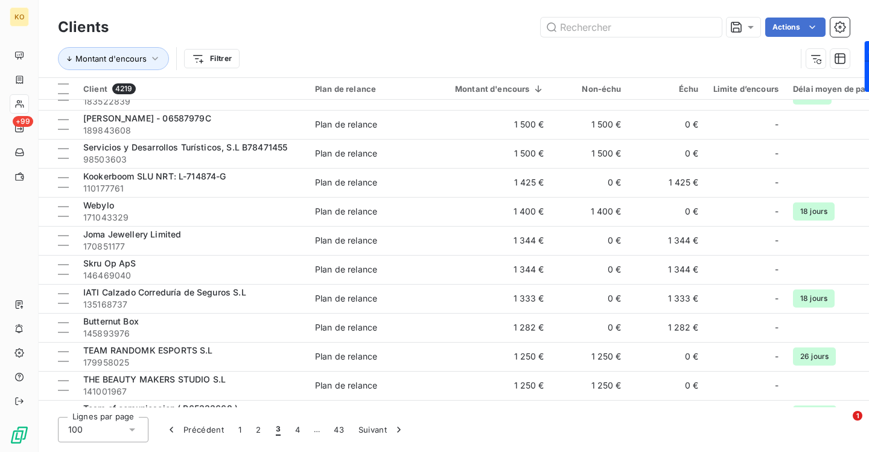
scroll to position [1904, 0]
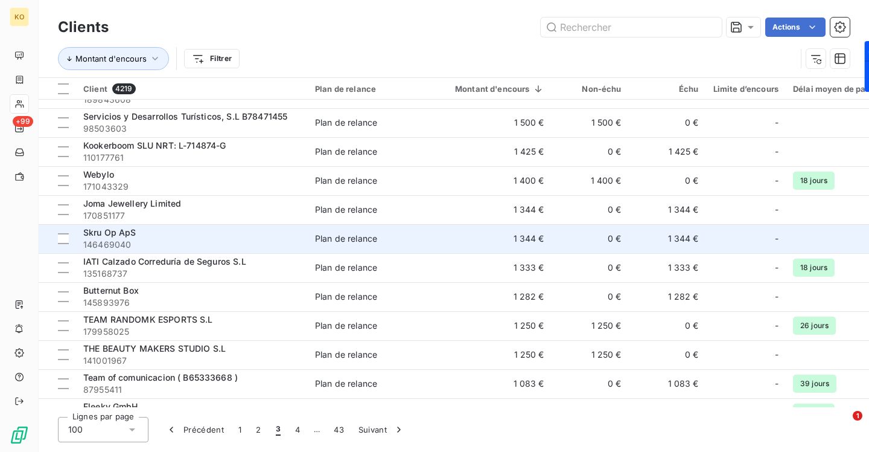
click at [106, 233] on span "Skru Op ApS" at bounding box center [109, 232] width 53 height 10
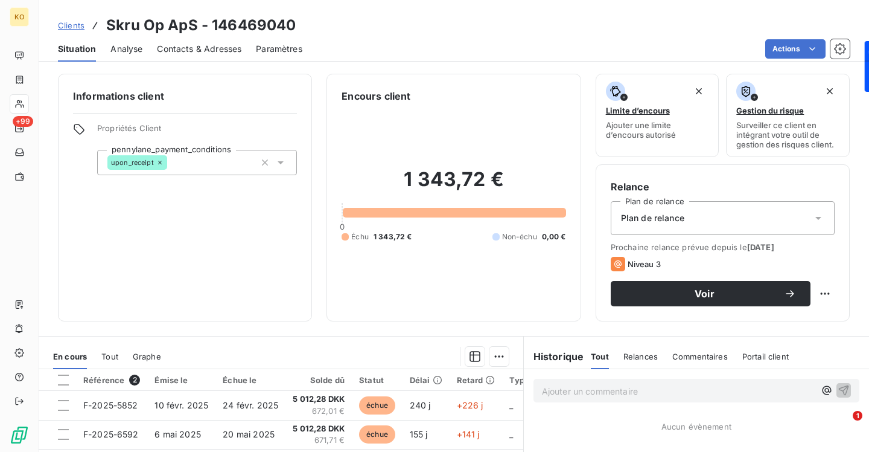
click at [206, 48] on span "Contacts & Adresses" at bounding box center [199, 49] width 85 height 12
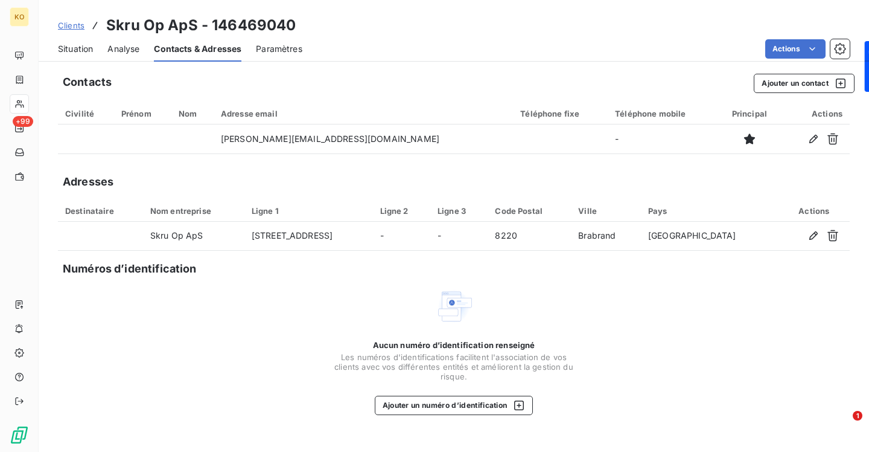
click at [75, 31] on div "Clients Skru Op ApS - 146469040" at bounding box center [177, 25] width 238 height 22
click at [77, 27] on span "Clients" at bounding box center [71, 26] width 27 height 10
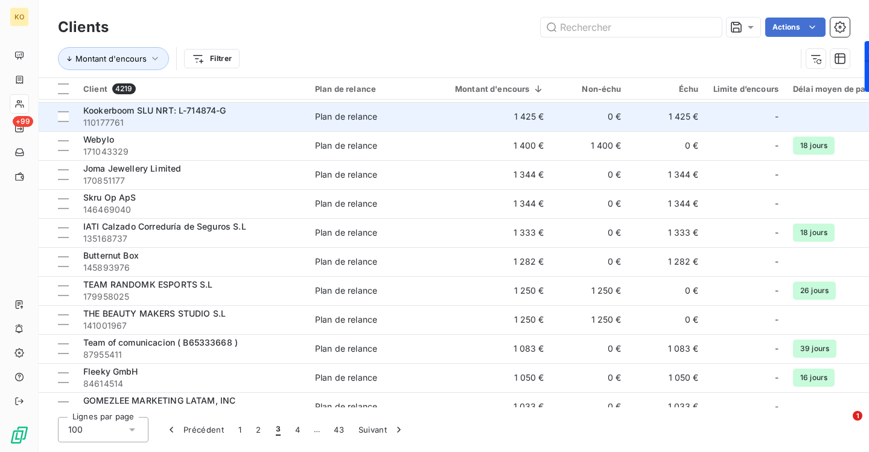
scroll to position [1940, 0]
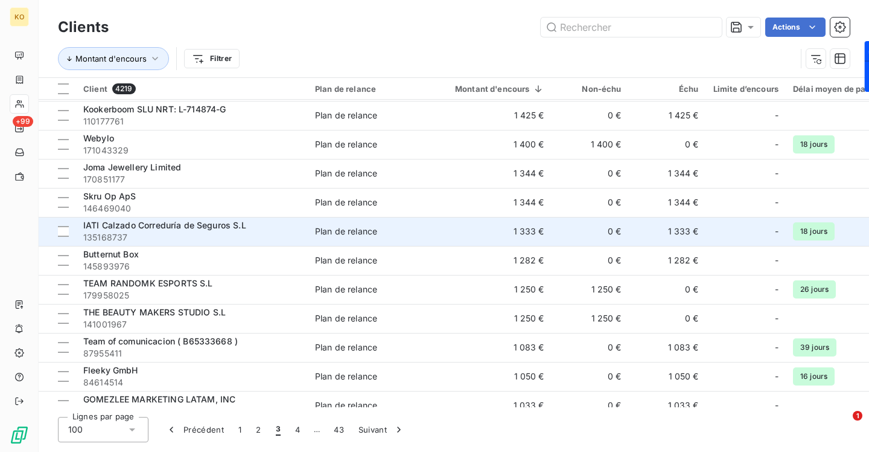
click at [175, 229] on span "IATI Calzado Correduría de Seguros S.L" at bounding box center [164, 225] width 163 height 10
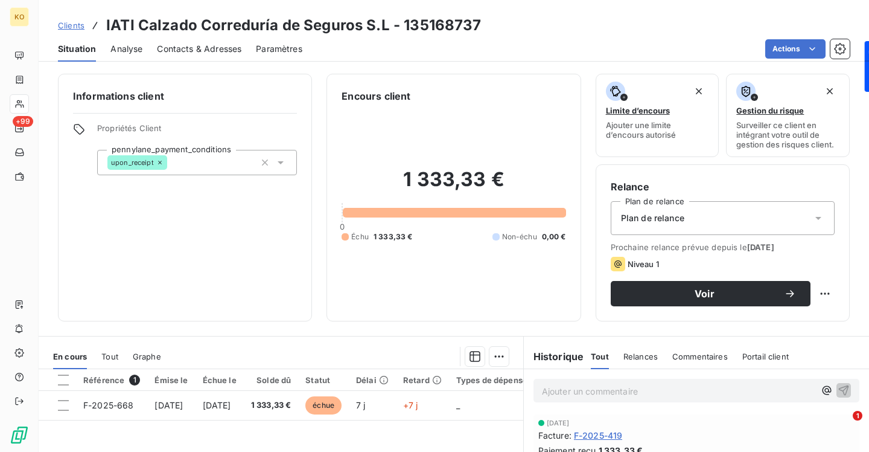
click at [228, 45] on span "Contacts & Adresses" at bounding box center [199, 49] width 85 height 12
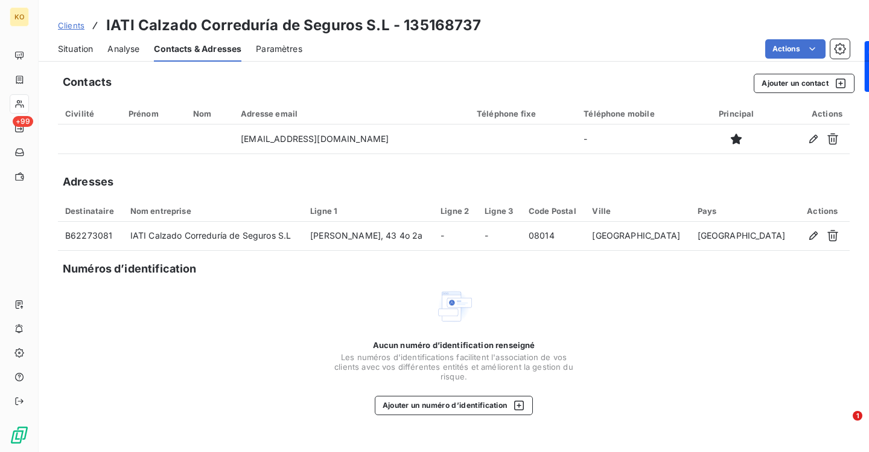
drag, startPoint x: 73, startPoint y: 26, endPoint x: 80, endPoint y: 29, distance: 7.8
click at [73, 26] on span "Clients" at bounding box center [71, 26] width 27 height 10
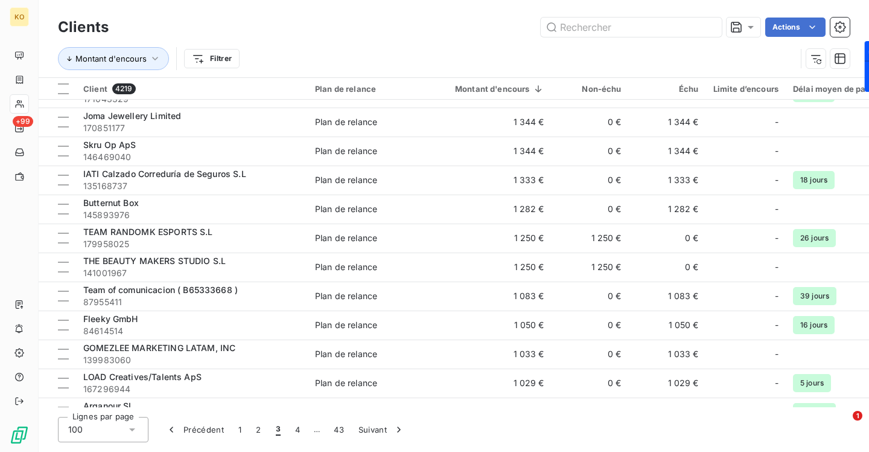
scroll to position [1996, 0]
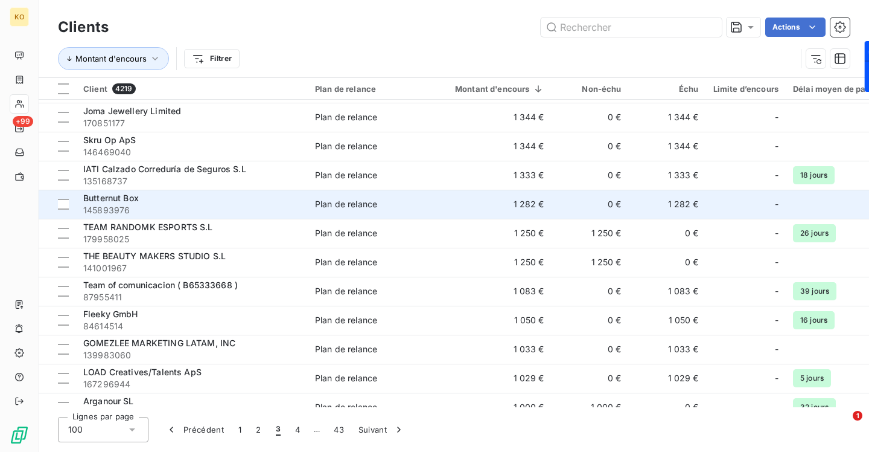
click at [119, 199] on span "Butternut Box" at bounding box center [111, 198] width 56 height 10
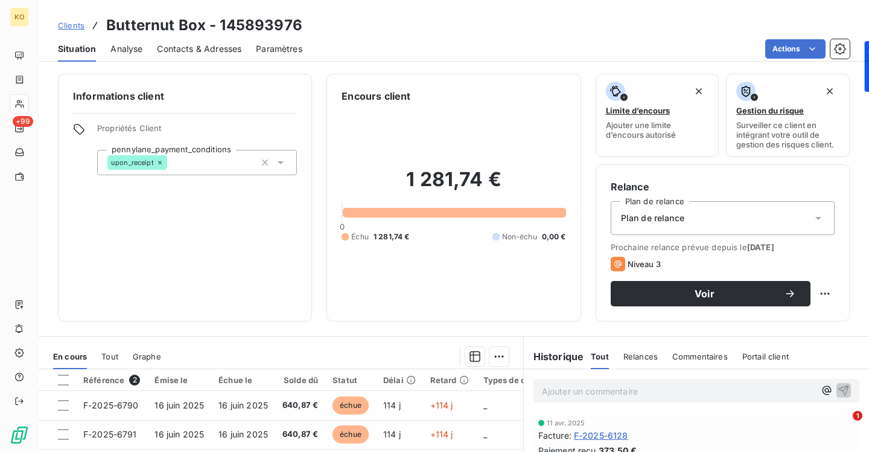
click at [206, 46] on span "Contacts & Adresses" at bounding box center [199, 49] width 85 height 12
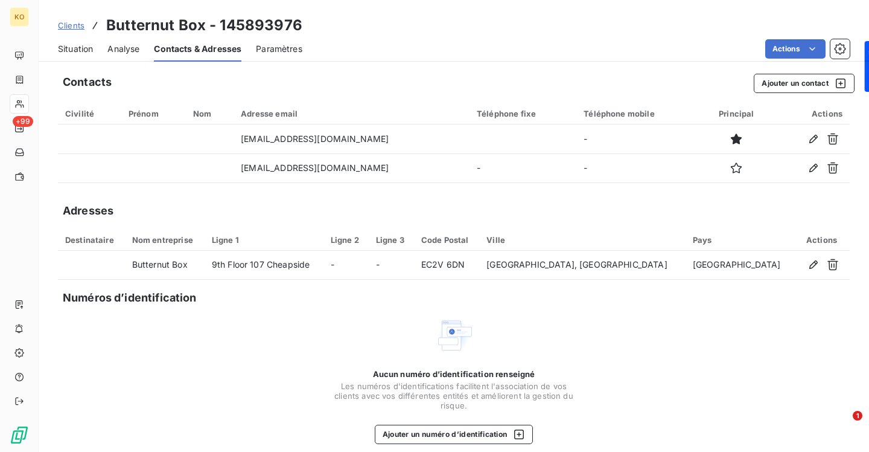
drag, startPoint x: 72, startPoint y: 27, endPoint x: 77, endPoint y: 31, distance: 6.4
click at [72, 27] on span "Clients" at bounding box center [71, 26] width 27 height 10
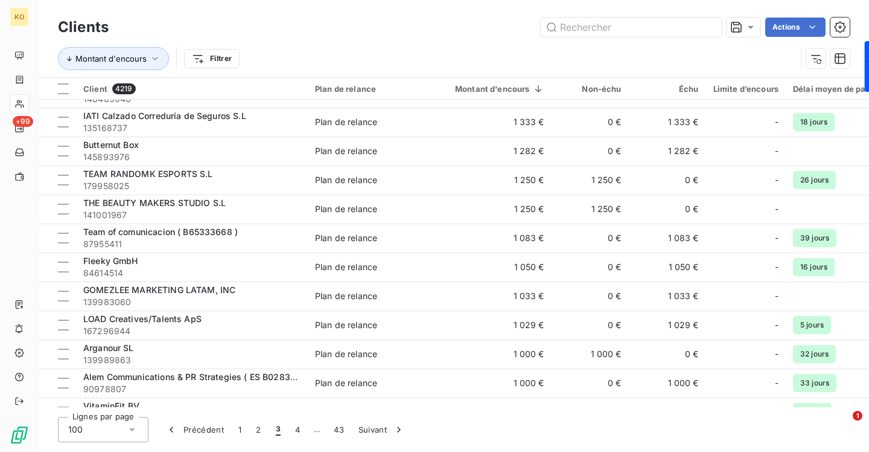
scroll to position [2051, 0]
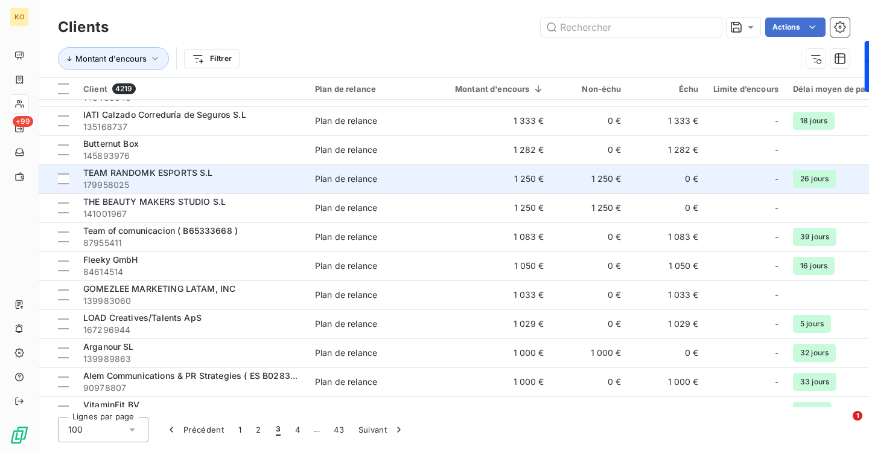
click at [195, 174] on span "TEAM RANDOMK ESPORTS S.L" at bounding box center [148, 172] width 130 height 10
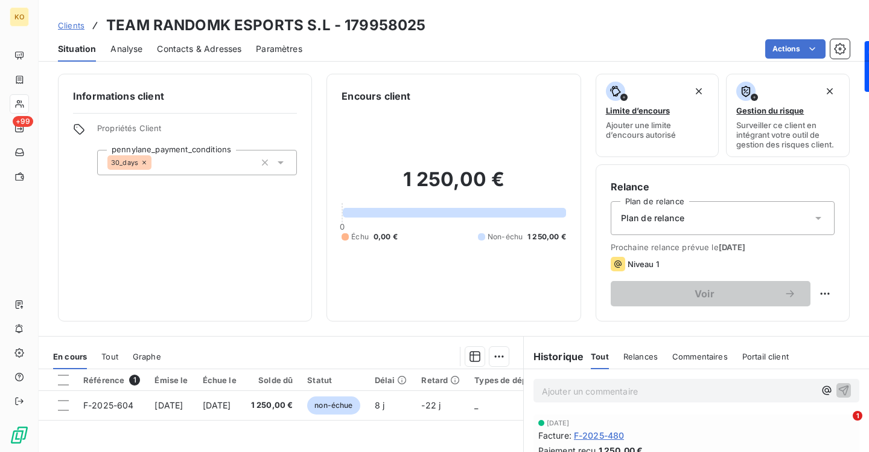
click at [162, 45] on span "Contacts & Adresses" at bounding box center [199, 49] width 85 height 12
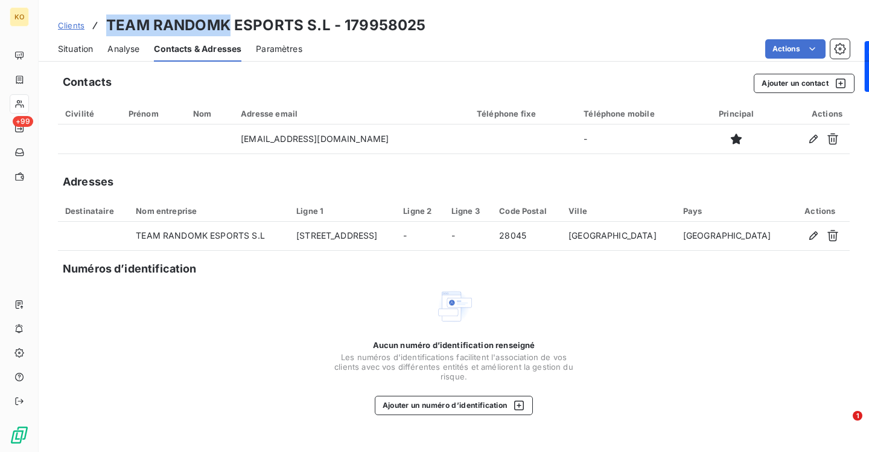
drag, startPoint x: 226, startPoint y: 27, endPoint x: 108, endPoint y: 26, distance: 117.7
click at [108, 26] on h3 "TEAM RANDOMK ESPORTS S.L - 179958025" at bounding box center [265, 25] width 319 height 22
copy h3 "TEAM RANDOMK"
click at [817, 86] on button "Ajouter un contact" at bounding box center [804, 83] width 101 height 19
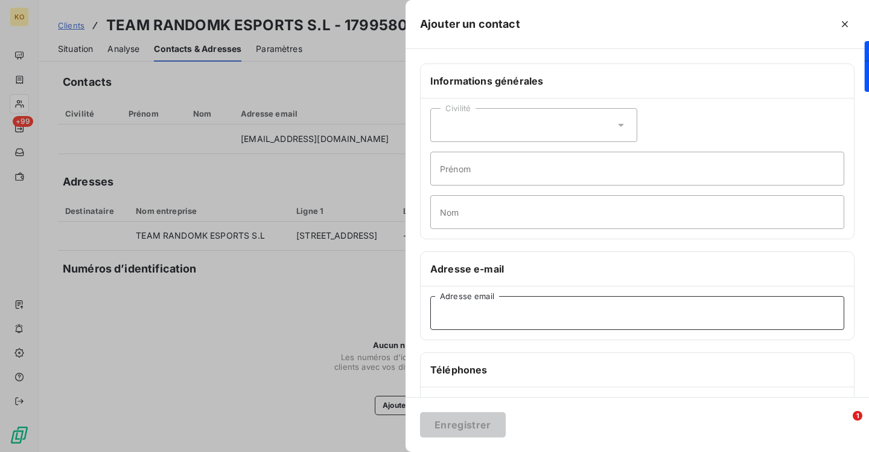
click at [497, 305] on input "Adresse email" at bounding box center [637, 313] width 414 height 34
paste input "facturacion@riders.gg"
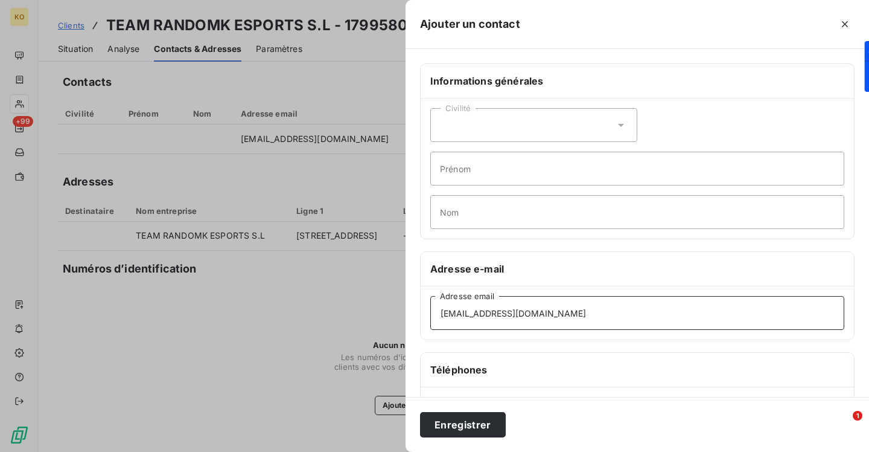
type input "facturacion@riders.gg"
click at [480, 439] on div "Enregistrer" at bounding box center [638, 424] width 464 height 55
click at [480, 429] on button "Enregistrer" at bounding box center [463, 424] width 86 height 25
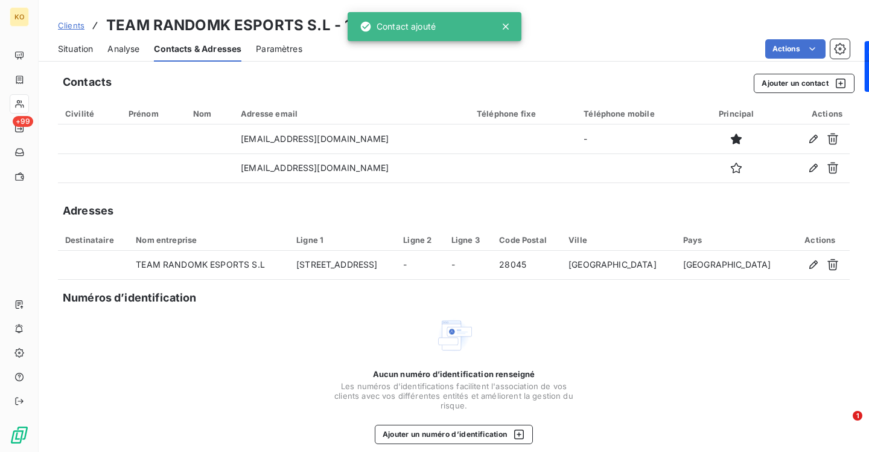
click at [56, 27] on div "Clients TEAM RANDOMK ESPORTS S.L - 179958025" at bounding box center [454, 25] width 831 height 22
click at [67, 27] on span "Clients" at bounding box center [71, 26] width 27 height 10
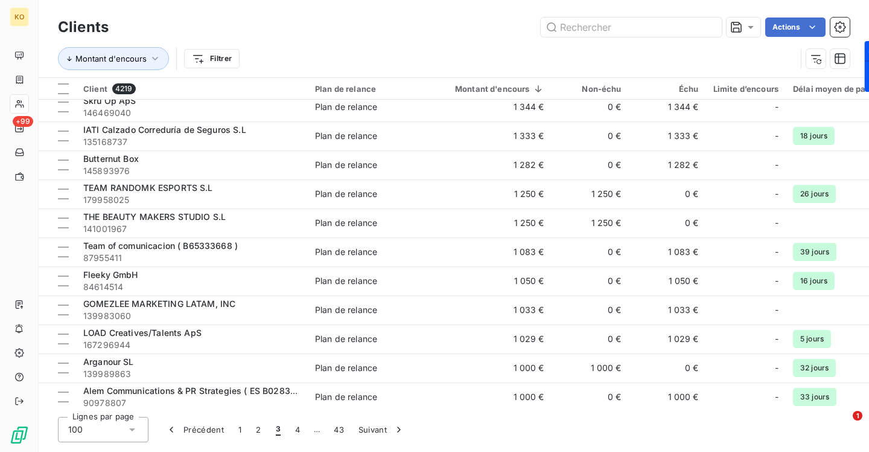
scroll to position [2037, 0]
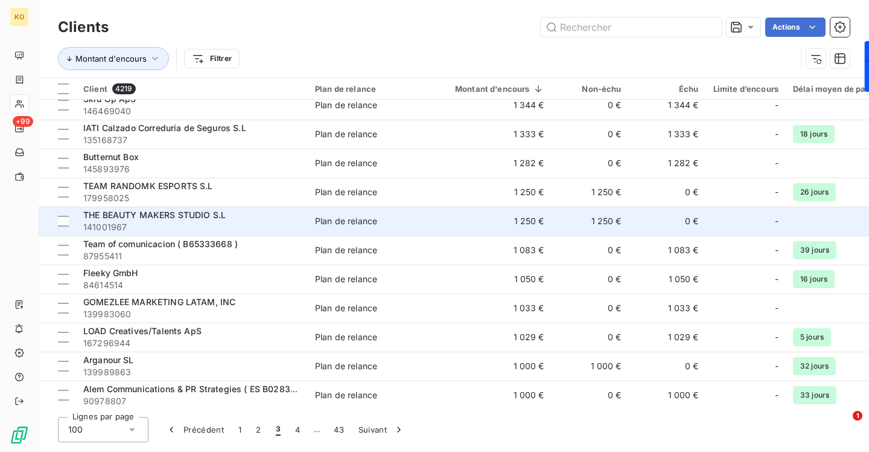
click at [173, 215] on span "THE BEAUTY MAKERS STUDIO S.L" at bounding box center [154, 214] width 142 height 10
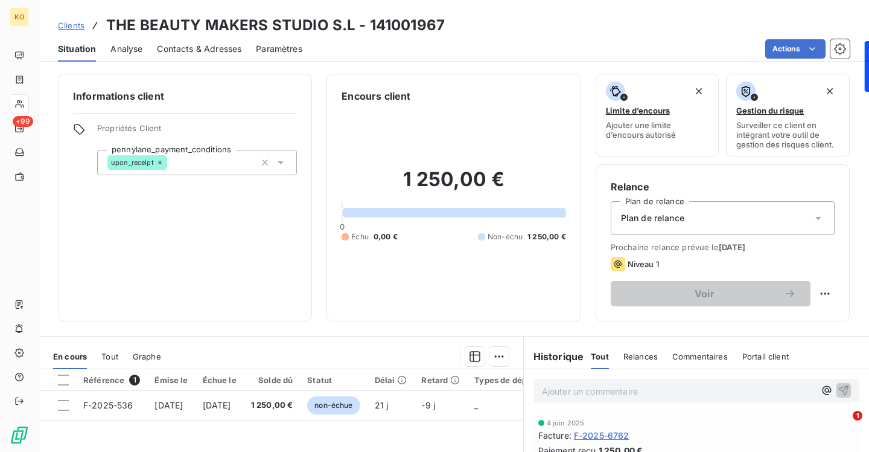
click at [210, 48] on span "Contacts & Adresses" at bounding box center [199, 49] width 85 height 12
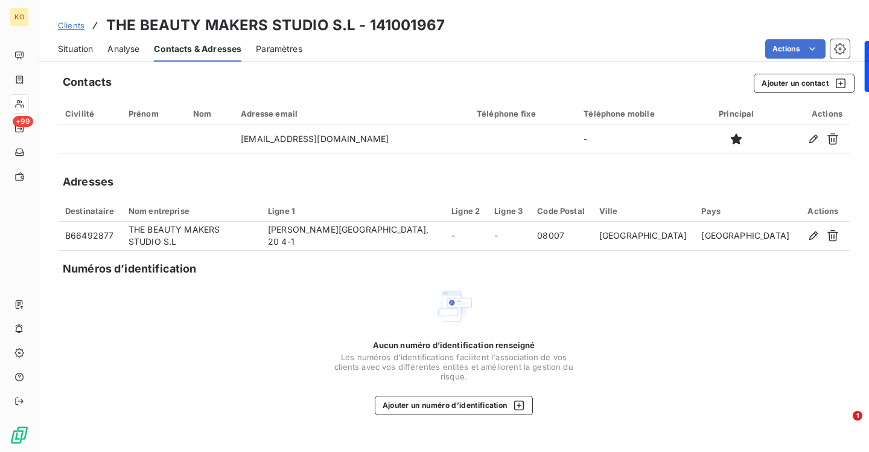
click at [70, 19] on link "Clients" at bounding box center [71, 25] width 27 height 12
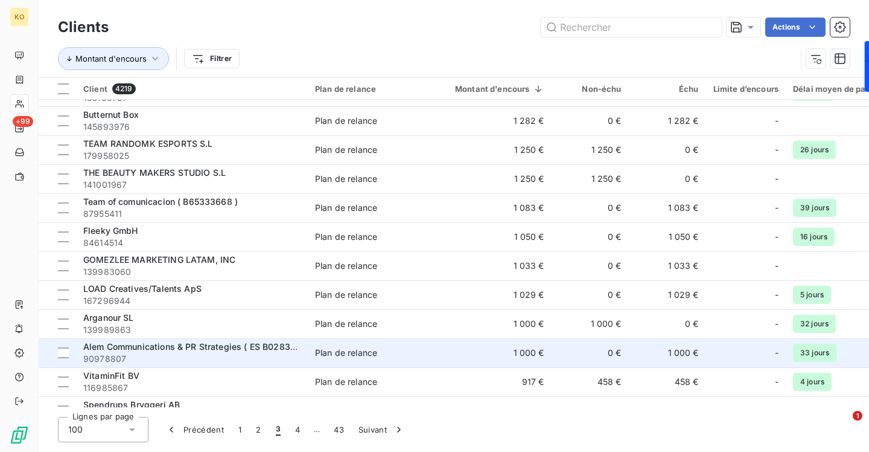
scroll to position [2069, 0]
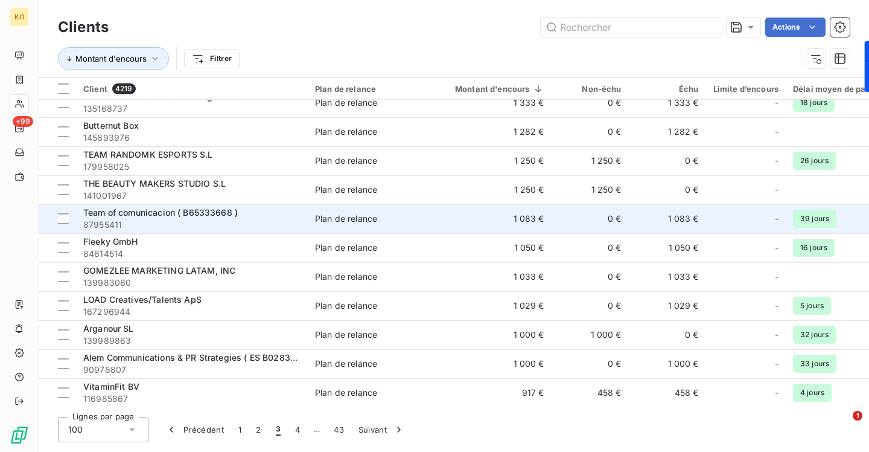
click at [133, 214] on span "Team of comunicacion ( B65333668 )" at bounding box center [160, 212] width 155 height 10
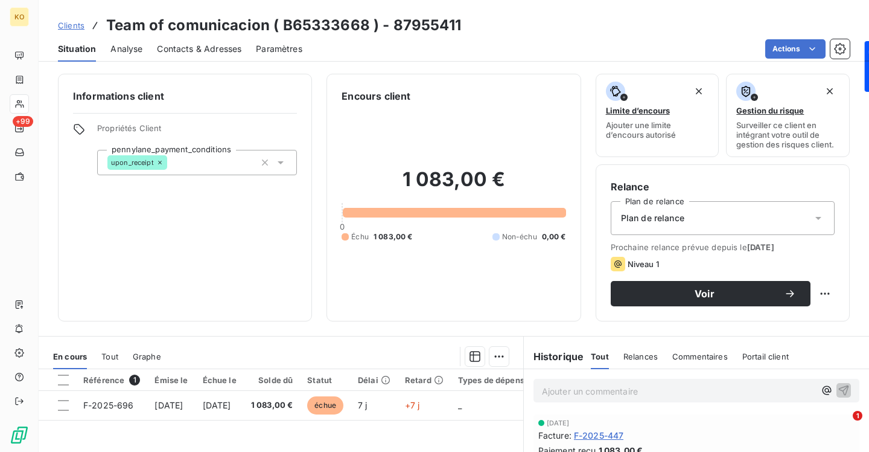
click at [208, 50] on span "Contacts & Adresses" at bounding box center [199, 49] width 85 height 12
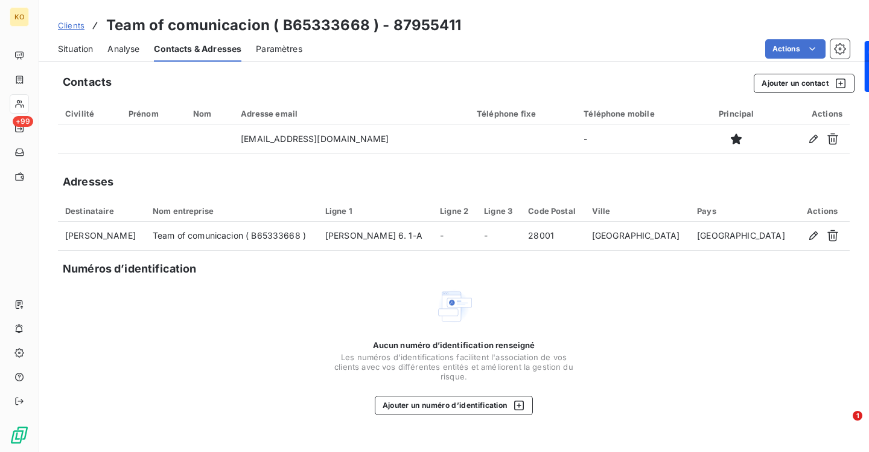
click at [72, 21] on link "Clients" at bounding box center [71, 25] width 27 height 12
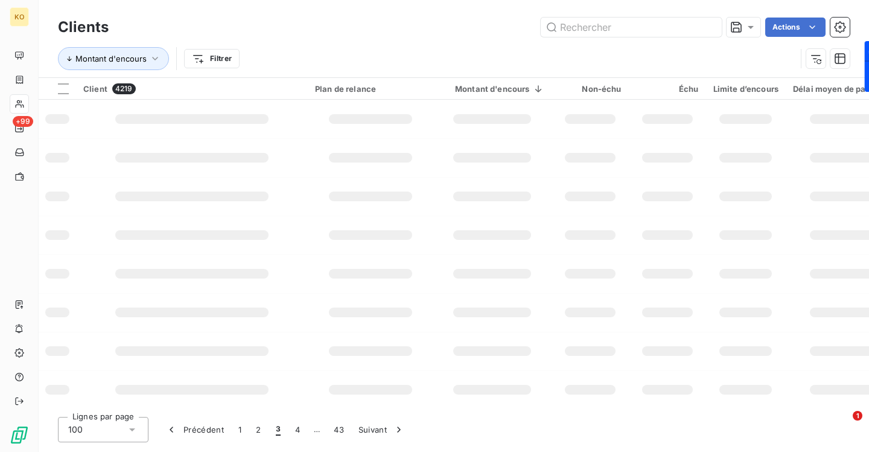
click at [77, 21] on h3 "Clients" at bounding box center [83, 27] width 51 height 22
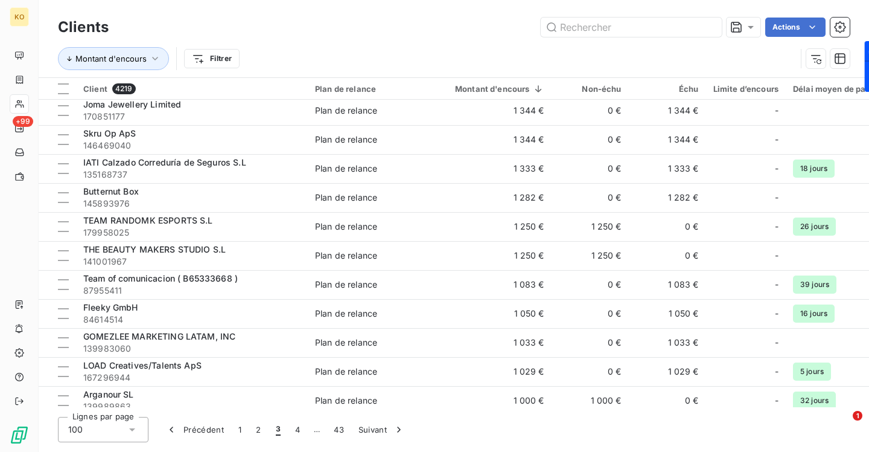
scroll to position [2003, 0]
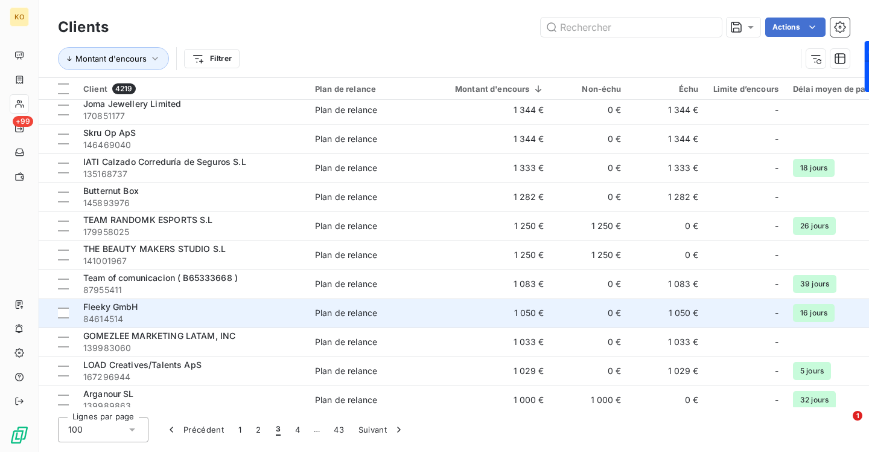
click at [115, 307] on span "Fleeky GmbH" at bounding box center [110, 306] width 55 height 10
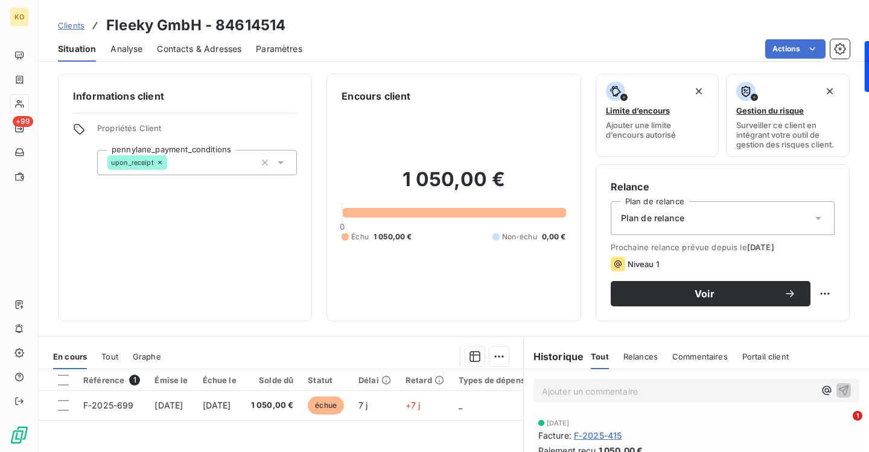
click at [191, 43] on span "Contacts & Adresses" at bounding box center [199, 49] width 85 height 12
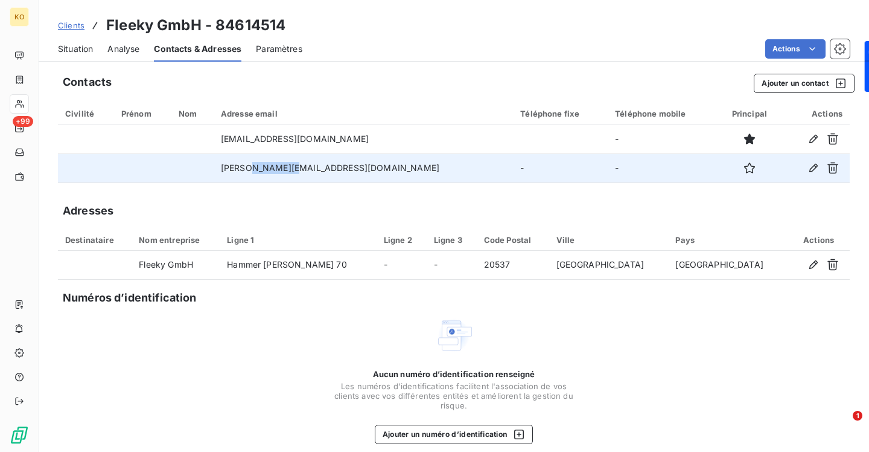
drag, startPoint x: 327, startPoint y: 168, endPoint x: 284, endPoint y: 168, distance: 42.9
click at [284, 168] on td "keanu@fleeky.de" at bounding box center [363, 167] width 299 height 29
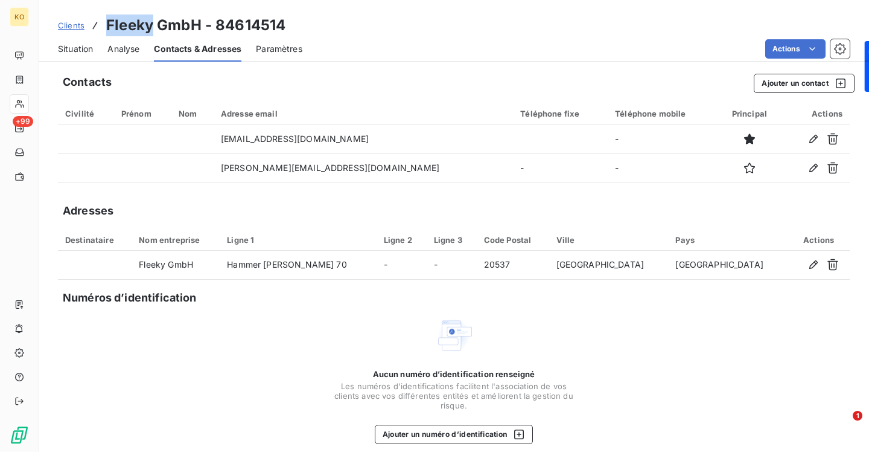
drag, startPoint x: 151, startPoint y: 24, endPoint x: 109, endPoint y: 24, distance: 41.7
click at [109, 24] on h3 "Fleeky GmbH - 84614514" at bounding box center [195, 25] width 179 height 22
copy h3 "Fleeky"
click at [77, 26] on span "Clients" at bounding box center [71, 26] width 27 height 10
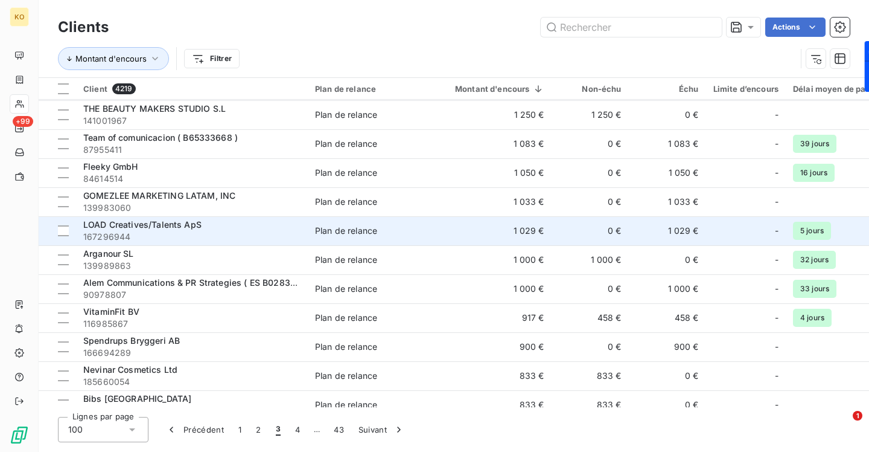
scroll to position [2148, 0]
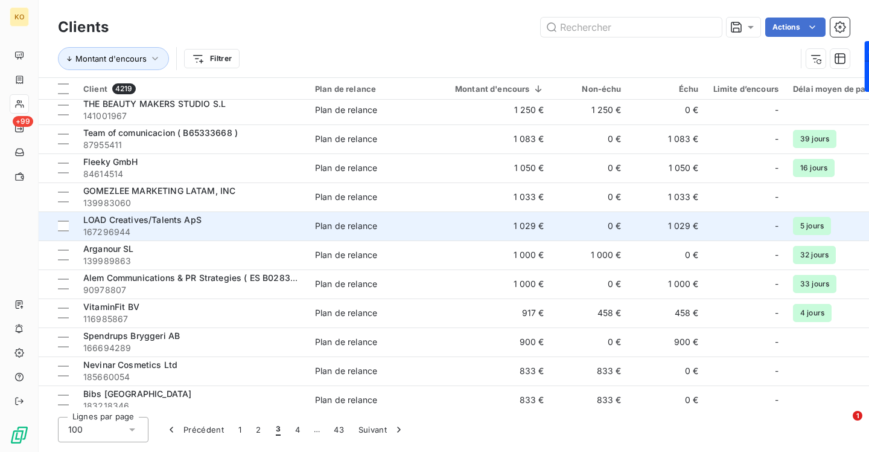
click at [169, 217] on span "LOAD Creatives/Talents ApS" at bounding box center [142, 219] width 118 height 10
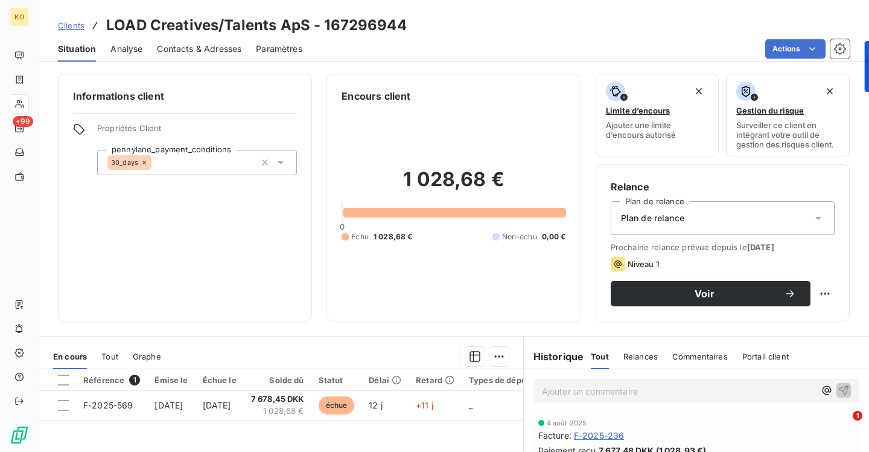
click at [230, 53] on span "Contacts & Adresses" at bounding box center [199, 49] width 85 height 12
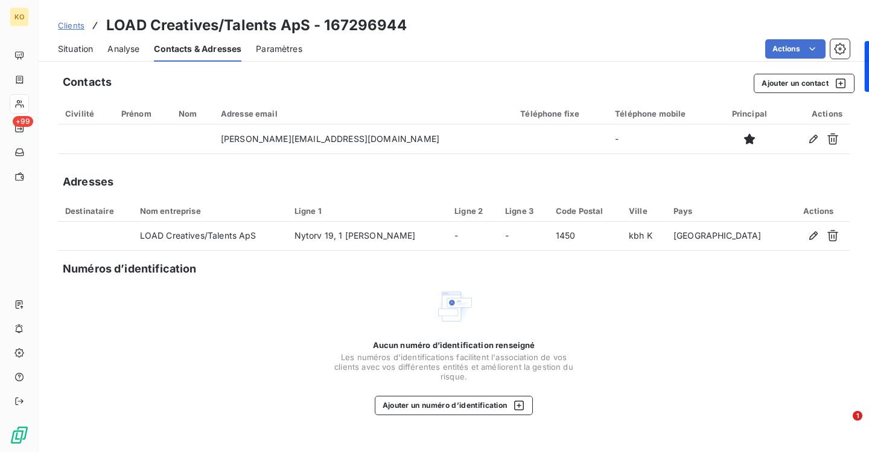
click at [77, 26] on span "Clients" at bounding box center [71, 26] width 27 height 10
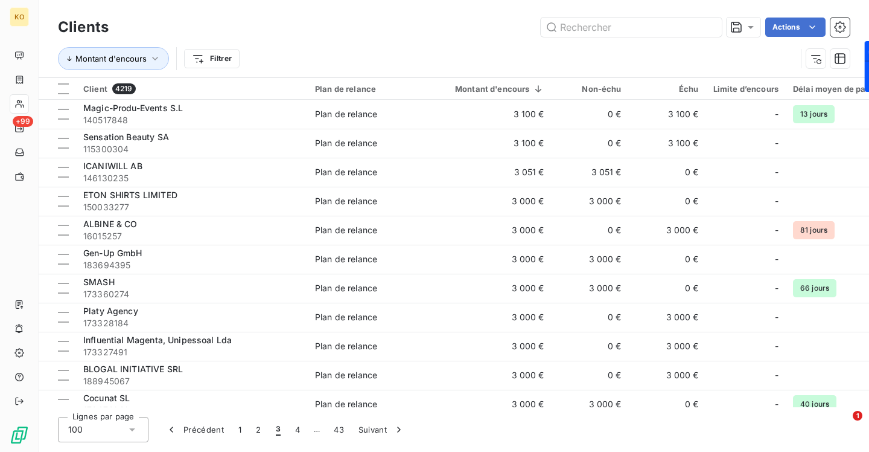
scroll to position [2128, 0]
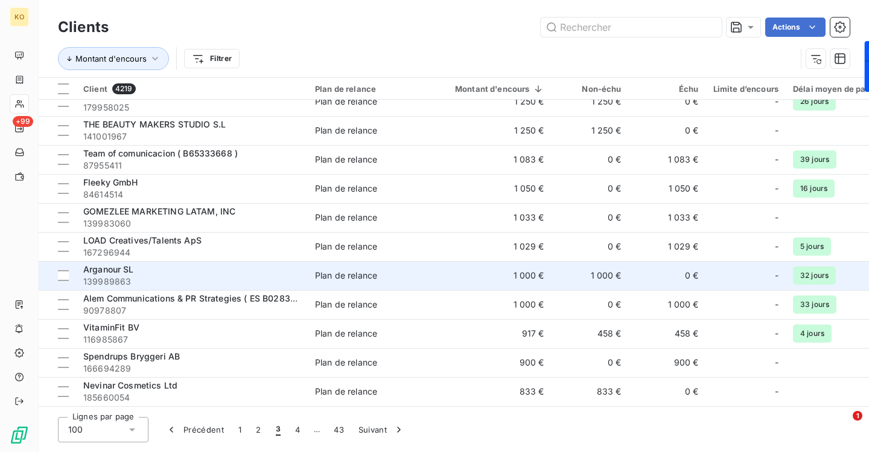
click at [129, 271] on span "Arganour SL" at bounding box center [108, 269] width 51 height 10
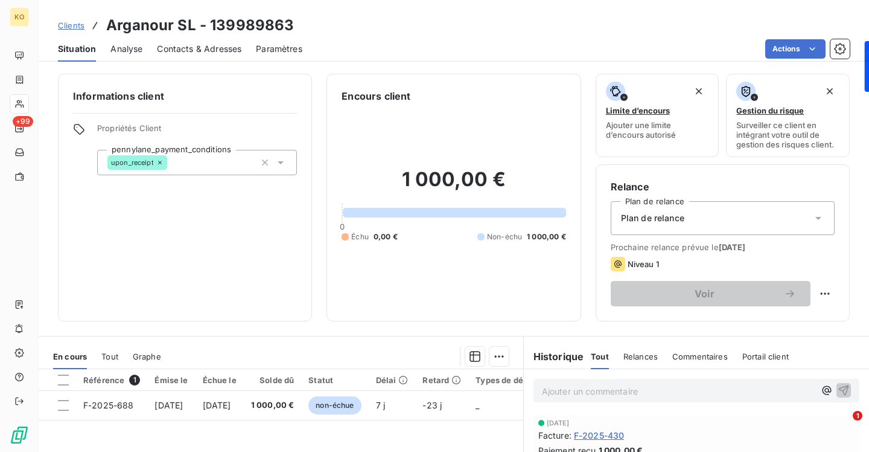
click at [186, 46] on span "Contacts & Adresses" at bounding box center [199, 49] width 85 height 12
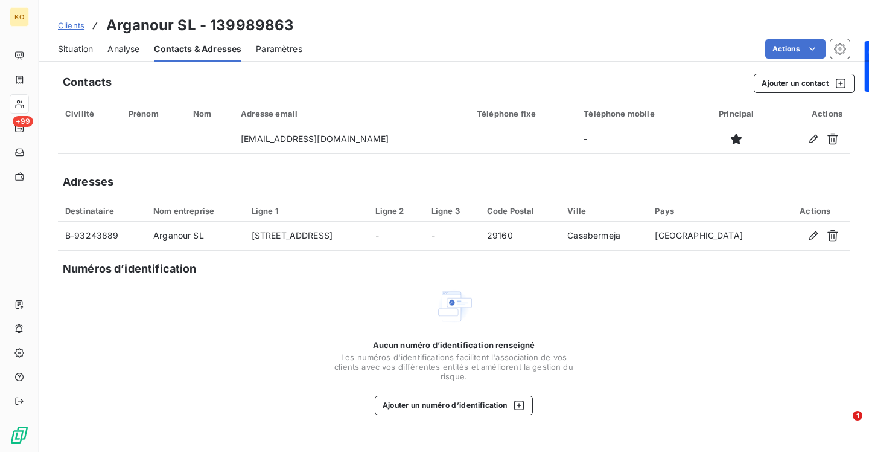
click at [65, 28] on span "Clients" at bounding box center [71, 26] width 27 height 10
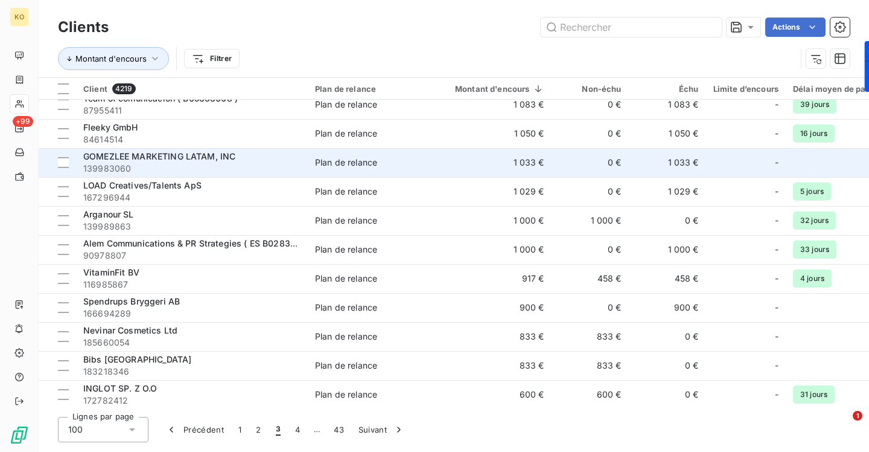
scroll to position [2196, 0]
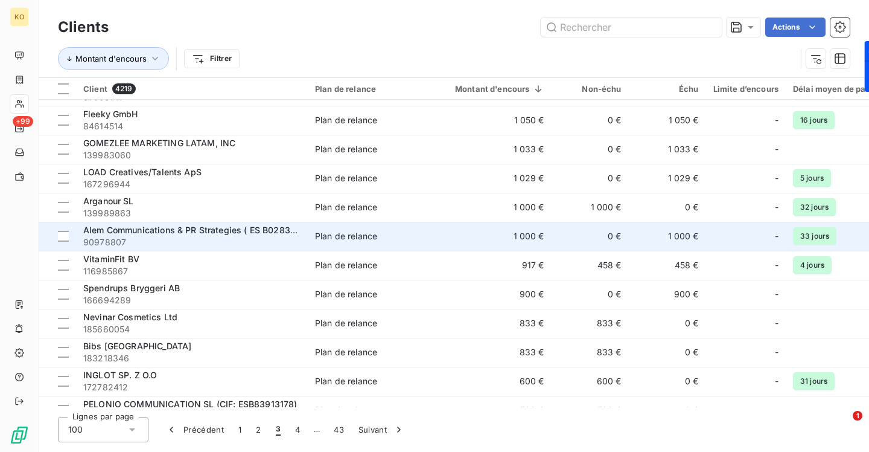
click at [203, 235] on div "Alem Communications & PR Strategies ( ES B02830958 )" at bounding box center [191, 230] width 217 height 12
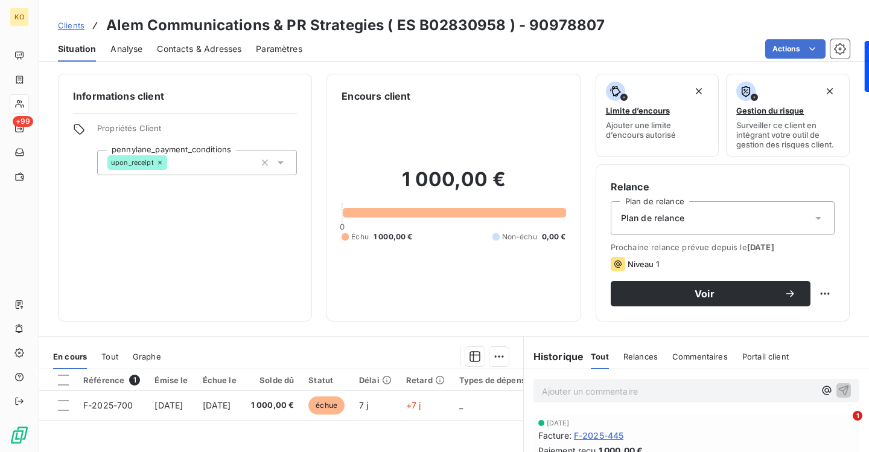
click at [220, 51] on span "Contacts & Adresses" at bounding box center [199, 49] width 85 height 12
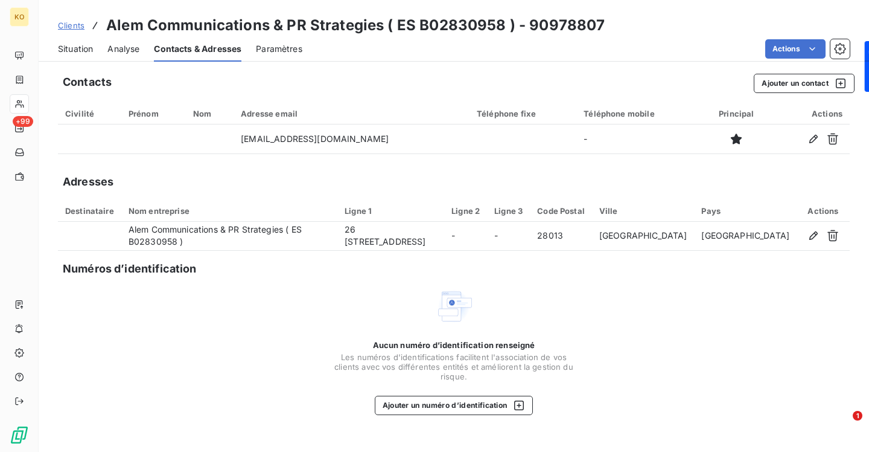
click at [74, 25] on span "Clients" at bounding box center [71, 26] width 27 height 10
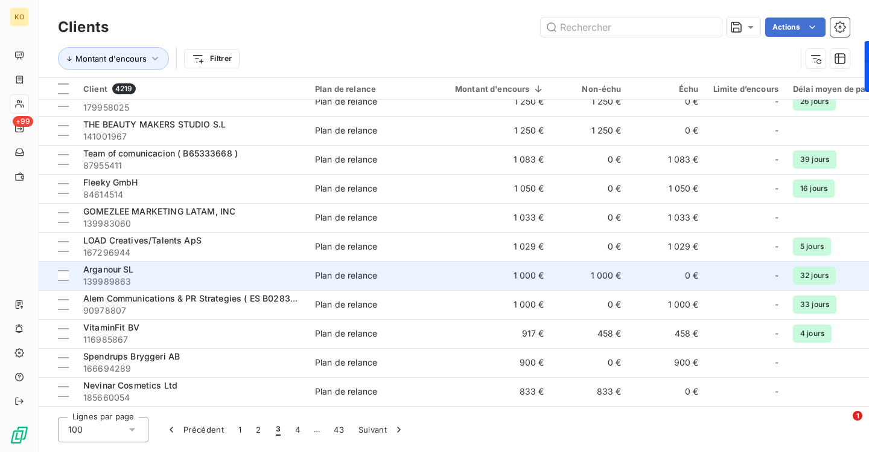
scroll to position [2145, 0]
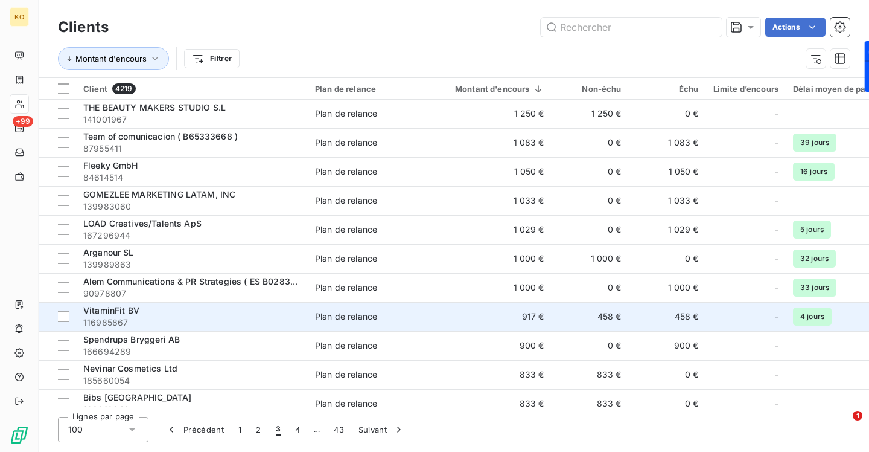
click at [120, 314] on span "VitaminFit BV" at bounding box center [111, 310] width 56 height 10
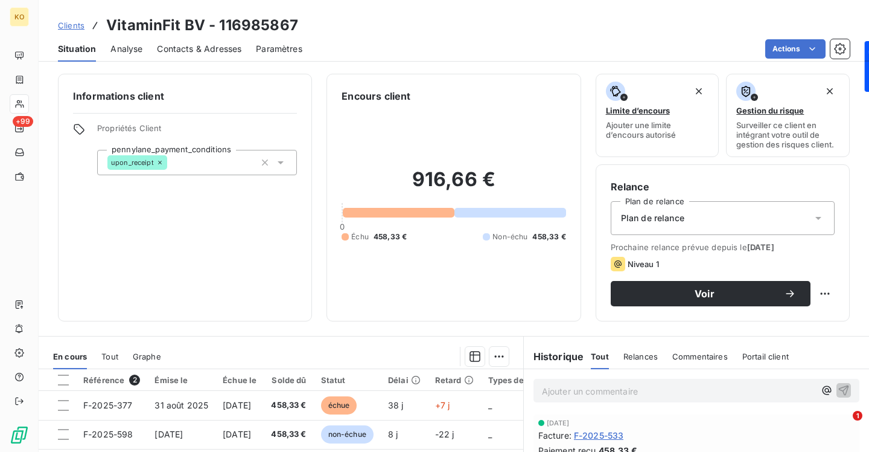
click at [188, 51] on span "Contacts & Adresses" at bounding box center [199, 49] width 85 height 12
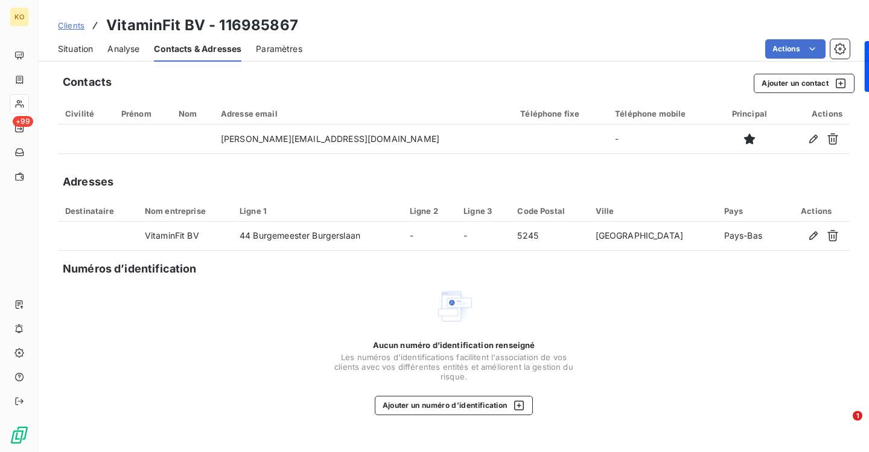
click at [177, 19] on h3 "VitaminFit BV - 116985867" at bounding box center [202, 25] width 192 height 22
drag, startPoint x: 176, startPoint y: 22, endPoint x: 105, endPoint y: 23, distance: 71.2
click at [105, 23] on div "Clients VitaminFit BV - 116985867" at bounding box center [178, 25] width 240 height 22
copy h3 "VitaminFit"
click at [77, 25] on span "Clients" at bounding box center [71, 26] width 27 height 10
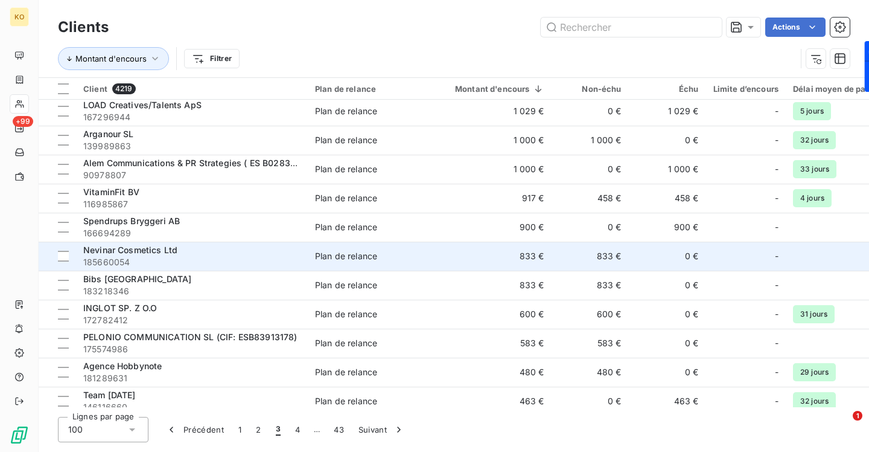
scroll to position [2247, 0]
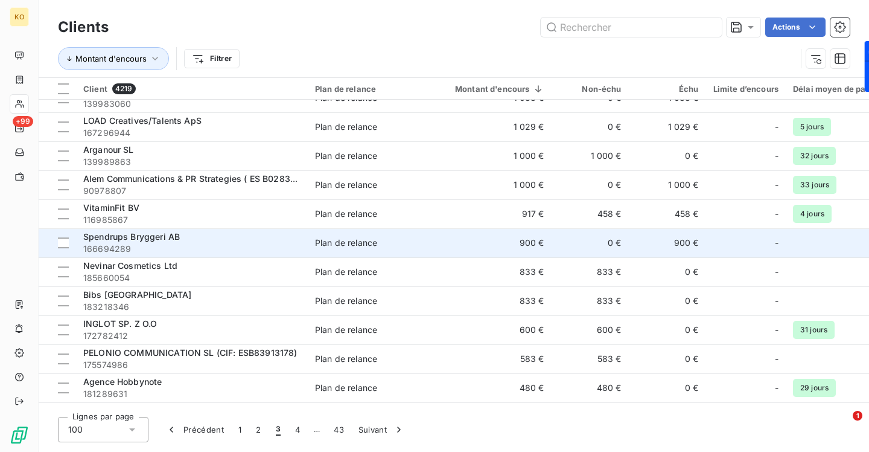
click at [112, 237] on span "Spendrups Bryggeri AB" at bounding box center [131, 236] width 97 height 10
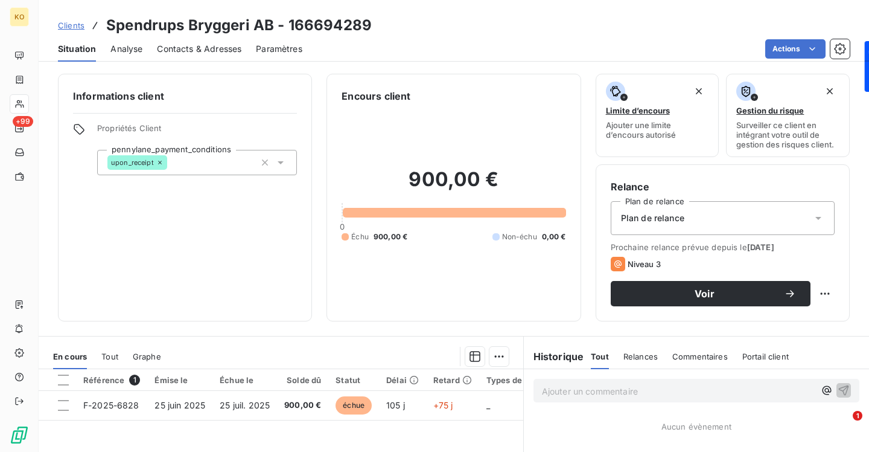
click at [213, 60] on div "Contacts & Adresses" at bounding box center [199, 48] width 85 height 25
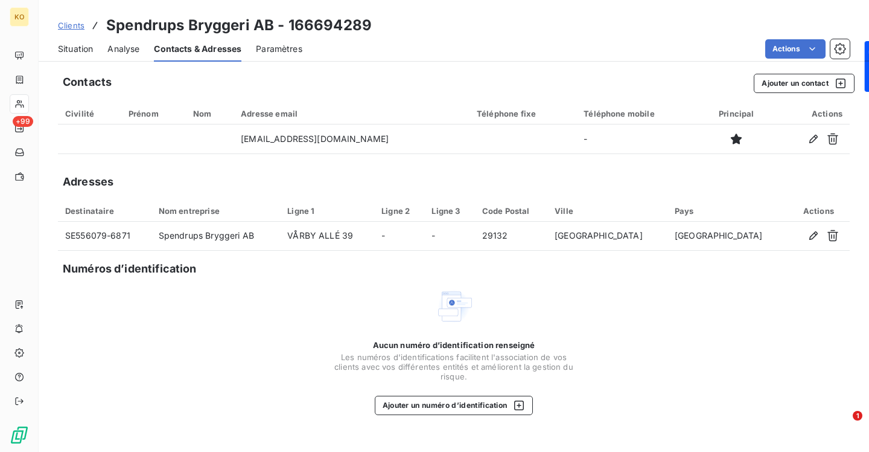
click at [63, 24] on span "Clients" at bounding box center [71, 26] width 27 height 10
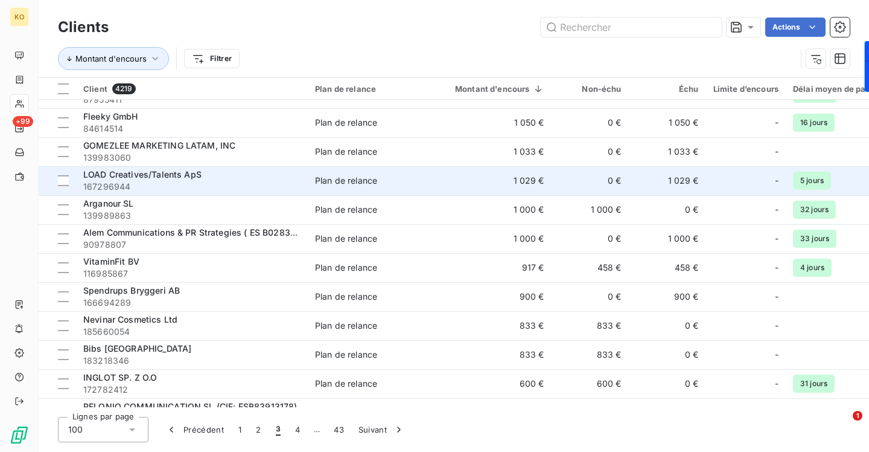
scroll to position [2201, 0]
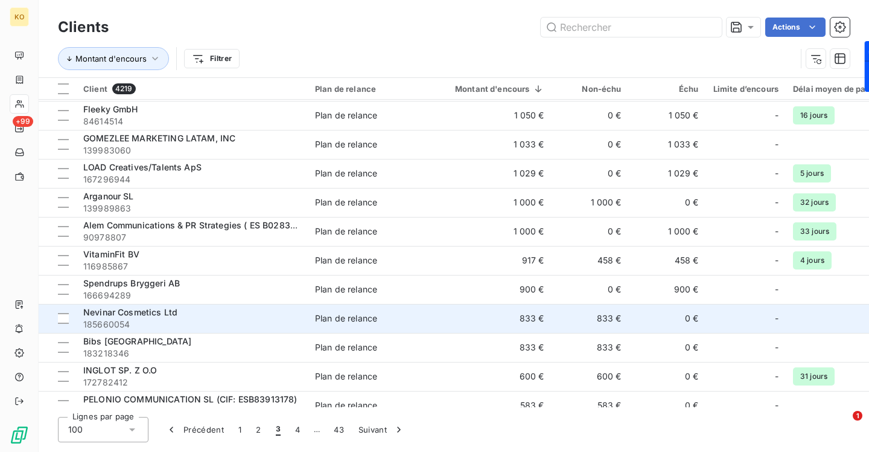
click at [167, 314] on span "Nevinar Cosmetics Ltd" at bounding box center [130, 312] width 94 height 10
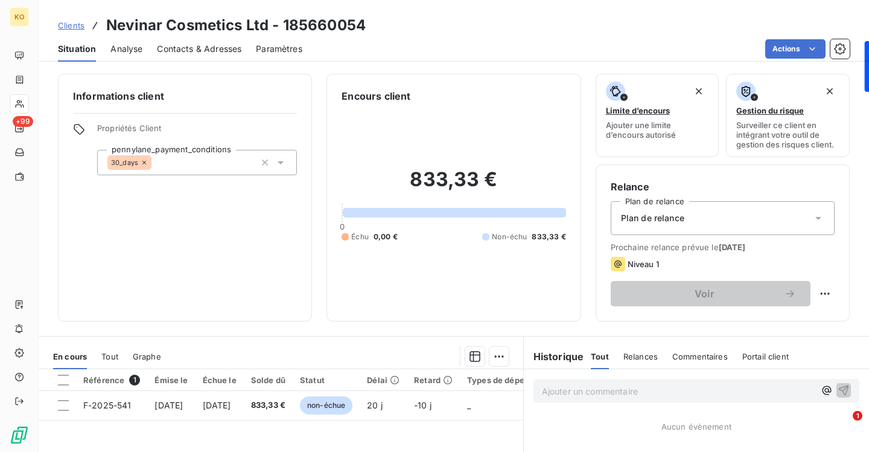
click at [183, 51] on span "Contacts & Adresses" at bounding box center [199, 49] width 85 height 12
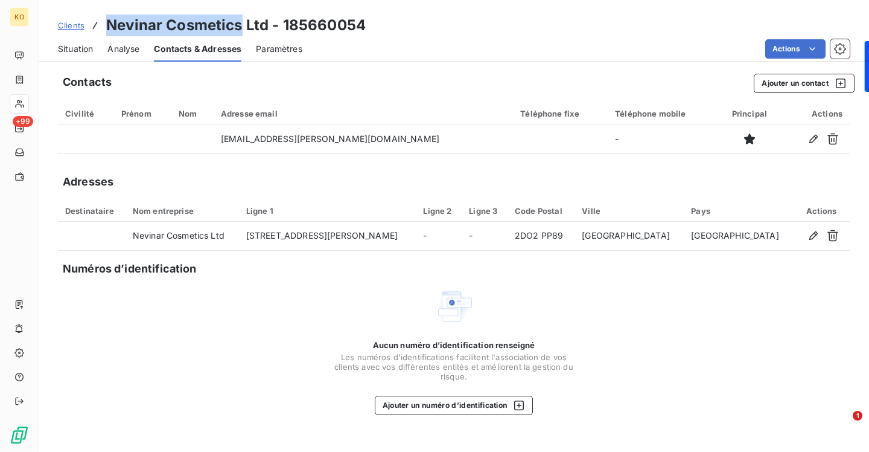
drag, startPoint x: 239, startPoint y: 24, endPoint x: 107, endPoint y: 24, distance: 132.2
click at [106, 24] on h3 "Nevinar Cosmetics Ltd - 185660054" at bounding box center [236, 25] width 260 height 22
copy h3 "Nevinar Cosmetics"
click at [762, 83] on button "Ajouter un contact" at bounding box center [804, 83] width 101 height 19
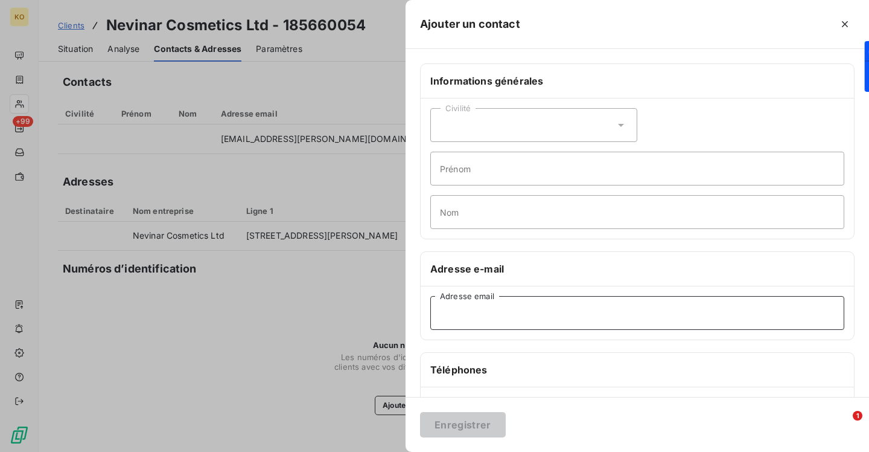
click at [590, 308] on input "Adresse email" at bounding box center [637, 313] width 414 height 34
paste input "Karen.Doyle@clarins.com"
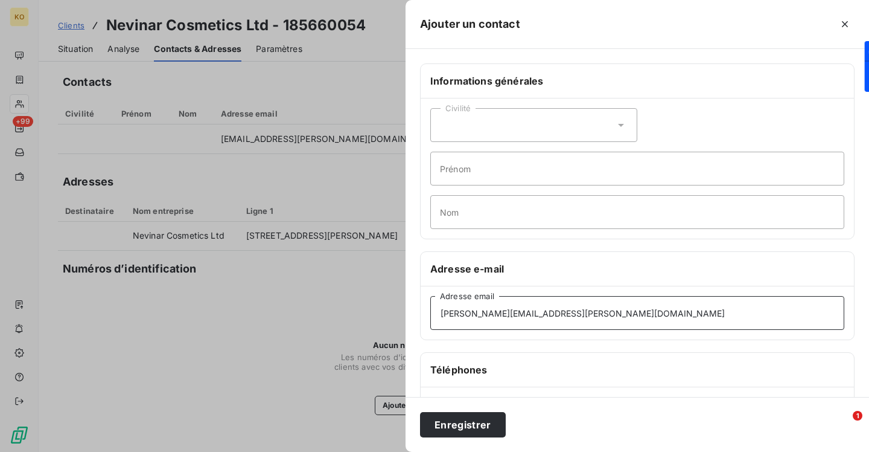
type input "Karen.Doyle@clarins.com"
click at [452, 410] on div "Enregistrer" at bounding box center [638, 424] width 464 height 55
click at [452, 421] on button "Enregistrer" at bounding box center [463, 424] width 86 height 25
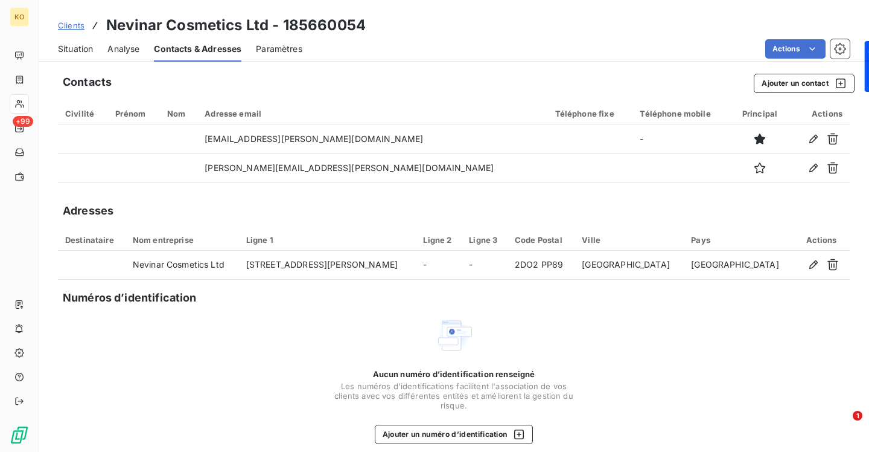
click at [74, 26] on span "Clients" at bounding box center [71, 26] width 27 height 10
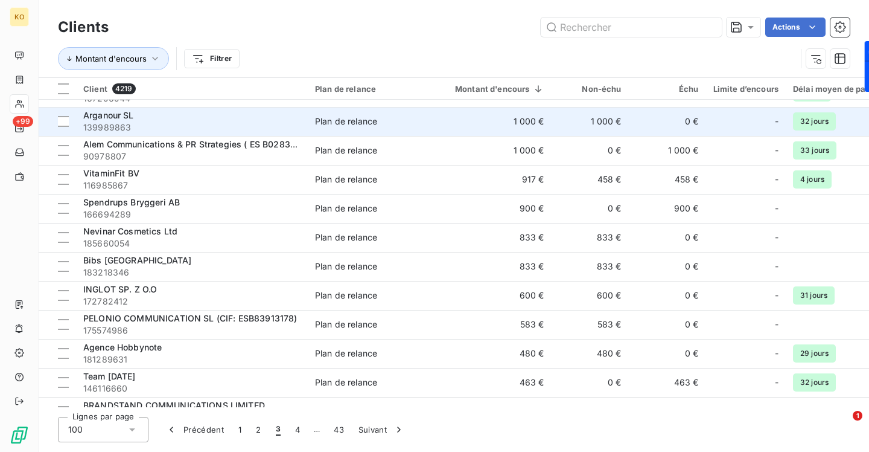
scroll to position [2312, 0]
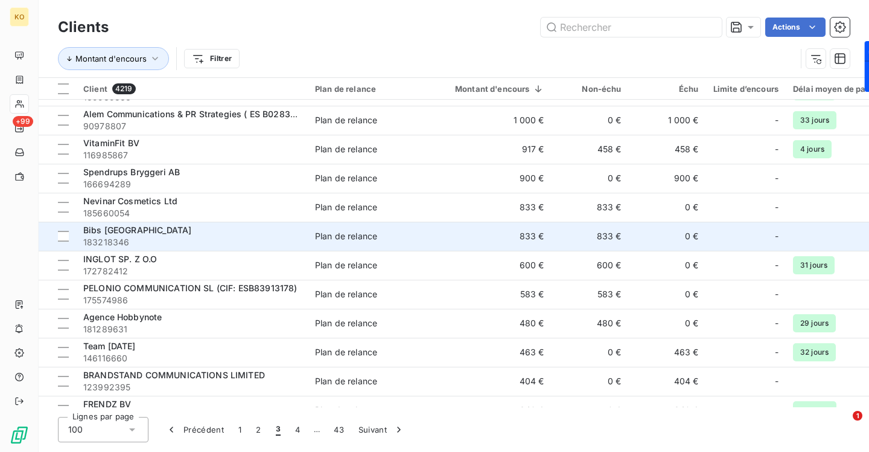
click at [123, 232] on span "Bibs [GEOGRAPHIC_DATA]" at bounding box center [137, 230] width 108 height 10
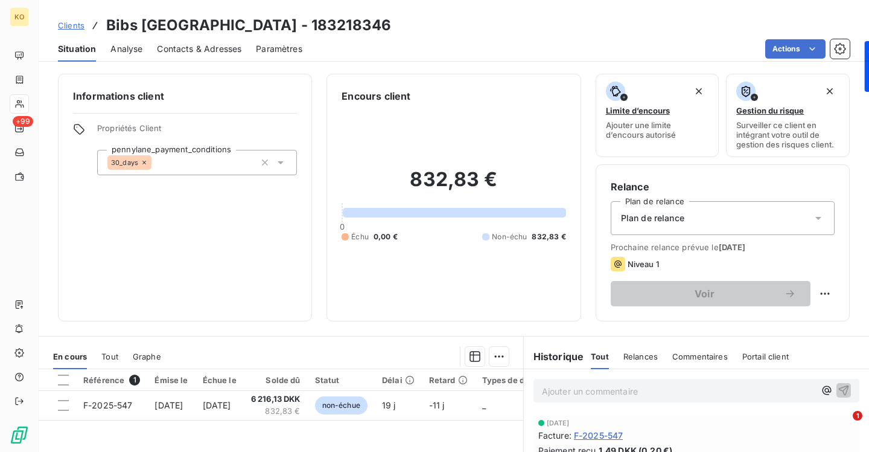
click at [197, 51] on span "Contacts & Adresses" at bounding box center [199, 49] width 85 height 12
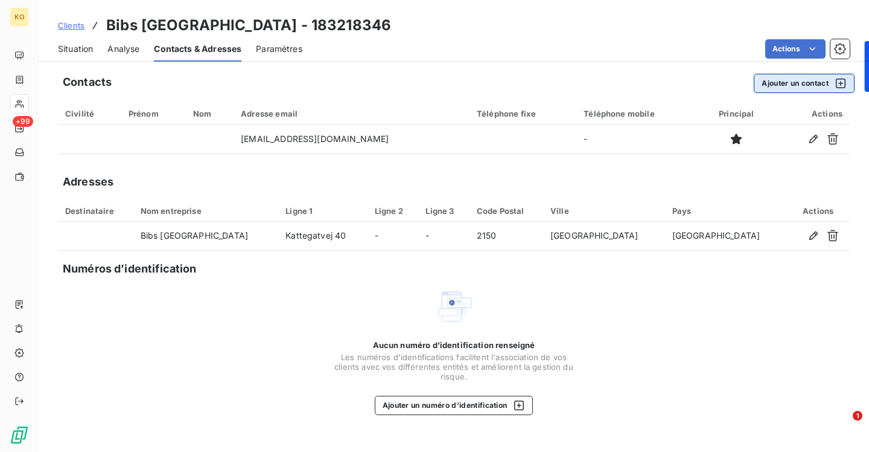
click at [782, 83] on button "Ajouter un contact" at bounding box center [804, 83] width 101 height 19
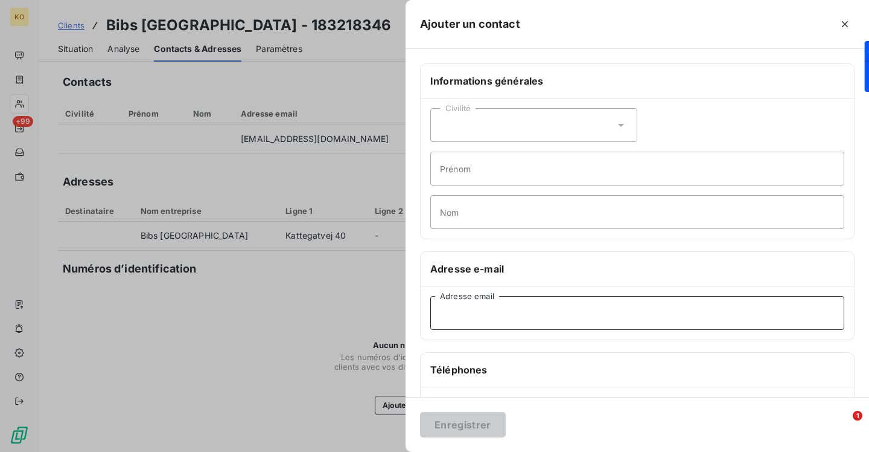
click at [499, 321] on input "Adresse email" at bounding box center [637, 313] width 414 height 34
paste input "hd@bibsworld.com"
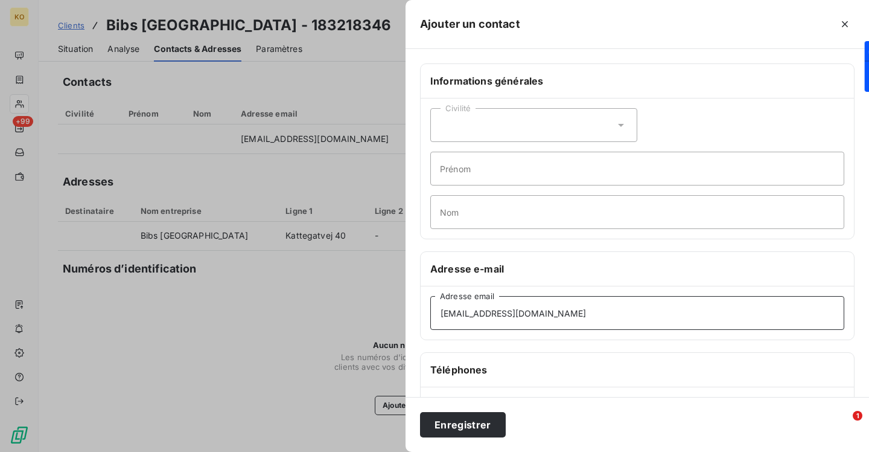
type input "hd@bibsworld.com"
click at [464, 437] on div "Enregistrer" at bounding box center [638, 424] width 464 height 55
click at [465, 429] on button "Enregistrer" at bounding box center [463, 424] width 86 height 25
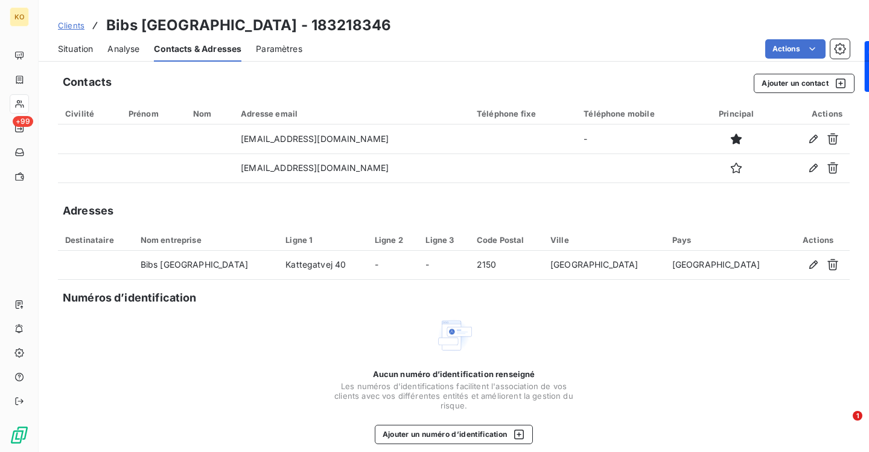
click at [71, 28] on span "Clients" at bounding box center [71, 26] width 27 height 10
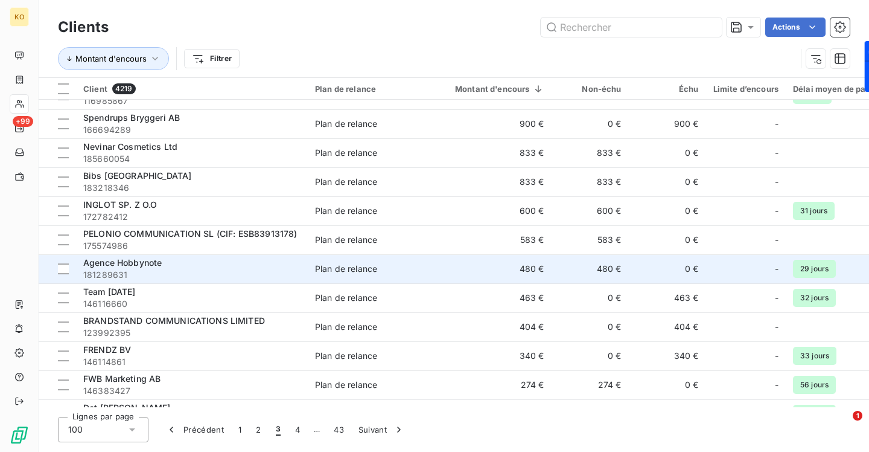
scroll to position [2370, 0]
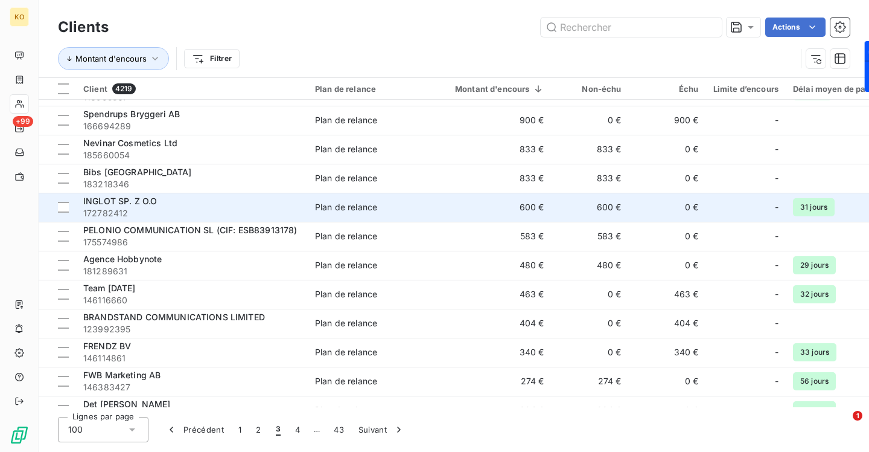
click at [115, 207] on span "172782412" at bounding box center [191, 213] width 217 height 12
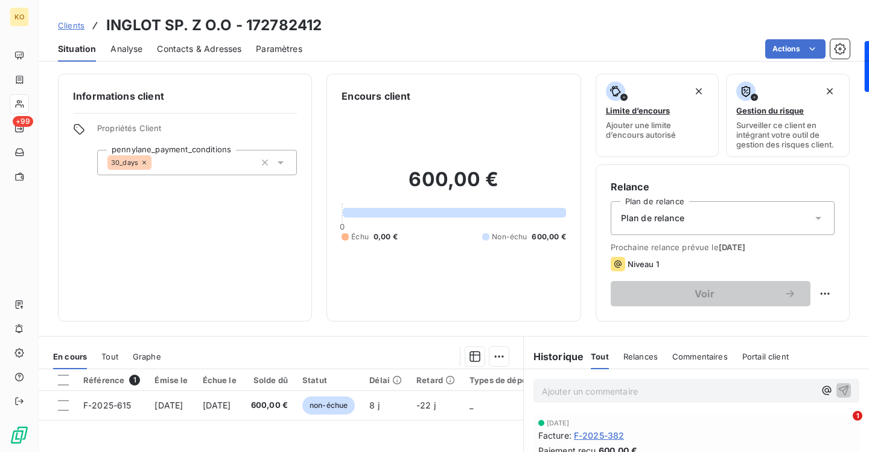
click at [214, 50] on span "Contacts & Adresses" at bounding box center [199, 49] width 85 height 12
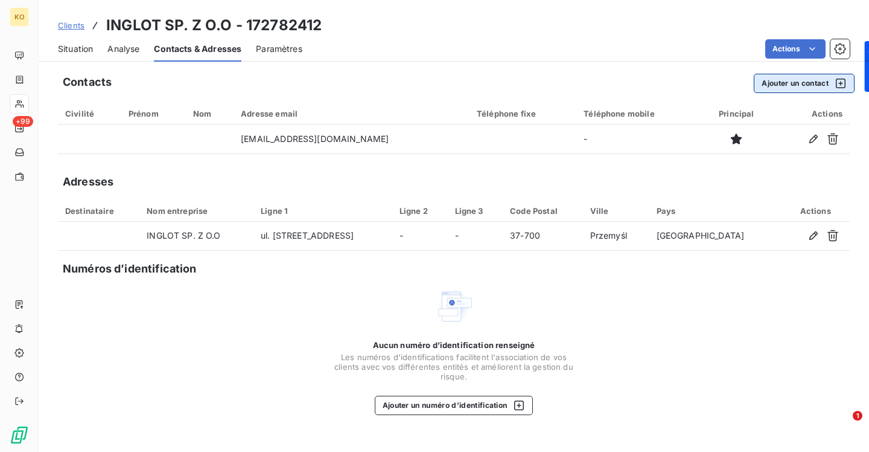
click at [780, 80] on button "Ajouter un contact" at bounding box center [804, 83] width 101 height 19
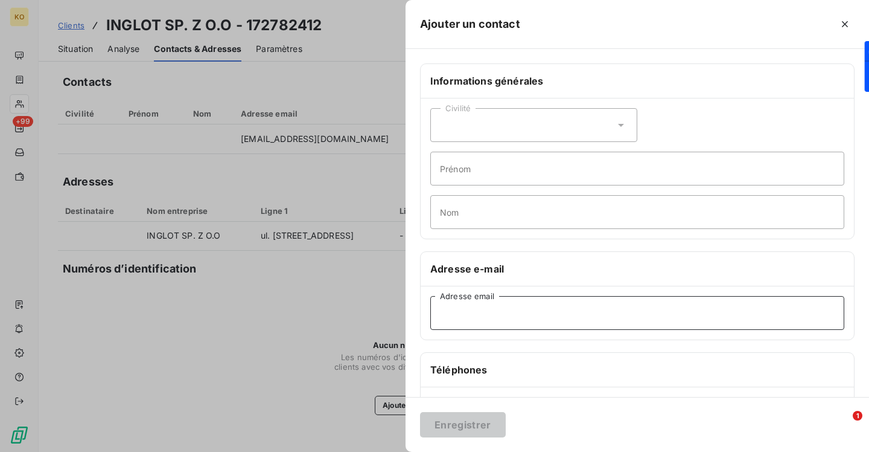
click at [536, 310] on input "Adresse email" at bounding box center [637, 313] width 414 height 34
paste input "elubas@inglot.pl"
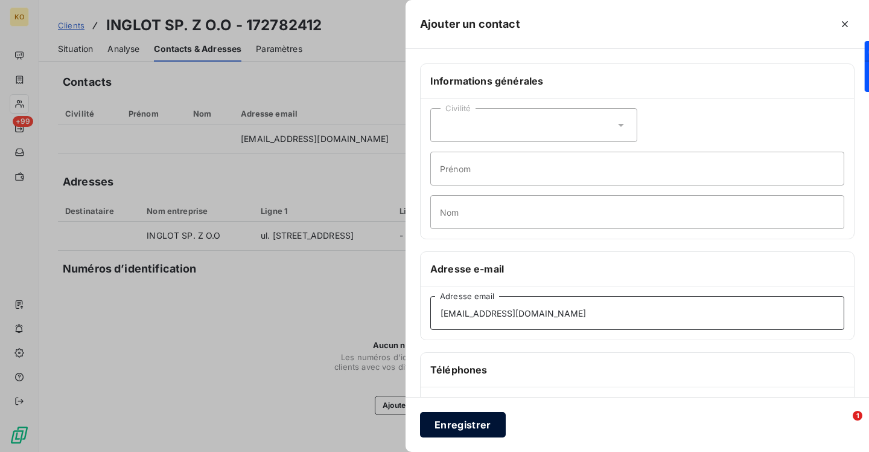
type input "elubas@inglot.pl"
click at [462, 425] on button "Enregistrer" at bounding box center [463, 424] width 86 height 25
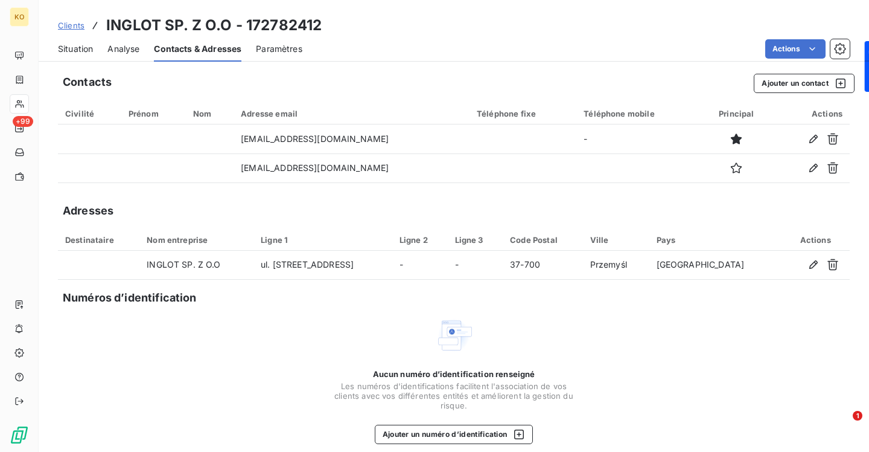
click at [74, 25] on span "Clients" at bounding box center [71, 26] width 27 height 10
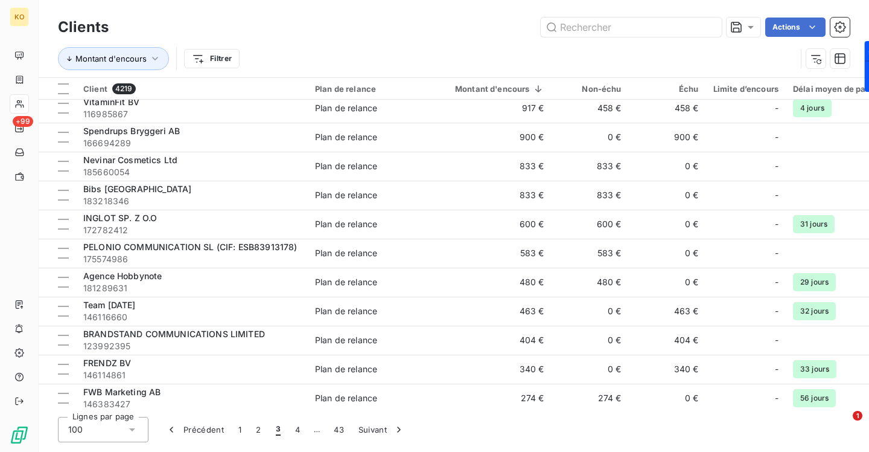
scroll to position [2355, 0]
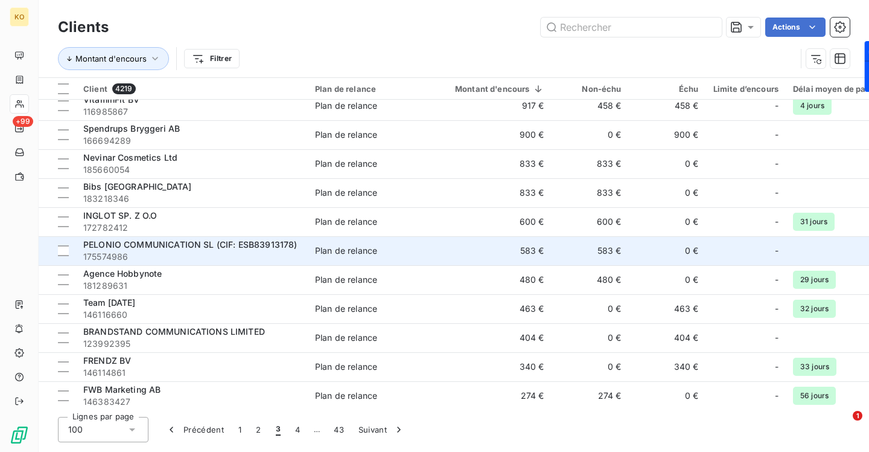
click at [158, 243] on span "PELONIO COMMUNICATION SL (CIF: ESB83913178)" at bounding box center [190, 244] width 214 height 10
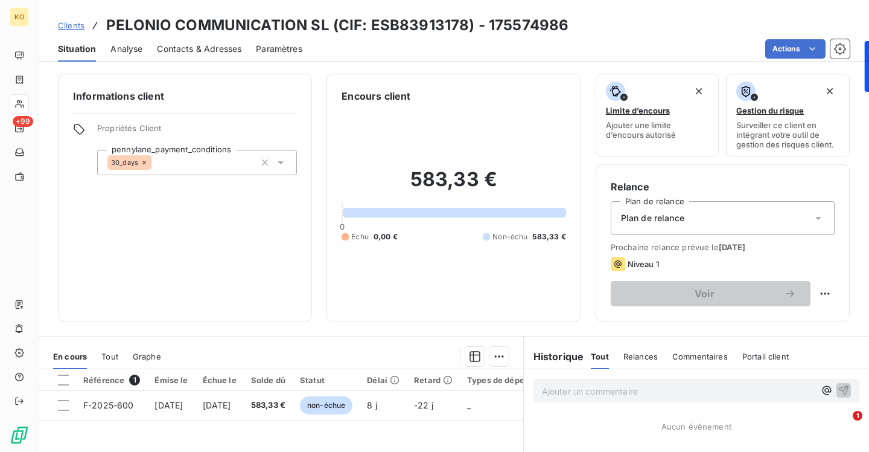
click at [211, 50] on span "Contacts & Adresses" at bounding box center [199, 49] width 85 height 12
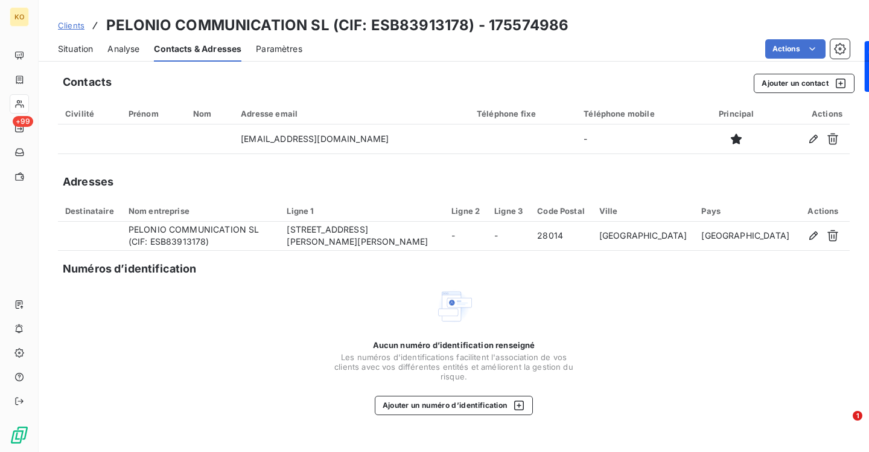
click at [72, 25] on span "Clients" at bounding box center [71, 26] width 27 height 10
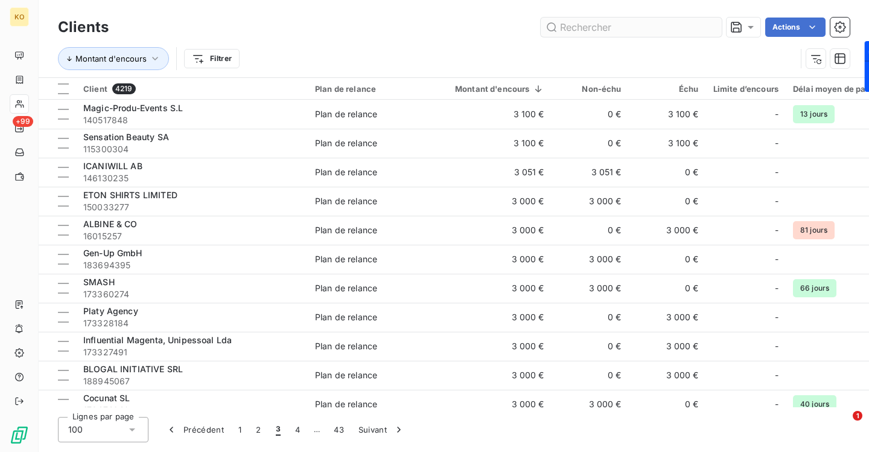
scroll to position [679, 0]
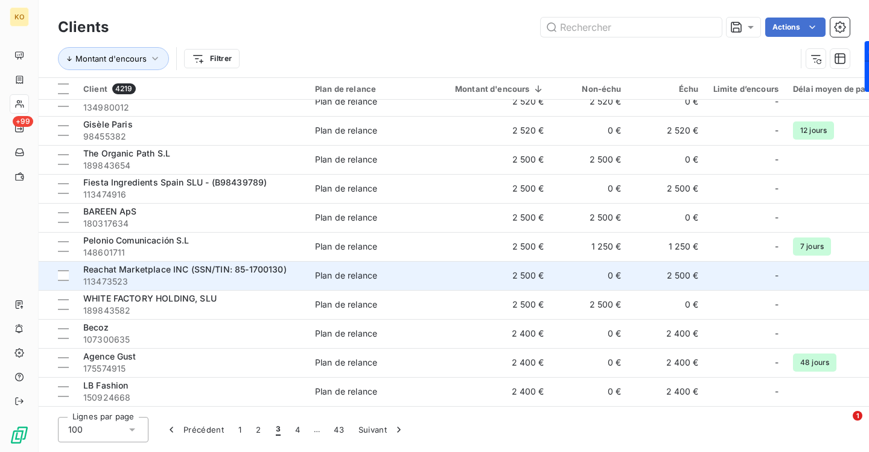
click at [150, 269] on span "Reachat Marketplace INC (SSN/TIN: 85-1700130)" at bounding box center [184, 269] width 203 height 10
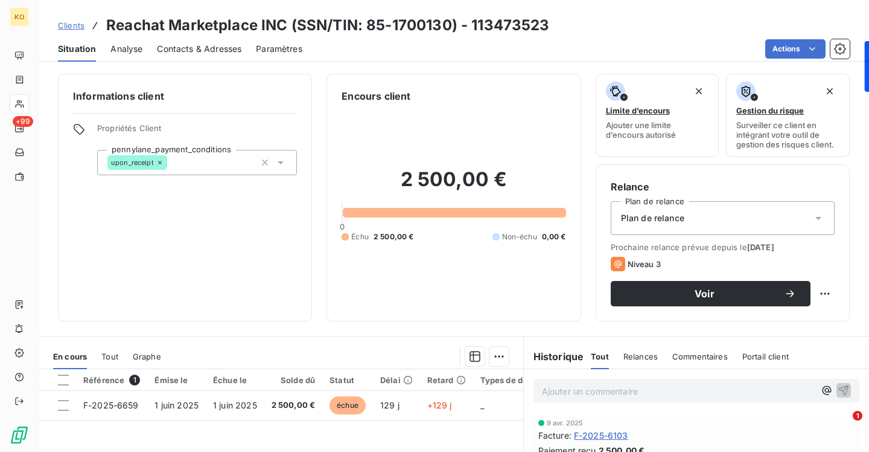
click at [184, 52] on span "Contacts & Adresses" at bounding box center [199, 49] width 85 height 12
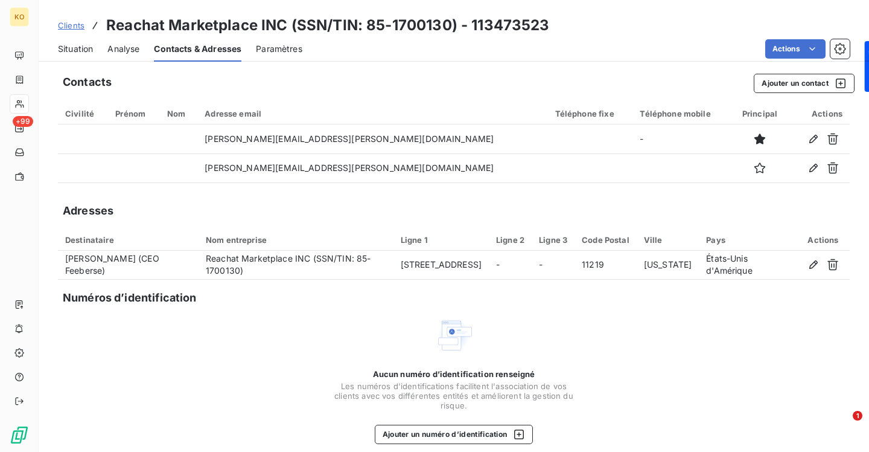
click at [71, 24] on span "Clients" at bounding box center [71, 26] width 27 height 10
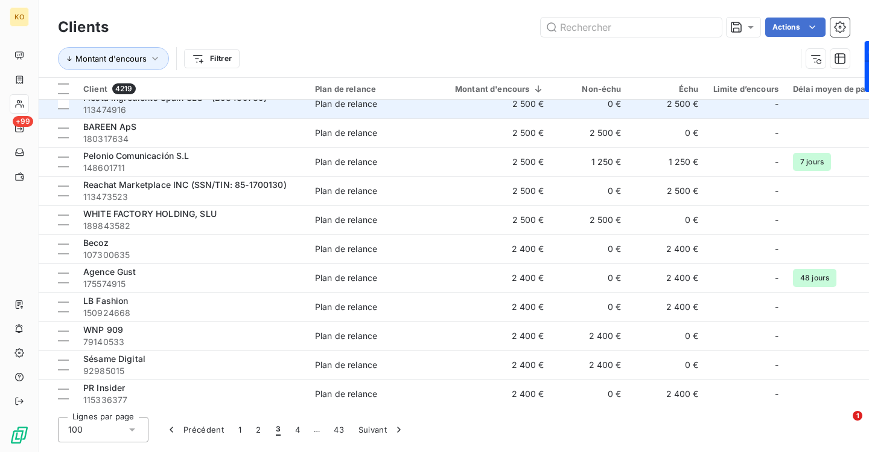
scroll to position [769, 0]
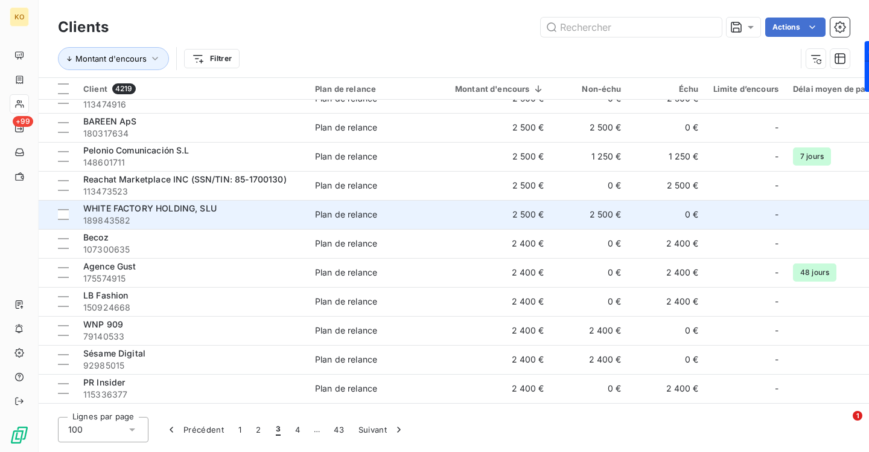
click at [185, 209] on span "WHITE FACTORY HOLDING, SLU" at bounding box center [149, 208] width 133 height 10
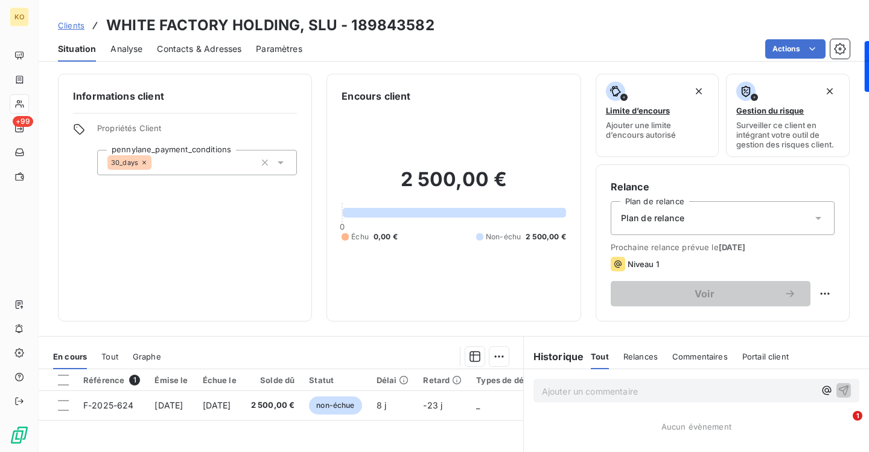
click at [191, 59] on div "Contacts & Adresses" at bounding box center [199, 48] width 85 height 25
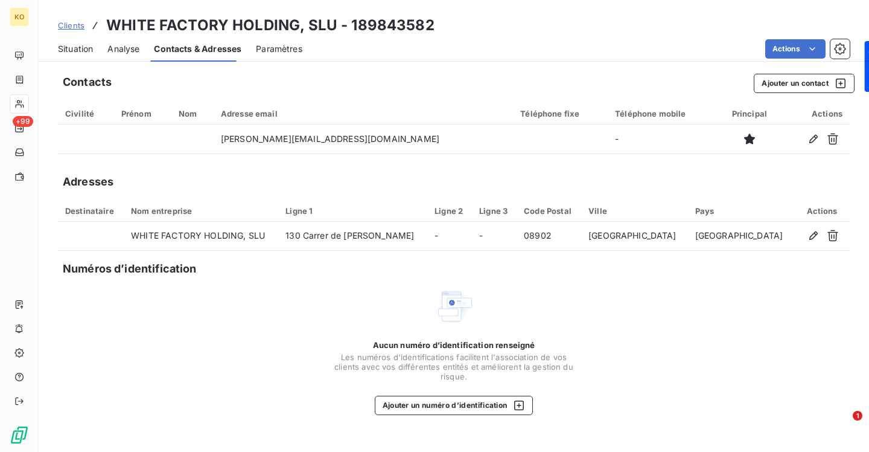
click at [192, 51] on span "Contacts & Adresses" at bounding box center [198, 49] width 88 height 12
drag, startPoint x: 229, startPoint y: 24, endPoint x: 106, endPoint y: 30, distance: 123.3
click at [106, 30] on h3 "WHITE FACTORY HOLDING, SLU - 189843582" at bounding box center [270, 25] width 328 height 22
click at [72, 28] on span "Clients" at bounding box center [71, 26] width 27 height 10
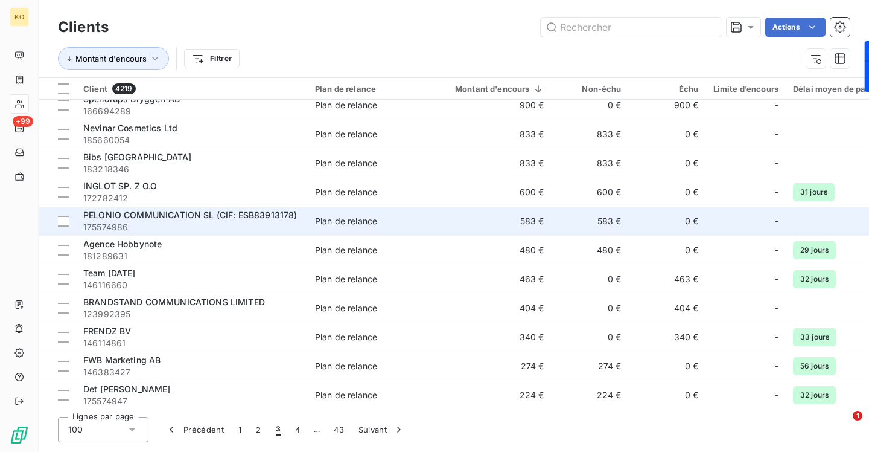
scroll to position [2428, 0]
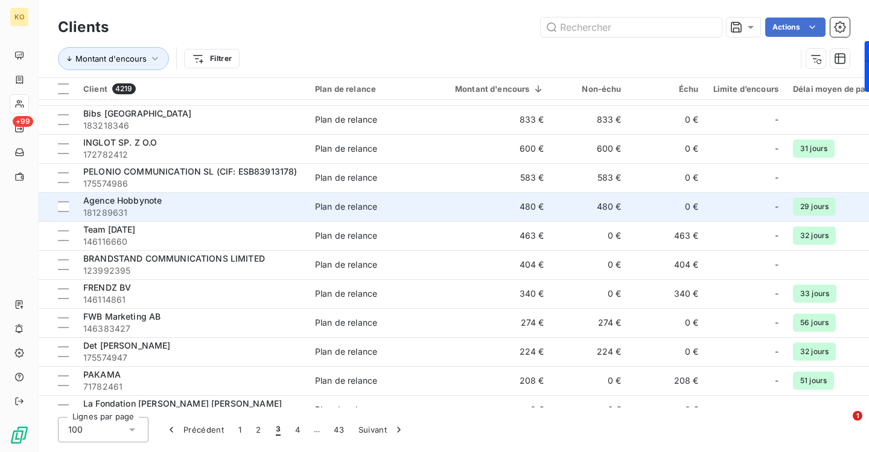
click at [135, 202] on span "Agence Hobbynote" at bounding box center [122, 200] width 78 height 10
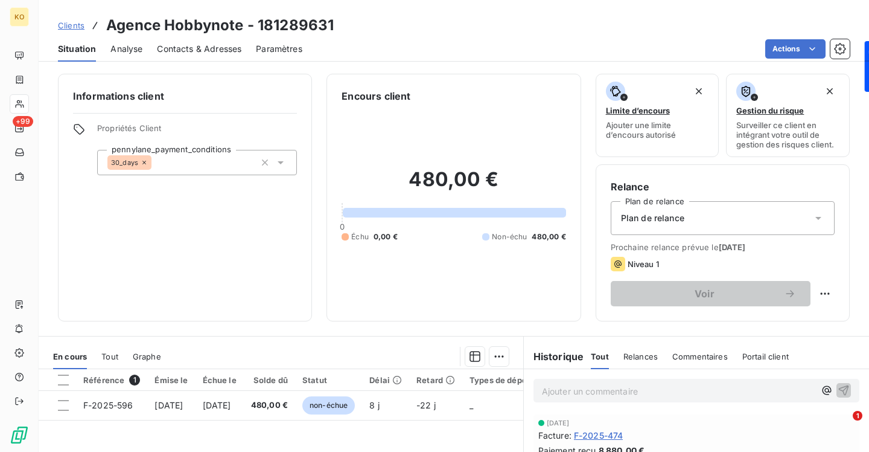
click at [195, 48] on span "Contacts & Adresses" at bounding box center [199, 49] width 85 height 12
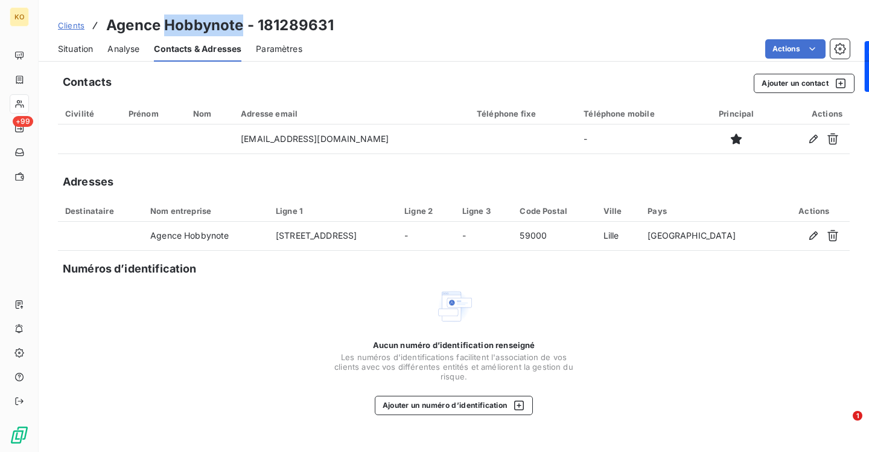
drag, startPoint x: 241, startPoint y: 27, endPoint x: 167, endPoint y: 25, distance: 74.3
click at [167, 25] on h3 "Agence Hobbynote - 181289631" at bounding box center [220, 25] width 228 height 22
click at [808, 76] on button "Ajouter un contact" at bounding box center [804, 83] width 101 height 19
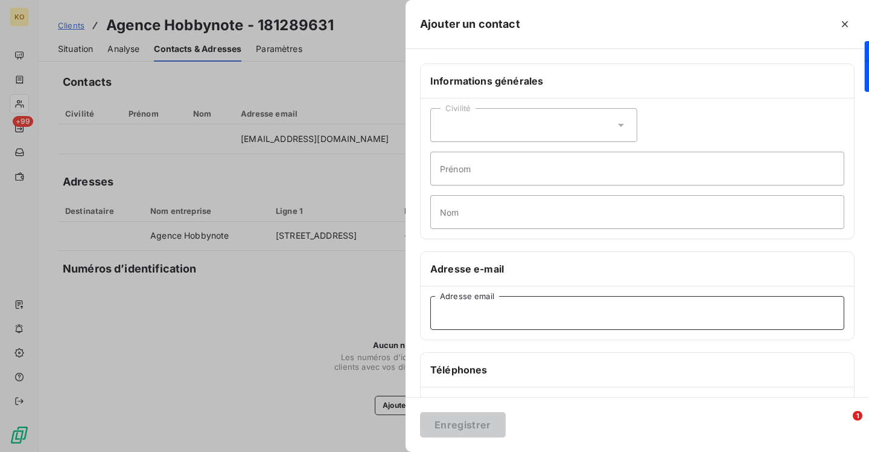
click at [548, 315] on input "Adresse email" at bounding box center [637, 313] width 414 height 34
paste input "alice.travini@hobbynote.com"
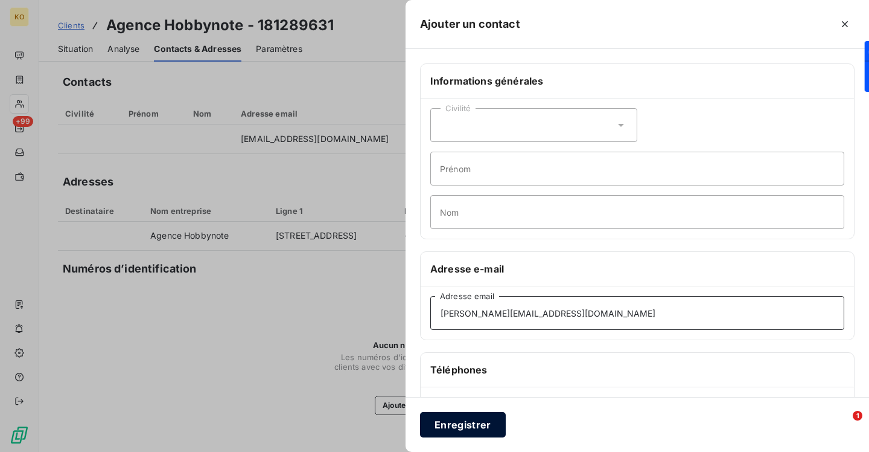
type input "alice.travini@hobbynote.com"
click at [456, 424] on button "Enregistrer" at bounding box center [463, 424] width 86 height 25
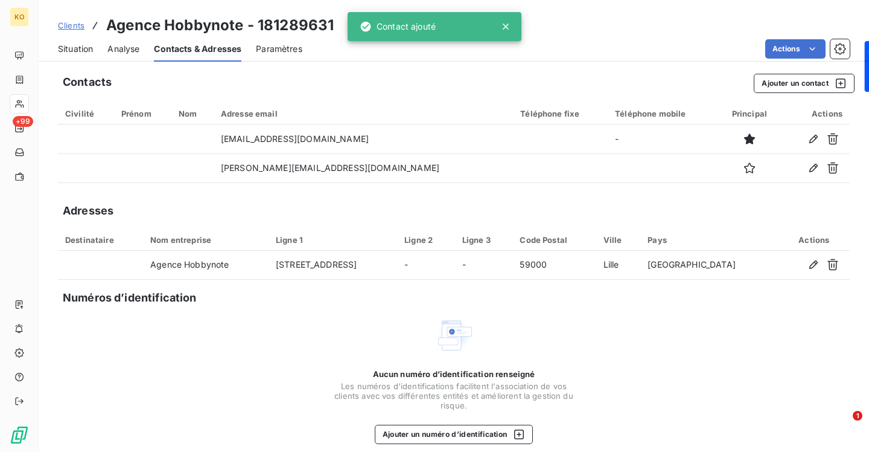
click at [69, 27] on span "Clients" at bounding box center [71, 26] width 27 height 10
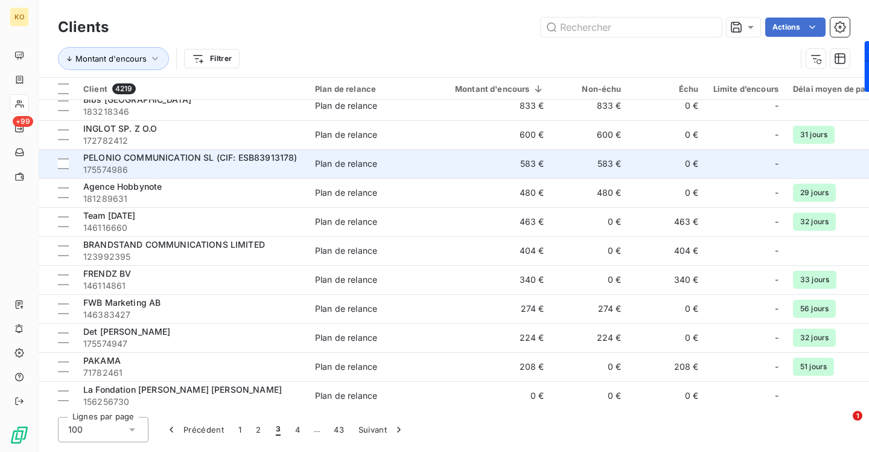
scroll to position [2466, 0]
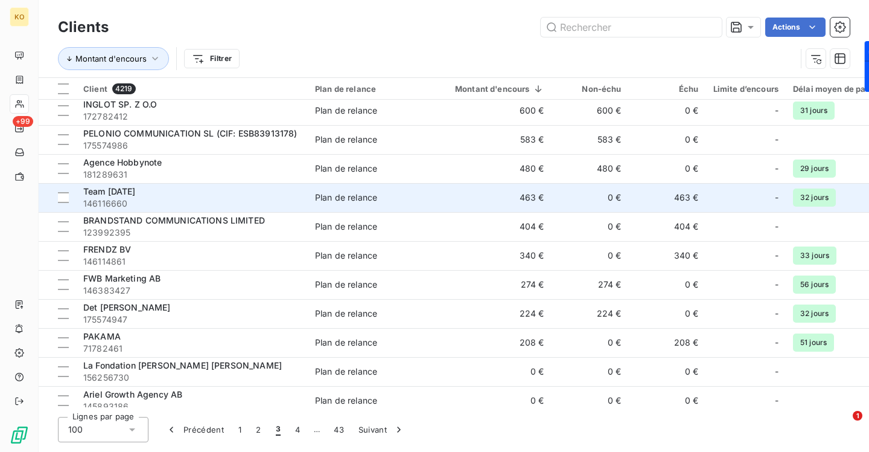
click at [125, 193] on span "Team [DATE]" at bounding box center [109, 191] width 53 height 10
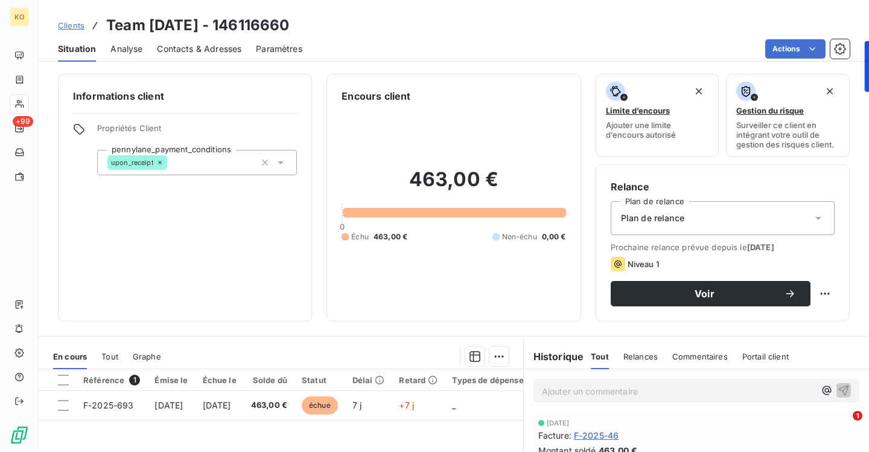
click at [216, 57] on div "Contacts & Adresses" at bounding box center [199, 48] width 85 height 25
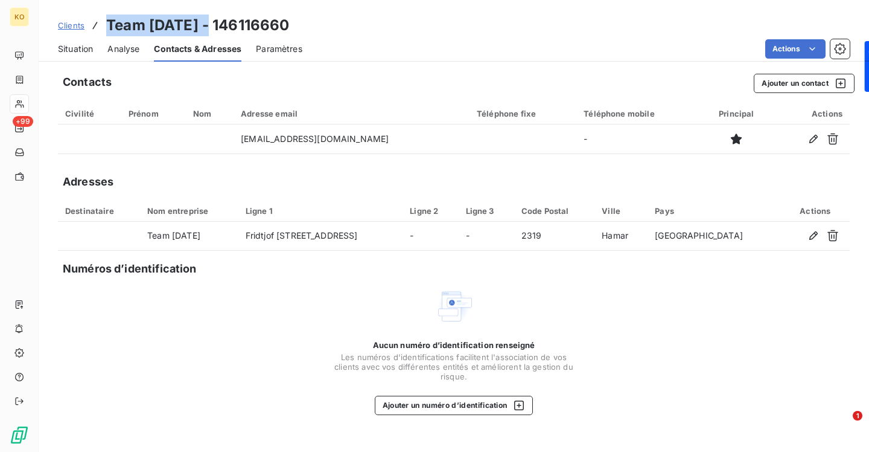
drag, startPoint x: 220, startPoint y: 27, endPoint x: 104, endPoint y: 24, distance: 116.0
click at [104, 24] on div "Clients Team Tomorrow - 146116660" at bounding box center [174, 25] width 232 height 22
click at [79, 22] on span "Clients" at bounding box center [71, 26] width 27 height 10
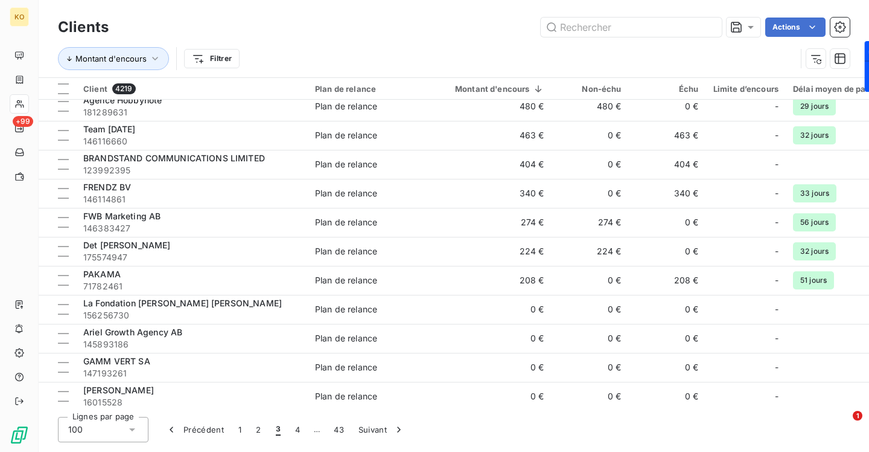
scroll to position [2529, 0]
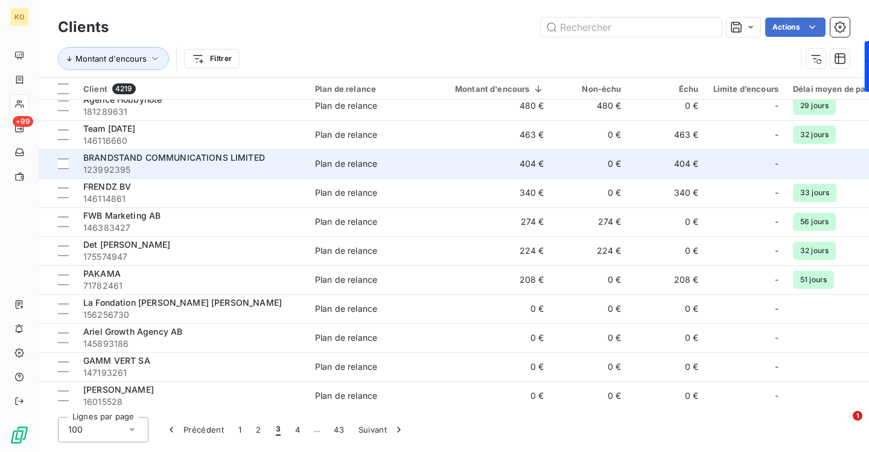
click at [202, 159] on span "BRANDSTAND COMMUNICATIONS LIMITED" at bounding box center [174, 157] width 182 height 10
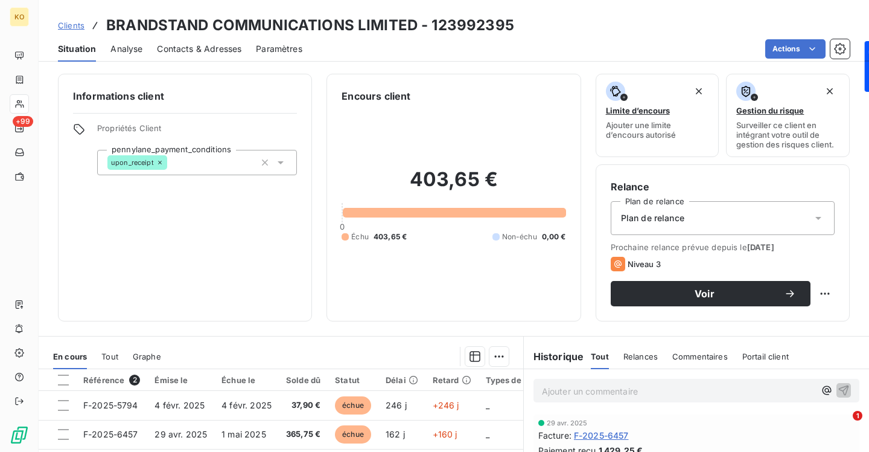
click at [222, 53] on span "Contacts & Adresses" at bounding box center [199, 49] width 85 height 12
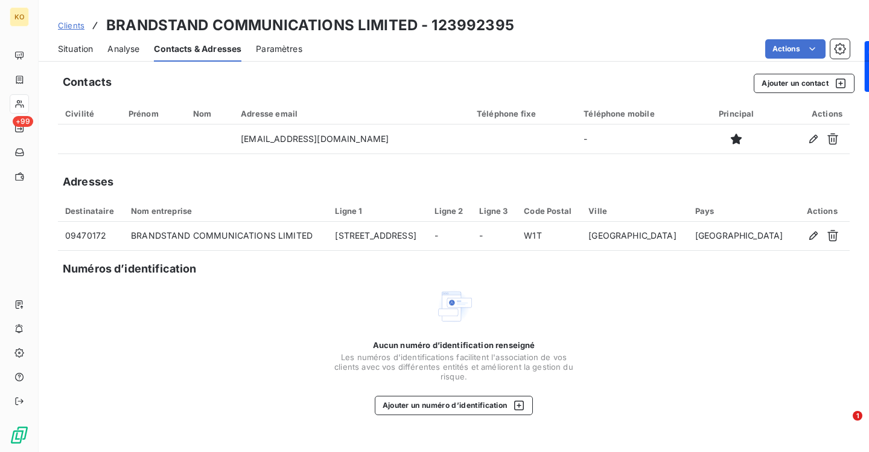
click at [82, 28] on span "Clients" at bounding box center [71, 26] width 27 height 10
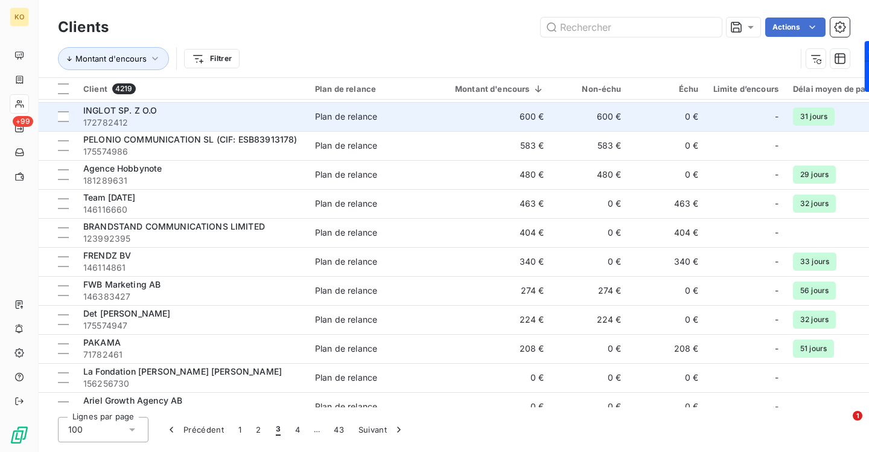
scroll to position [2520, 0]
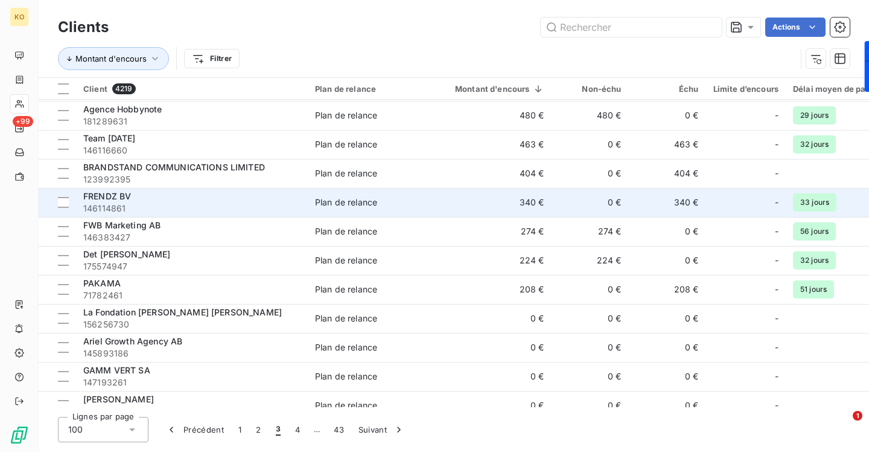
click at [106, 197] on span "FRENDZ BV" at bounding box center [107, 196] width 48 height 10
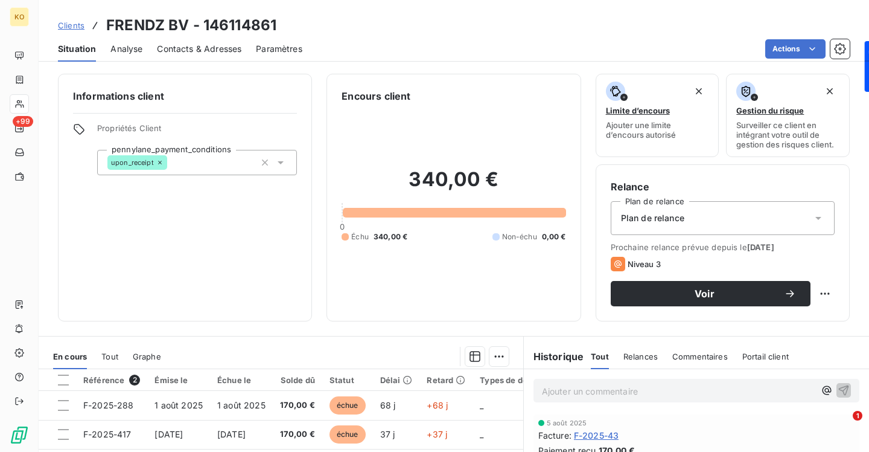
click at [219, 51] on span "Contacts & Adresses" at bounding box center [199, 49] width 85 height 12
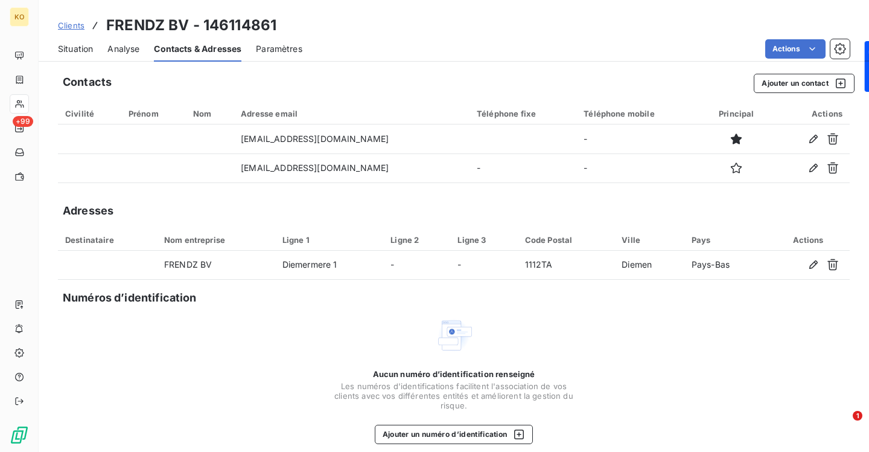
click at [64, 29] on span "Clients" at bounding box center [71, 26] width 27 height 10
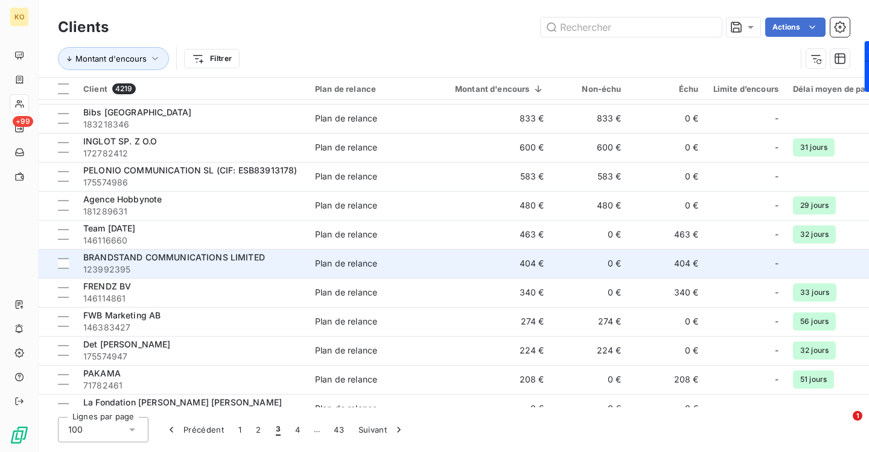
scroll to position [2431, 0]
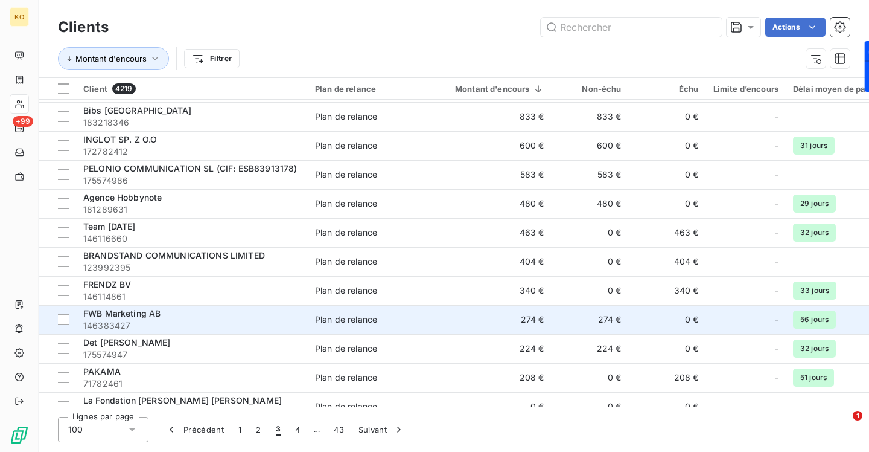
click at [124, 313] on span "FWB Marketing AB" at bounding box center [121, 313] width 77 height 10
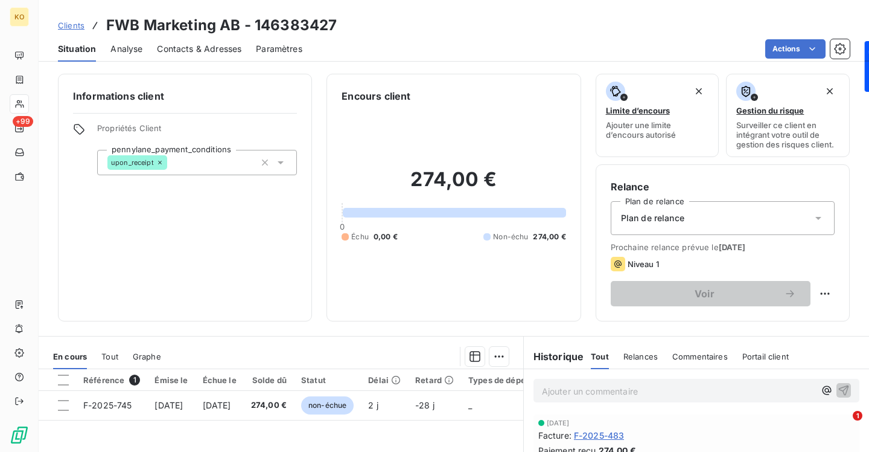
drag, startPoint x: 215, startPoint y: 46, endPoint x: 212, endPoint y: 65, distance: 18.9
click at [215, 46] on span "Contacts & Adresses" at bounding box center [199, 49] width 85 height 12
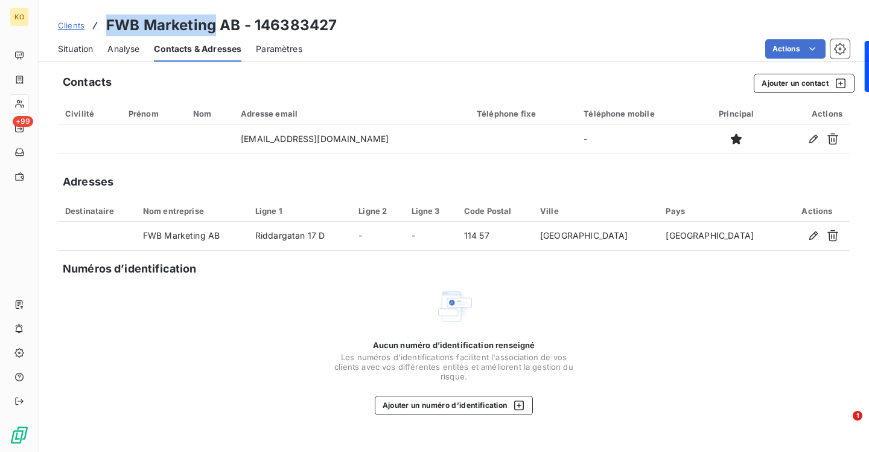
drag, startPoint x: 214, startPoint y: 24, endPoint x: 104, endPoint y: 28, distance: 110.0
click at [104, 28] on div "Clients FWB Marketing AB - 146383427" at bounding box center [197, 25] width 279 height 22
click at [63, 20] on link "Clients" at bounding box center [71, 25] width 27 height 12
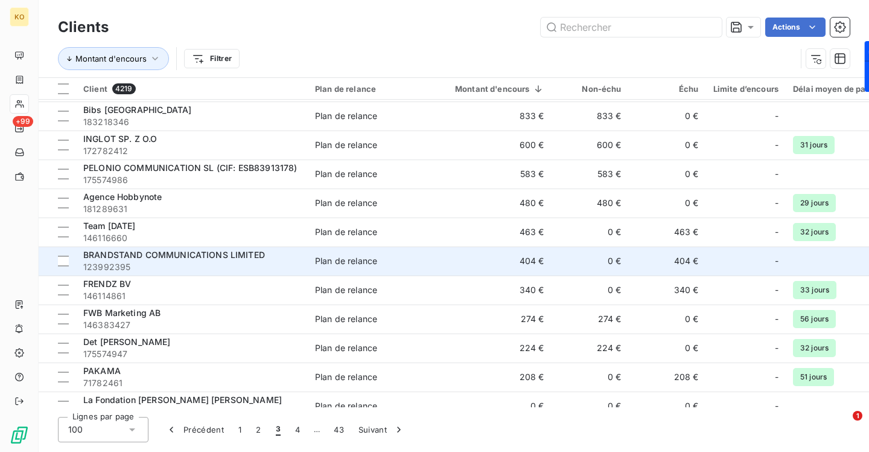
scroll to position [2434, 0]
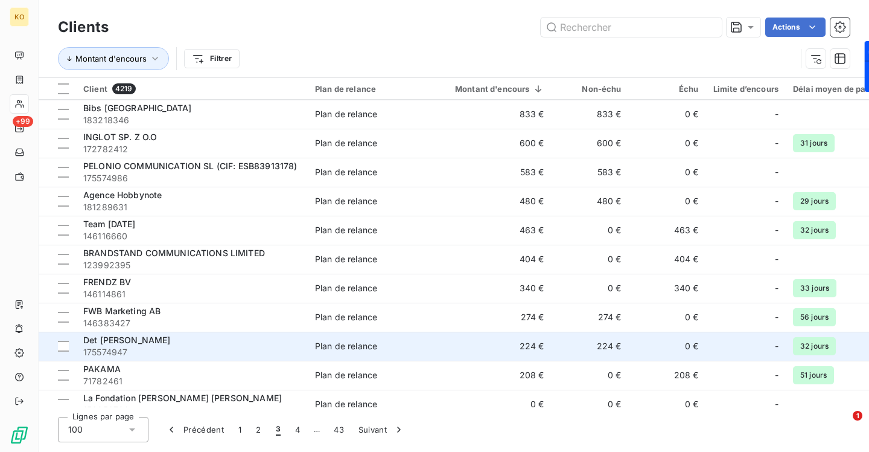
click at [110, 346] on span "175574947" at bounding box center [191, 352] width 217 height 12
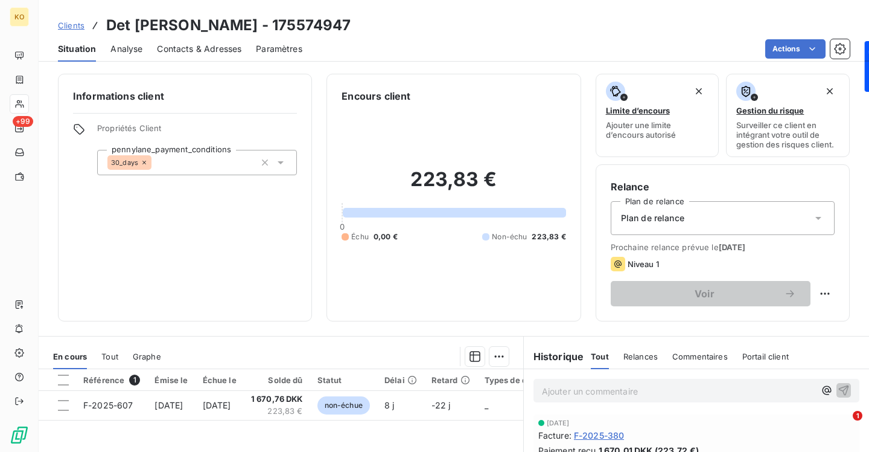
click at [208, 45] on span "Contacts & Adresses" at bounding box center [199, 49] width 85 height 12
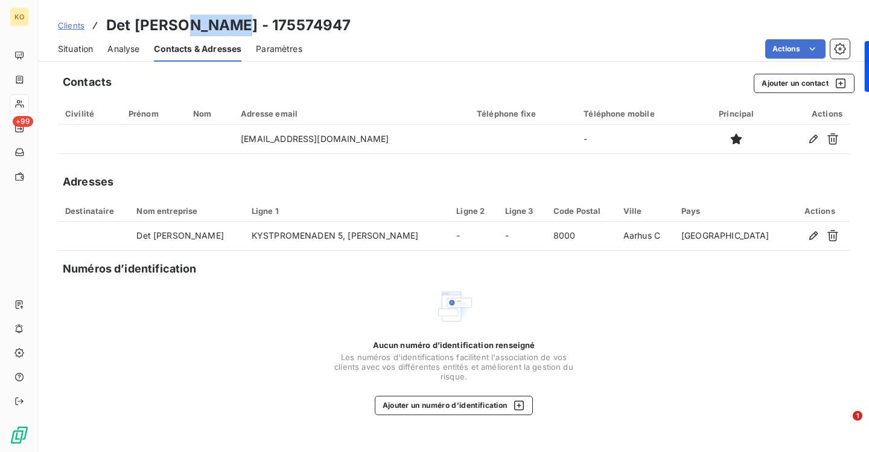
drag, startPoint x: 226, startPoint y: 24, endPoint x: 179, endPoint y: 24, distance: 47.1
click at [179, 24] on h3 "Det Glade Vanvid - 175574947" at bounding box center [228, 25] width 244 height 22
click at [75, 25] on span "Clients" at bounding box center [71, 26] width 27 height 10
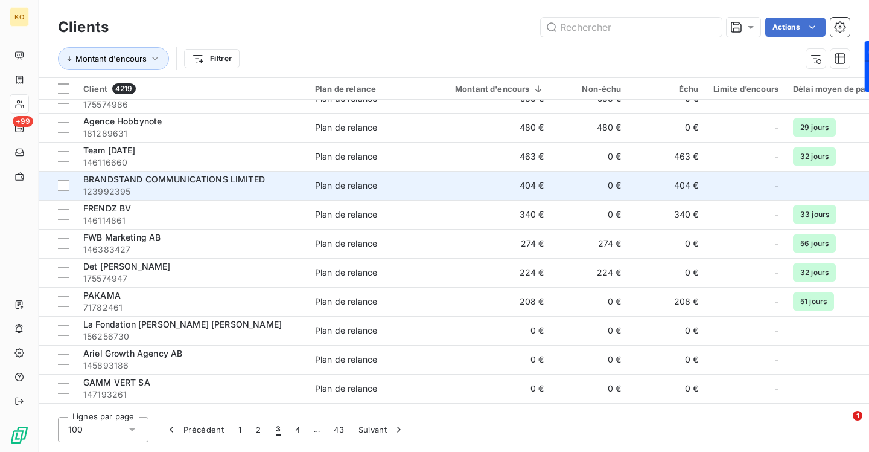
scroll to position [2523, 0]
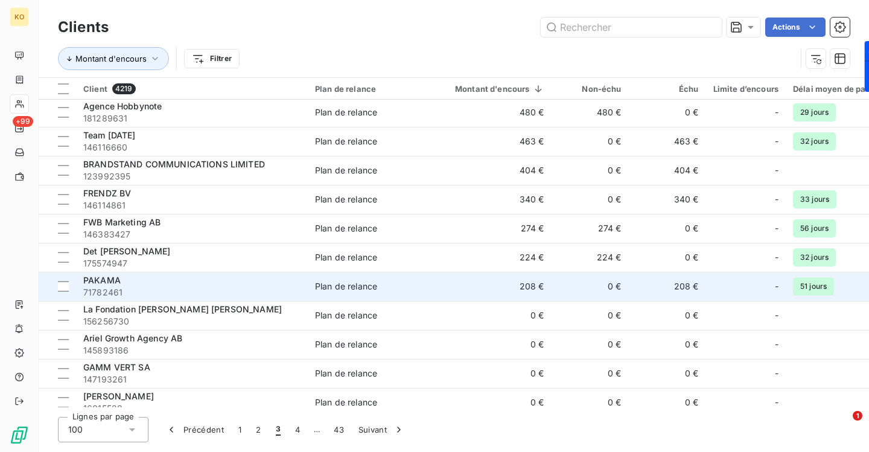
click at [106, 278] on span "PAKAMA" at bounding box center [101, 280] width 37 height 10
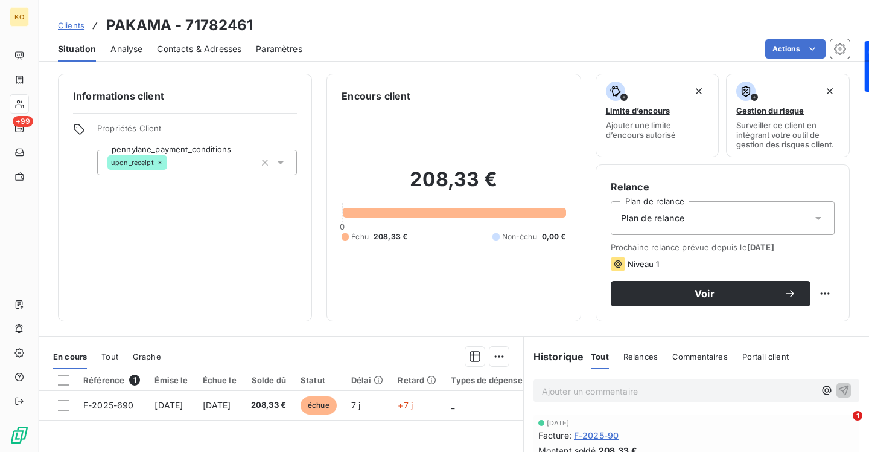
click at [186, 49] on span "Contacts & Adresses" at bounding box center [199, 49] width 85 height 12
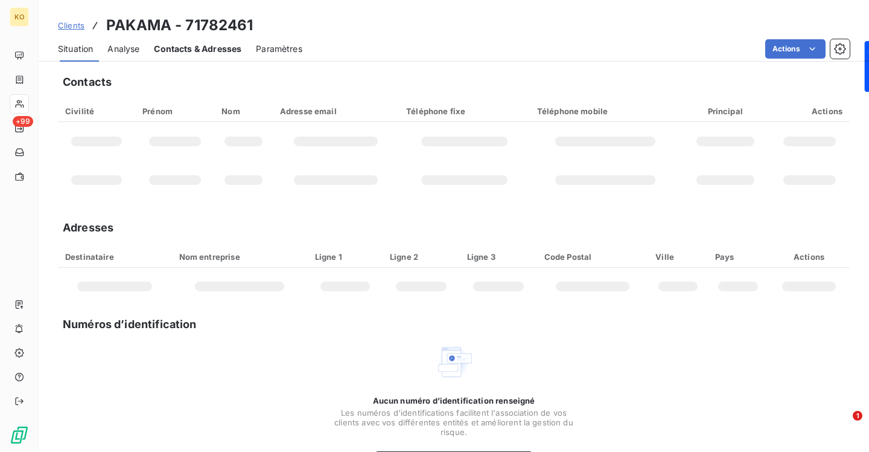
click at [186, 49] on span "Contacts & Adresses" at bounding box center [198, 49] width 88 height 12
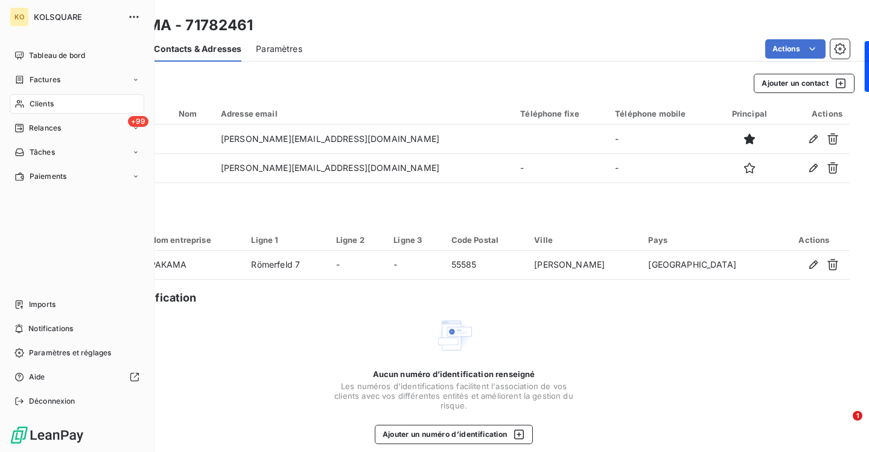
click at [53, 100] on span "Clients" at bounding box center [42, 103] width 24 height 11
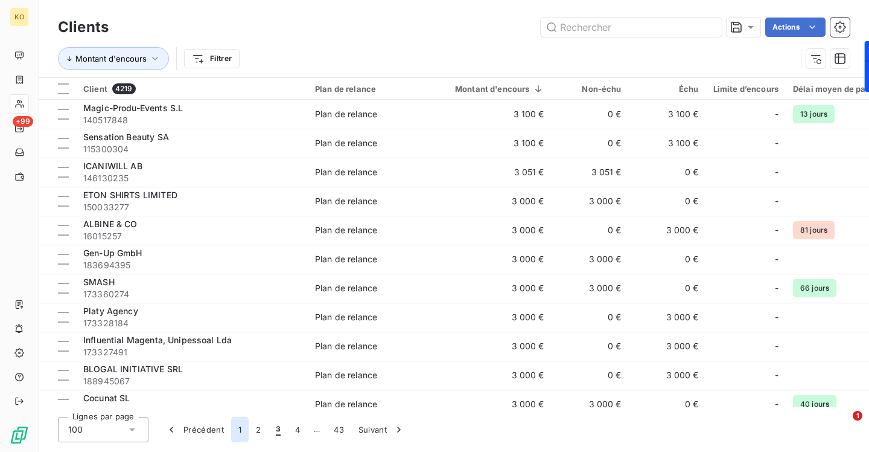
click at [239, 429] on button "1" at bounding box center [240, 429] width 18 height 25
